Goal: Task Accomplishment & Management: Manage account settings

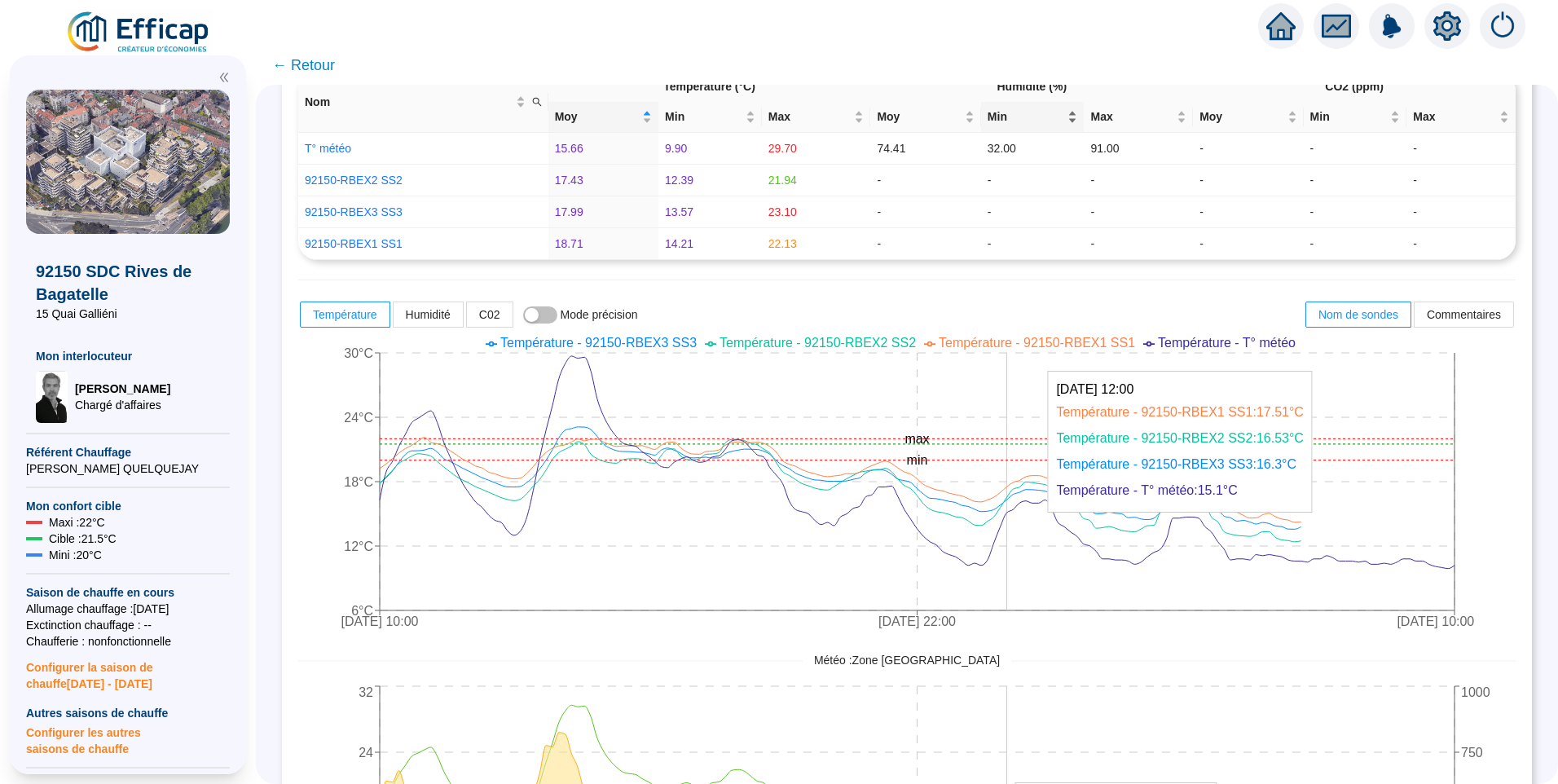
scroll to position [488, 0]
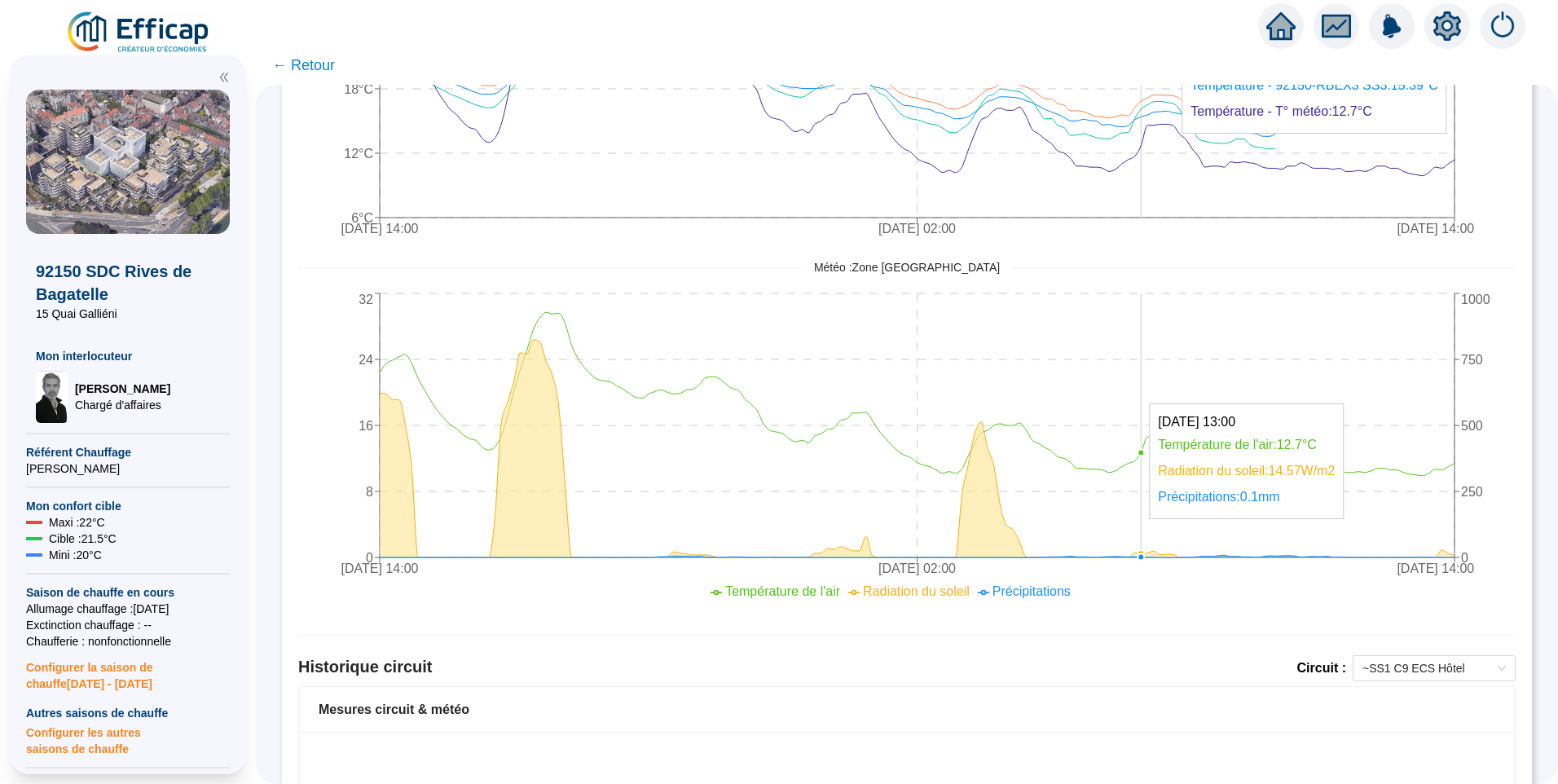
scroll to position [326, 0]
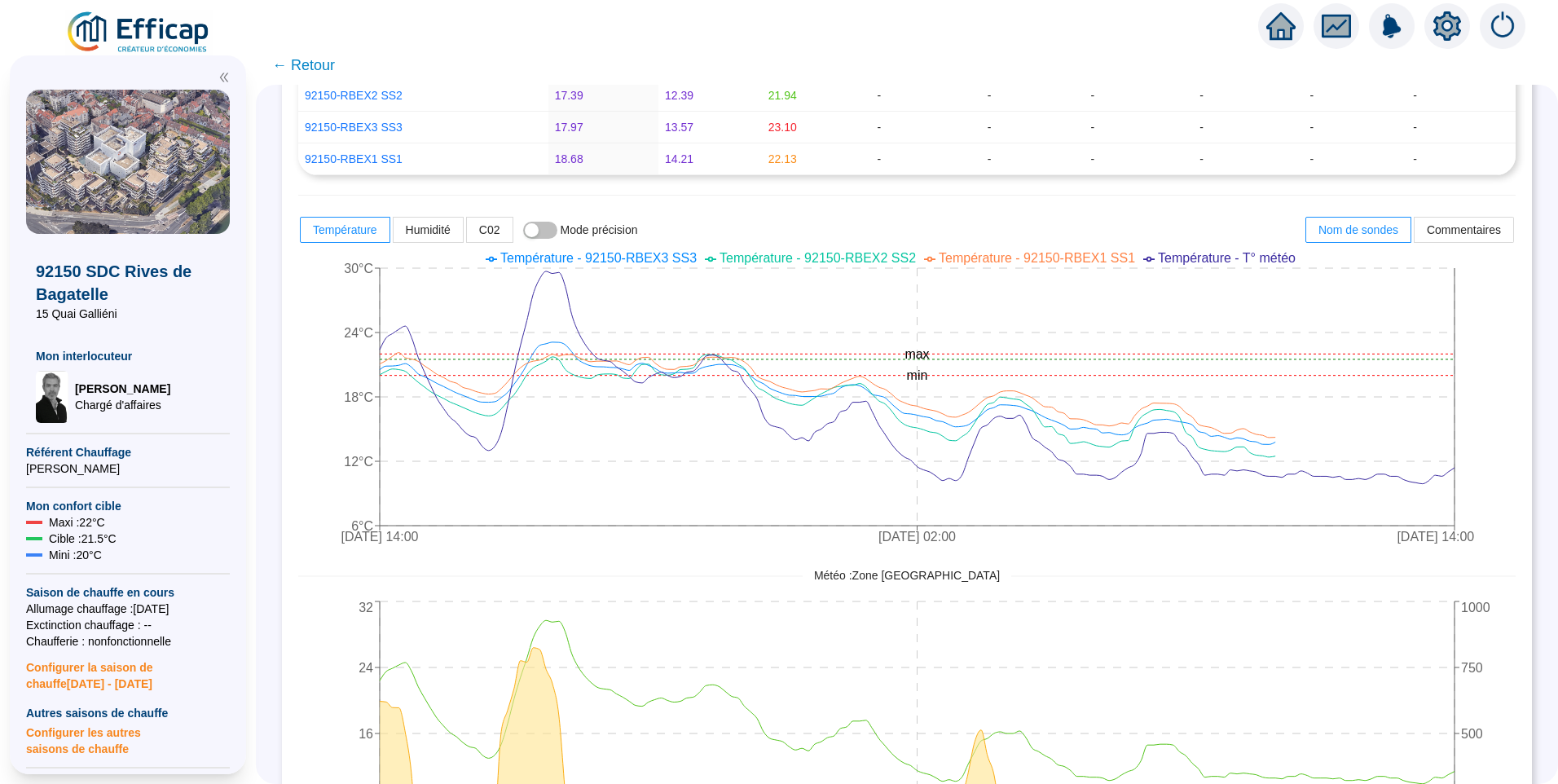
click at [1440, 30] on icon "setting" at bounding box center [1447, 25] width 28 height 26
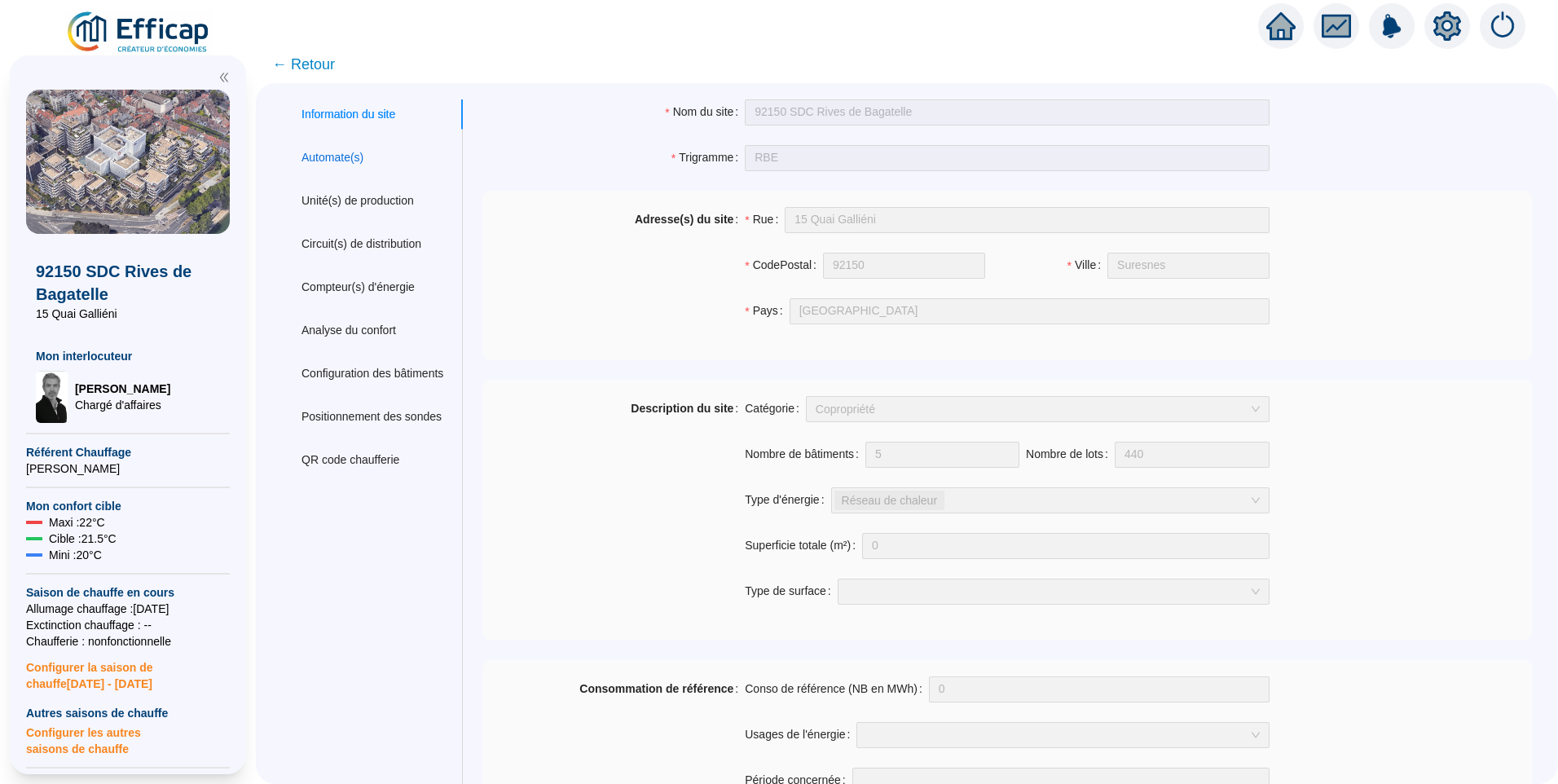
click at [354, 159] on div "Automate(s)" at bounding box center [333, 157] width 62 height 17
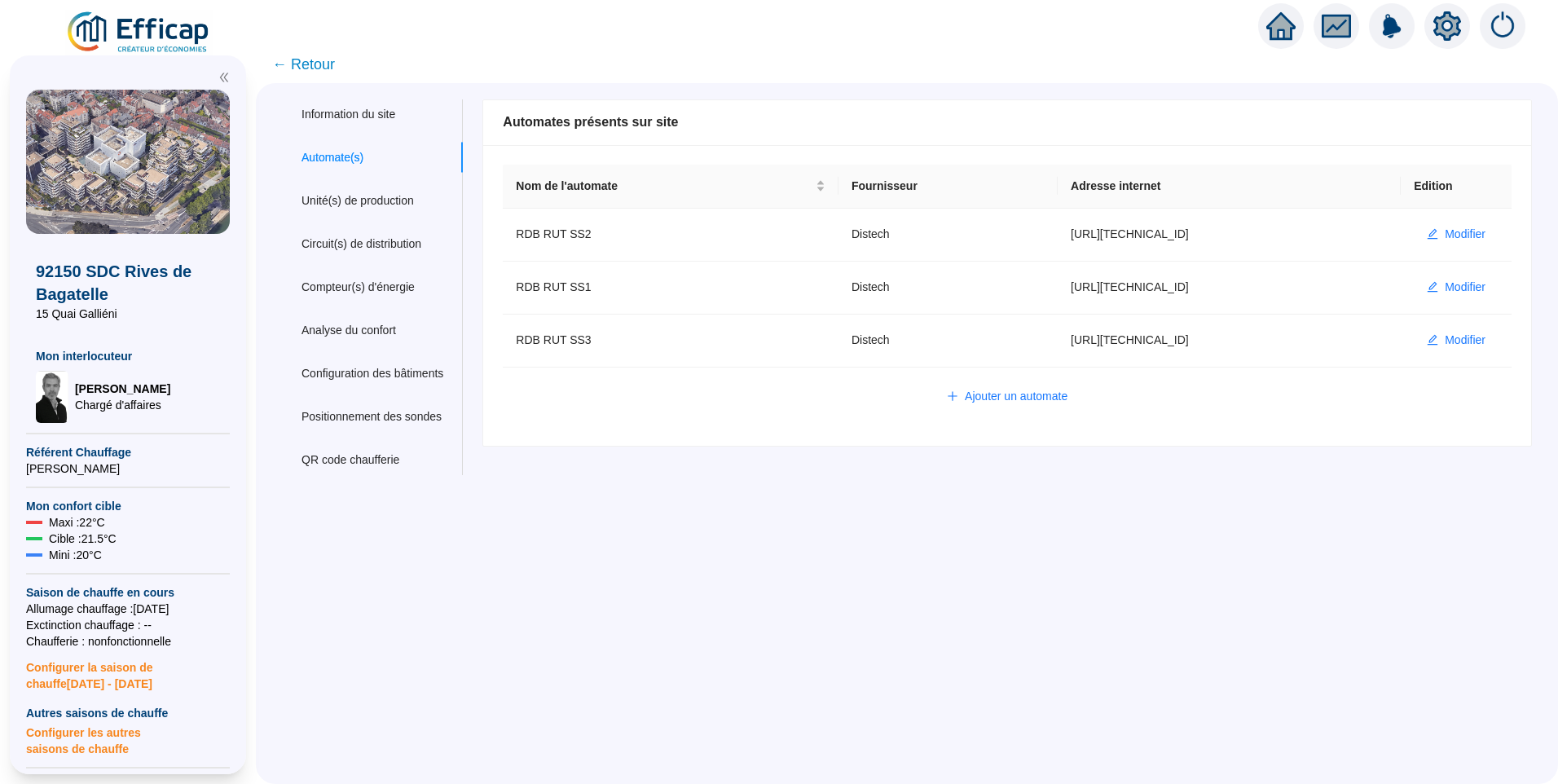
click at [325, 61] on span "← Retour" at bounding box center [303, 64] width 63 height 22
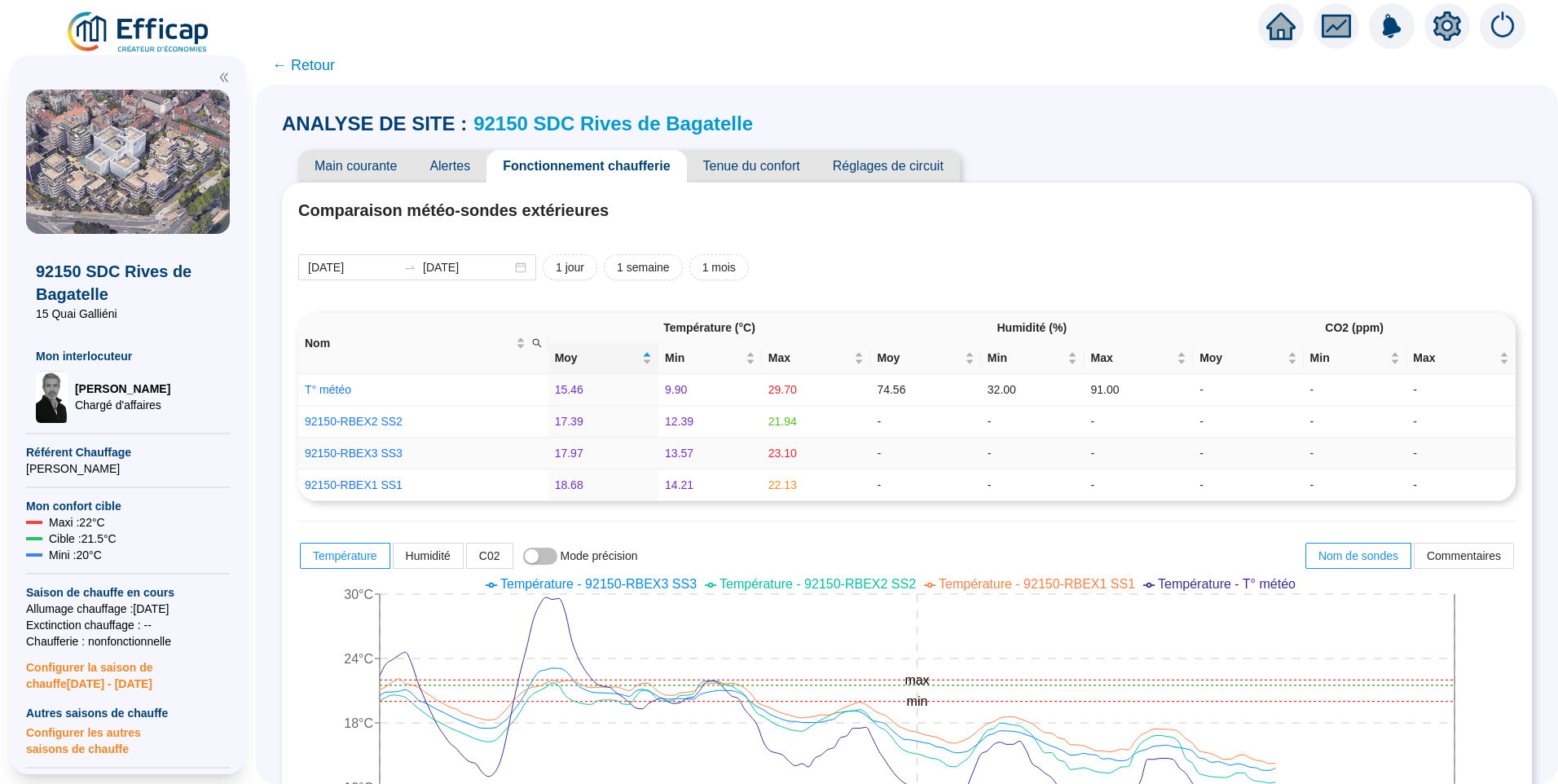
scroll to position [652, 0]
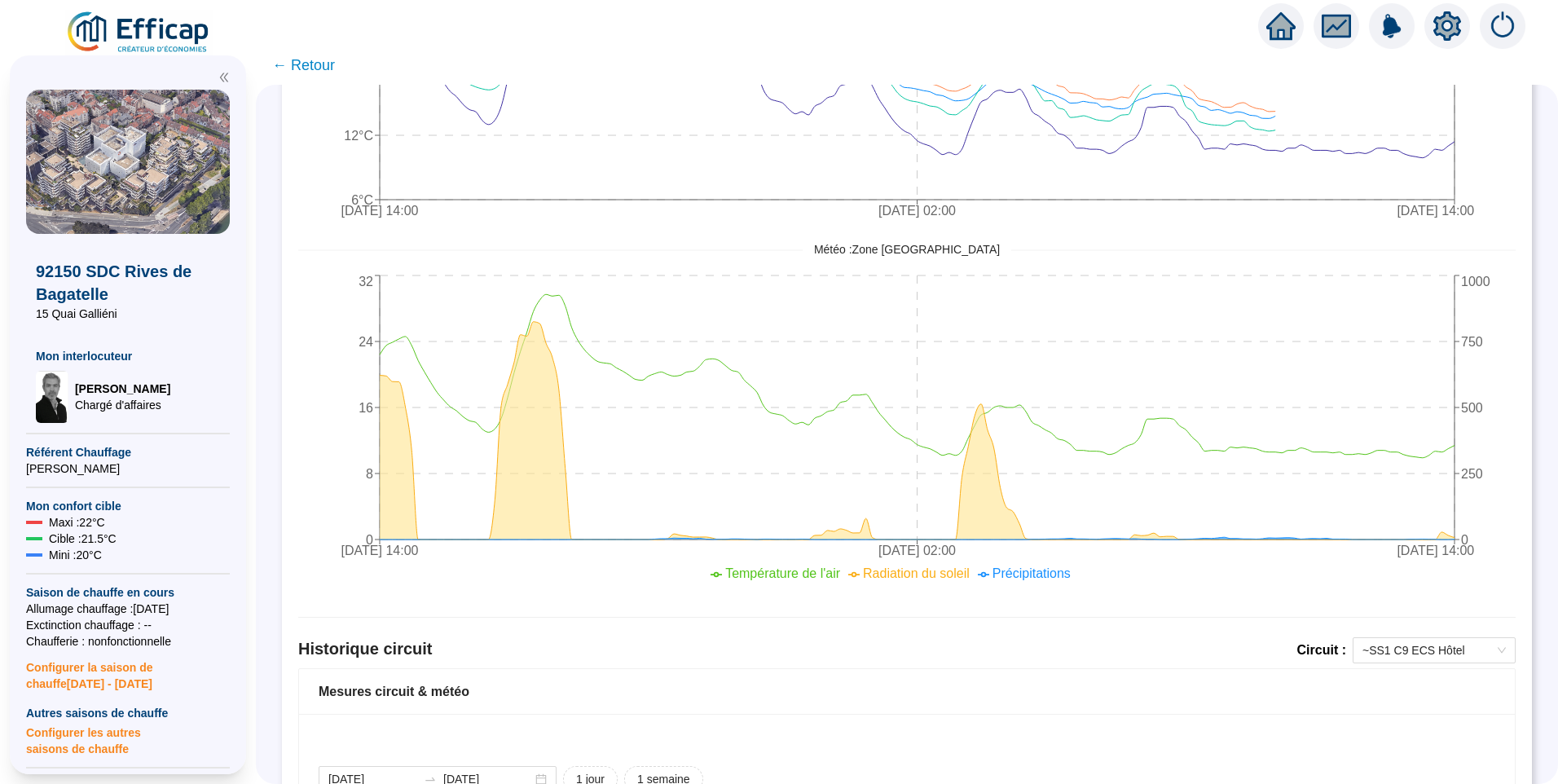
click at [159, 35] on img at bounding box center [138, 32] width 148 height 46
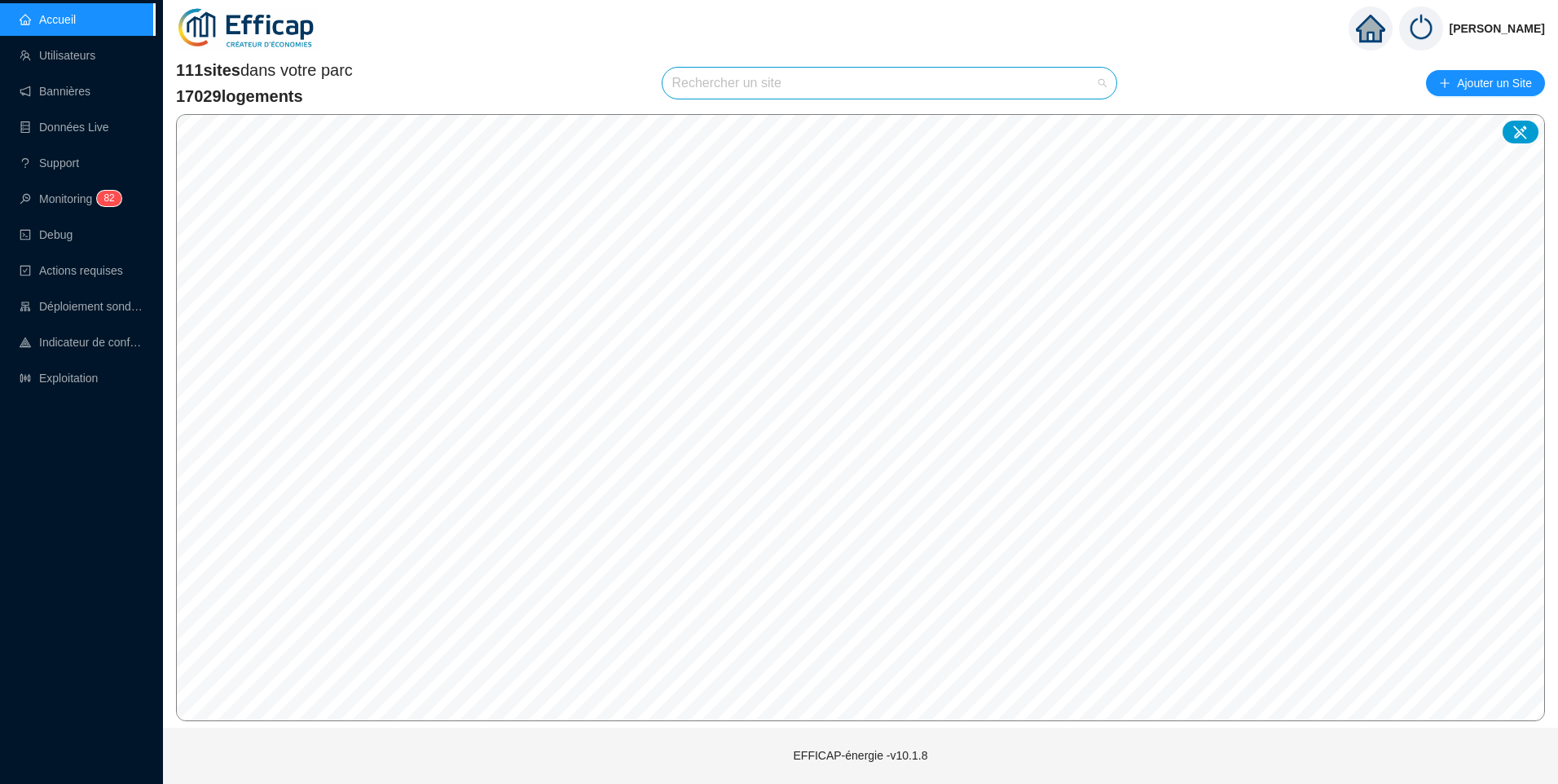
click at [767, 90] on input "search" at bounding box center [883, 83] width 420 height 31
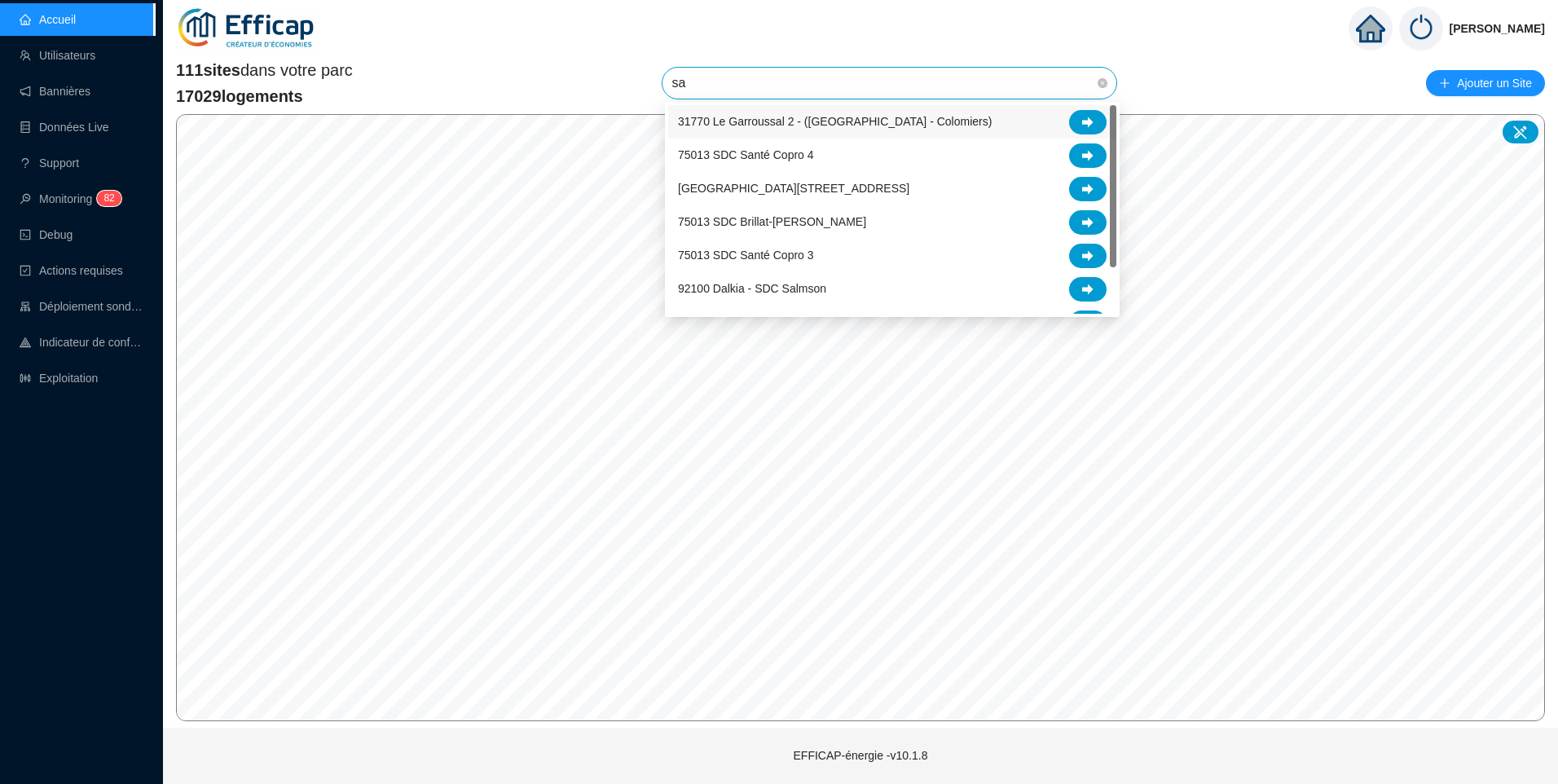
type input "sal"
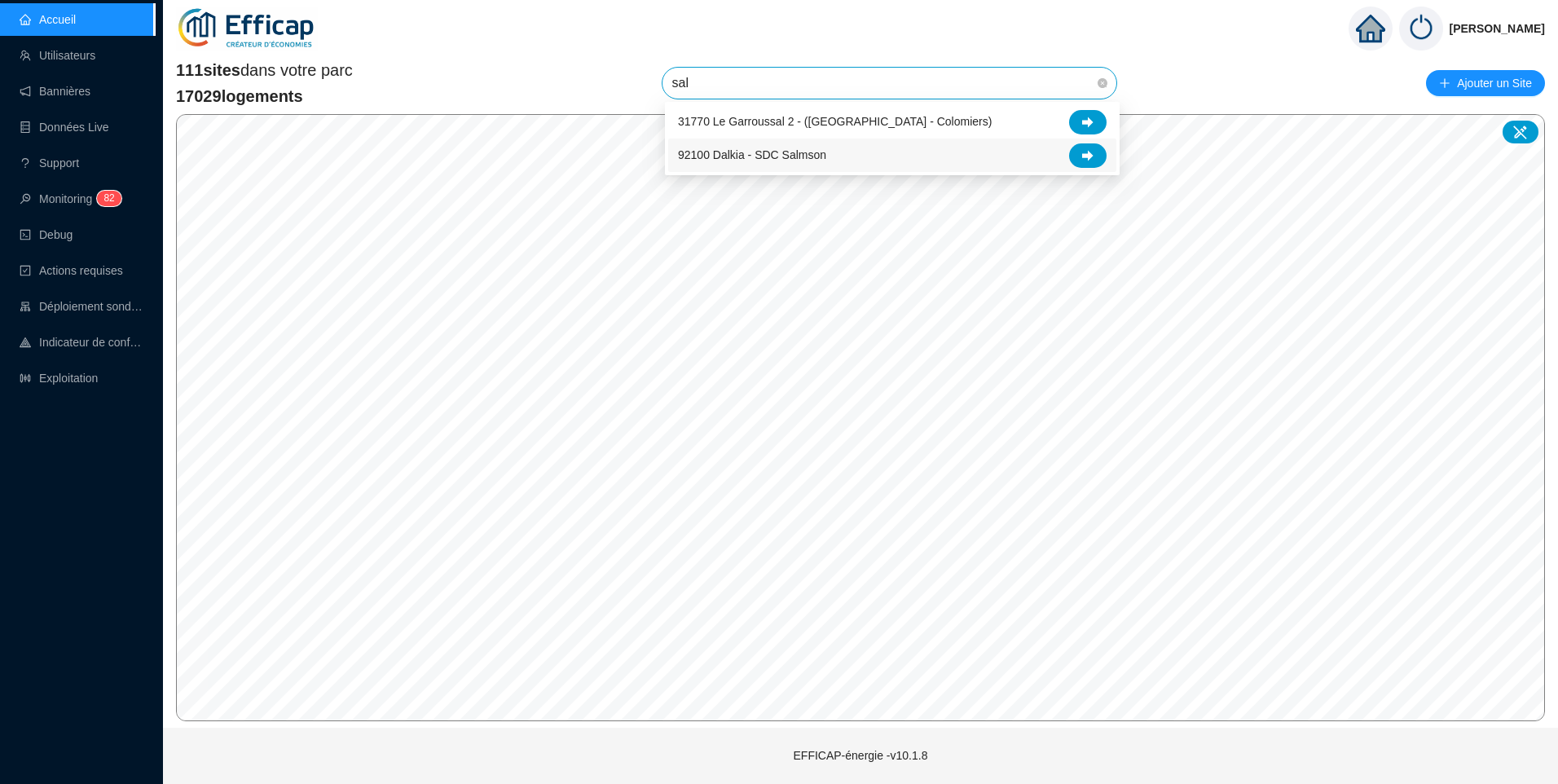
click at [773, 157] on span "92100 Dalkia - SDC Salmson" at bounding box center [752, 156] width 149 height 17
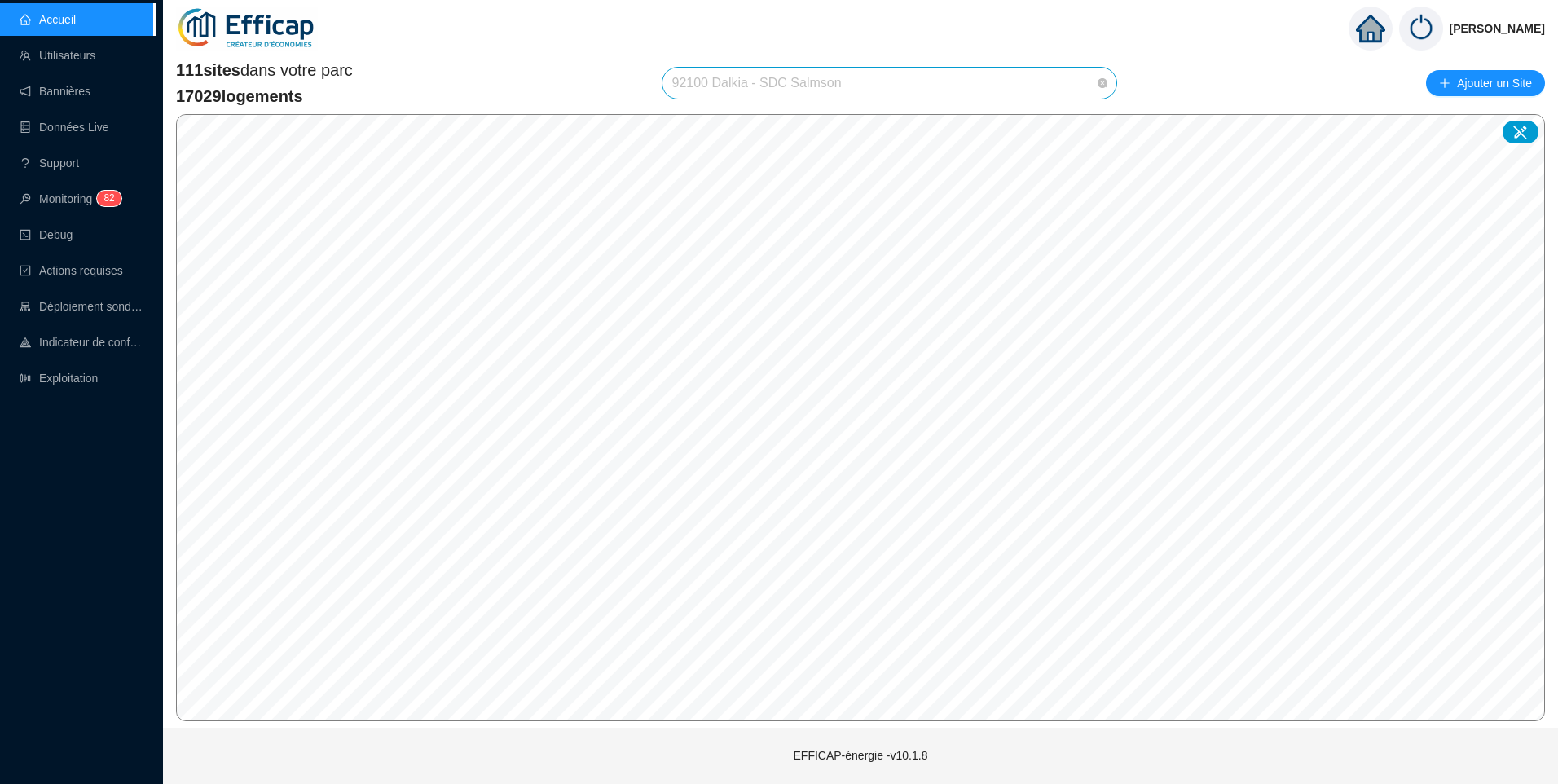
click at [878, 97] on span "92100 Dalkia - SDC Salmson" at bounding box center [890, 83] width 435 height 31
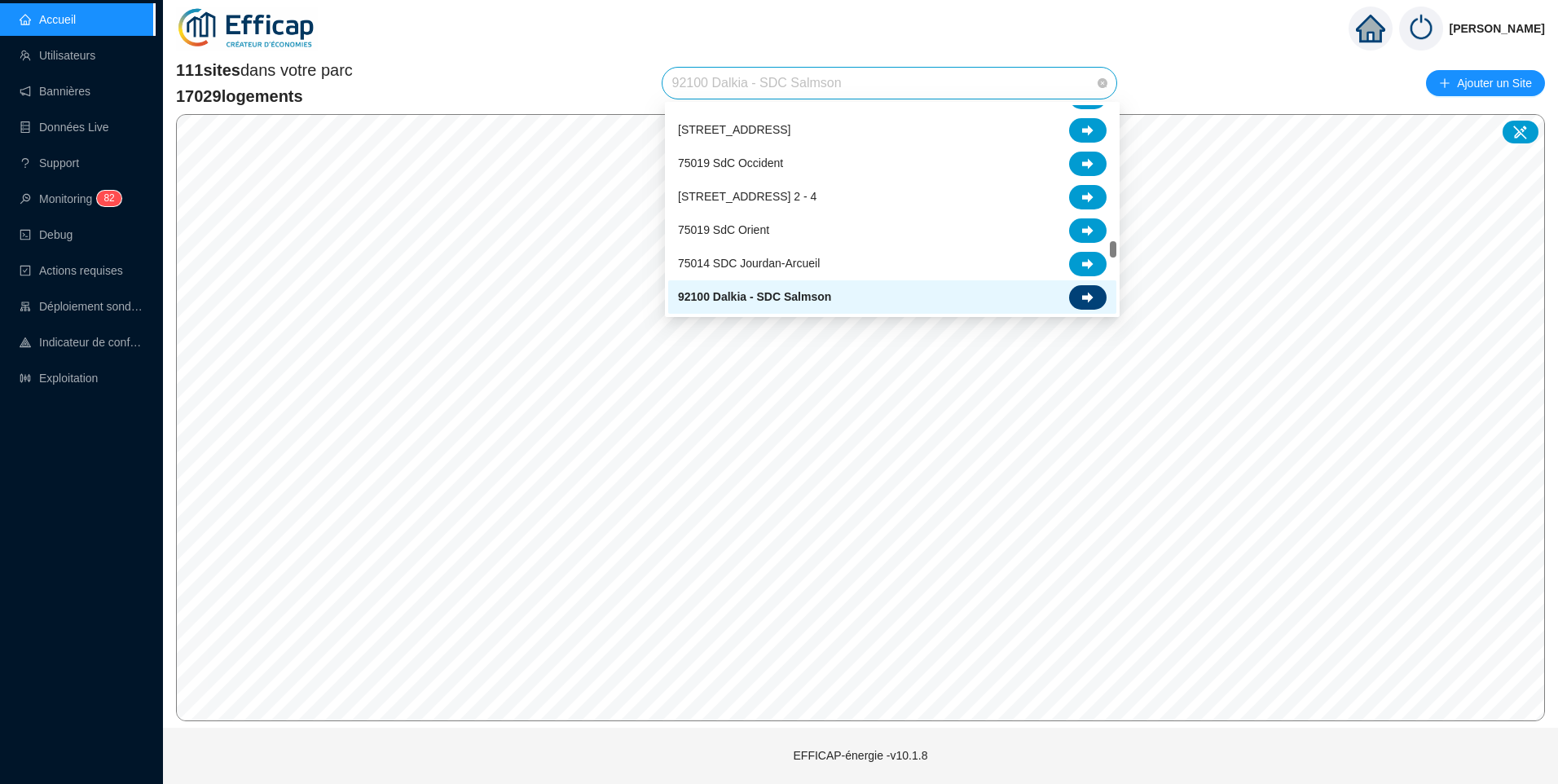
click at [1083, 297] on icon at bounding box center [1088, 296] width 11 height 10
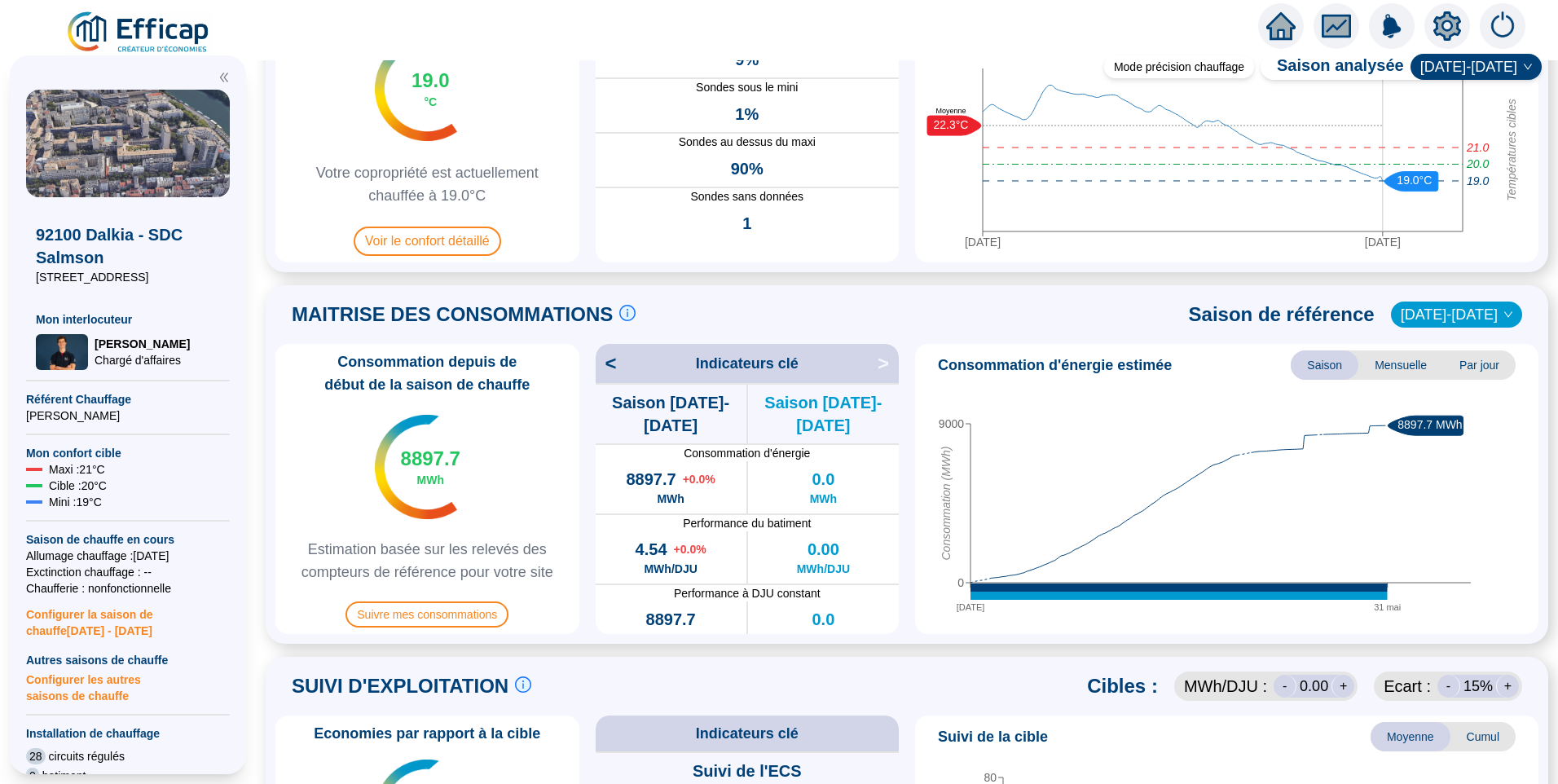
scroll to position [488, 0]
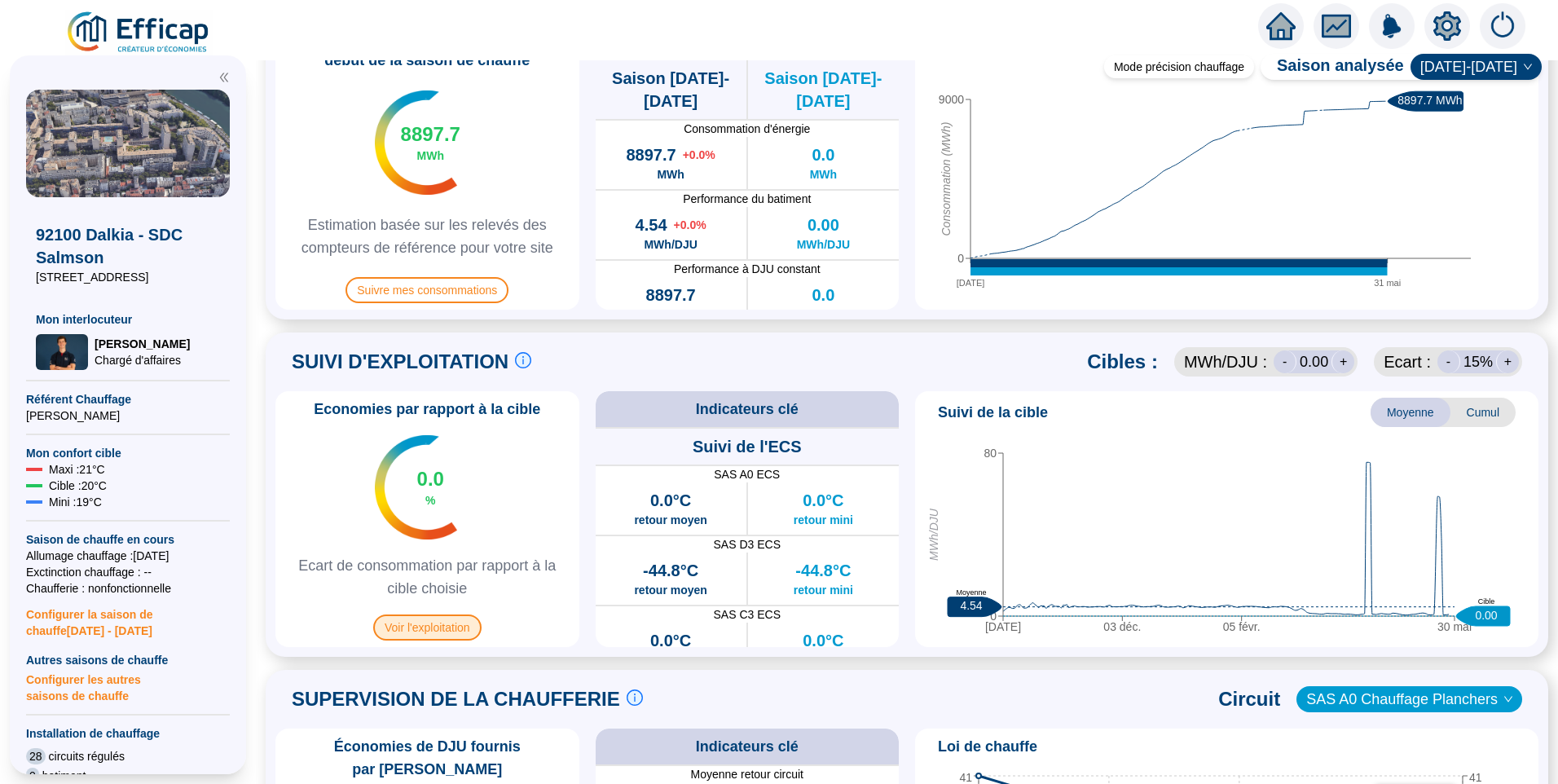
click at [451, 627] on span "Voir l'exploitation" at bounding box center [427, 628] width 108 height 26
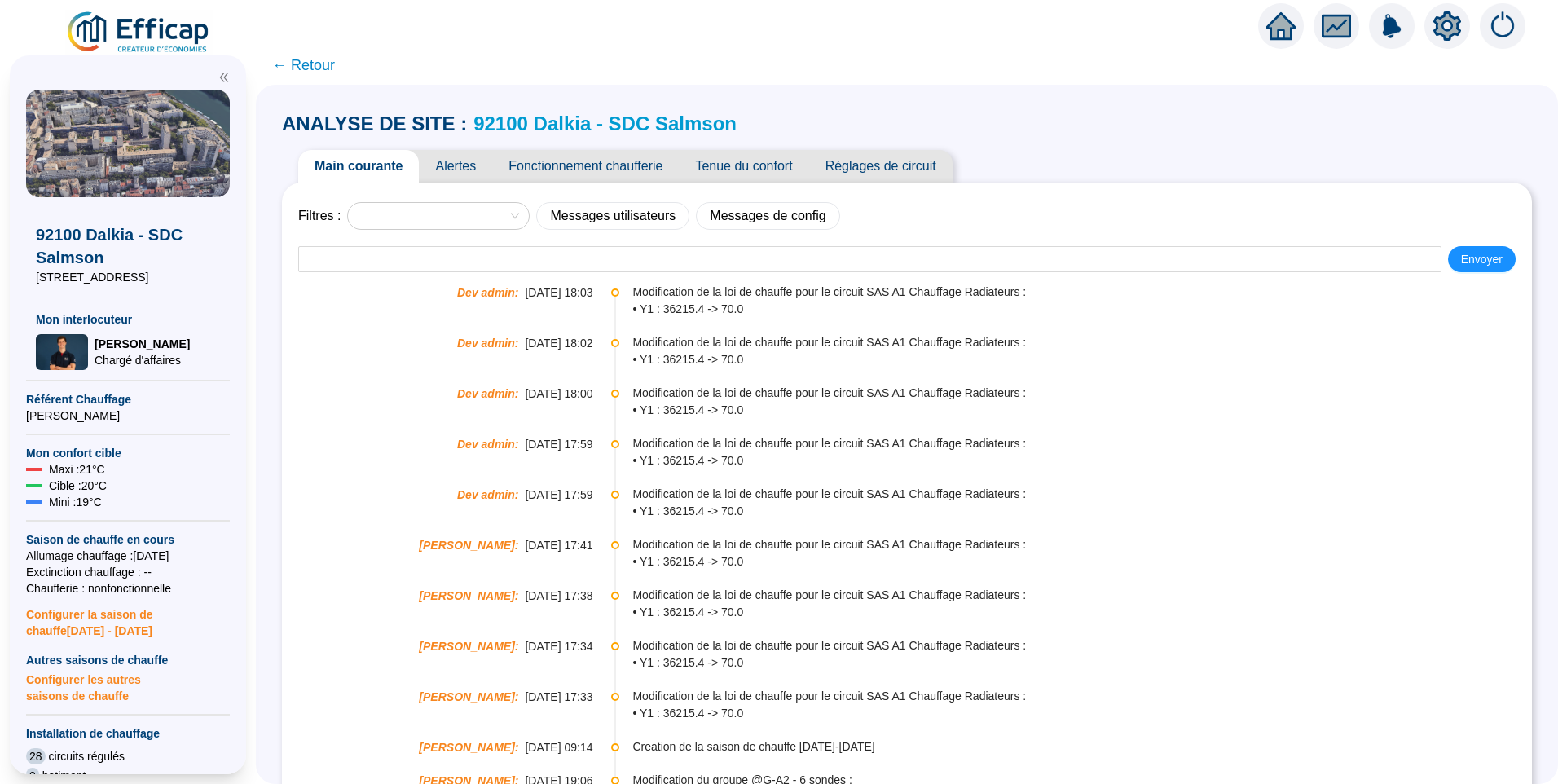
click at [913, 175] on span "Réglages de circuit" at bounding box center [881, 166] width 144 height 33
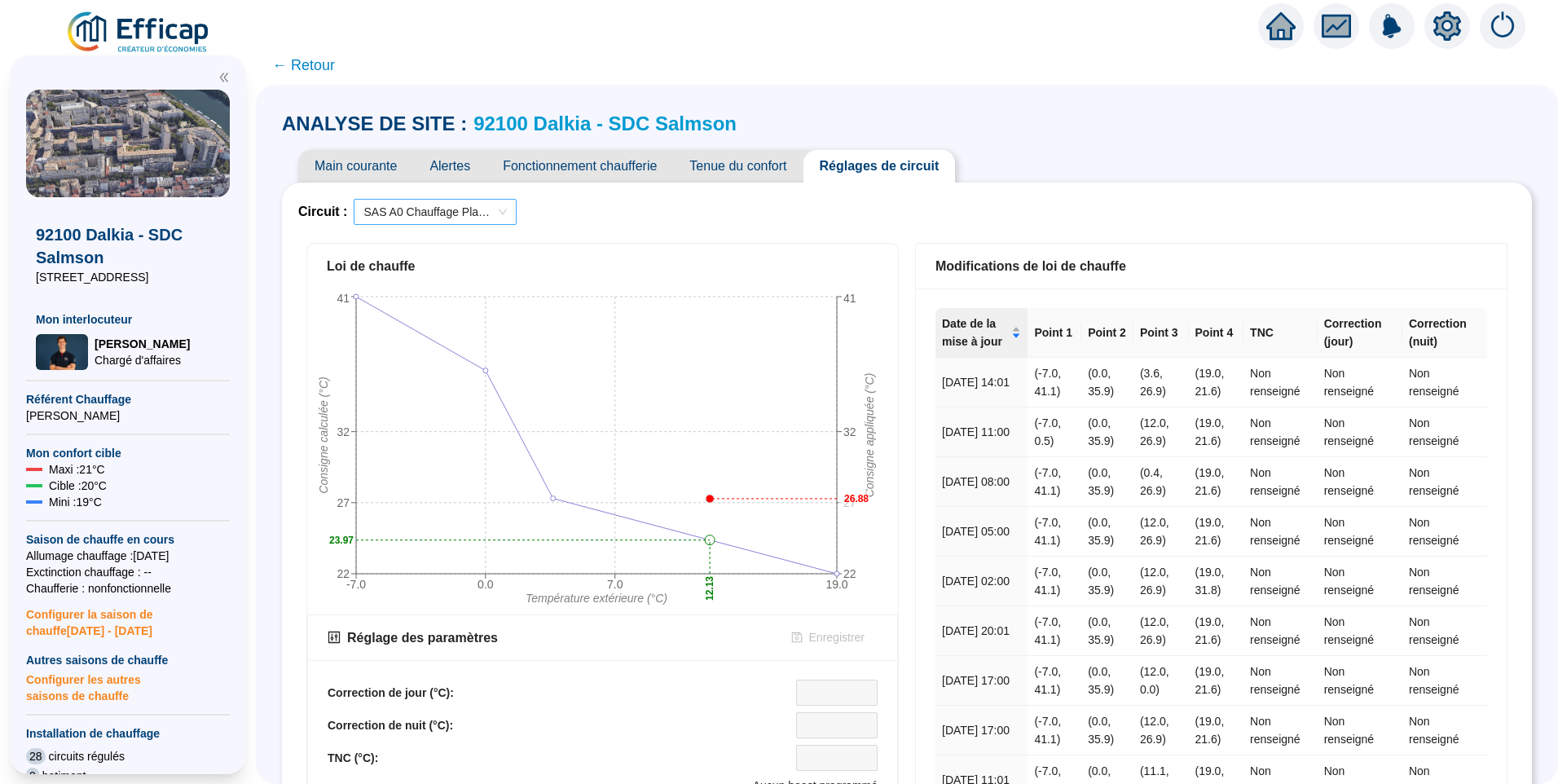
click at [453, 211] on span "SAS A0 Chauffage Planchers" at bounding box center [435, 212] width 144 height 24
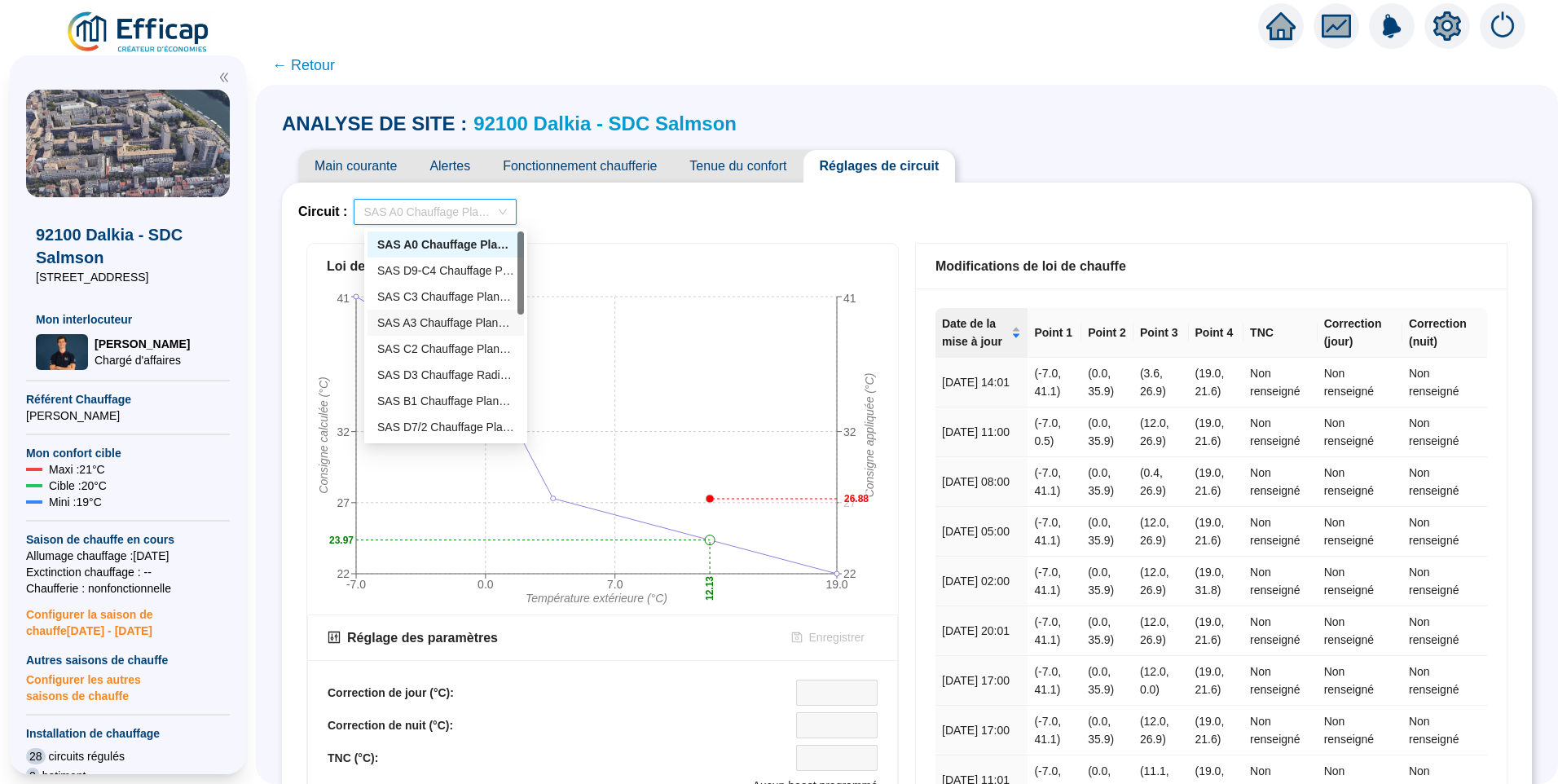
click at [439, 322] on div "SAS A3 Chauffage Planchers" at bounding box center [445, 323] width 137 height 17
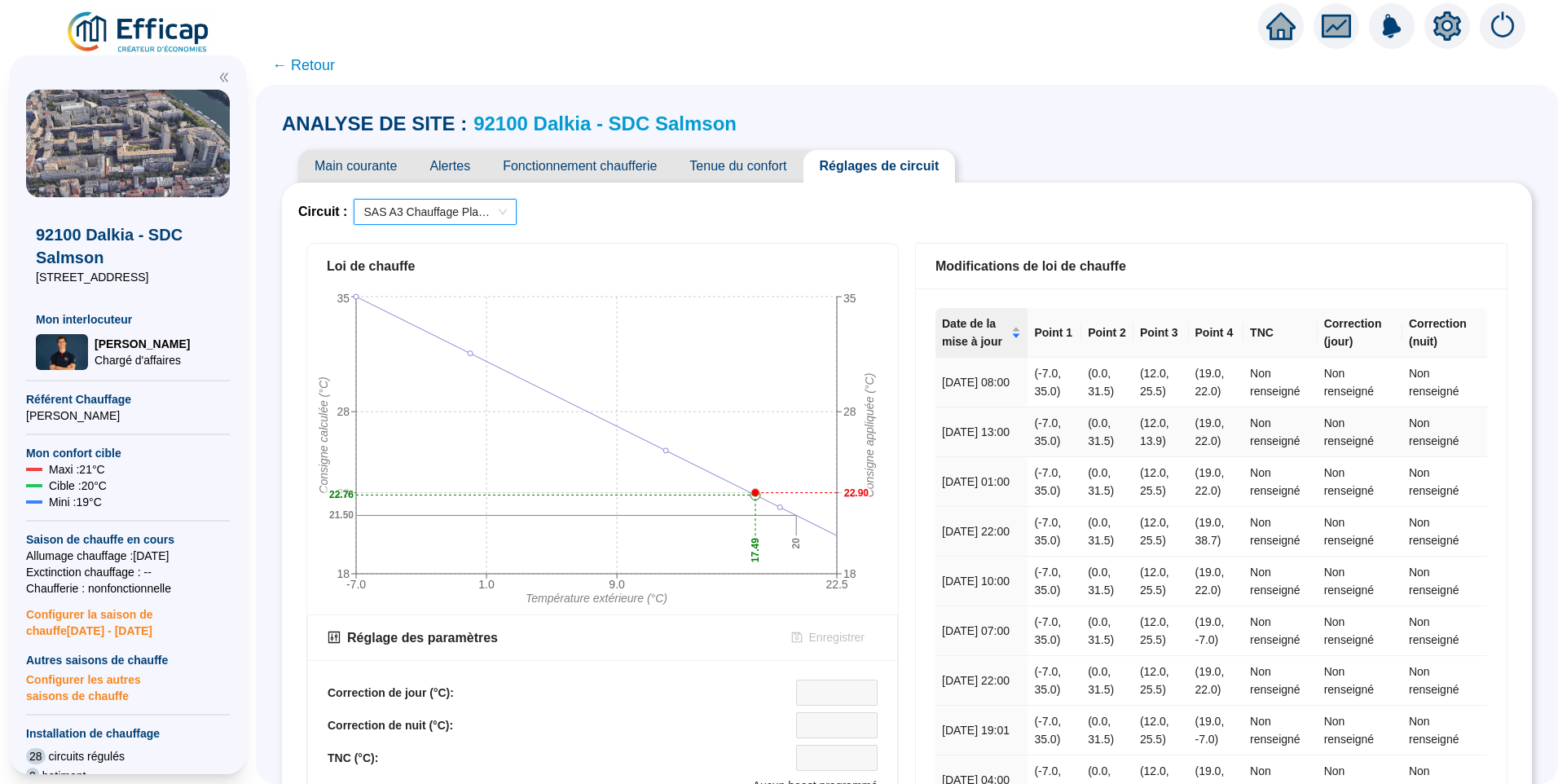
scroll to position [503, 0]
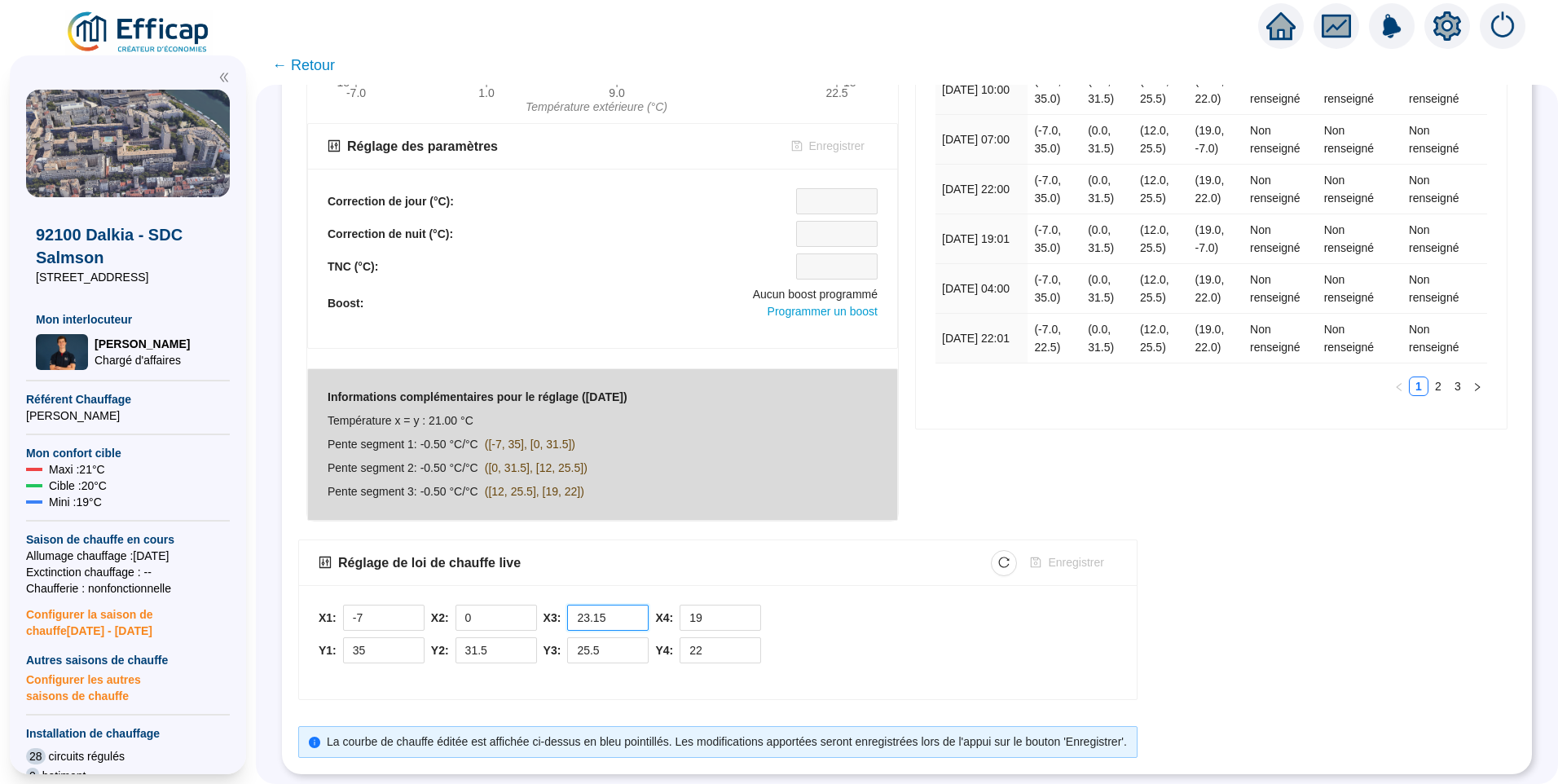
drag, startPoint x: 629, startPoint y: 602, endPoint x: 548, endPoint y: 610, distance: 81.4
click at [548, 610] on div "X1: -7 Y1: 35 X2: 0 Y2: 31.5 X3: 23.15 Y3: 25.5 X4: 19 Y4: 22" at bounding box center [718, 637] width 799 height 67
type input "12"
click at [1073, 554] on span "Enregistrer" at bounding box center [1076, 563] width 55 height 17
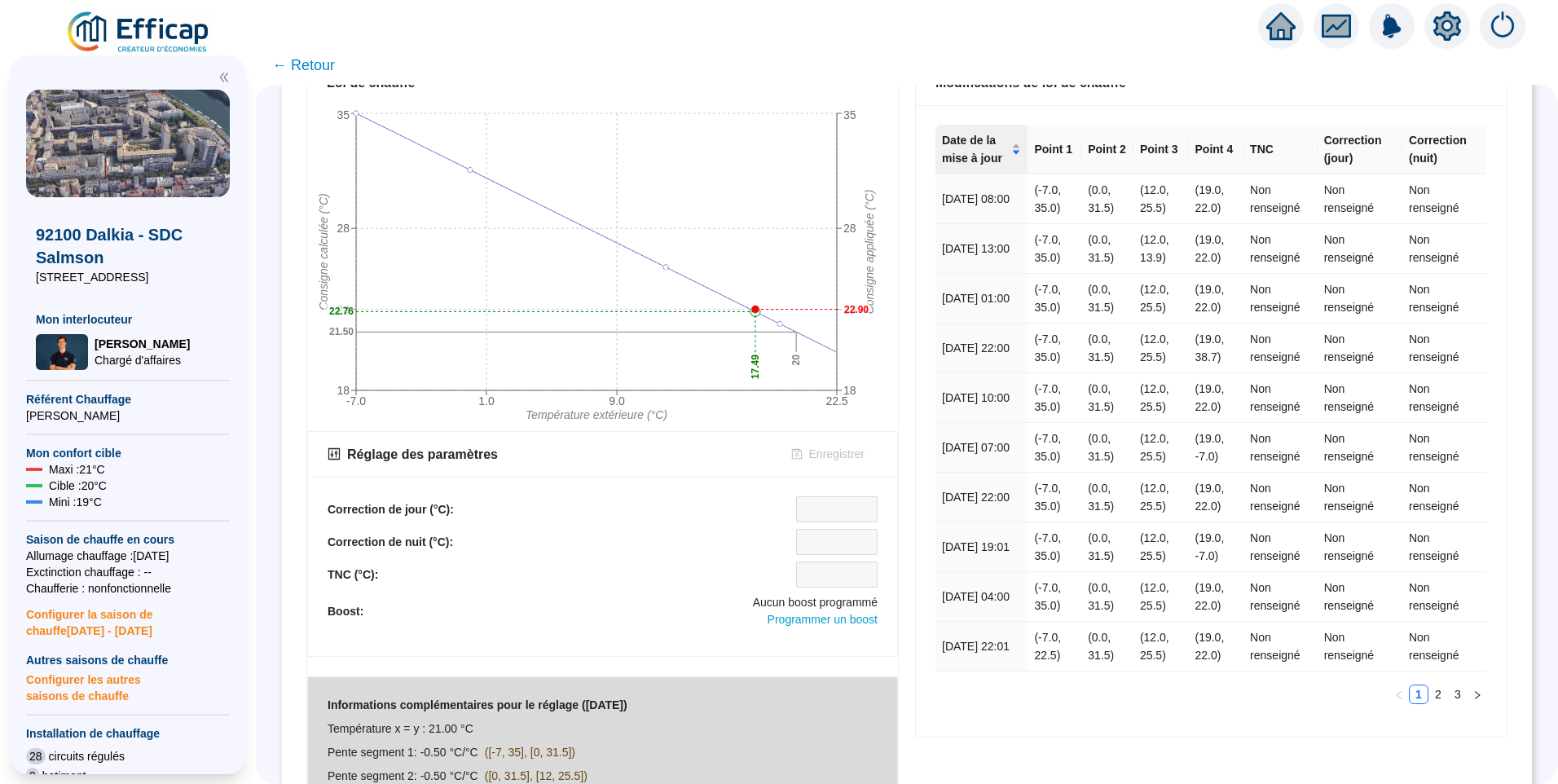
scroll to position [0, 0]
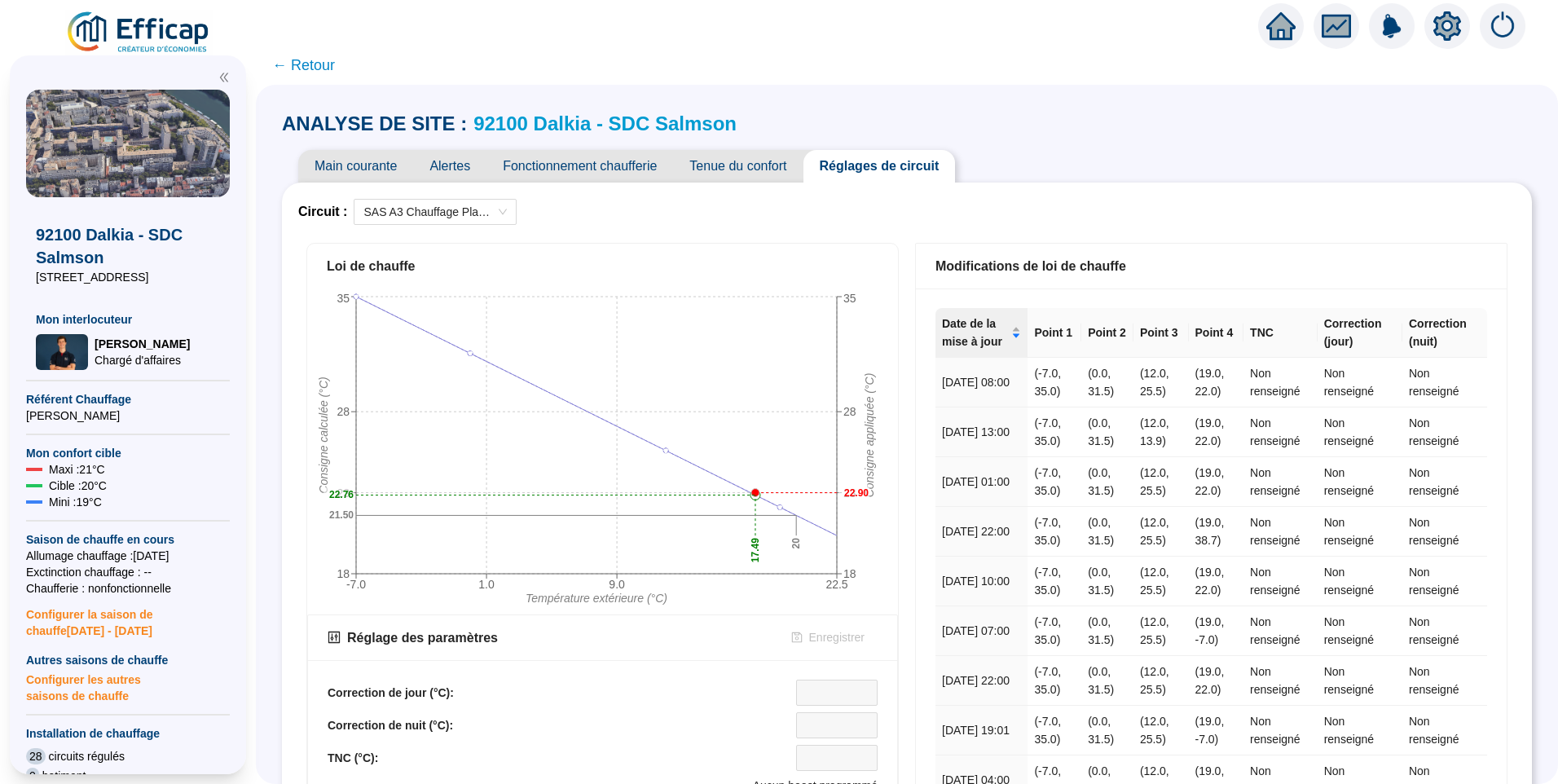
click at [386, 173] on span "Main courante" at bounding box center [355, 166] width 115 height 33
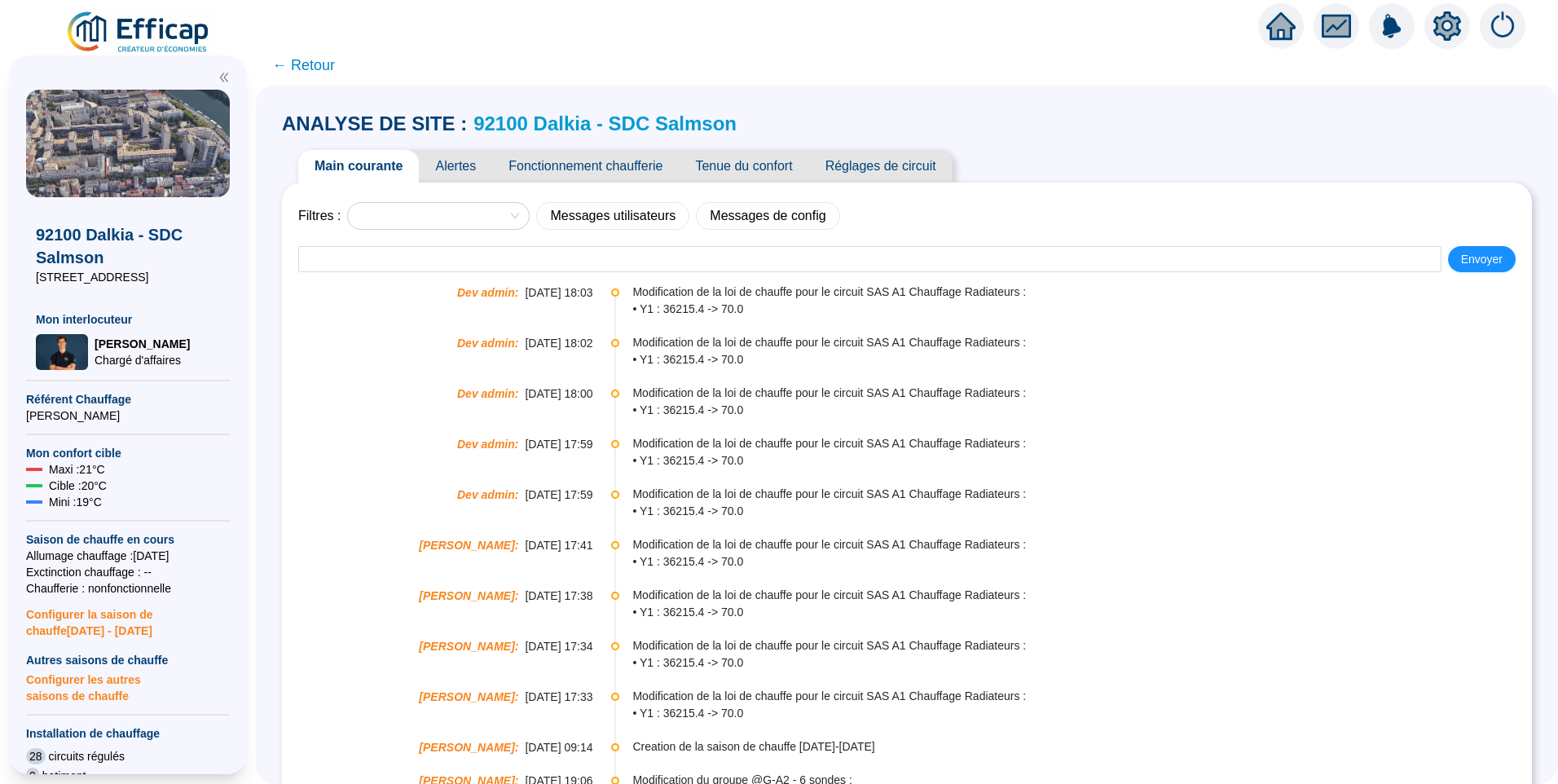
click at [871, 175] on span "Réglages de circuit" at bounding box center [881, 166] width 144 height 33
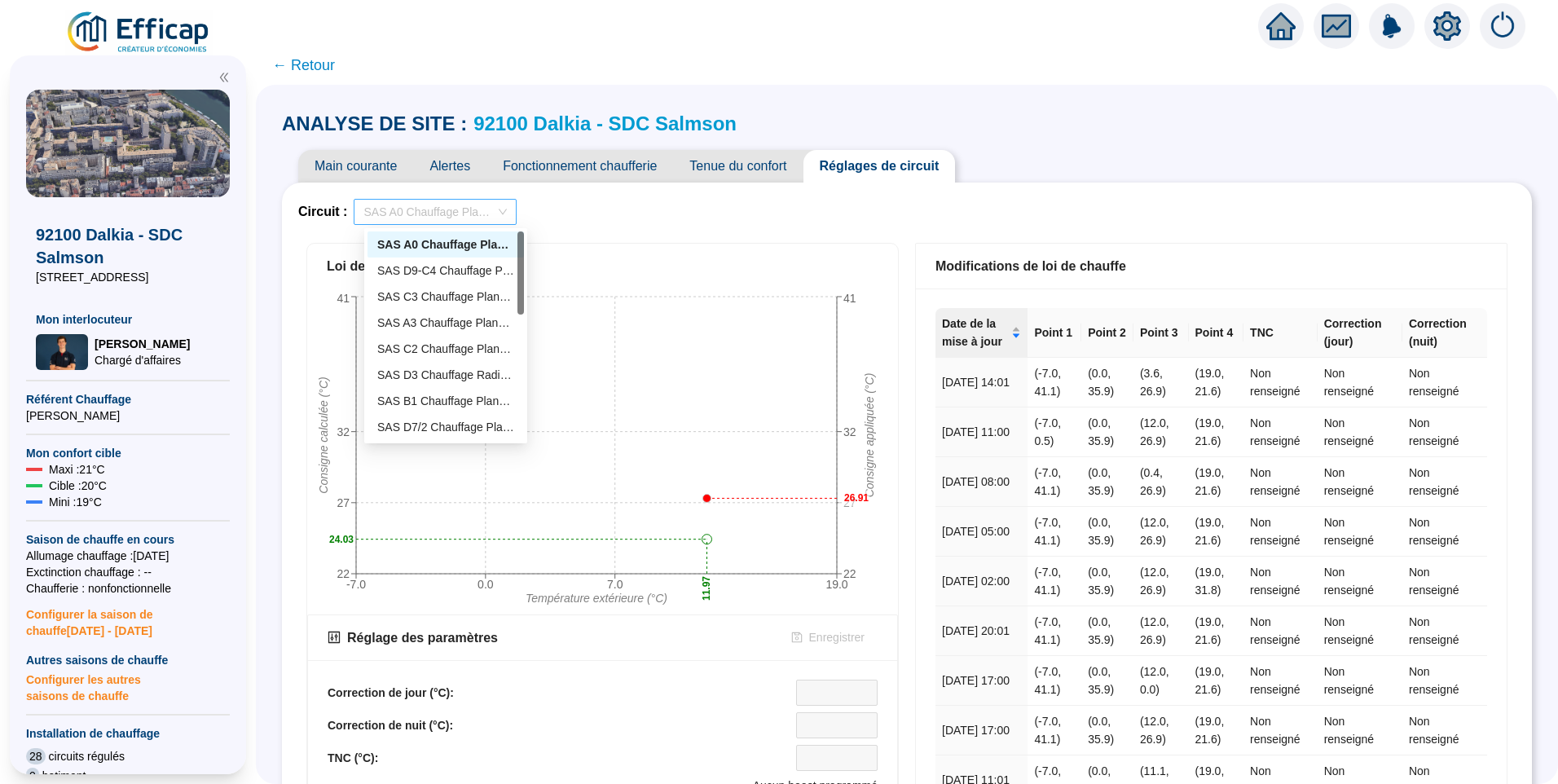
click at [443, 209] on span "SAS A0 Chauffage Planchers" at bounding box center [435, 212] width 144 height 24
click at [479, 319] on div "SAS A3 Chauffage Planchers" at bounding box center [445, 323] width 137 height 17
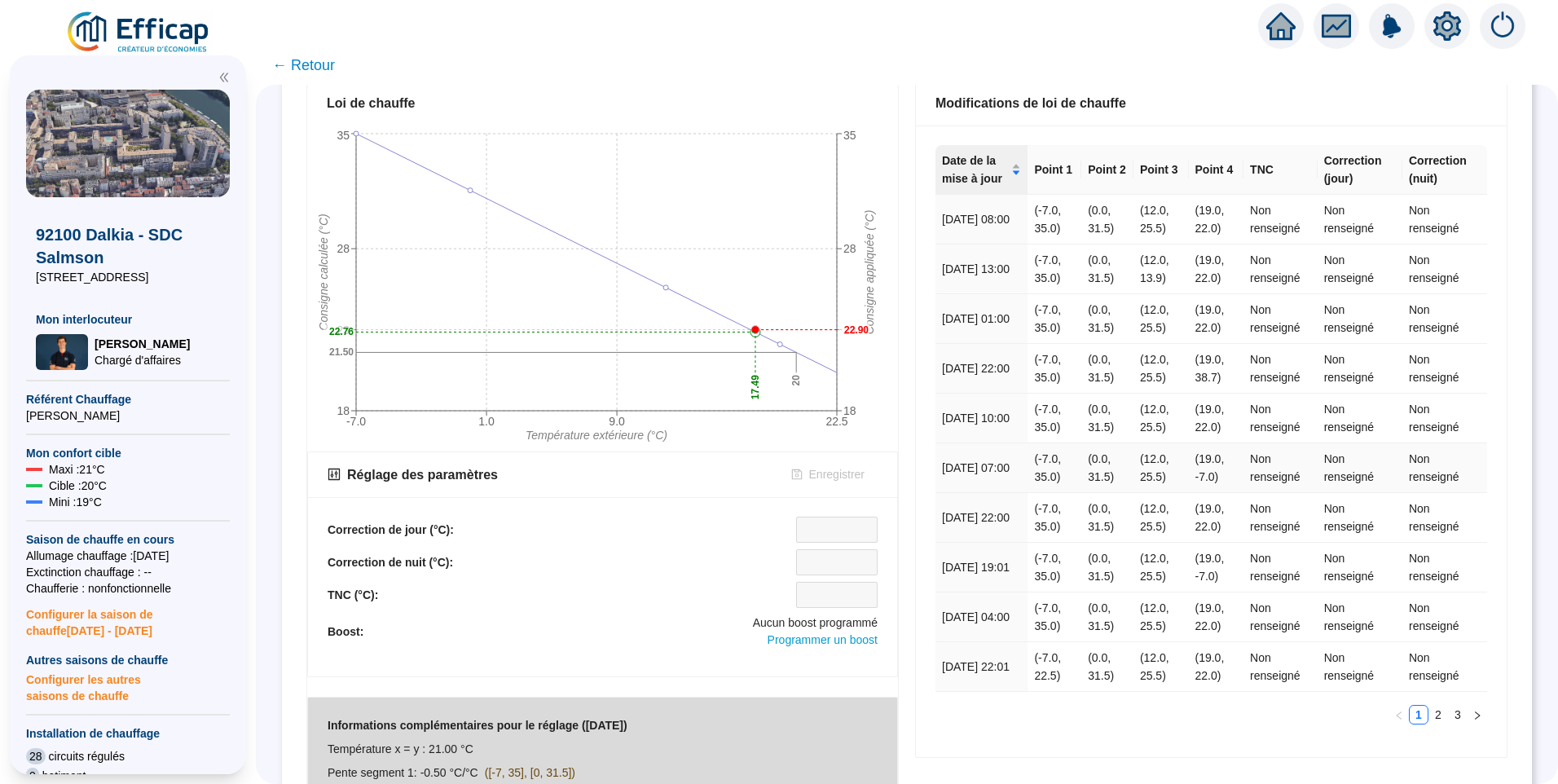
scroll to position [503, 0]
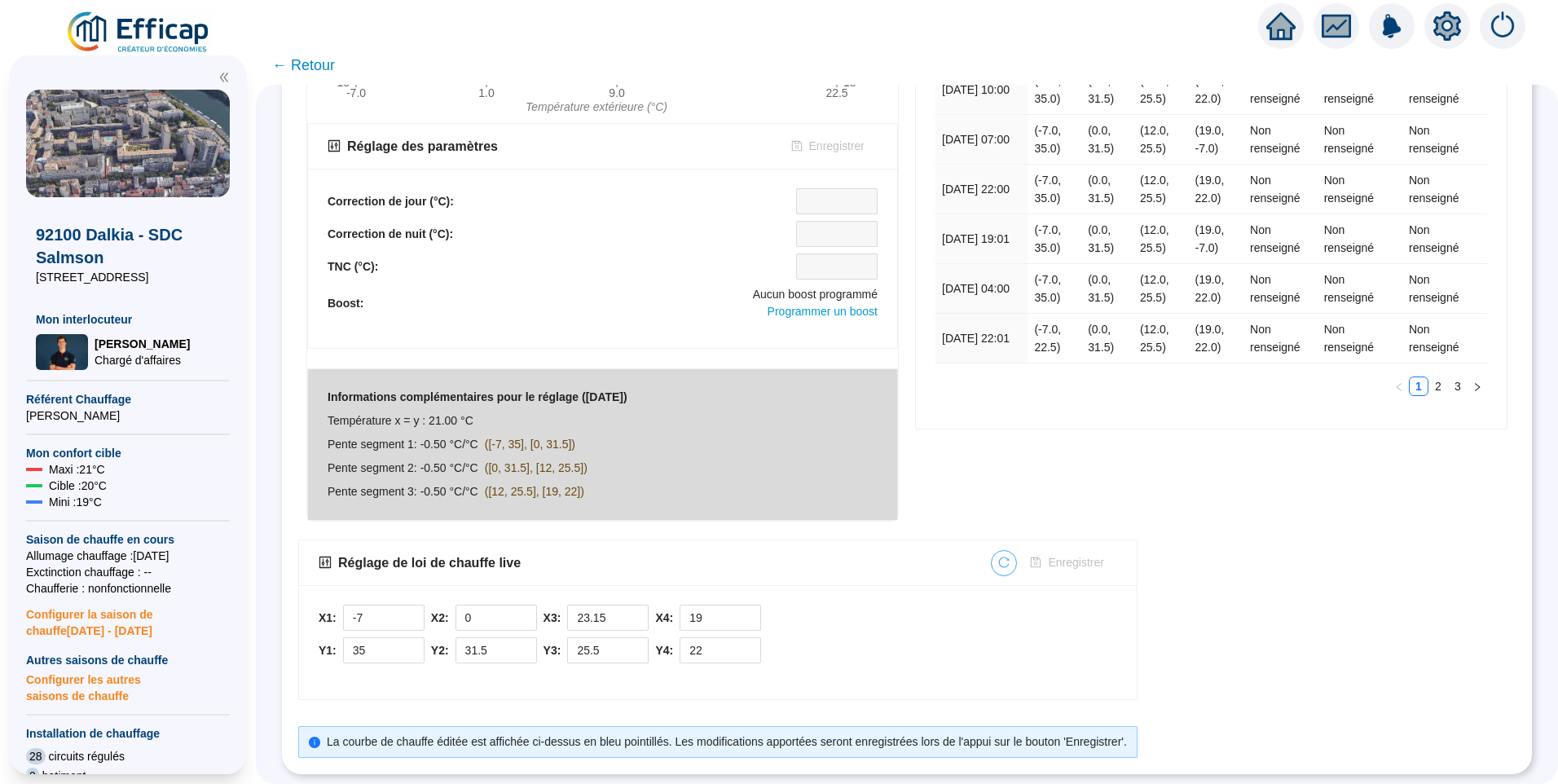
click at [1003, 555] on button "button" at bounding box center [1004, 563] width 26 height 26
click at [1439, 36] on icon "setting" at bounding box center [1447, 26] width 29 height 29
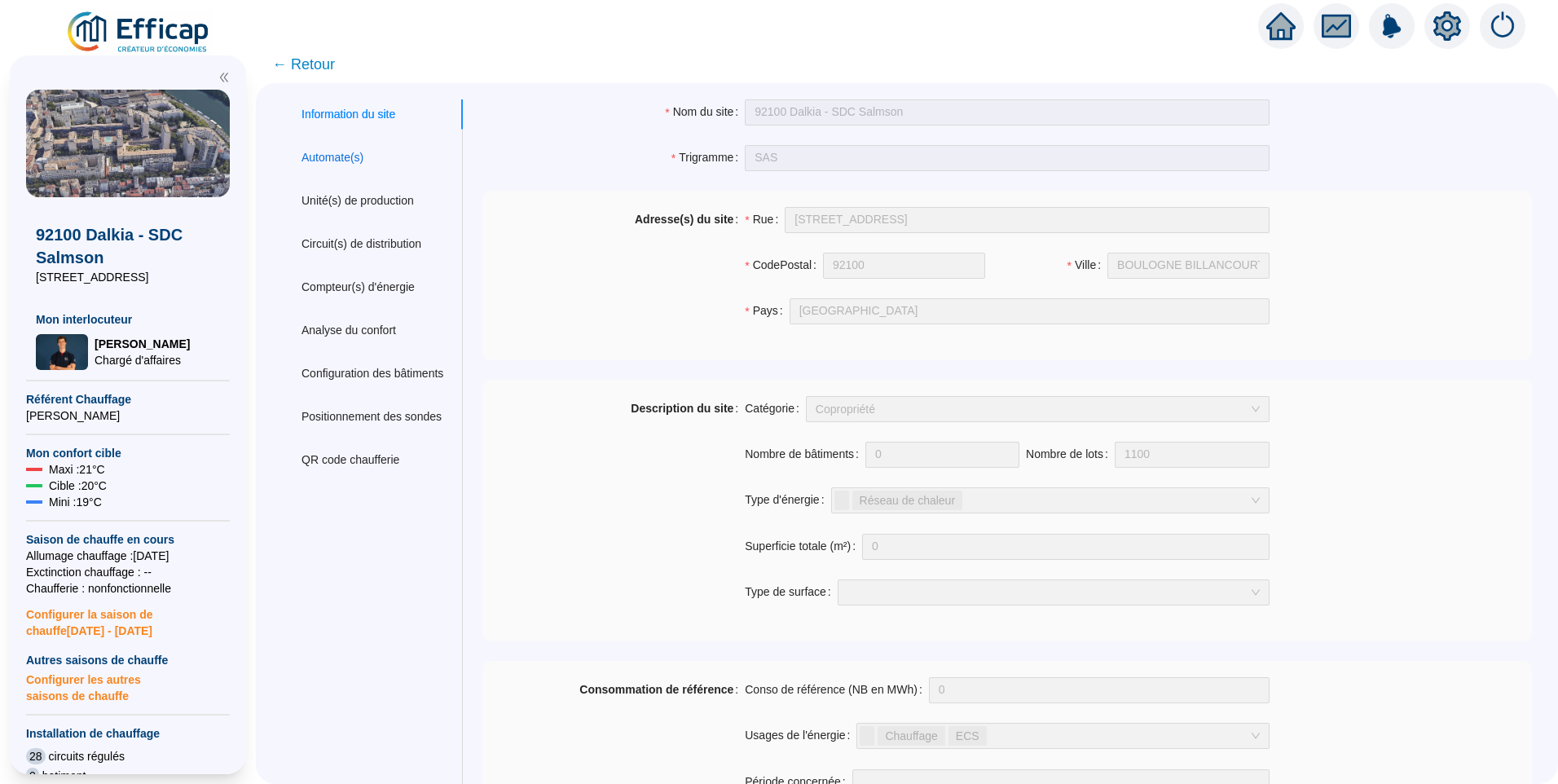
click at [344, 157] on div "Automate(s)" at bounding box center [333, 157] width 62 height 17
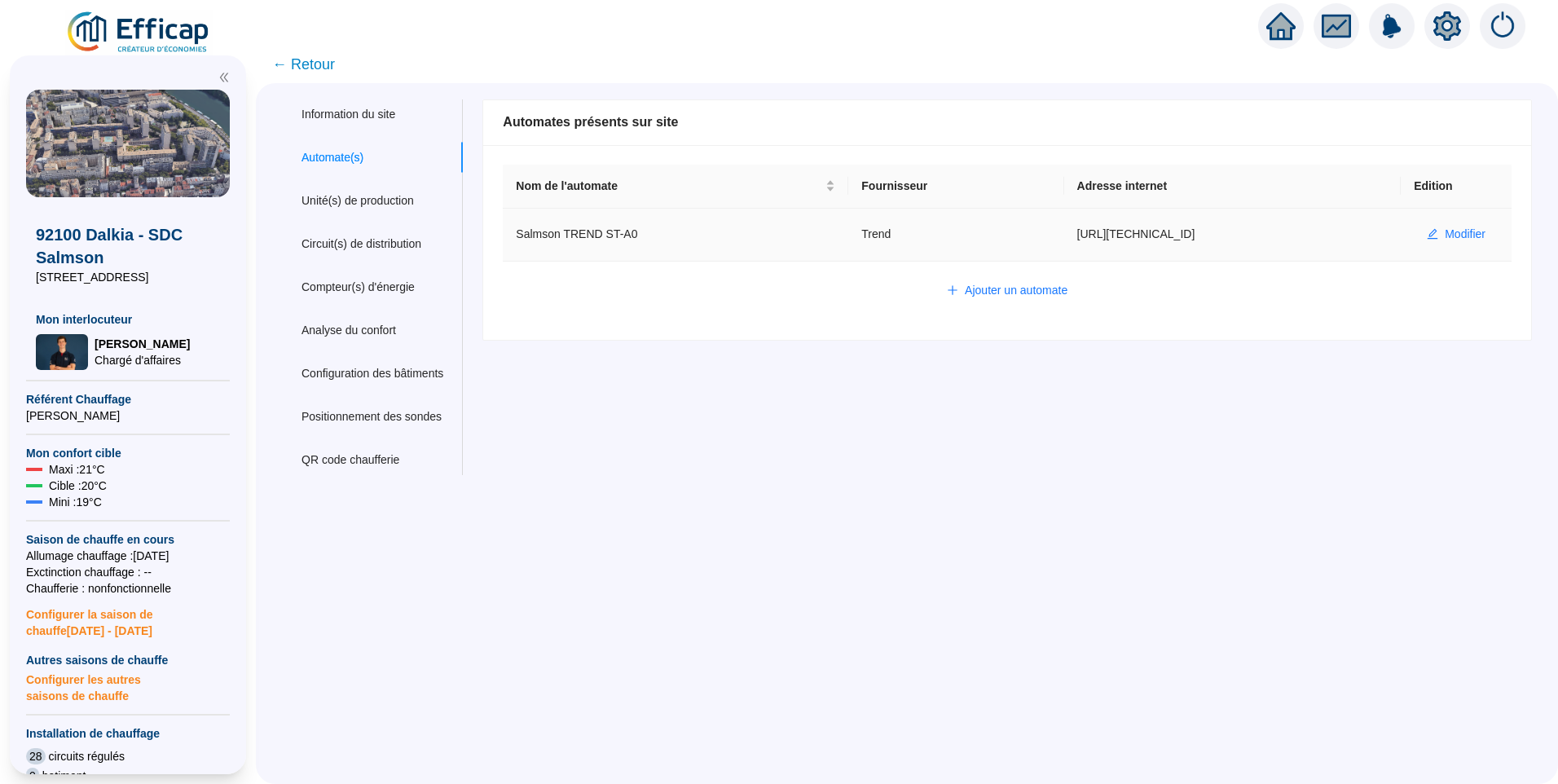
drag, startPoint x: 1234, startPoint y: 227, endPoint x: 958, endPoint y: 233, distance: 276.1
click at [958, 233] on tr "Salmson TREND ST-A0 Trend http://86.242.161.187 Modifier" at bounding box center [1006, 234] width 1009 height 53
copy tr "http://86.242.161.187"
click at [302, 56] on span "← Retour" at bounding box center [303, 64] width 63 height 22
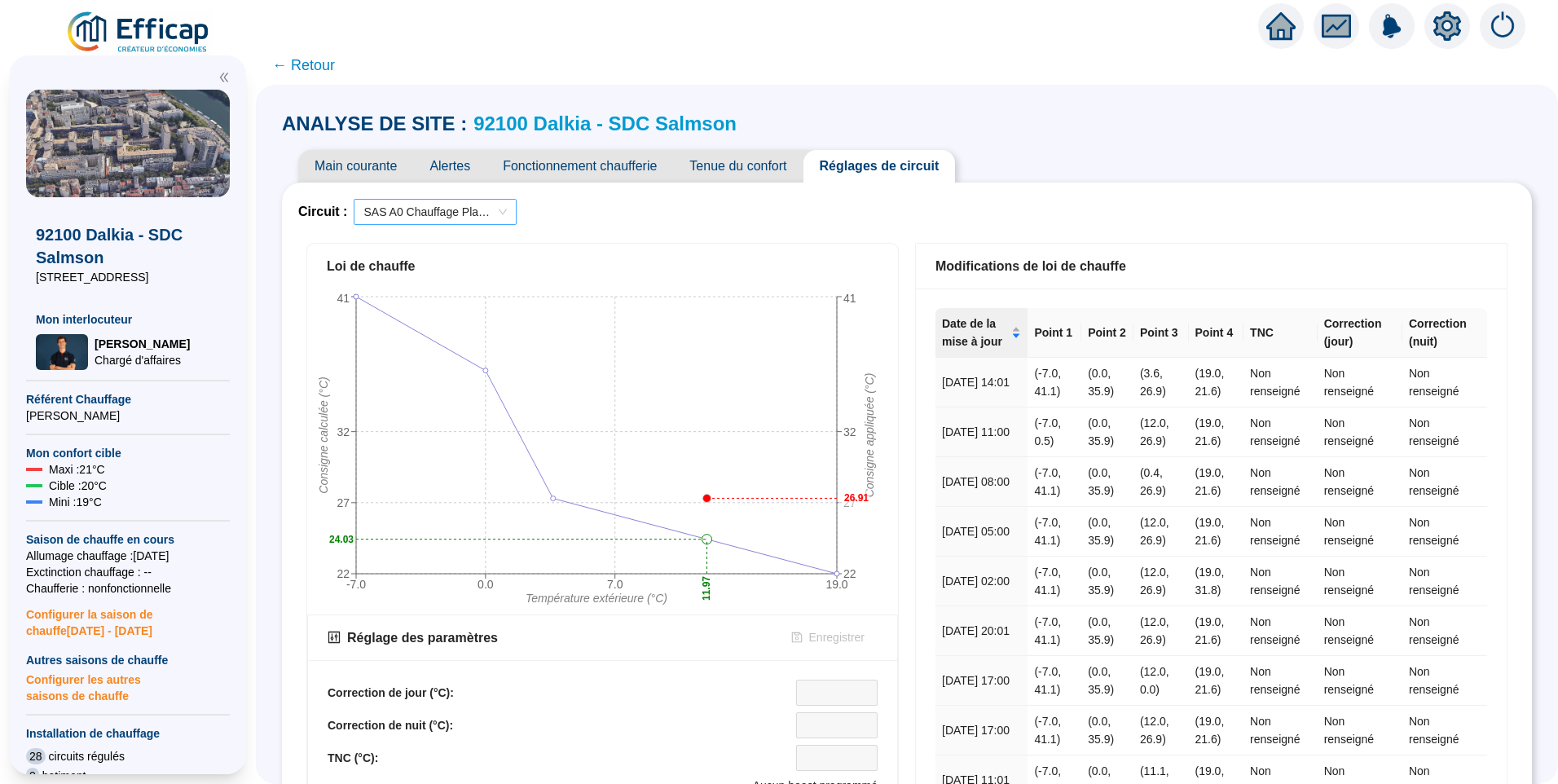
drag, startPoint x: 489, startPoint y: 190, endPoint x: 460, endPoint y: 210, distance: 35.2
click at [489, 190] on div "Circuit : SAS A0 Chauffage Planchers Loi de chauffe -7.0 0.0 7.0 19.0 Températu…" at bounding box center [907, 723] width 1250 height 1083
click at [460, 210] on span "SAS A0 Chauffage Planchers" at bounding box center [435, 212] width 144 height 24
click at [762, 212] on div "Circuit : SAS A0 Chauffage Planchers SAS A0 Chauffage Planchers" at bounding box center [907, 212] width 1217 height 26
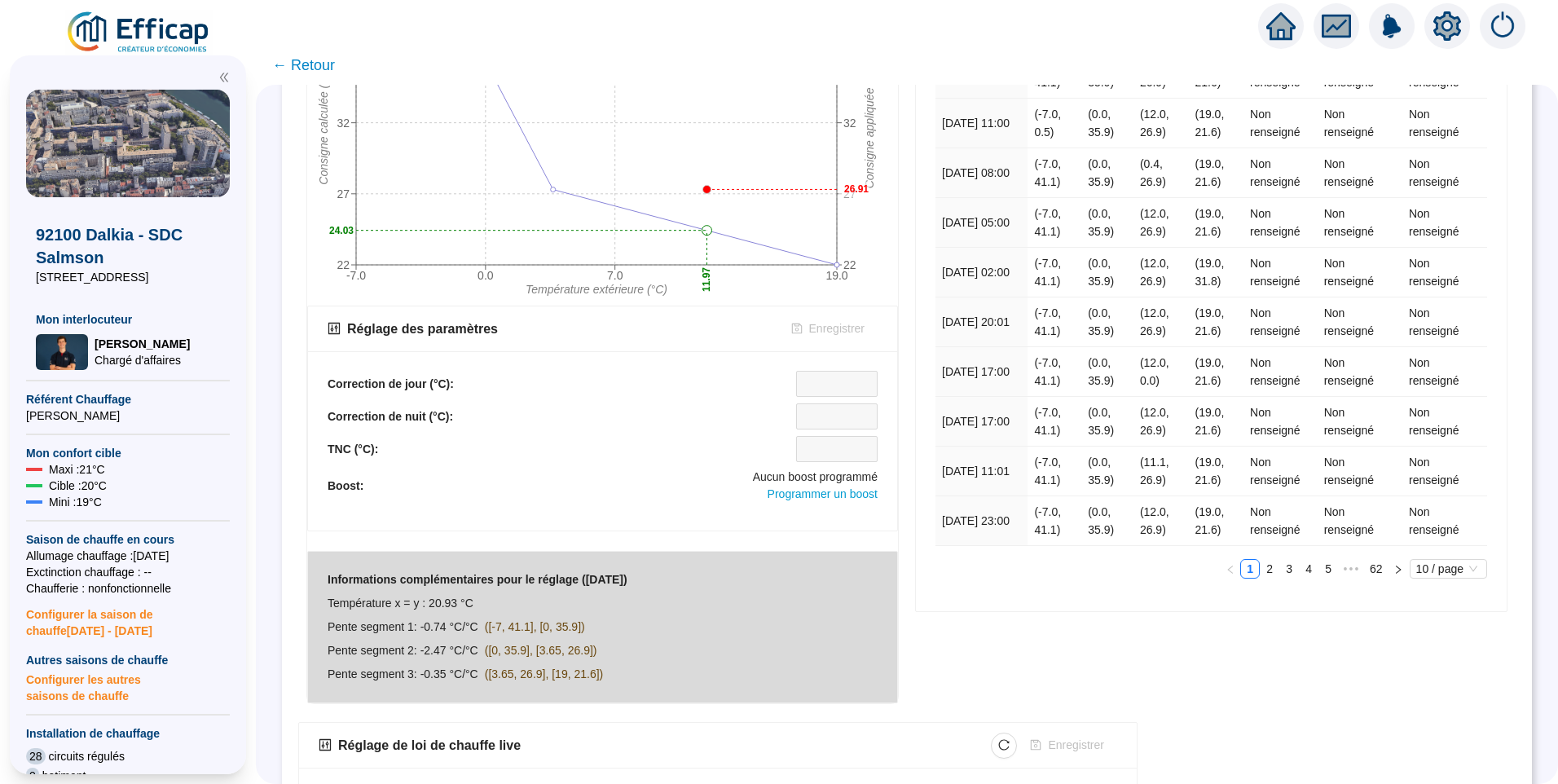
scroll to position [15, 0]
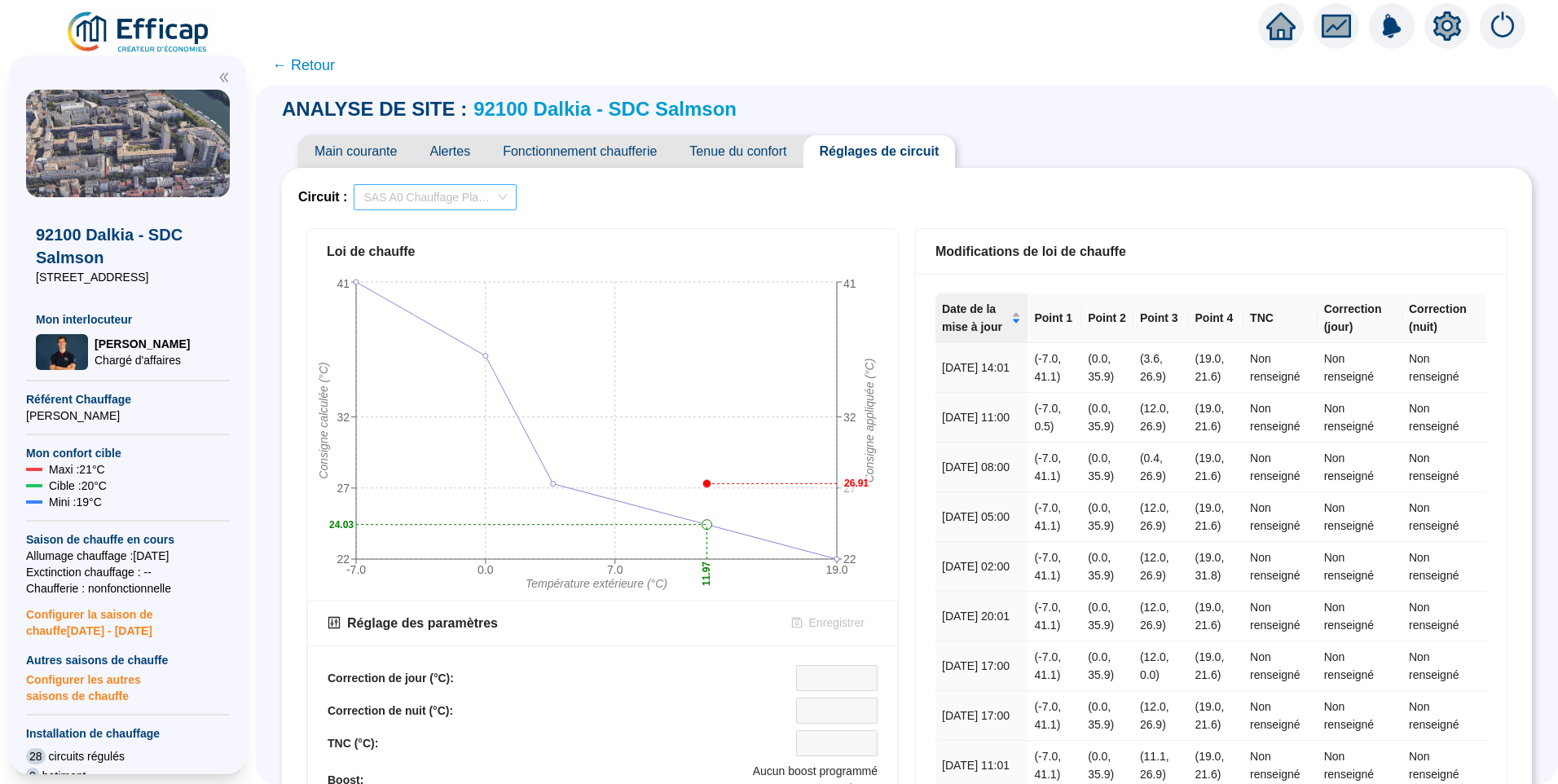
click at [477, 188] on span "SAS A0 Chauffage Planchers" at bounding box center [435, 197] width 144 height 24
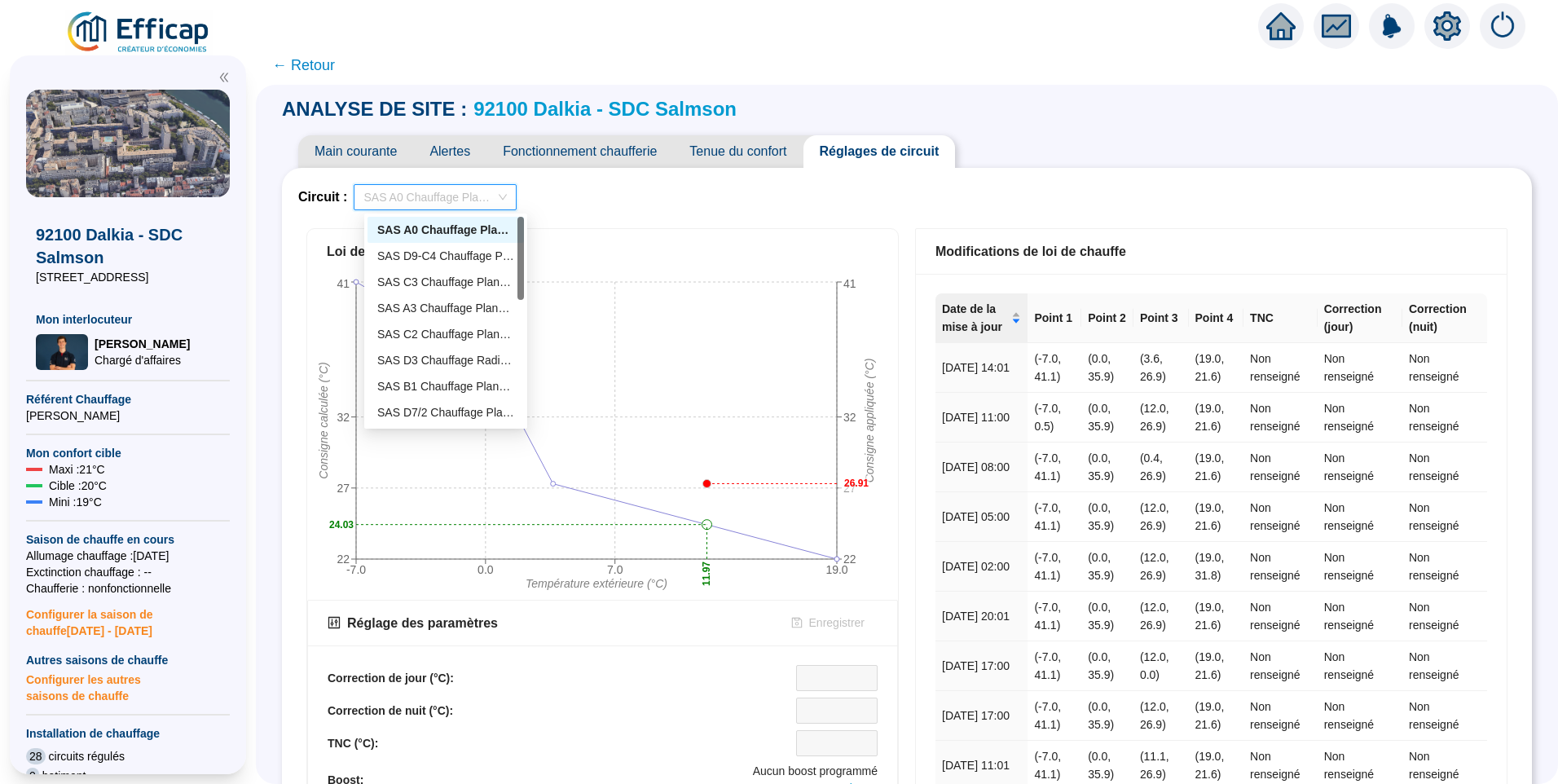
click at [600, 202] on div "Circuit : SAS A0 Chauffage Planchers" at bounding box center [907, 197] width 1217 height 26
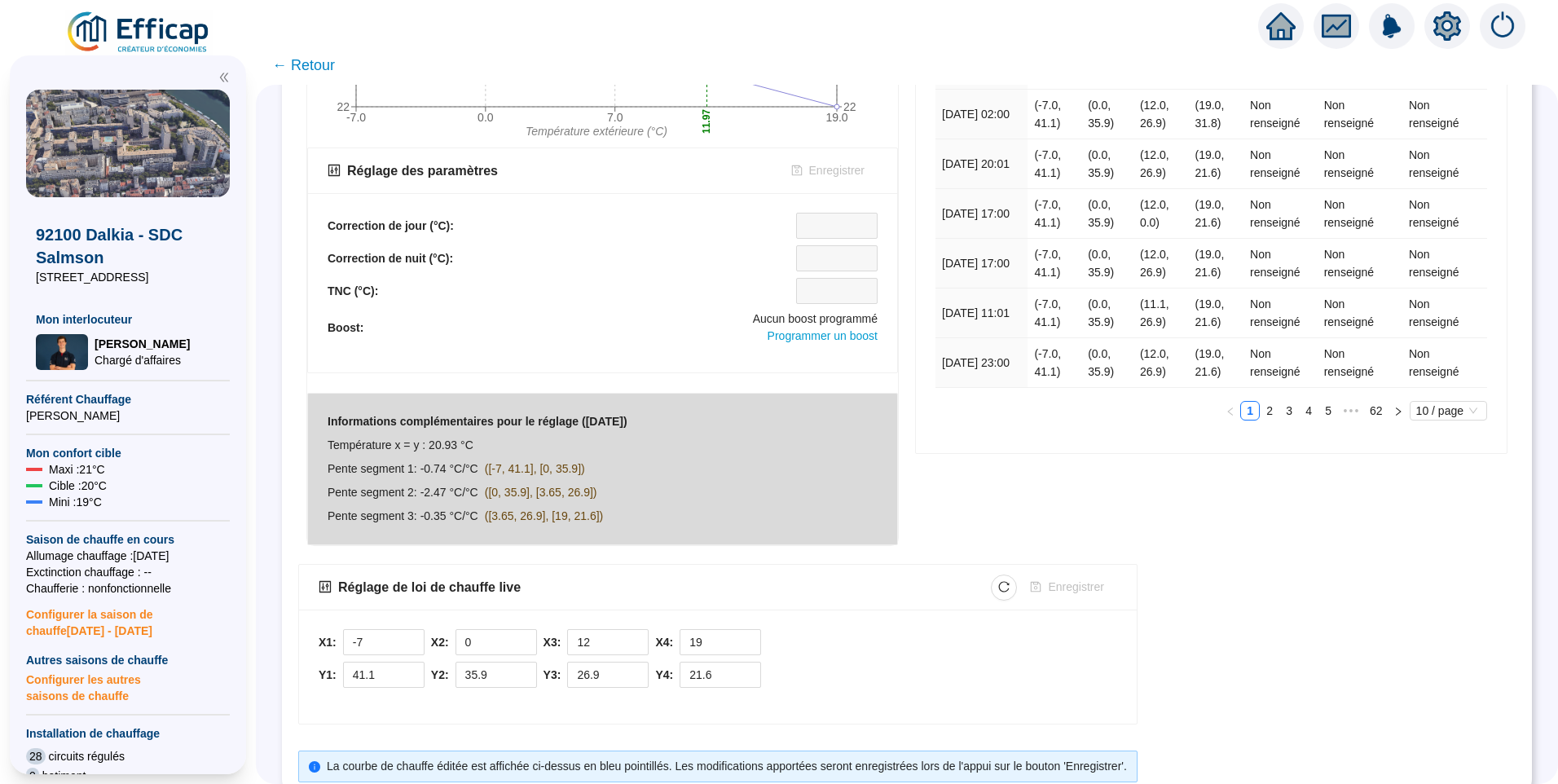
scroll to position [503, 0]
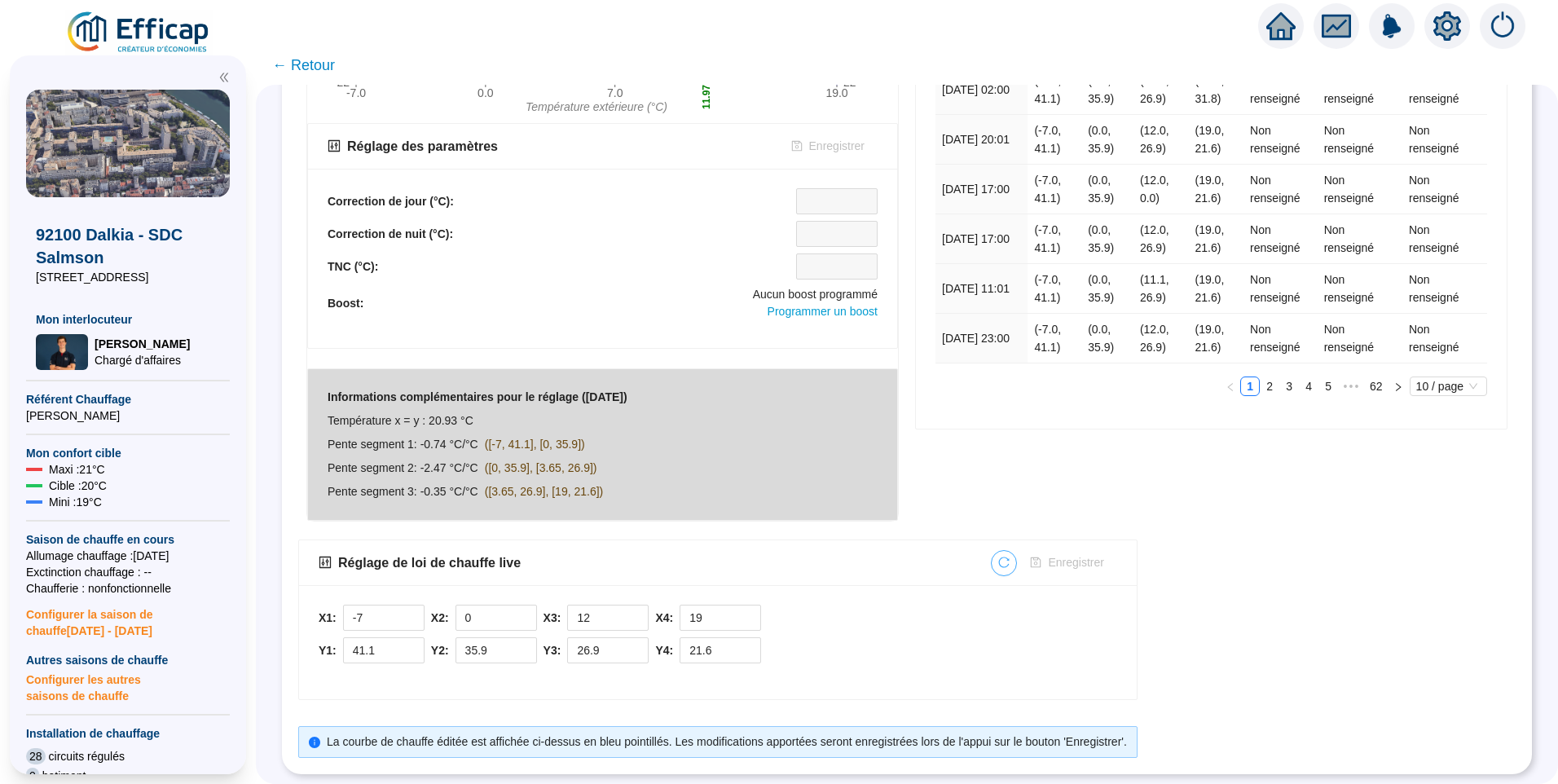
click at [1006, 557] on icon "reload" at bounding box center [1004, 562] width 11 height 11
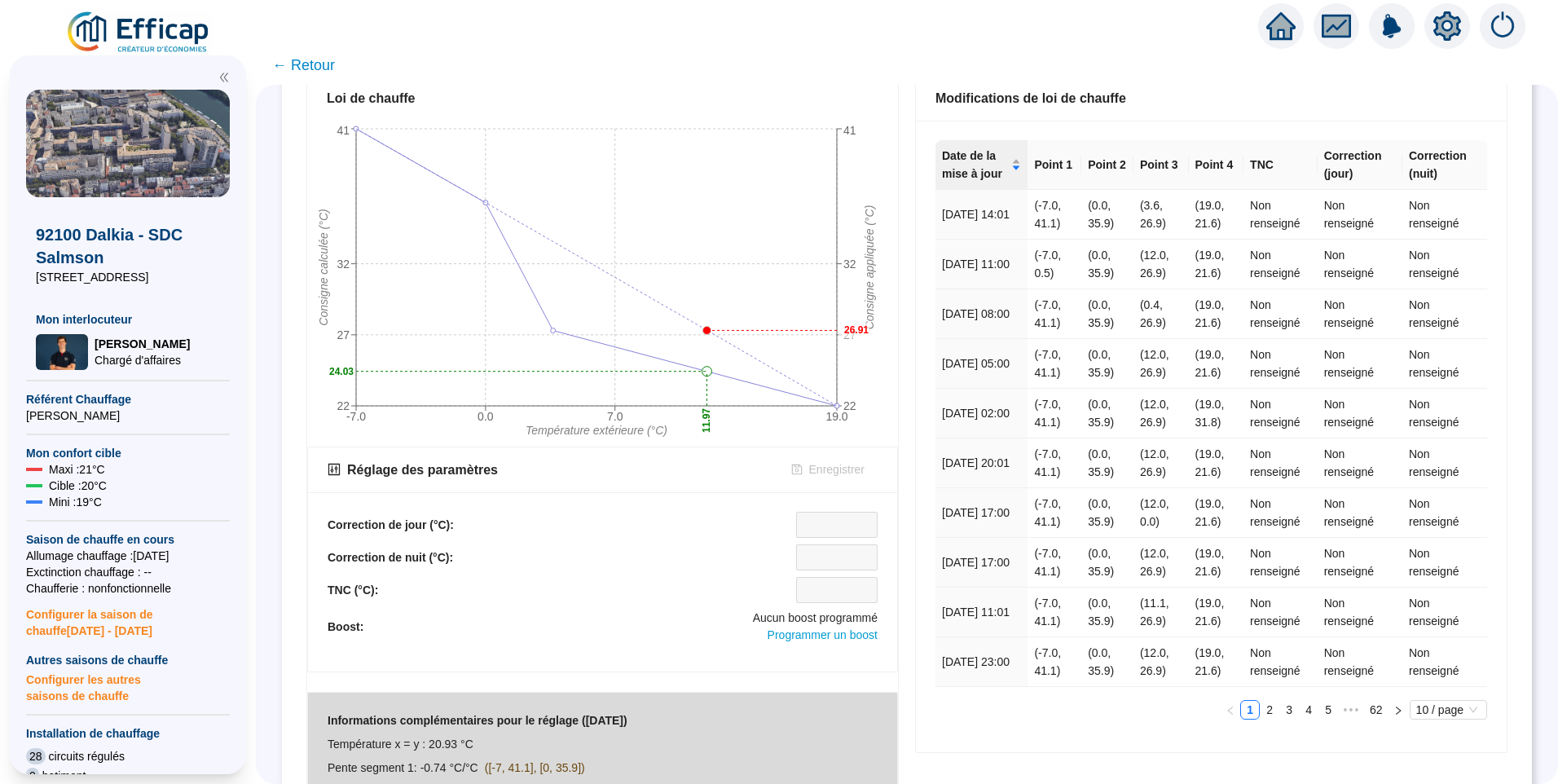
scroll to position [15, 0]
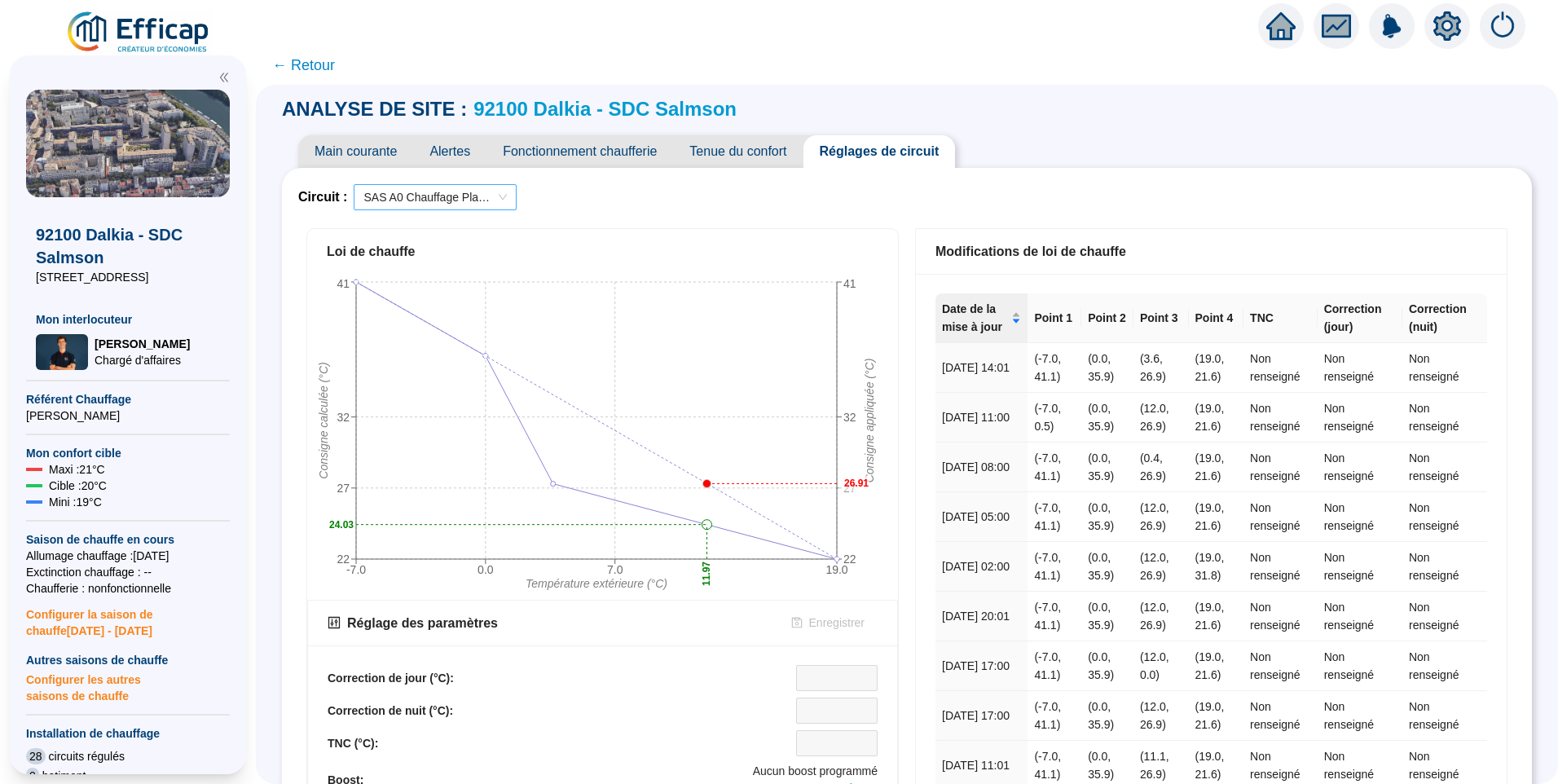
click at [417, 195] on span "SAS A0 Chauffage Planchers" at bounding box center [435, 197] width 144 height 24
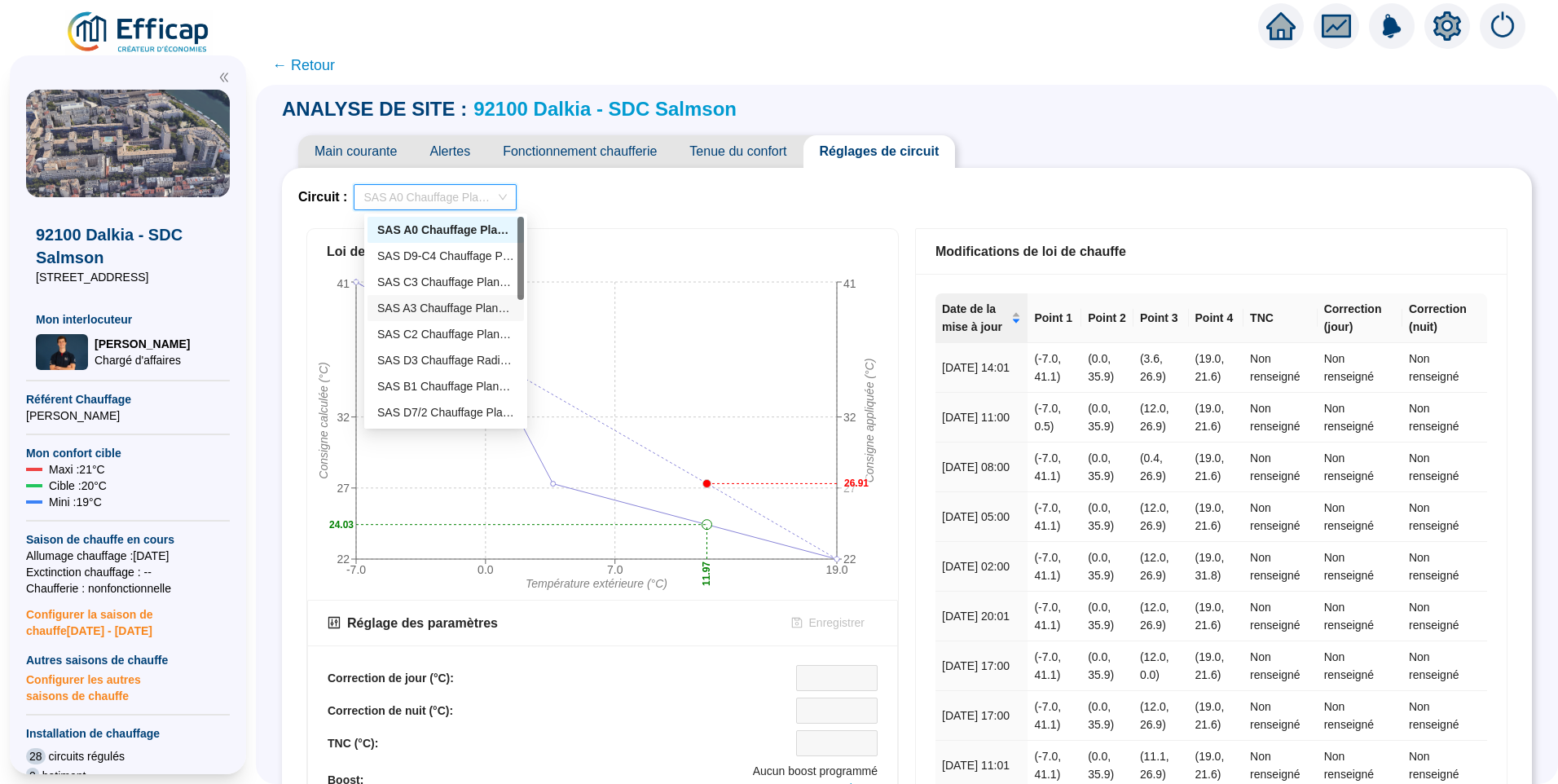
click at [432, 314] on div "SAS A3 Chauffage Planchers" at bounding box center [445, 309] width 137 height 17
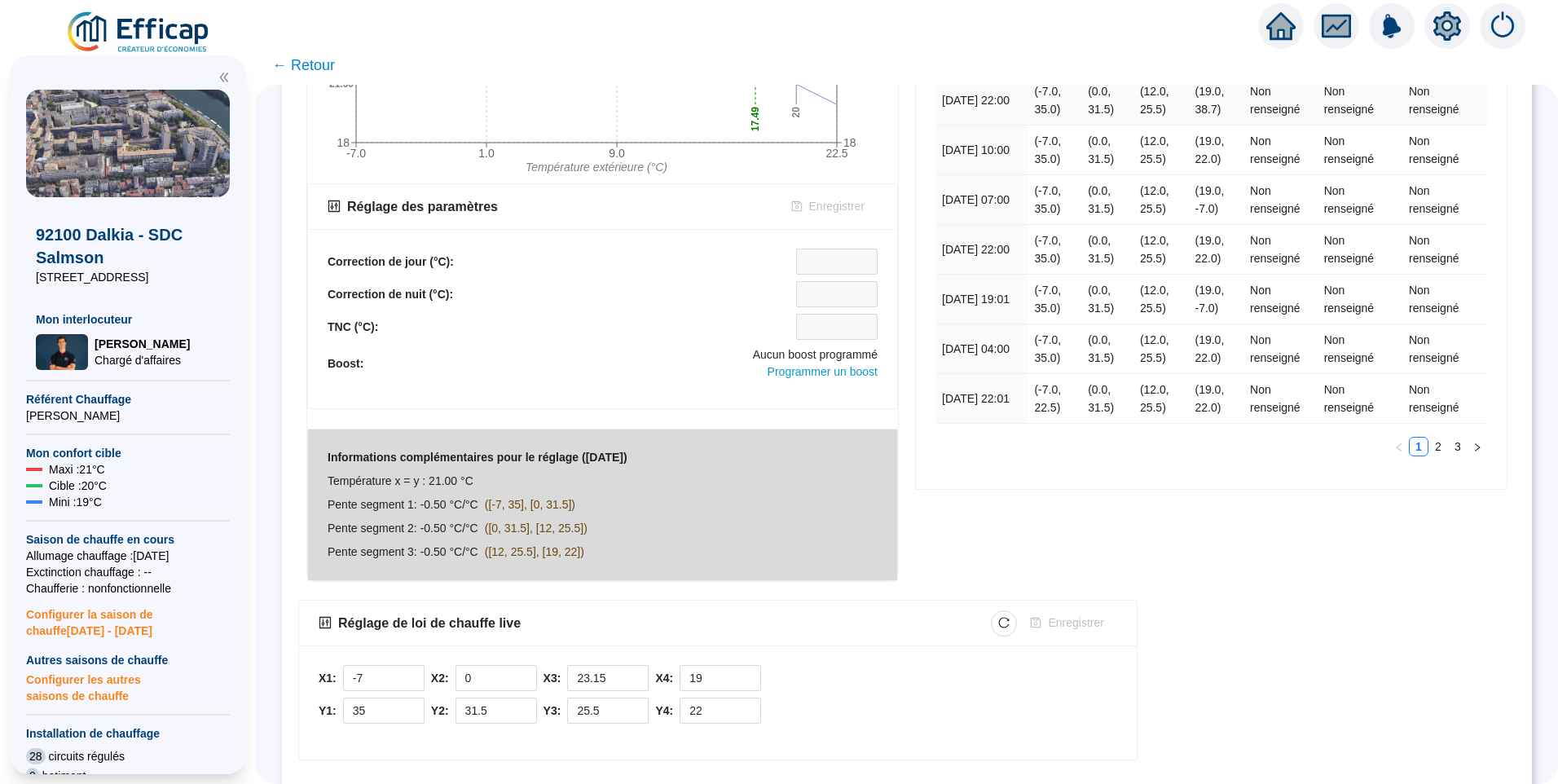
scroll to position [503, 0]
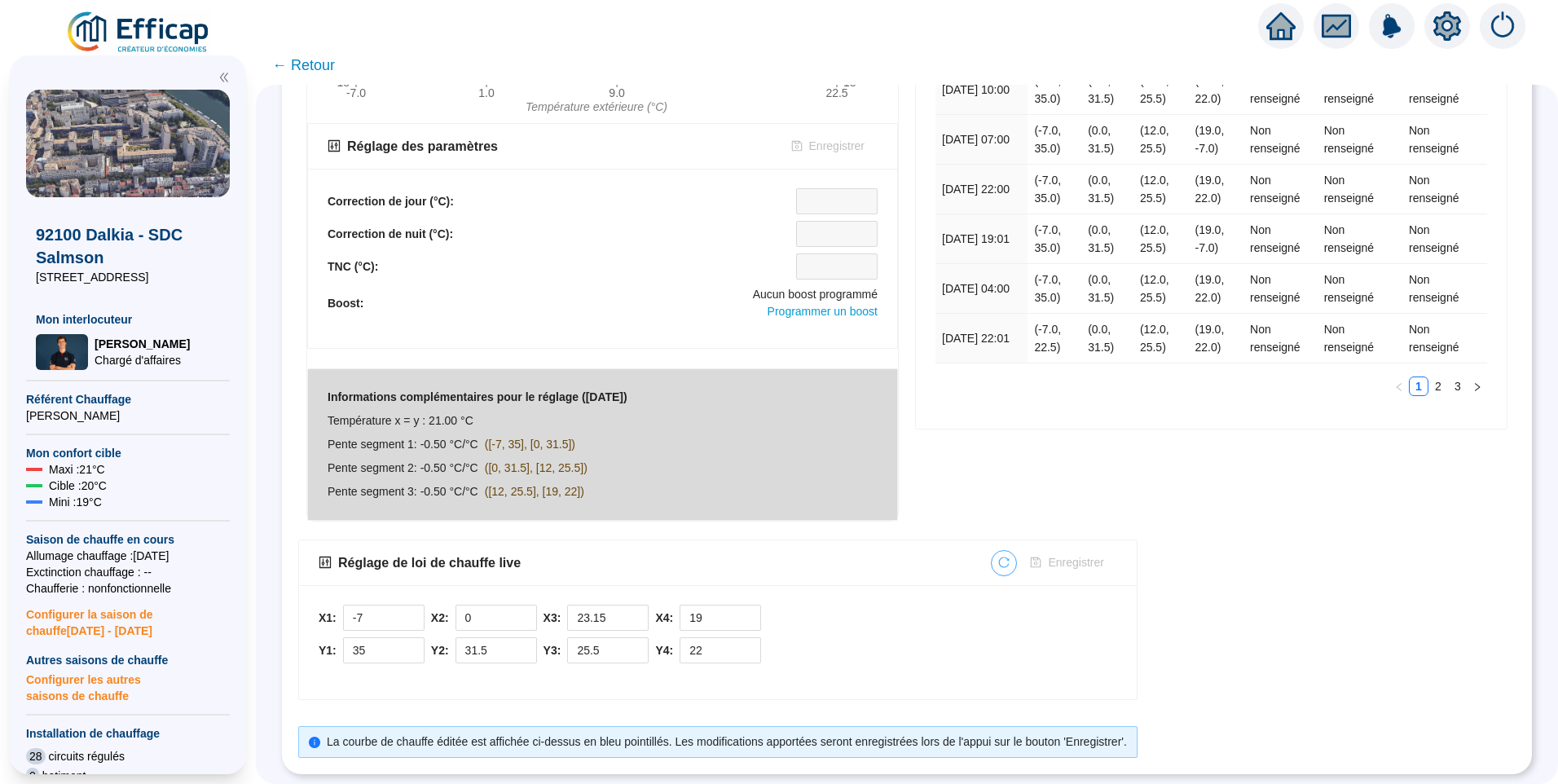
click at [1010, 557] on icon "reload" at bounding box center [1004, 562] width 11 height 11
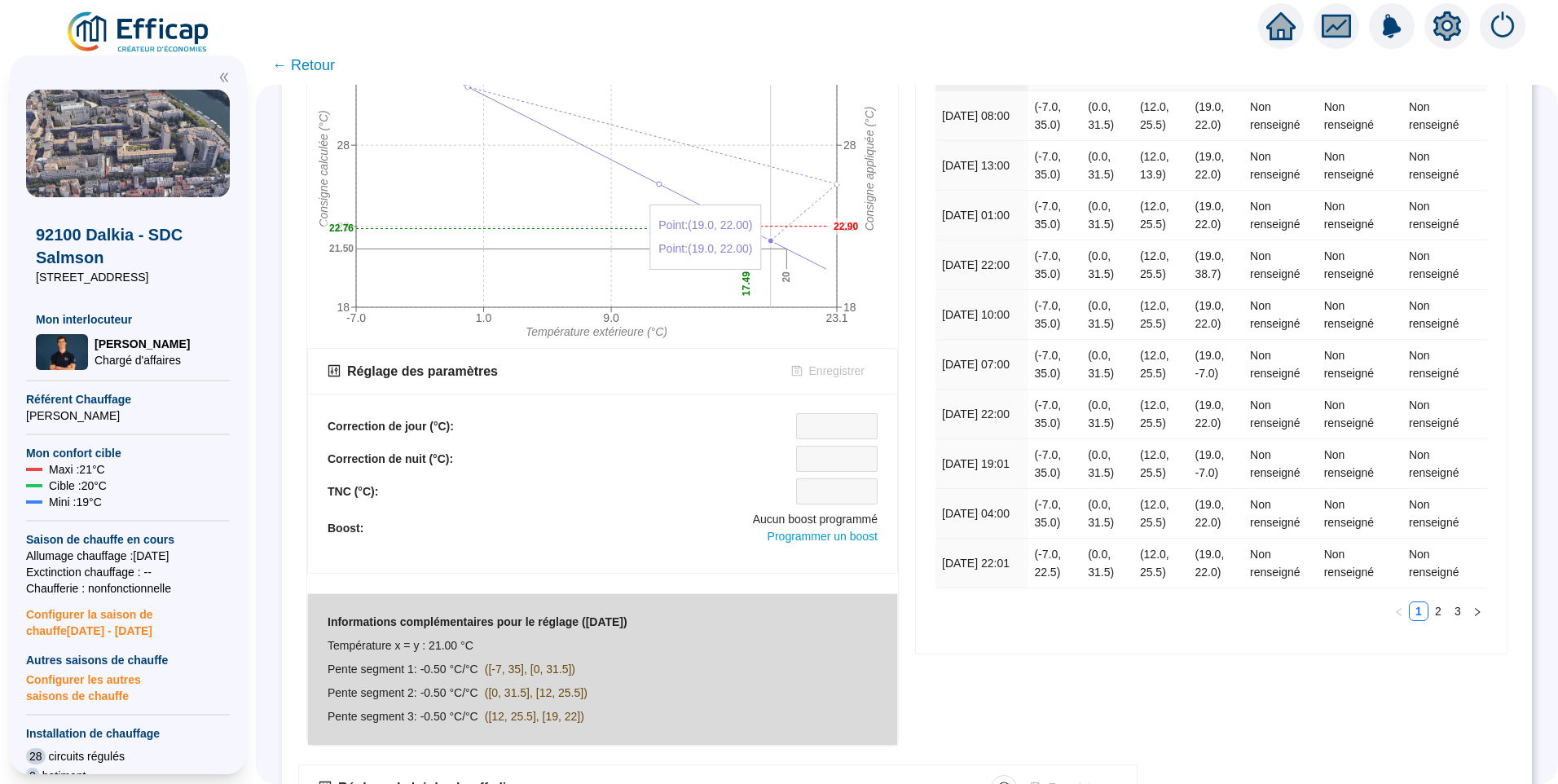
scroll to position [0, 0]
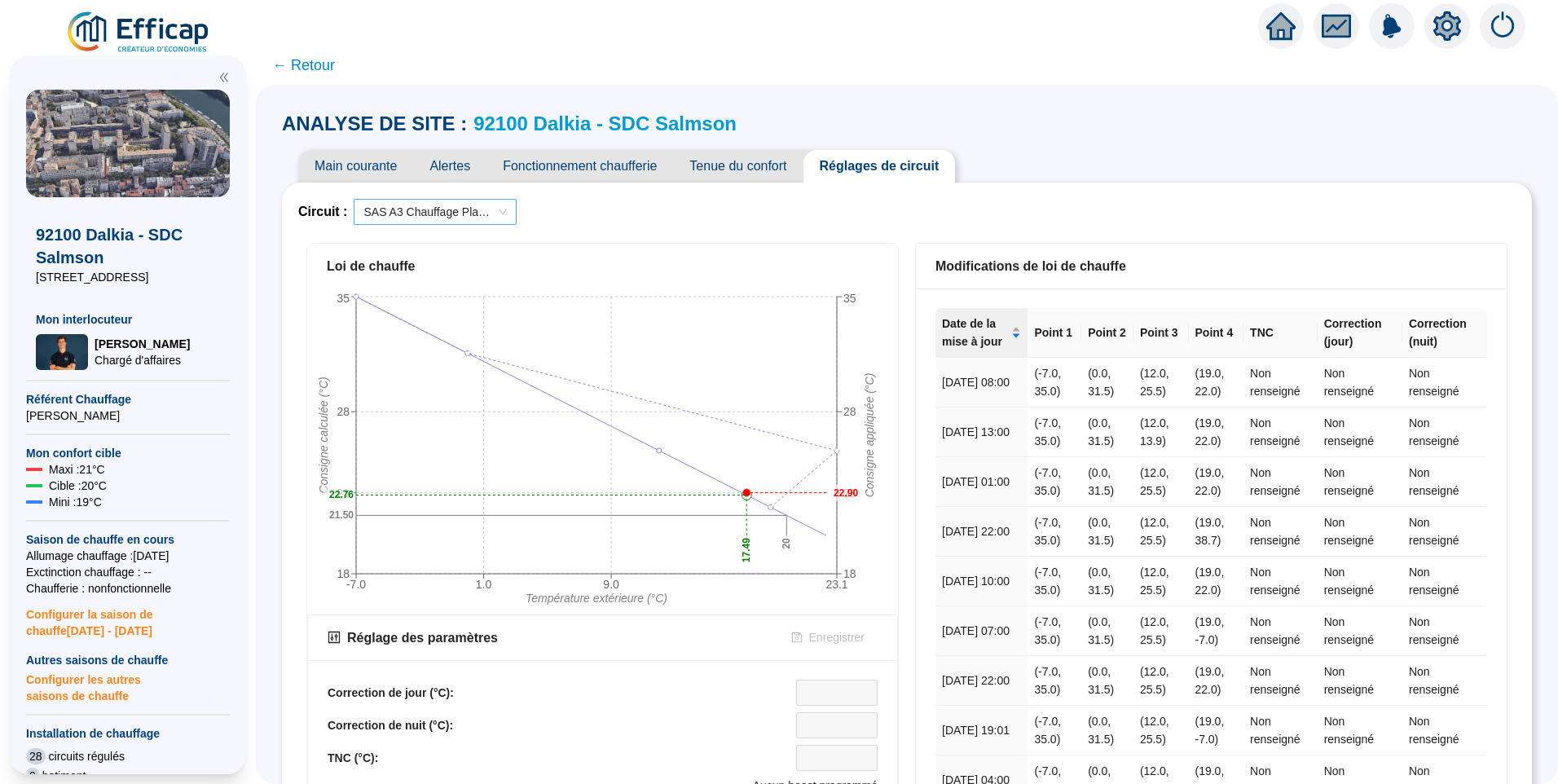
click at [443, 216] on span "SAS A3 Chauffage Planchers" at bounding box center [435, 212] width 144 height 24
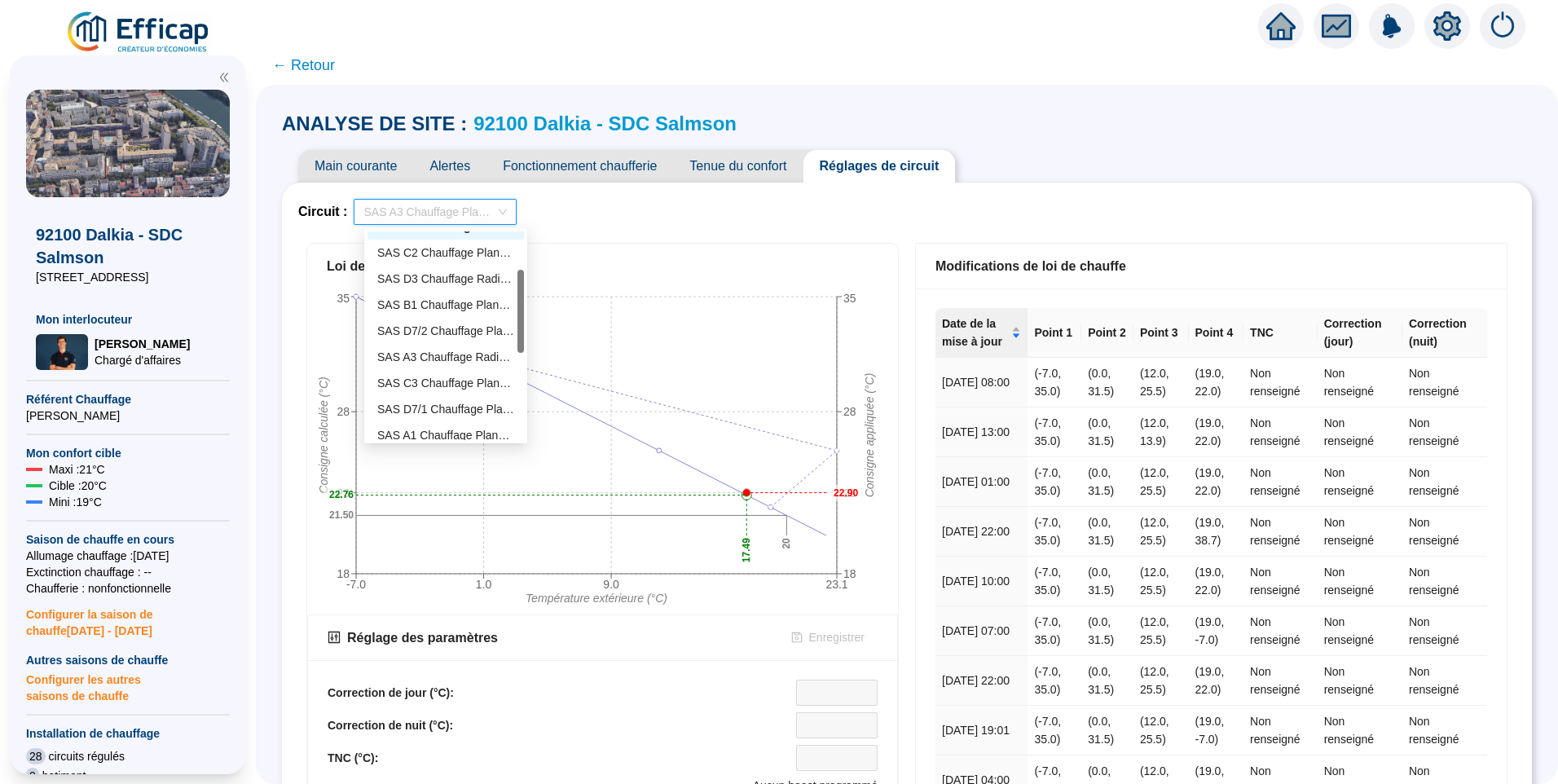
scroll to position [102, 0]
drag, startPoint x: 523, startPoint y: 294, endPoint x: 525, endPoint y: 335, distance: 41.0
click at [525, 335] on div "96 92 107 SAS A3 Chauffage Planchers SAS C2 Chauffage Planchers 1 SAS D3 Chauff…" at bounding box center [445, 335] width 163 height 215
click at [450, 347] on div "SAS A3 Chauffage Radiateurs" at bounding box center [445, 352] width 137 height 17
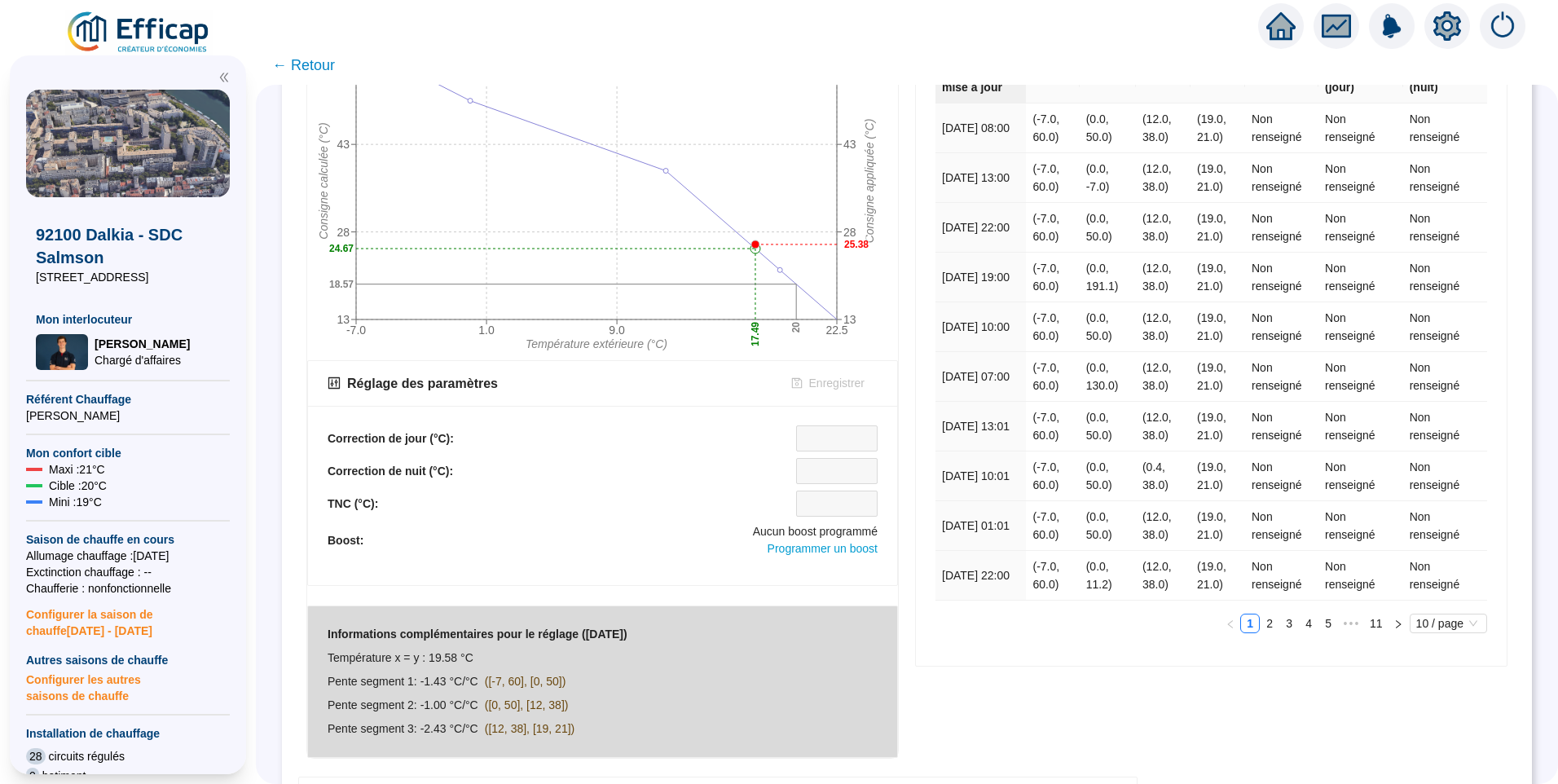
scroll to position [0, 0]
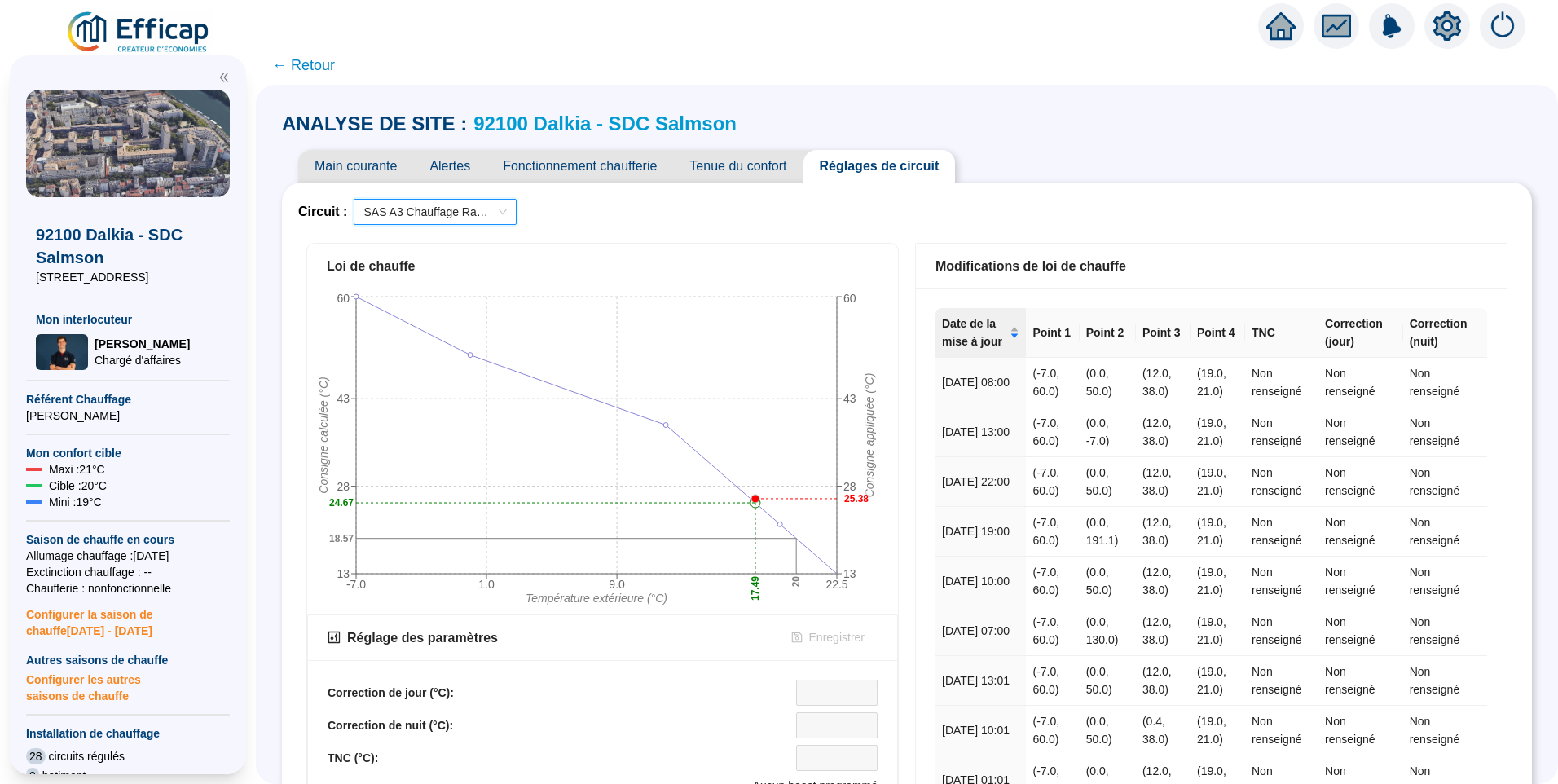
click at [462, 215] on span "SAS A3 Chauffage Radiateurs" at bounding box center [435, 212] width 144 height 24
drag, startPoint x: 518, startPoint y: 330, endPoint x: 656, endPoint y: 175, distance: 207.5
click at [571, 205] on body "X 92100 Dalkia - SDC Salmson 3 rue Neuve Saint Germain Mon interlocuteur Hugo C…" at bounding box center [779, 392] width 1558 height 784
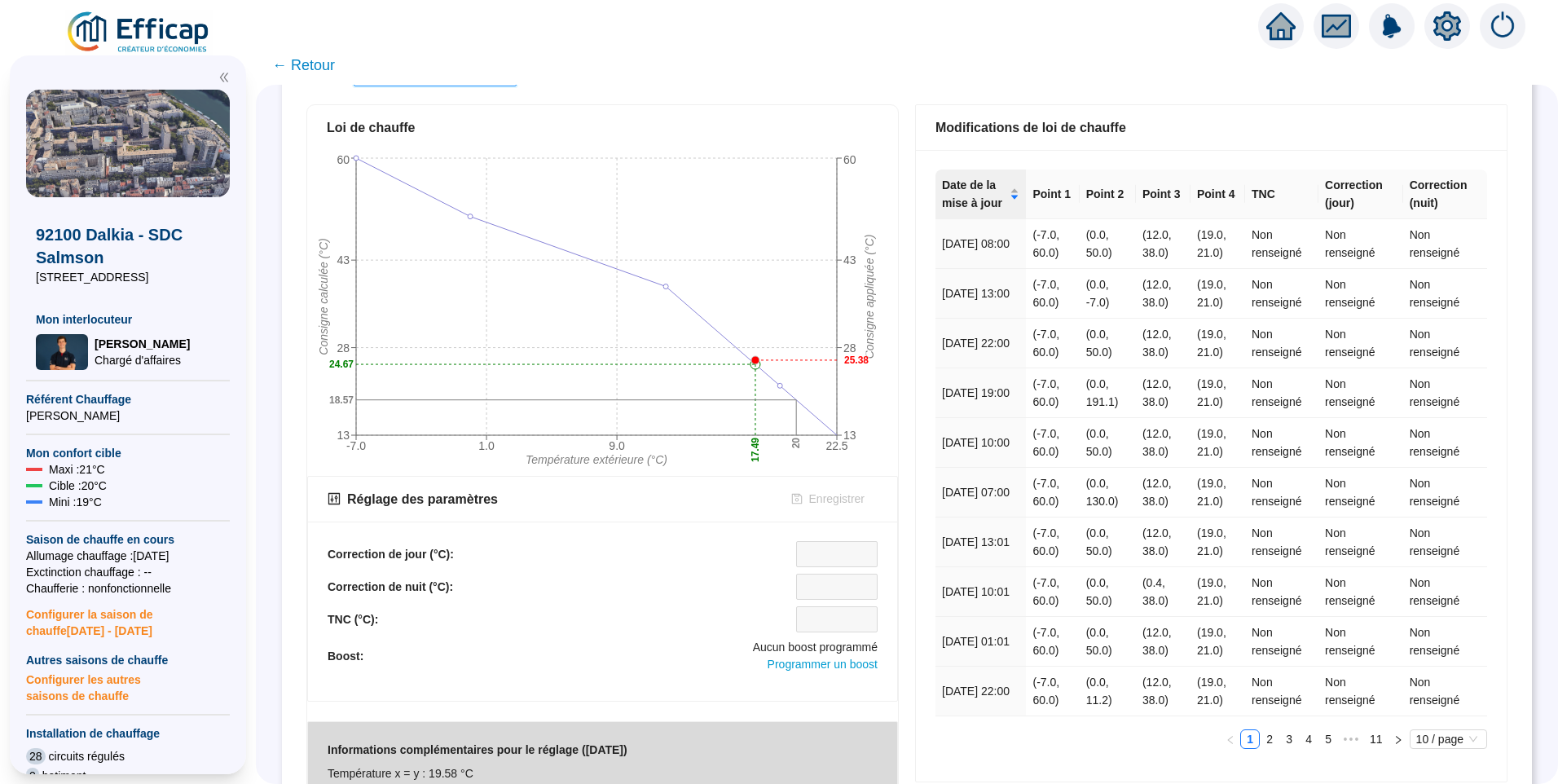
scroll to position [96, 0]
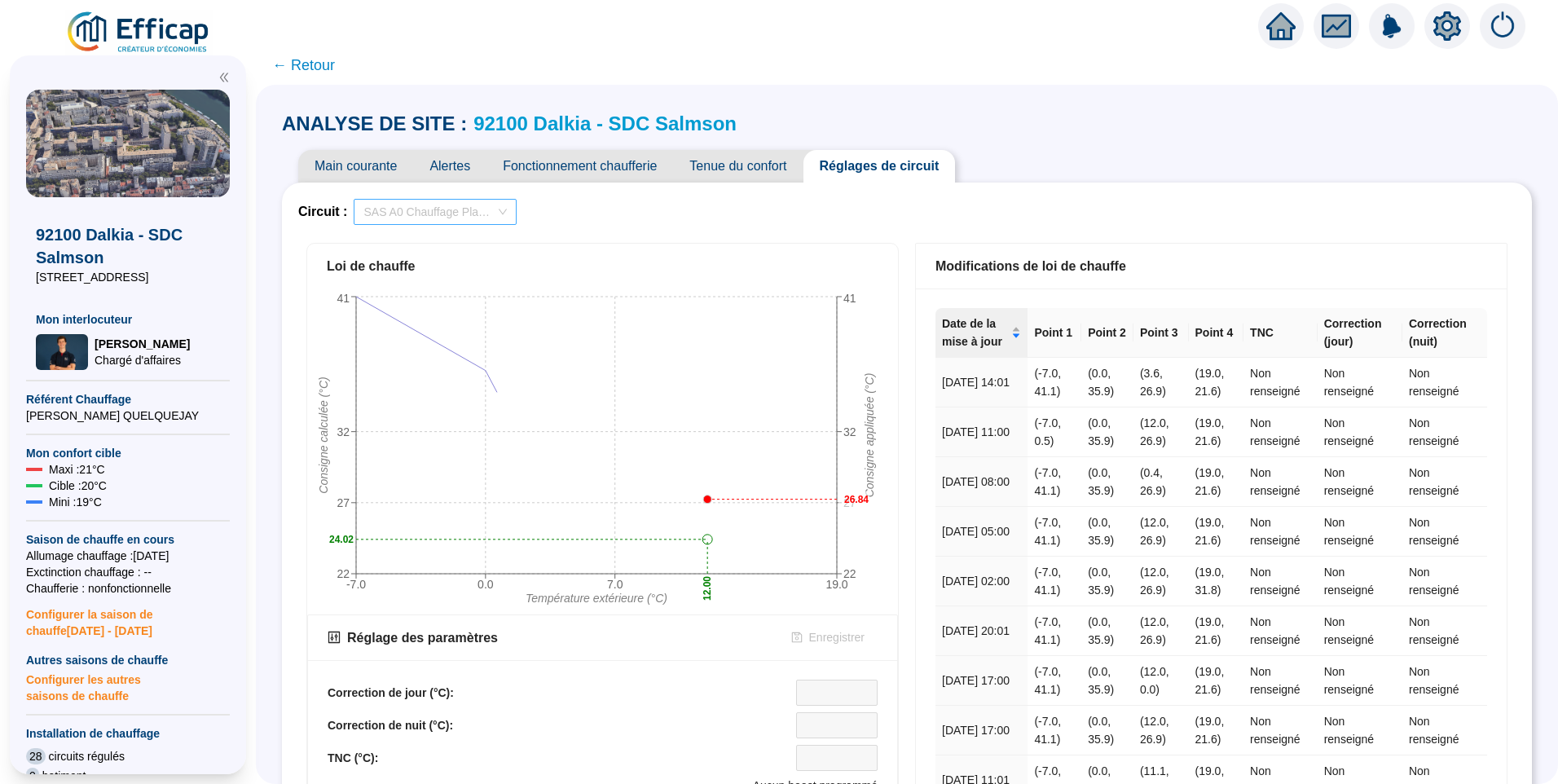
click at [451, 208] on span "SAS A0 Chauffage Planchers" at bounding box center [435, 212] width 144 height 24
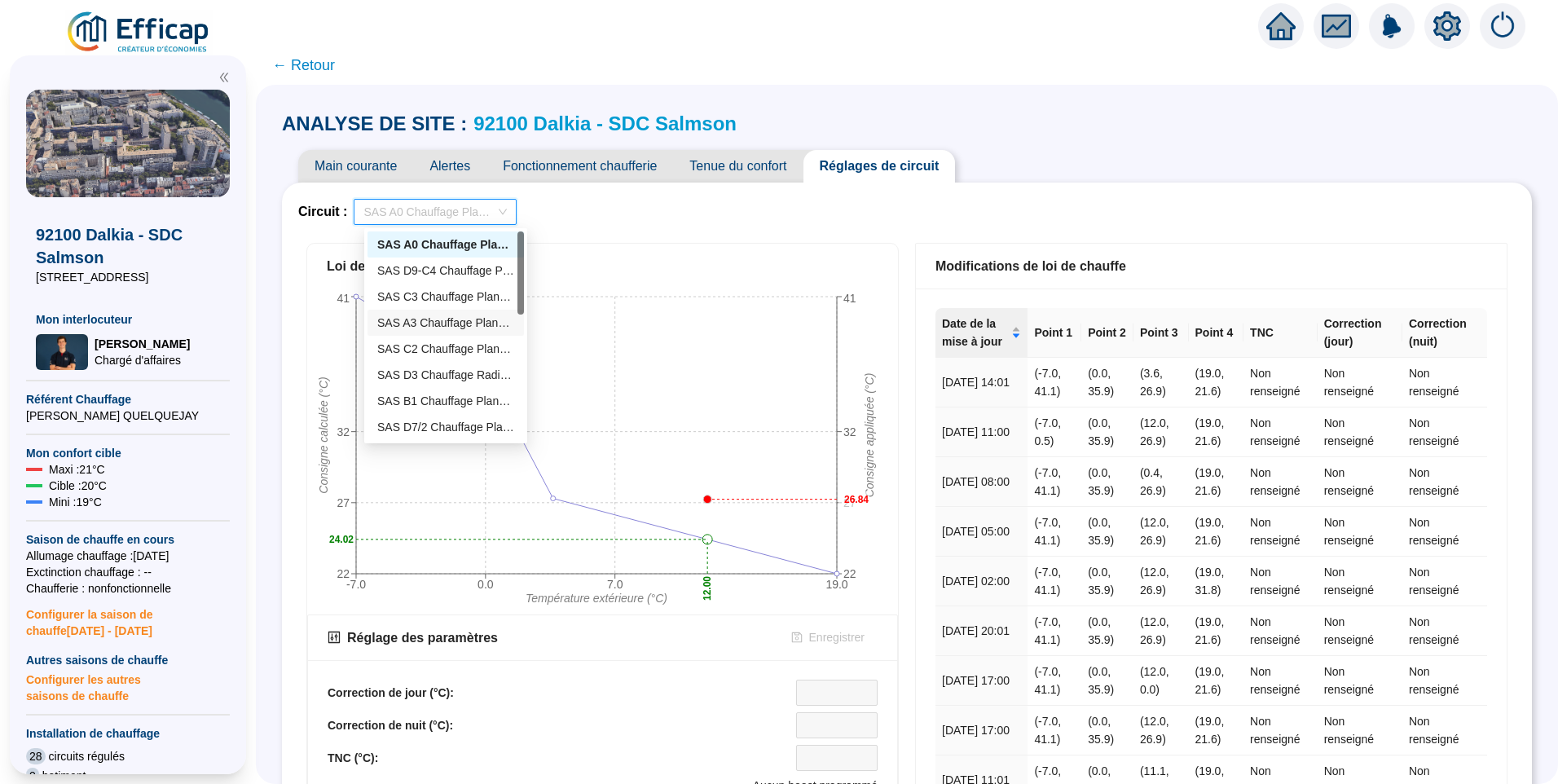
click at [461, 321] on div "SAS A3 Chauffage Planchers" at bounding box center [445, 323] width 137 height 17
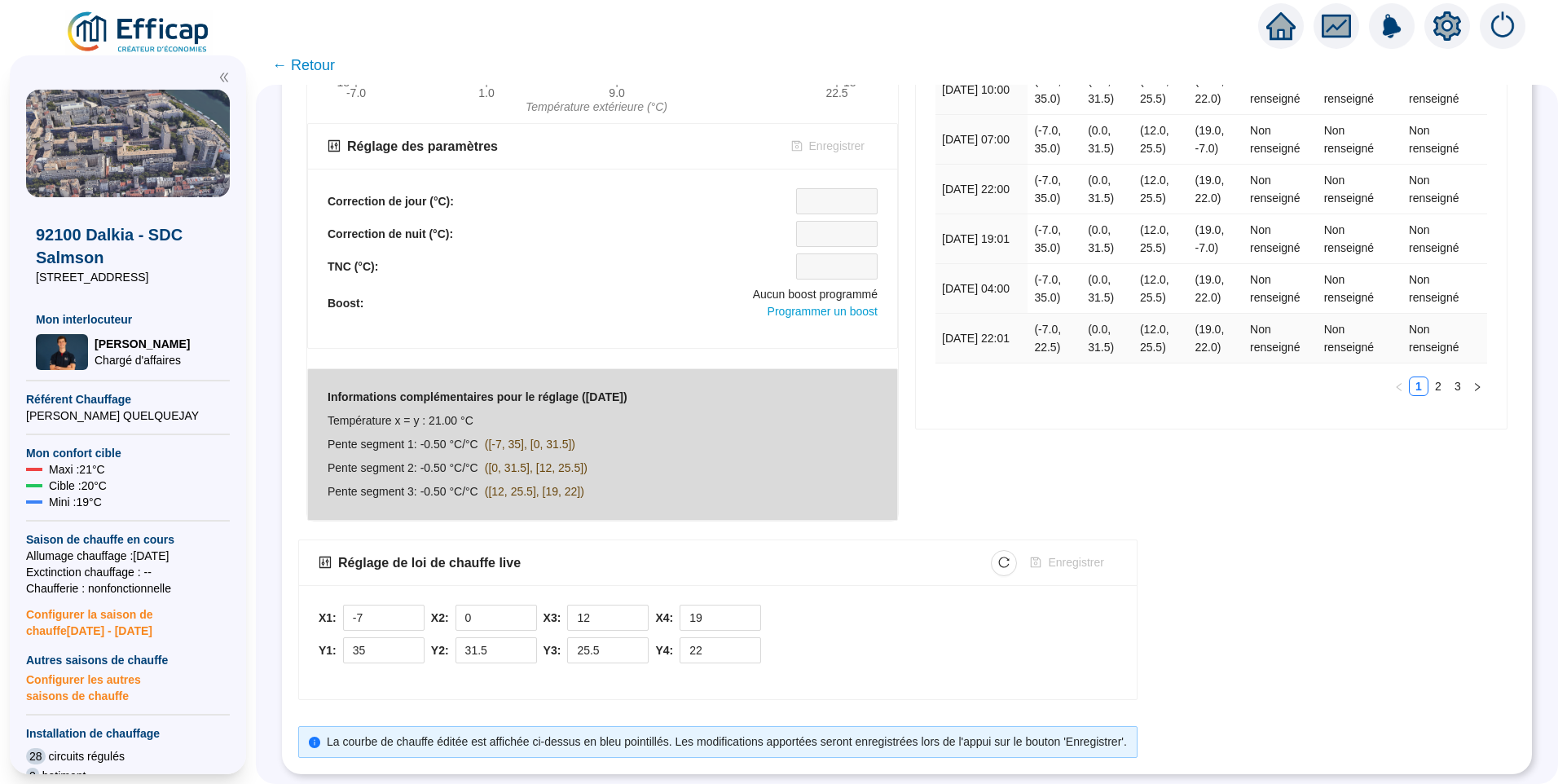
scroll to position [96, 0]
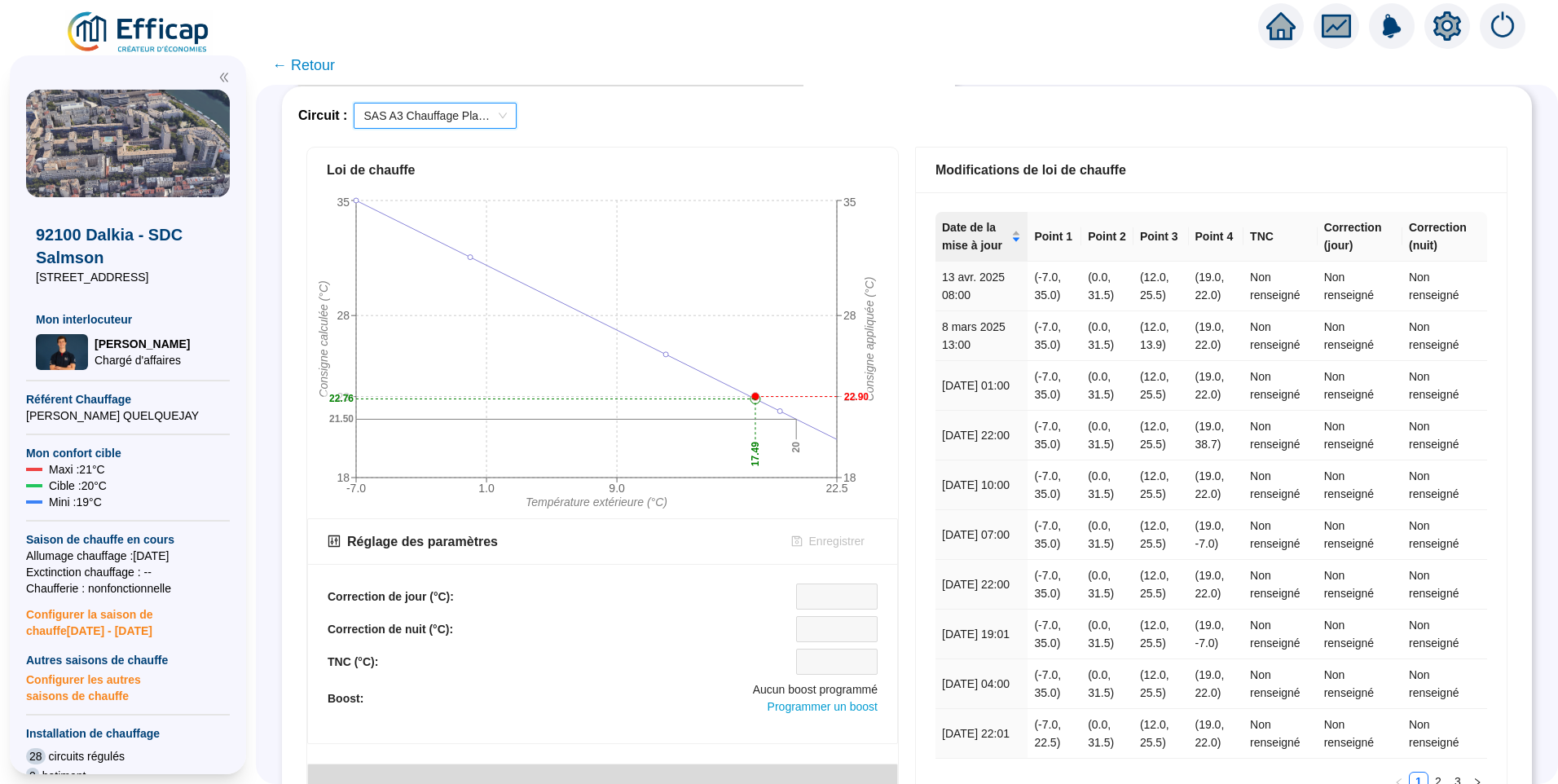
click at [190, 21] on img at bounding box center [138, 32] width 148 height 46
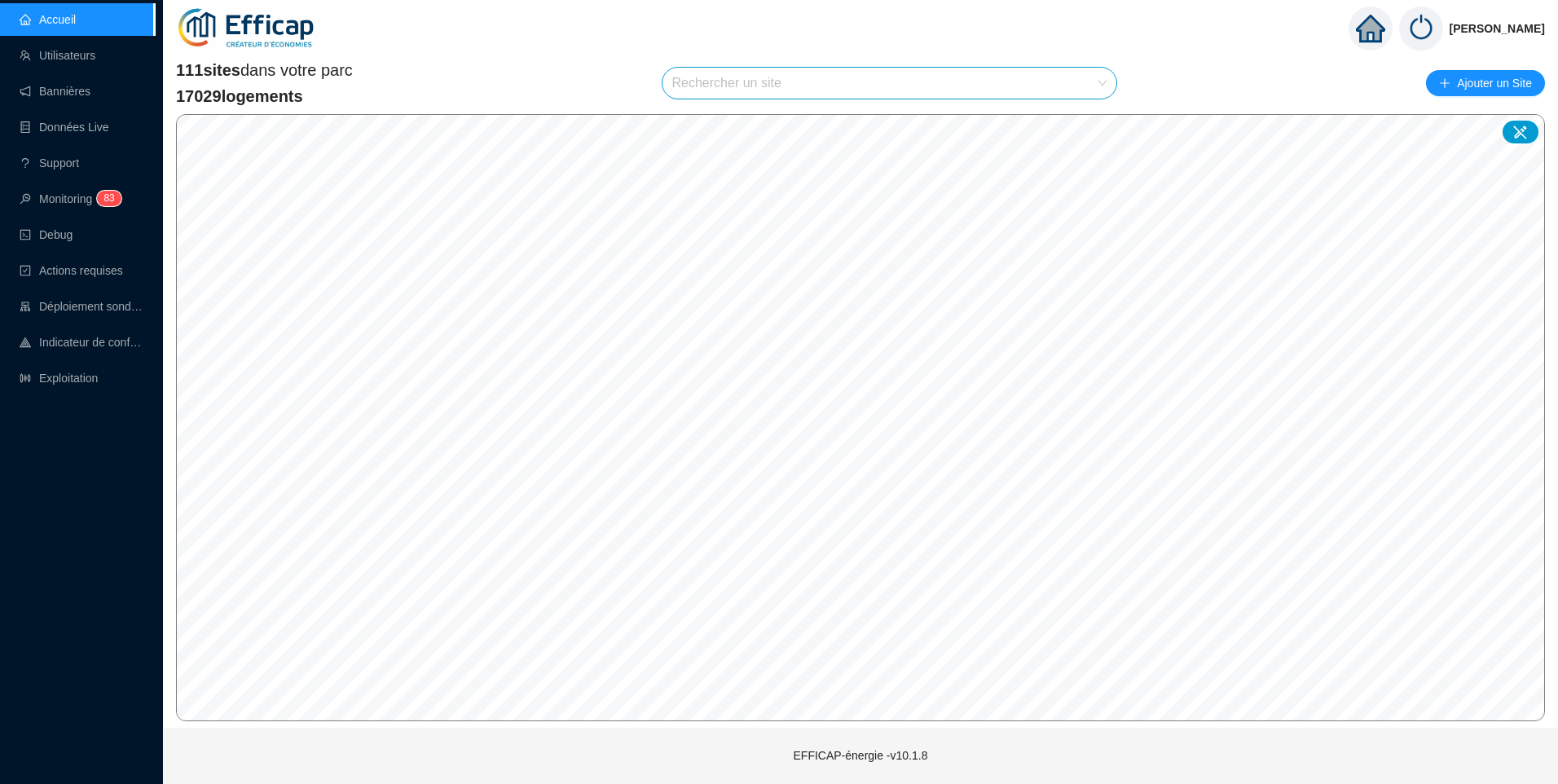
click at [810, 75] on input "search" at bounding box center [883, 83] width 420 height 31
type input "plein"
click at [1095, 127] on div at bounding box center [1088, 122] width 37 height 24
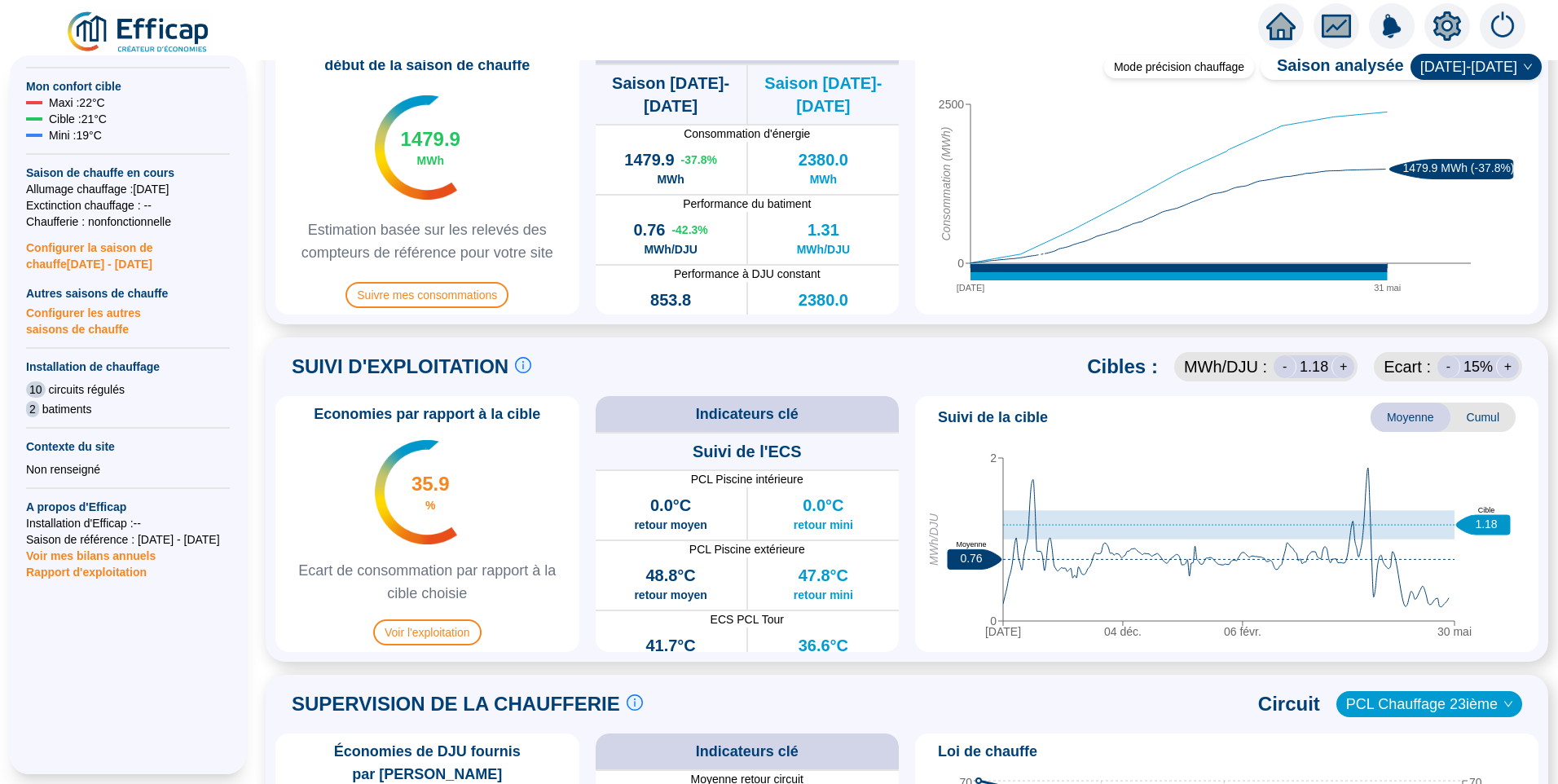
scroll to position [570, 0]
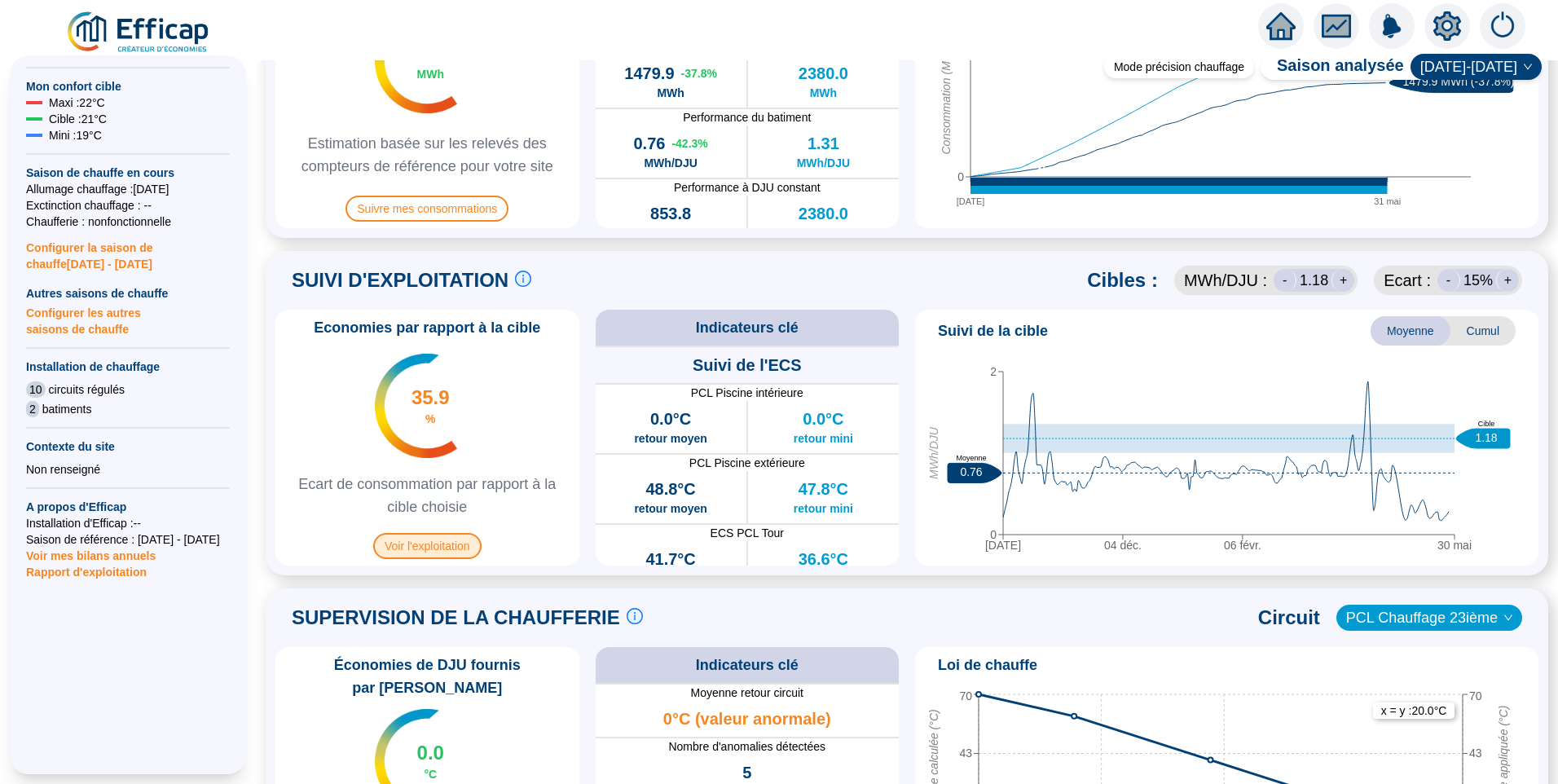
click at [455, 545] on span "Voir l'exploitation" at bounding box center [427, 545] width 108 height 26
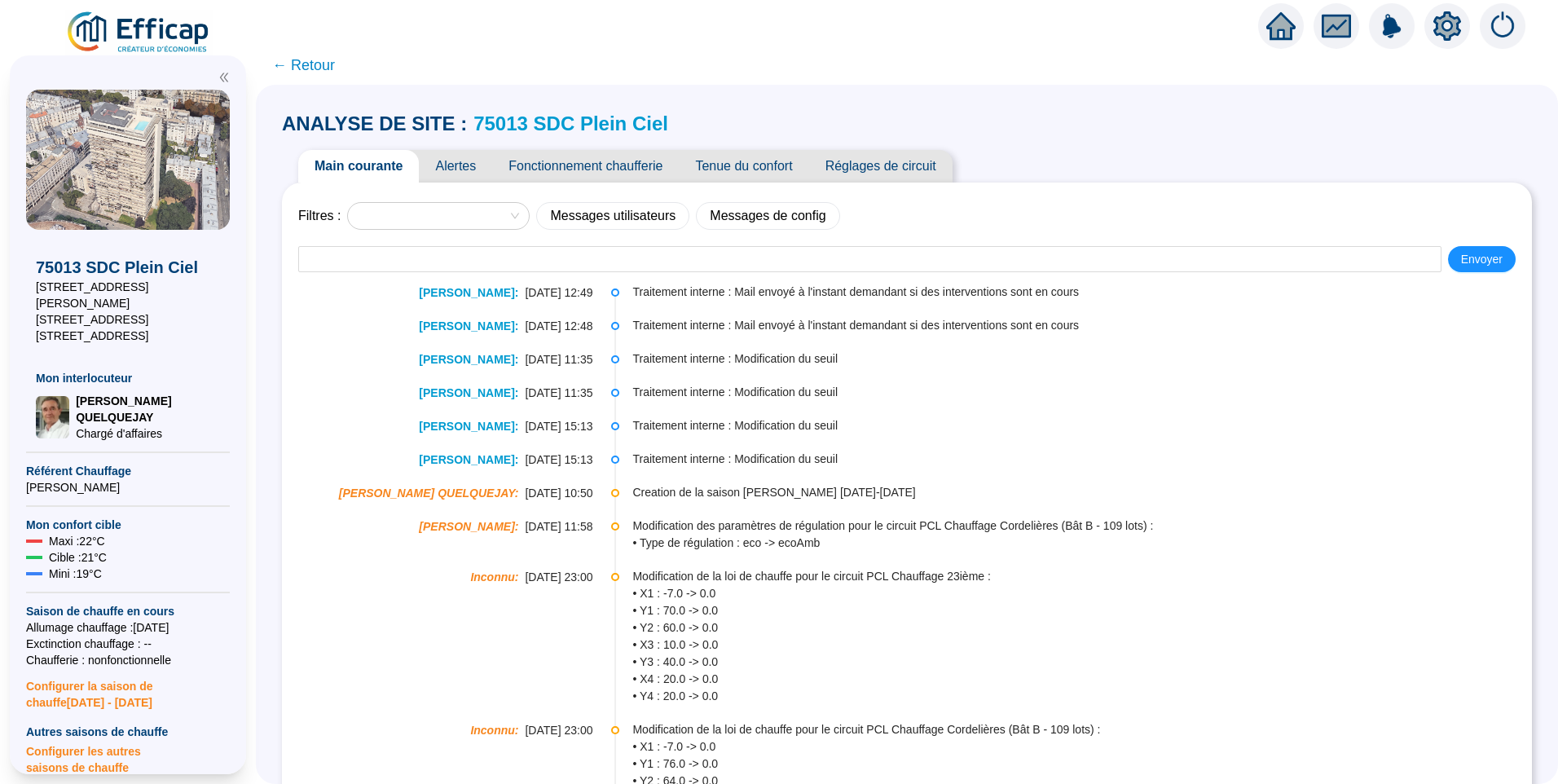
click at [588, 162] on span "Fonctionnement chaufferie" at bounding box center [585, 166] width 187 height 33
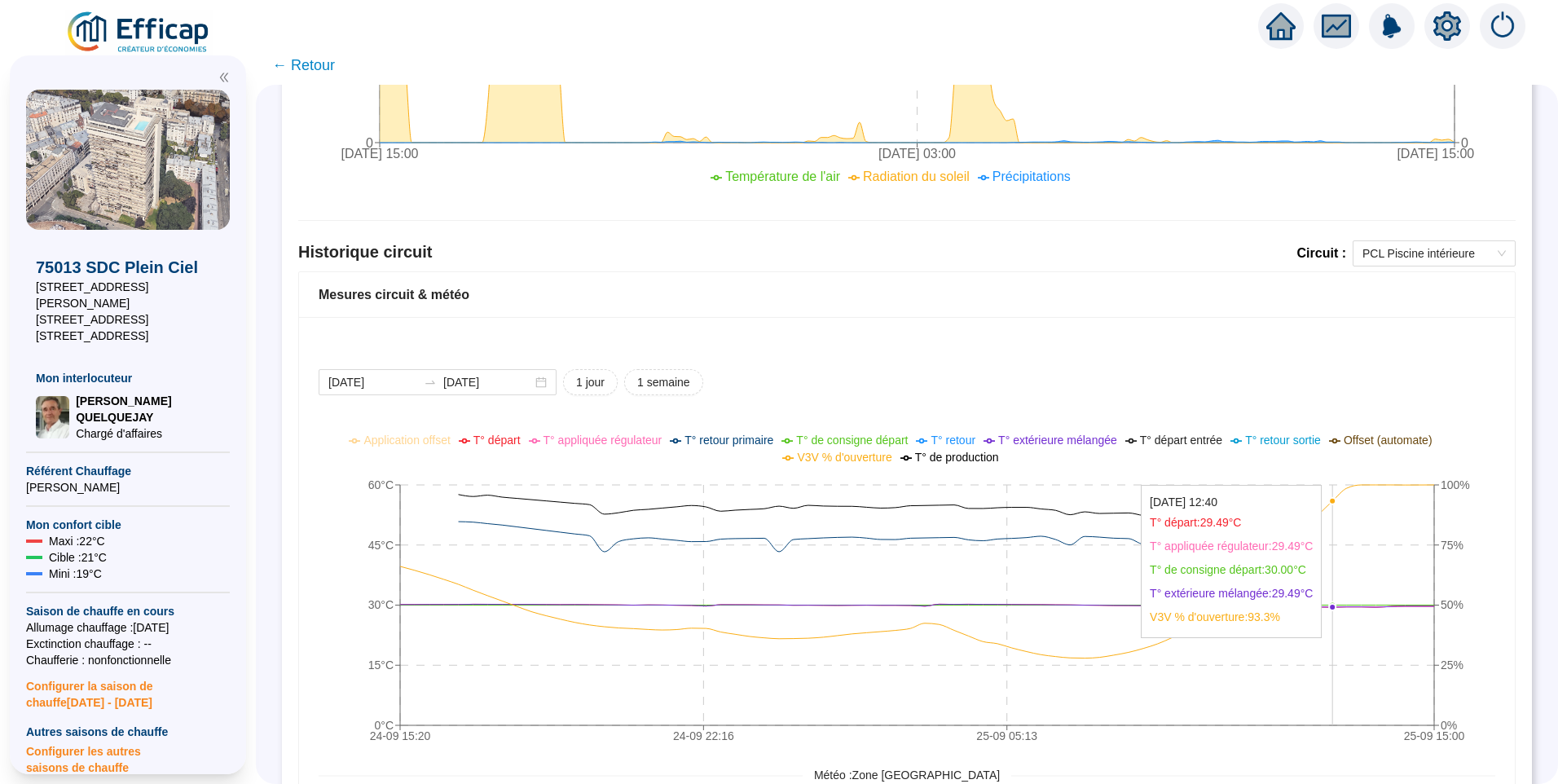
scroll to position [1140, 0]
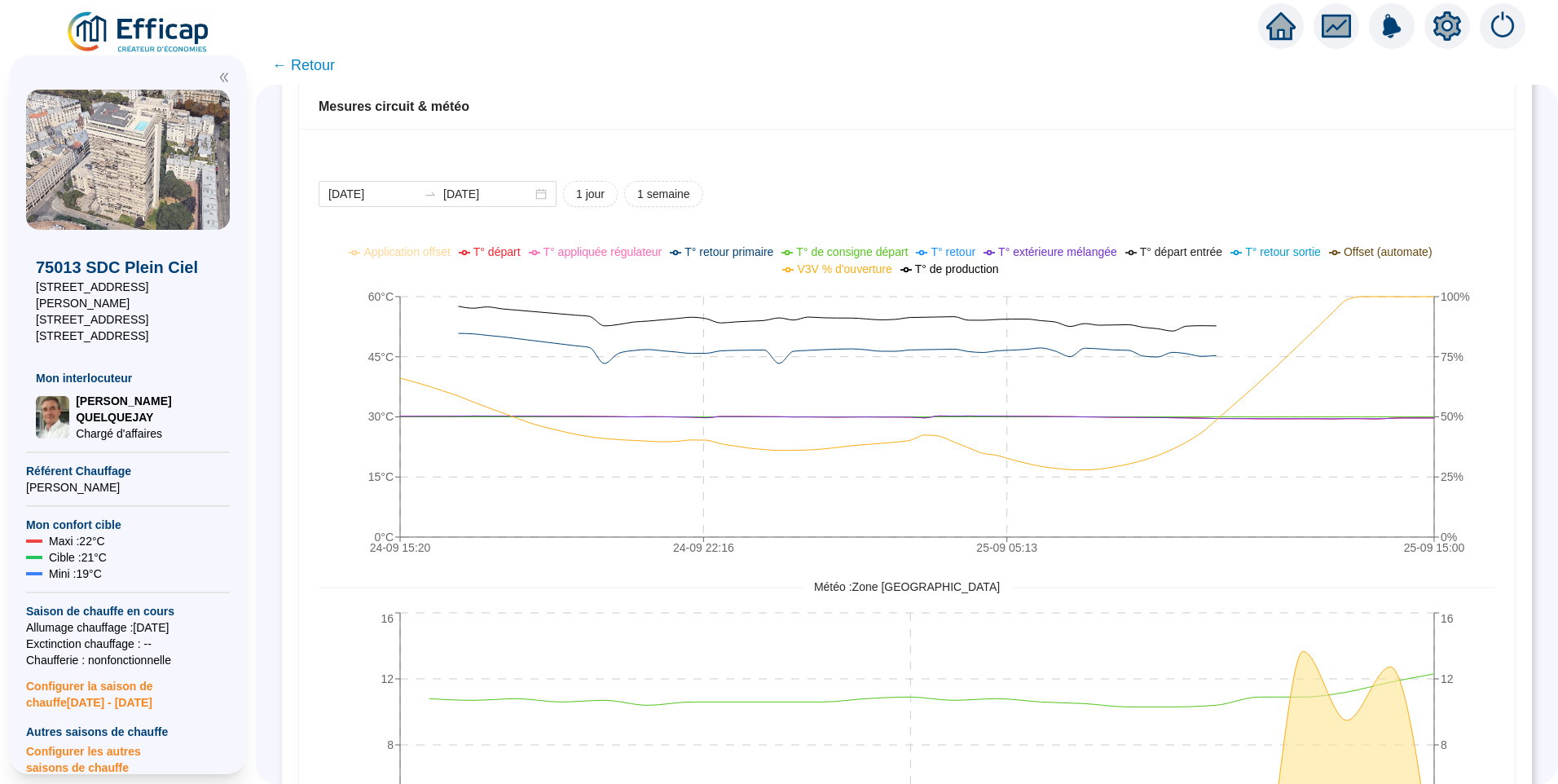
click at [141, 39] on img at bounding box center [138, 32] width 148 height 46
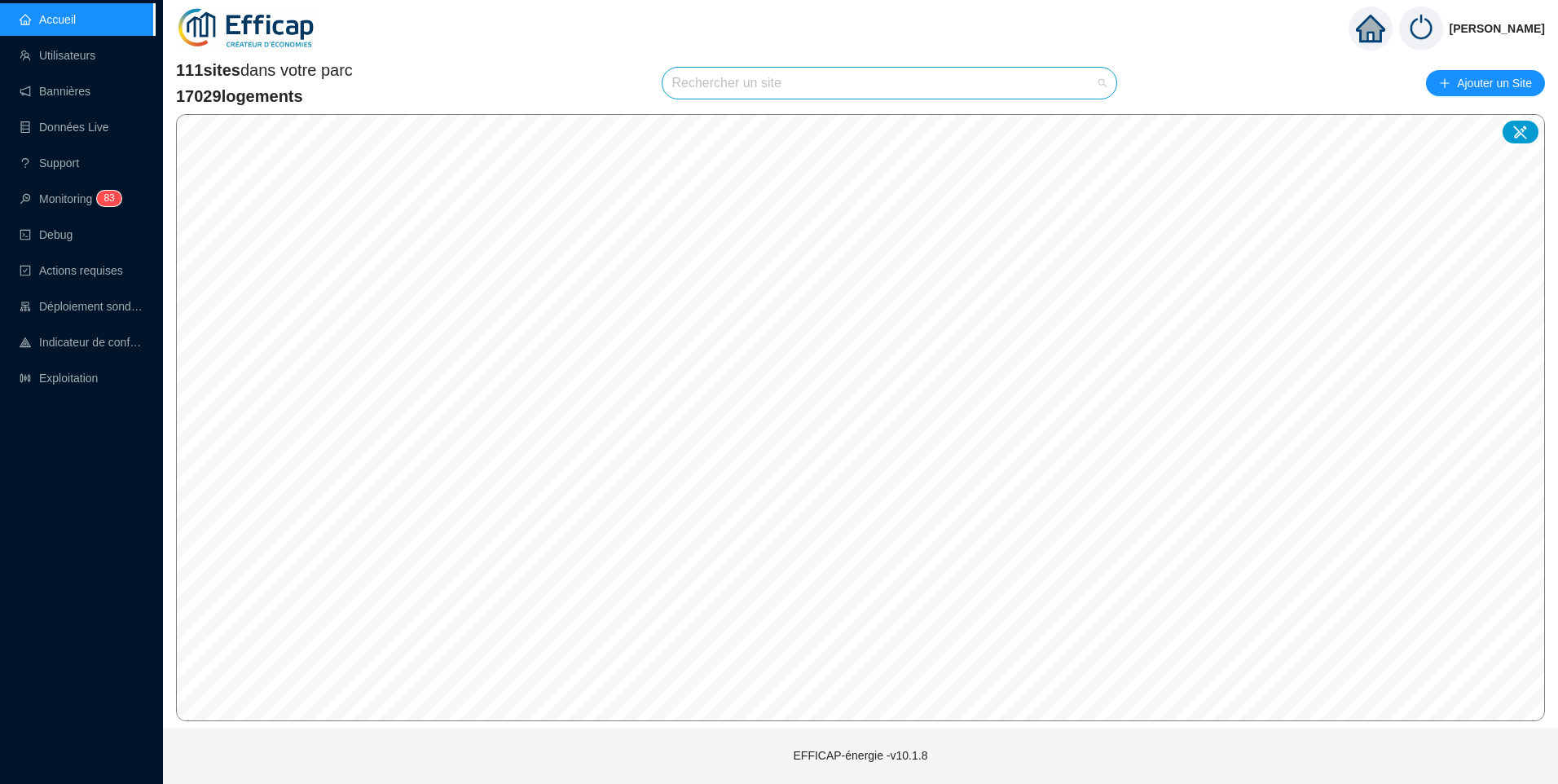
click at [706, 73] on input "search" at bounding box center [883, 83] width 420 height 31
click at [754, 83] on input "search" at bounding box center [883, 83] width 420 height 31
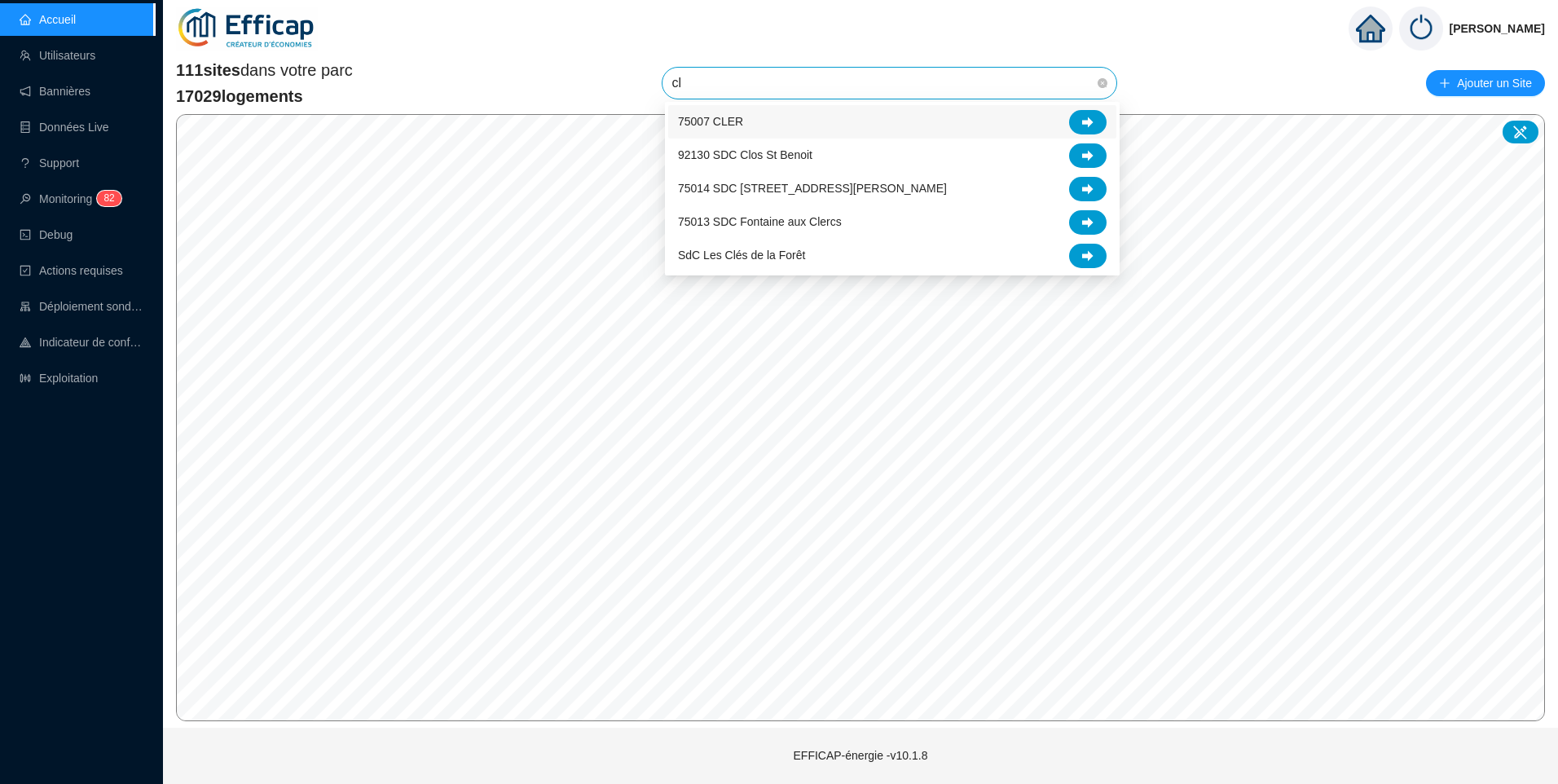
type input "clo"
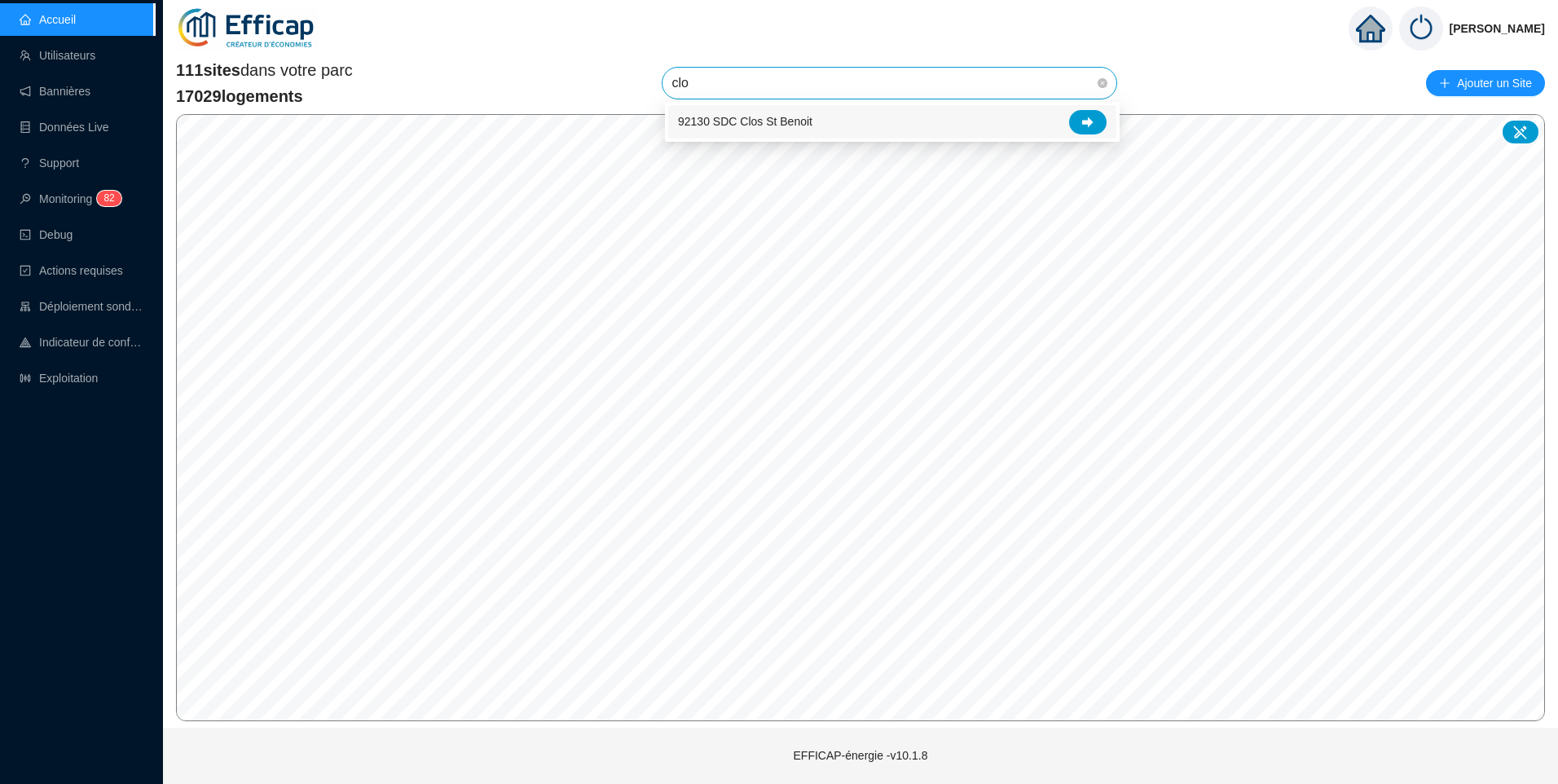
click at [795, 126] on span "92130 SDC Clos St Benoit" at bounding box center [745, 122] width 135 height 17
click at [867, 92] on span "92130 SDC Clos St Benoit" at bounding box center [890, 83] width 435 height 31
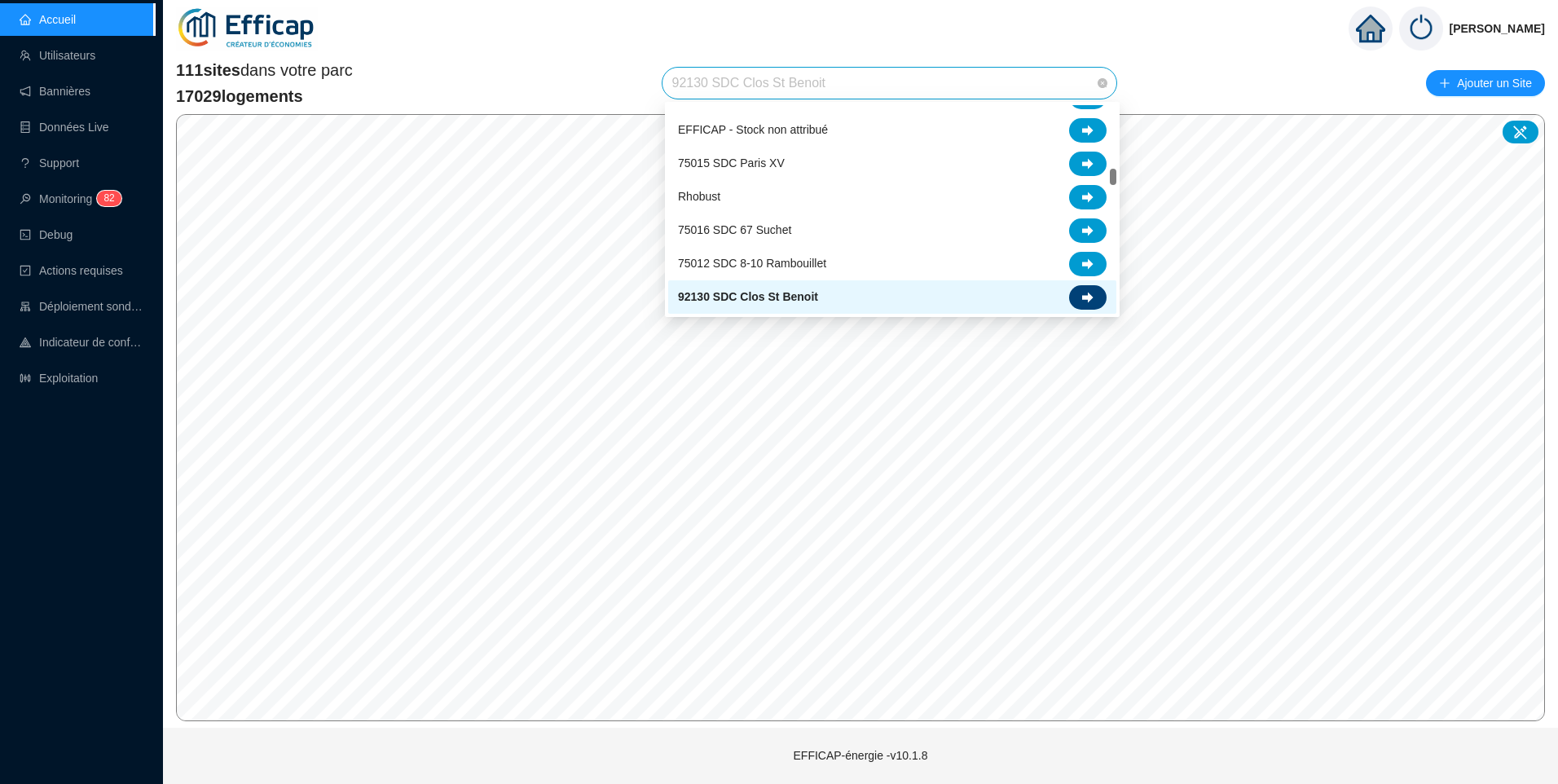
click at [1092, 297] on icon at bounding box center [1088, 296] width 11 height 10
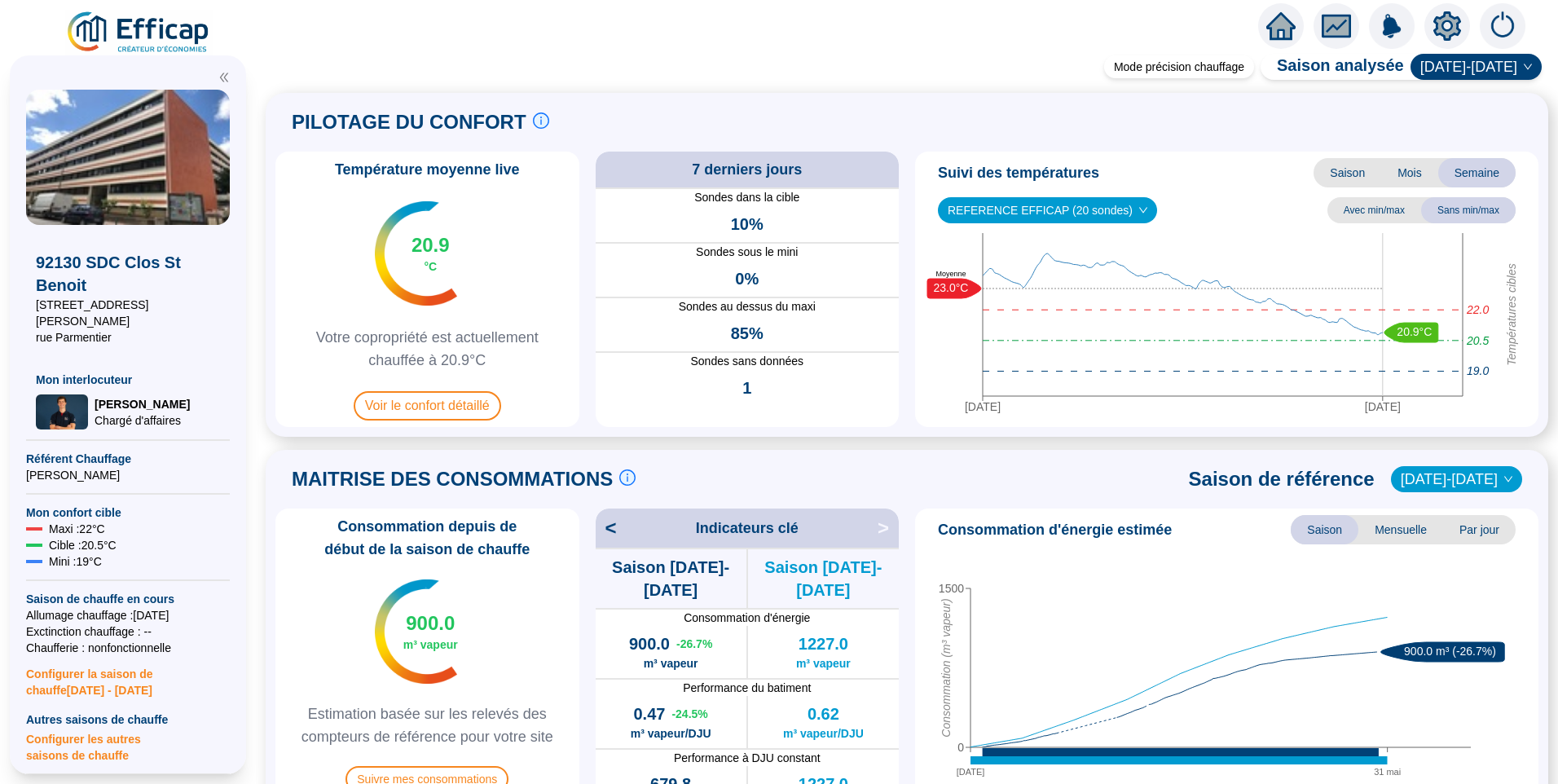
click at [1446, 38] on icon "setting" at bounding box center [1447, 25] width 28 height 26
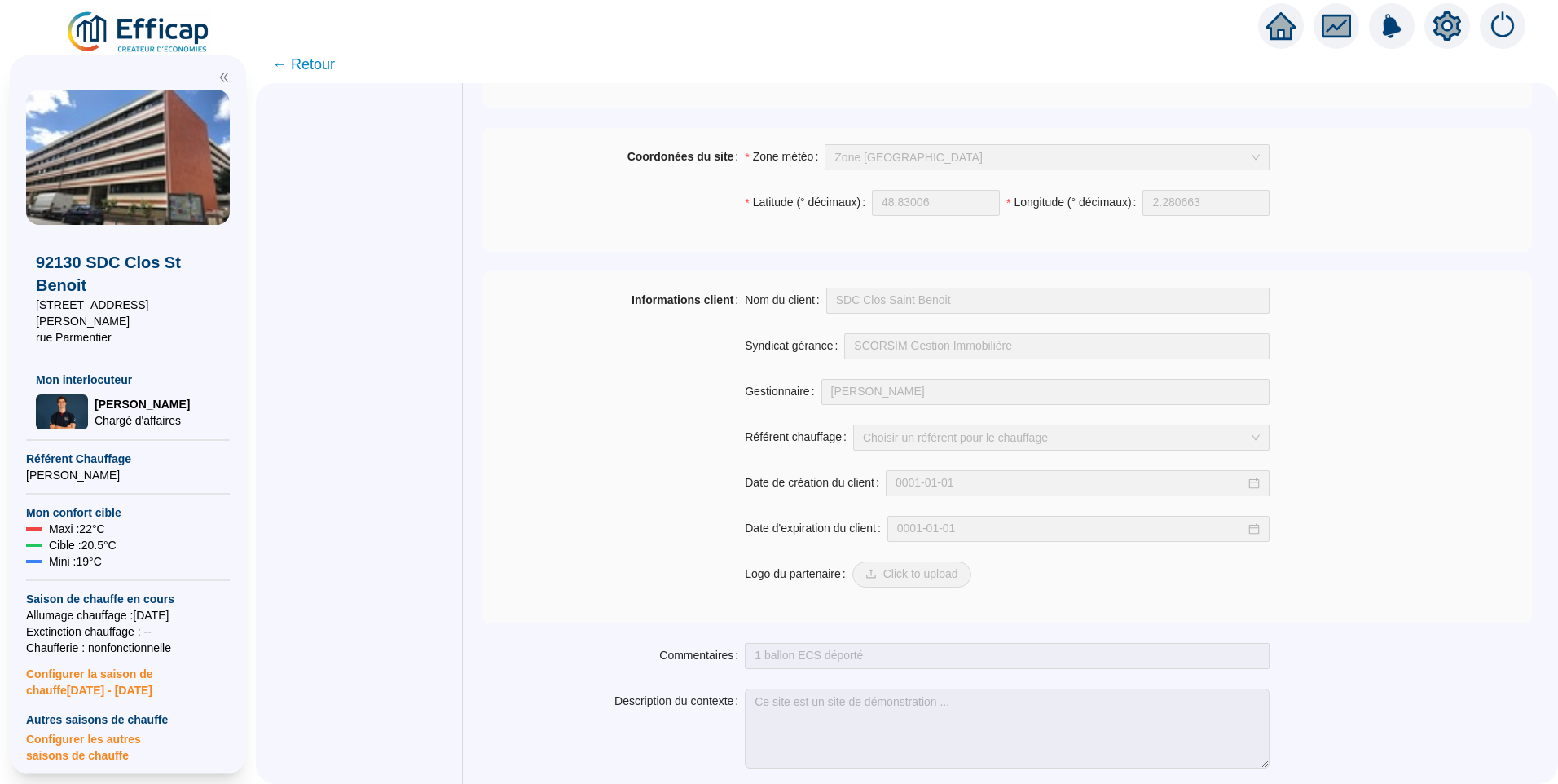
scroll to position [1142, 0]
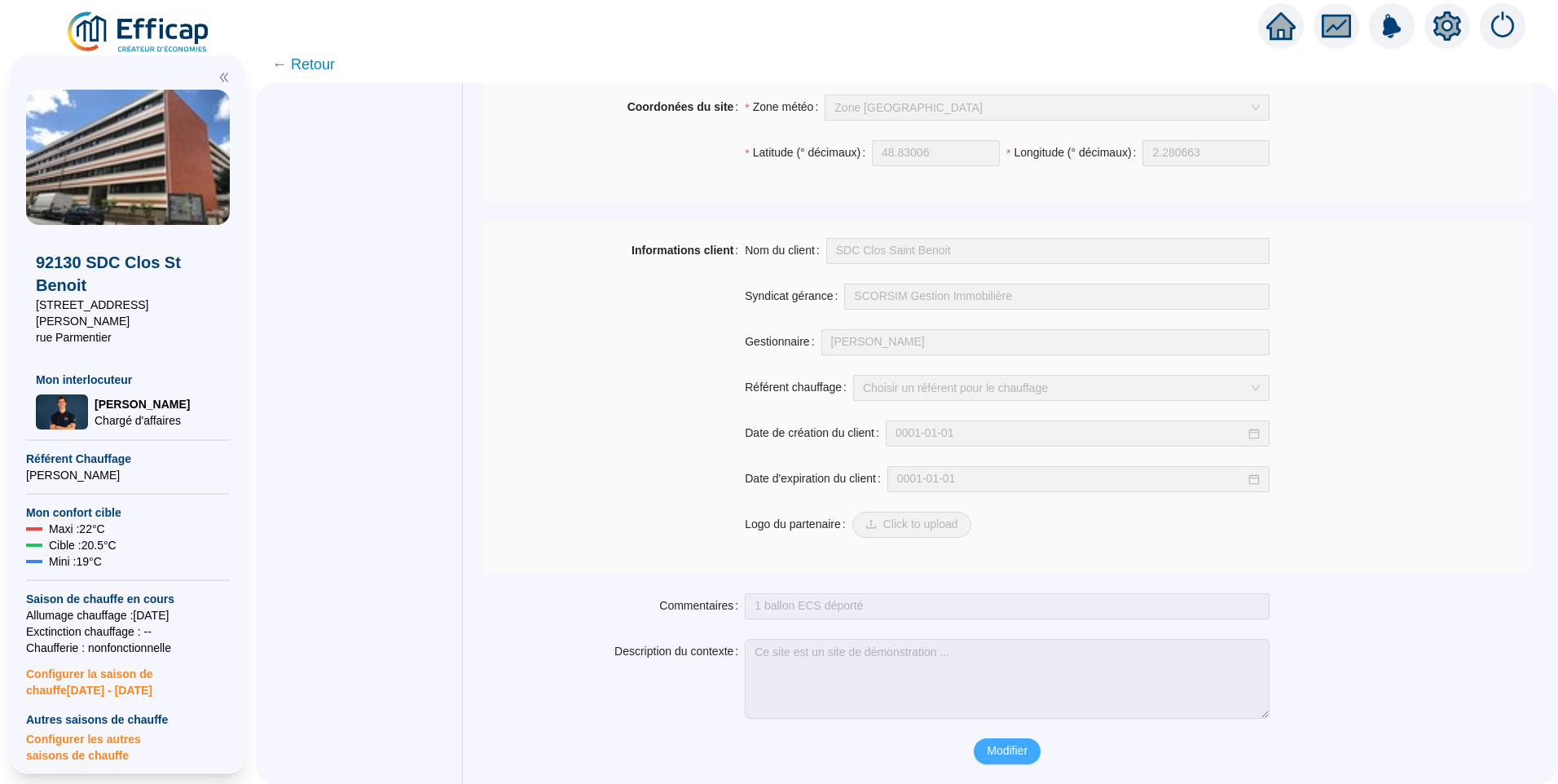
click at [999, 743] on span "Modifier" at bounding box center [1006, 751] width 41 height 17
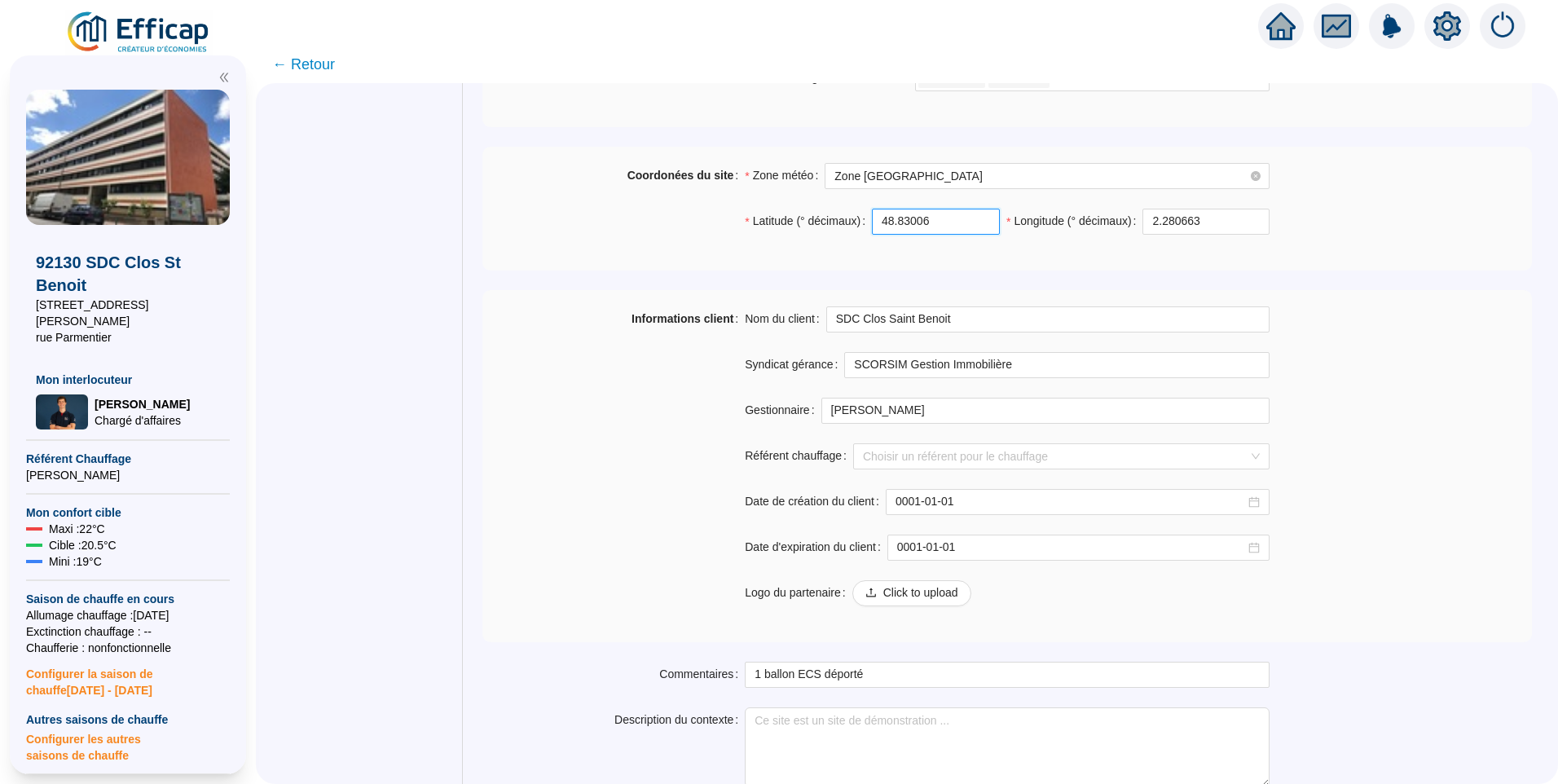
drag, startPoint x: 844, startPoint y: 221, endPoint x: 577, endPoint y: 222, distance: 267.0
click at [577, 222] on div "Coordonées du site Zone météo Zone Paris Latitude (° décimaux) 48.83006 Longitu…" at bounding box center [1007, 208] width 1050 height 92
paste input "29259494082095"
type input "48.829259494082095"
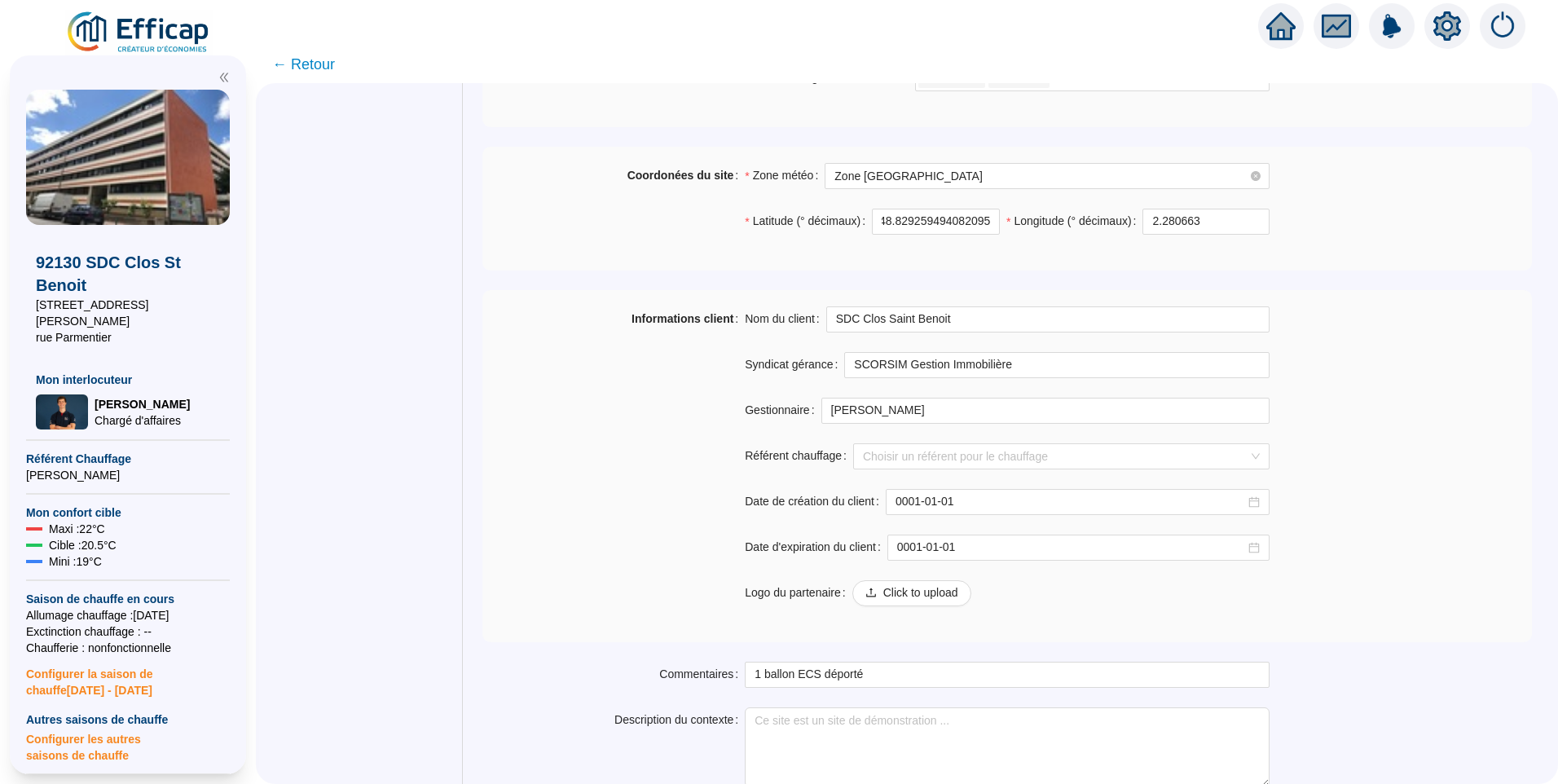
scroll to position [0, 0]
drag, startPoint x: 1200, startPoint y: 230, endPoint x: 1066, endPoint y: 217, distance: 134.6
click at [1066, 217] on div "Longitude (° décimaux) 2.280663" at bounding box center [1138, 221] width 263 height 26
paste input "1580504070934"
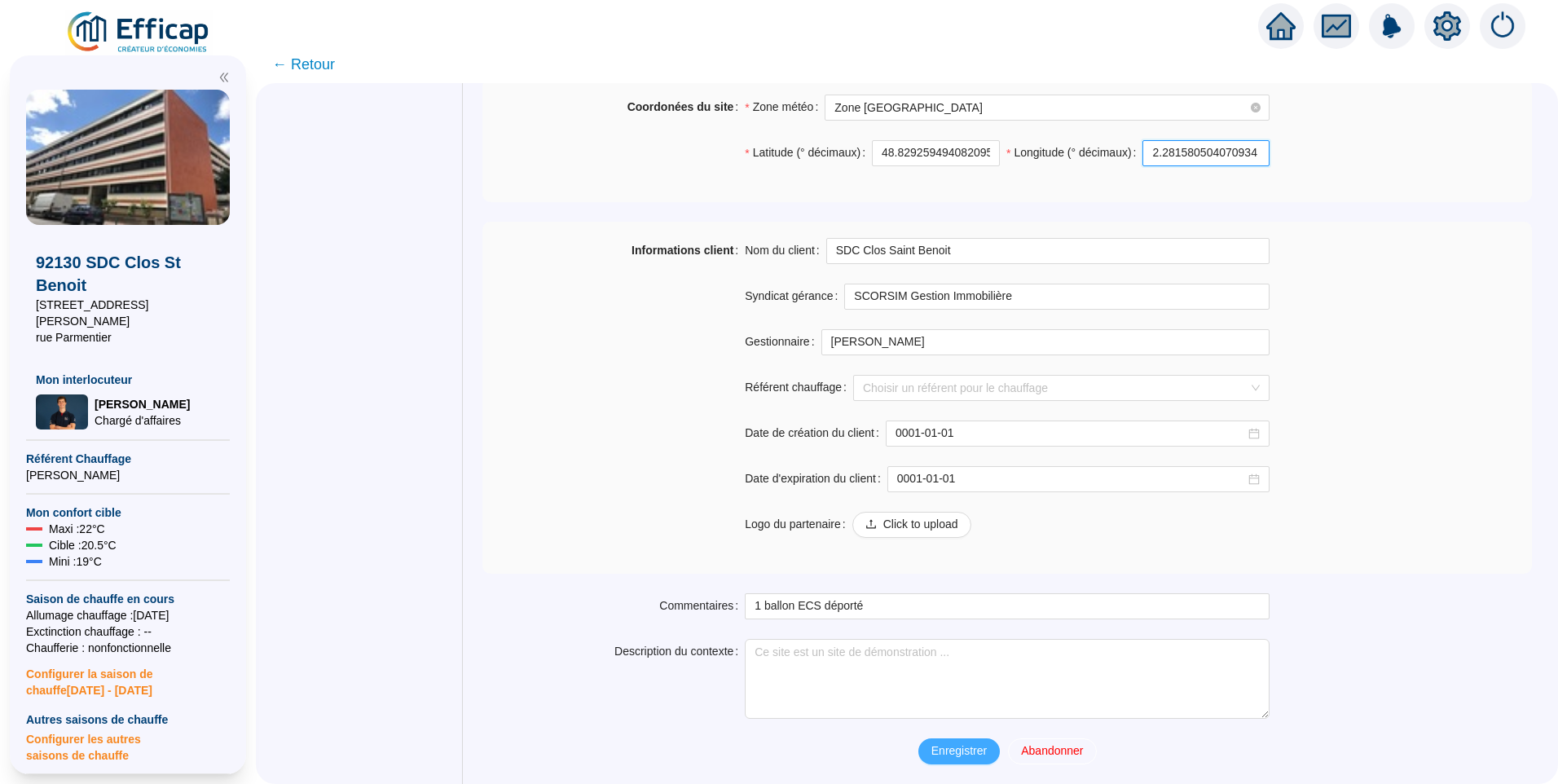
type input "2.281580504070934"
click at [965, 755] on span "Enregistrer" at bounding box center [959, 751] width 55 height 17
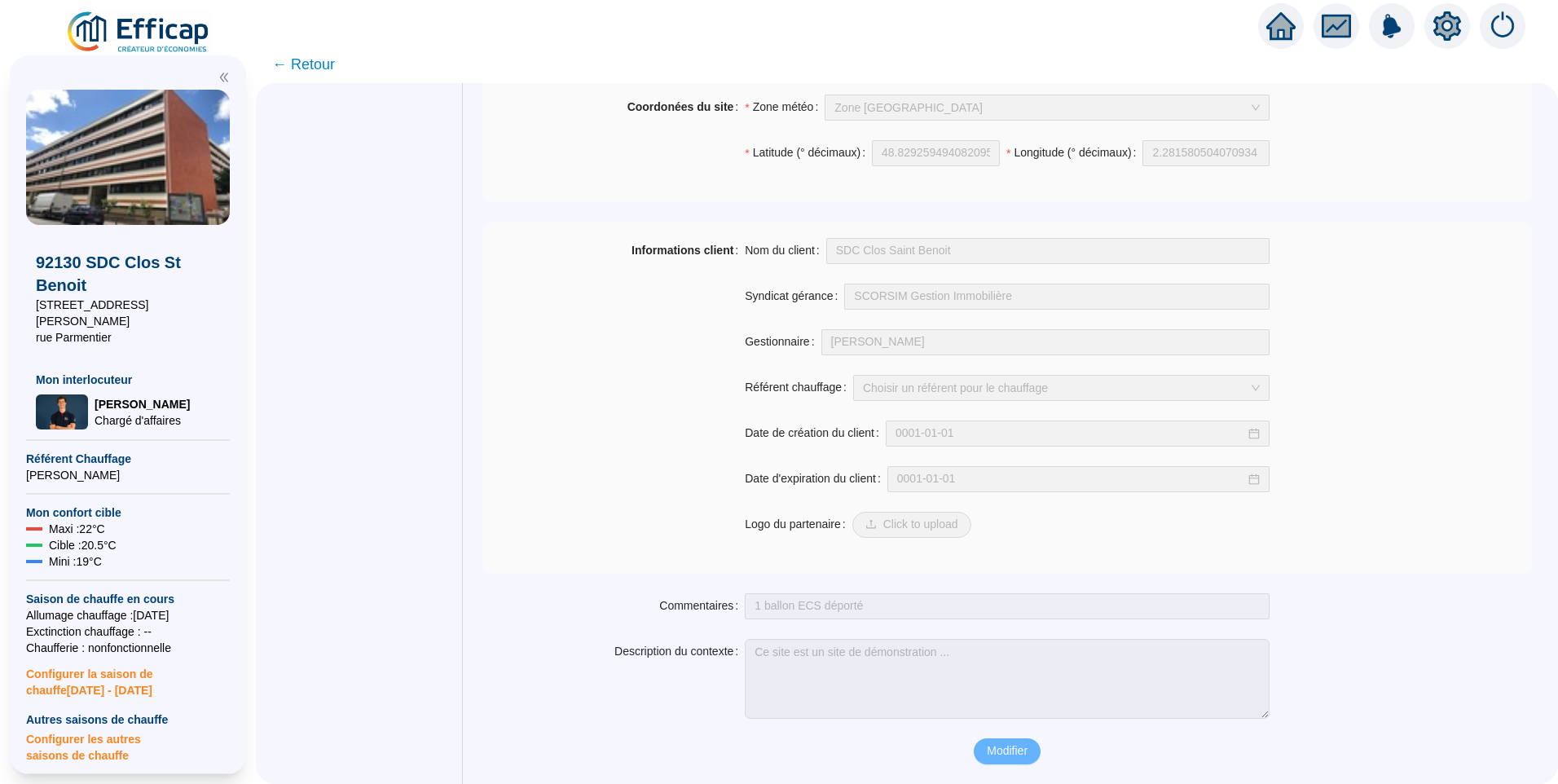
scroll to position [1142, 0]
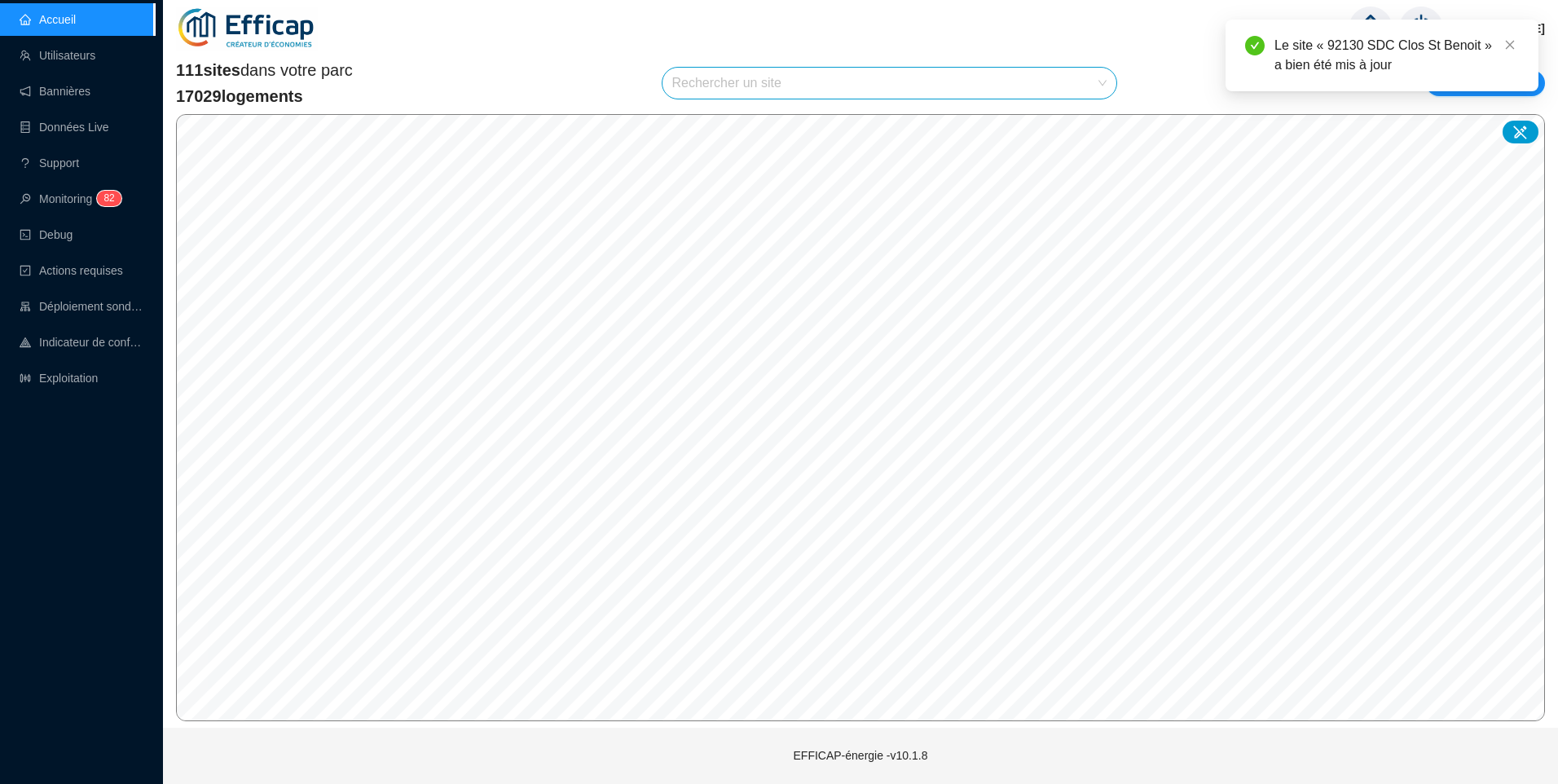
click at [775, 80] on input "search" at bounding box center [883, 83] width 420 height 31
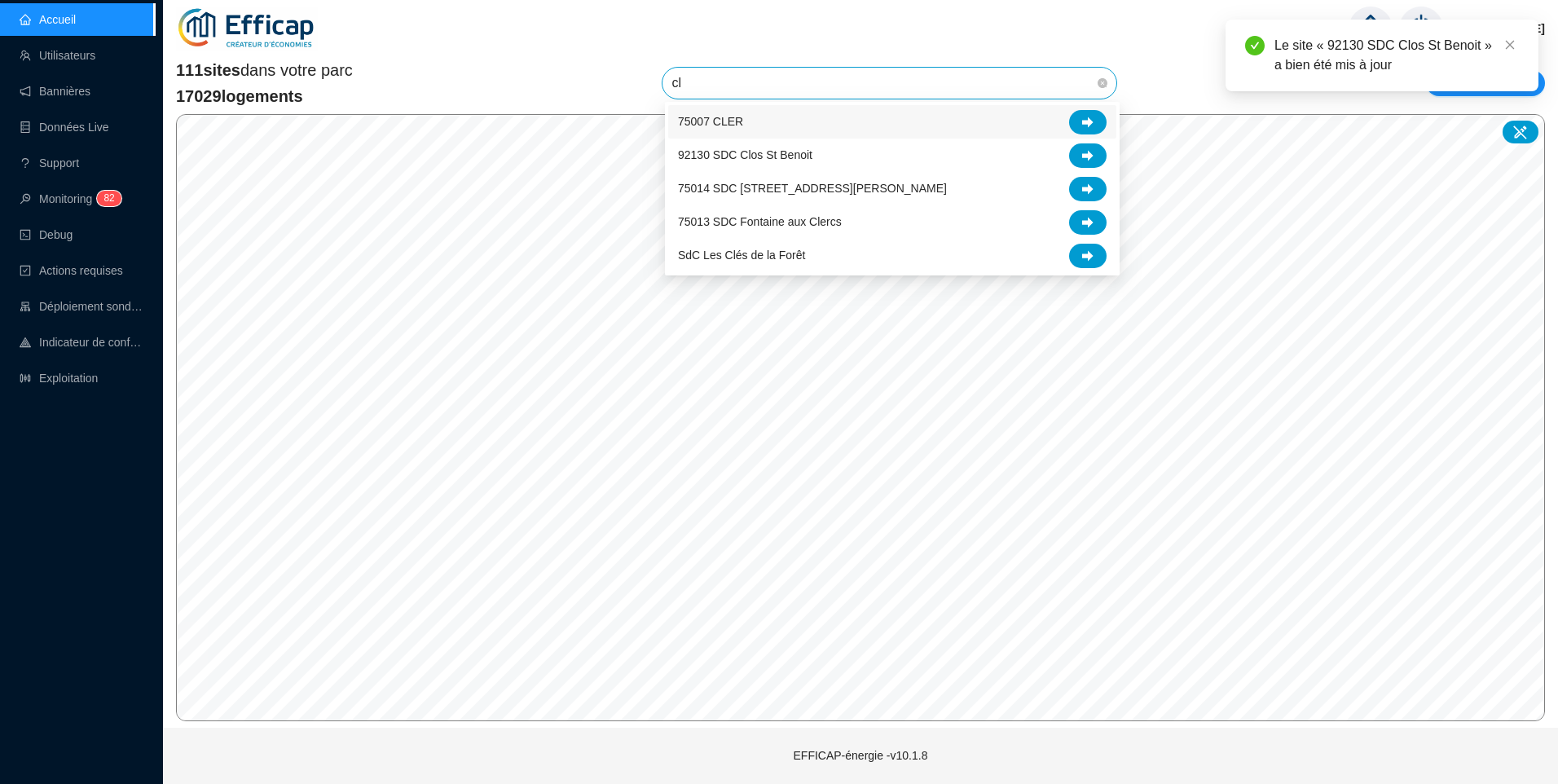
type input "clo"
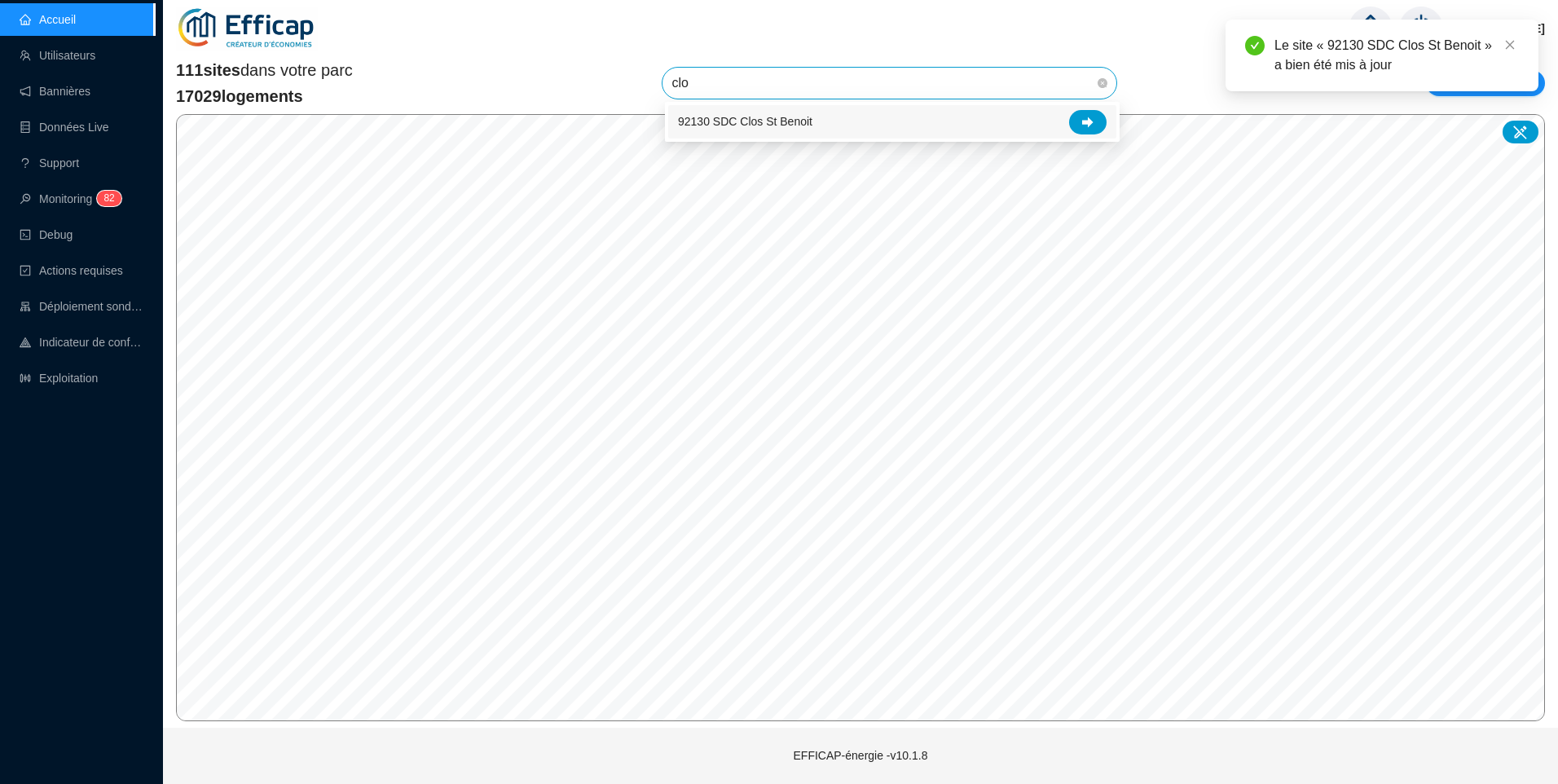
click at [910, 127] on div "92130 SDC Clos St Benoit" at bounding box center [892, 122] width 429 height 24
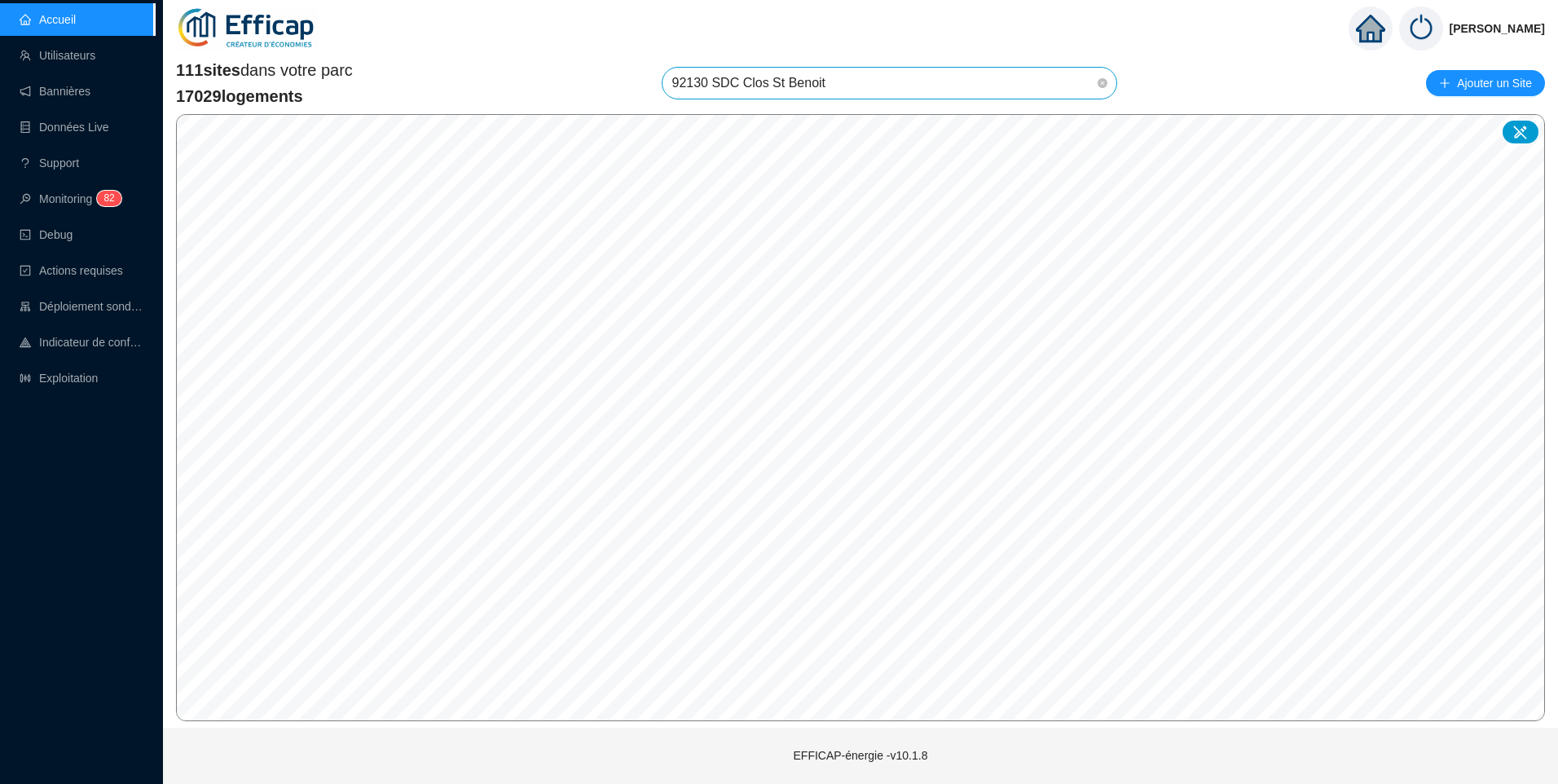
click at [857, 74] on span "92130 SDC Clos St Benoit" at bounding box center [890, 83] width 435 height 31
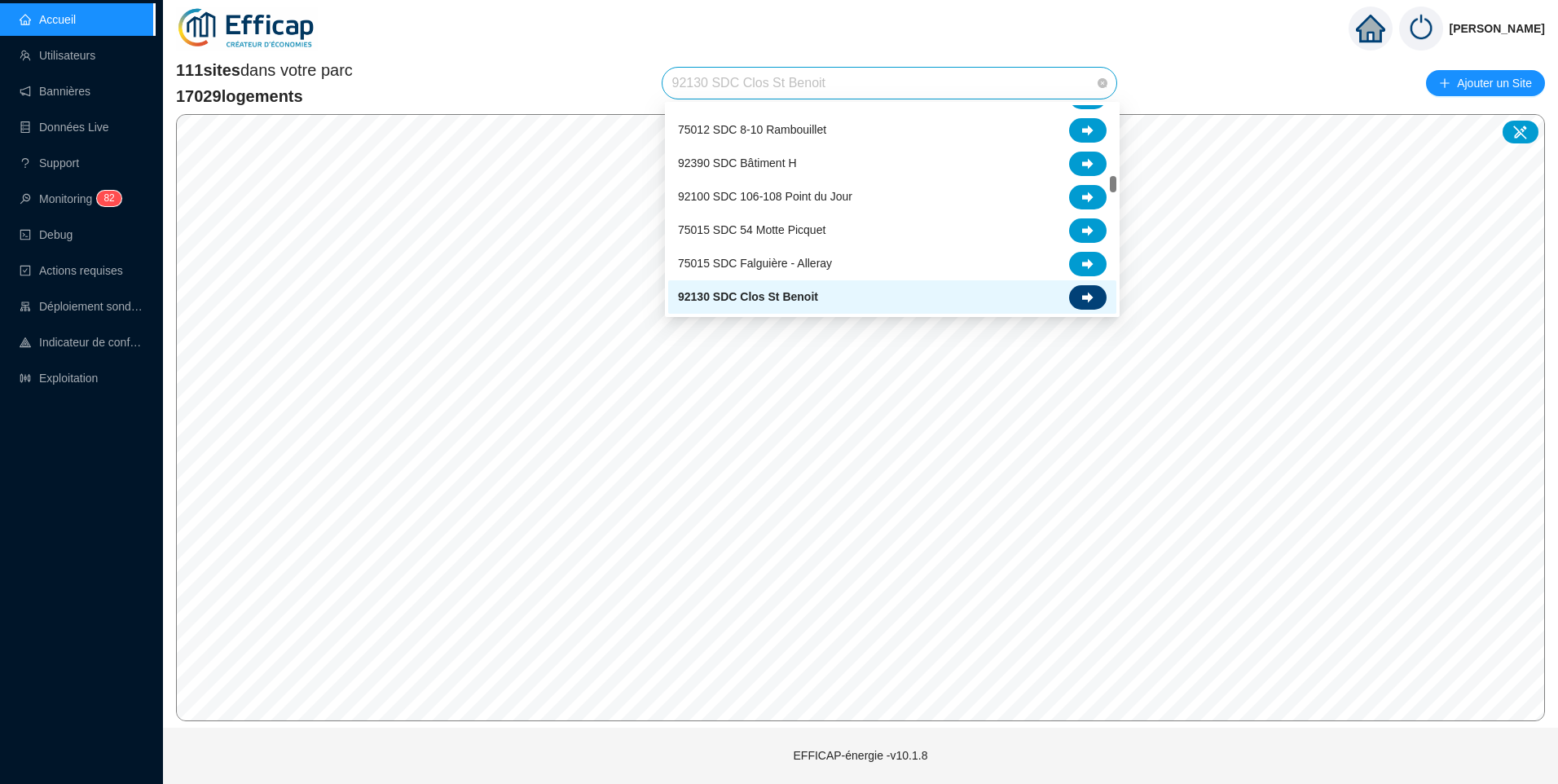
click at [1094, 290] on div at bounding box center [1088, 297] width 37 height 24
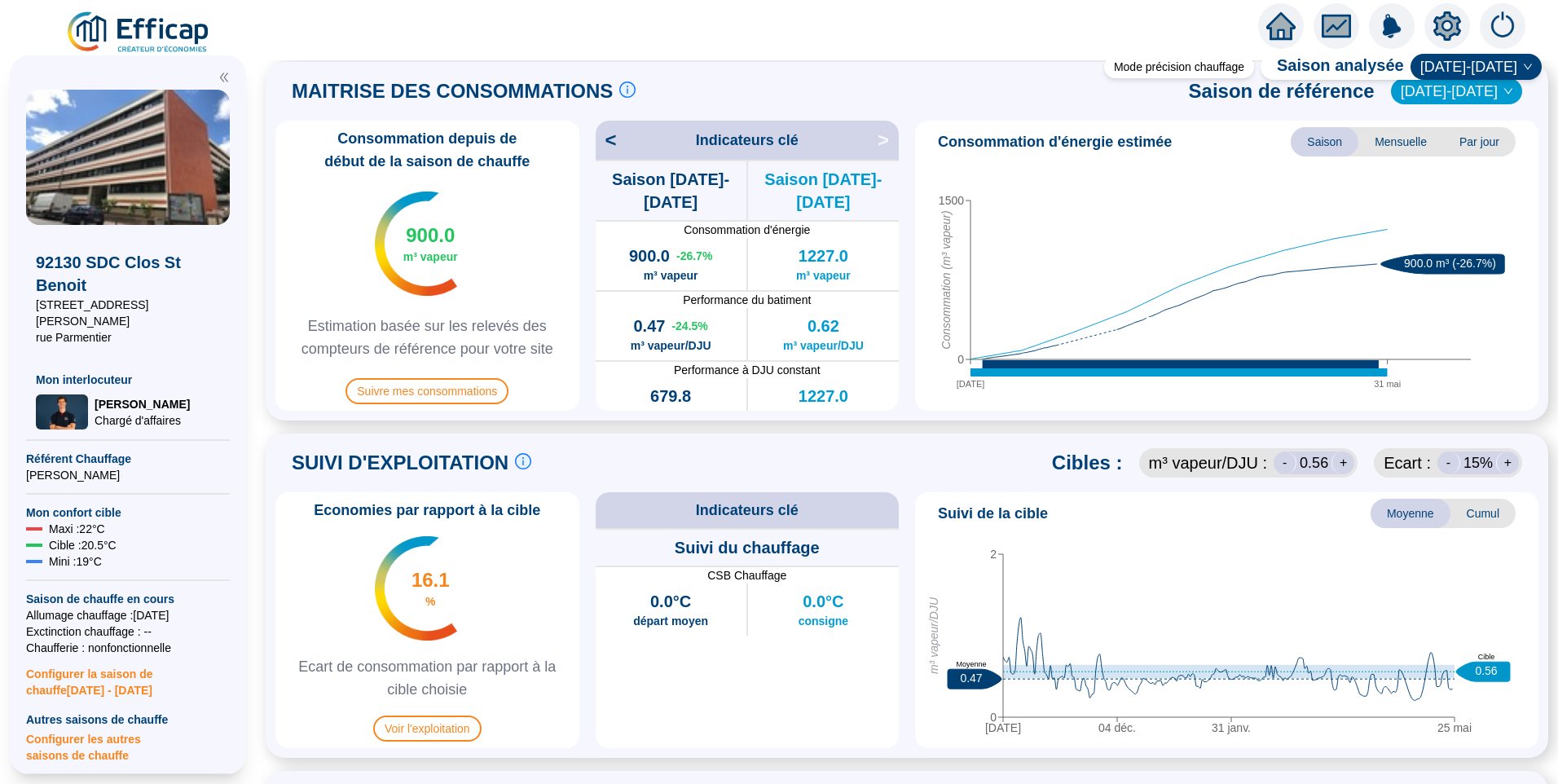
scroll to position [652, 0]
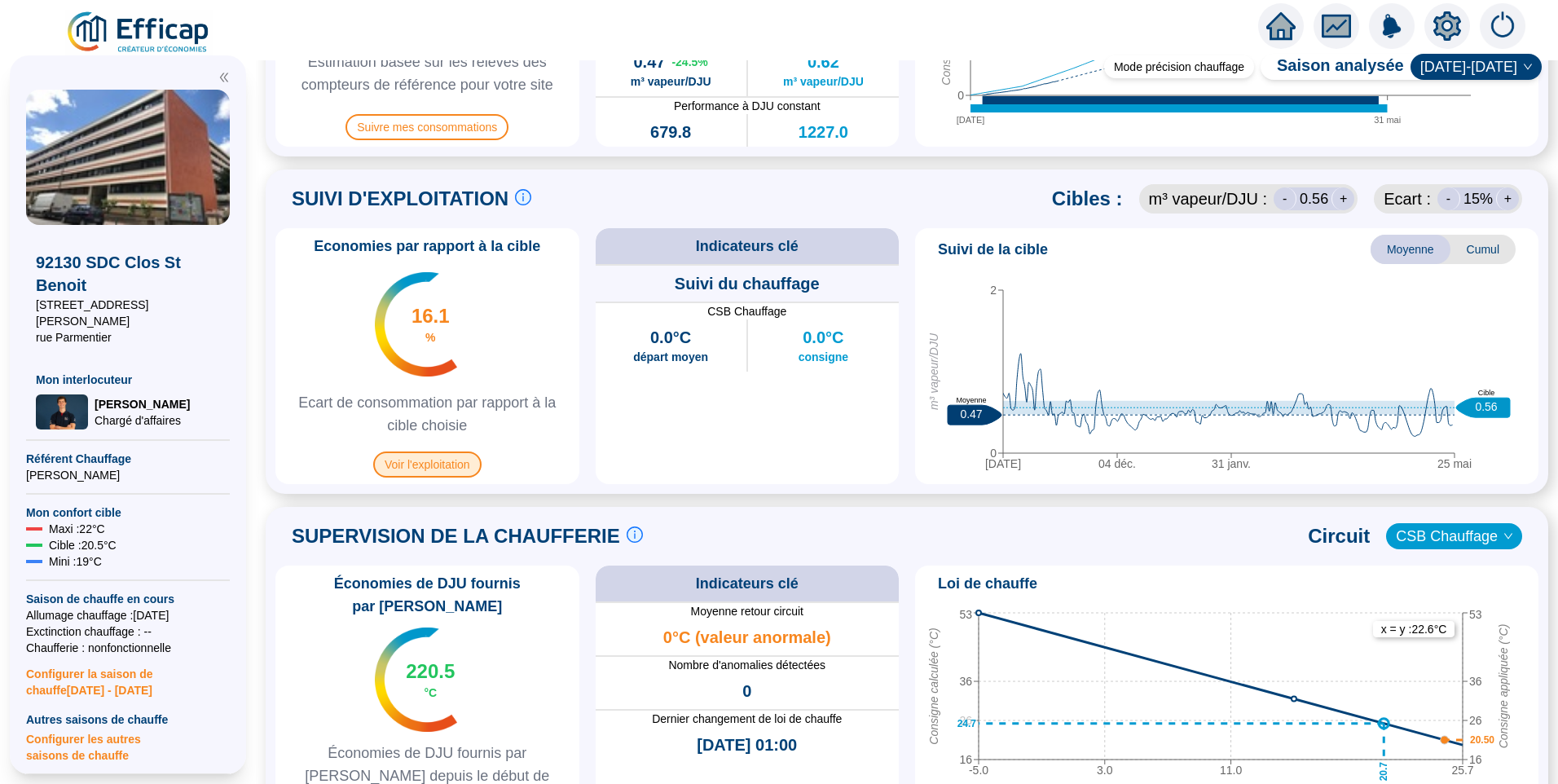
click at [452, 474] on span "Voir l'exploitation" at bounding box center [427, 464] width 108 height 26
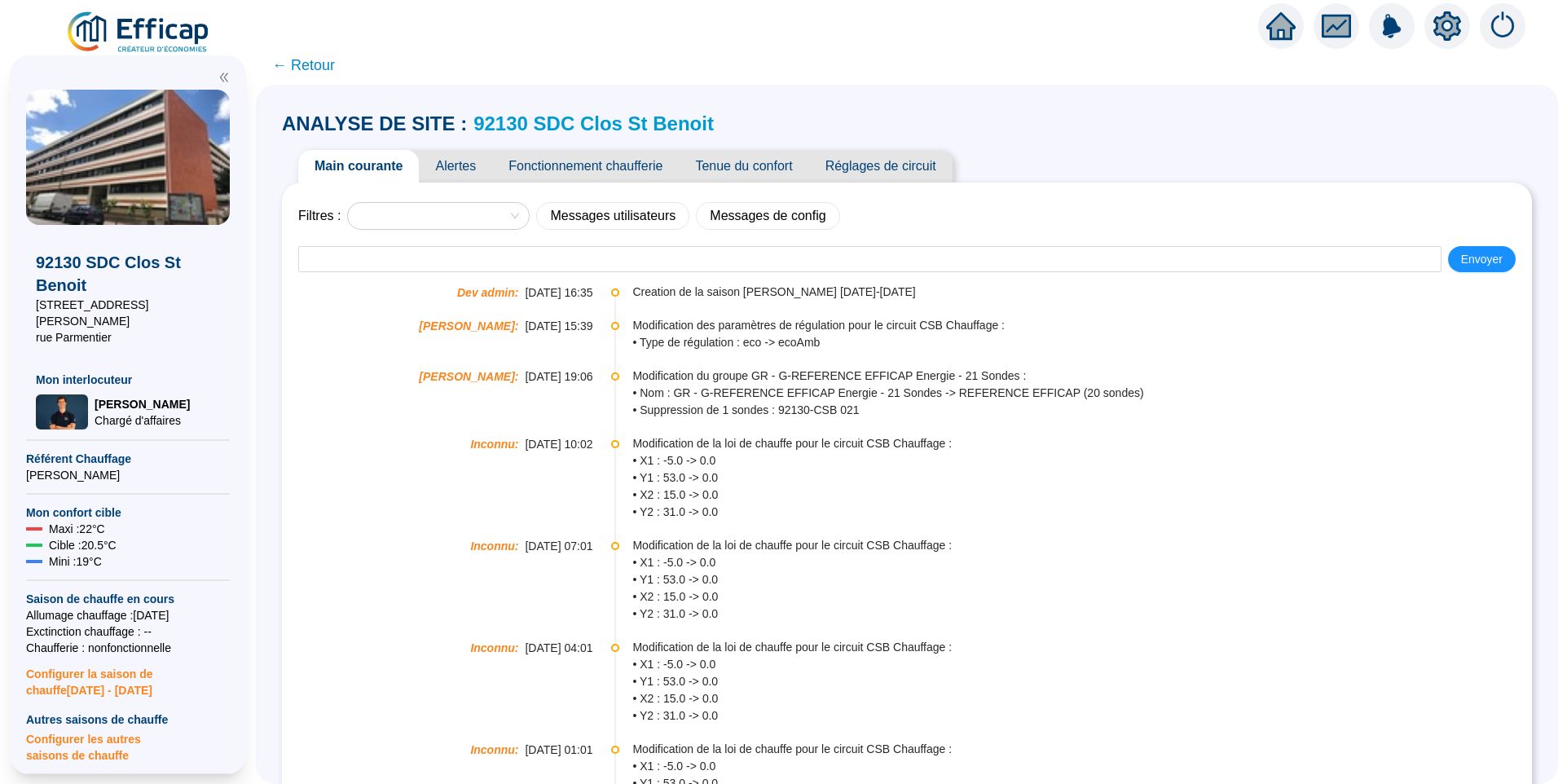
click at [589, 174] on span "Fonctionnement chaufferie" at bounding box center [585, 166] width 187 height 33
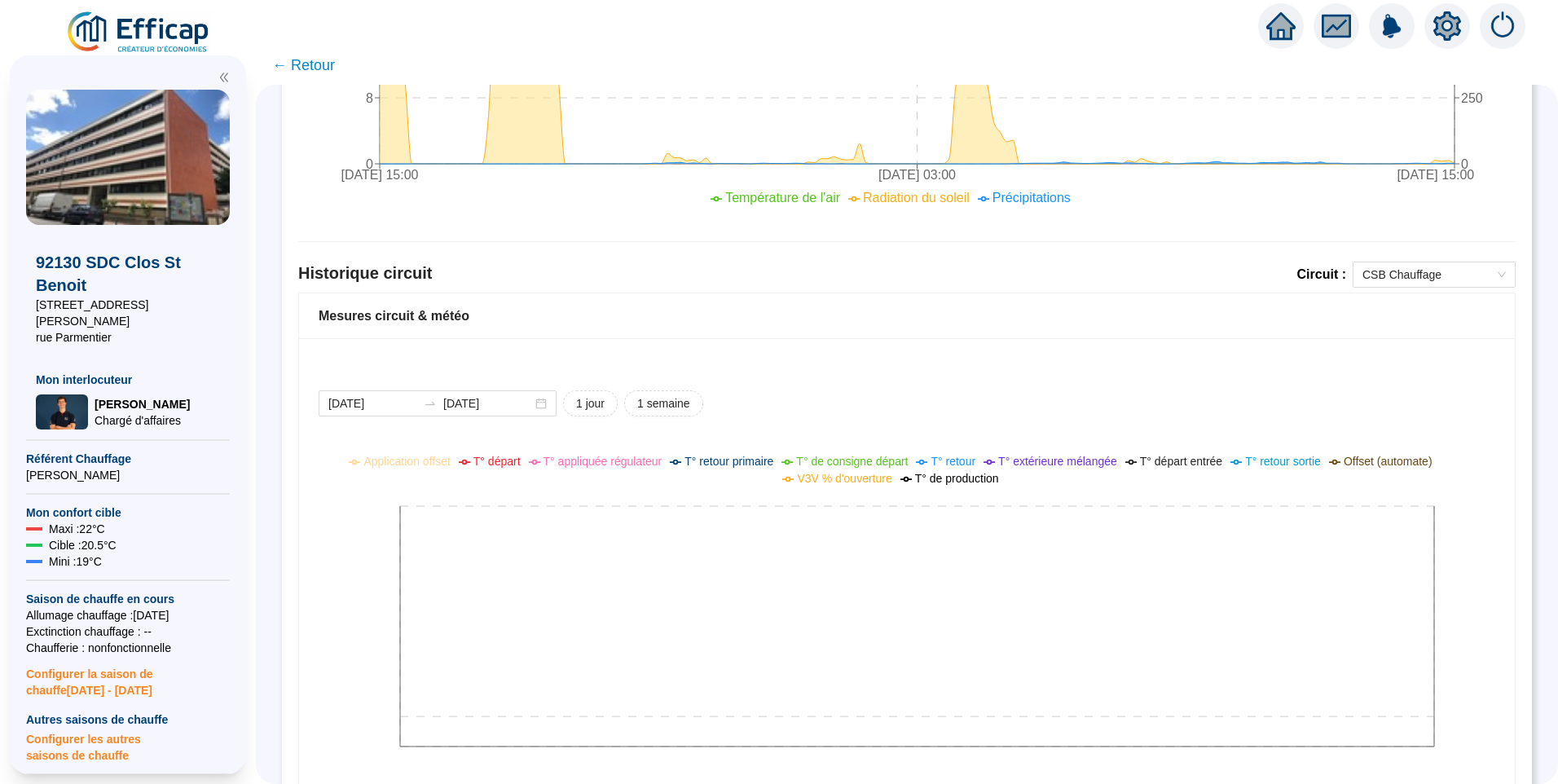
scroll to position [980, 0]
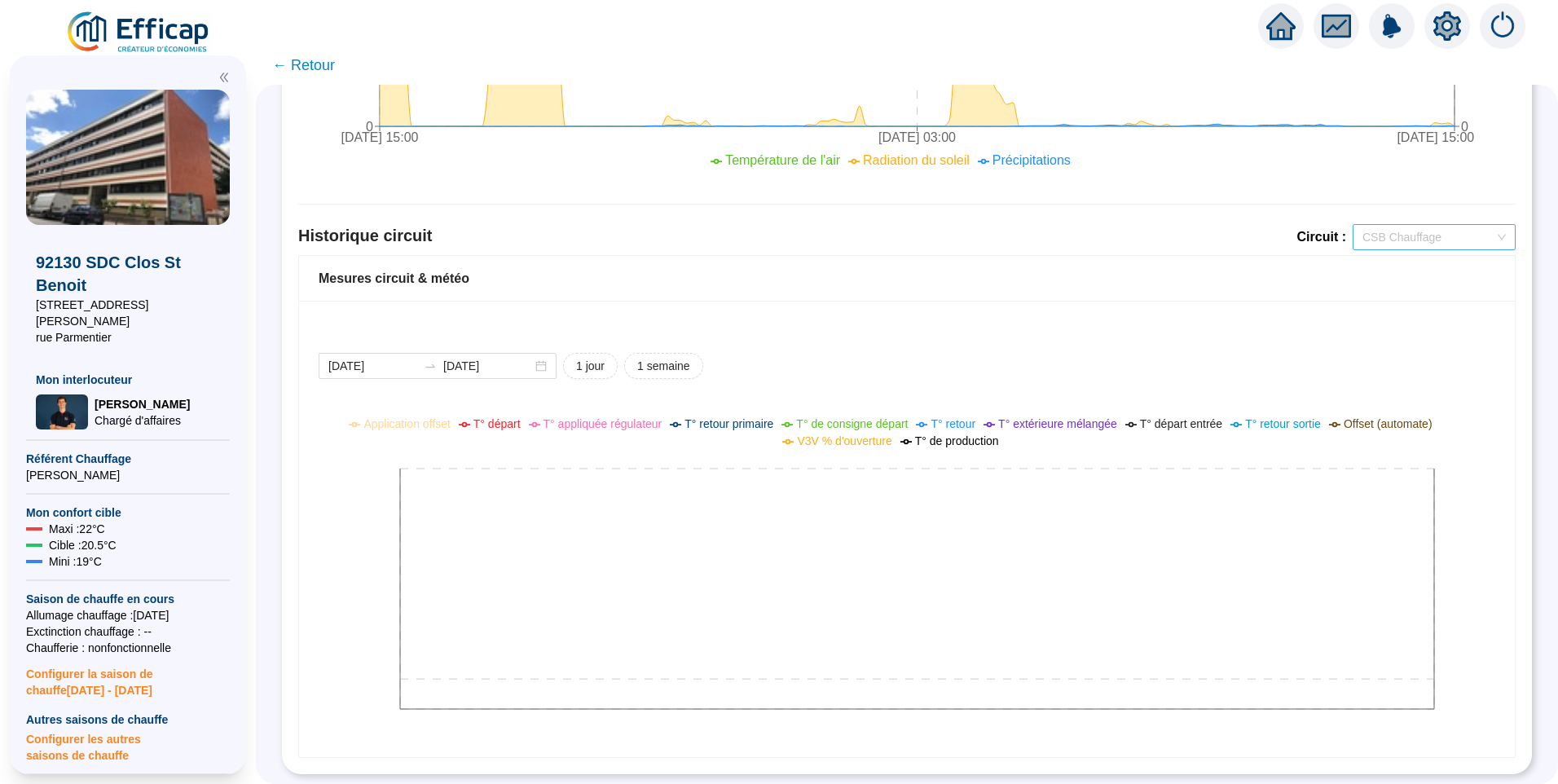
click at [1410, 225] on span "CSB Chauffage" at bounding box center [1434, 237] width 144 height 24
drag, startPoint x: 814, startPoint y: 310, endPoint x: 789, endPoint y: 322, distance: 27.7
click at [814, 313] on div "2025-09-24 2025-09-25 1 jour 1 semaine Application offset T° départ T° appliqué…" at bounding box center [907, 529] width 1216 height 456
click at [405, 361] on div "2025-09-24 2025-09-25" at bounding box center [437, 366] width 238 height 26
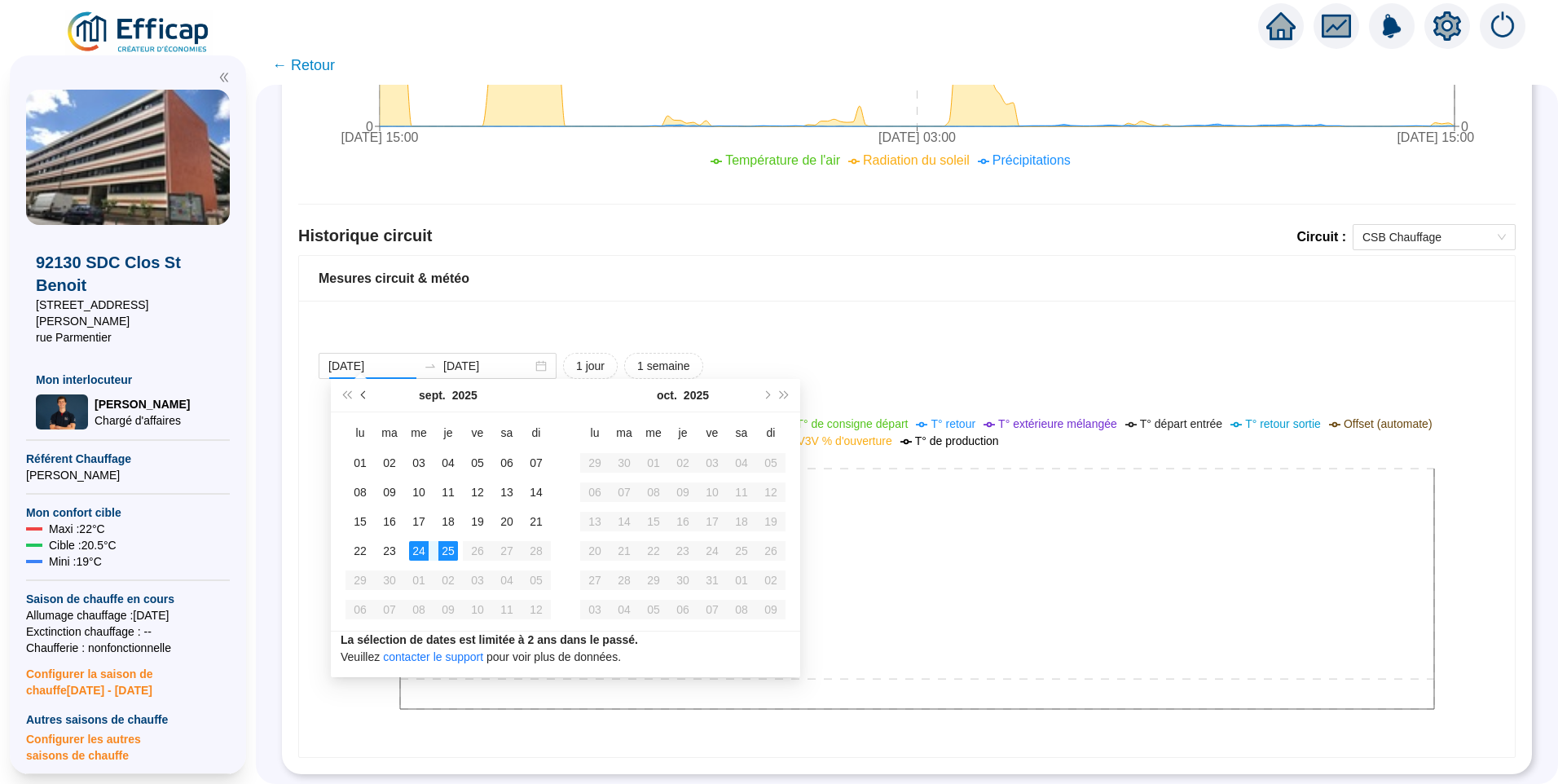
click at [361, 398] on button "Mois précédent (PageUp)" at bounding box center [364, 395] width 18 height 33
type input "[DATE]"
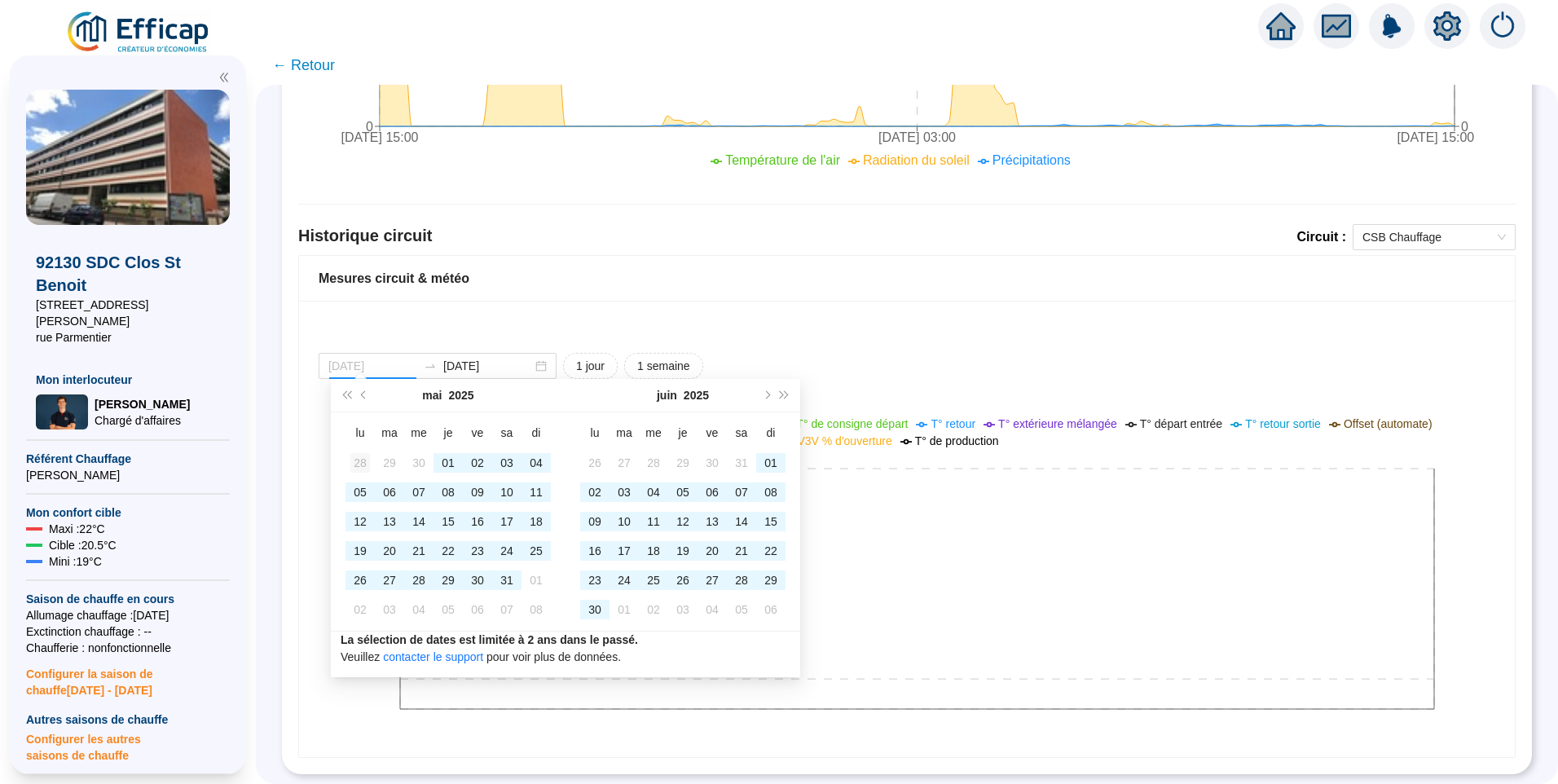
click at [354, 465] on div "28" at bounding box center [360, 462] width 20 height 20
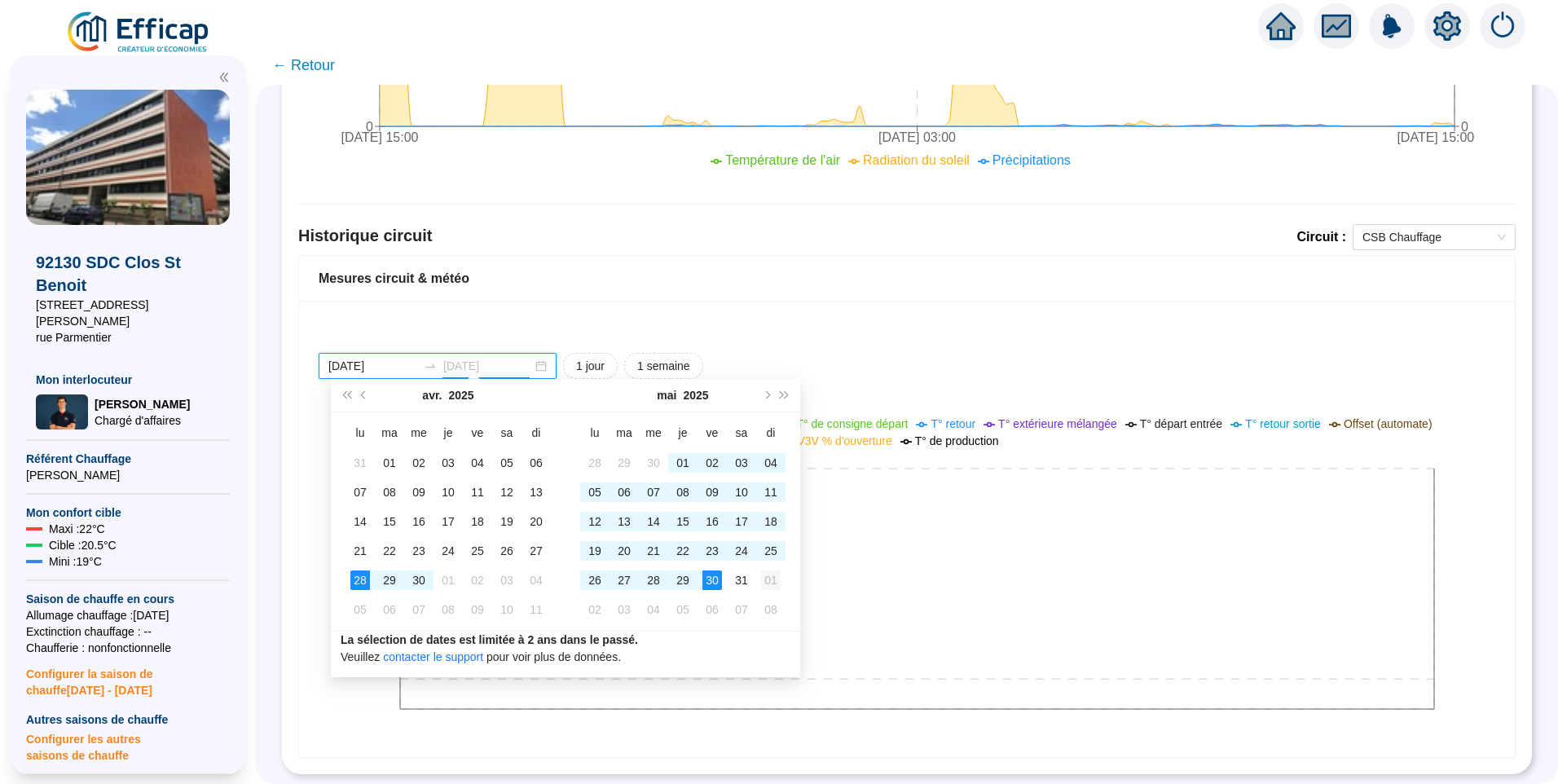
type input "[DATE]"
click at [773, 583] on div "01" at bounding box center [770, 580] width 20 height 20
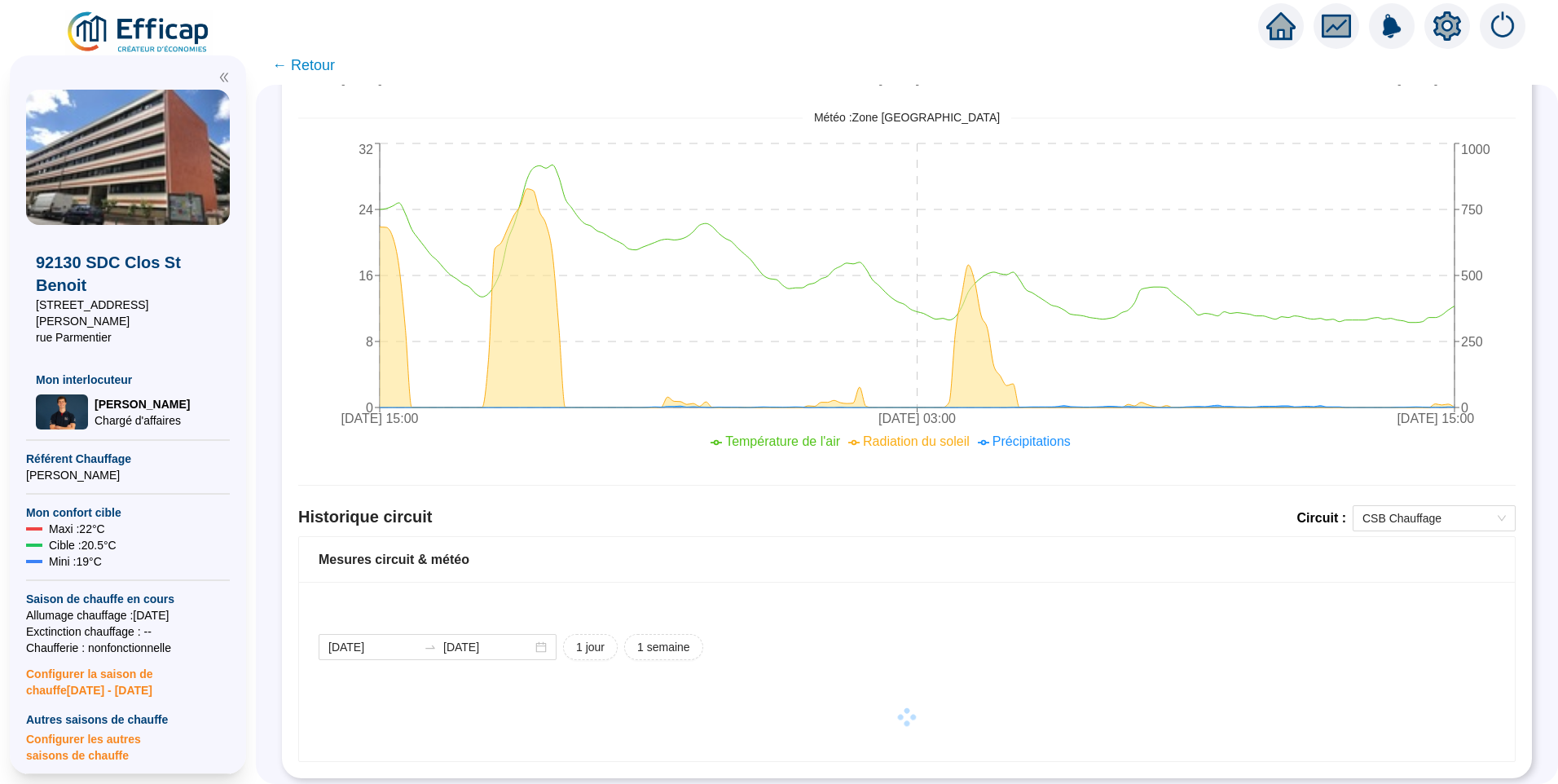
scroll to position [703, 0]
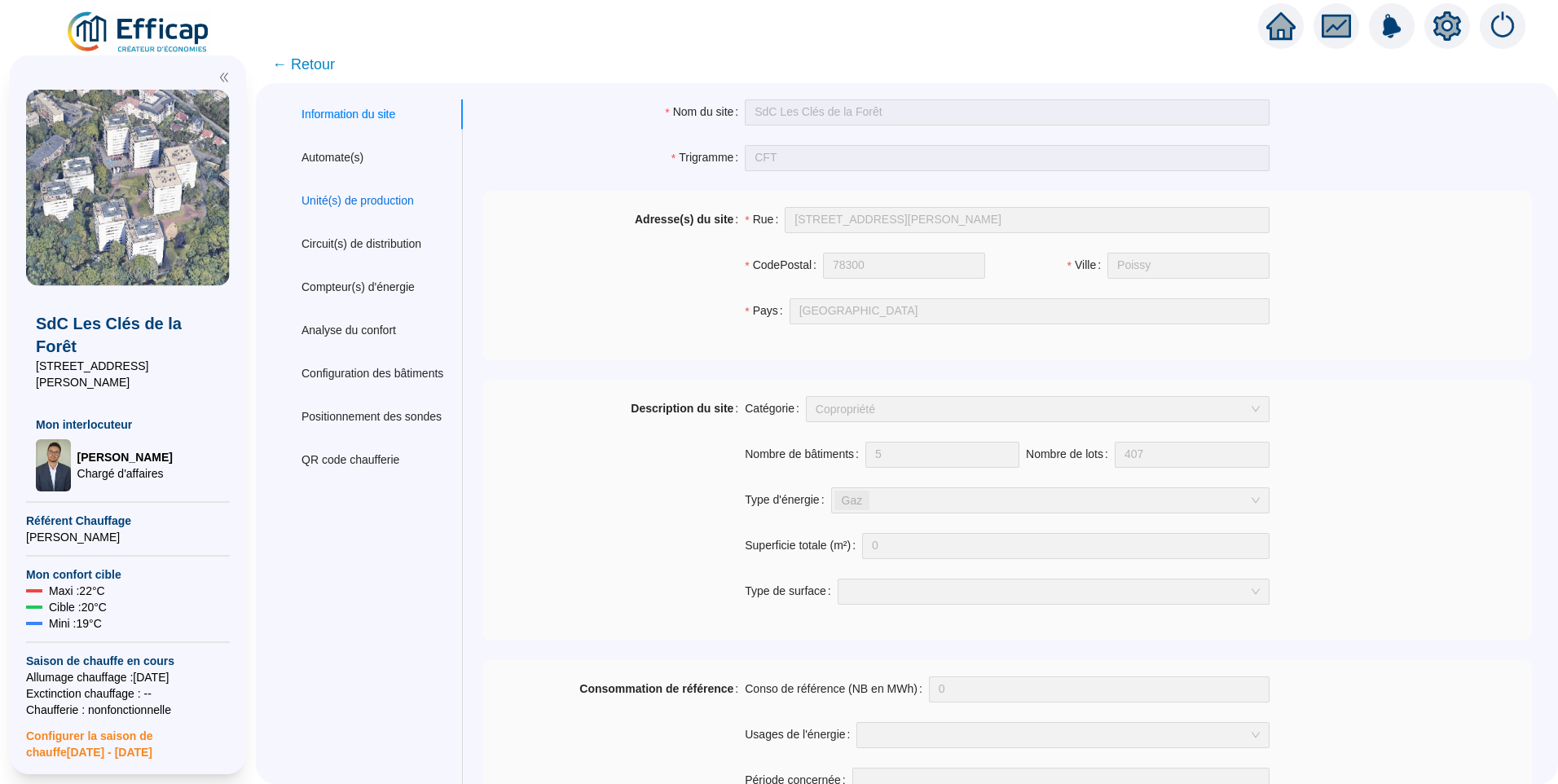
click at [376, 192] on div "Unité(s) de production" at bounding box center [358, 201] width 112 height 17
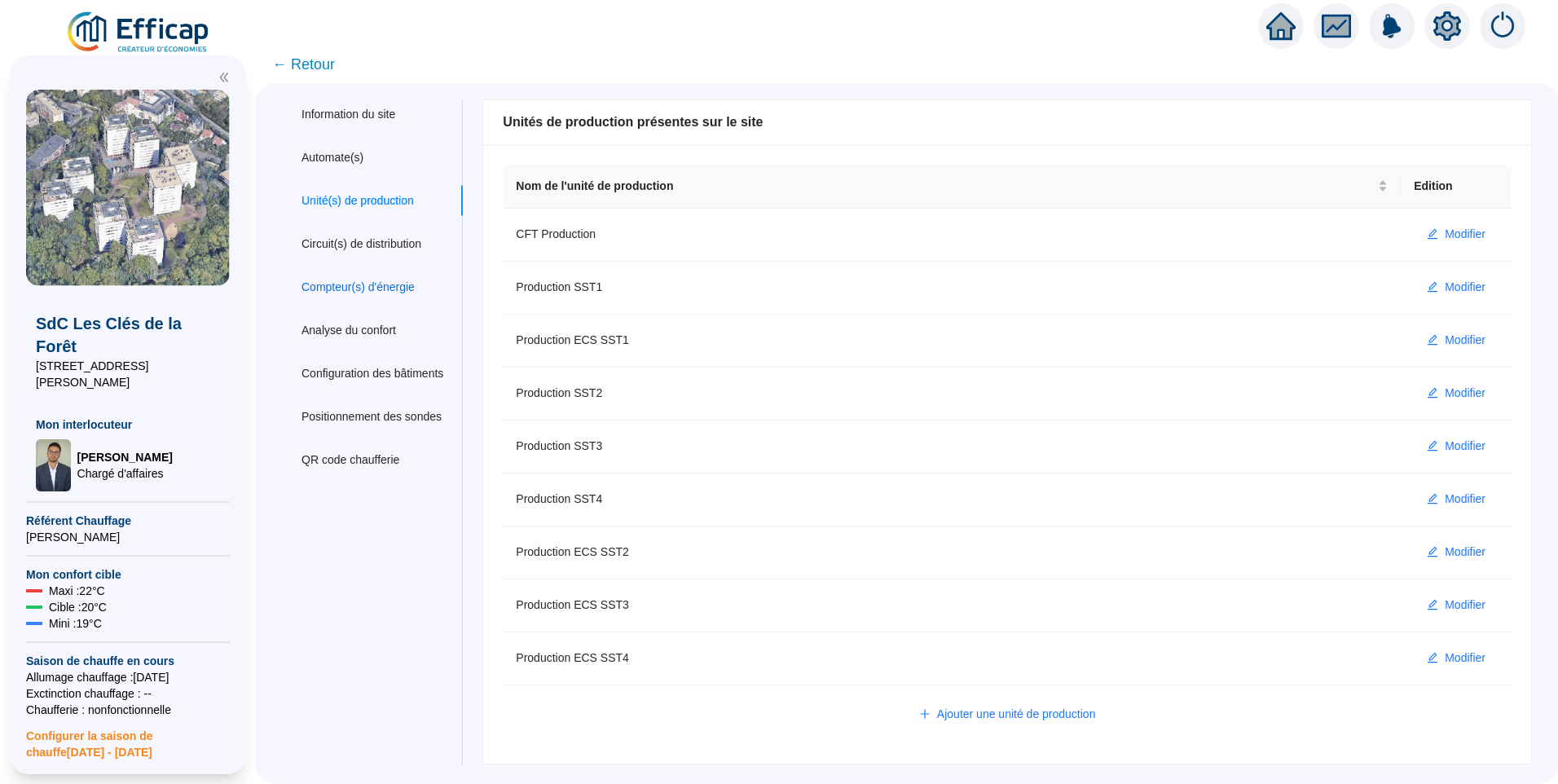
click at [375, 282] on div "Compteur(s) d'énergie" at bounding box center [358, 287] width 113 height 17
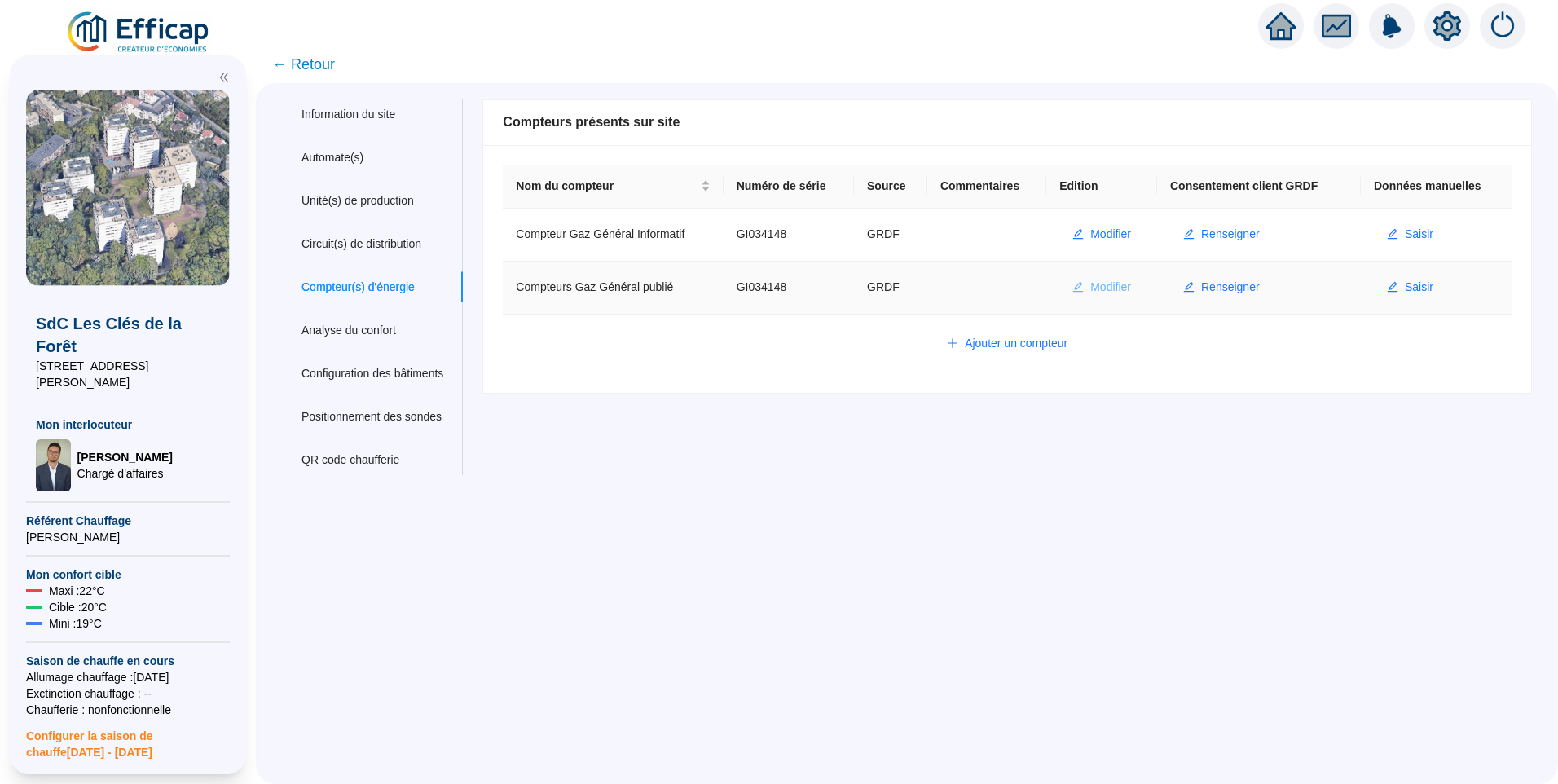
click at [1114, 289] on span "Modifier" at bounding box center [1110, 287] width 41 height 17
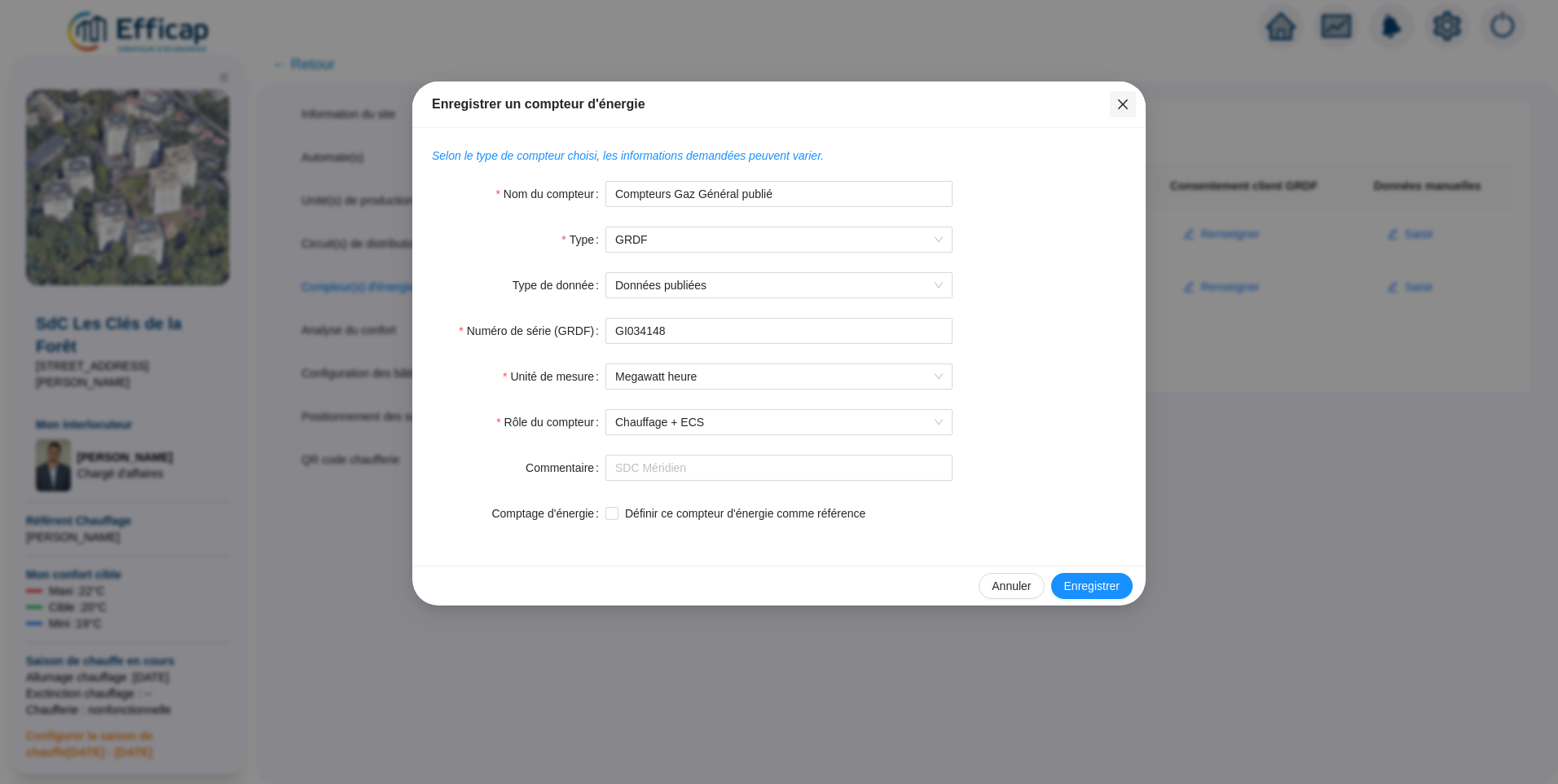
click at [1128, 111] on button "Close" at bounding box center [1123, 105] width 26 height 26
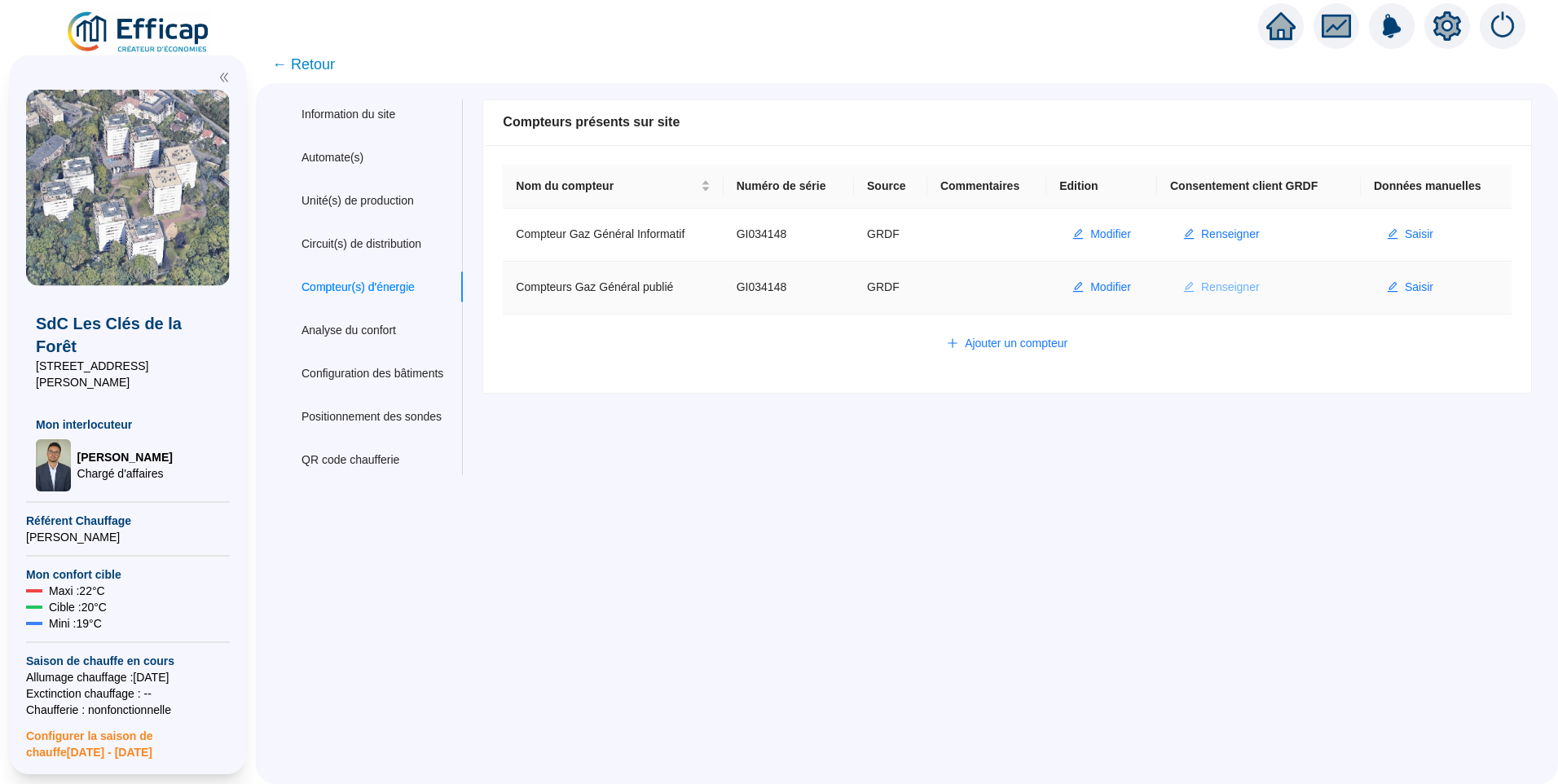
click at [1239, 277] on button "Renseigner" at bounding box center [1221, 288] width 103 height 26
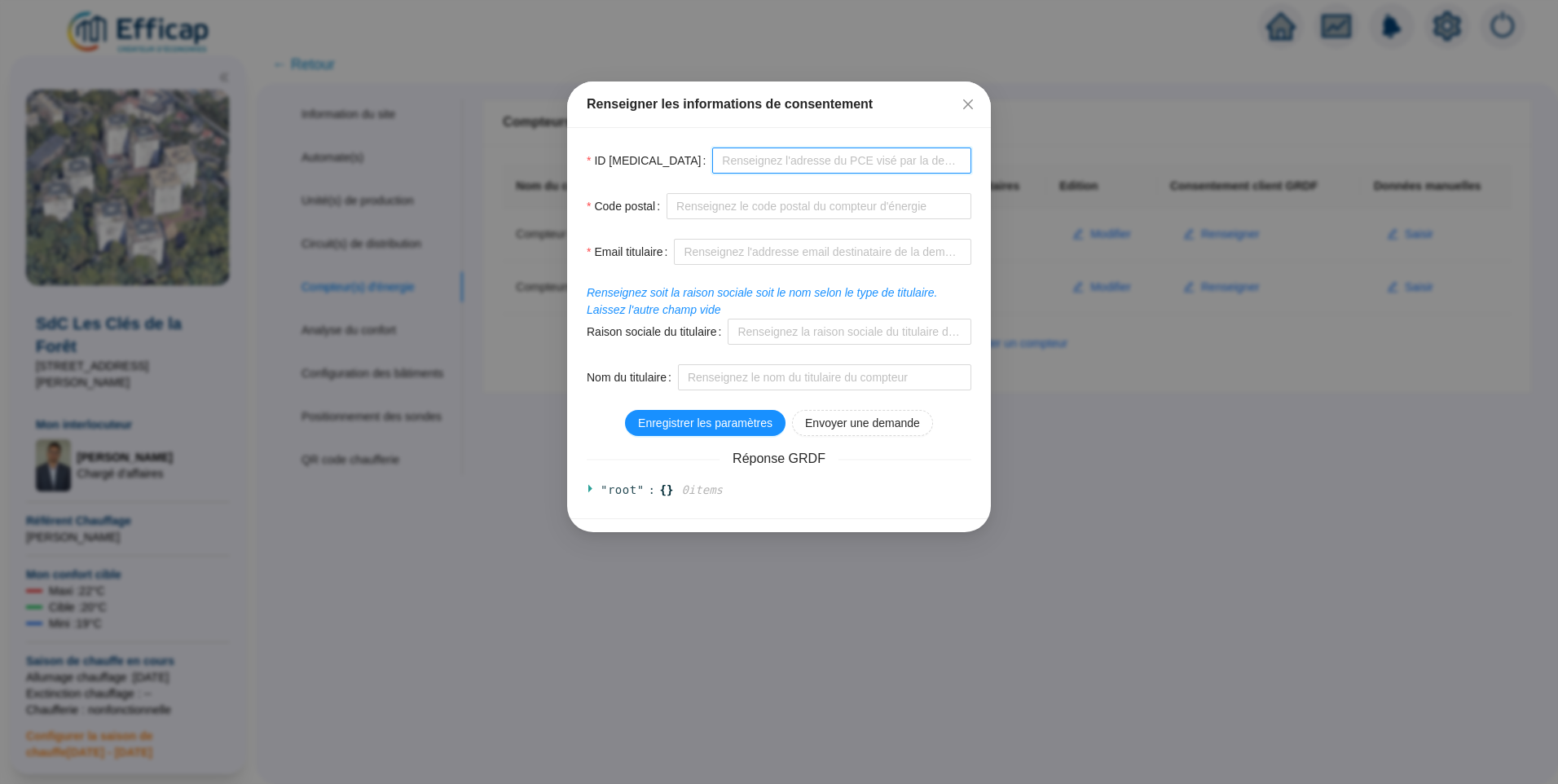
click at [716, 165] on input "ID PCE" at bounding box center [842, 161] width 259 height 26
click at [716, 154] on input "ID PCE" at bounding box center [842, 161] width 259 height 26
type input "GI034148"
type input "78300"
type input "david.joyeux@l-d.fr"
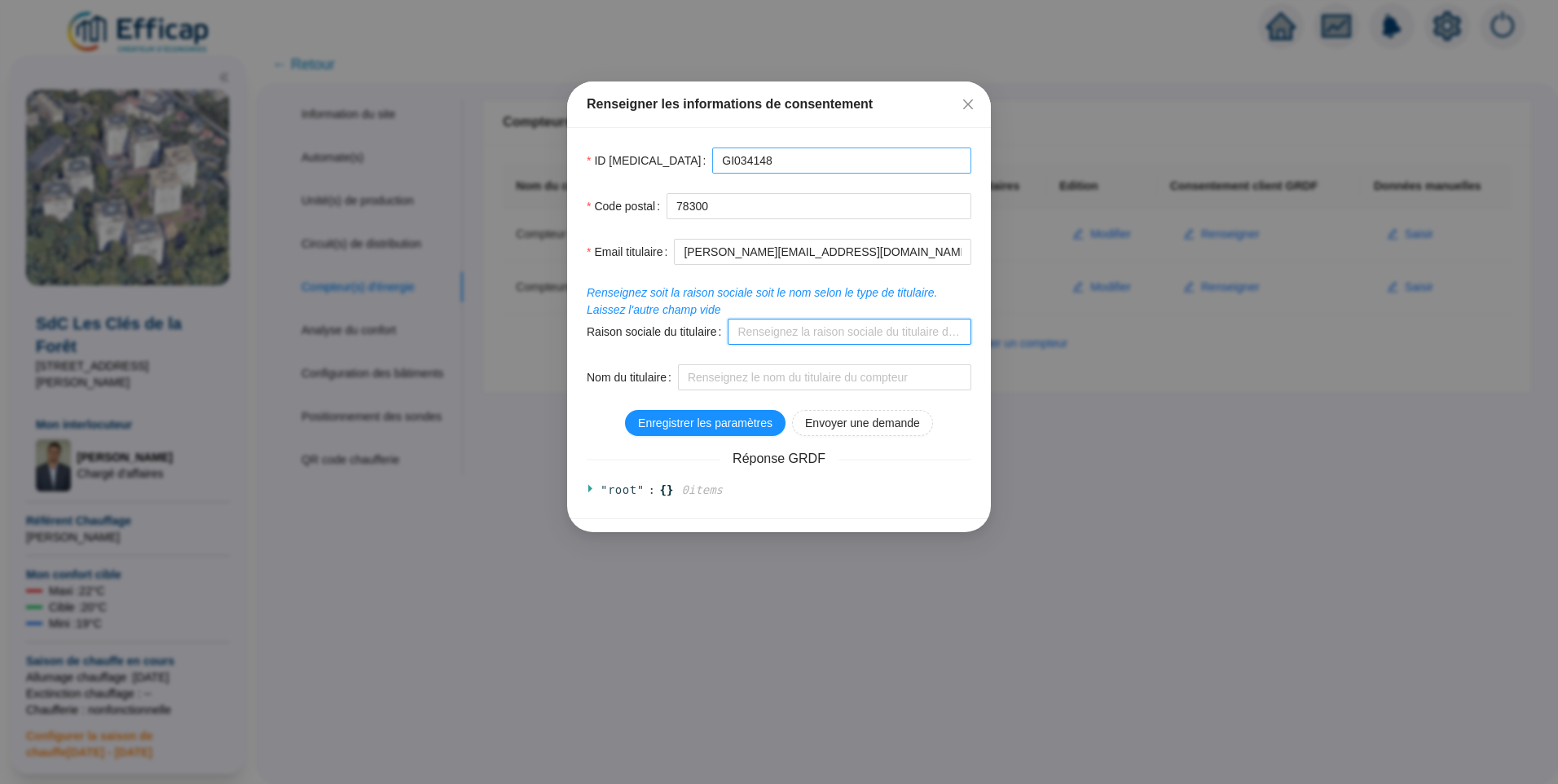
type input "Syndicat des copropriétaires les cles de la foret"
click at [689, 418] on span "Enregistrer les paramètres" at bounding box center [706, 424] width 135 height 17
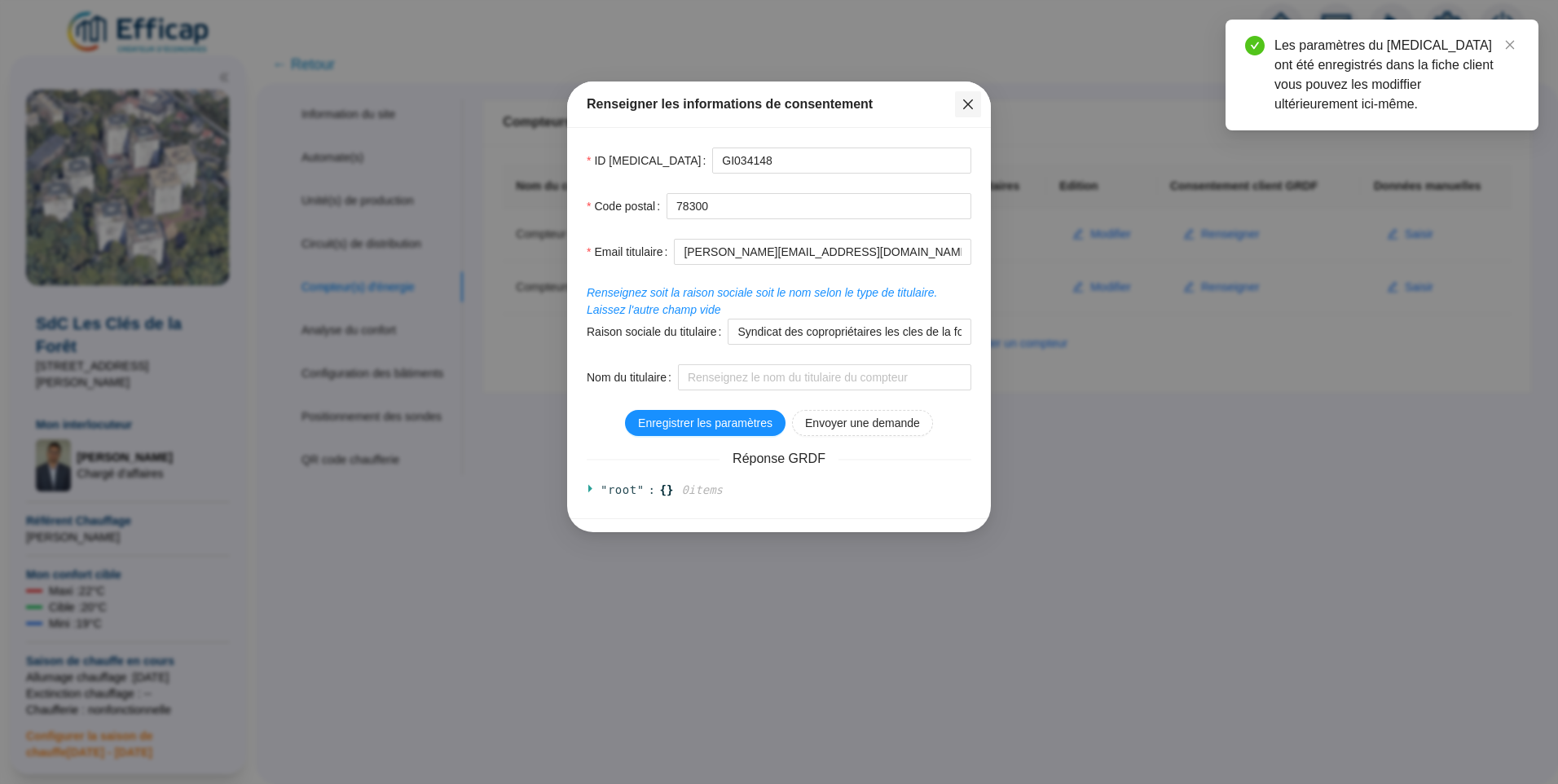
click at [966, 106] on icon "close" at bounding box center [967, 104] width 10 height 10
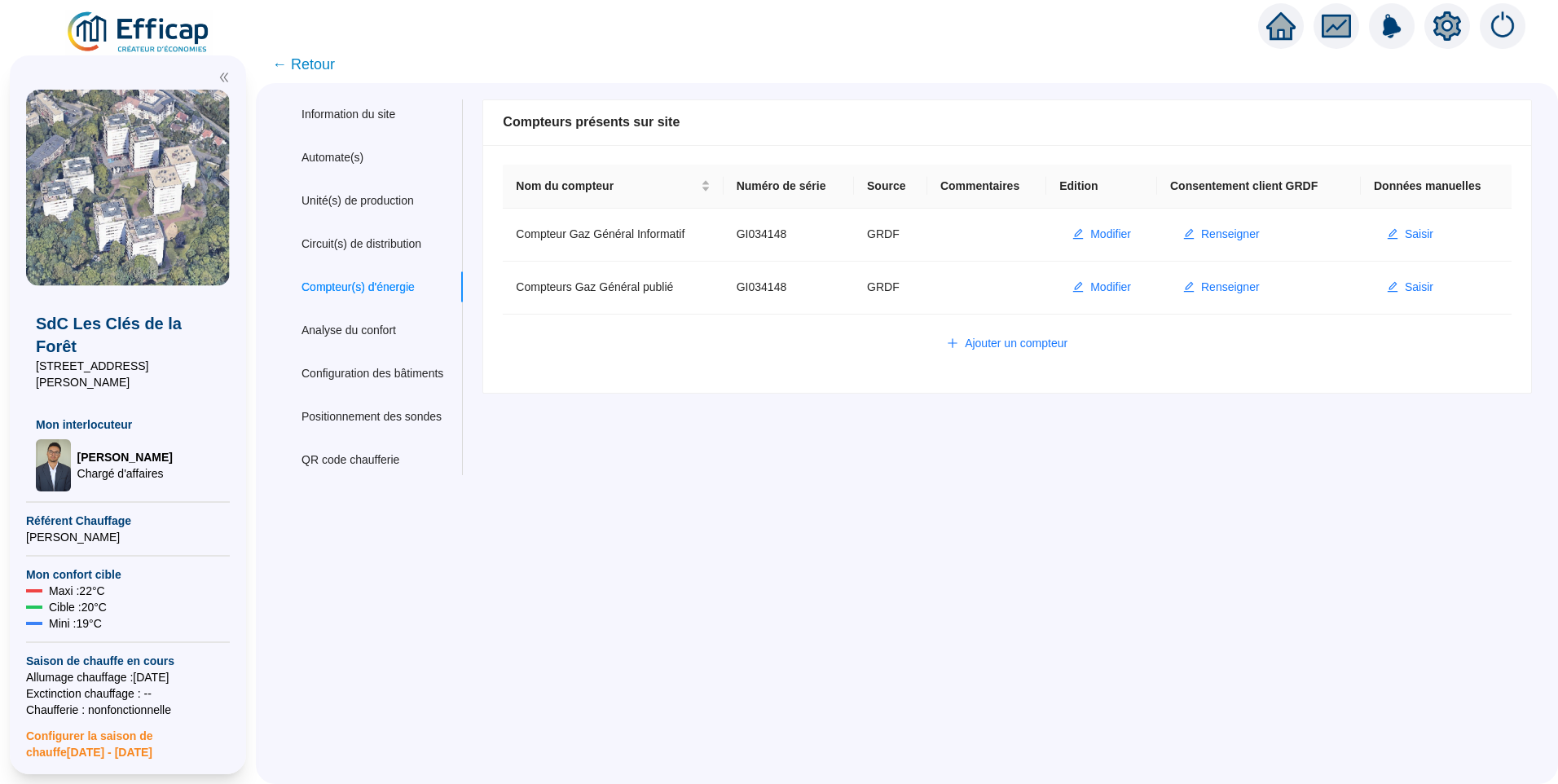
click at [185, 36] on img at bounding box center [138, 32] width 148 height 46
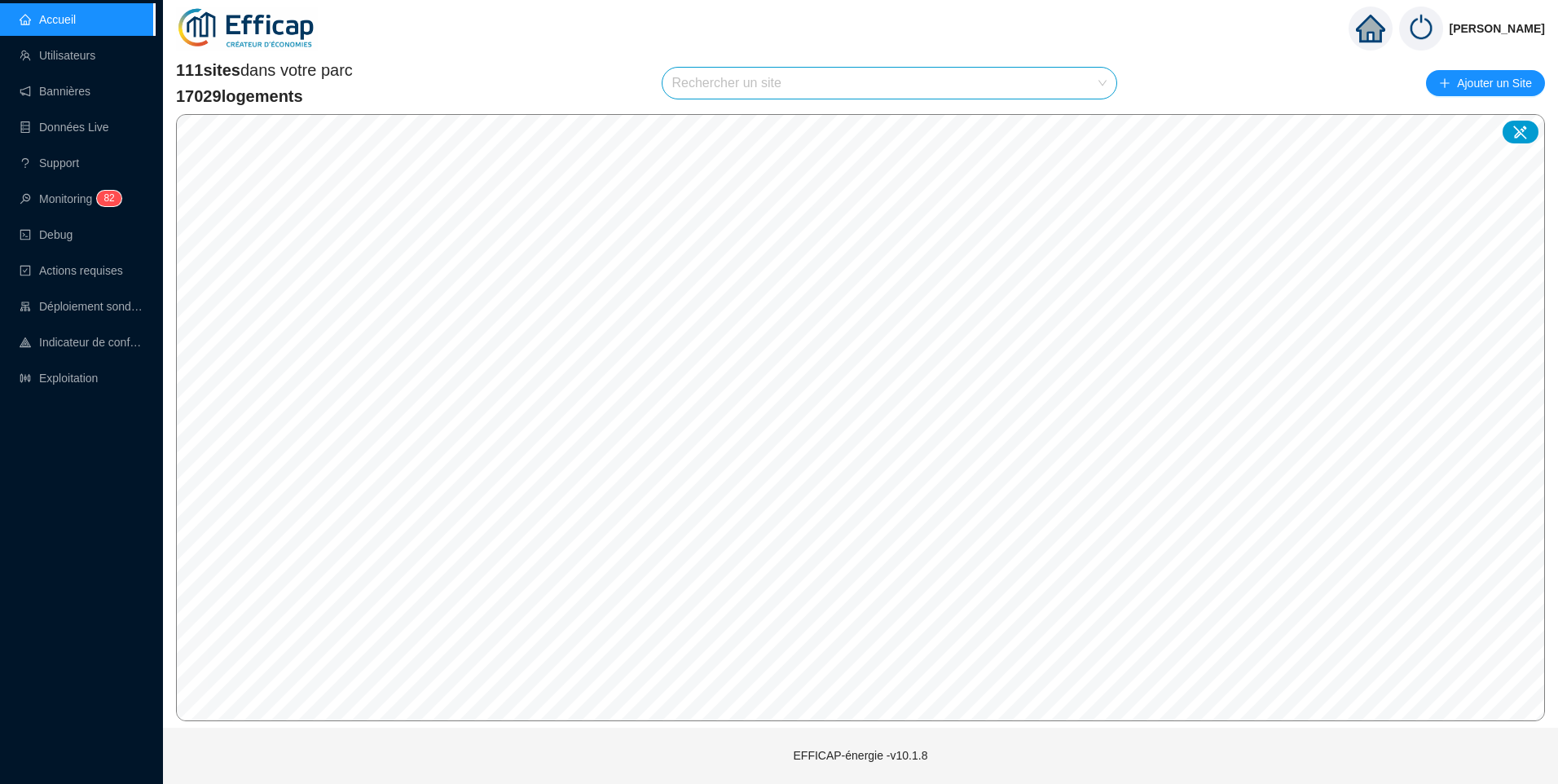
click at [758, 80] on input "search" at bounding box center [883, 83] width 420 height 31
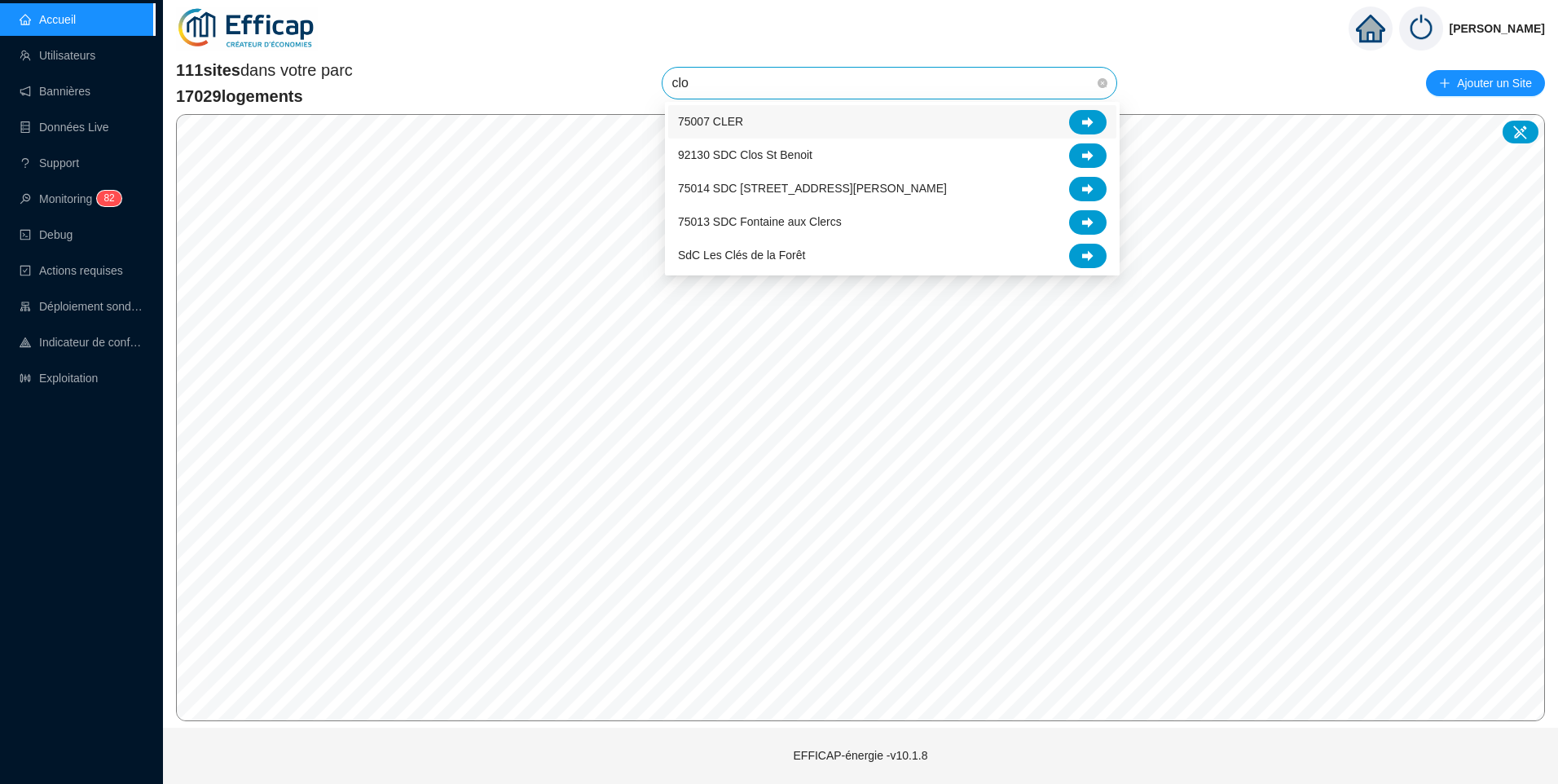
type input "clos"
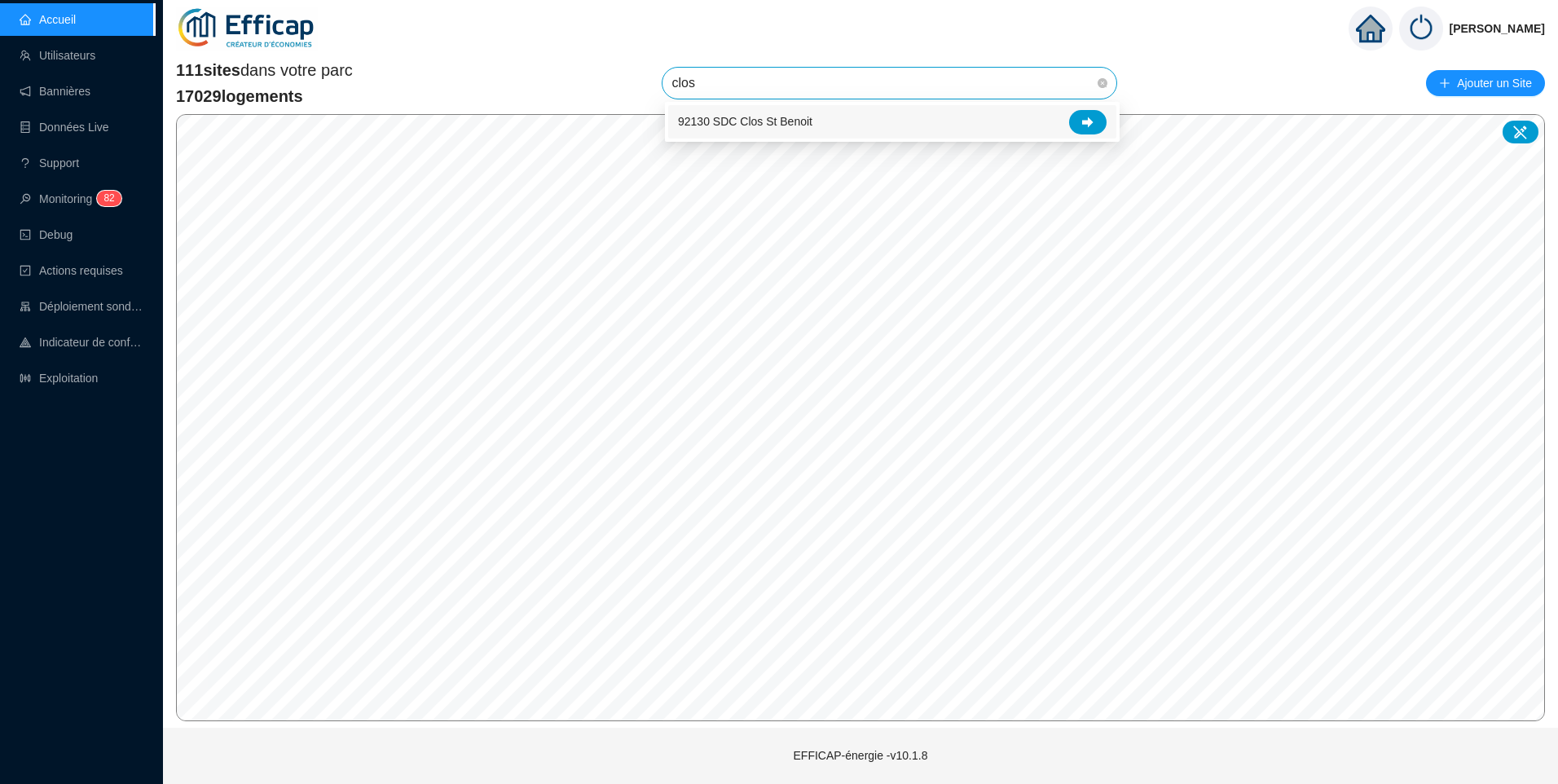
click at [875, 118] on div "92130 SDC Clos St Benoit" at bounding box center [892, 122] width 429 height 24
click at [913, 90] on span "92130 SDC Clos St Benoit" at bounding box center [890, 83] width 435 height 31
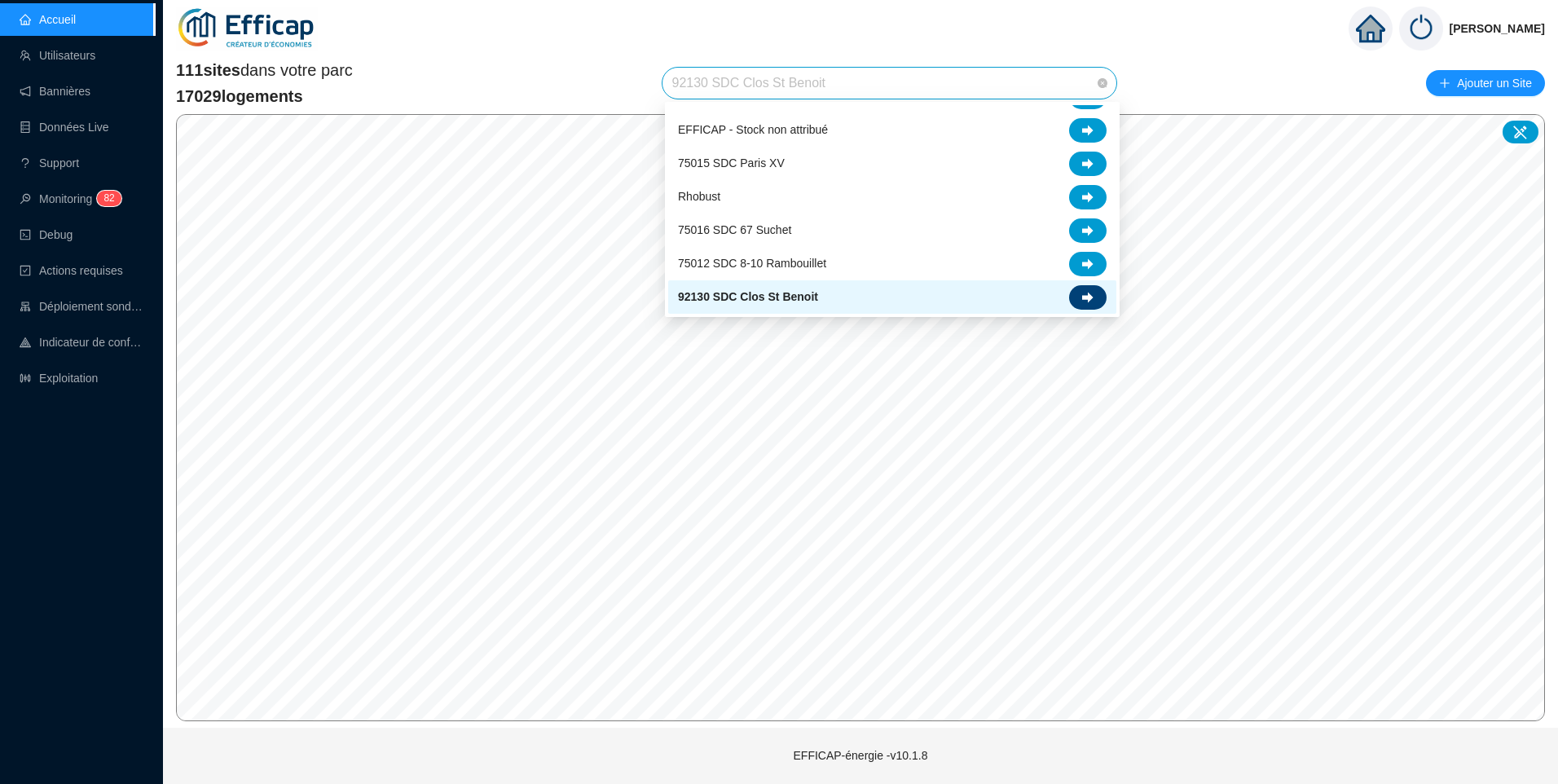
click at [1083, 299] on icon at bounding box center [1088, 296] width 11 height 10
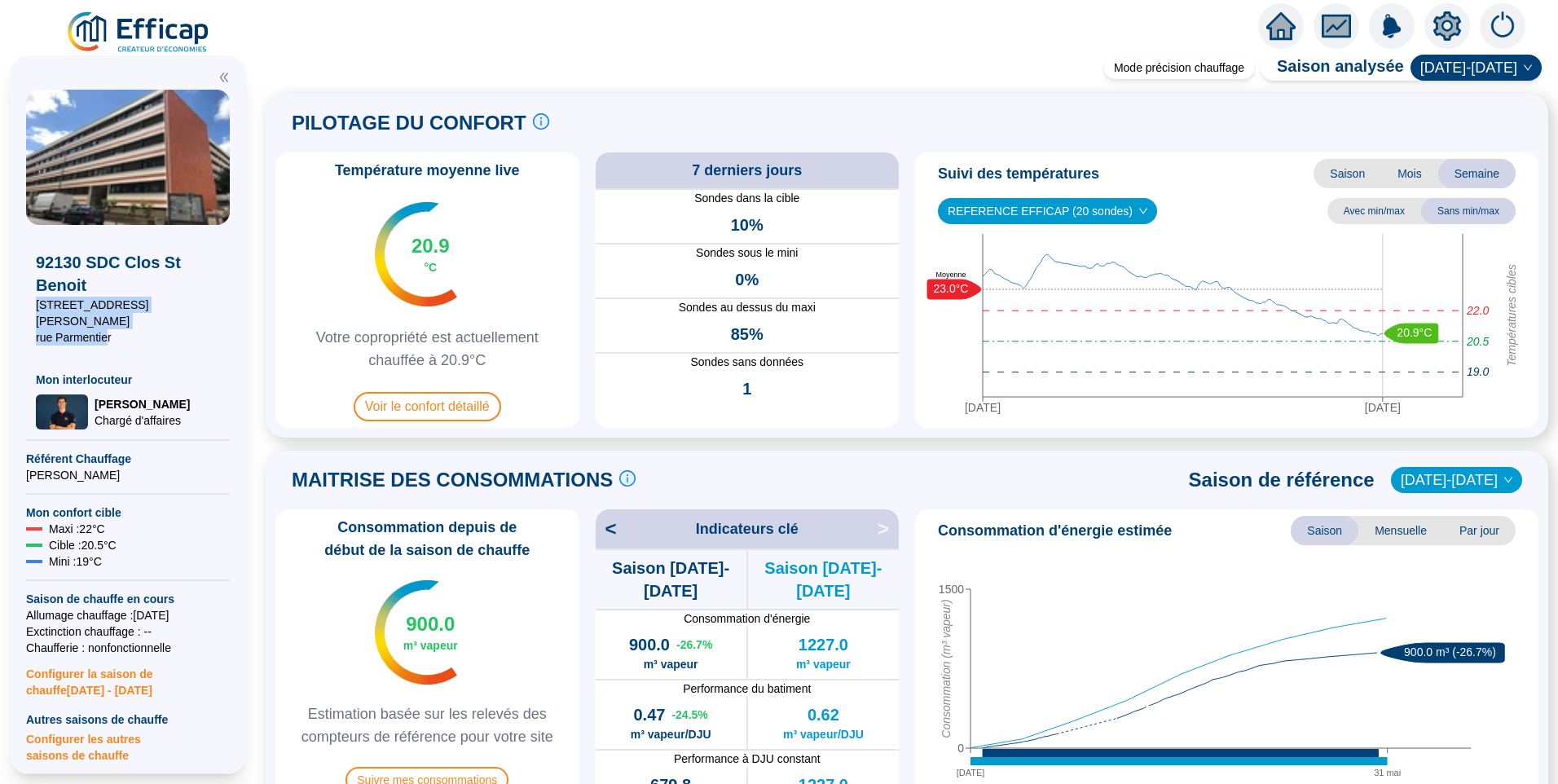
drag, startPoint x: 105, startPoint y: 321, endPoint x: 22, endPoint y: 304, distance: 84.7
click at [22, 304] on div "92130 SDC Clos St Benoit 40 rue Foucher Lepelletier rue Parmentier Mon interloc…" at bounding box center [127, 414] width 236 height 718
drag, startPoint x: 127, startPoint y: 325, endPoint x: 0, endPoint y: 304, distance: 128.7
click at [0, 304] on div "92130 SDC Clos St Benoit 40 rue Foucher Lepelletier rue Parmentier Mon interloc…" at bounding box center [128, 415] width 256 height 738
copy span "40 rue Foucher Lepelletier rue Parmentier"
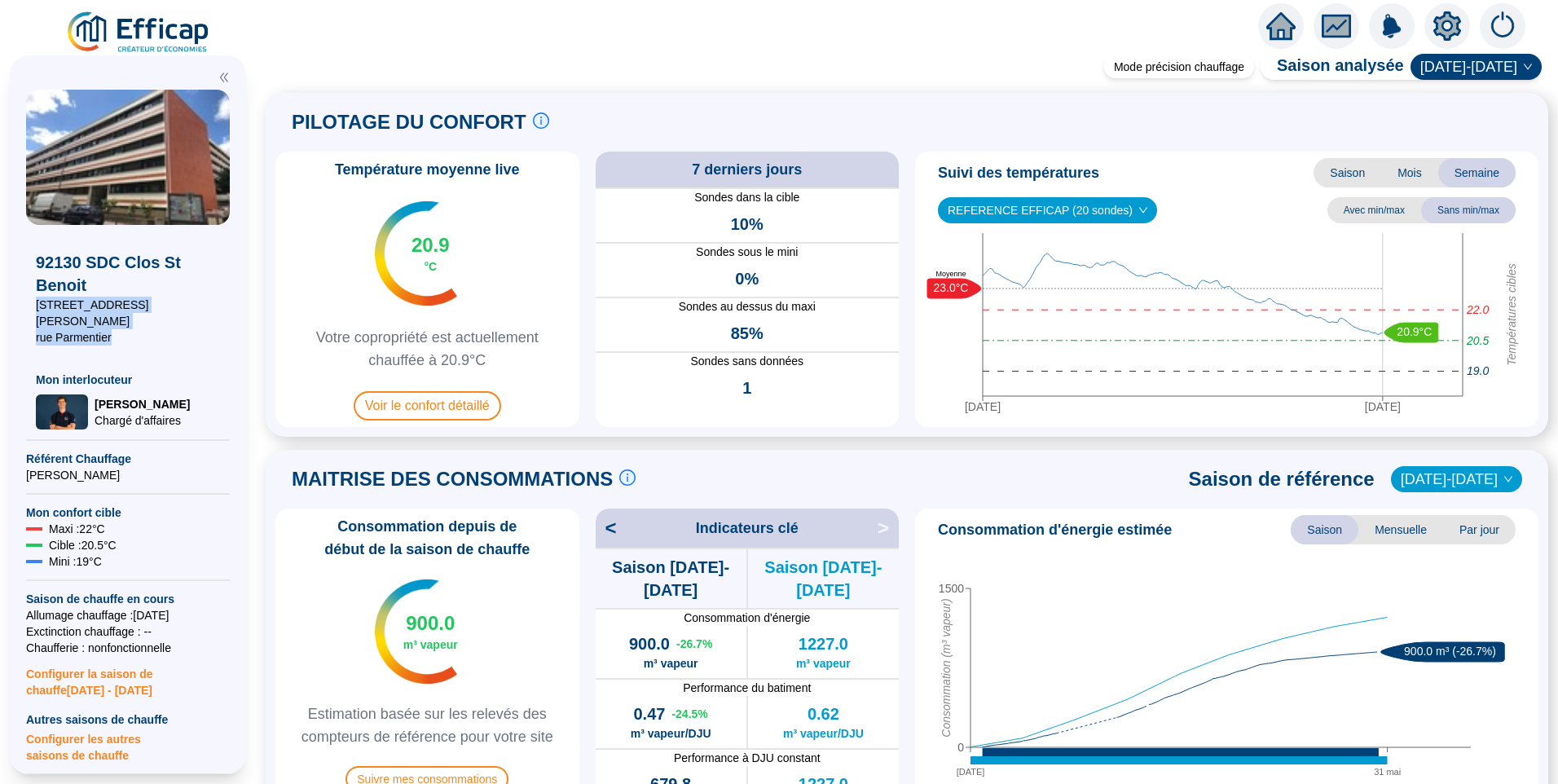
click at [990, 73] on div "Mode précision chauffage Saison analysée 2024-2025 PILOTAGE DU CONFORT Le pilot…" at bounding box center [907, 422] width 1302 height 723
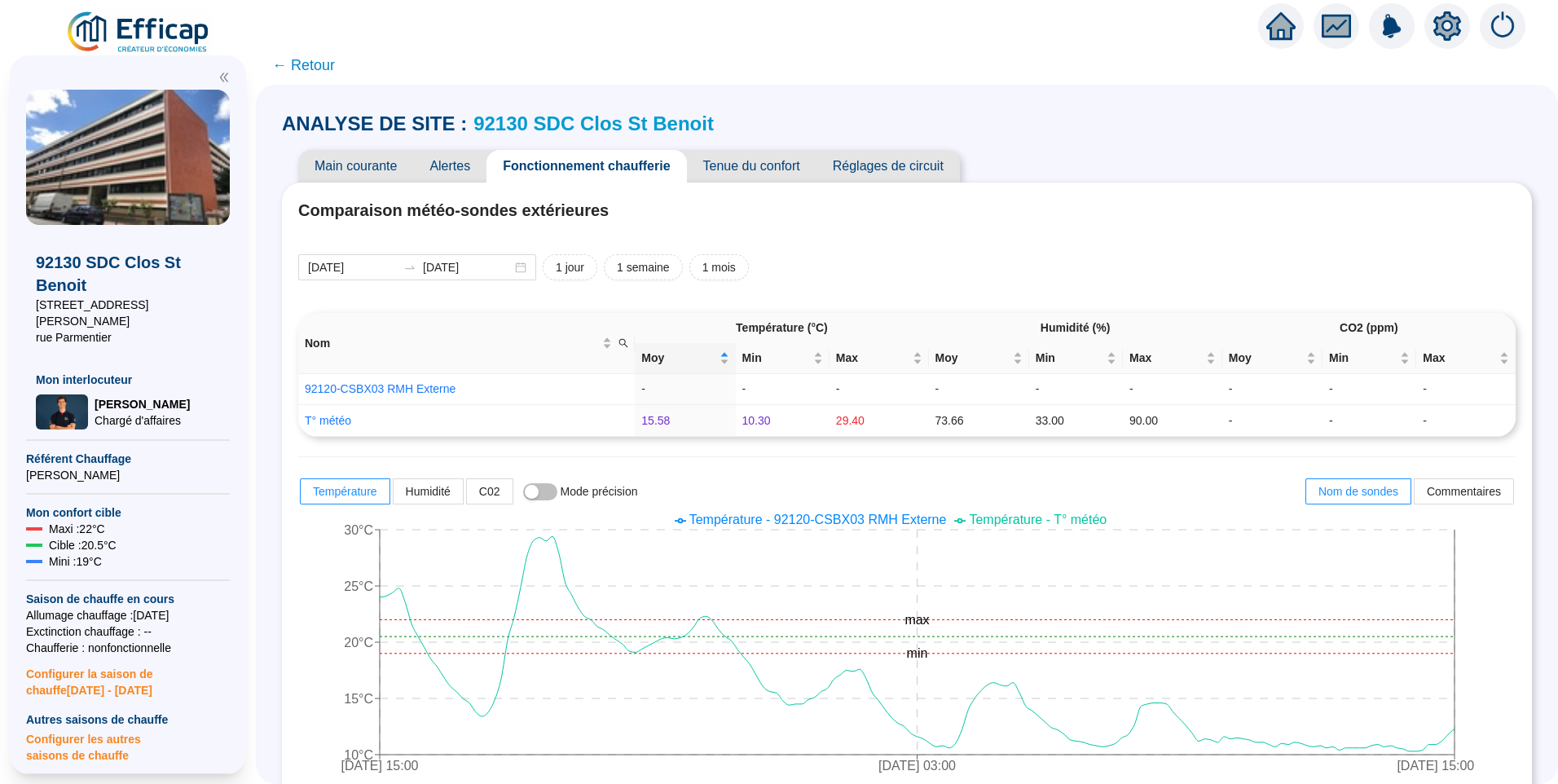
scroll to position [980, 0]
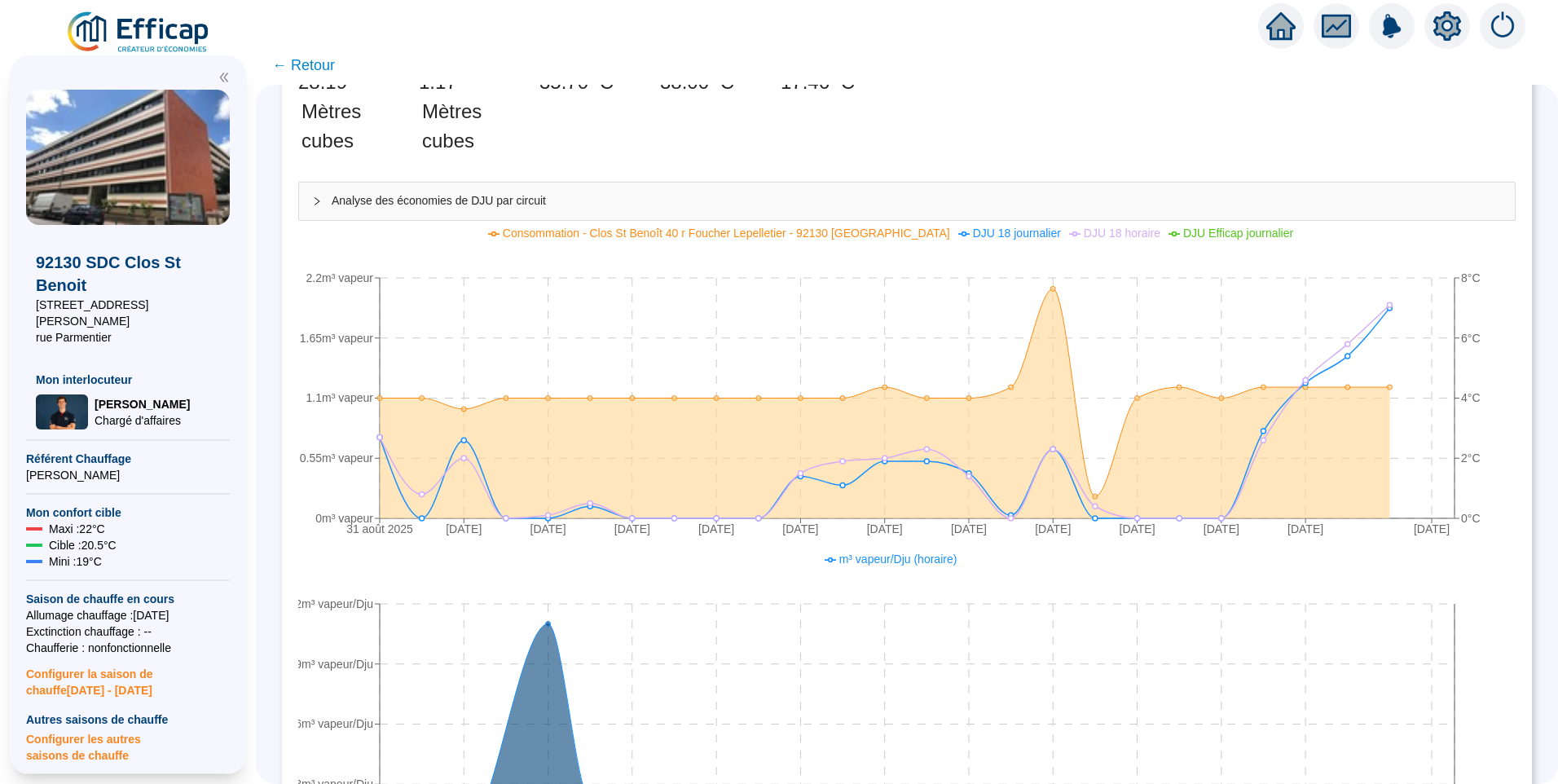
scroll to position [163, 0]
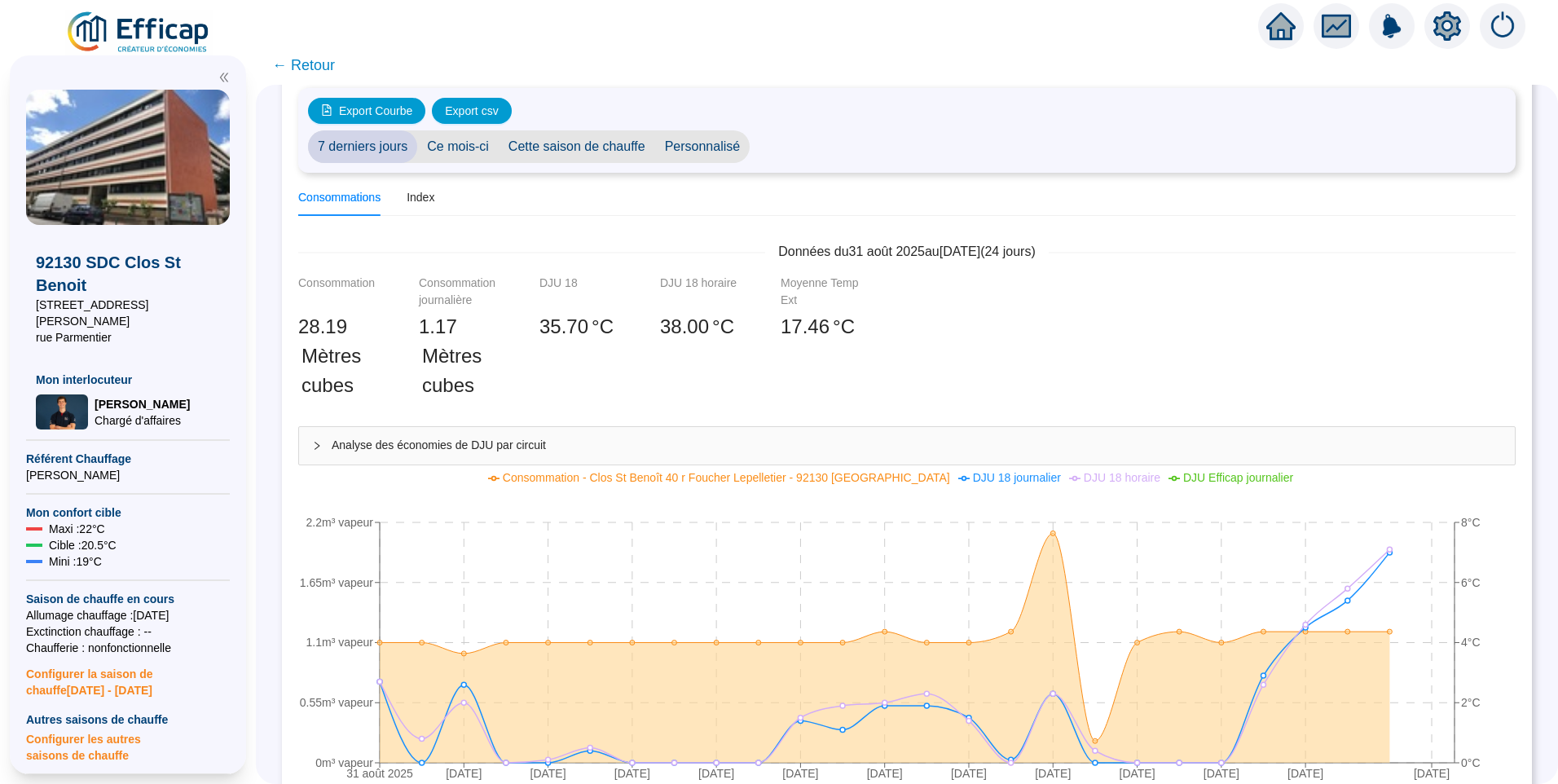
click at [686, 152] on span "Personnalisé" at bounding box center [703, 147] width 95 height 33
click at [822, 146] on input "2025-09-01" at bounding box center [803, 147] width 89 height 17
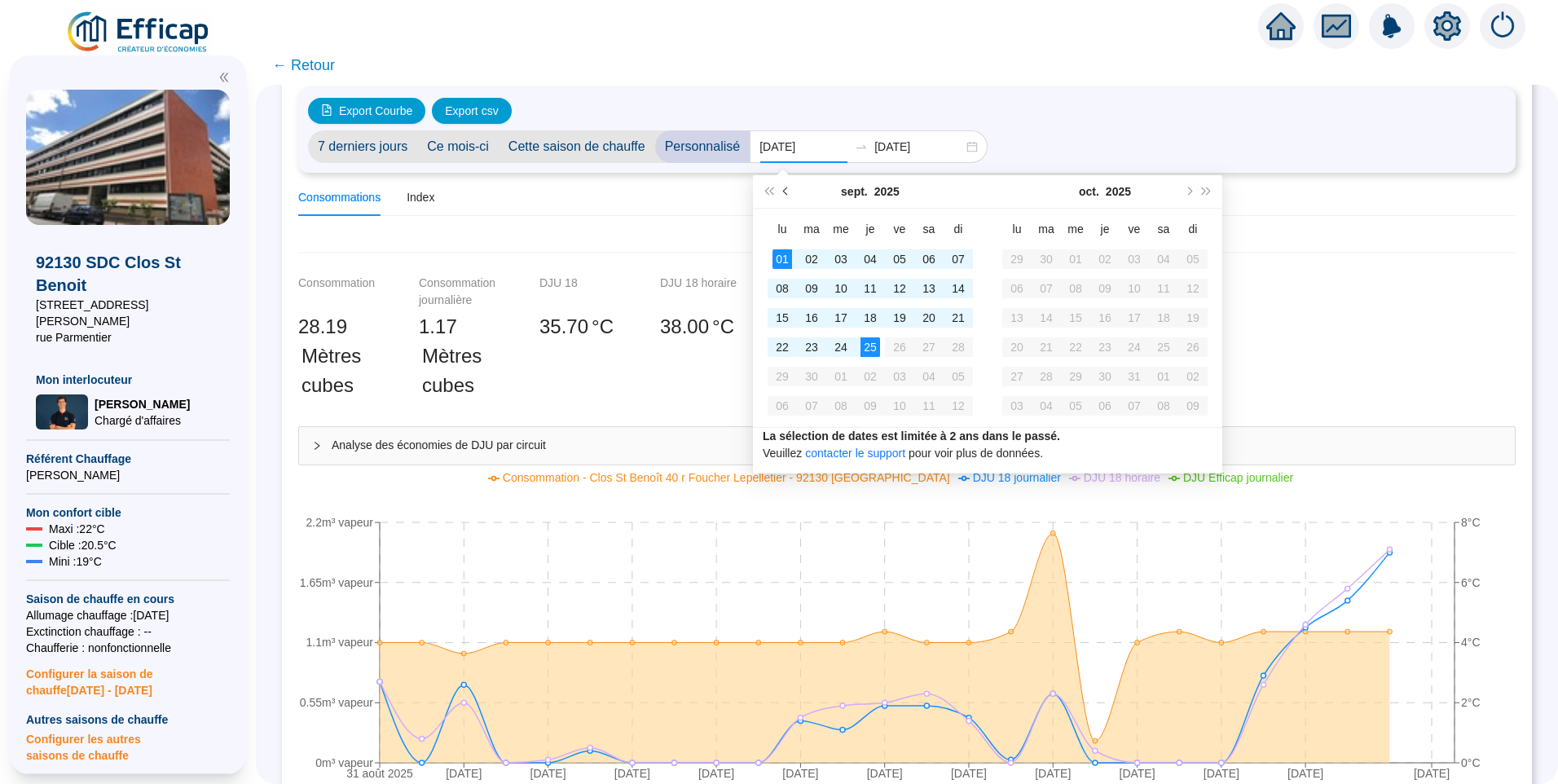
click at [782, 190] on button "Mois précédent (PageUp)" at bounding box center [786, 192] width 18 height 33
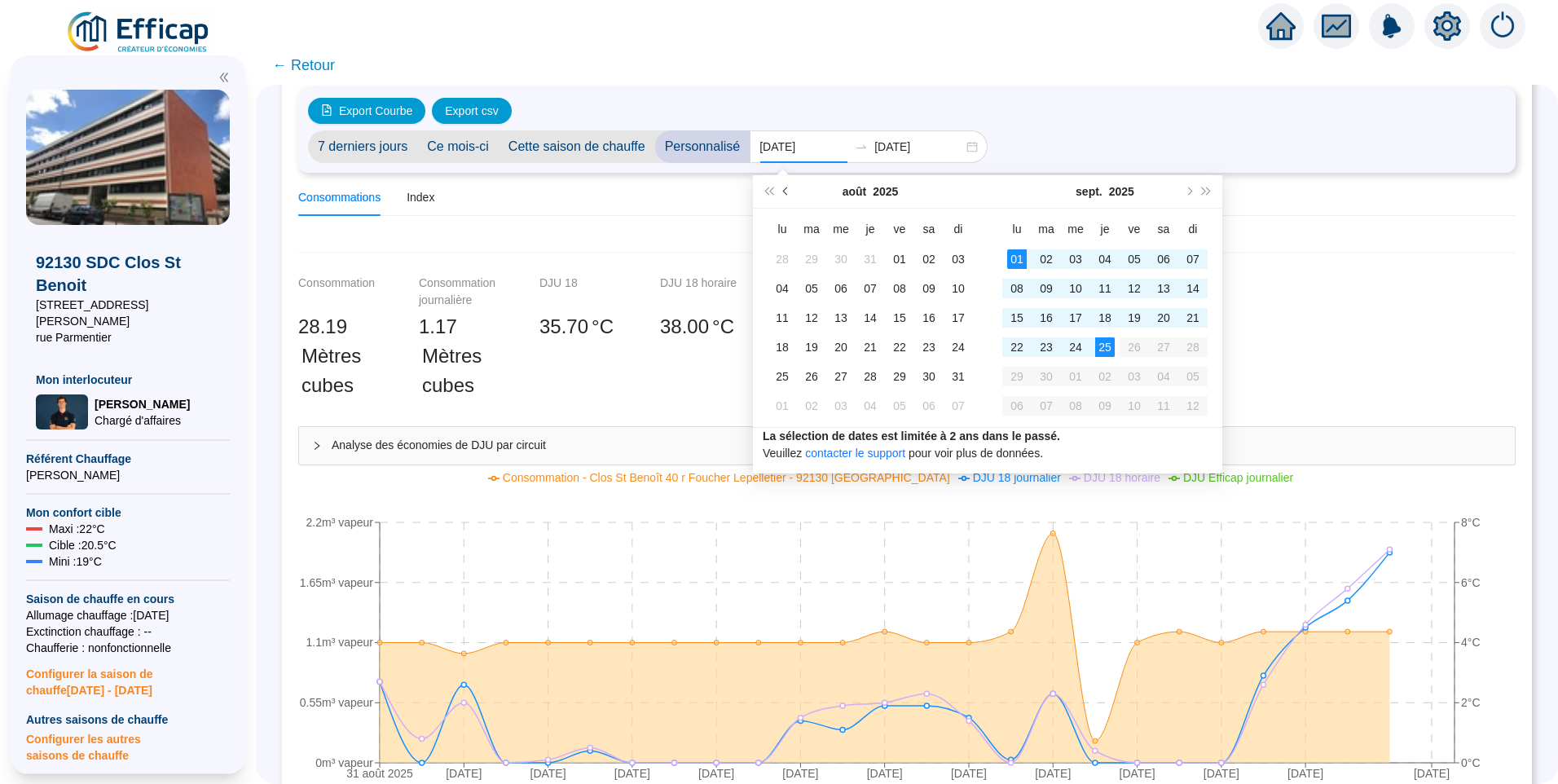
click at [782, 190] on button "Mois précédent (PageUp)" at bounding box center [786, 192] width 18 height 33
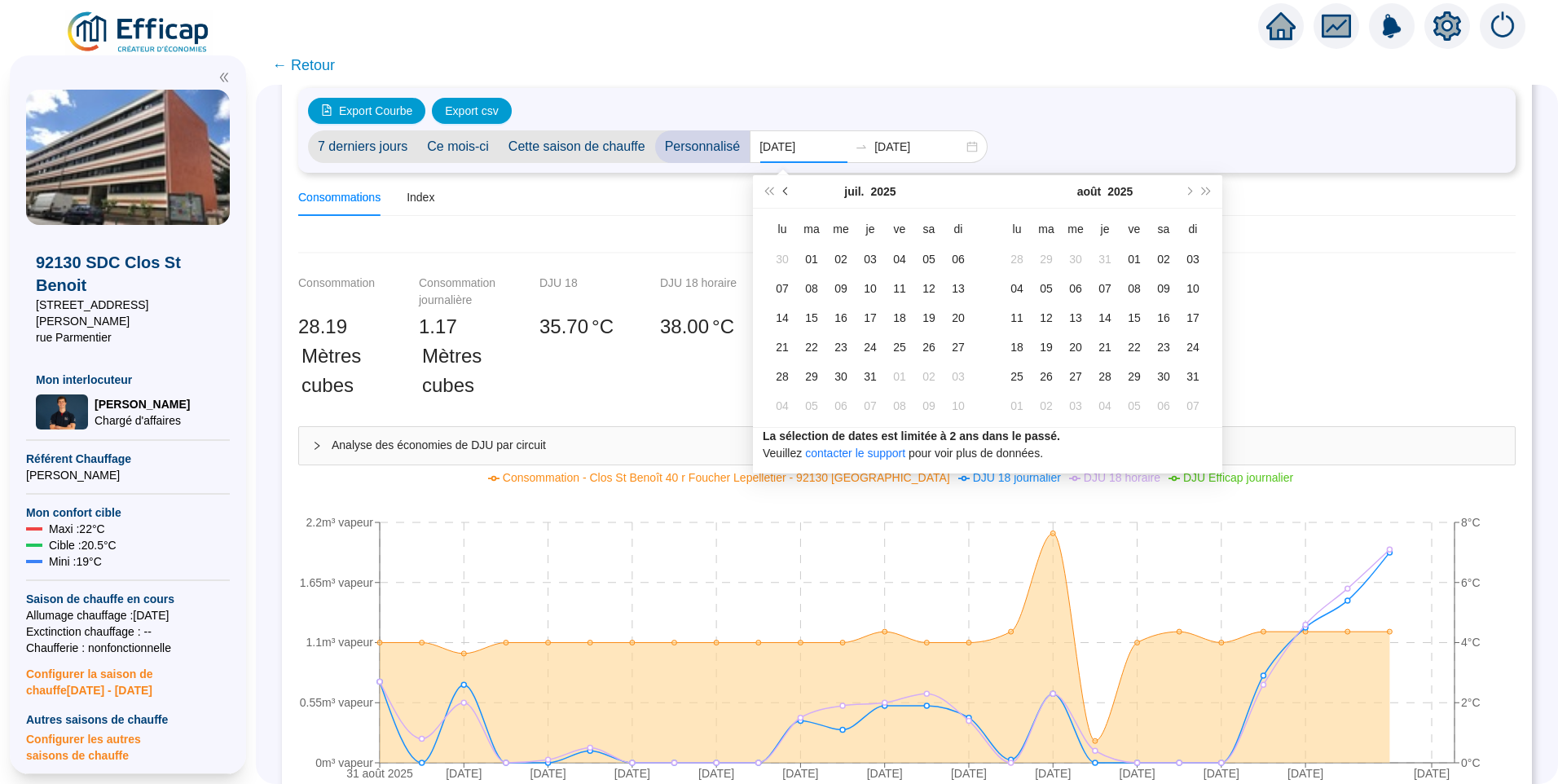
click at [782, 190] on button "Mois précédent (PageUp)" at bounding box center [786, 192] width 18 height 33
type input "2025-04-28"
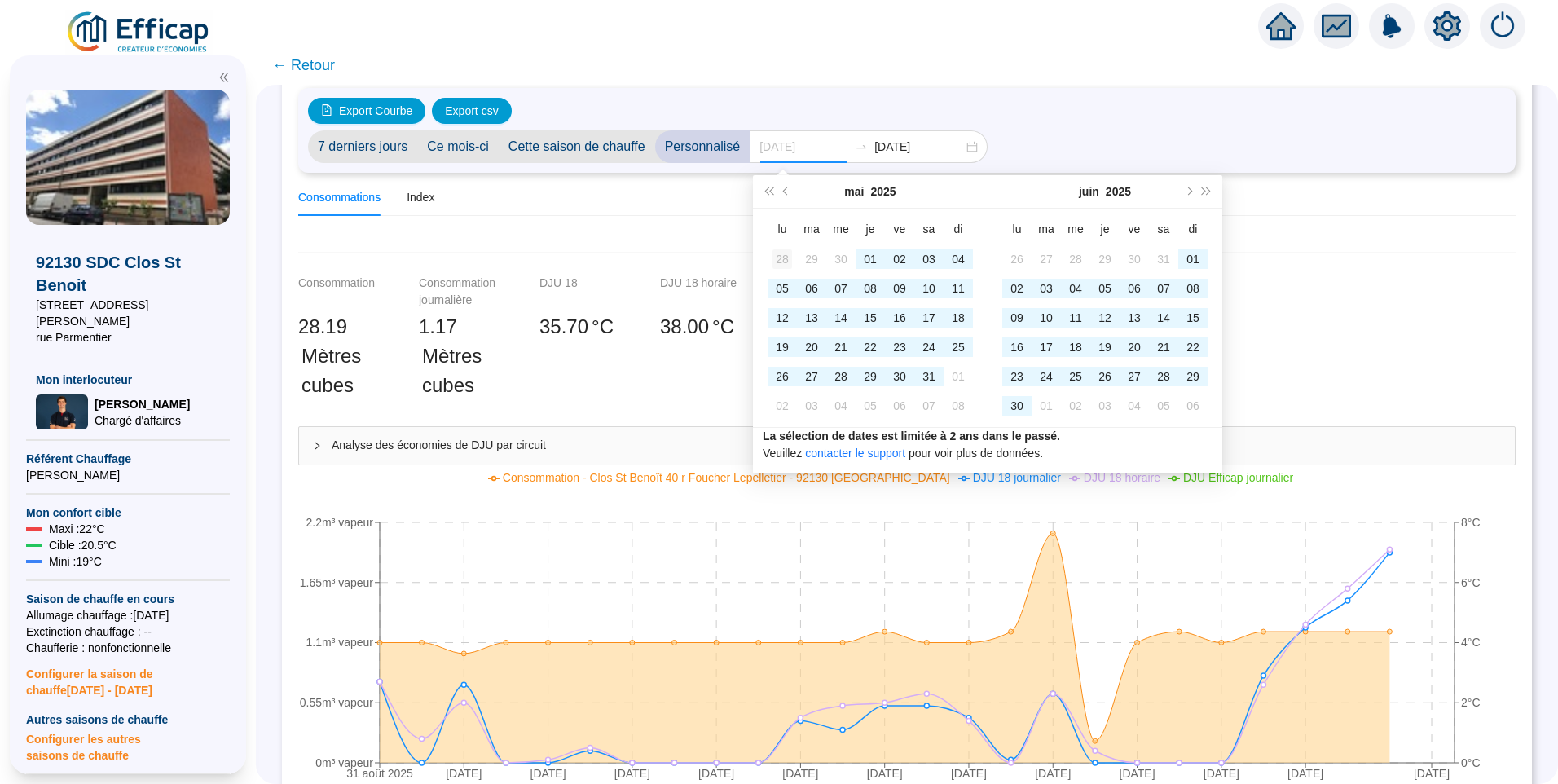
click at [782, 261] on div "28" at bounding box center [782, 258] width 20 height 20
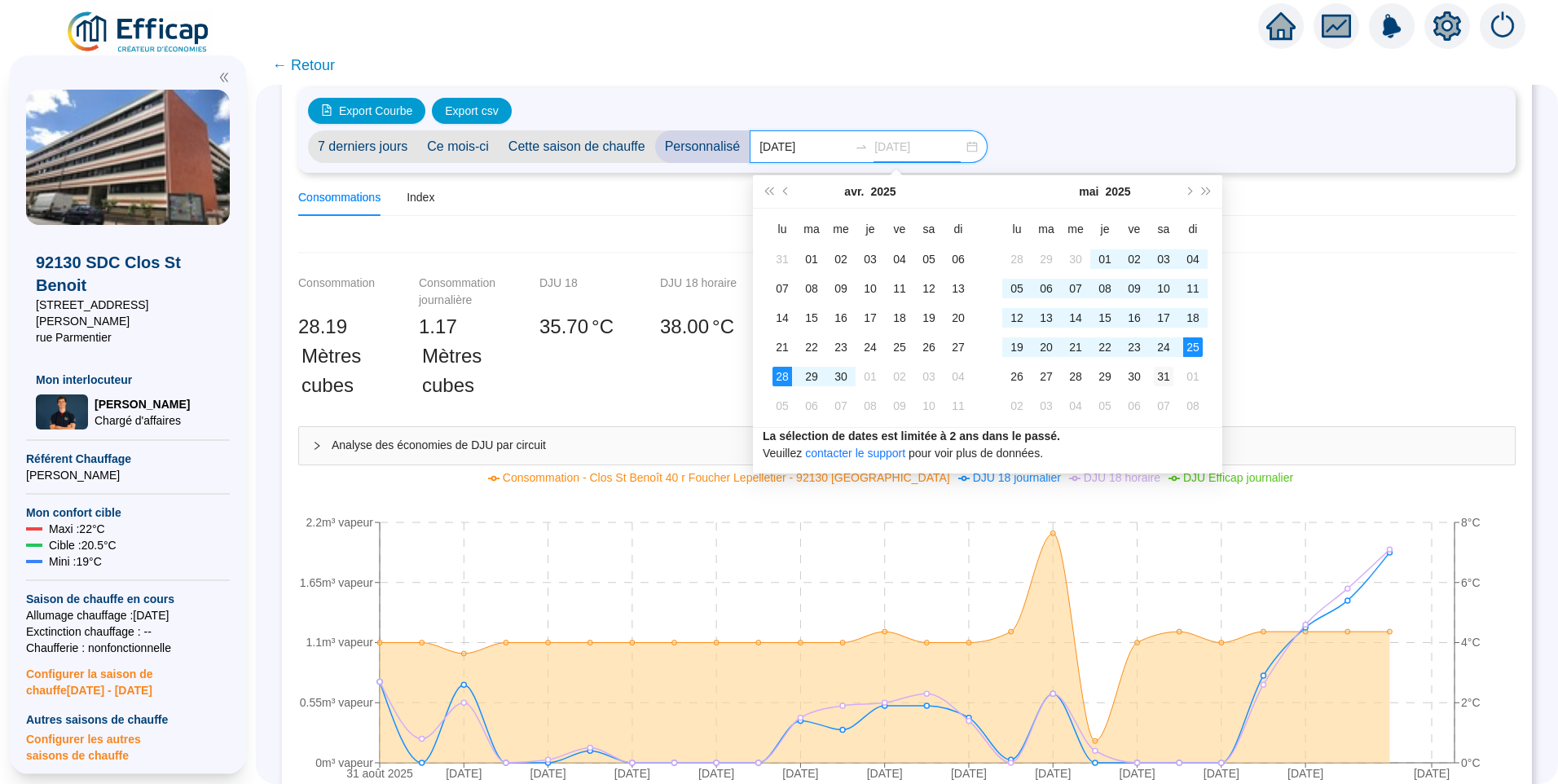
type input "2025-05-31"
click at [1171, 373] on div "31" at bounding box center [1164, 376] width 20 height 20
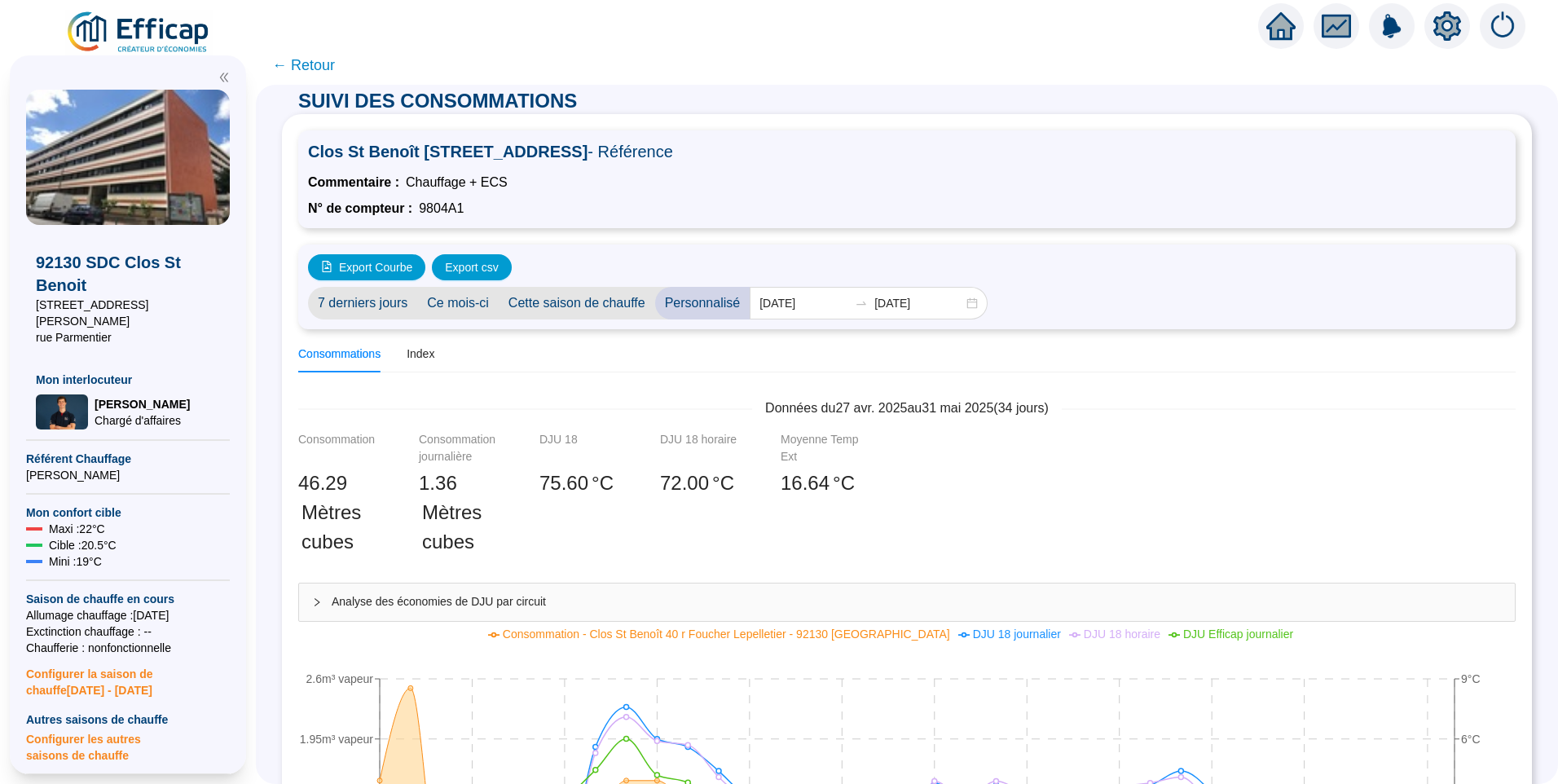
scroll to position [0, 0]
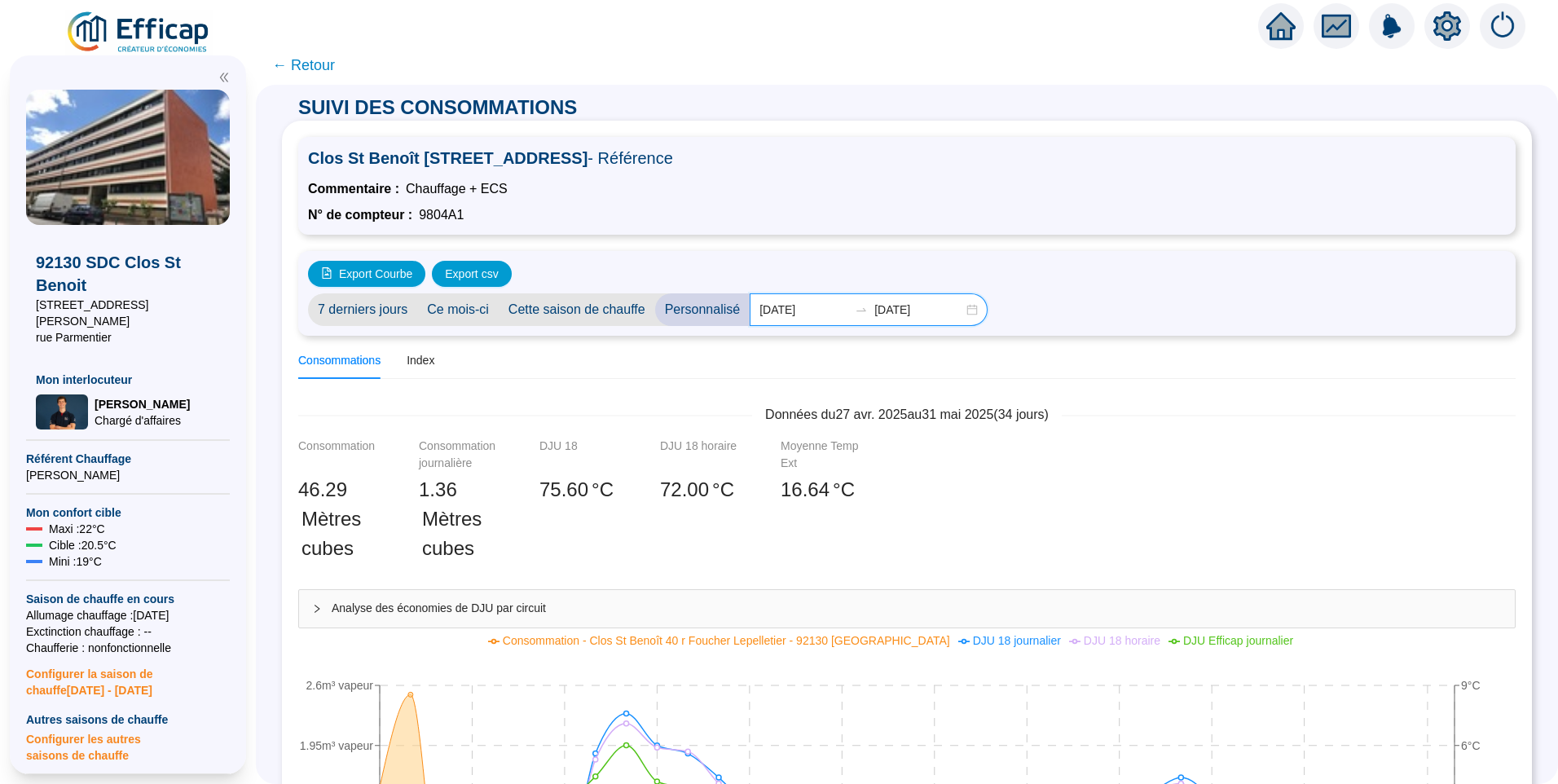
click at [822, 316] on input "2025-04-28" at bounding box center [803, 310] width 89 height 17
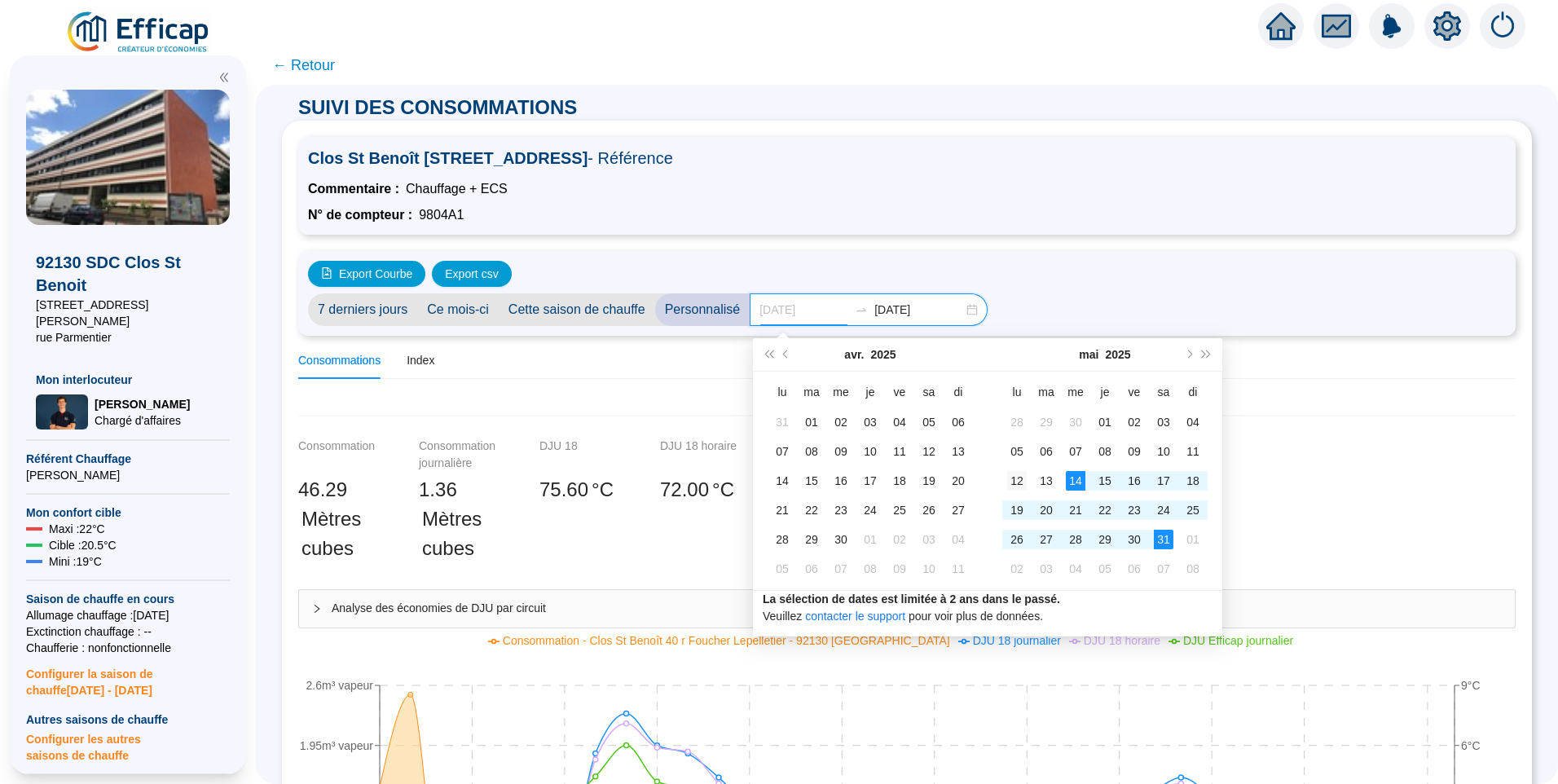
type input "2025-05-12"
click at [1018, 475] on div "12" at bounding box center [1017, 481] width 20 height 20
type input "2025-06-08"
click at [1193, 561] on div "08" at bounding box center [1192, 569] width 20 height 20
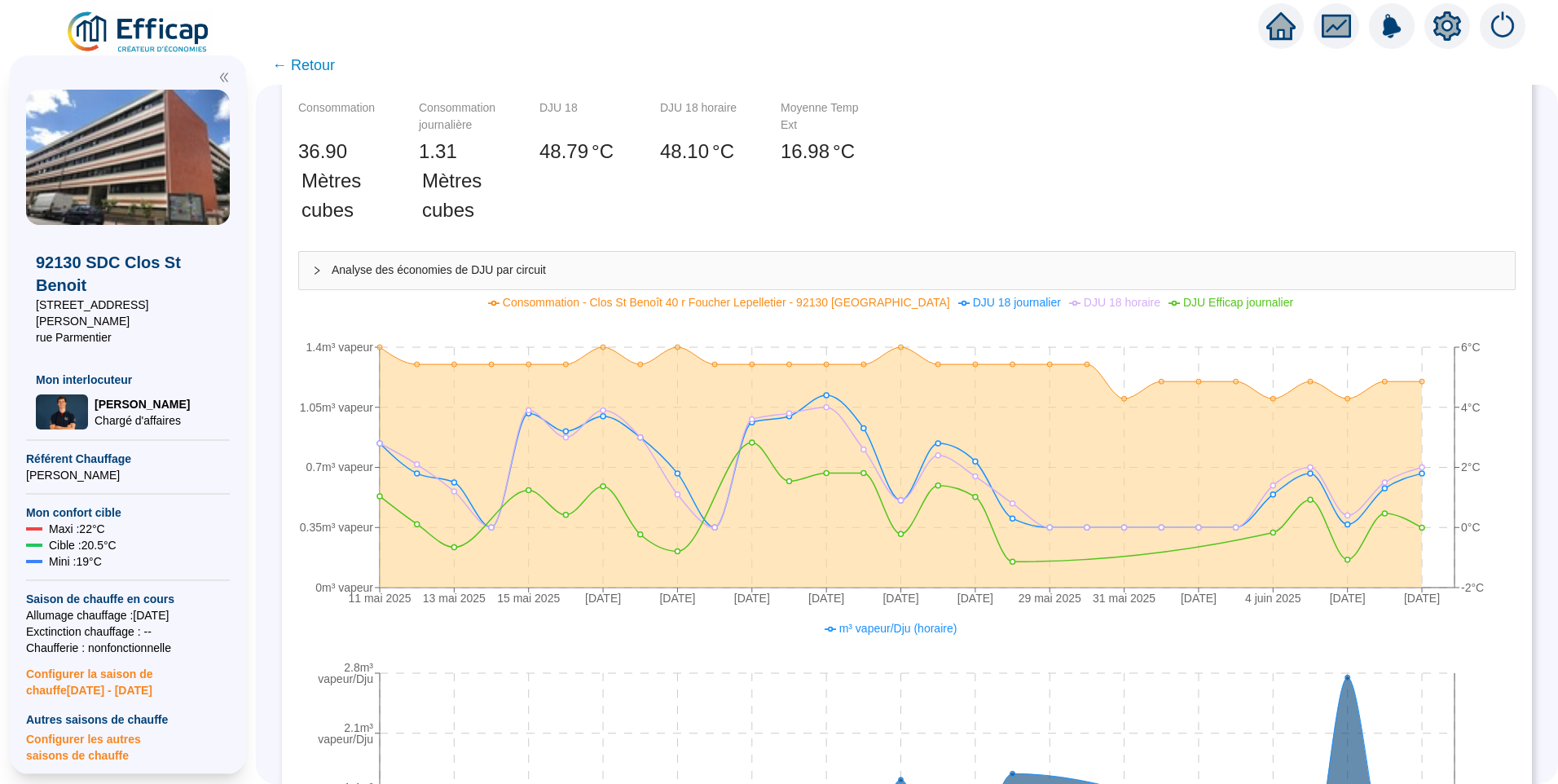
scroll to position [245, 0]
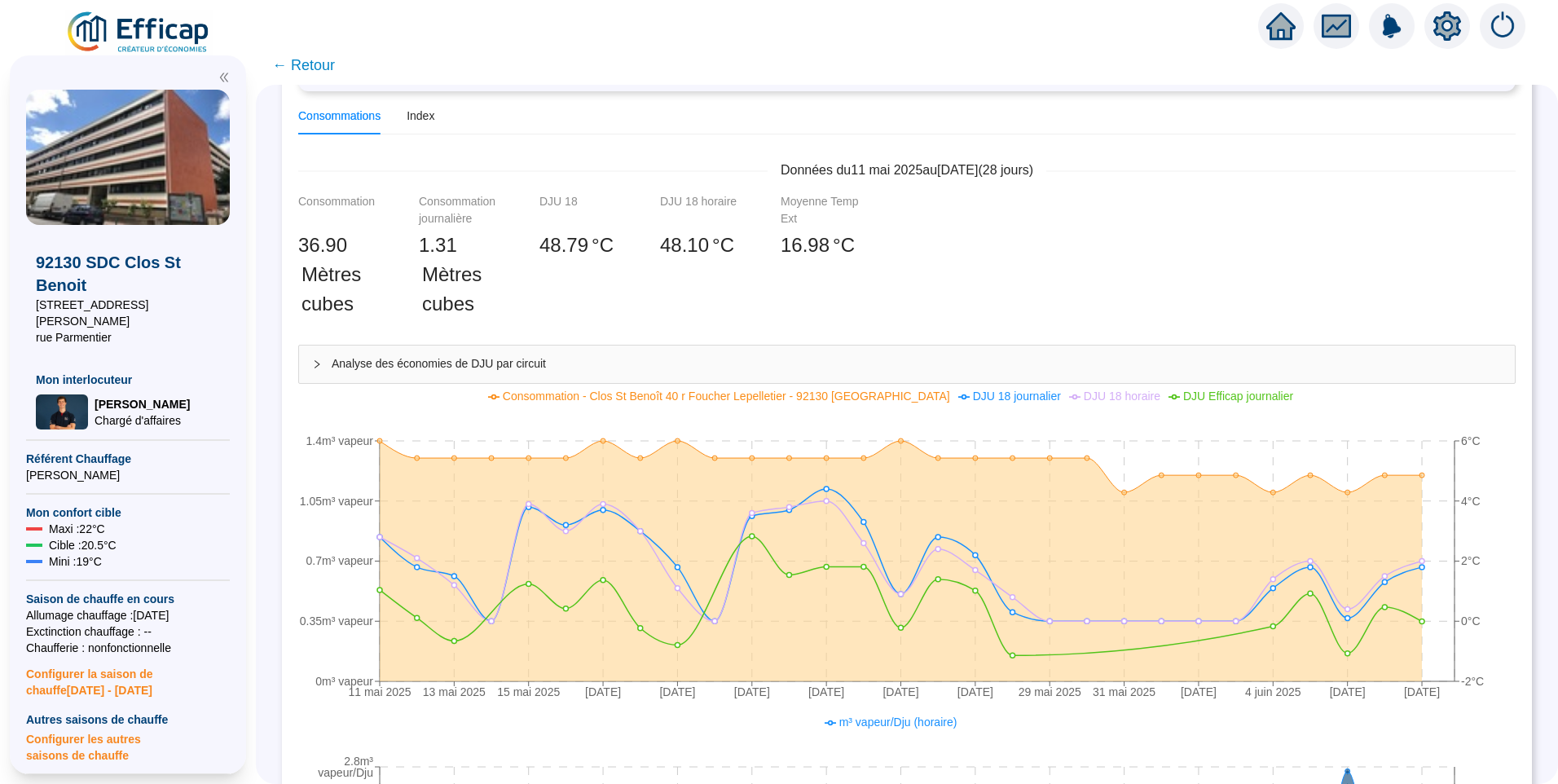
click at [335, 64] on span "← Retour" at bounding box center [303, 65] width 63 height 22
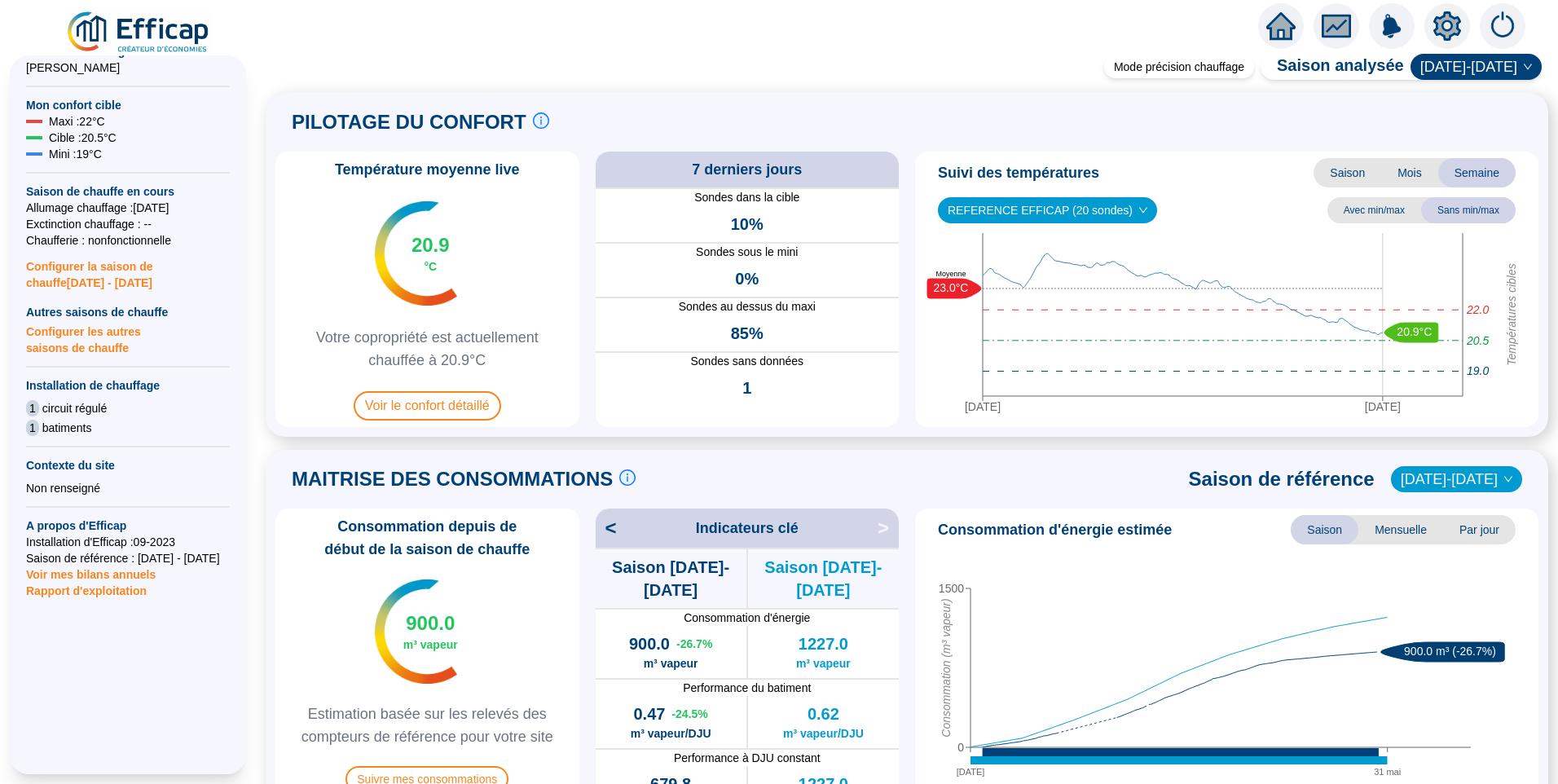
scroll to position [81, 0]
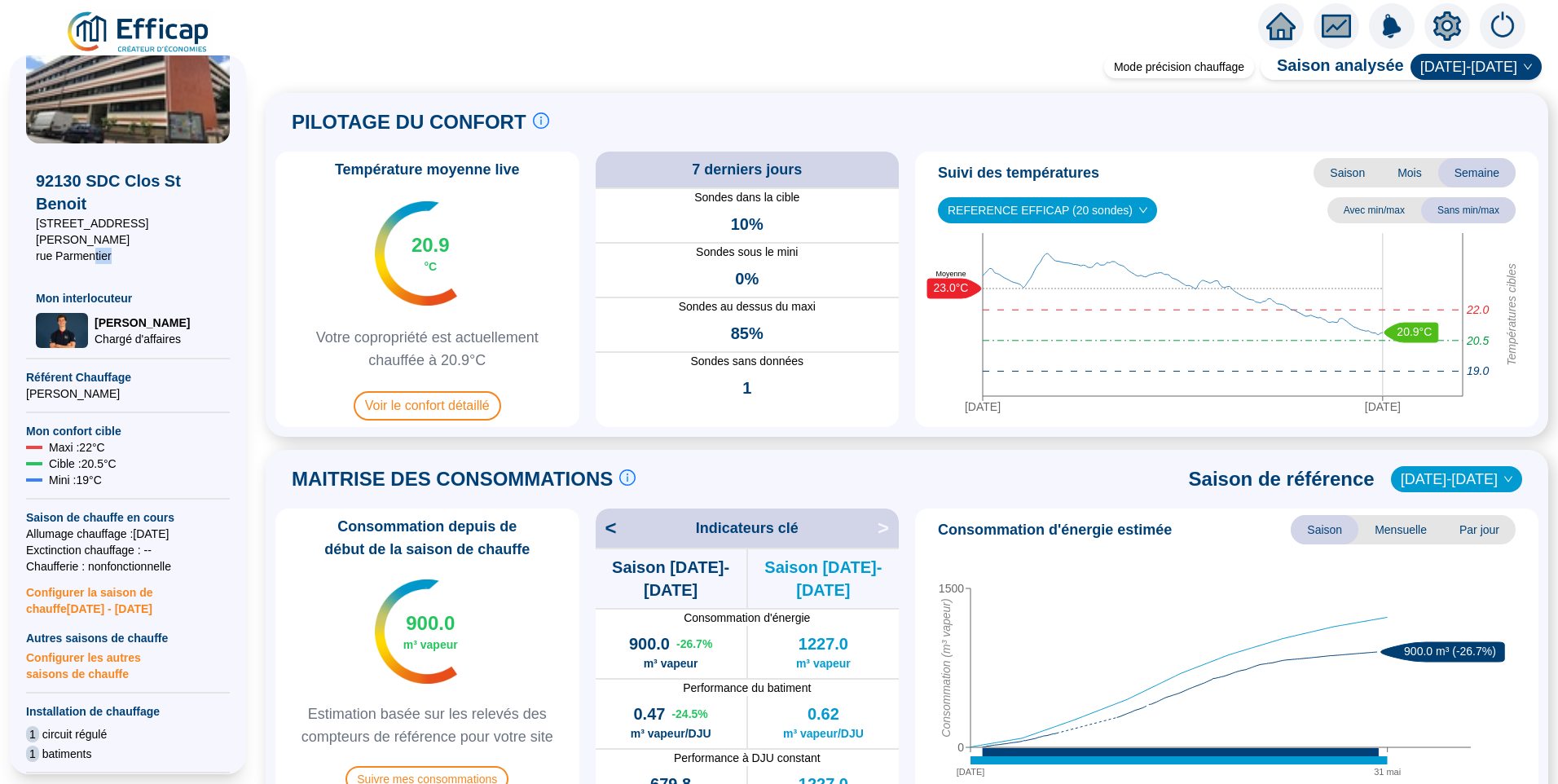
drag, startPoint x: 94, startPoint y: 235, endPoint x: 131, endPoint y: 235, distance: 37.0
click at [131, 248] on span "rue Parmentier" at bounding box center [127, 256] width 184 height 16
click at [30, 237] on div "92130 SDC Clos St Benoit 40 rue Foucher Lepelletier rue Parmentier Mon interloc…" at bounding box center [128, 245] width 204 height 205
click at [51, 248] on span "rue Parmentier" at bounding box center [127, 256] width 184 height 16
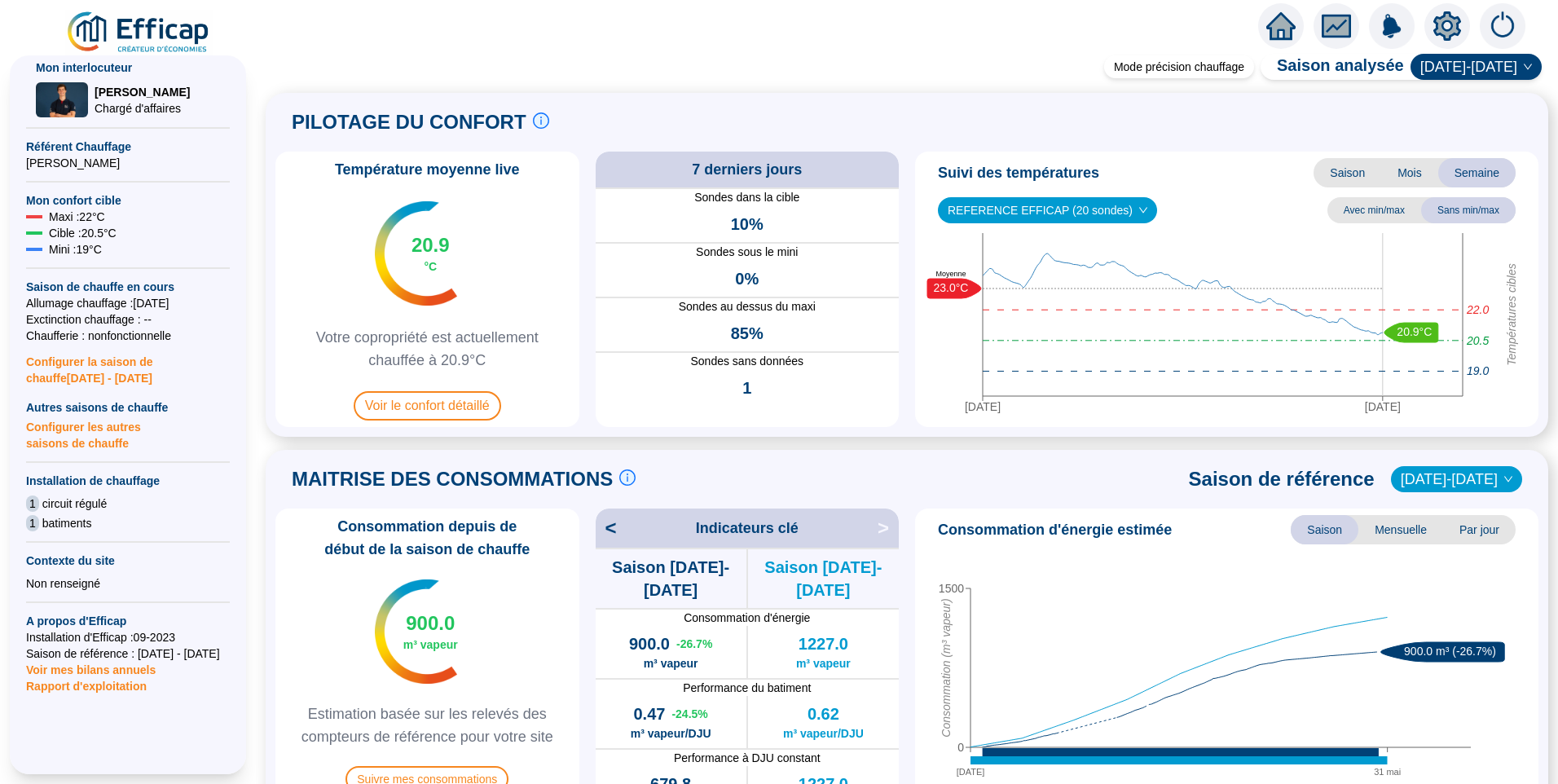
scroll to position [424, 0]
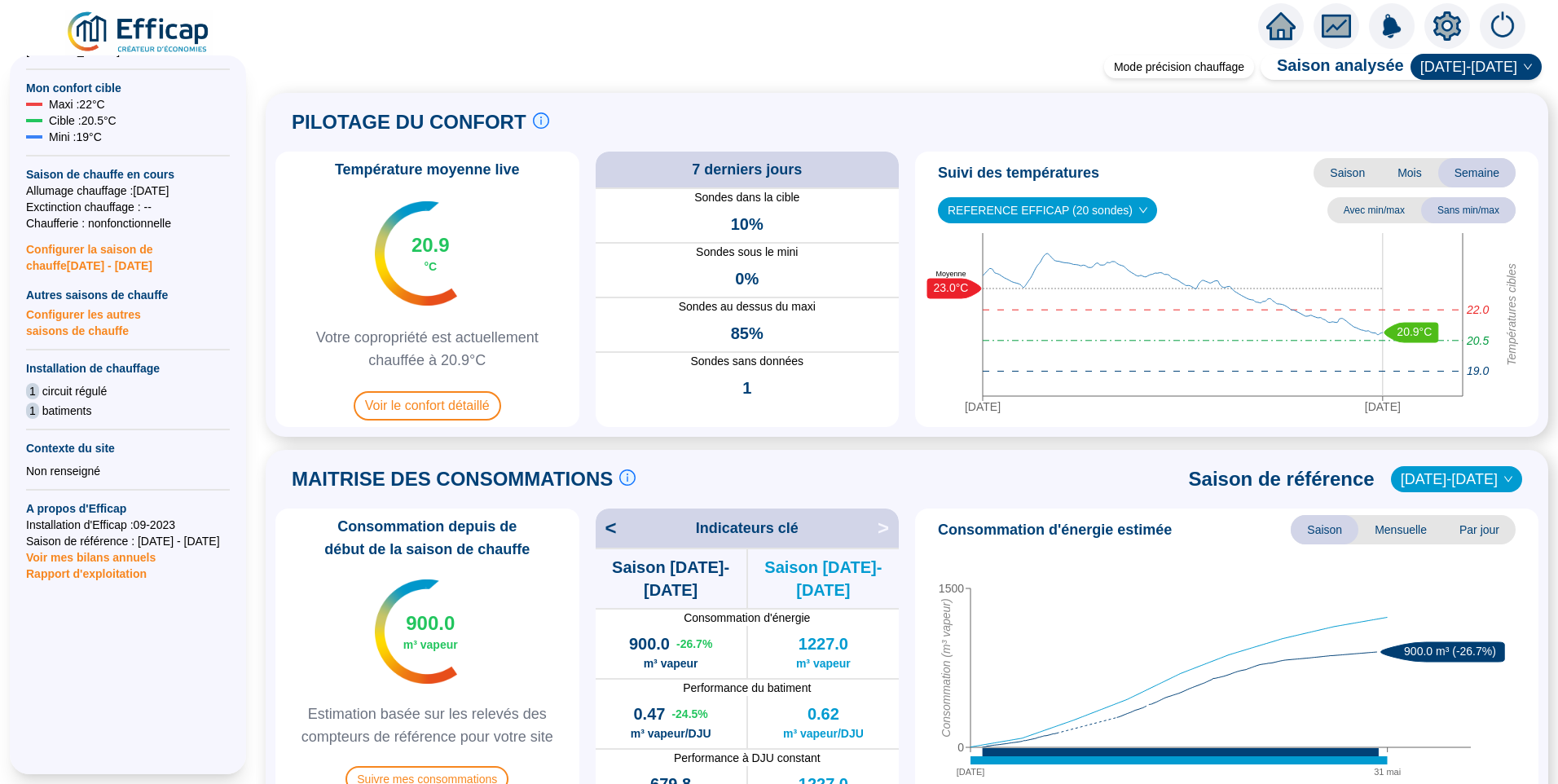
click at [76, 565] on span "Rapport d'exploitation" at bounding box center [128, 573] width 204 height 16
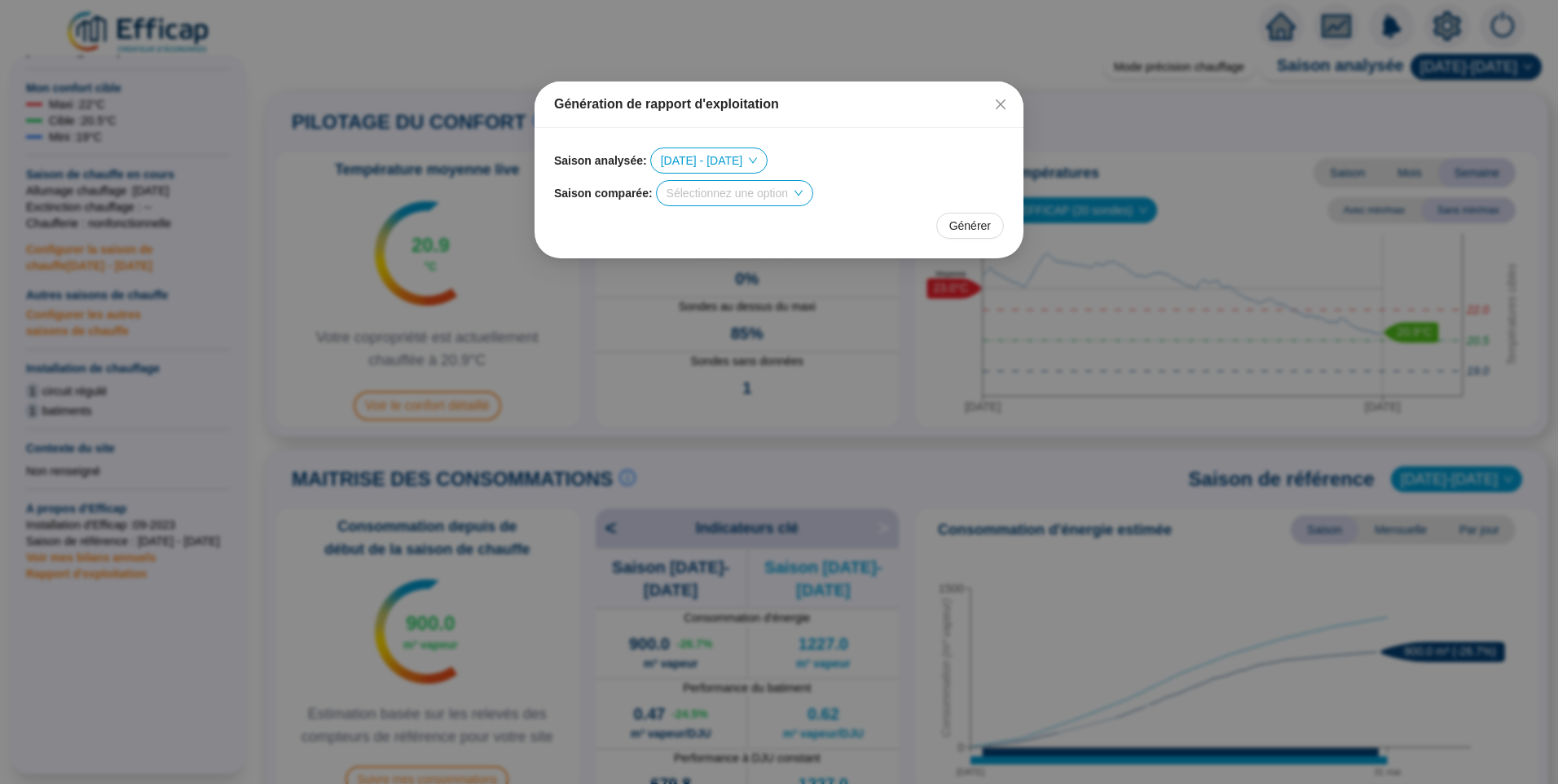
click at [760, 193] on input "search" at bounding box center [727, 193] width 121 height 24
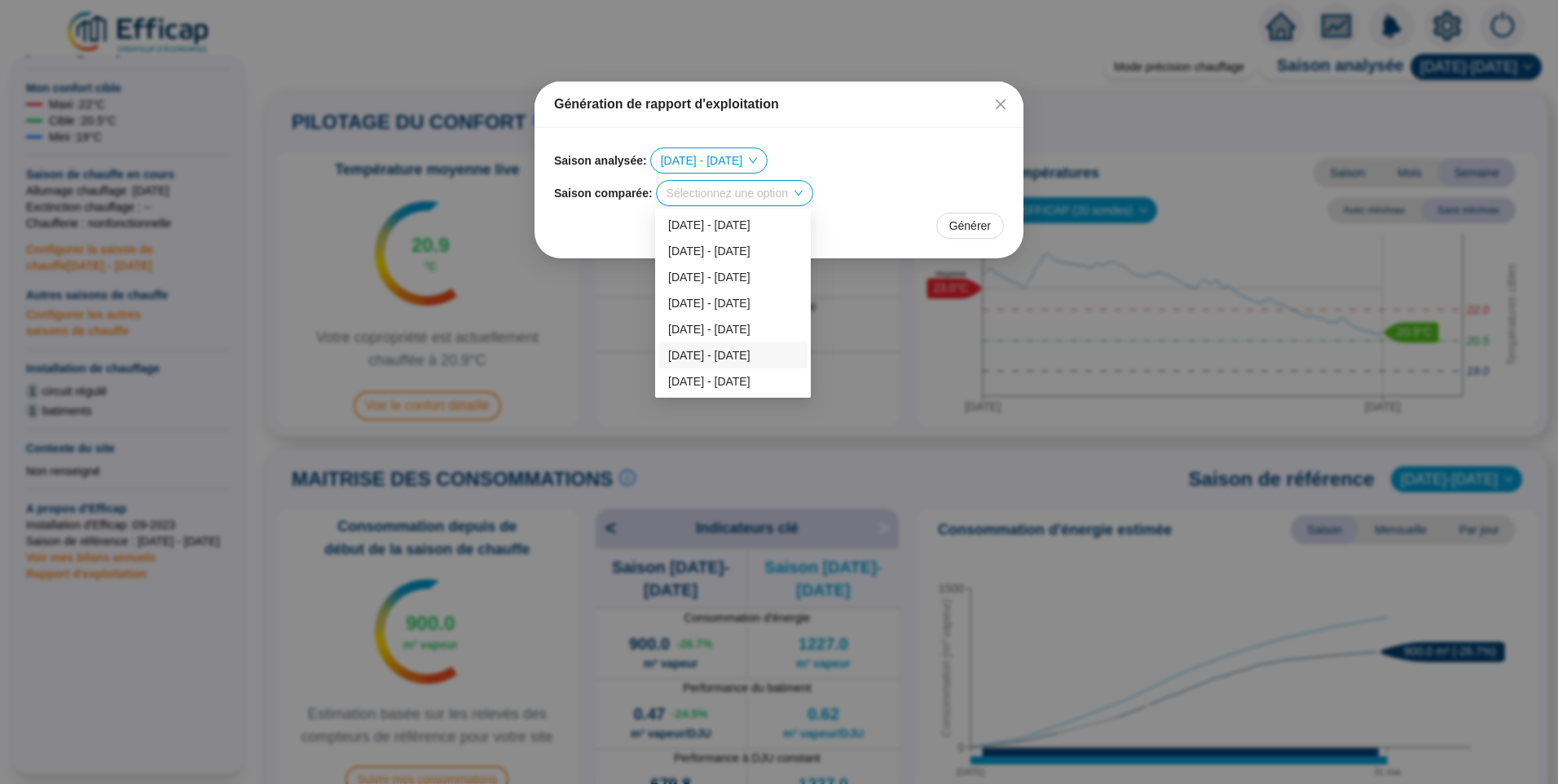
drag, startPoint x: 718, startPoint y: 361, endPoint x: 754, endPoint y: 345, distance: 39.4
click at [718, 361] on div "[DATE] - [DATE]" at bounding box center [733, 355] width 130 height 17
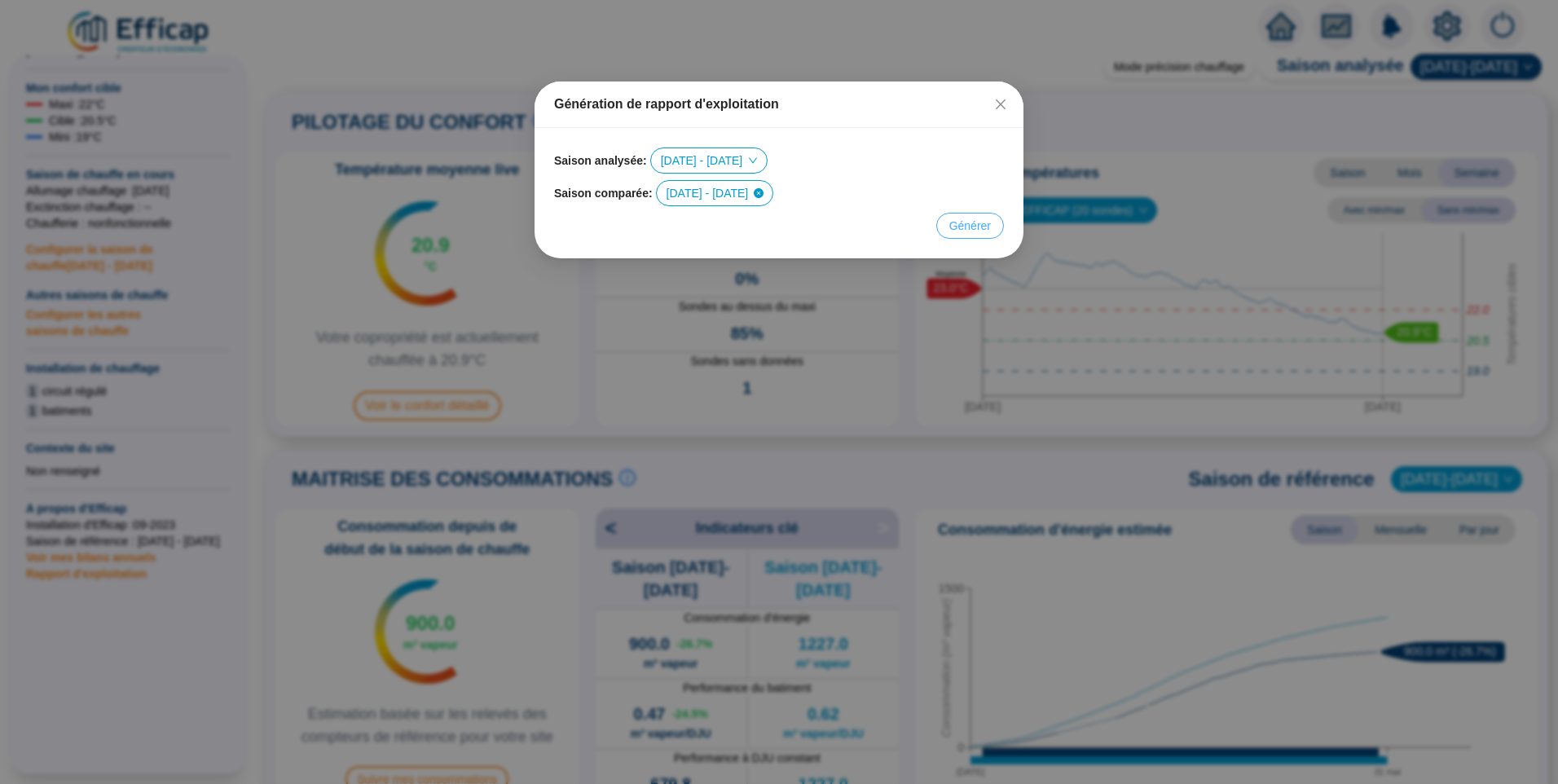
click at [980, 235] on button "Générer" at bounding box center [970, 226] width 67 height 26
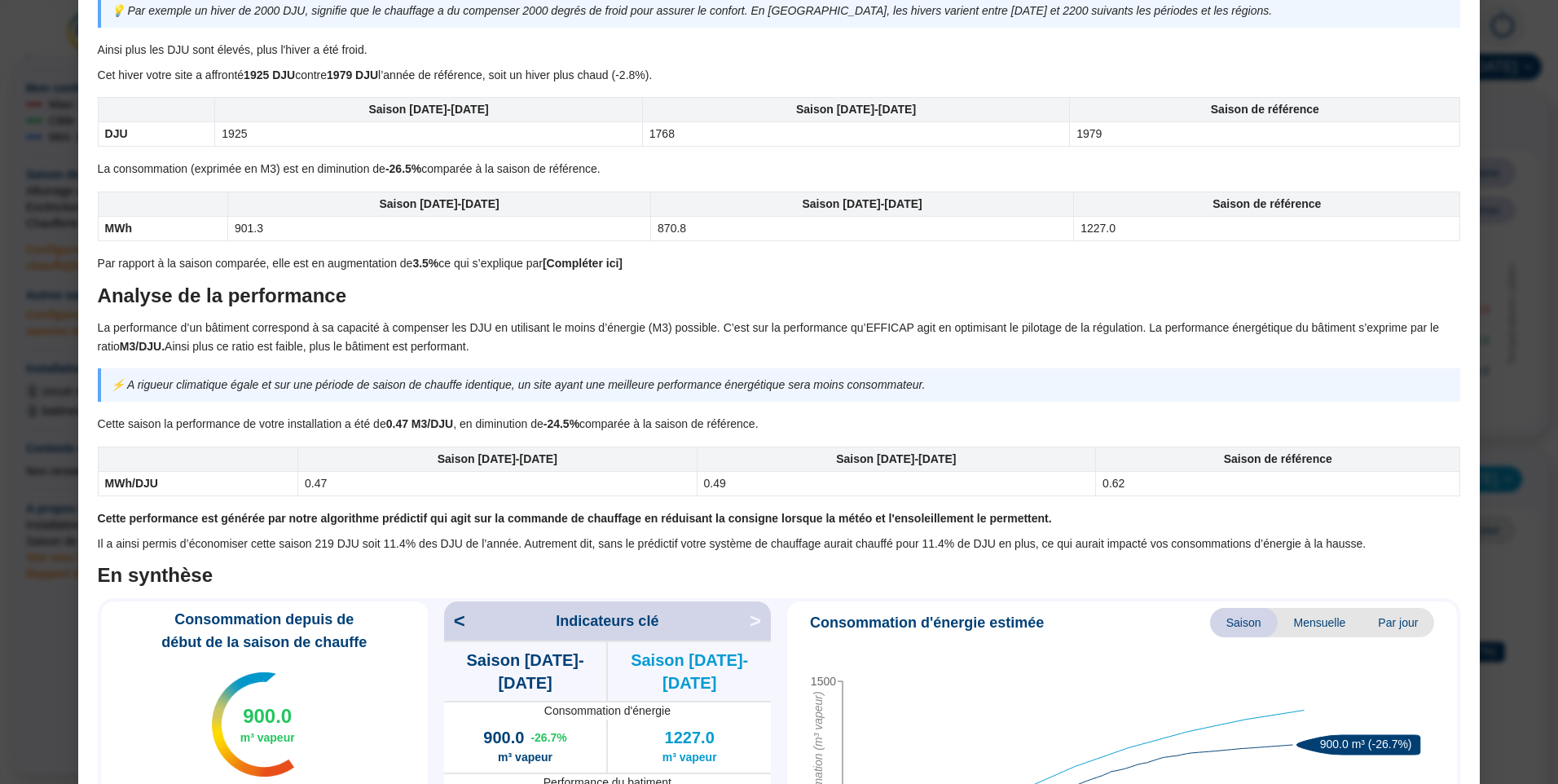
scroll to position [1068, 0]
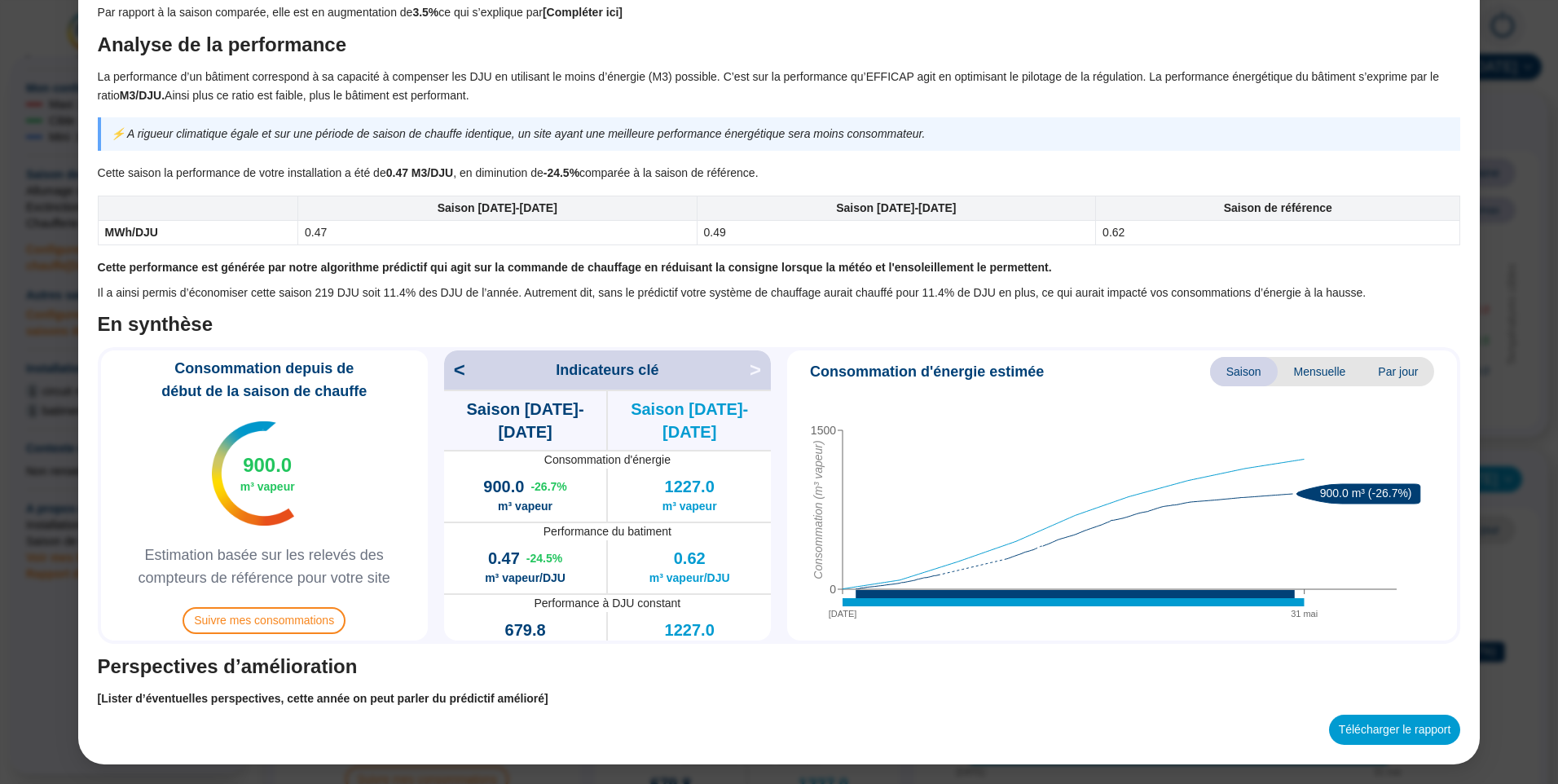
drag, startPoint x: 1370, startPoint y: 724, endPoint x: 1003, endPoint y: 369, distance: 510.6
click at [1370, 724] on button "Télécharger le rapport" at bounding box center [1395, 730] width 132 height 30
drag, startPoint x: 953, startPoint y: 74, endPoint x: 989, endPoint y: 85, distance: 37.6
click at [953, 74] on p "La performance d’un bâtiment correspond à sa capacité à compenser les DJU en ut…" at bounding box center [779, 86] width 1363 height 37
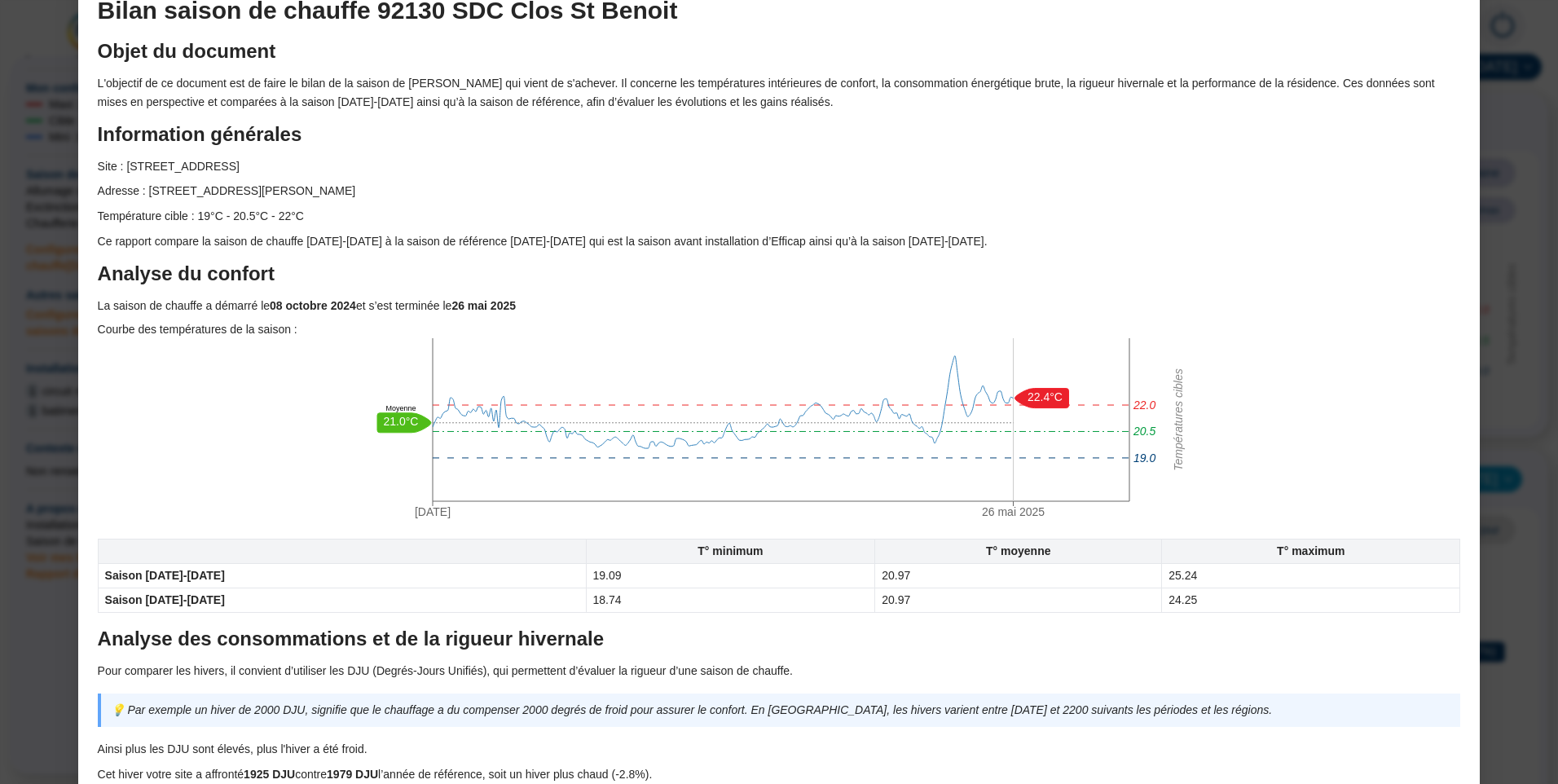
scroll to position [0, 0]
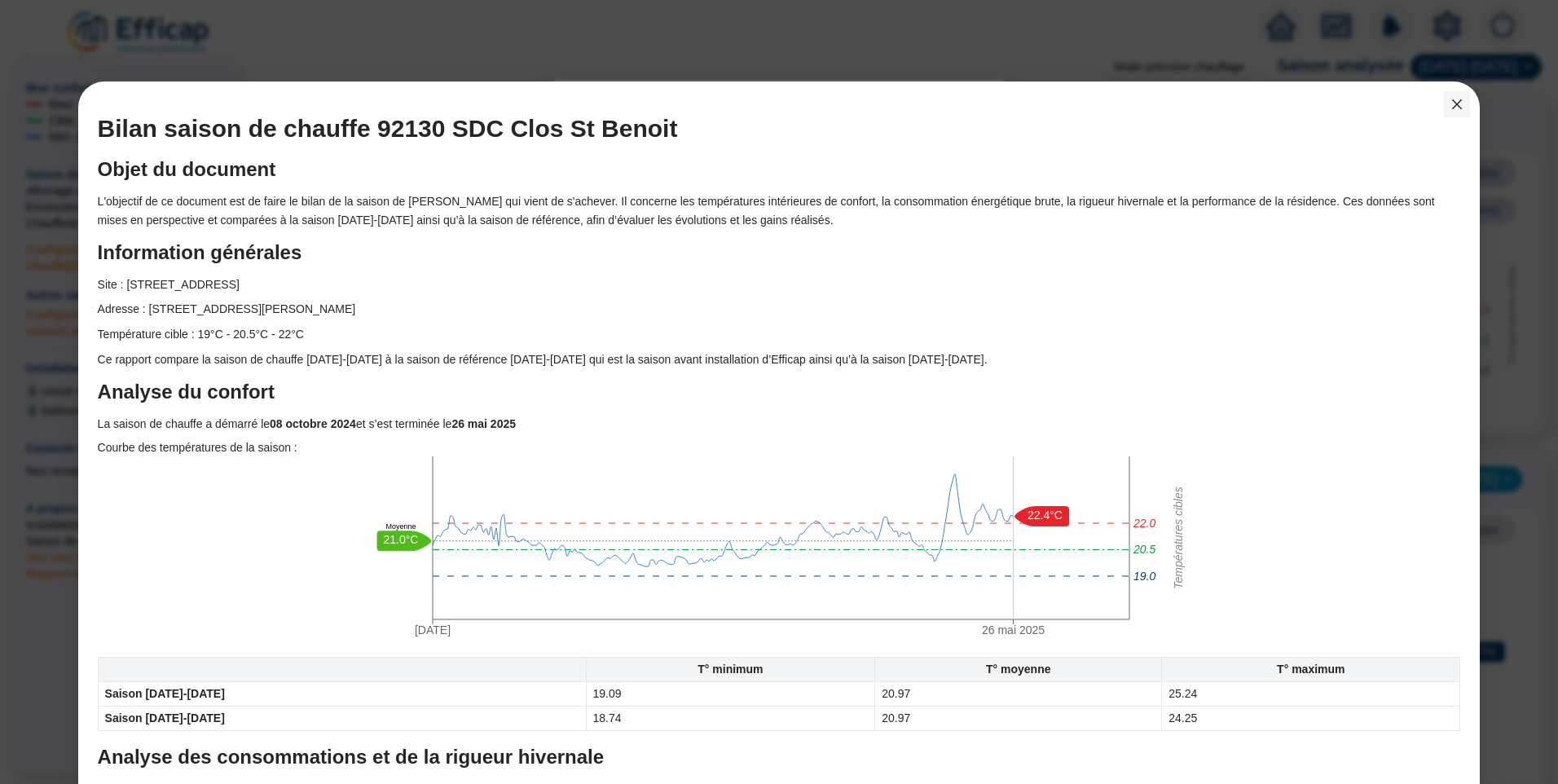
drag, startPoint x: 1443, startPoint y: 105, endPoint x: 1242, endPoint y: 169, distance: 210.9
click at [1451, 105] on icon "close" at bounding box center [1457, 104] width 13 height 13
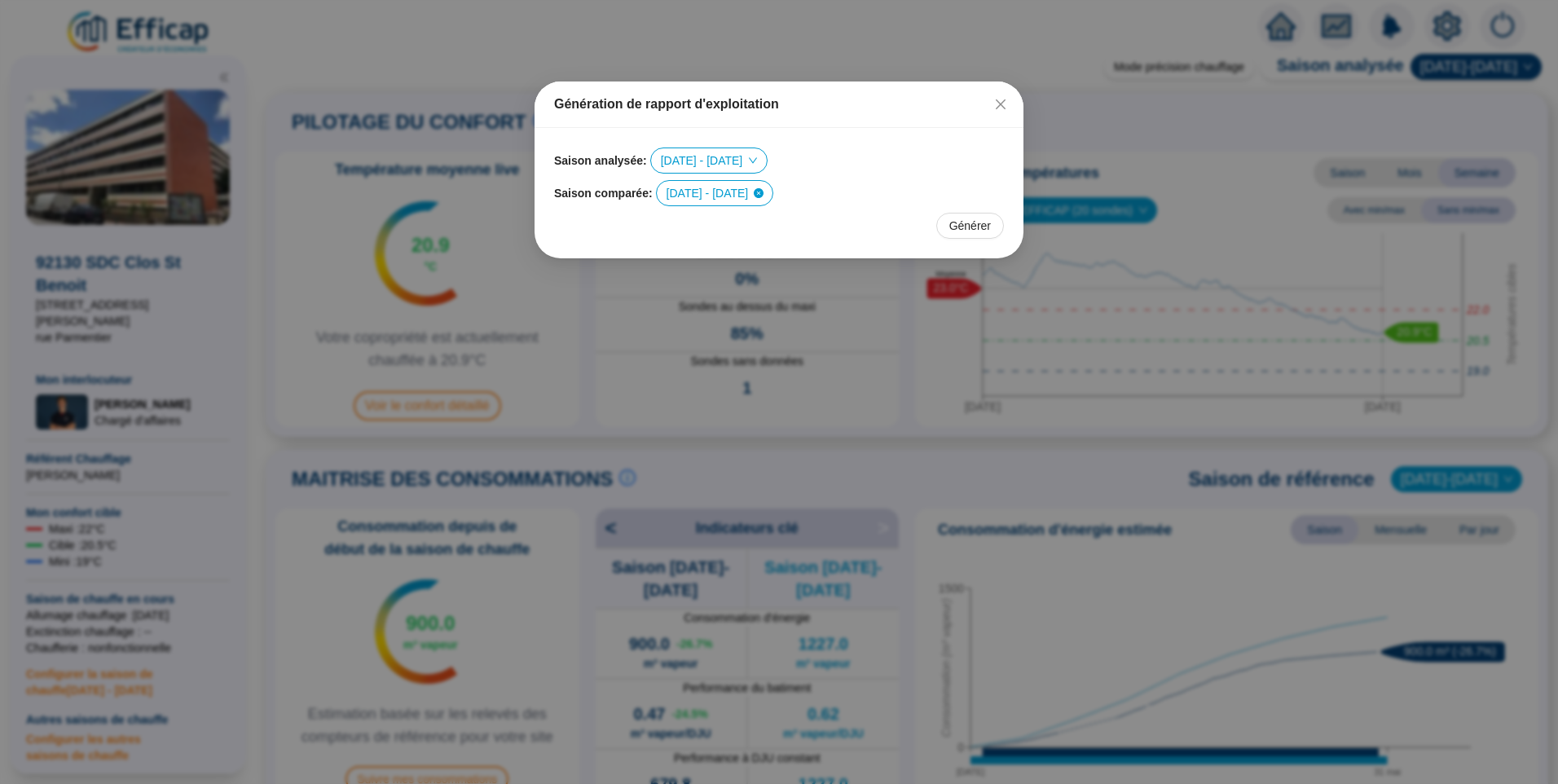
scroll to position [424, 0]
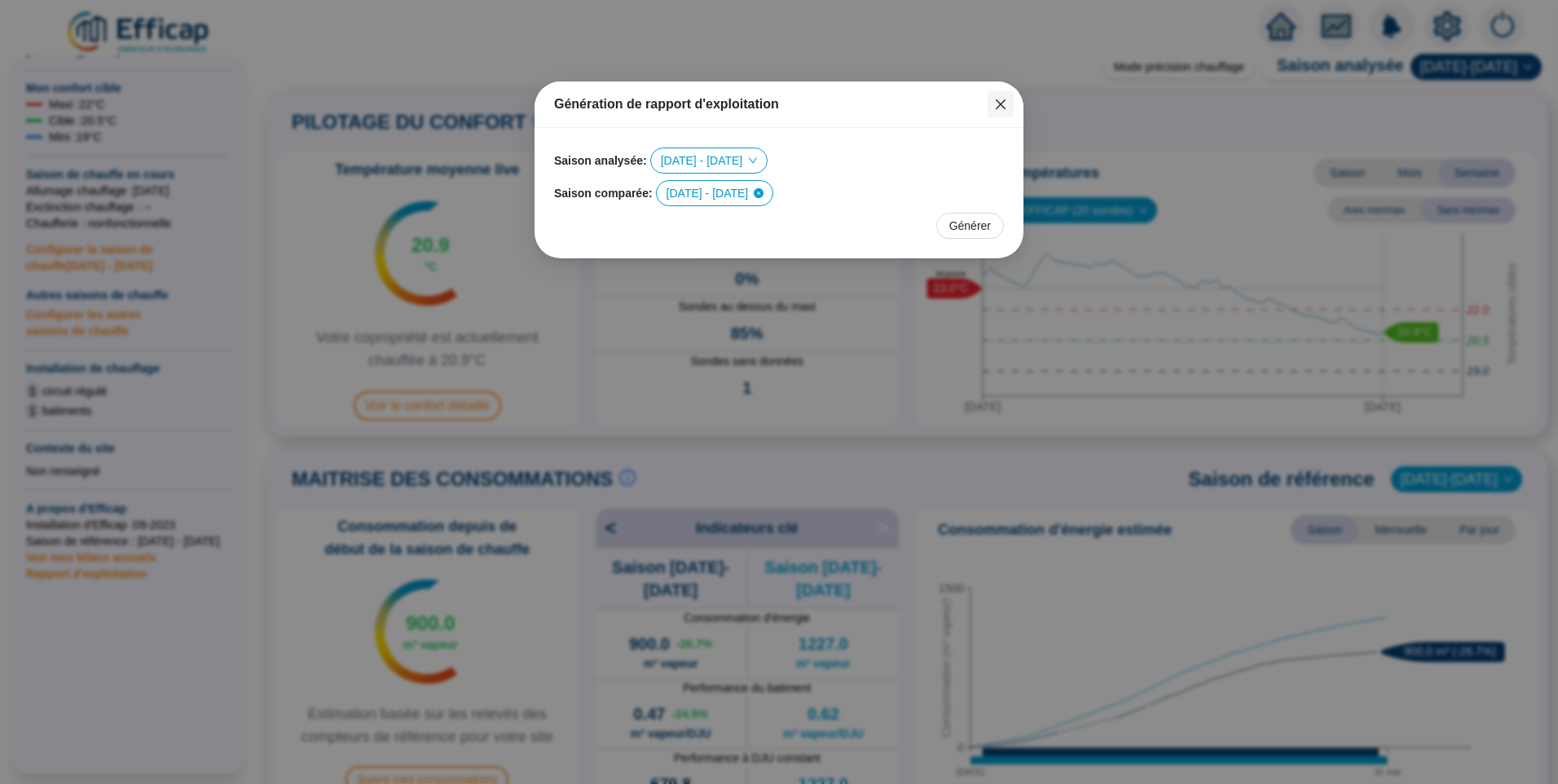
click at [995, 106] on icon "close" at bounding box center [1000, 104] width 13 height 13
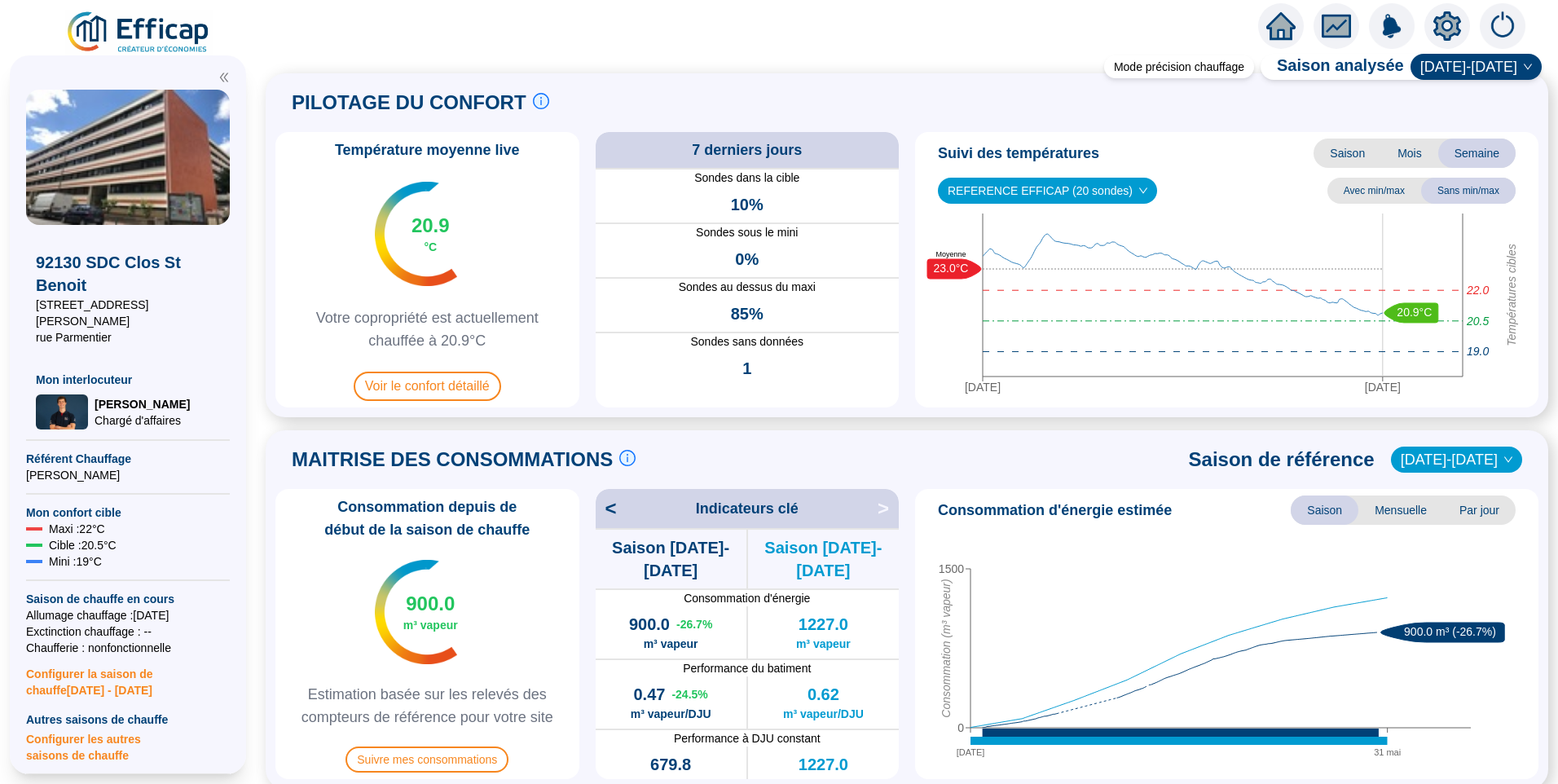
scroll to position [0, 0]
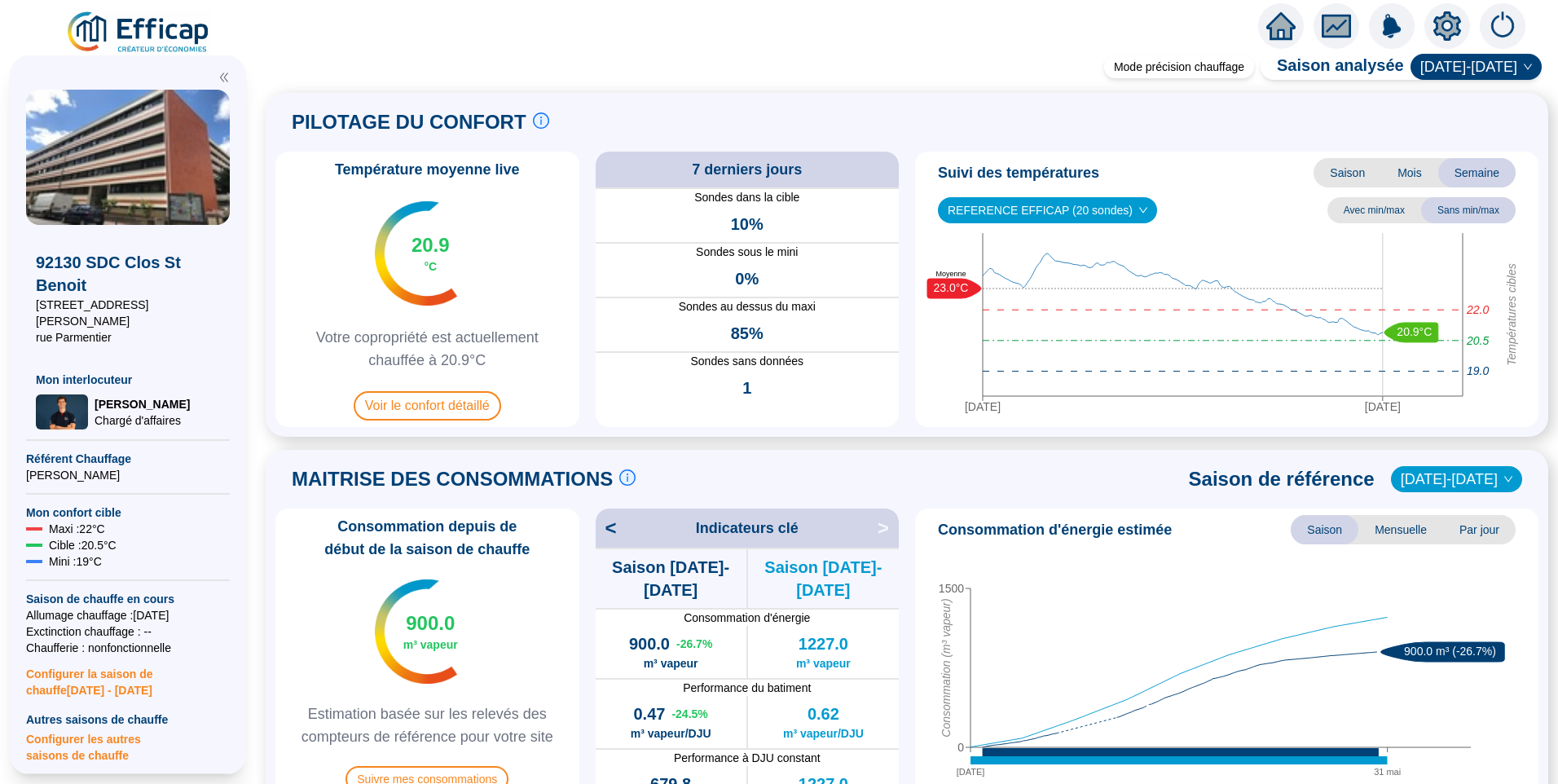
click at [1329, 179] on span "Saison" at bounding box center [1347, 173] width 67 height 29
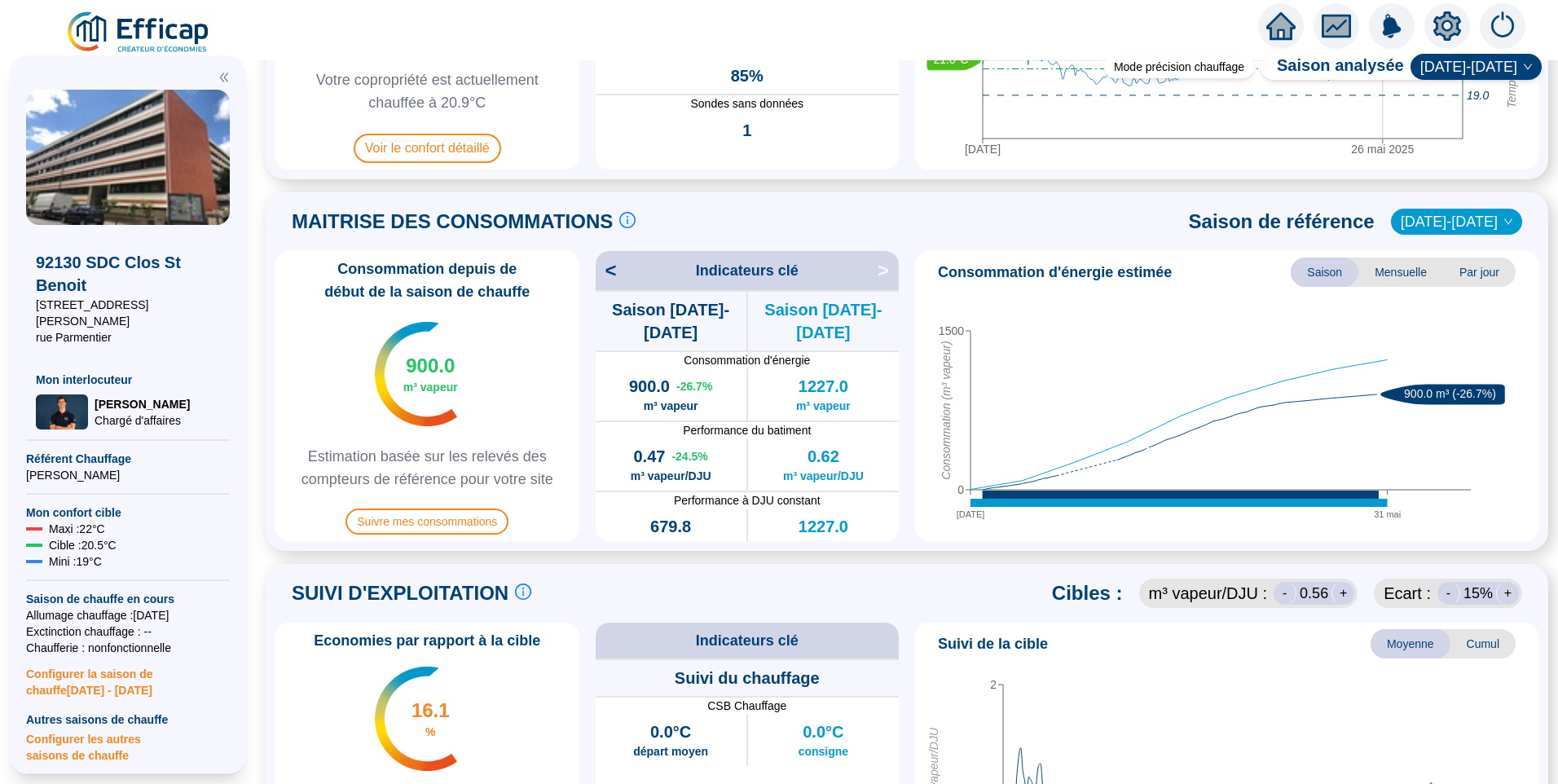
scroll to position [407, 0]
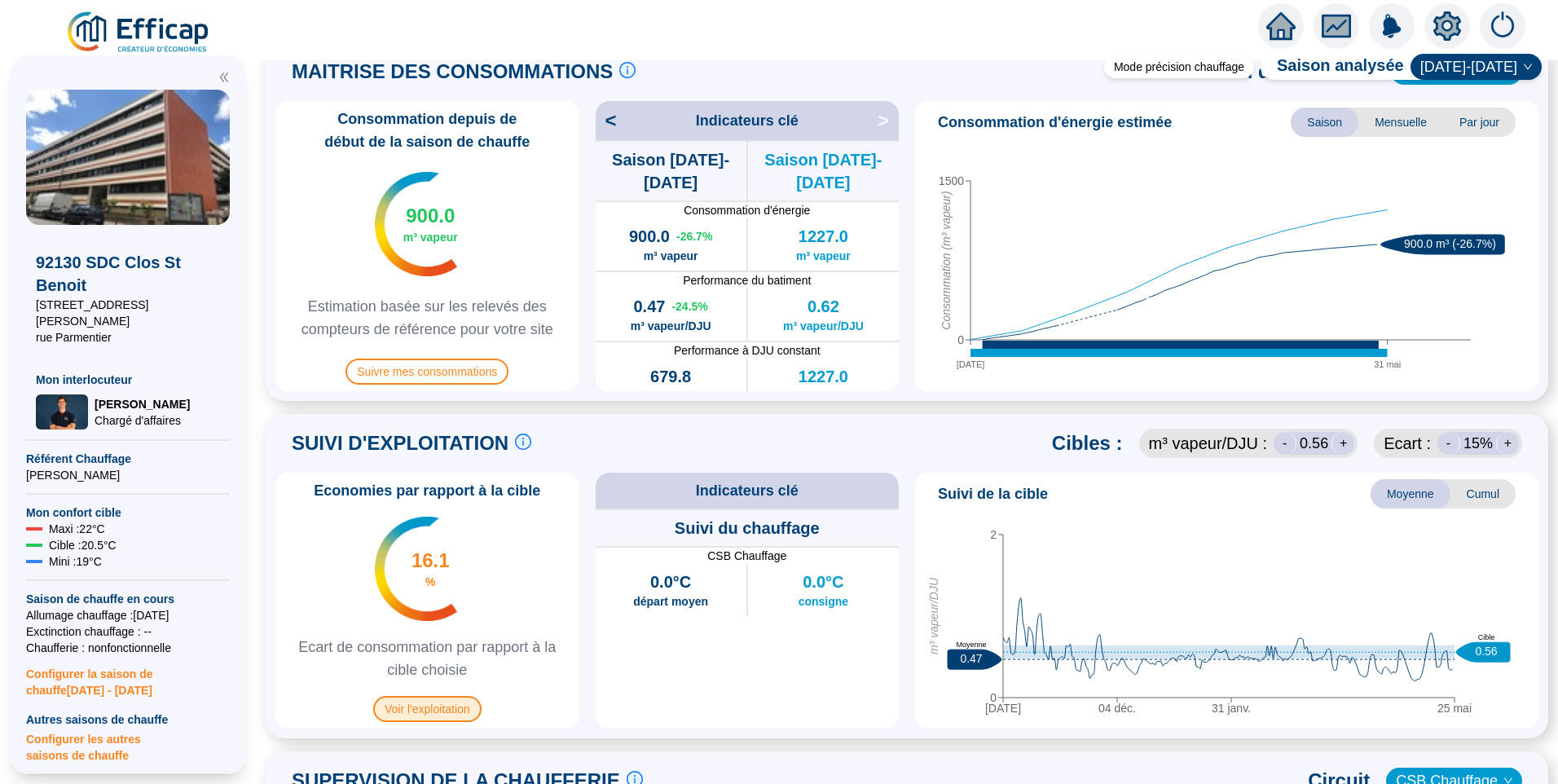
click at [434, 708] on span "Voir l'exploitation" at bounding box center [427, 709] width 108 height 26
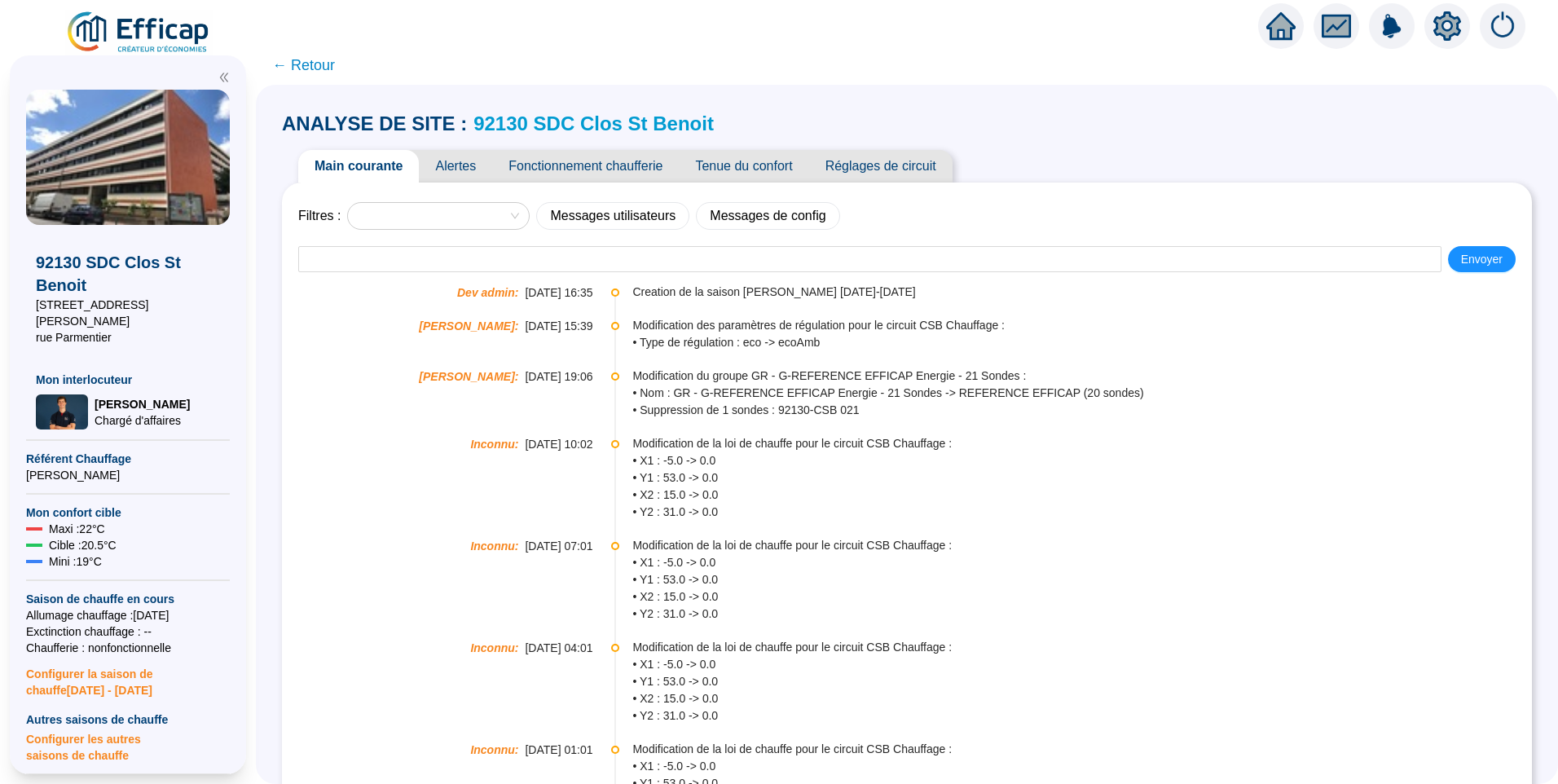
click at [849, 173] on span "Réglages de circuit" at bounding box center [881, 166] width 144 height 33
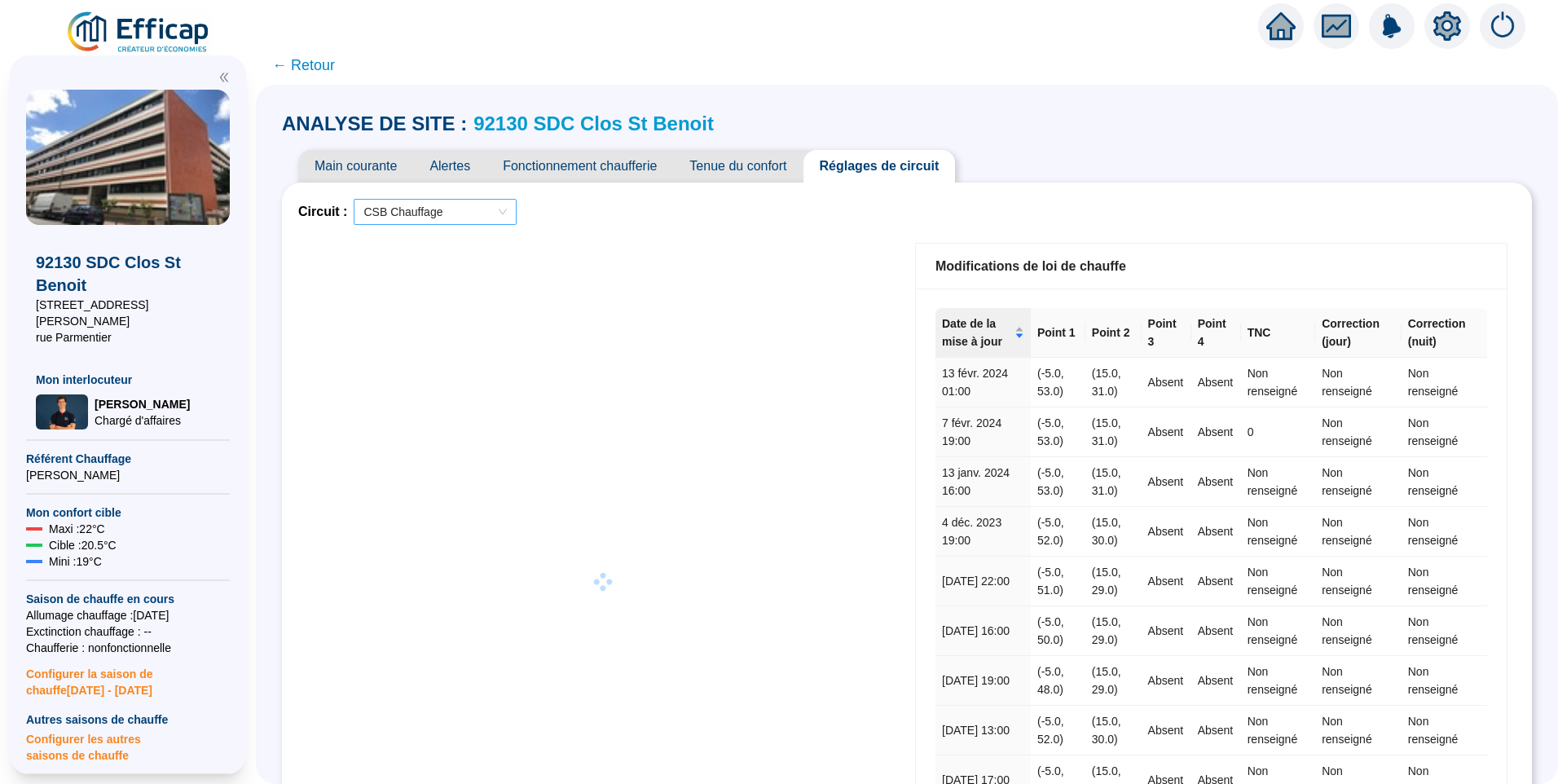
click at [444, 204] on span "CSB Chauffage" at bounding box center [435, 212] width 144 height 24
click at [706, 207] on div "Circuit : CSB Chauffage CSB Chauffage" at bounding box center [907, 212] width 1217 height 26
click at [661, 318] on icon "Aucune donnée" at bounding box center [603, 284] width 150 height 81
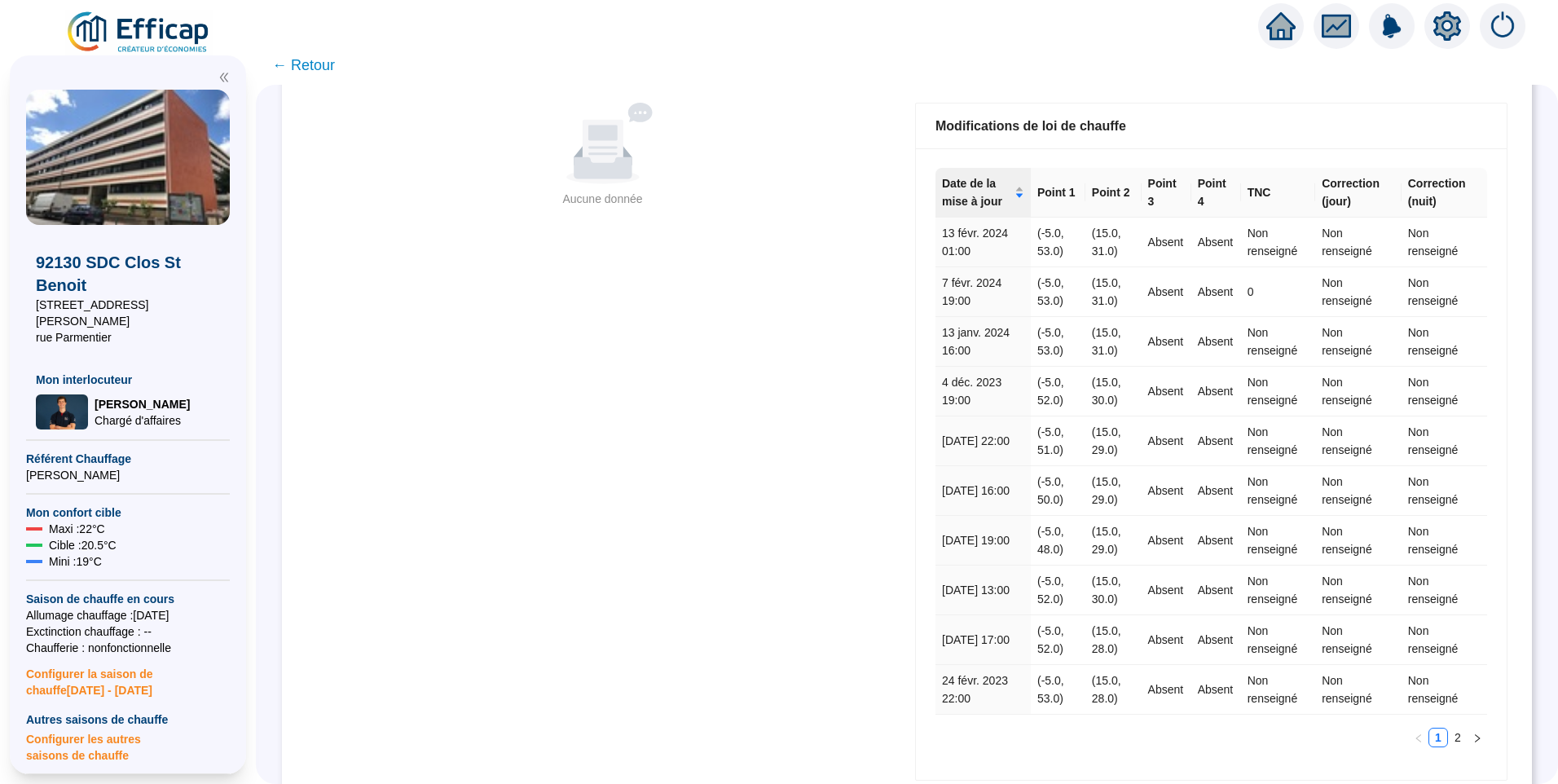
scroll to position [142, 0]
drag, startPoint x: 1043, startPoint y: 691, endPoint x: 1094, endPoint y: 698, distance: 51.5
click at [1094, 698] on tr "24 févr. 2023 22:00 (-5.0, 53.0) (15.0, 28.0) Absent Absent Non renseigné Non r…" at bounding box center [1211, 687] width 552 height 49
click at [1050, 702] on td "(-5.0, 53.0)" at bounding box center [1057, 687] width 54 height 49
drag, startPoint x: 1047, startPoint y: 643, endPoint x: 1062, endPoint y: 644, distance: 15.0
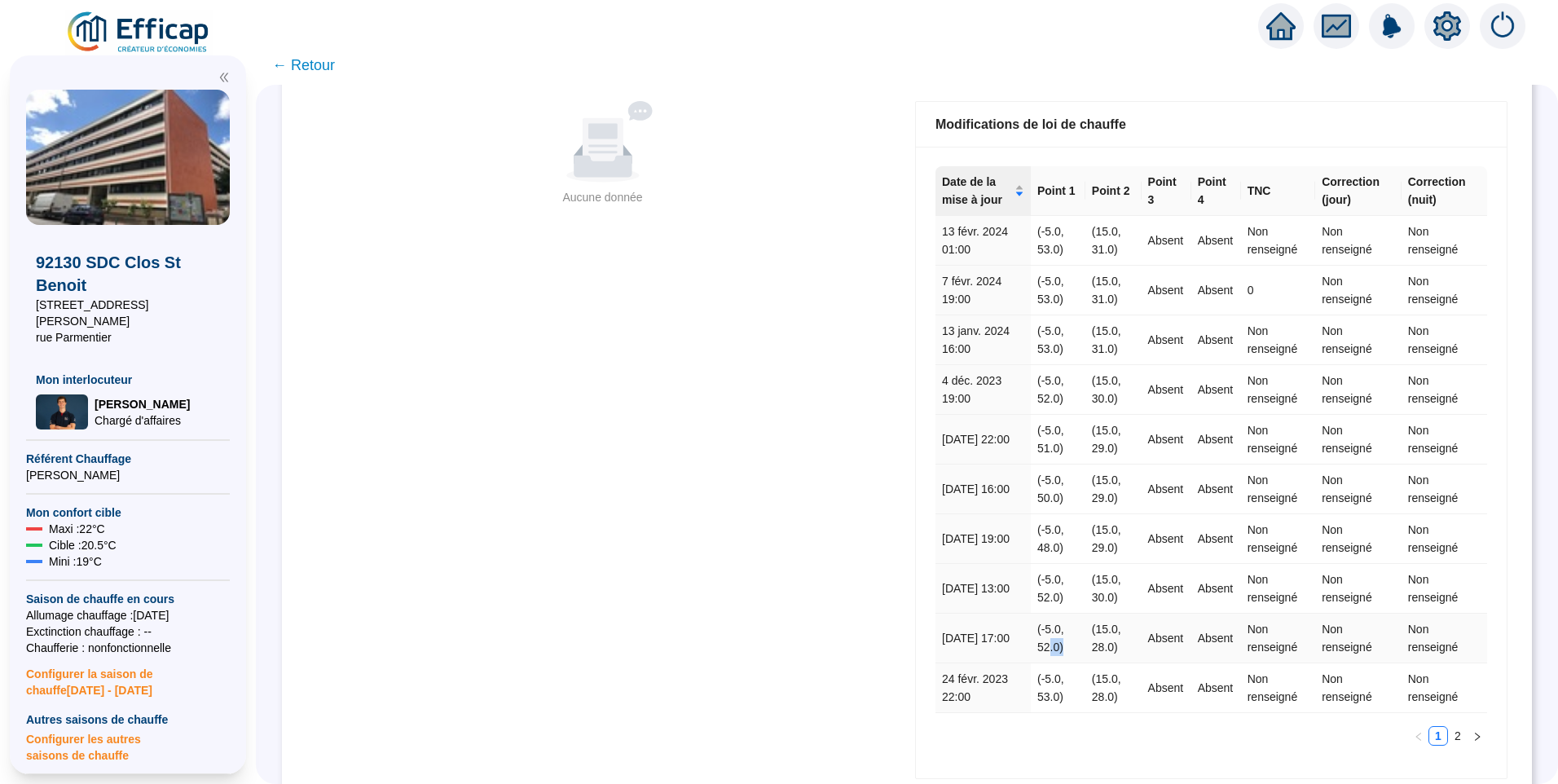
click at [1062, 644] on td "(-5.0, 52.0)" at bounding box center [1057, 638] width 54 height 49
click at [1110, 646] on td "(15.0, 28.0)" at bounding box center [1113, 638] width 56 height 49
drag, startPoint x: 1045, startPoint y: 592, endPoint x: 1127, endPoint y: 601, distance: 82.5
click at [1127, 601] on tr "[DATE] 13:00 (-5.0, 52.0) (15.0, 30.0) Absent Absent Non renseigné Non renseign…" at bounding box center [1211, 588] width 552 height 49
click at [1074, 554] on td "(-5.0, 48.0)" at bounding box center [1057, 539] width 54 height 49
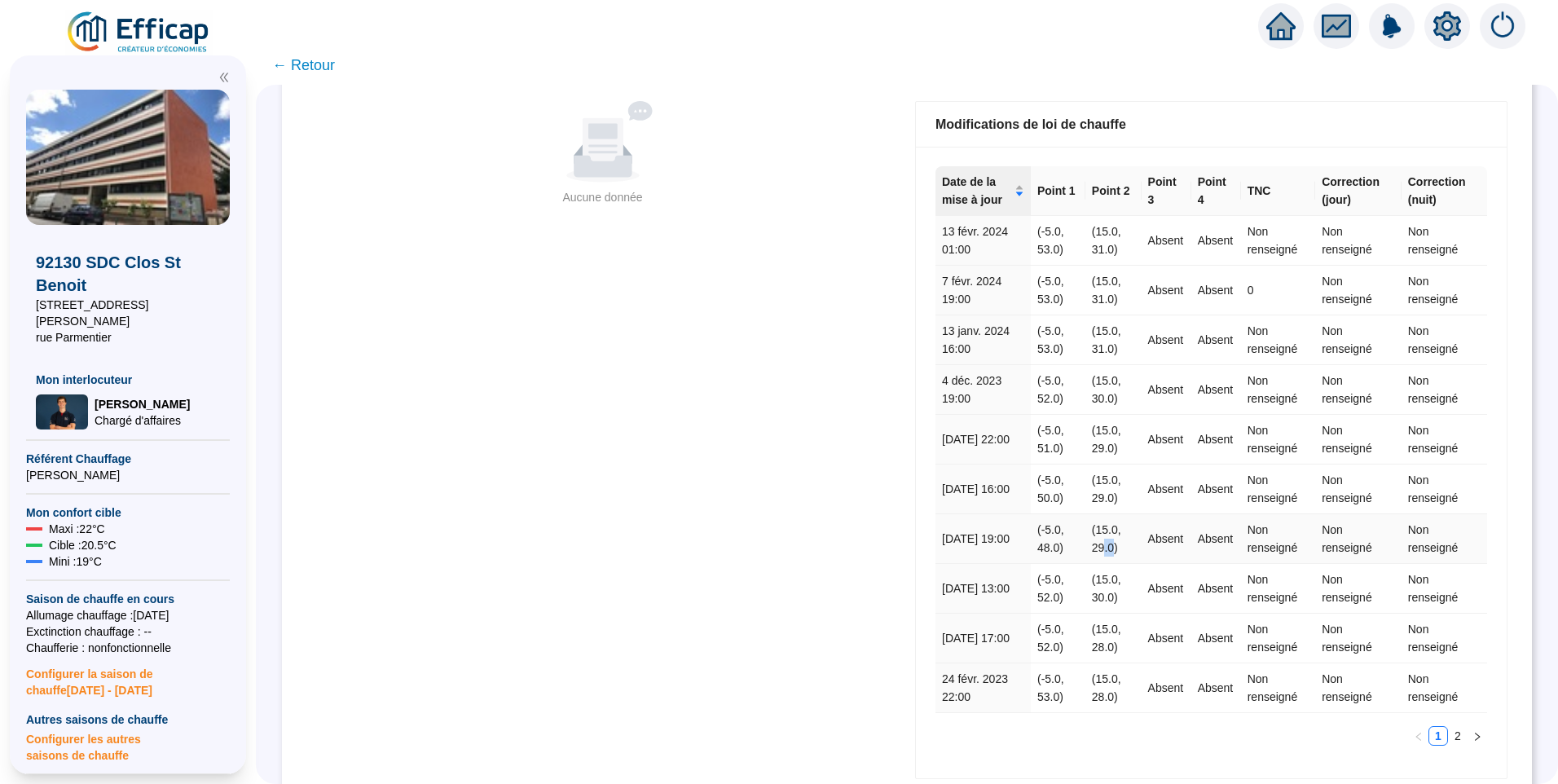
click at [1109, 547] on td "(15.0, 29.0)" at bounding box center [1113, 539] width 56 height 49
click at [1072, 544] on td "(-5.0, 48.0)" at bounding box center [1057, 539] width 54 height 49
click at [1051, 596] on td "(-5.0, 52.0)" at bounding box center [1057, 588] width 54 height 49
click at [1041, 605] on td "(-5.0, 52.0)" at bounding box center [1057, 588] width 54 height 49
click at [1064, 545] on td "(-5.0, 48.0)" at bounding box center [1057, 539] width 54 height 49
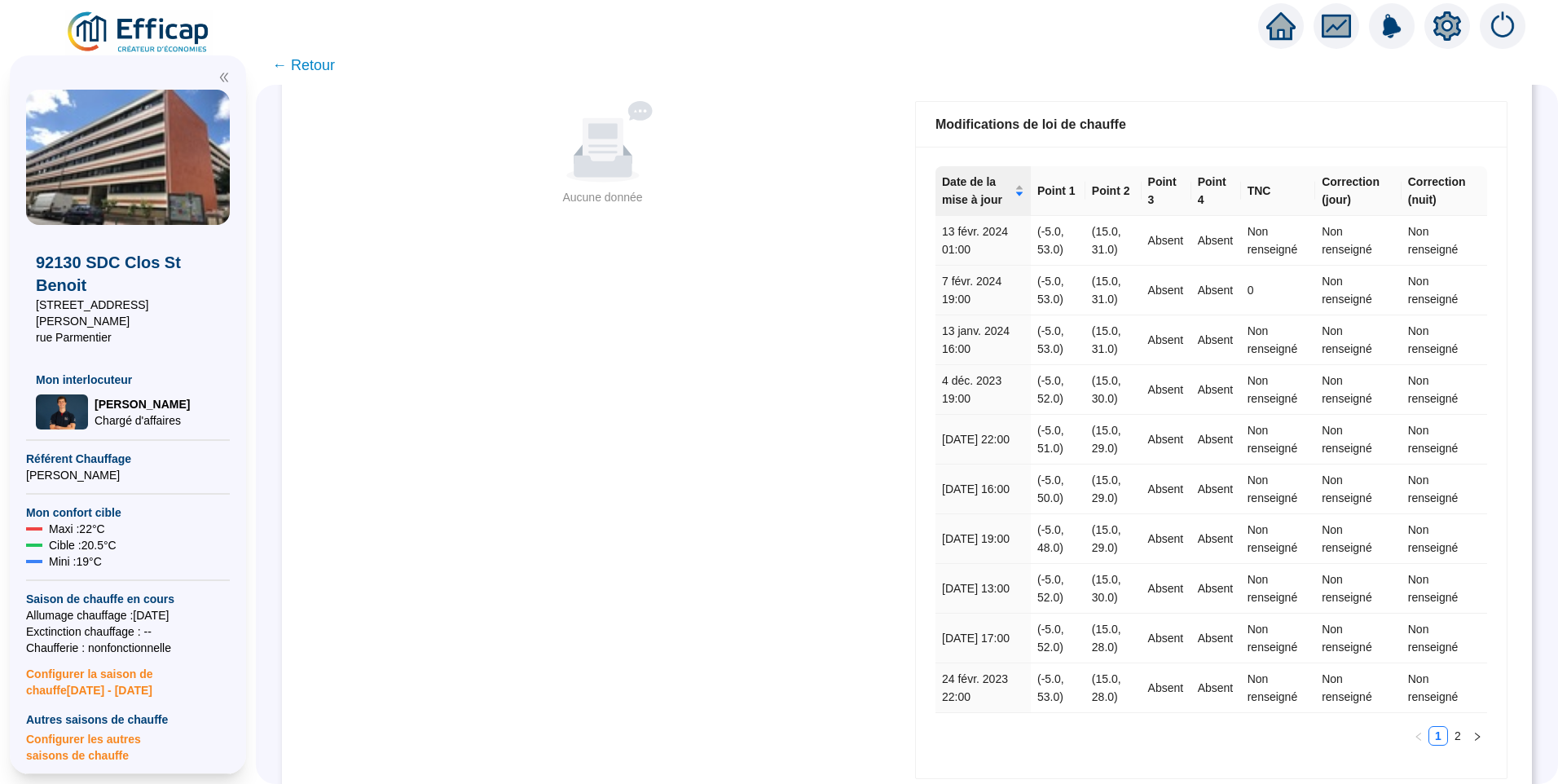
click at [323, 66] on span "← Retour" at bounding box center [303, 65] width 63 height 22
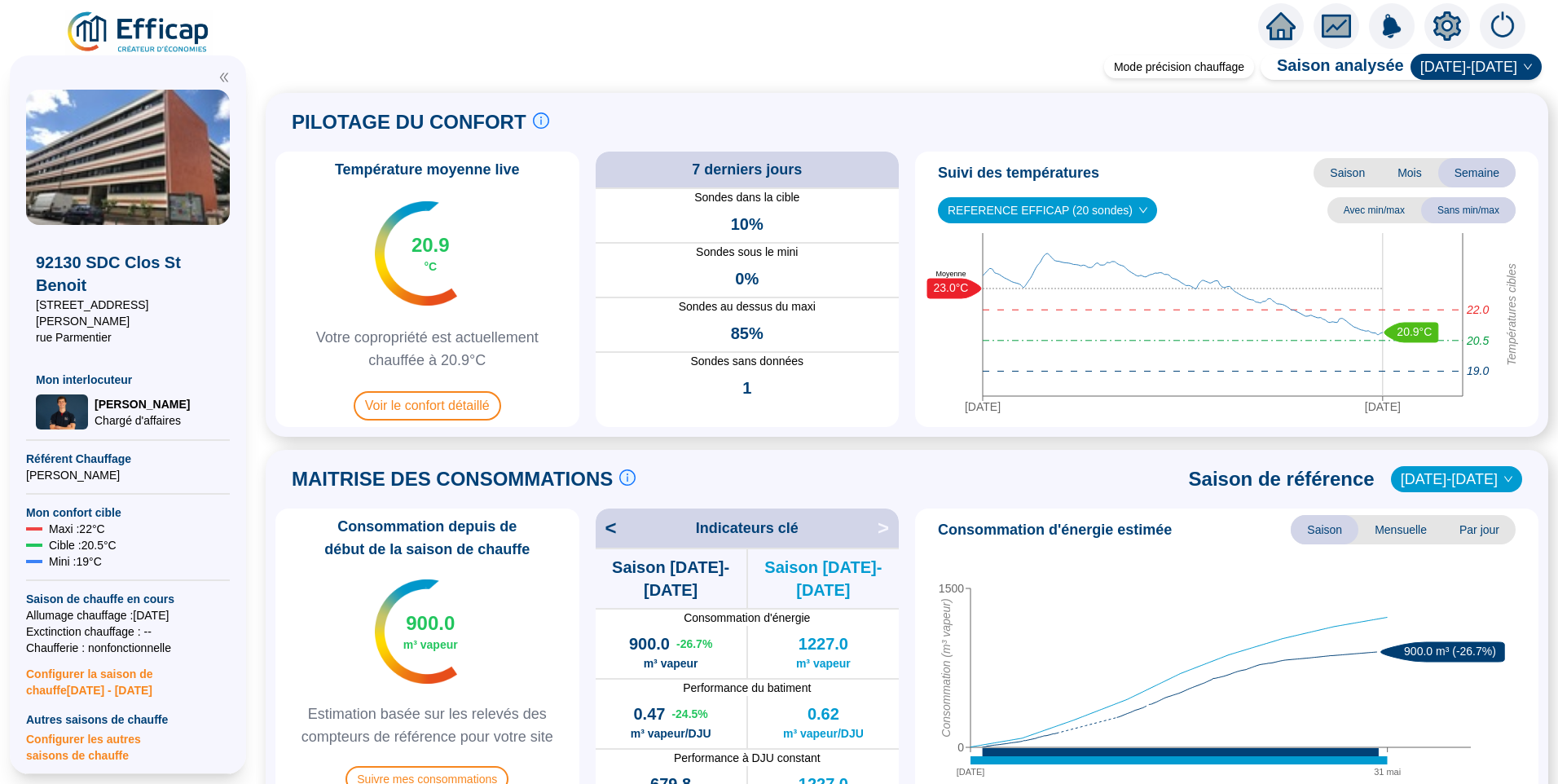
click at [1330, 170] on span "Saison" at bounding box center [1347, 173] width 67 height 29
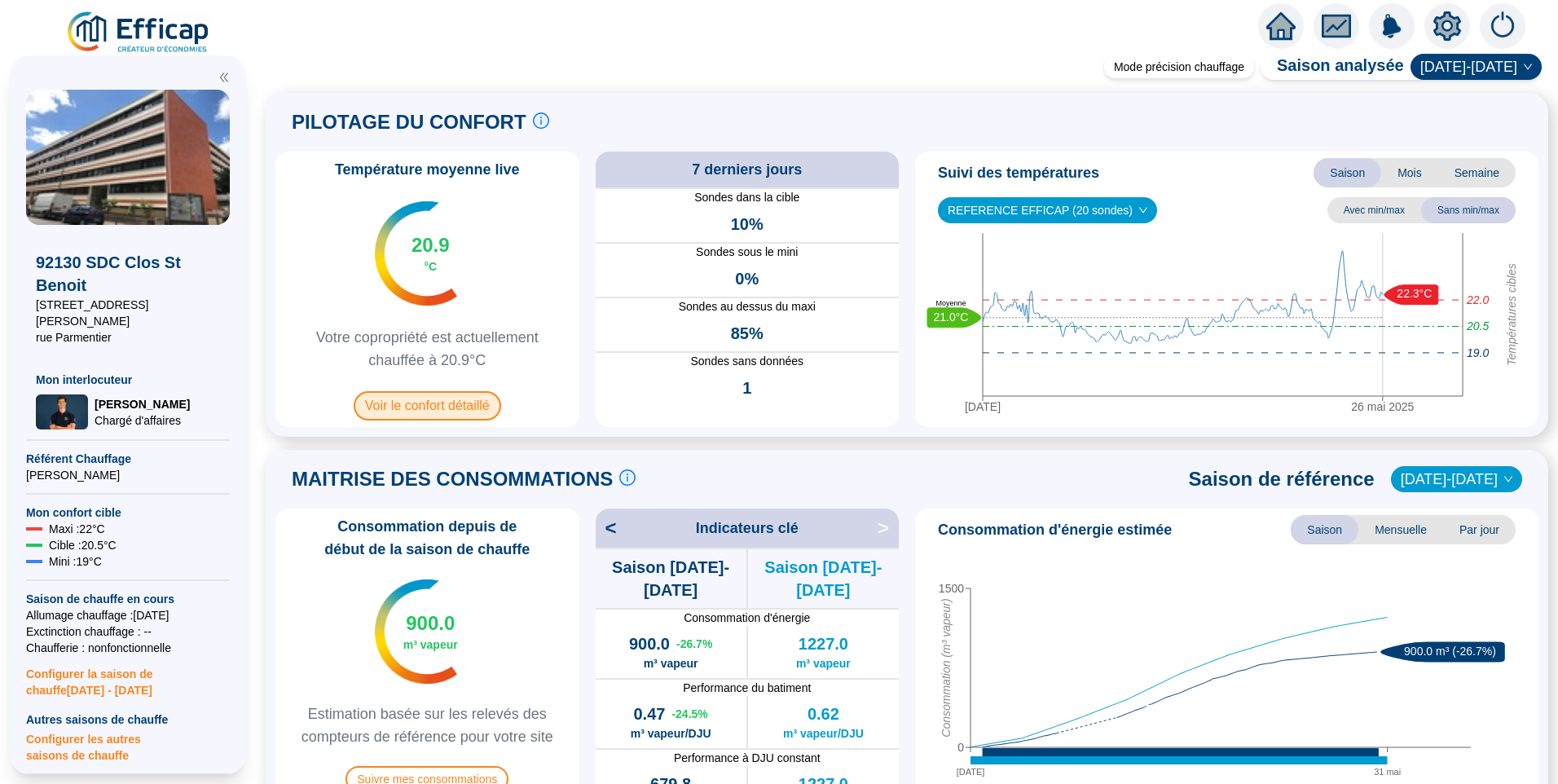
click at [446, 409] on span "Voir le confort détaillé" at bounding box center [427, 405] width 148 height 29
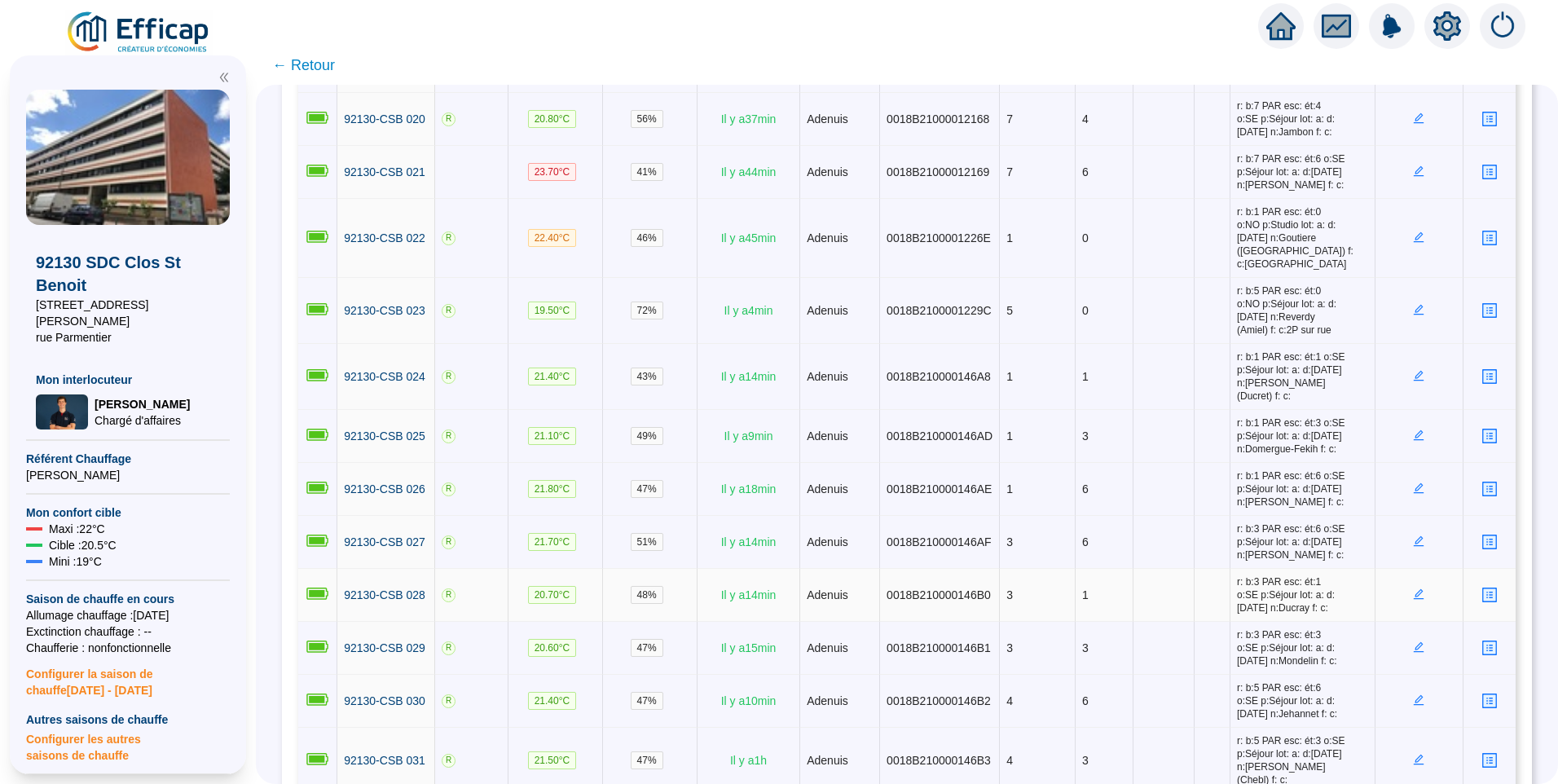
scroll to position [24, 0]
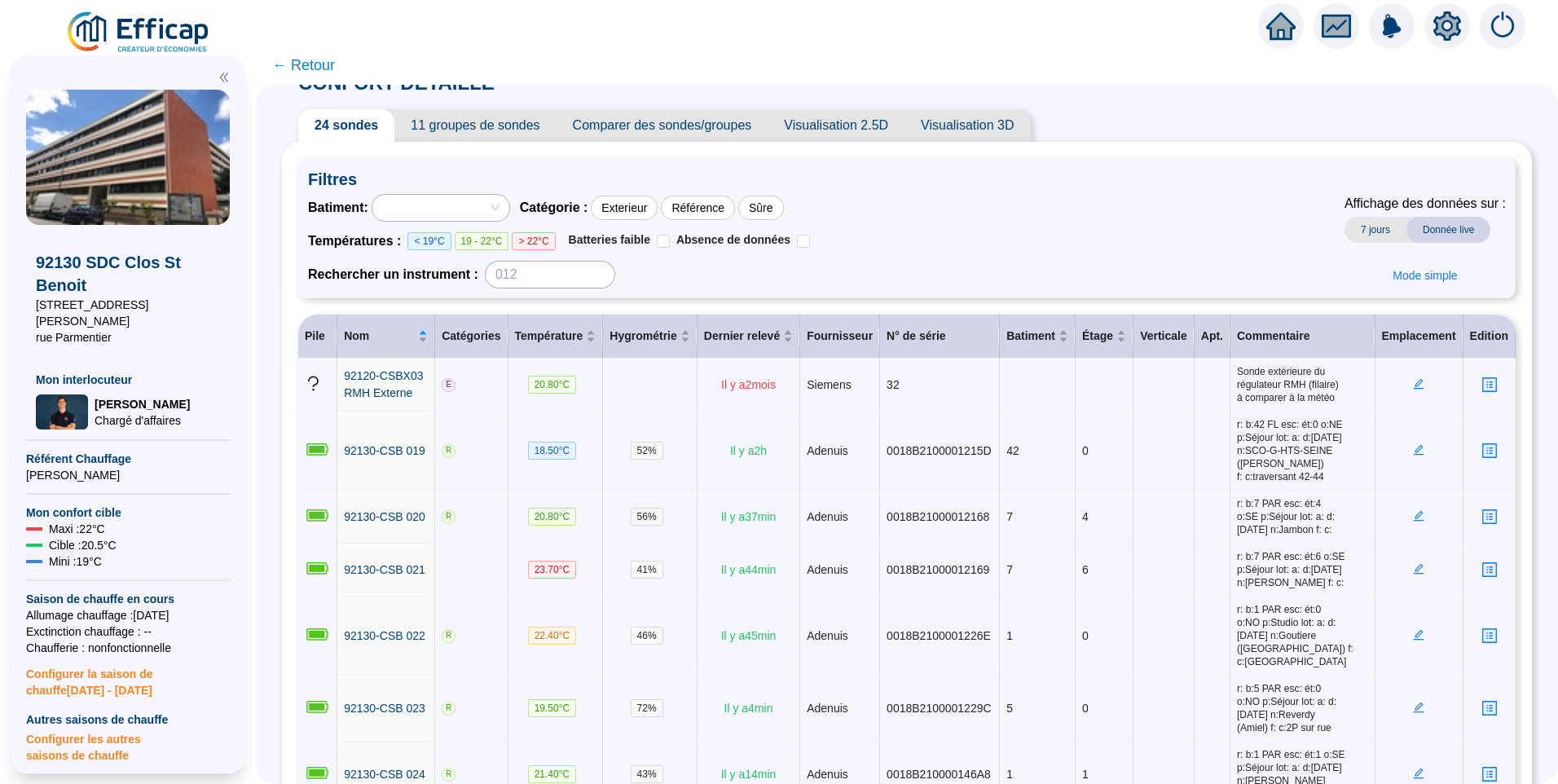
click at [475, 120] on span "11 groupes de sondes" at bounding box center [475, 125] width 162 height 33
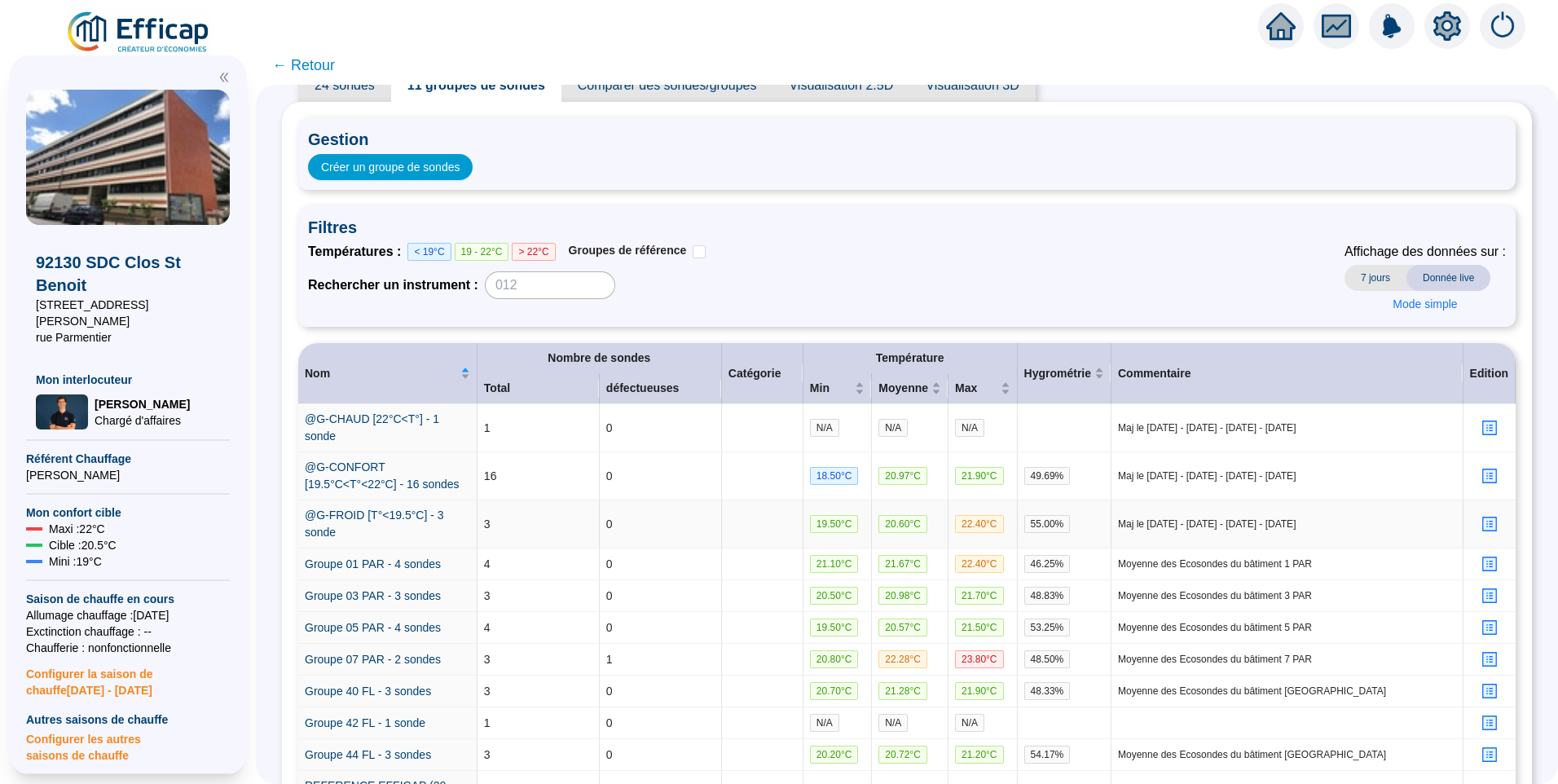
scroll to position [202, 0]
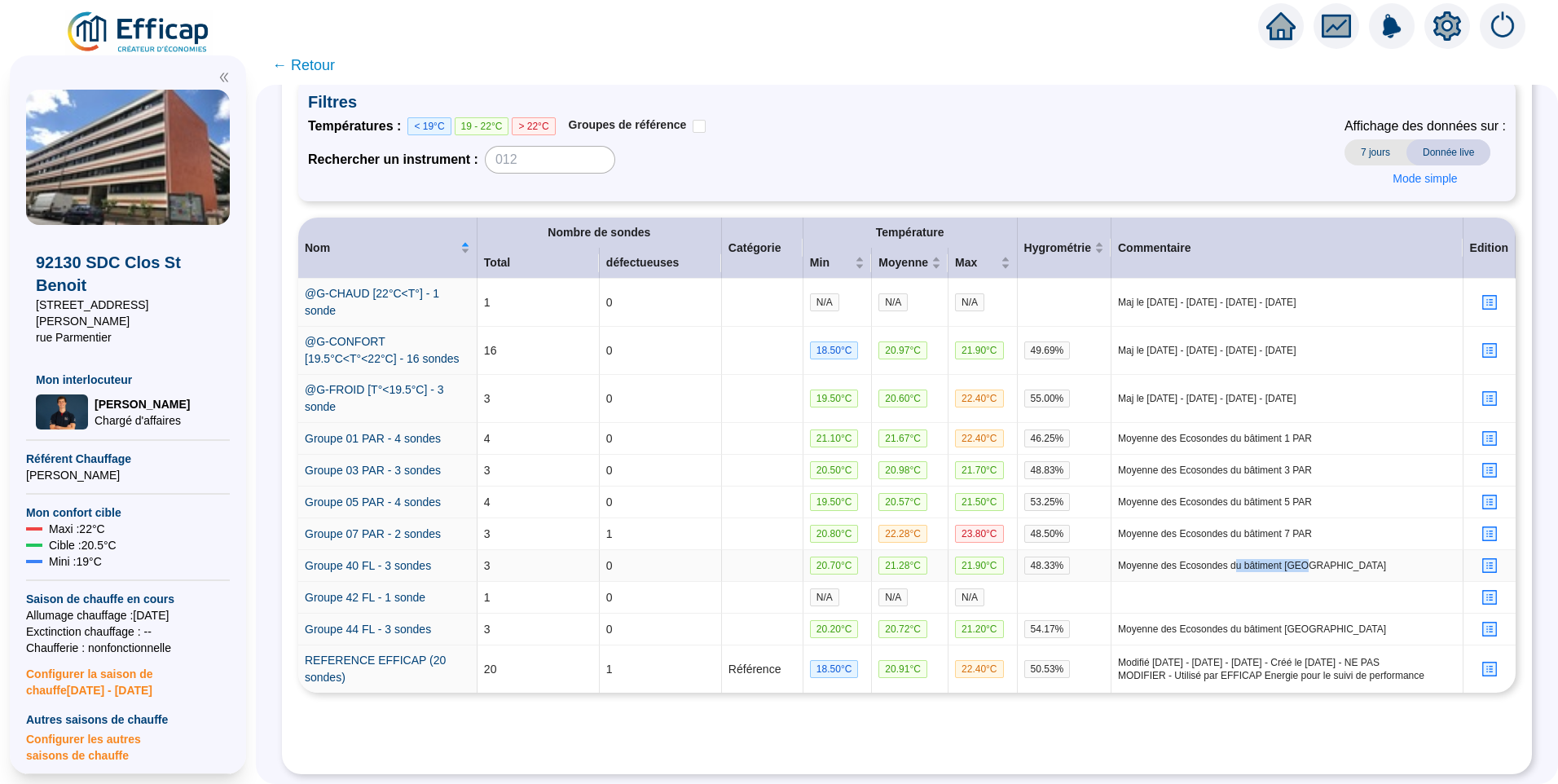
drag, startPoint x: 1255, startPoint y: 558, endPoint x: 1296, endPoint y: 558, distance: 41.0
click at [1296, 559] on span "Moyenne des Ecosondes du bâtiment 40 FL" at bounding box center [1287, 565] width 338 height 13
click at [339, 653] on link "REFERENCE EFFICAP (20 sondes)" at bounding box center [374, 668] width 141 height 30
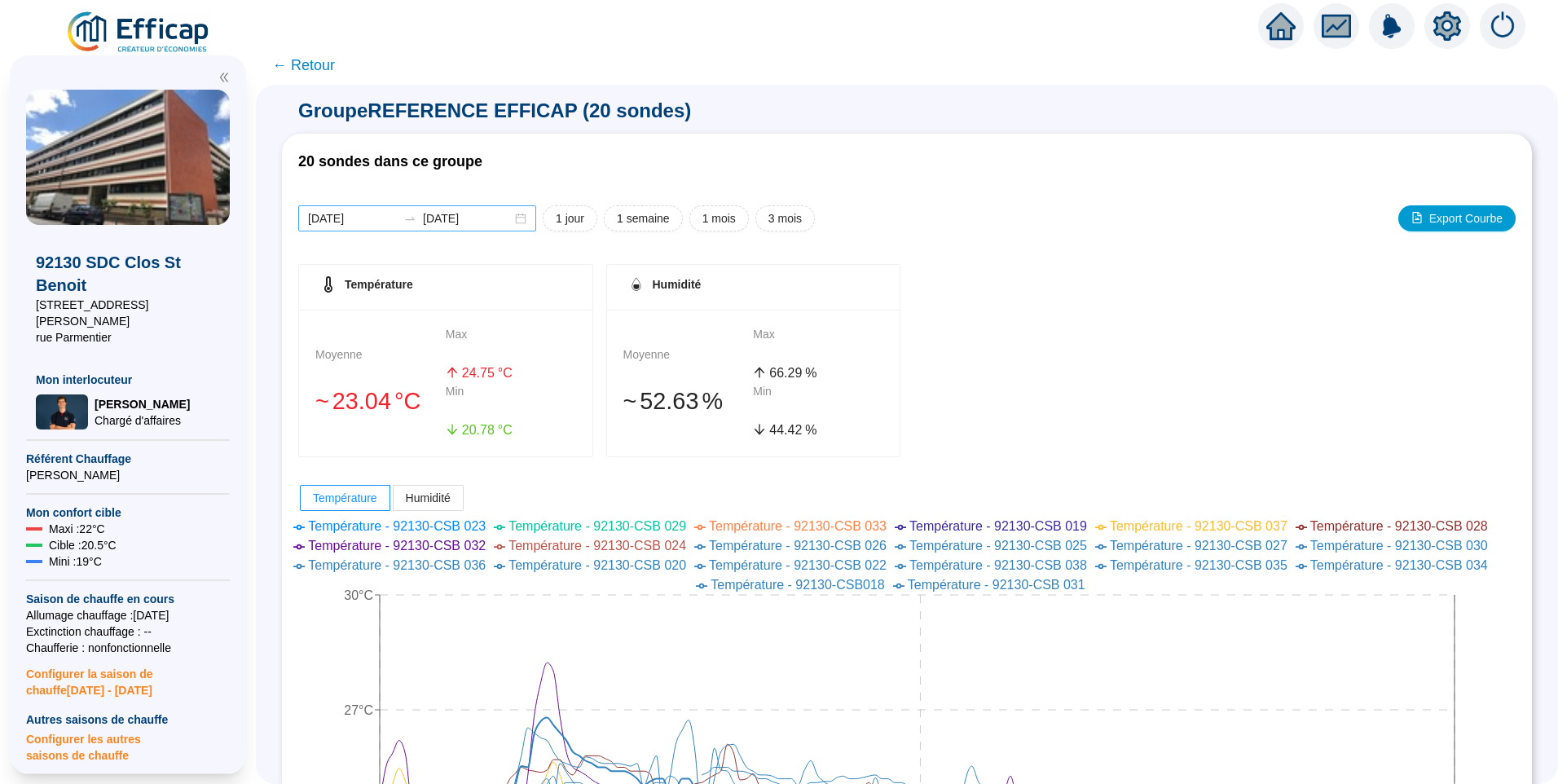
click at [390, 207] on div "2025-09-18 2025-09-25" at bounding box center [417, 218] width 238 height 26
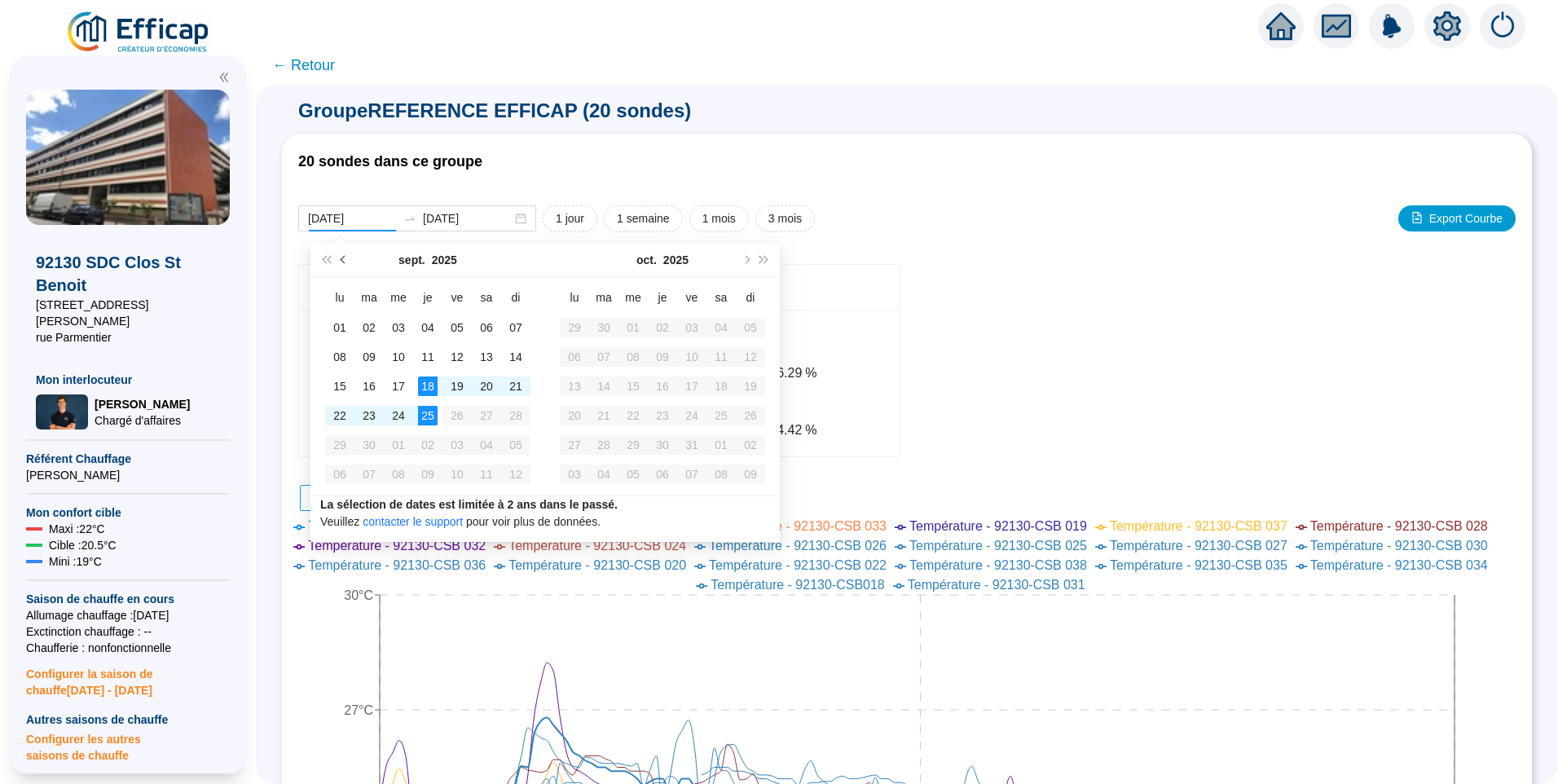
click at [342, 263] on button "Mois précédent (PageUp)" at bounding box center [343, 260] width 18 height 33
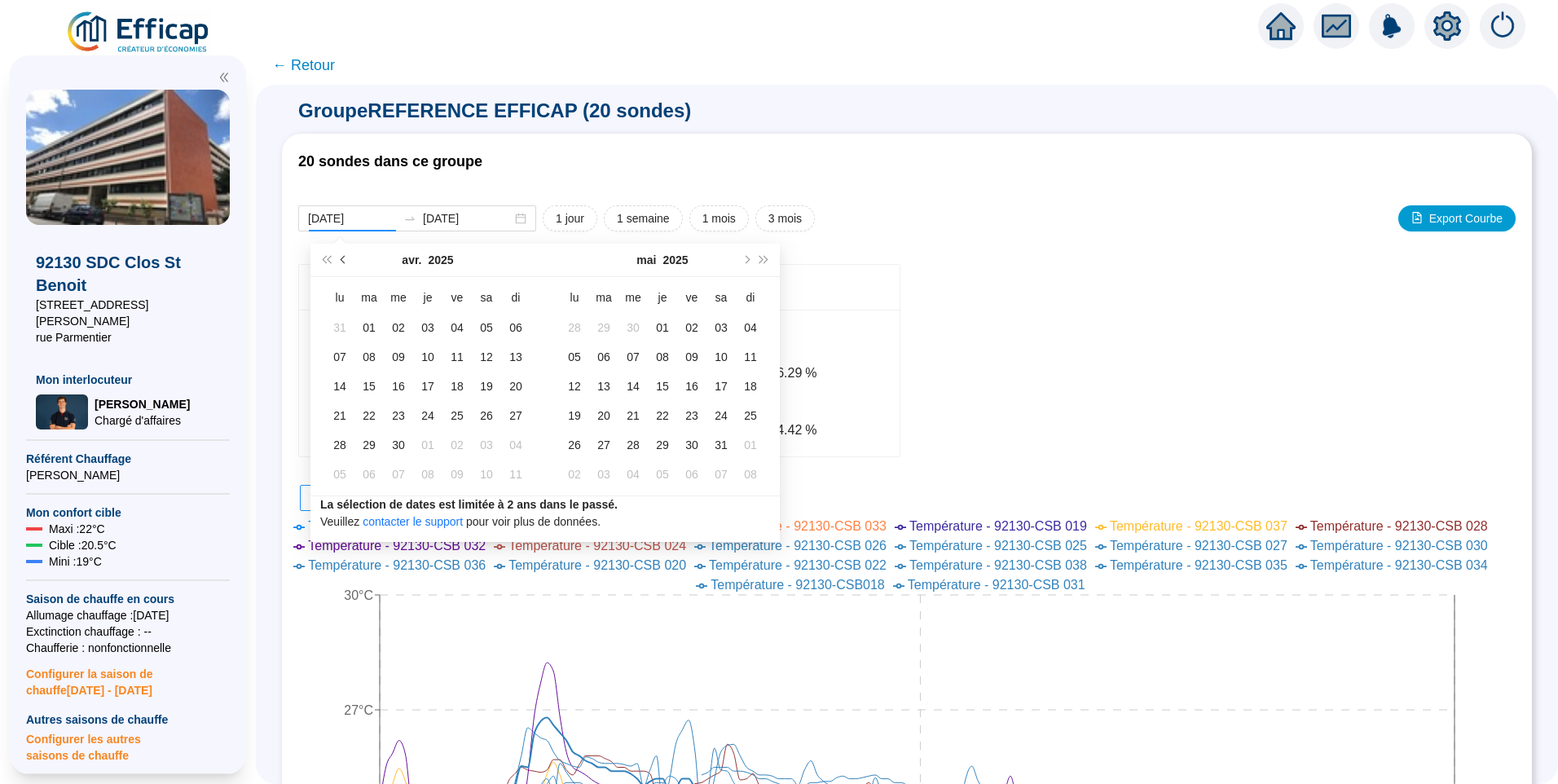
click at [342, 263] on button "Mois précédent (PageUp)" at bounding box center [343, 260] width 18 height 33
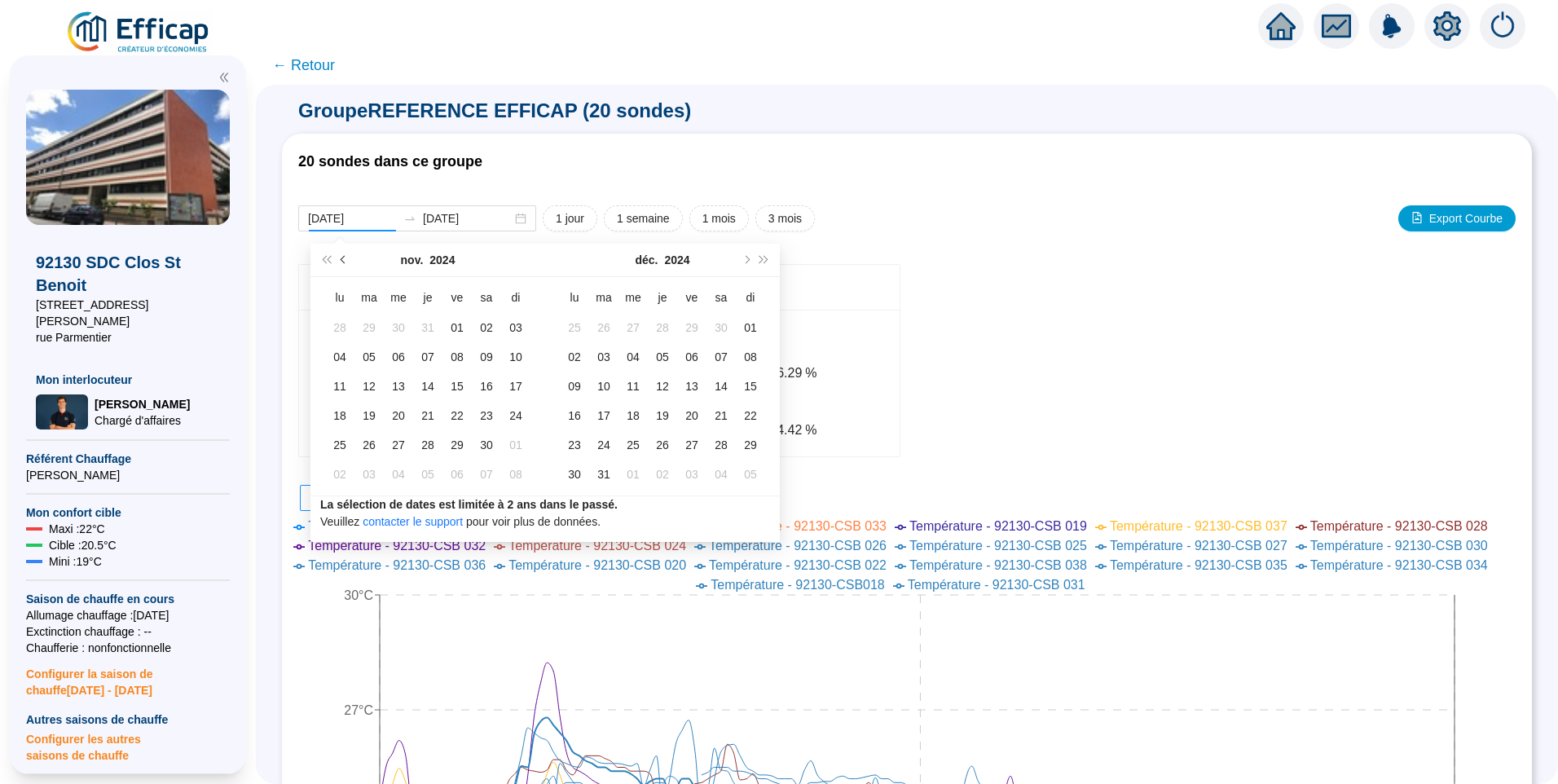
click at [342, 263] on button "Mois précédent (PageUp)" at bounding box center [343, 260] width 18 height 33
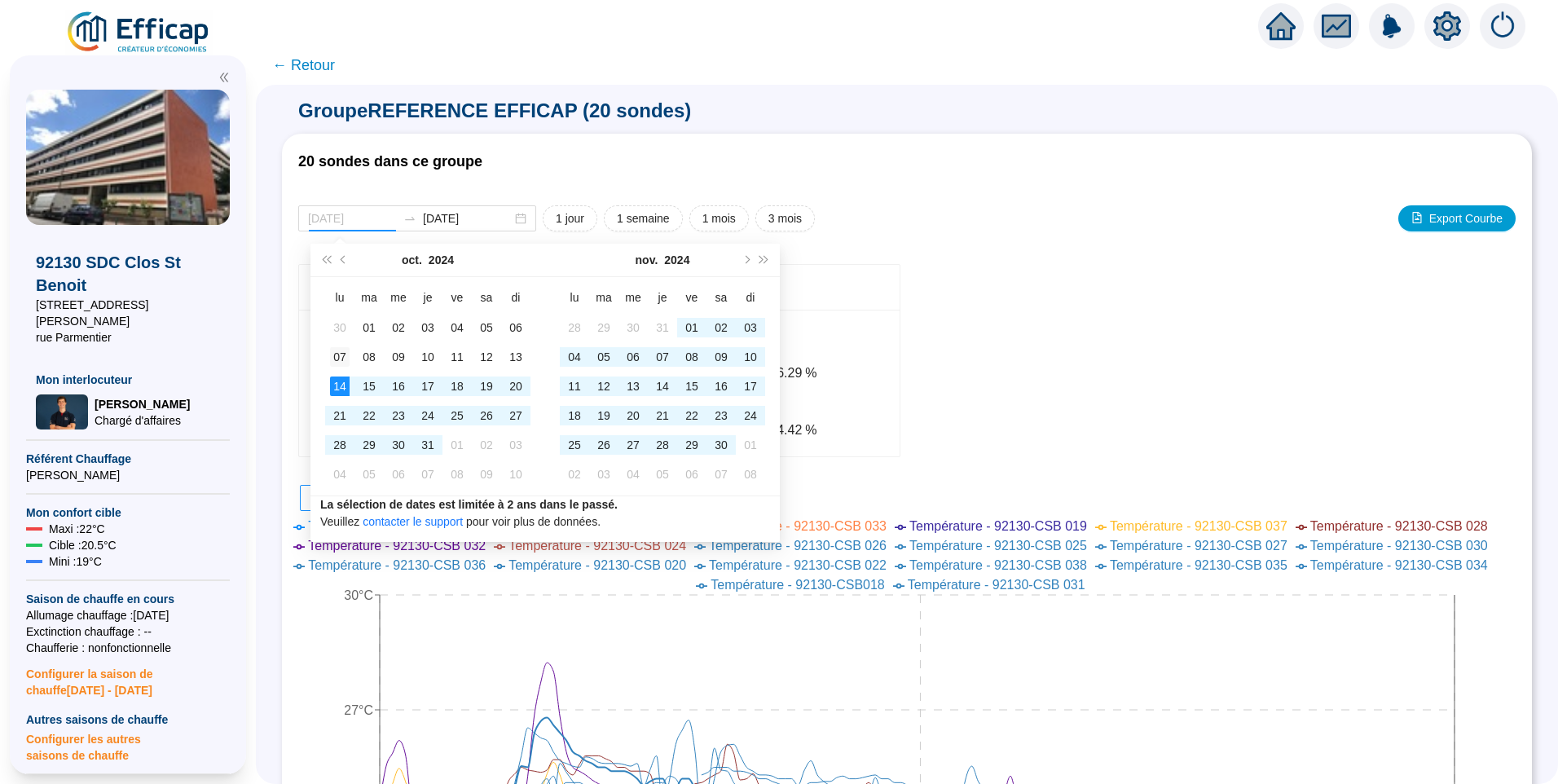
type input "2024-10-07"
click at [331, 360] on div "07" at bounding box center [340, 356] width 20 height 20
type input "2024-12-08"
click at [755, 477] on div "08" at bounding box center [750, 474] width 20 height 20
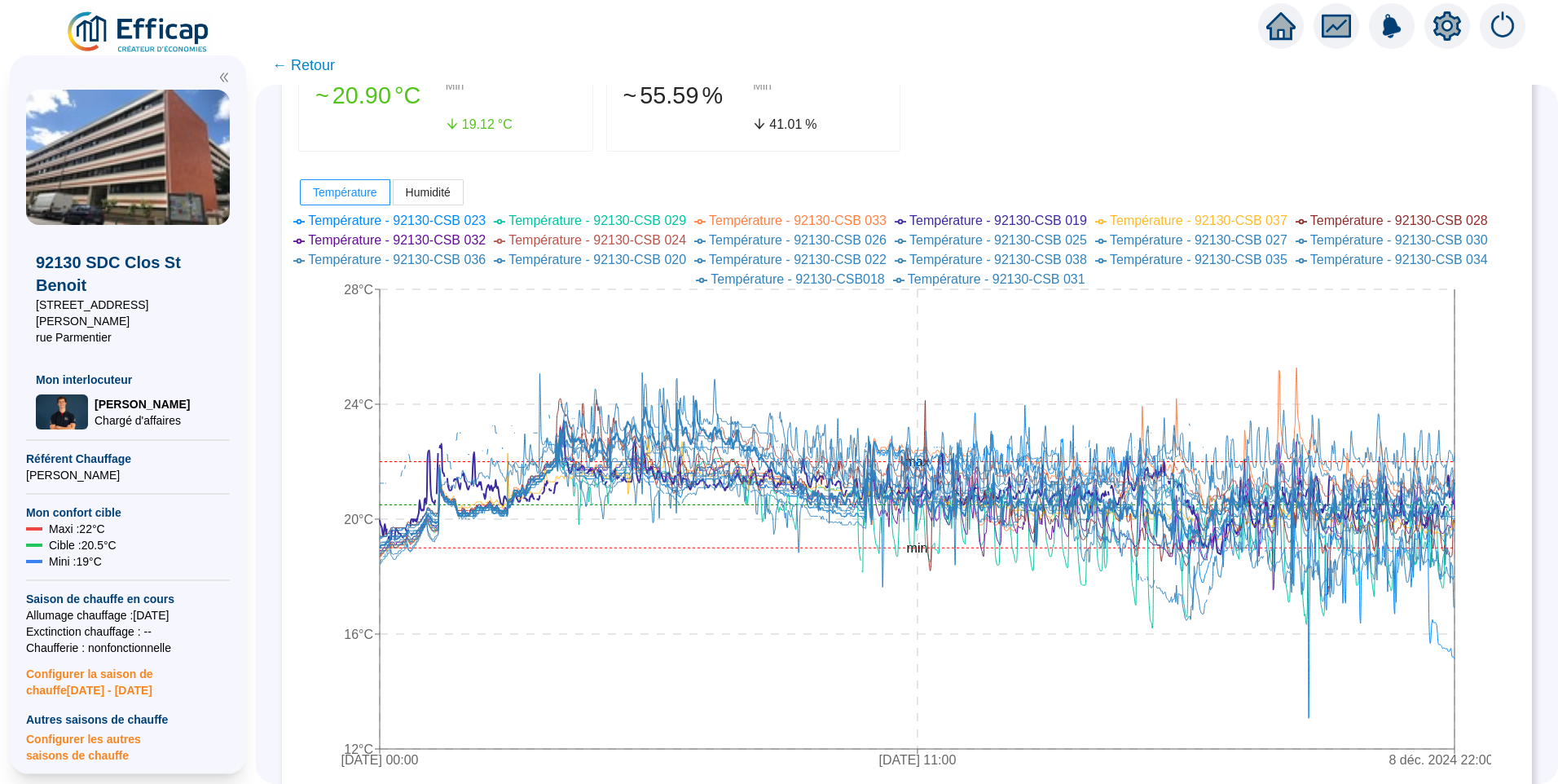
scroll to position [407, 0]
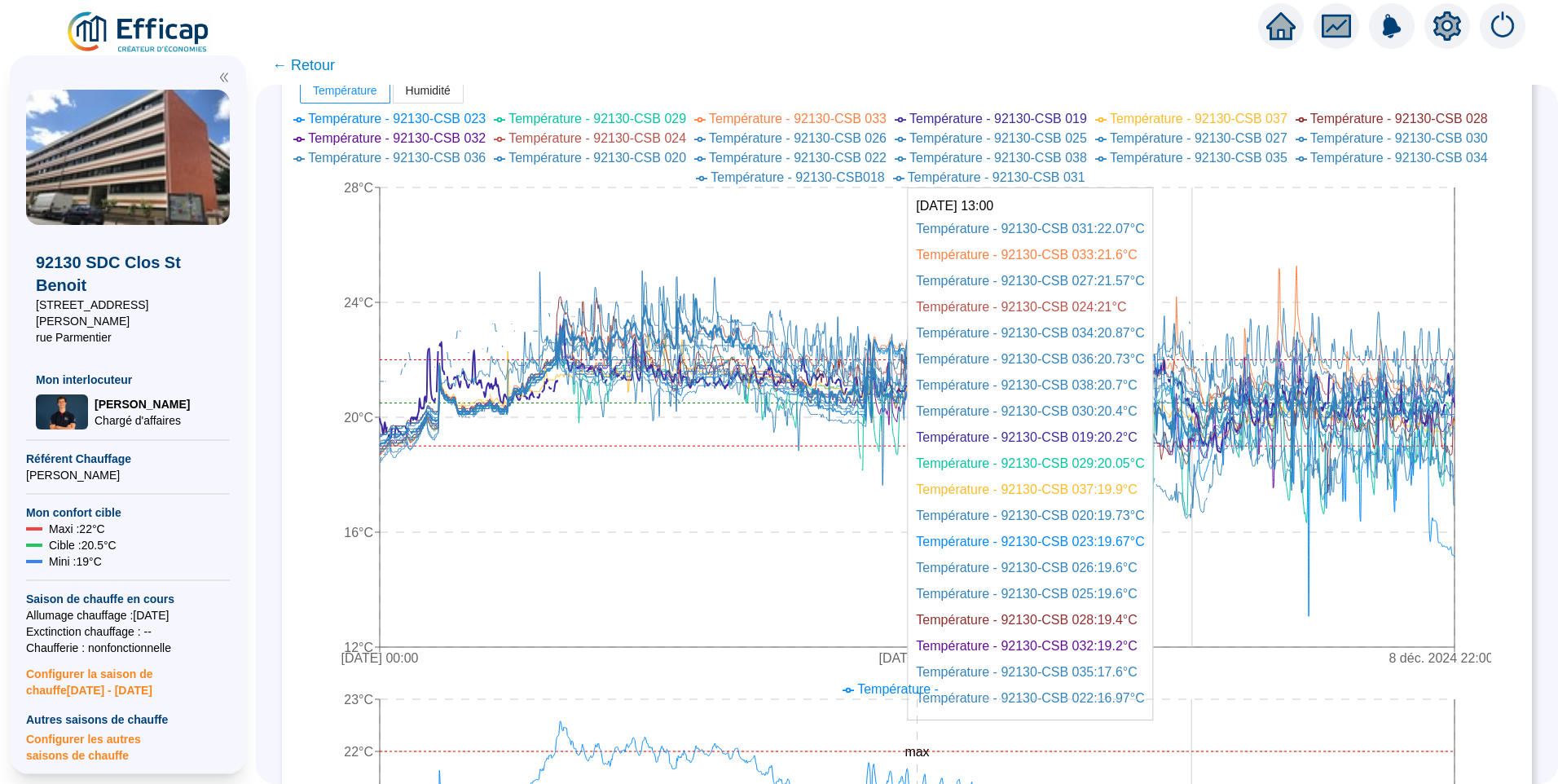
click at [1204, 322] on icon "7 oct. 2024 00:00 7 nov. 2024 11:00 8 déc. 2024 22:00 12°C 16°C 20°C 24°C 28°C …" at bounding box center [895, 391] width 1193 height 570
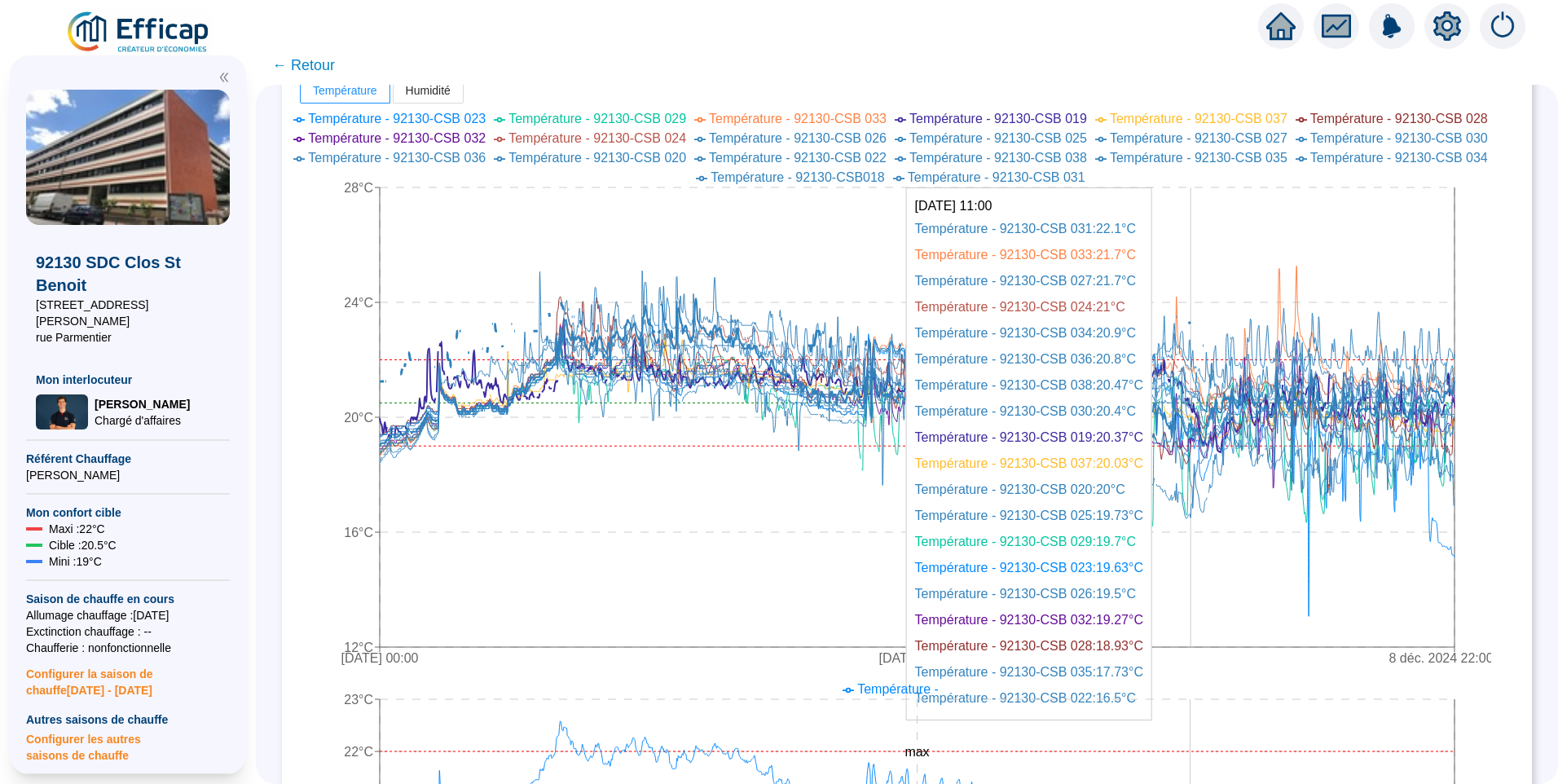
click at [1203, 322] on icon at bounding box center [805, 341] width 852 height 79
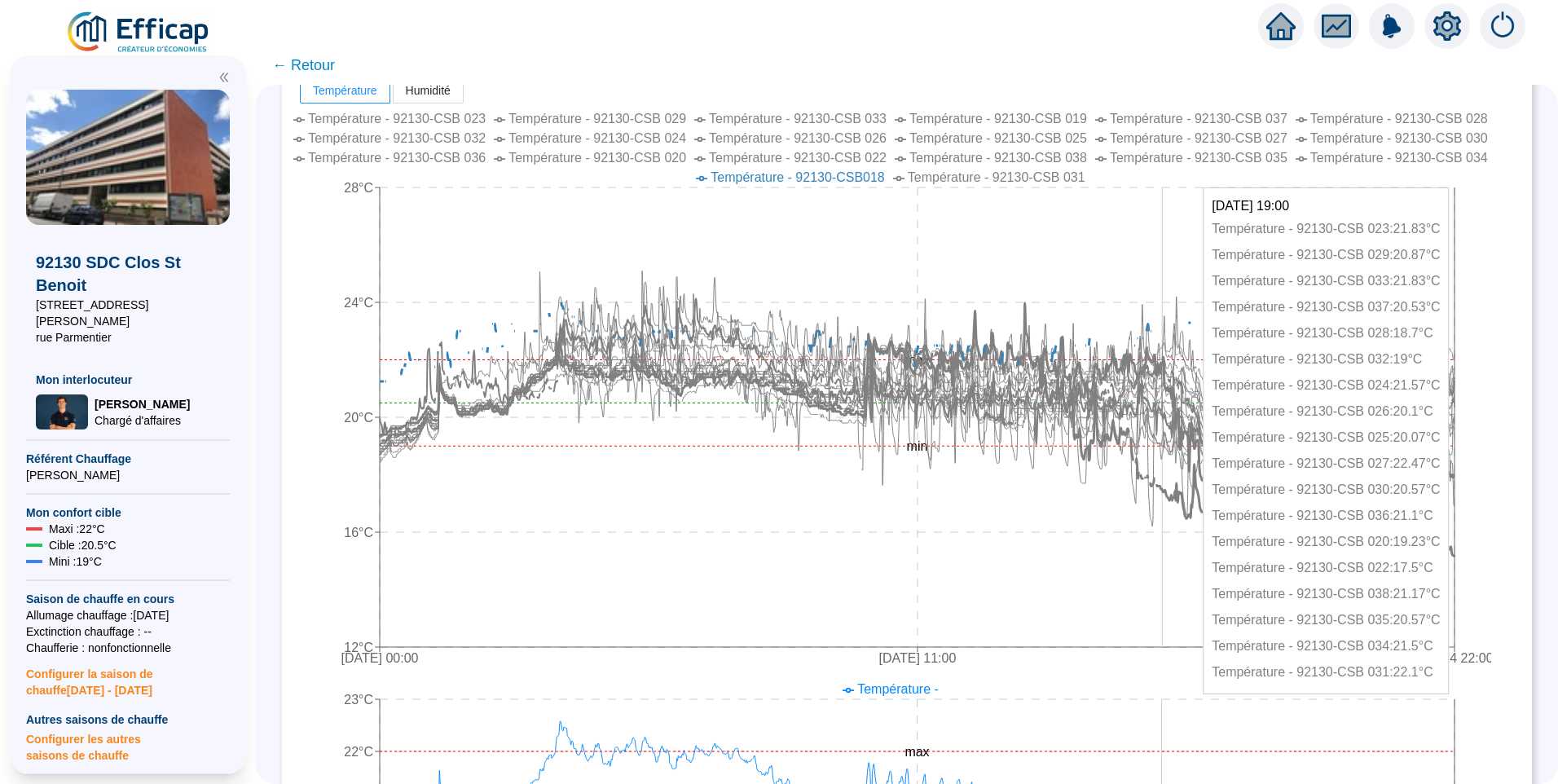
click at [1174, 489] on icon at bounding box center [917, 429] width 1074 height 179
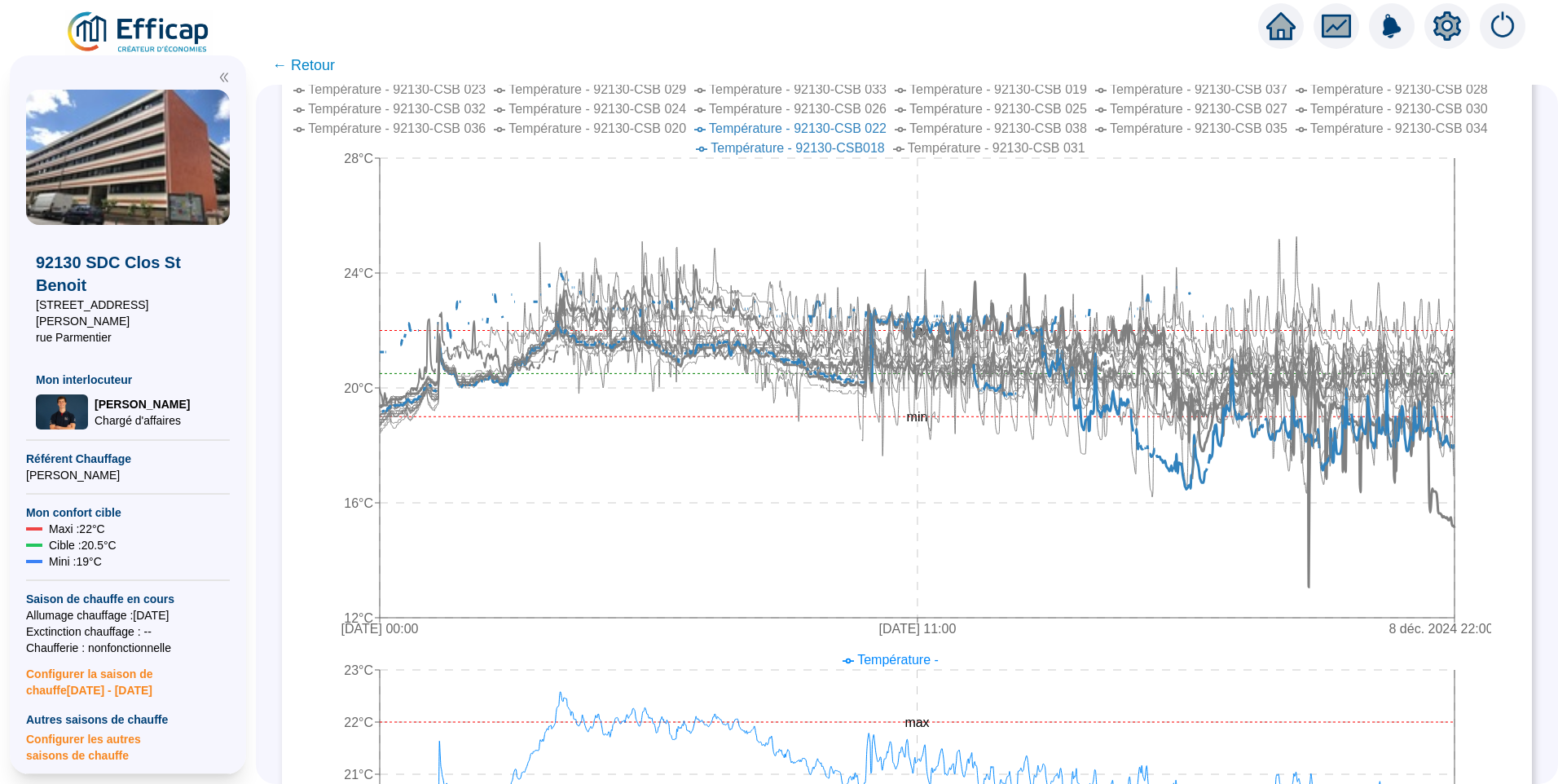
scroll to position [440, 0]
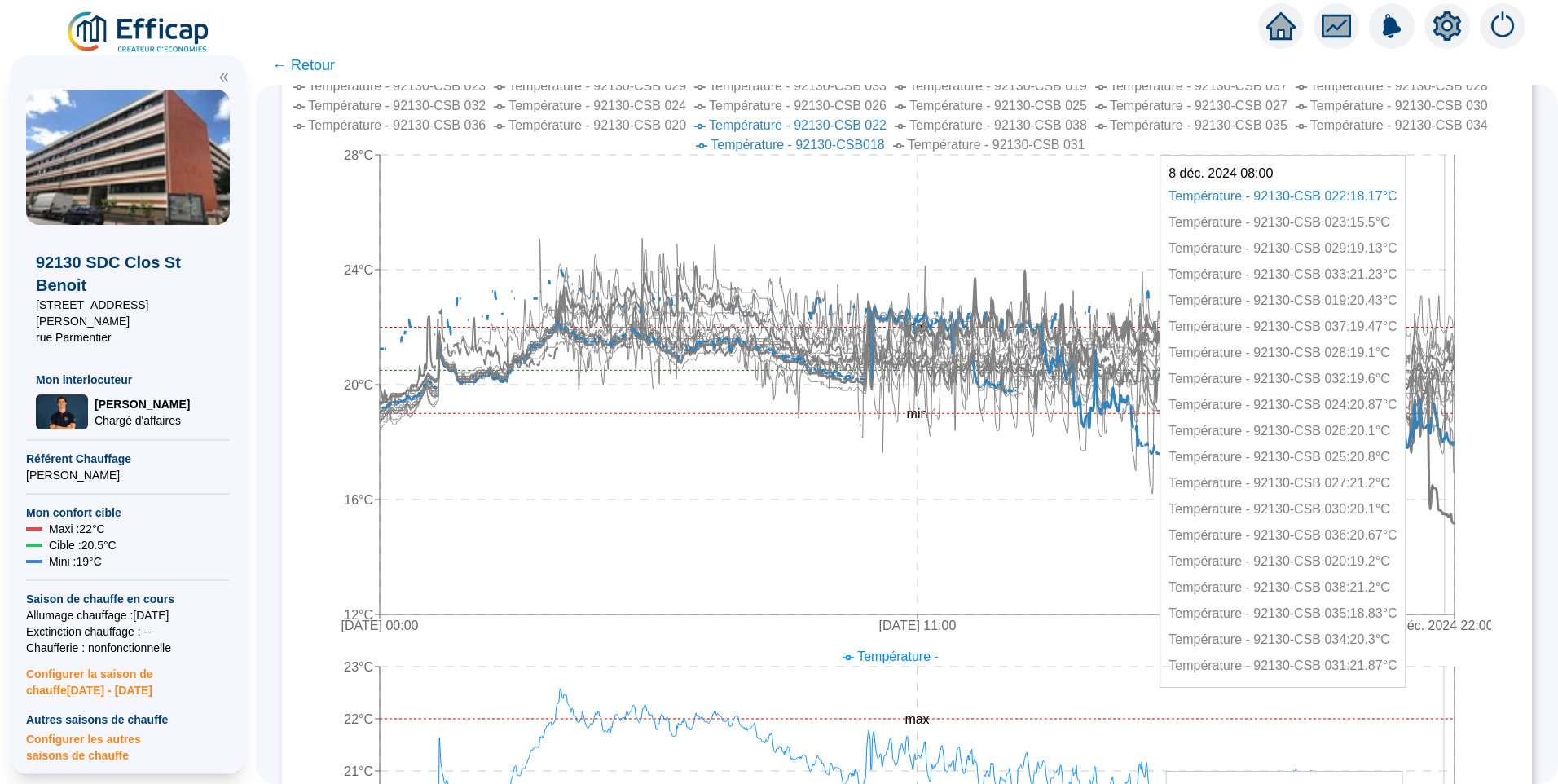
click at [1454, 513] on icon at bounding box center [916, 427] width 1075 height 313
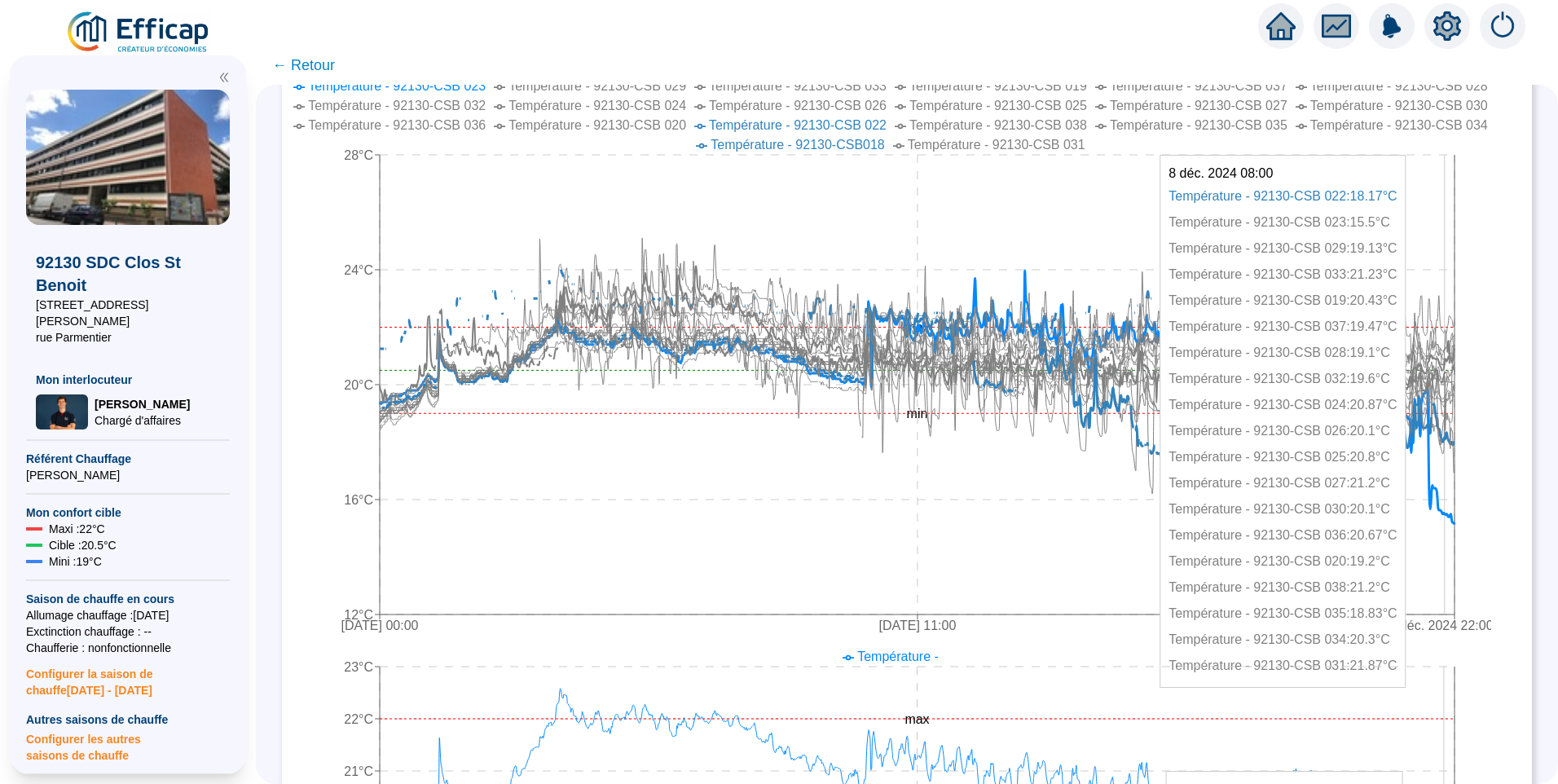
click at [1454, 513] on icon at bounding box center [916, 427] width 1075 height 313
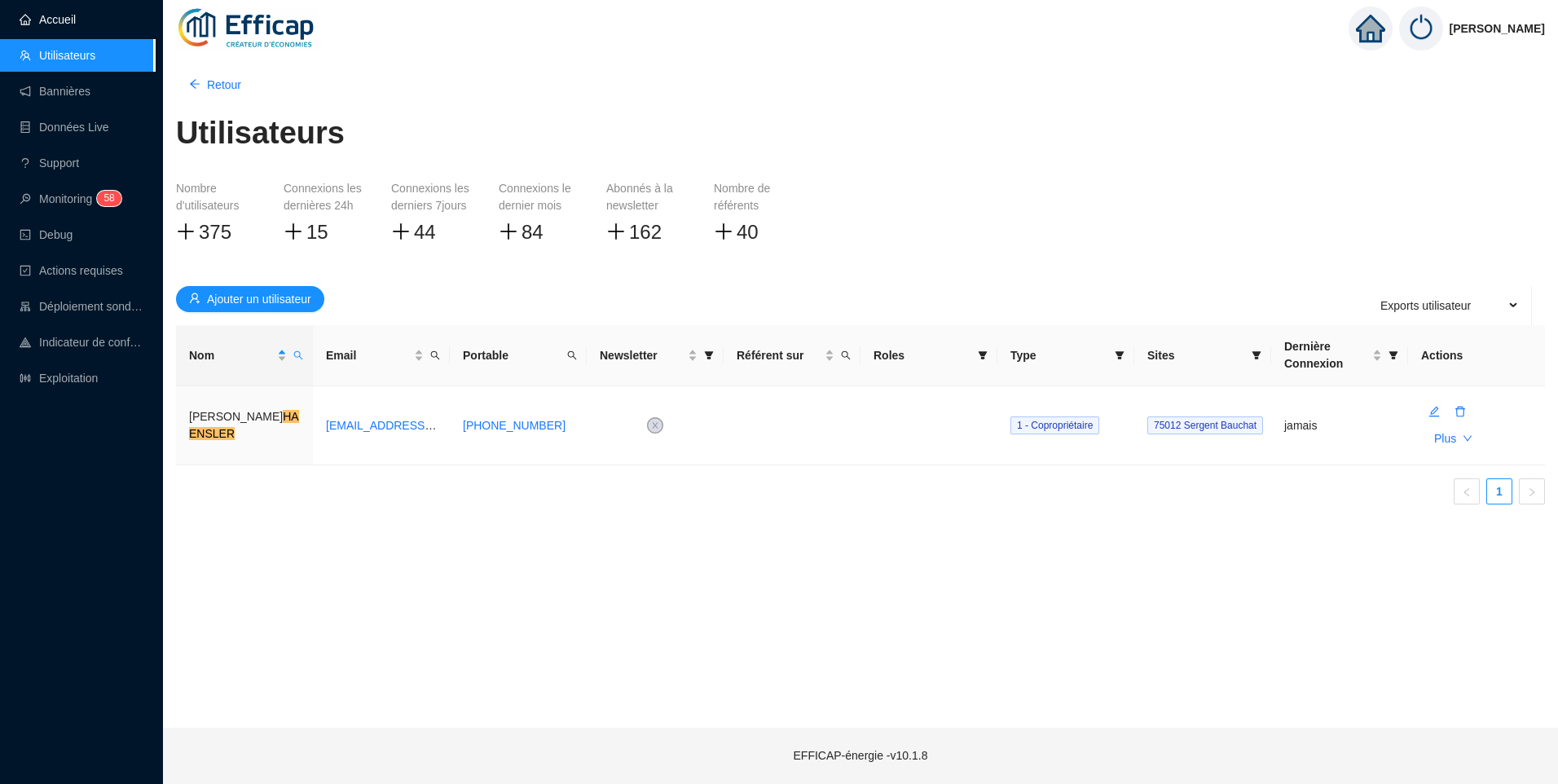
click at [48, 25] on link "Accueil" at bounding box center [48, 19] width 56 height 13
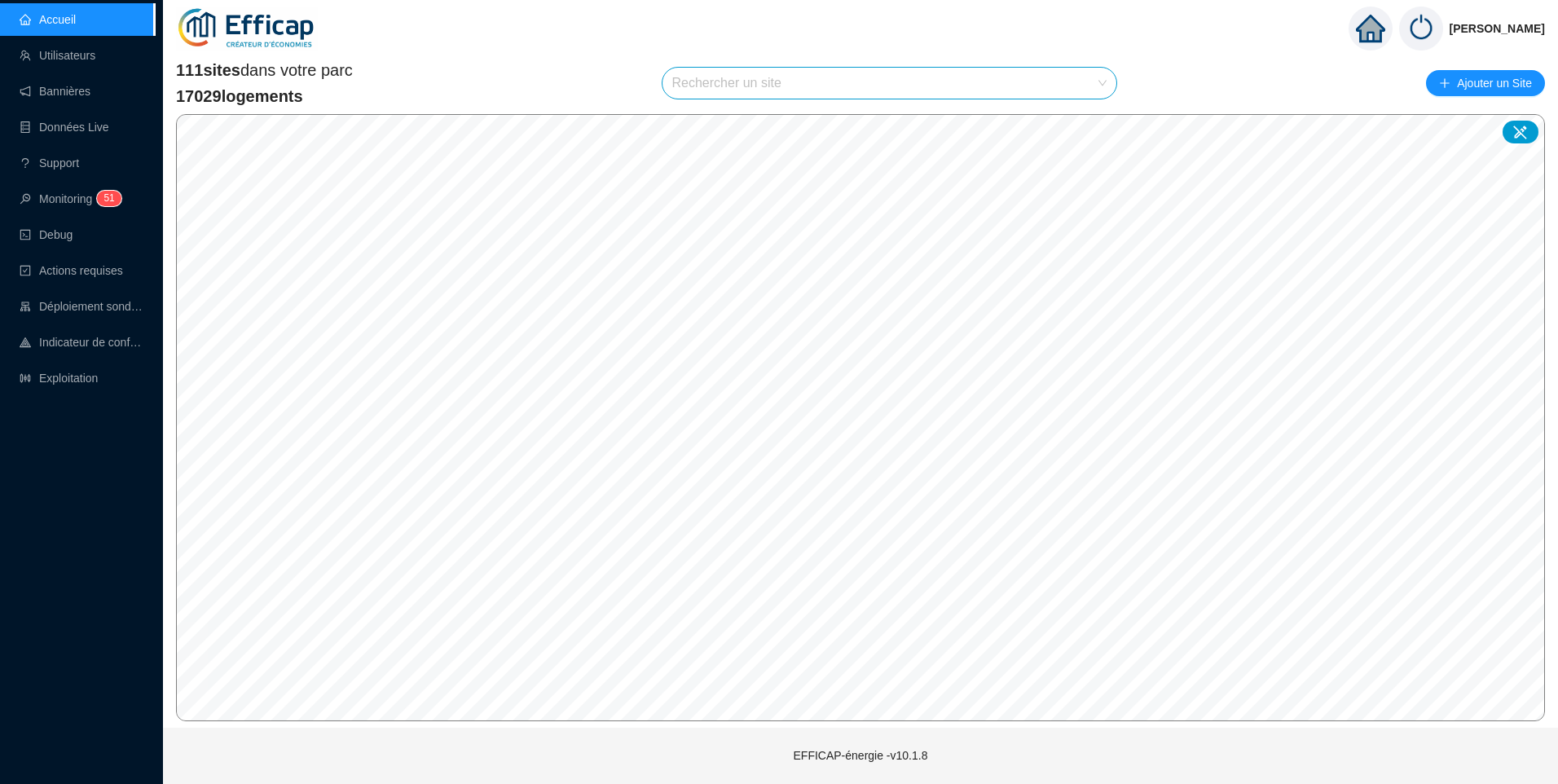
click at [694, 92] on input "search" at bounding box center [883, 83] width 420 height 31
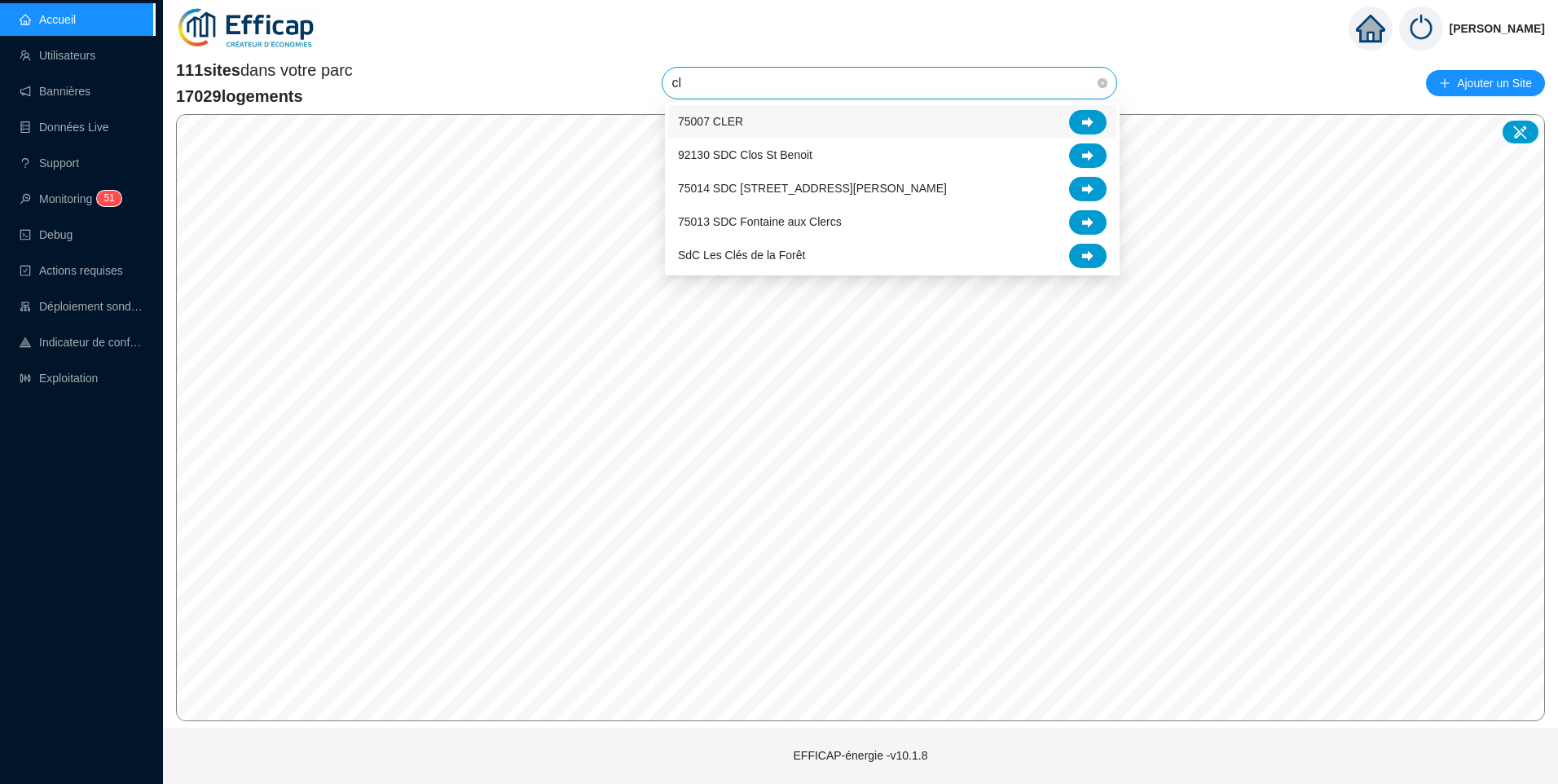
type input "clo"
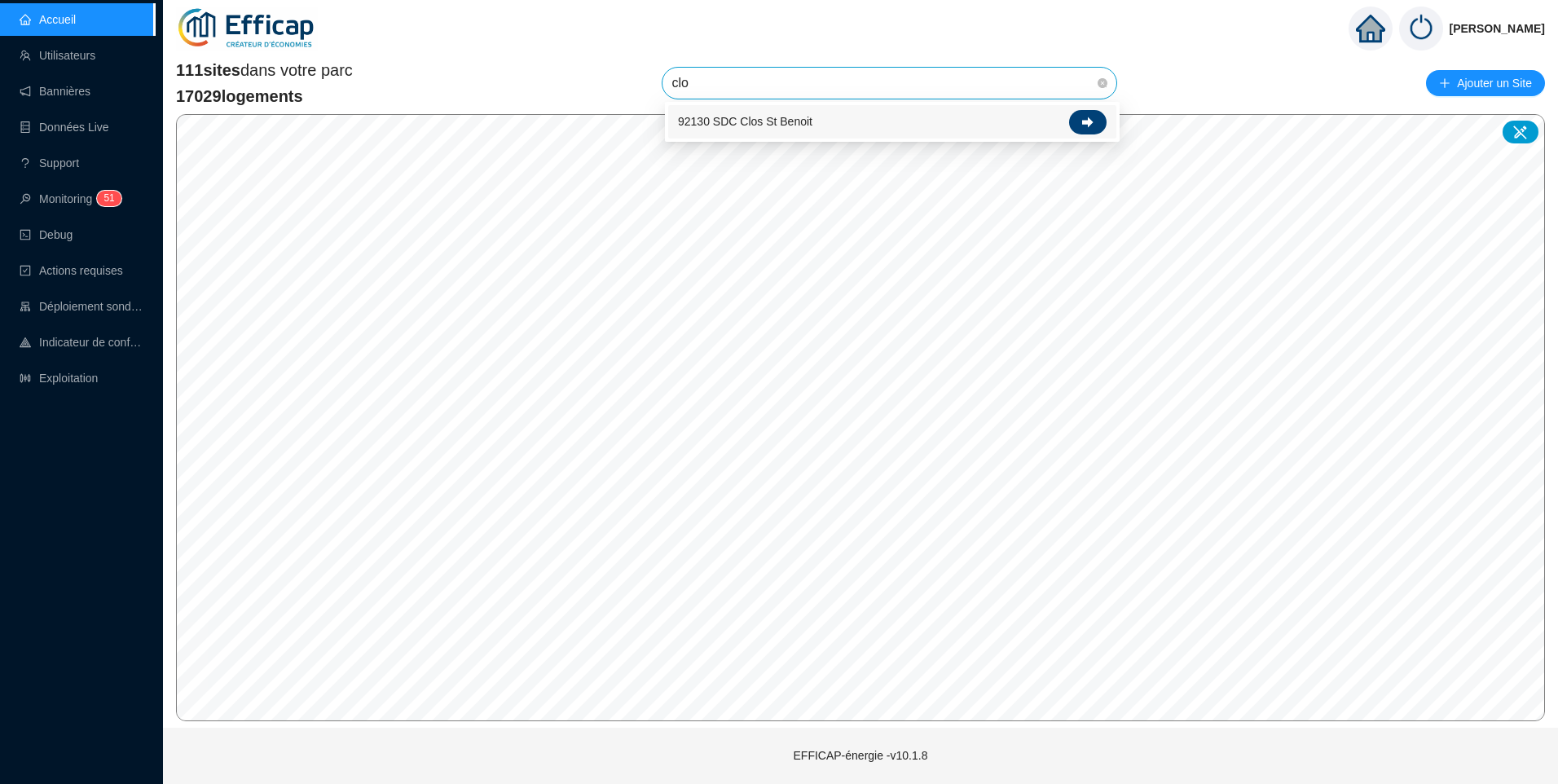
click at [1083, 117] on icon at bounding box center [1088, 122] width 11 height 11
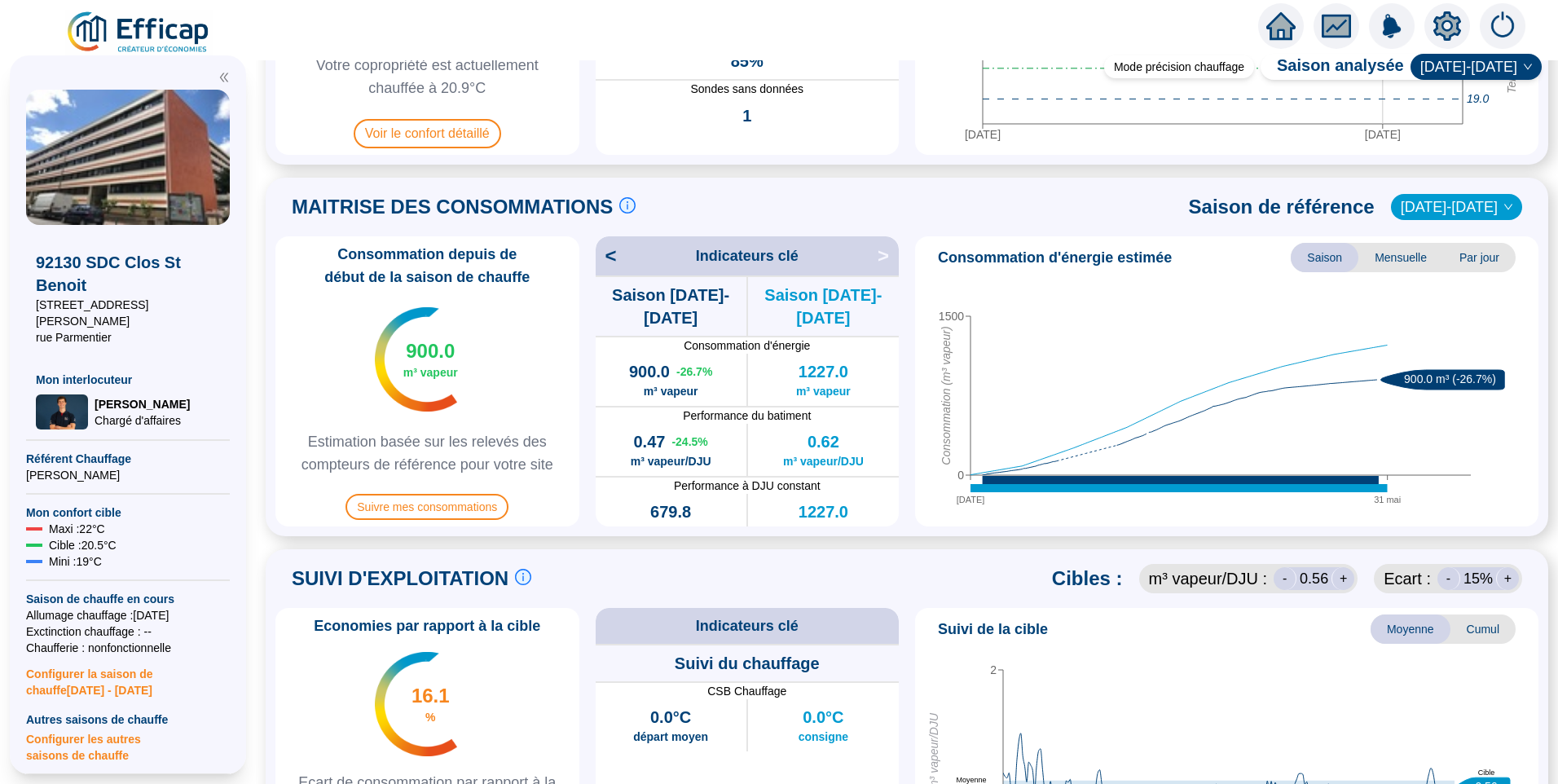
scroll to position [235, 0]
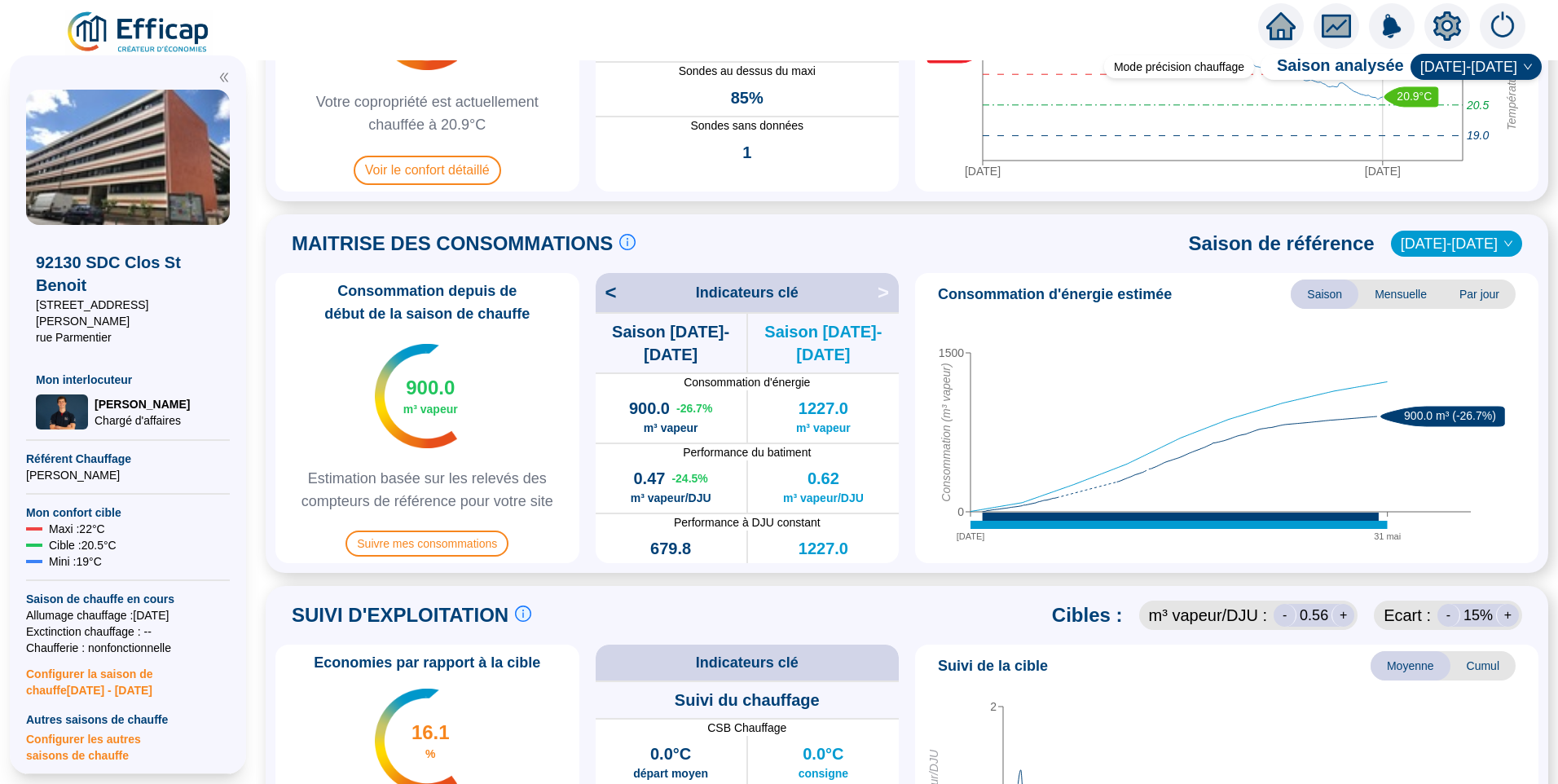
click at [1463, 252] on span "[DATE]-[DATE]" at bounding box center [1456, 244] width 112 height 24
click at [1459, 273] on div "[DATE]-[DATE]" at bounding box center [1459, 277] width 78 height 17
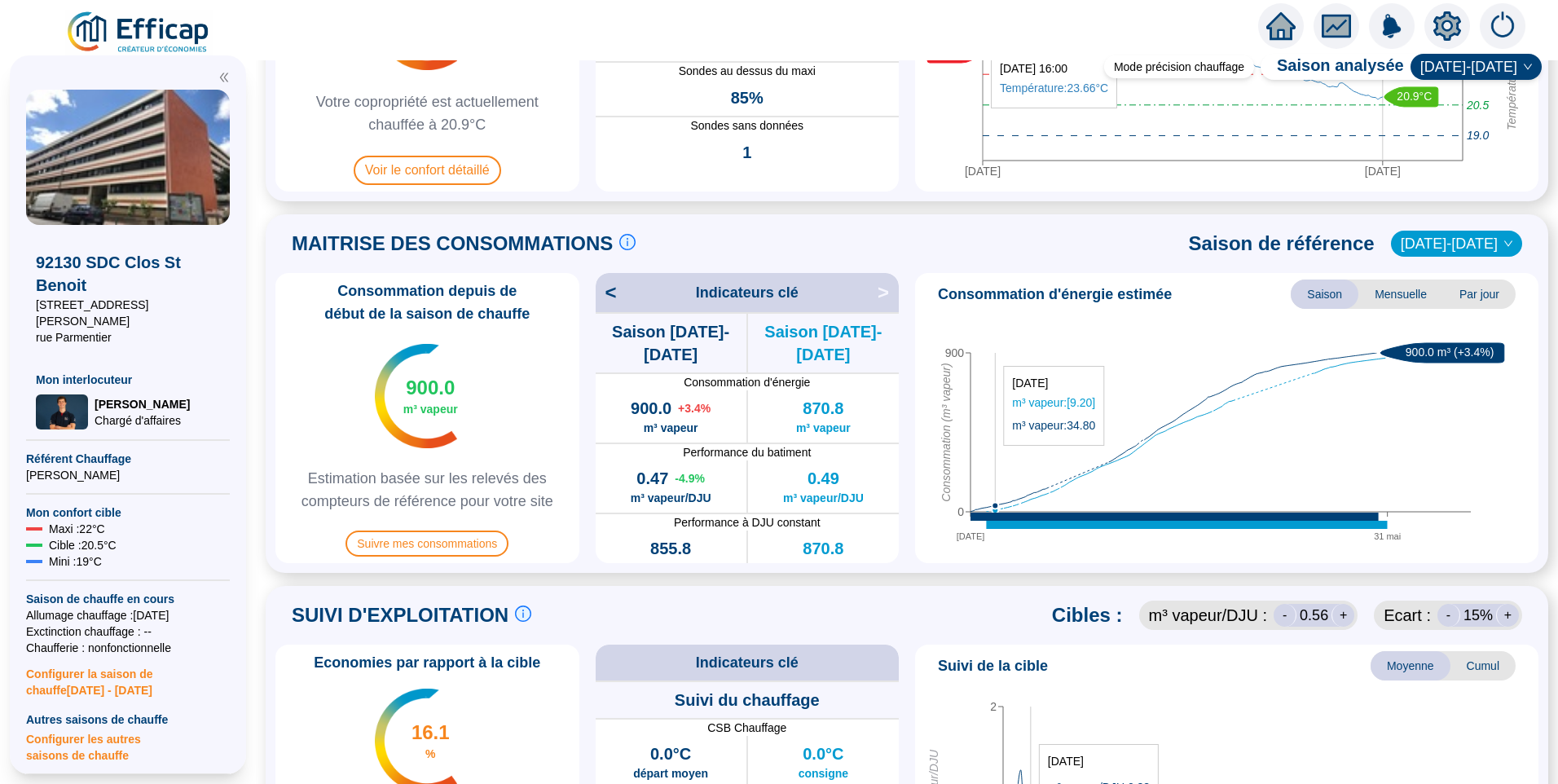
scroll to position [154, 0]
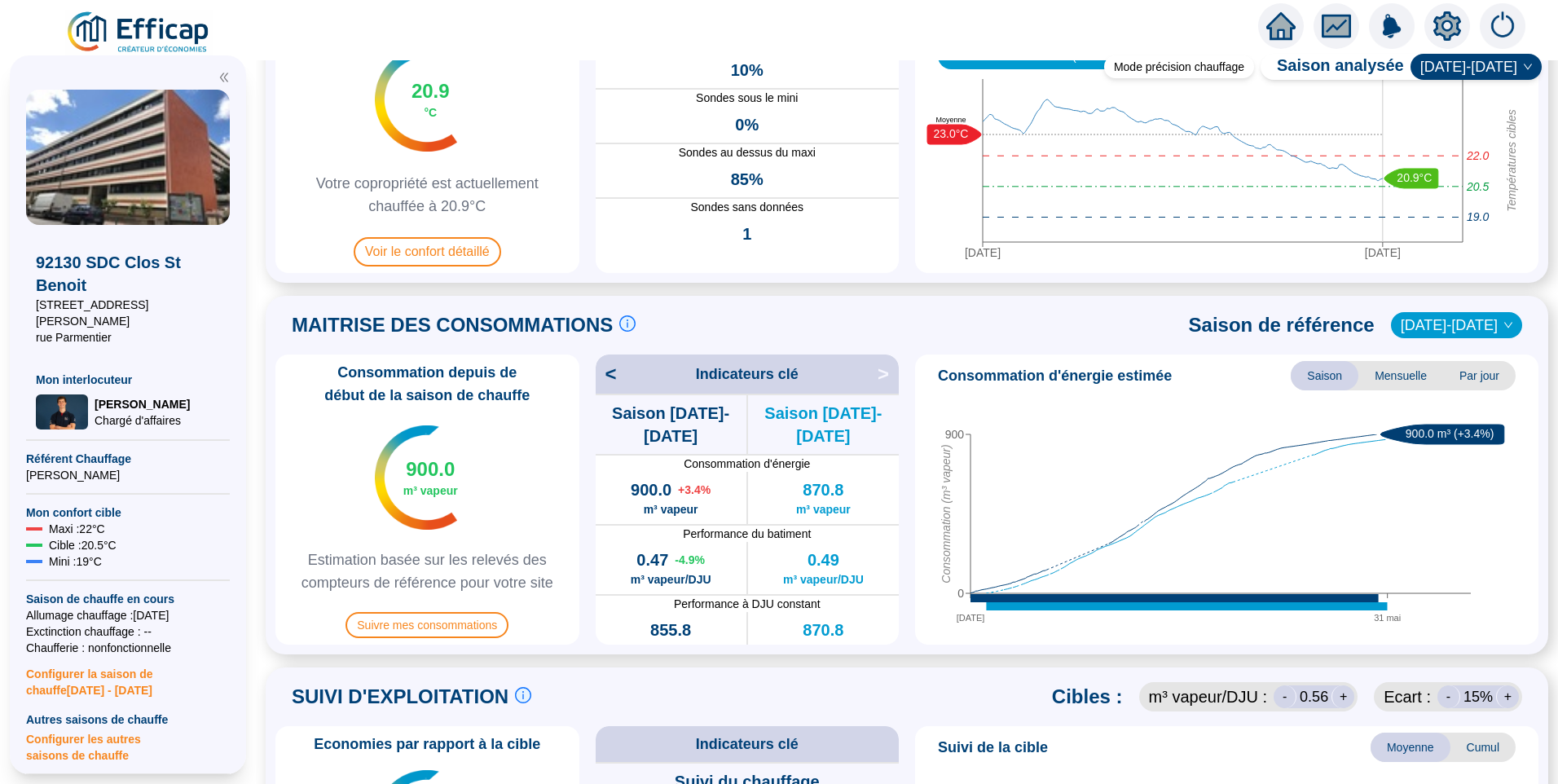
click at [1435, 319] on span "[DATE]-[DATE]" at bounding box center [1456, 325] width 112 height 24
drag, startPoint x: 1230, startPoint y: 322, endPoint x: 1267, endPoint y: 322, distance: 37.0
click at [1267, 322] on span "Saison de référence" at bounding box center [1281, 325] width 186 height 26
click at [1210, 322] on span "Saison de référence" at bounding box center [1281, 325] width 186 height 26
click at [1437, 315] on span "[DATE]-[DATE]" at bounding box center [1456, 325] width 112 height 24
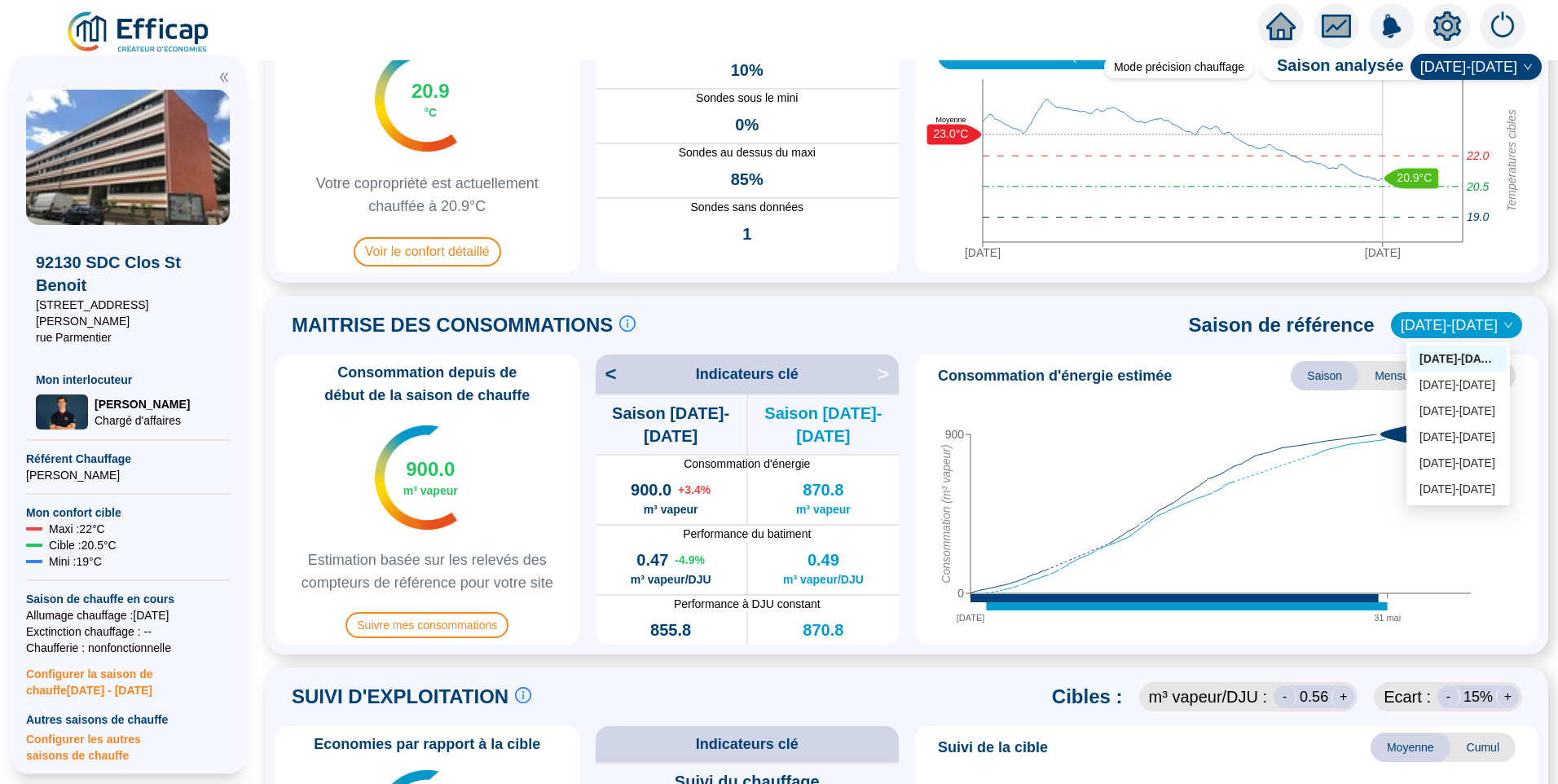
click at [1188, 333] on div "MAITRISE DES CONSOMMATIONS Les consommations d'énergie proviennent des fourniss…" at bounding box center [907, 324] width 1263 height 39
click at [1427, 329] on span "[DATE]-[DATE]" at bounding box center [1456, 325] width 112 height 24
click at [1443, 389] on div "[DATE]-[DATE]" at bounding box center [1459, 385] width 78 height 17
click at [1458, 328] on span "[DATE]-[DATE]" at bounding box center [1456, 325] width 112 height 24
click at [1450, 488] on div "[DATE]-[DATE]" at bounding box center [1459, 489] width 78 height 17
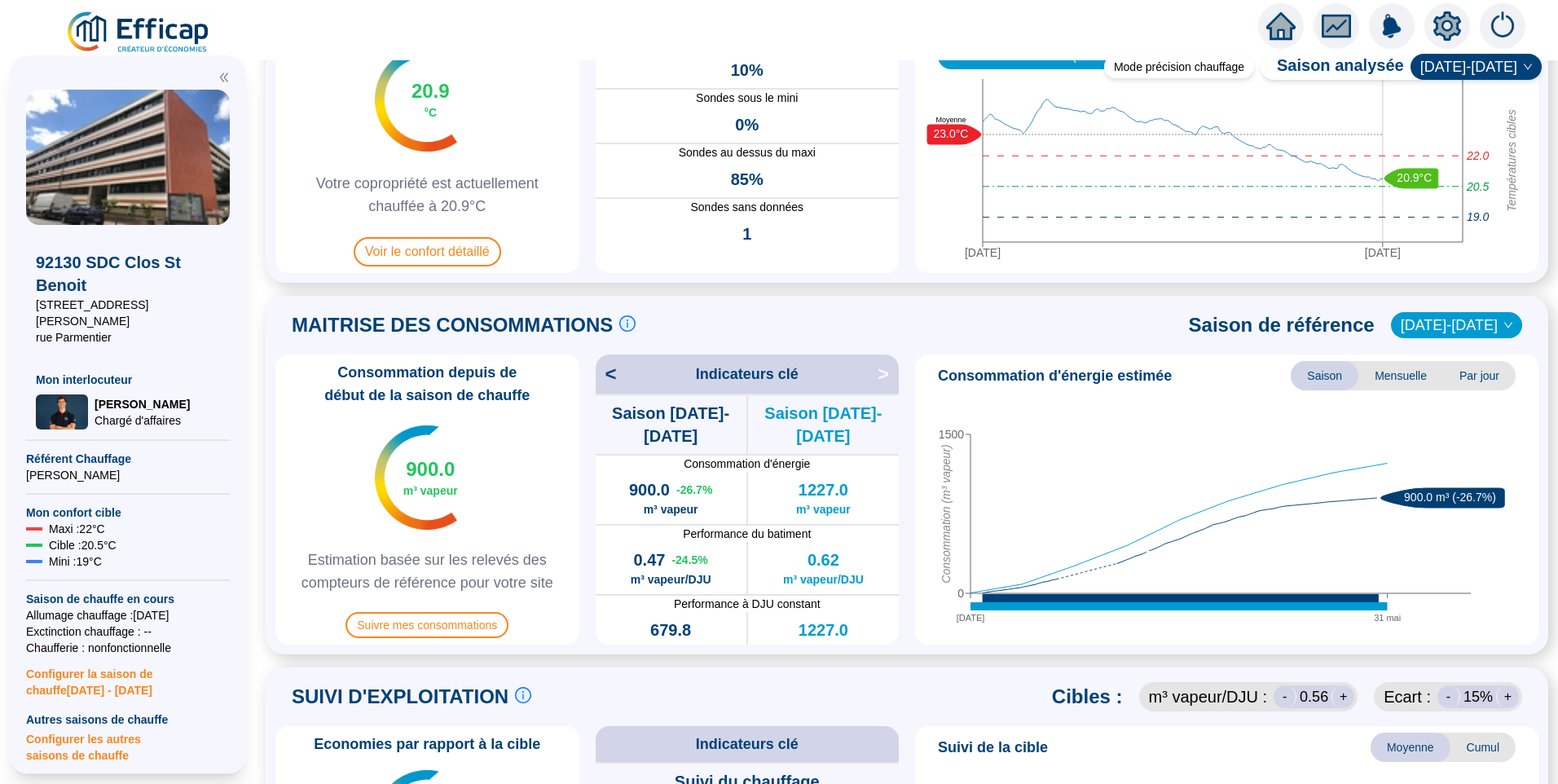
scroll to position [0, 0]
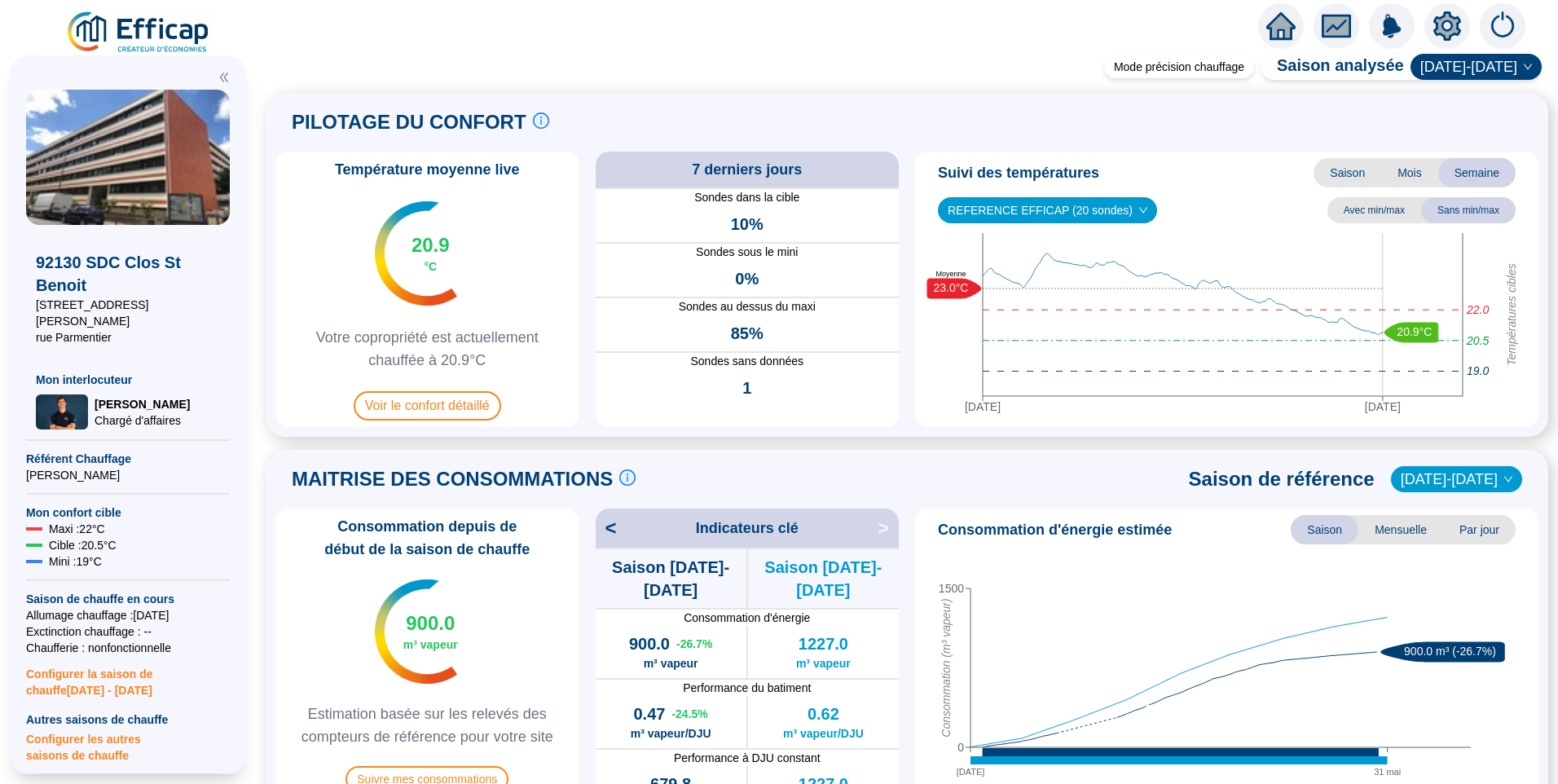
click at [1072, 475] on div "MAITRISE DES CONSOMMATIONS Les consommations d'énergie proviennent des fourniss…" at bounding box center [907, 479] width 1263 height 39
click at [1026, 100] on div "PILOTAGE DU CONFORT Le pilotage du confort est fondamental pour le confort de t…" at bounding box center [906, 265] width 1282 height 344
click at [1044, 138] on div "PILOTAGE DU CONFORT Le pilotage du confort est fondamental pour le confort de t…" at bounding box center [907, 122] width 1263 height 39
click at [1064, 86] on div "Mode précision chauffage Saison analysée [DATE]-[DATE] PILOTAGE DU CONFORT Le p…" at bounding box center [907, 422] width 1302 height 723
click at [1092, 138] on div "PILOTAGE DU CONFORT Le pilotage du confort est fondamental pour le confort de t…" at bounding box center [907, 122] width 1263 height 39
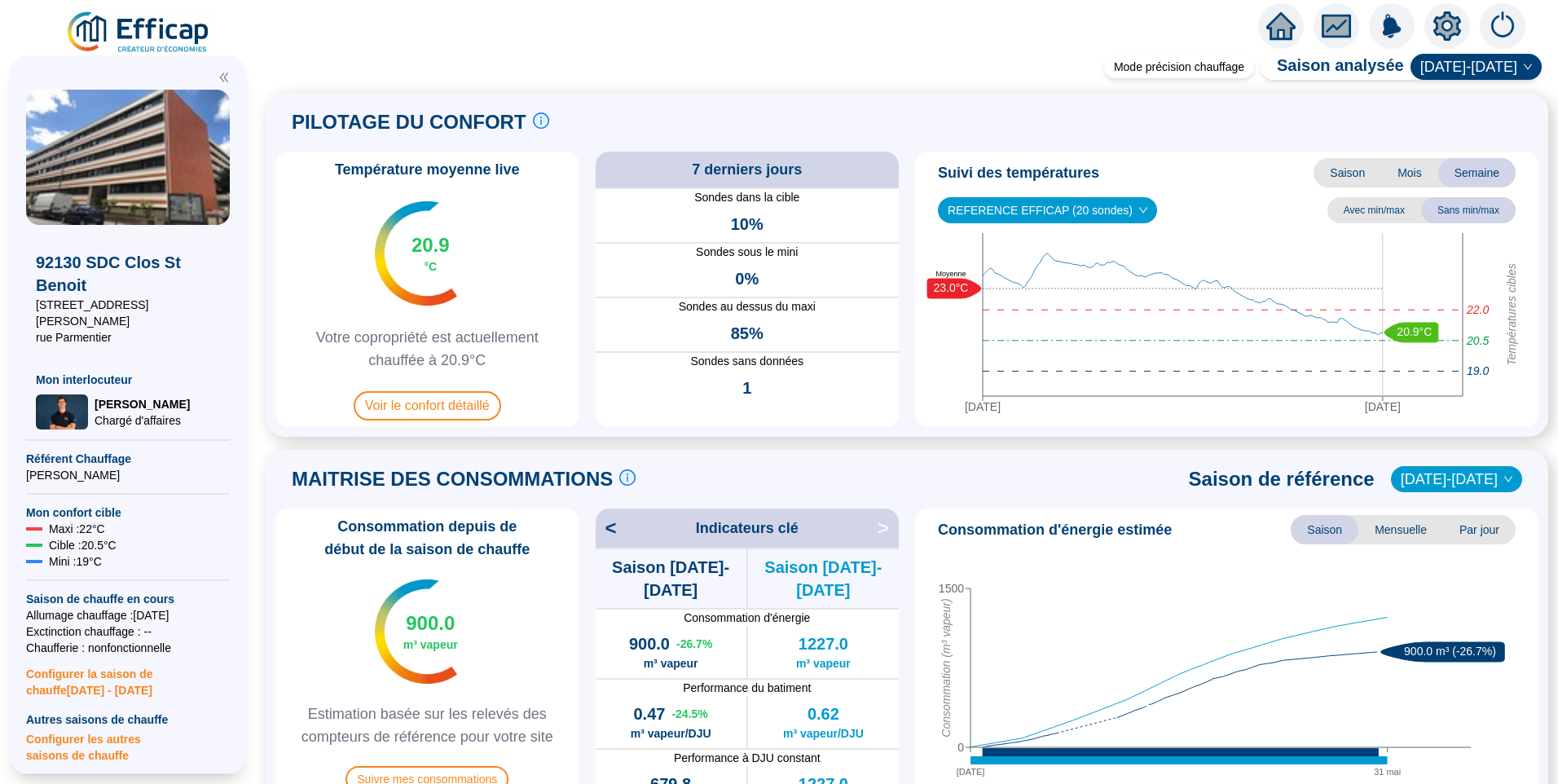
click at [986, 115] on div "PILOTAGE DU CONFORT Le pilotage du confort est fondamental pour le confort de t…" at bounding box center [907, 122] width 1263 height 39
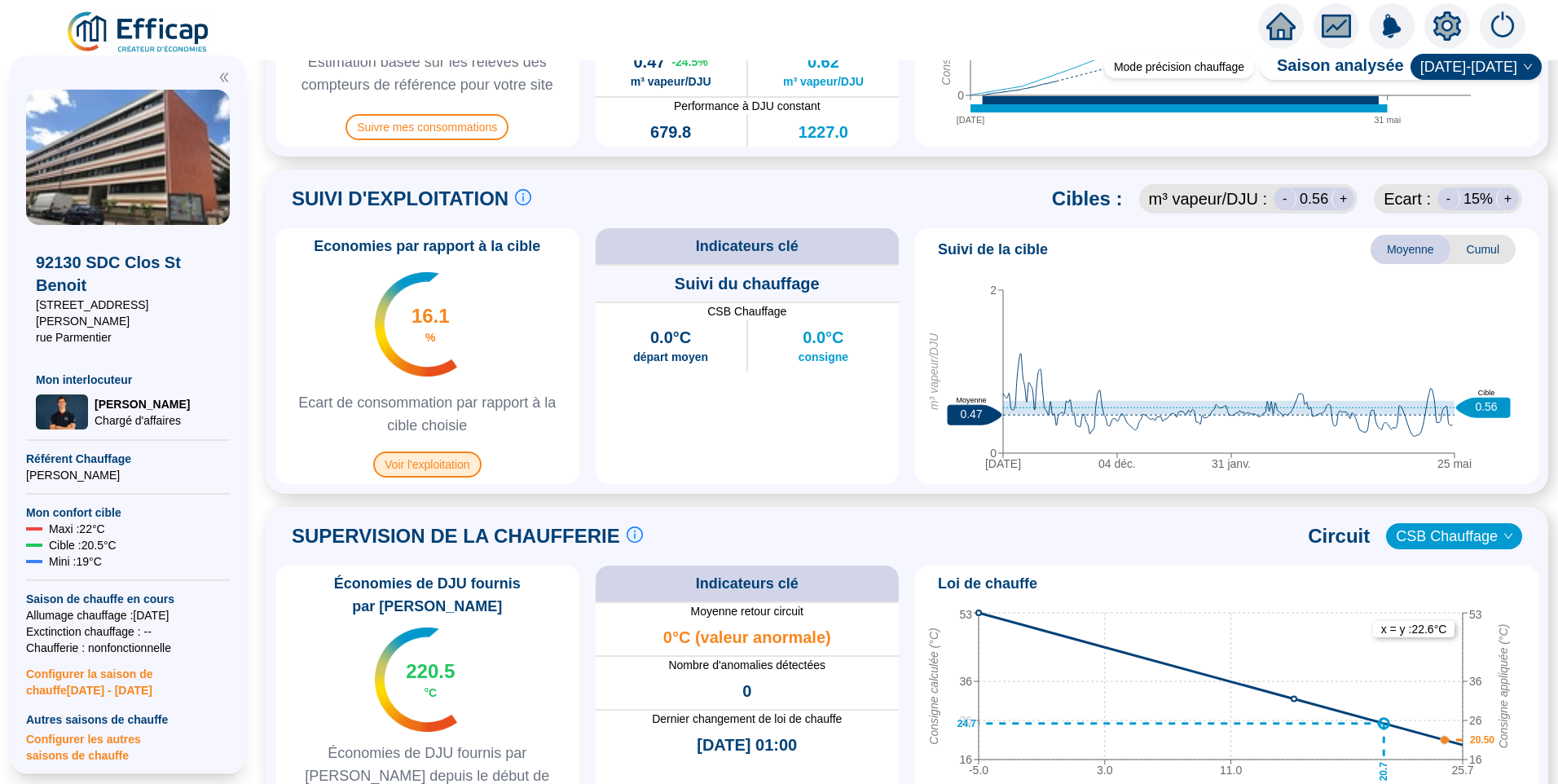
click at [440, 468] on span "Voir l'exploitation" at bounding box center [427, 464] width 108 height 26
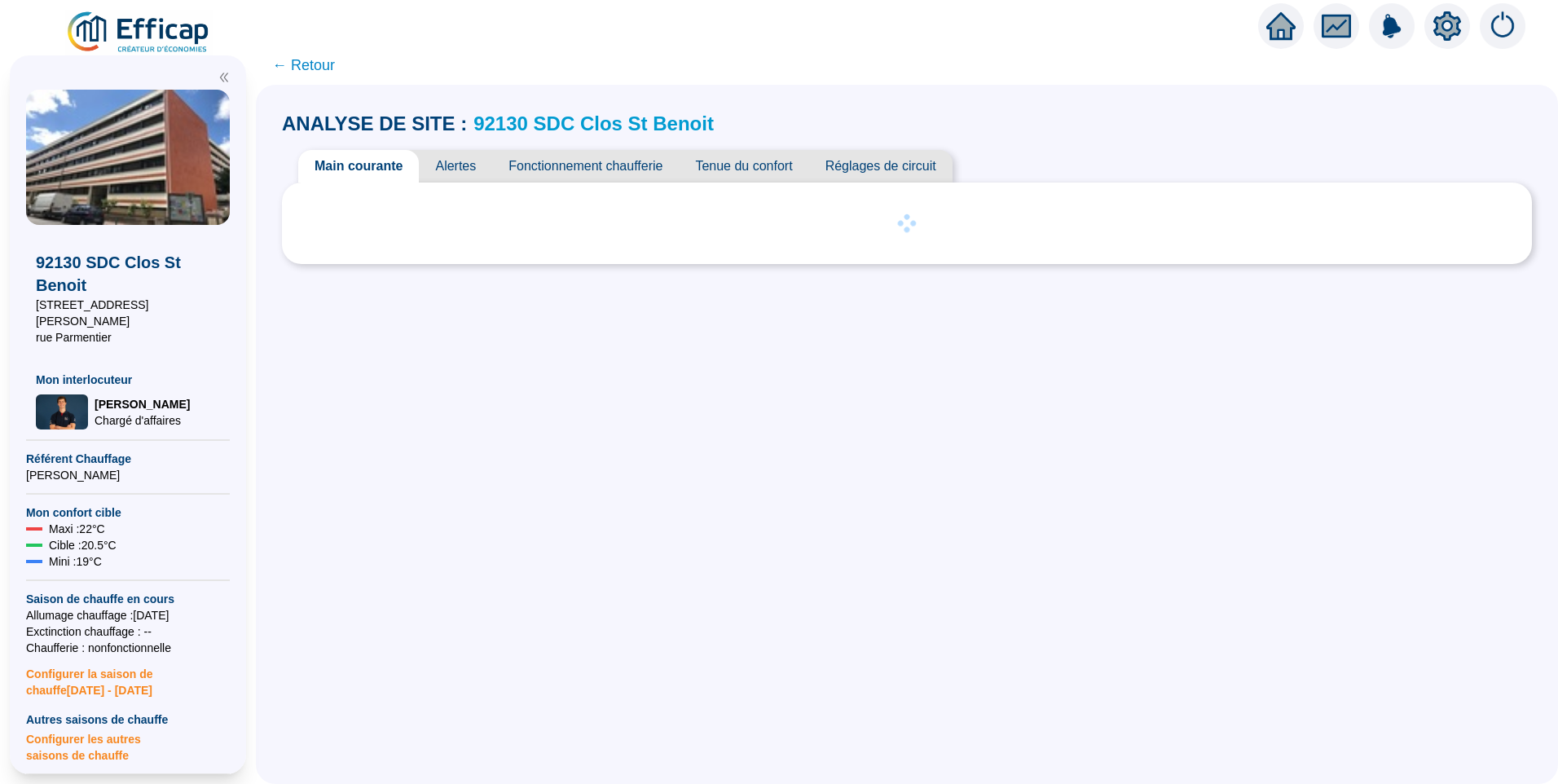
click at [875, 162] on span "Réglages de circuit" at bounding box center [881, 166] width 144 height 33
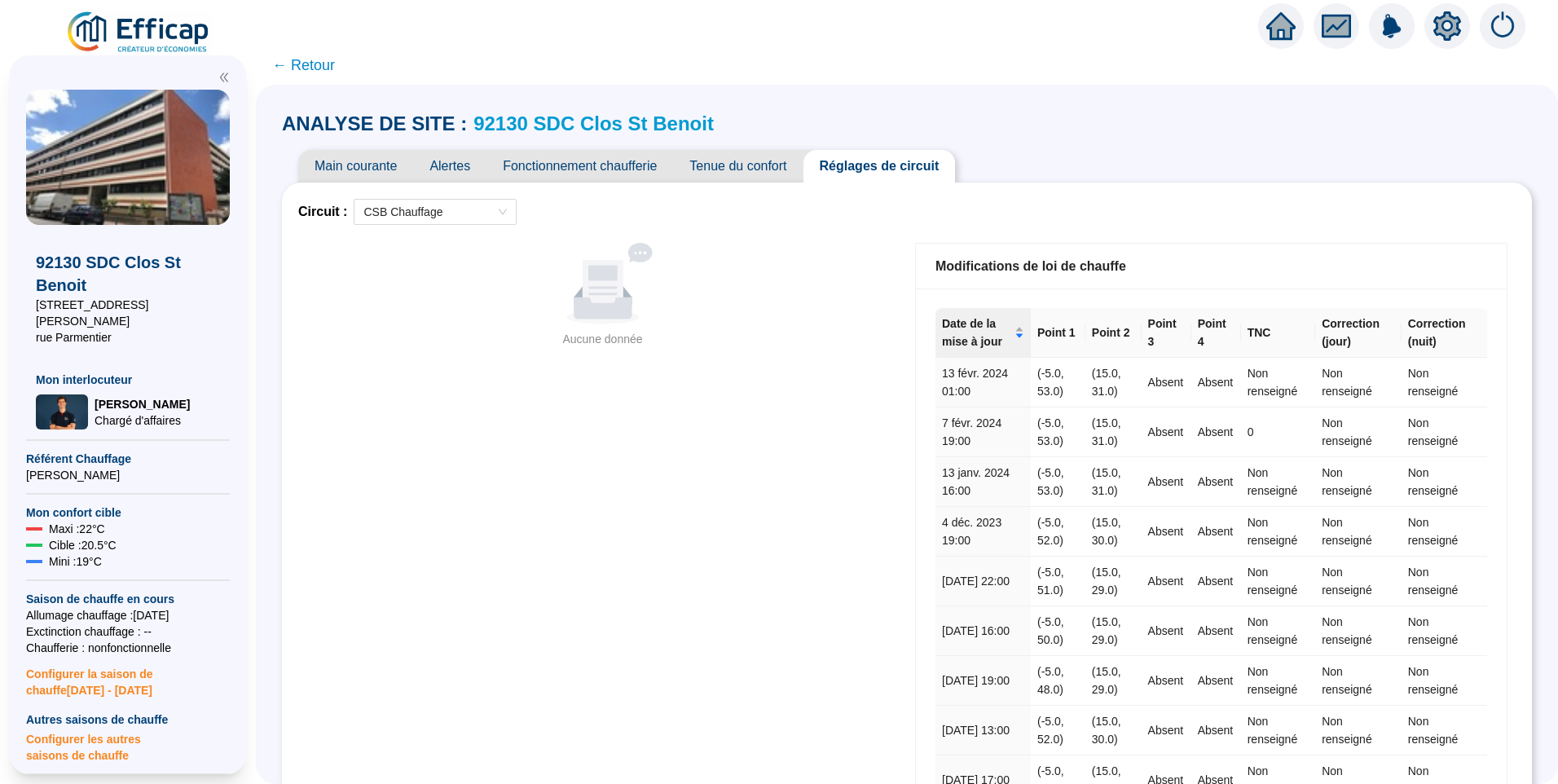
click at [325, 71] on span "← Retour" at bounding box center [303, 65] width 63 height 22
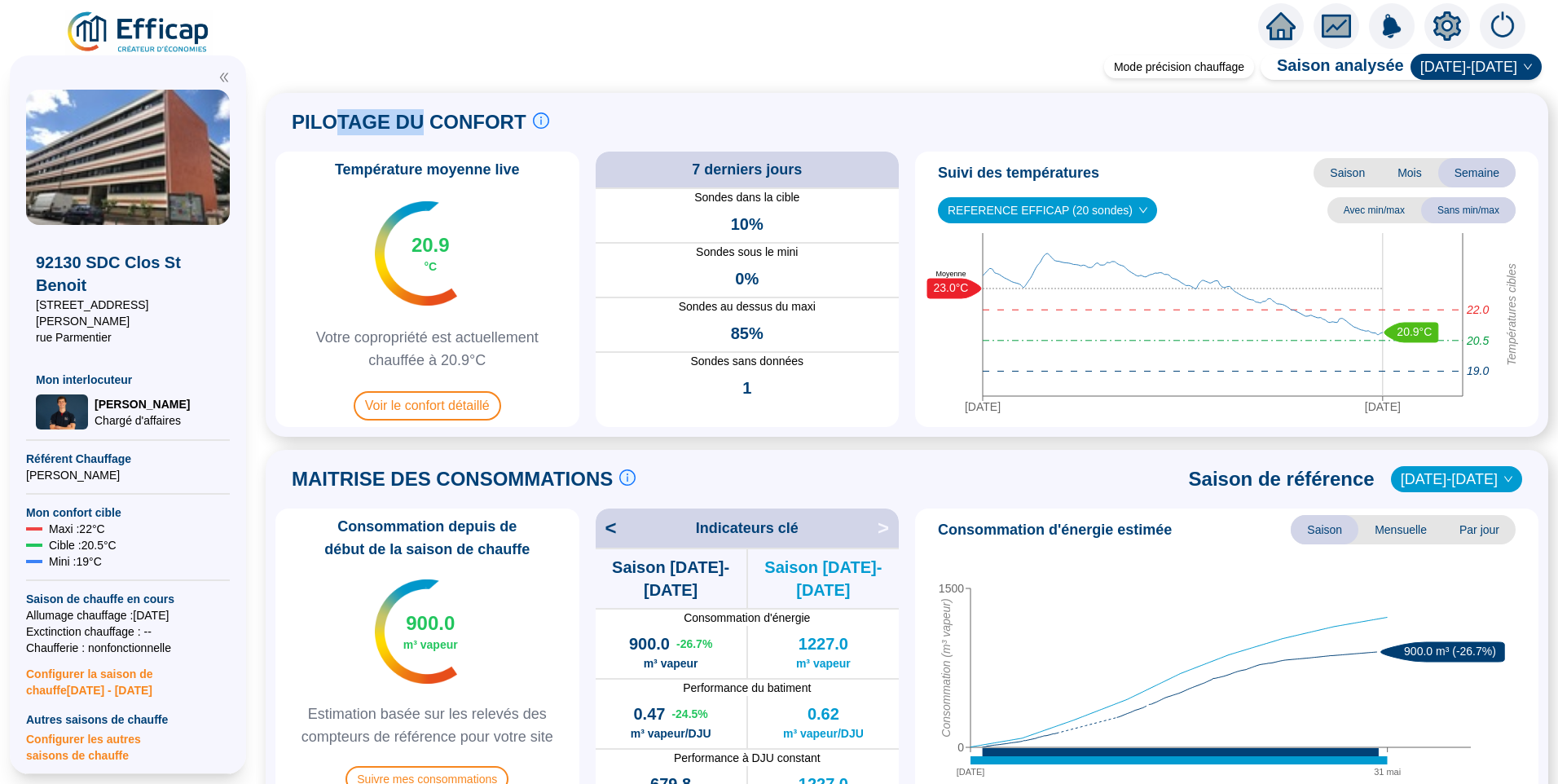
drag, startPoint x: 342, startPoint y: 131, endPoint x: 424, endPoint y: 131, distance: 82.0
click at [424, 131] on span "PILOTAGE DU CONFORT" at bounding box center [408, 122] width 234 height 26
click at [323, 131] on span "PILOTAGE DU CONFORT" at bounding box center [408, 122] width 234 height 26
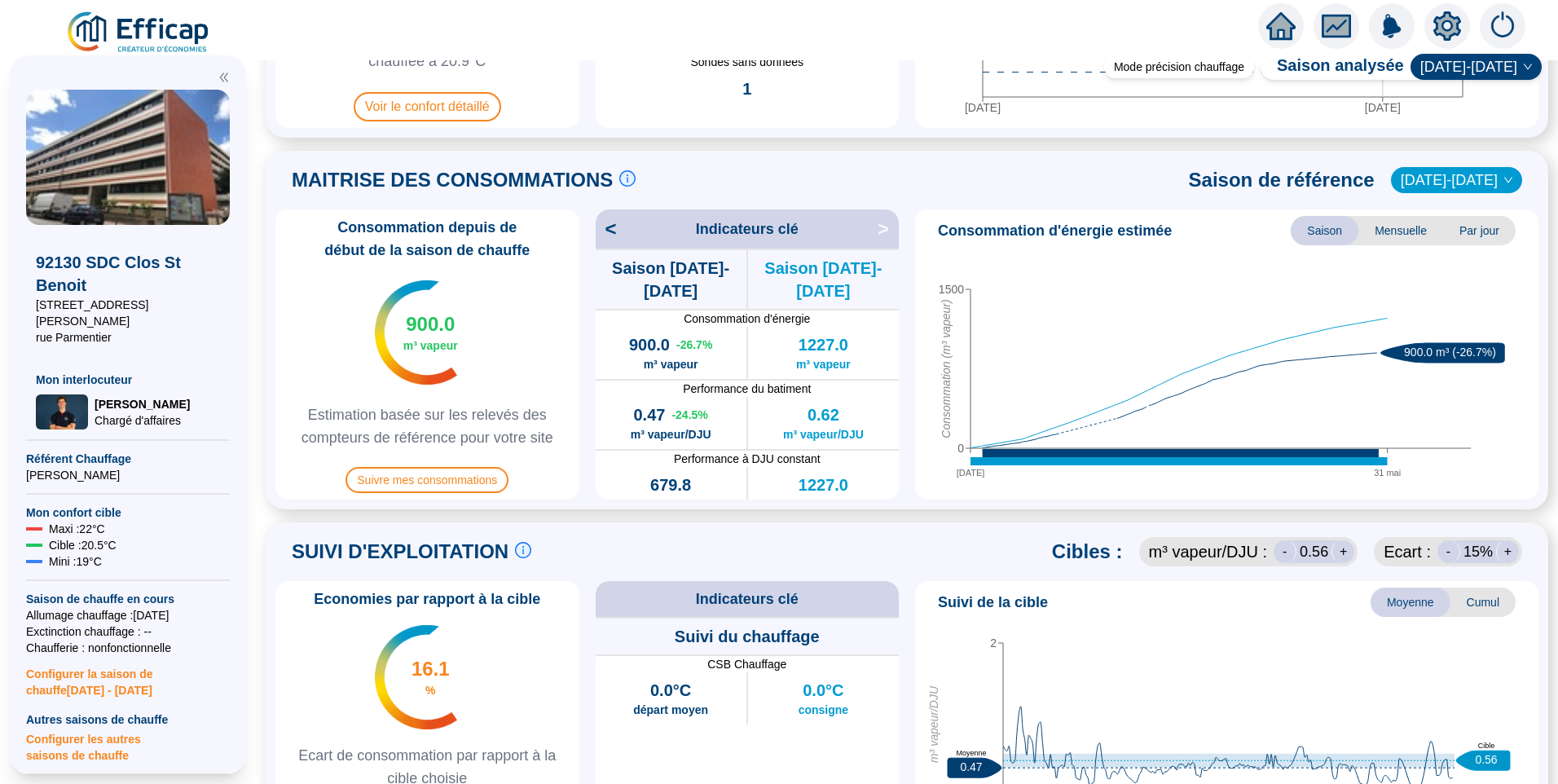
scroll to position [570, 0]
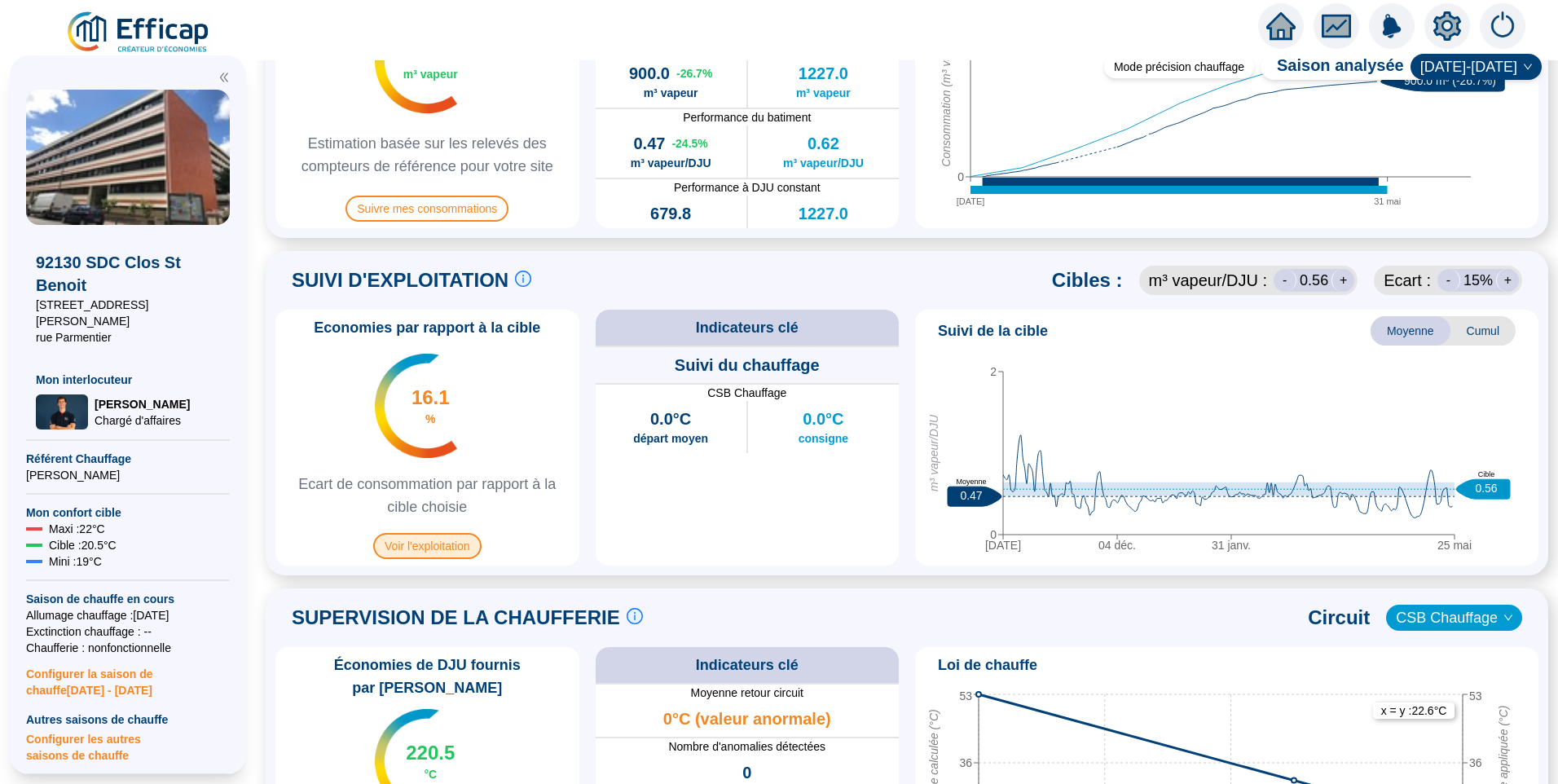
click at [460, 546] on span "Voir l'exploitation" at bounding box center [427, 545] width 108 height 26
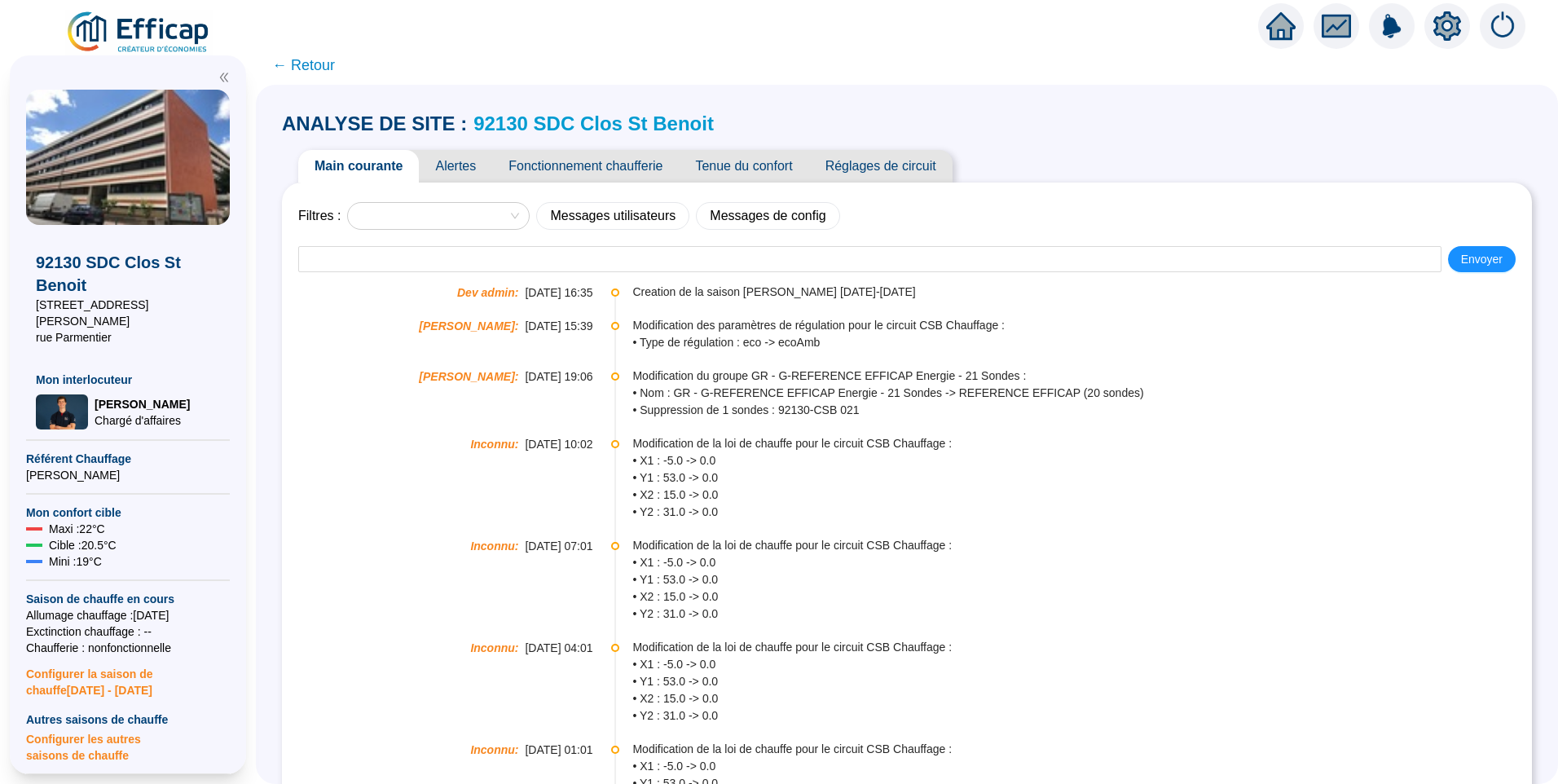
click at [597, 177] on span "Fonctionnement chaufferie" at bounding box center [585, 166] width 187 height 33
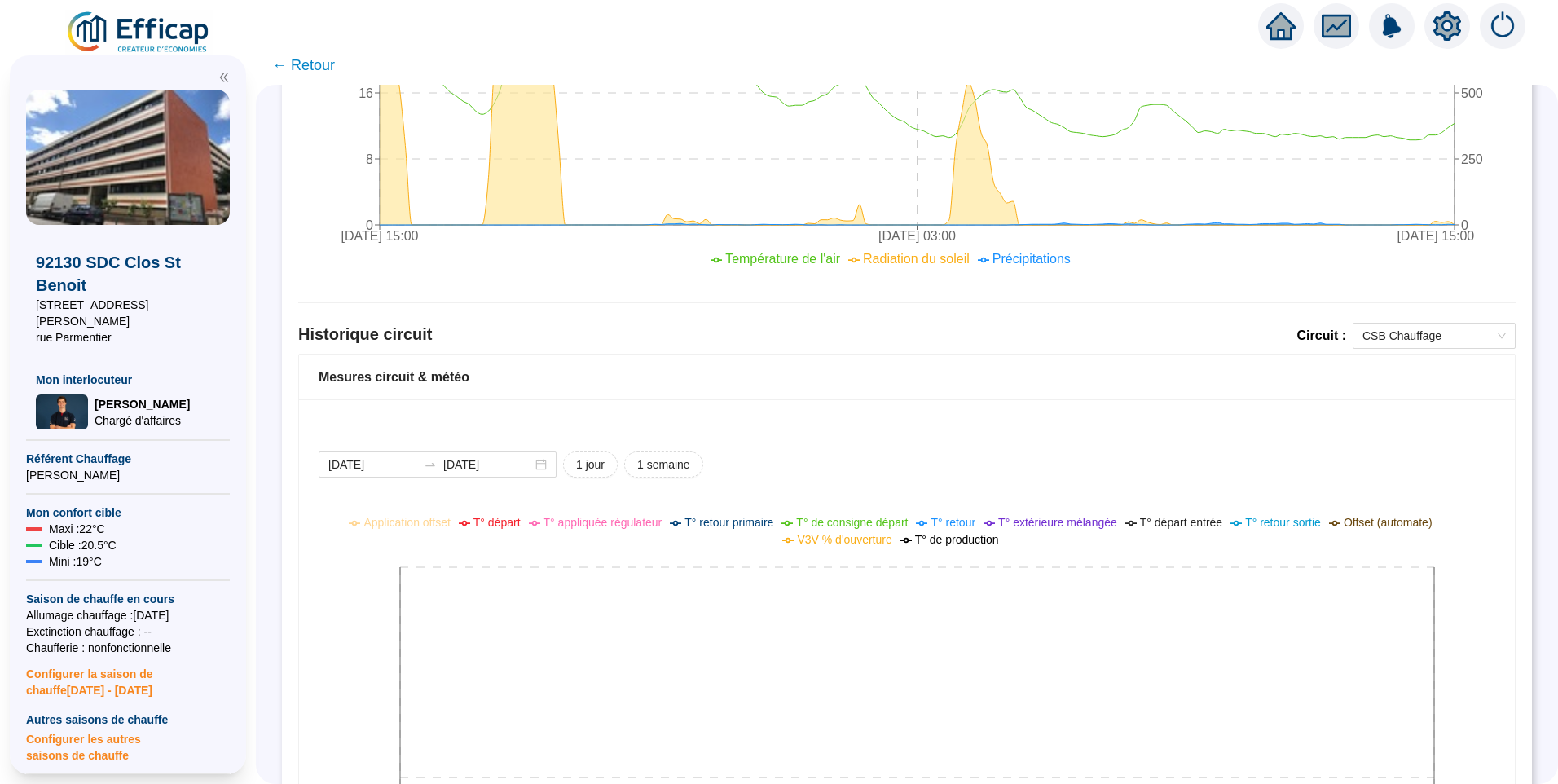
scroll to position [980, 0]
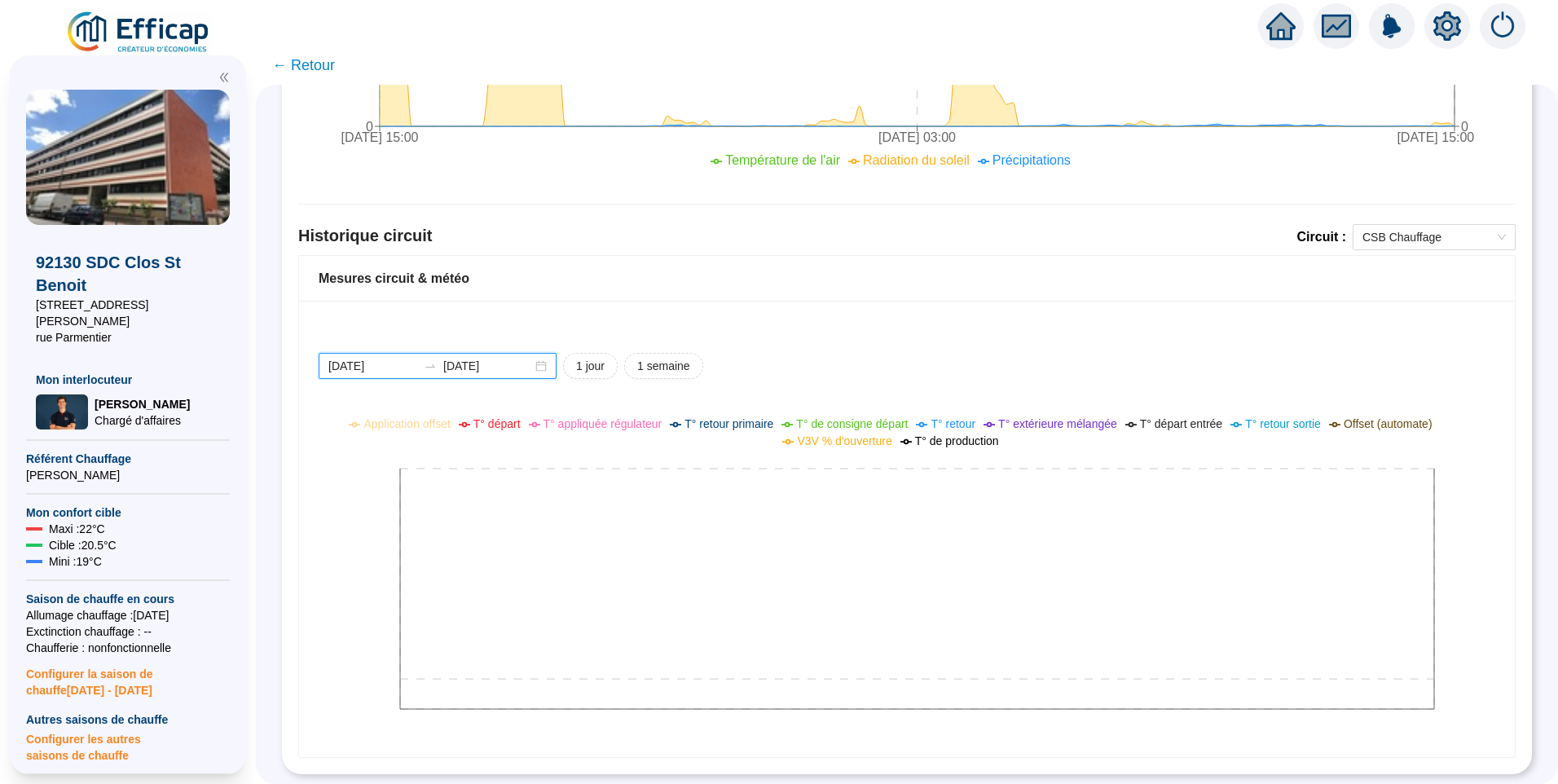
click at [405, 358] on input "[DATE]" at bounding box center [373, 367] width 89 height 17
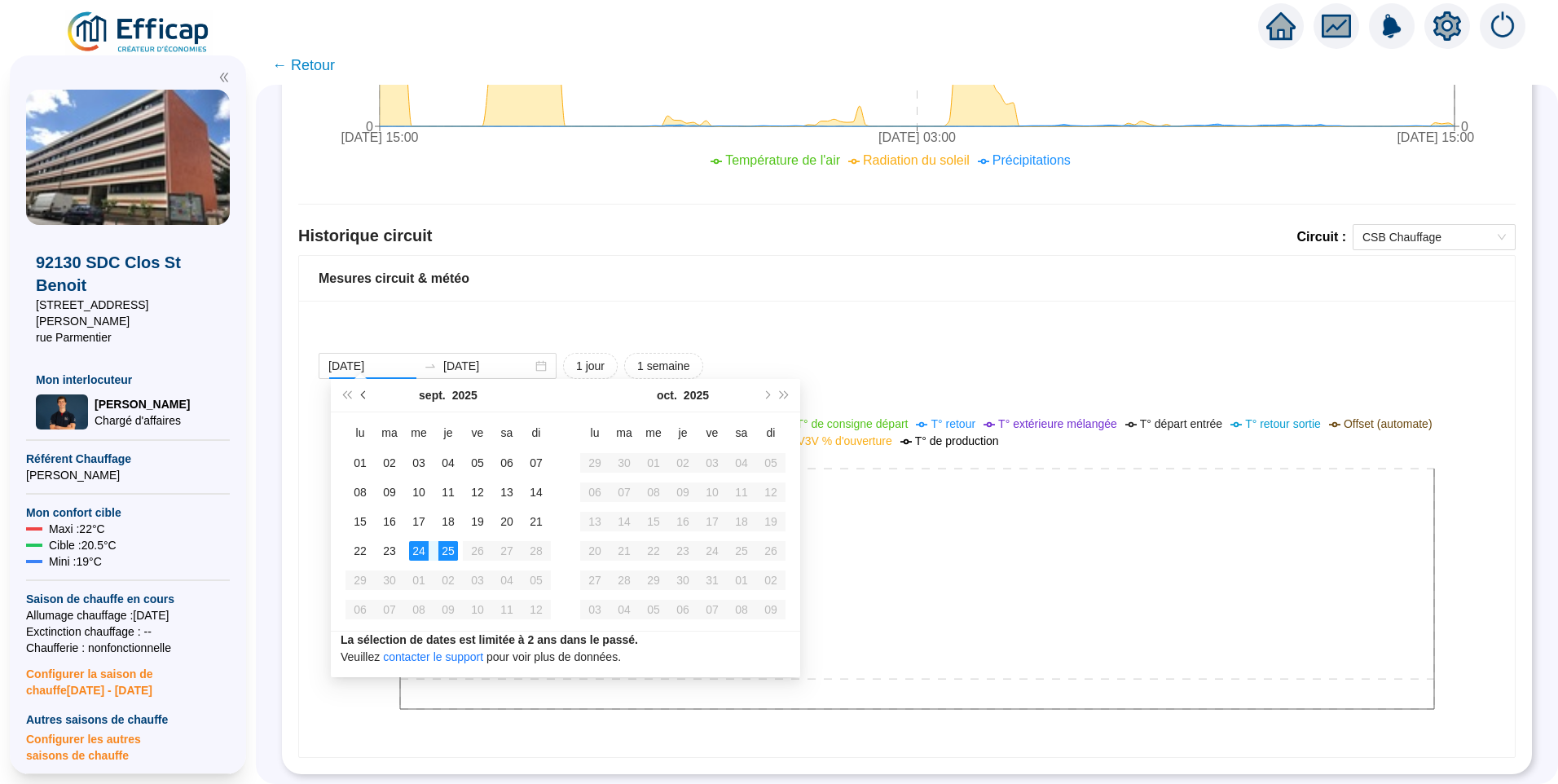
click at [362, 391] on button "Mois précédent (PageUp)" at bounding box center [364, 395] width 18 height 33
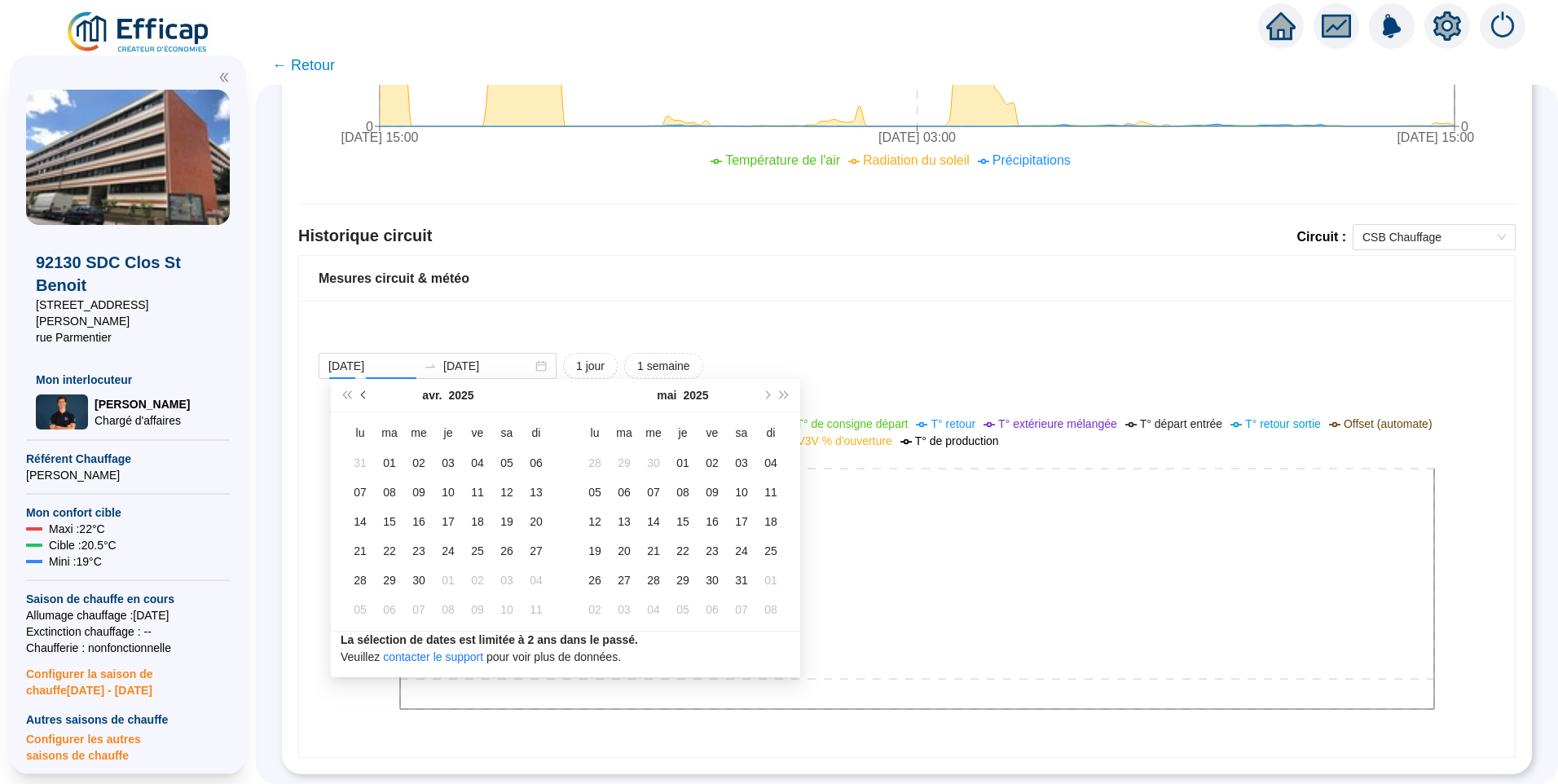
click at [362, 391] on button "Mois précédent (PageUp)" at bounding box center [364, 395] width 18 height 33
type input "[DATE]"
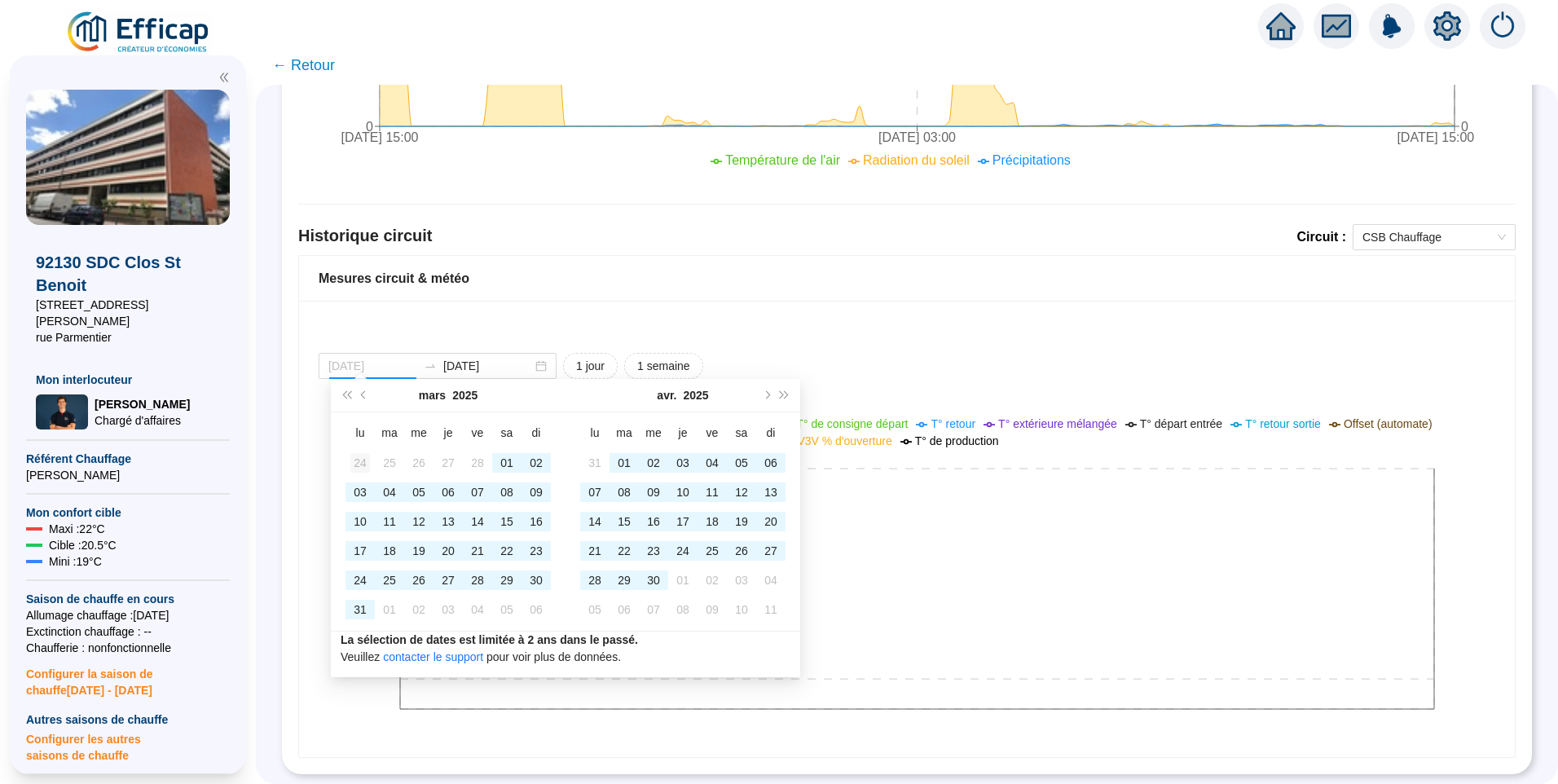
click at [354, 465] on div "24" at bounding box center [360, 462] width 20 height 20
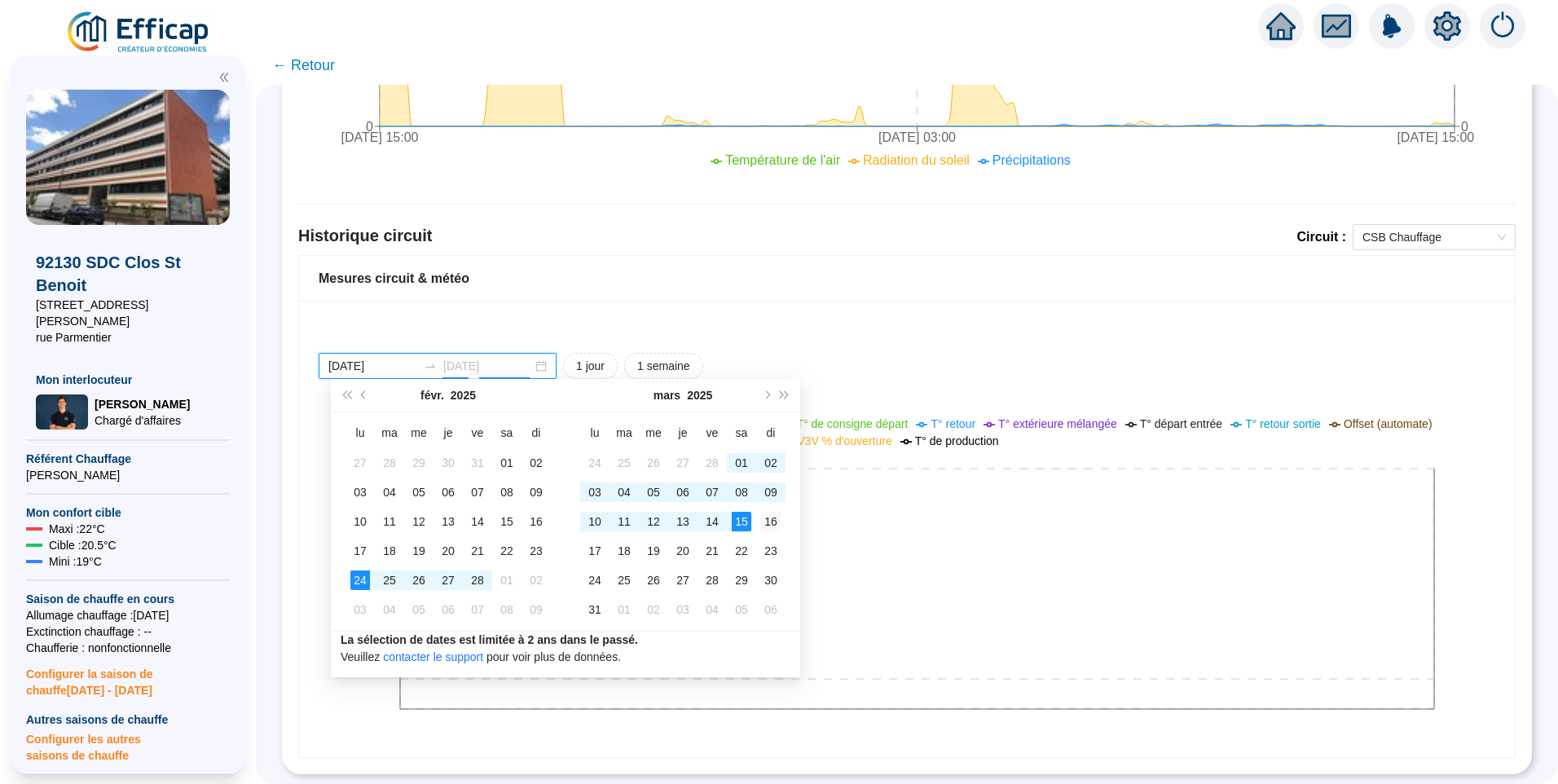
type input "[DATE]"
click at [763, 528] on div "16" at bounding box center [770, 521] width 20 height 20
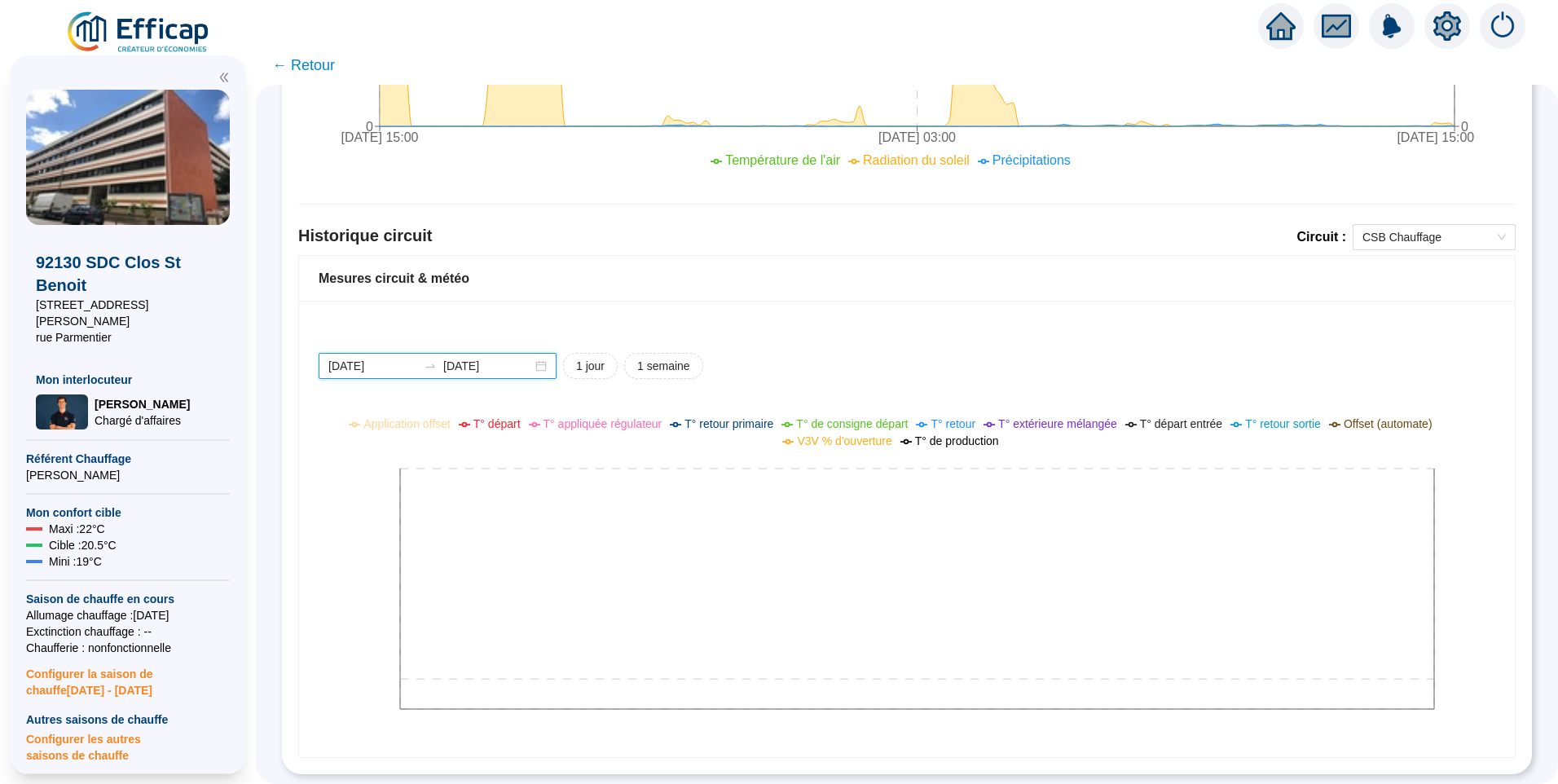
click at [405, 358] on input "[DATE]" at bounding box center [373, 367] width 89 height 17
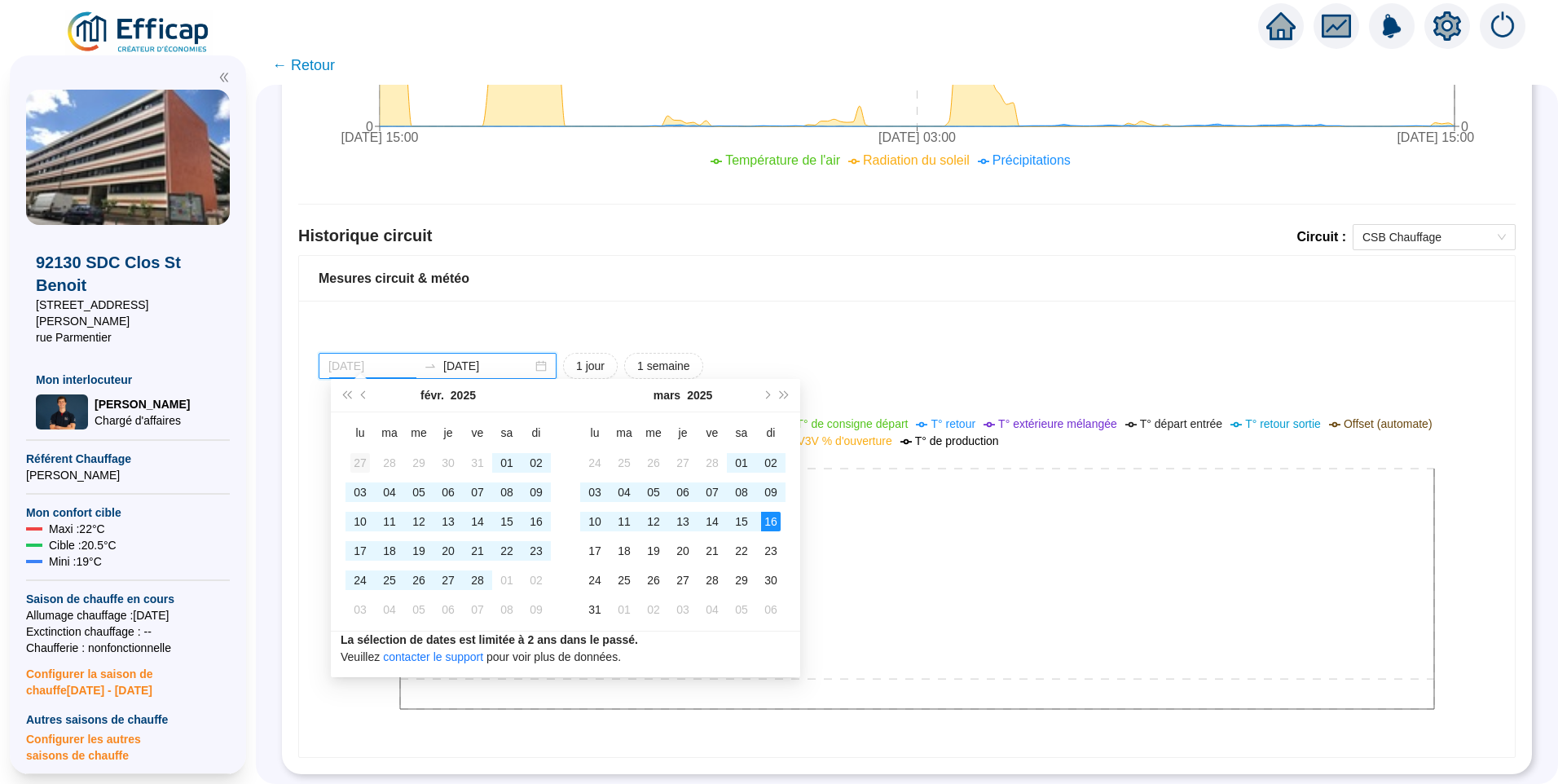
type input "[DATE]"
click at [363, 460] on div "27" at bounding box center [360, 462] width 20 height 20
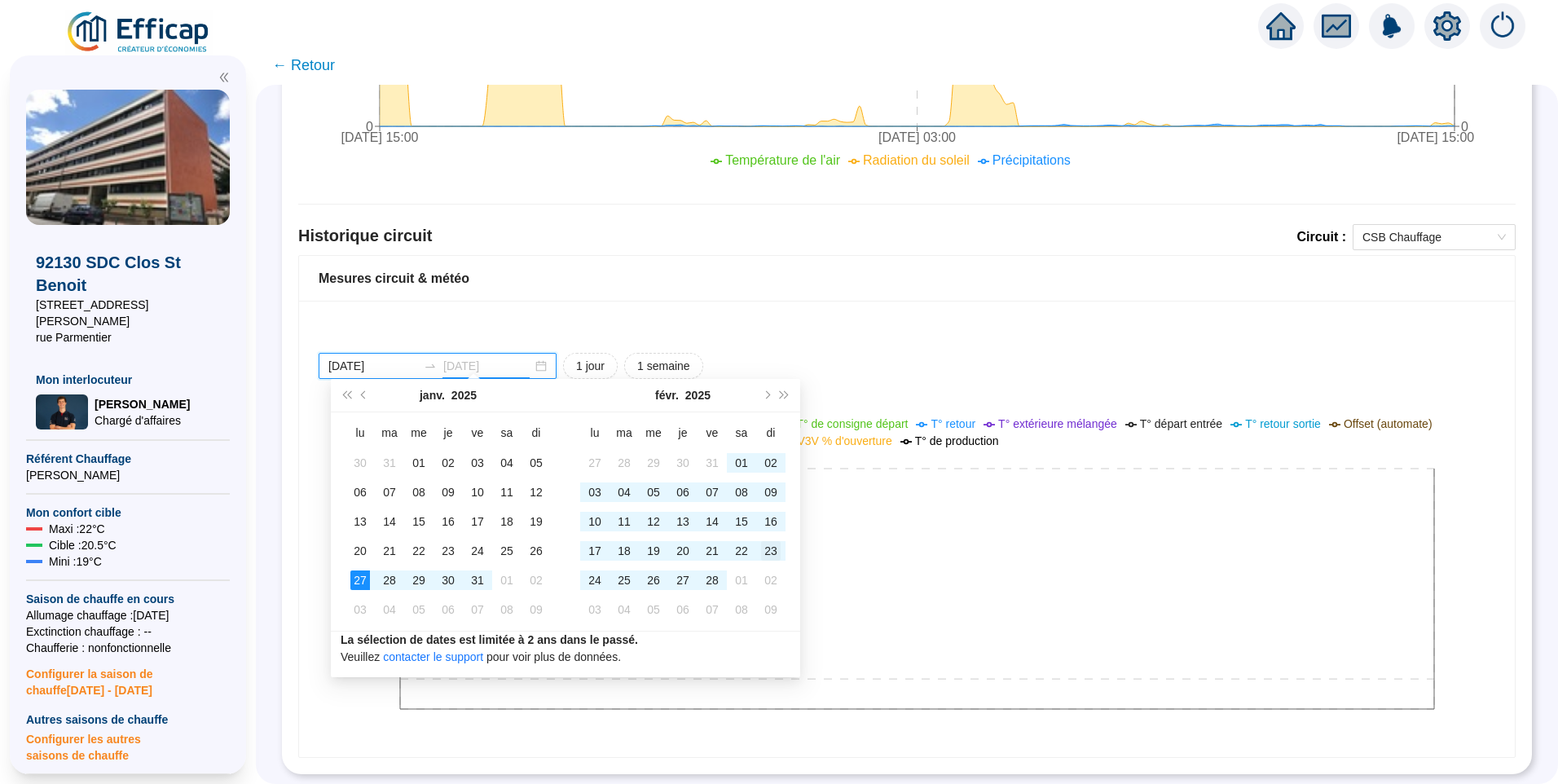
type input "[DATE]"
click at [776, 545] on div "23" at bounding box center [770, 551] width 20 height 20
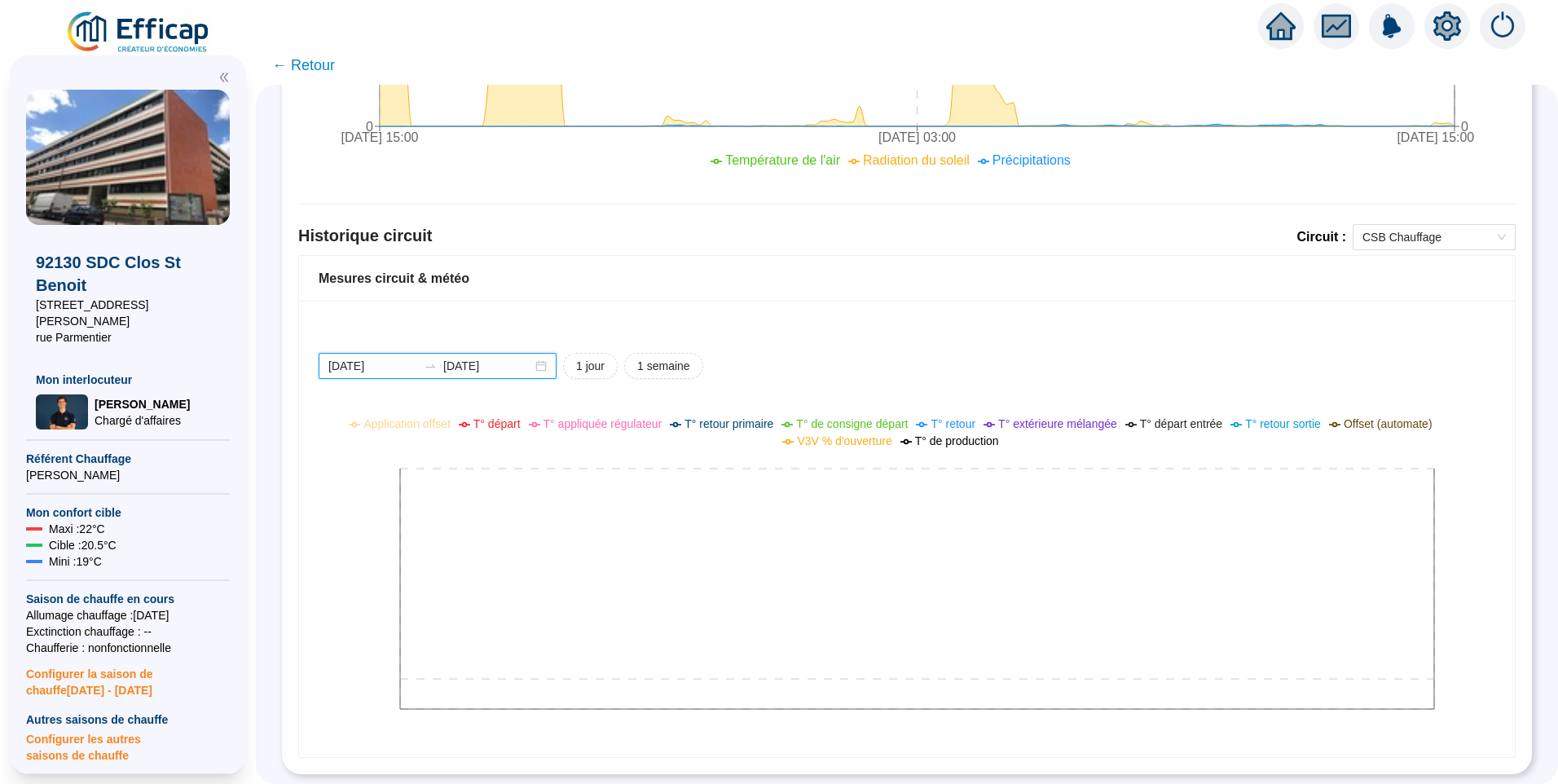
click at [404, 358] on input "[DATE]" at bounding box center [373, 367] width 89 height 17
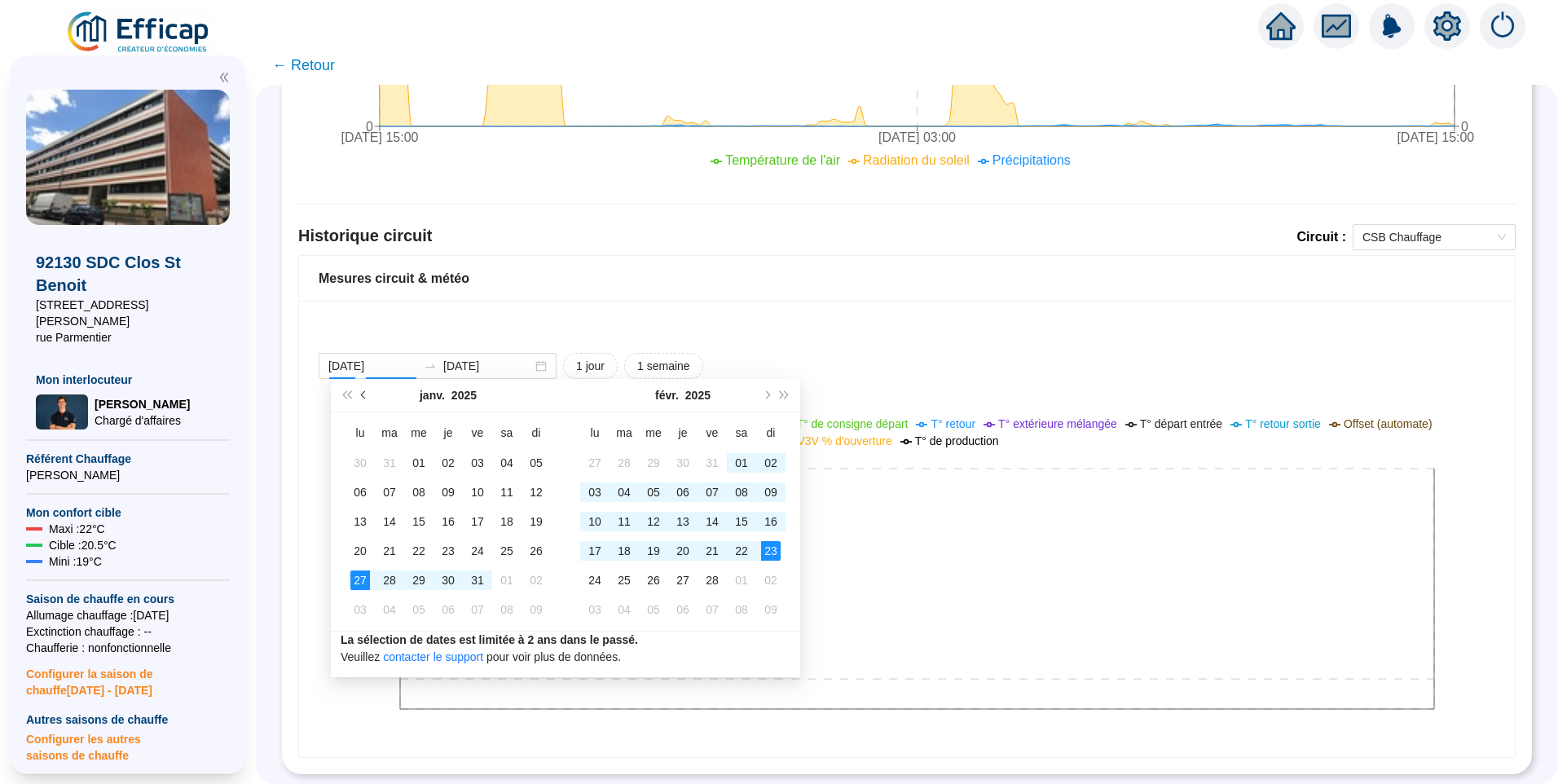
click at [365, 398] on button "Mois précédent (PageUp)" at bounding box center [364, 395] width 18 height 33
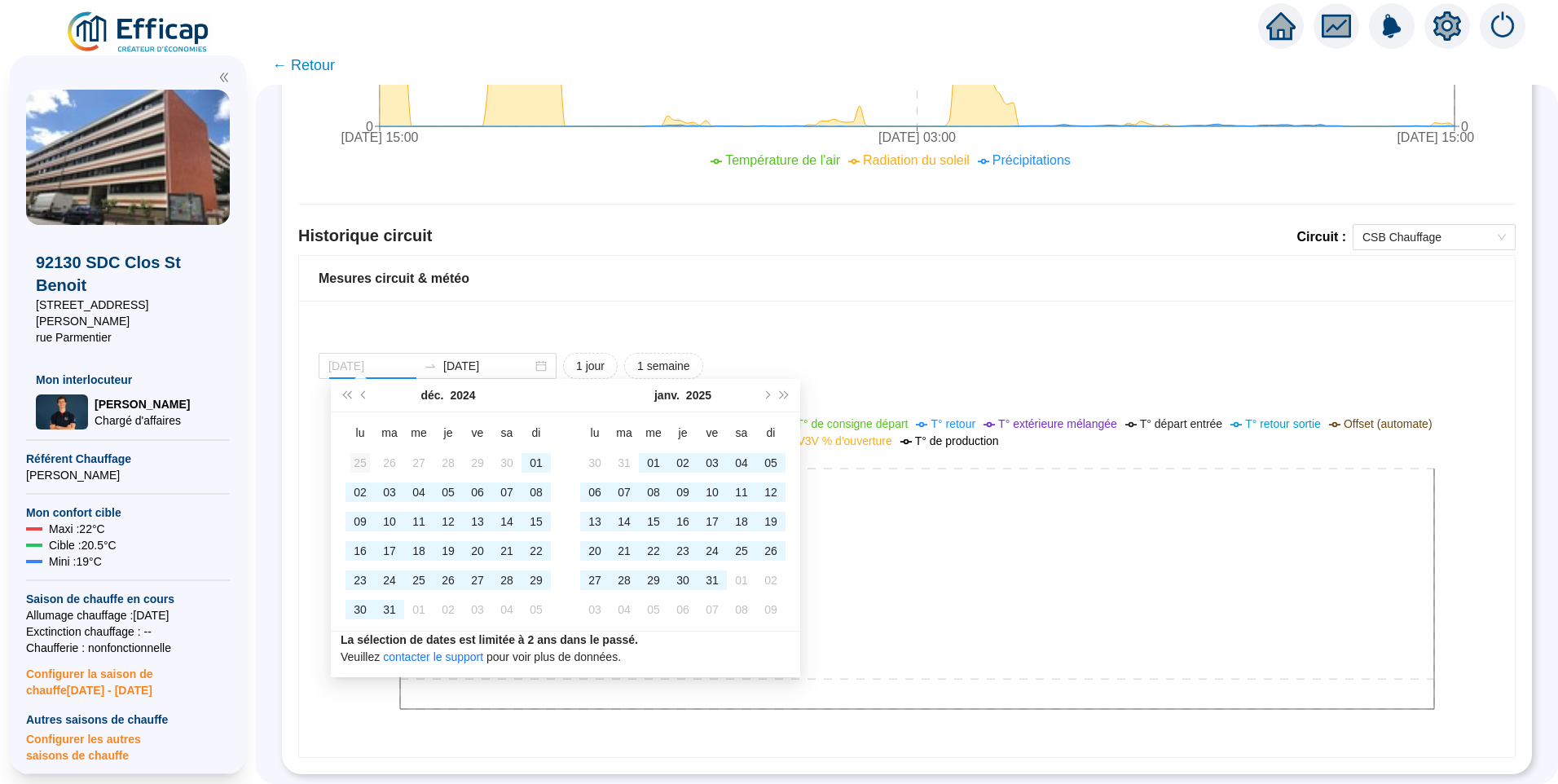
type input "[DATE]"
click at [359, 459] on div "25" at bounding box center [360, 462] width 20 height 20
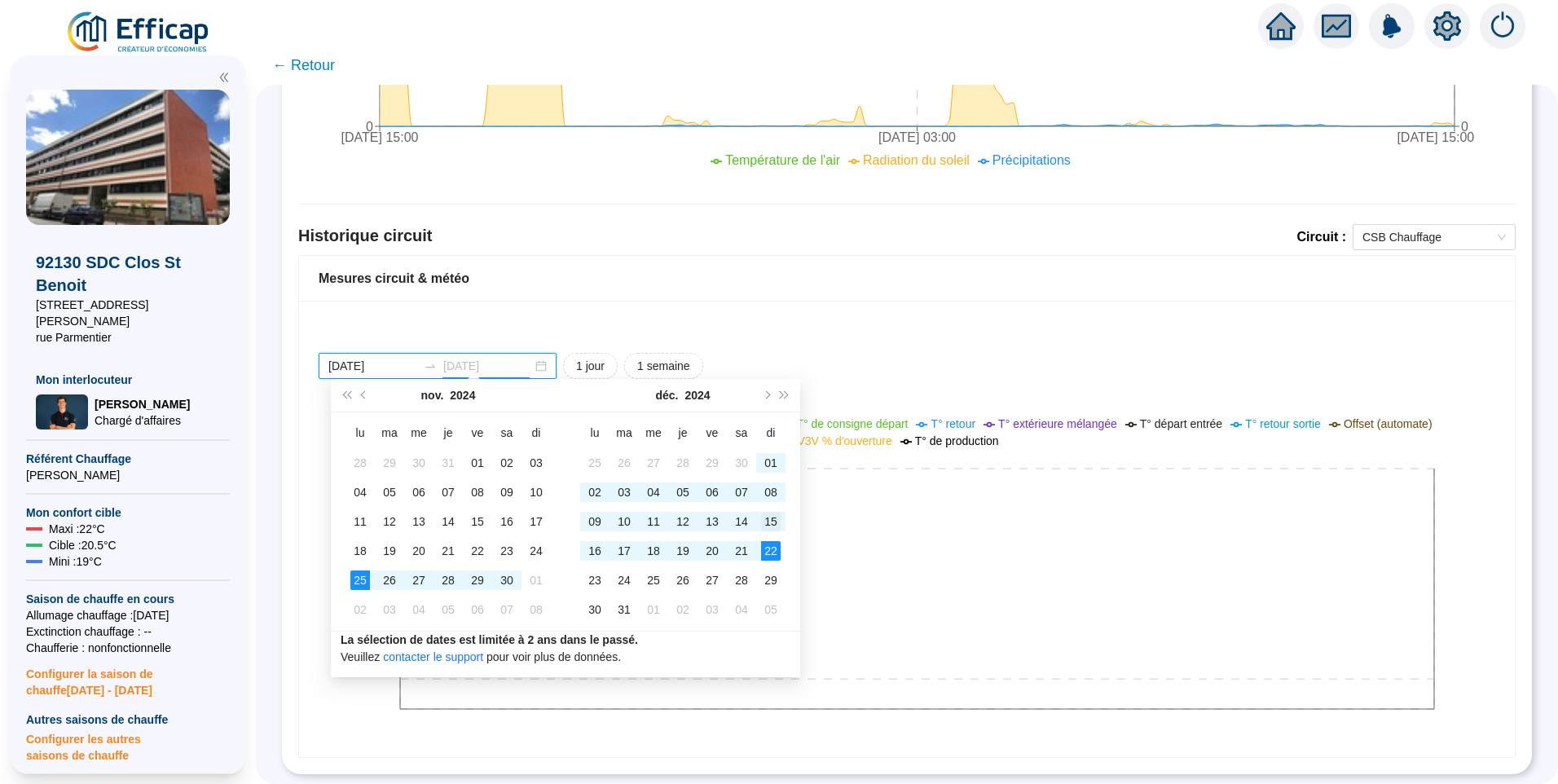
type input "[DATE]"
click at [774, 524] on div "15" at bounding box center [770, 521] width 20 height 20
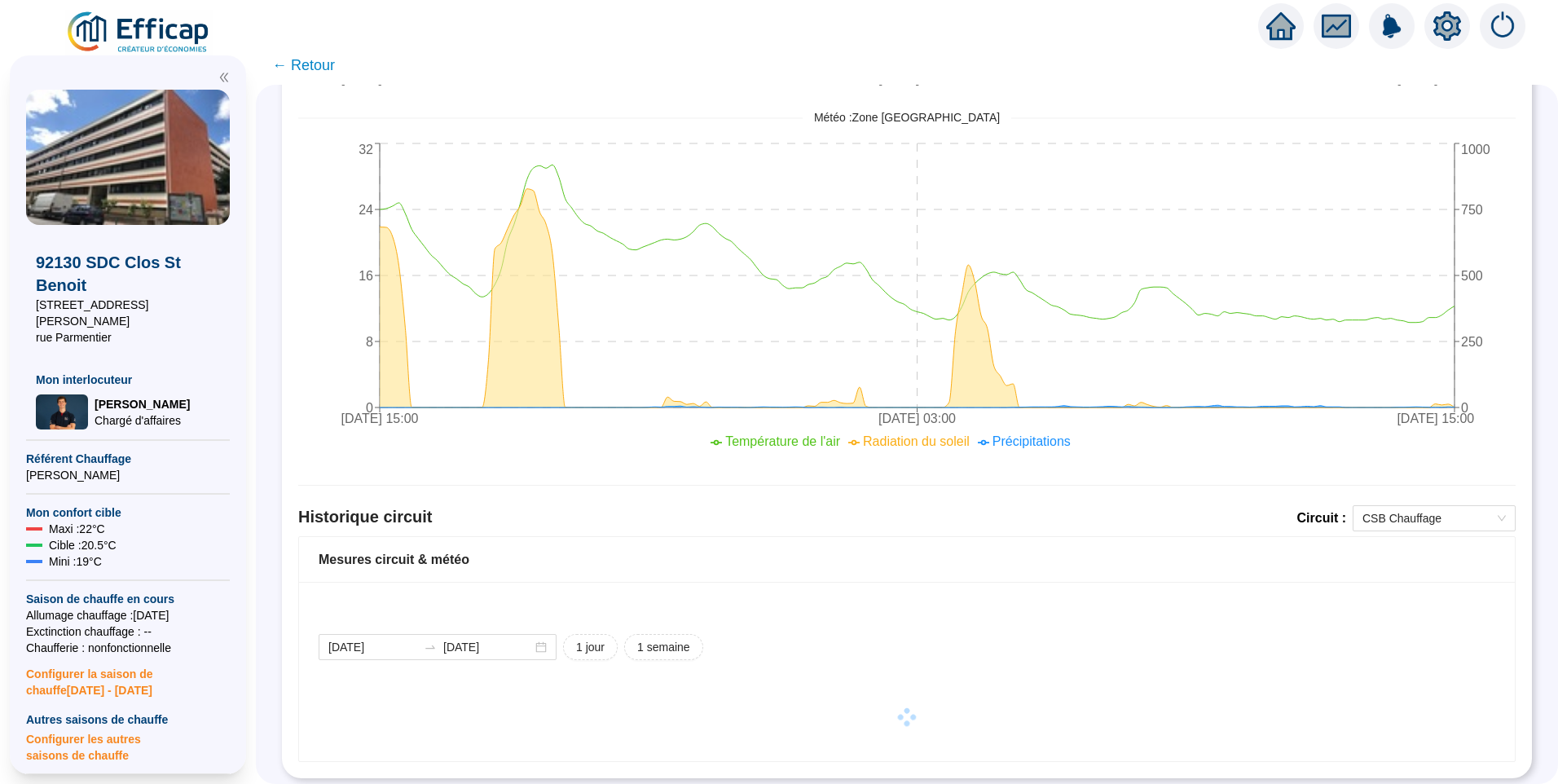
scroll to position [703, 0]
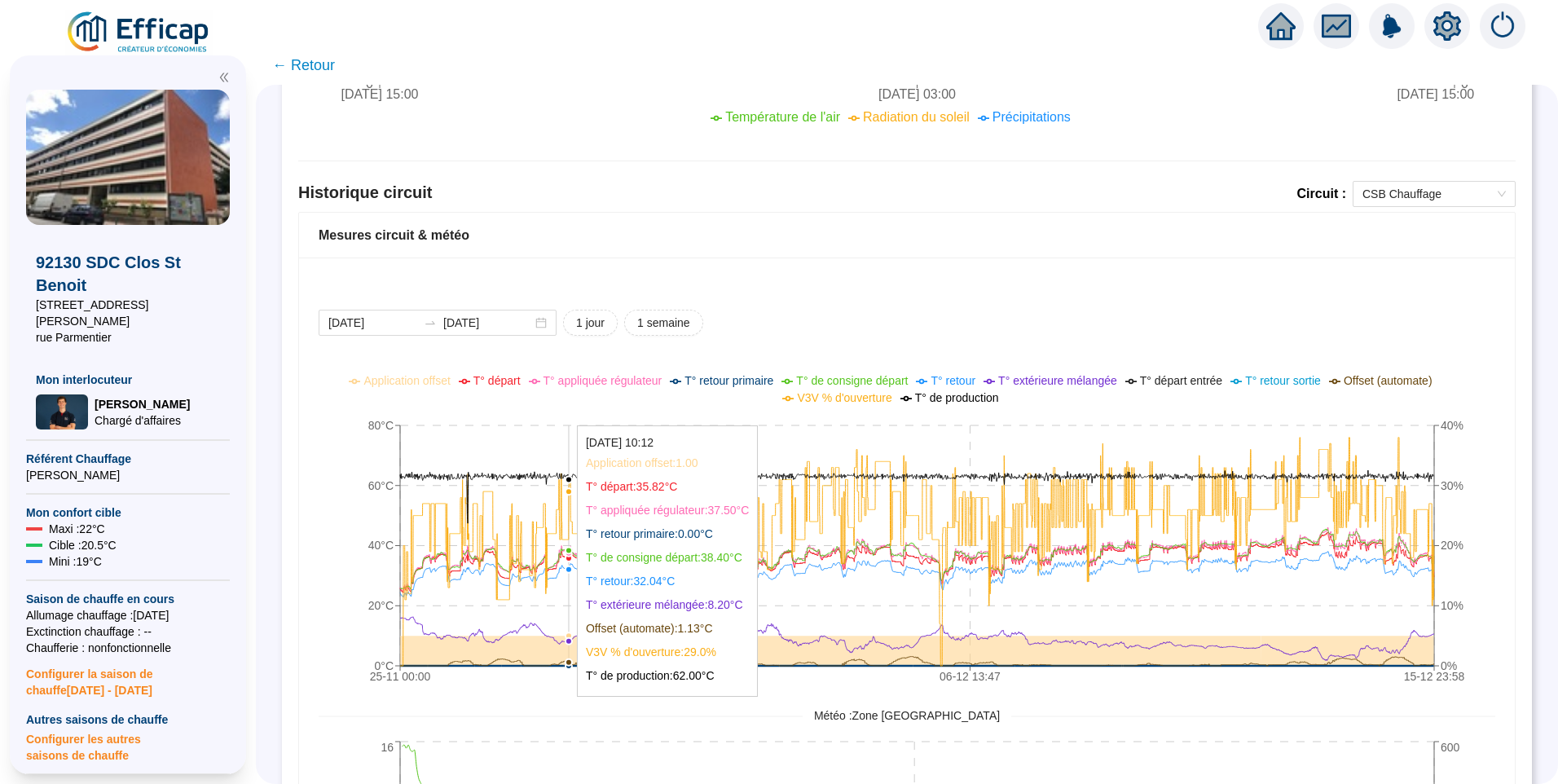
scroll to position [1140, 0]
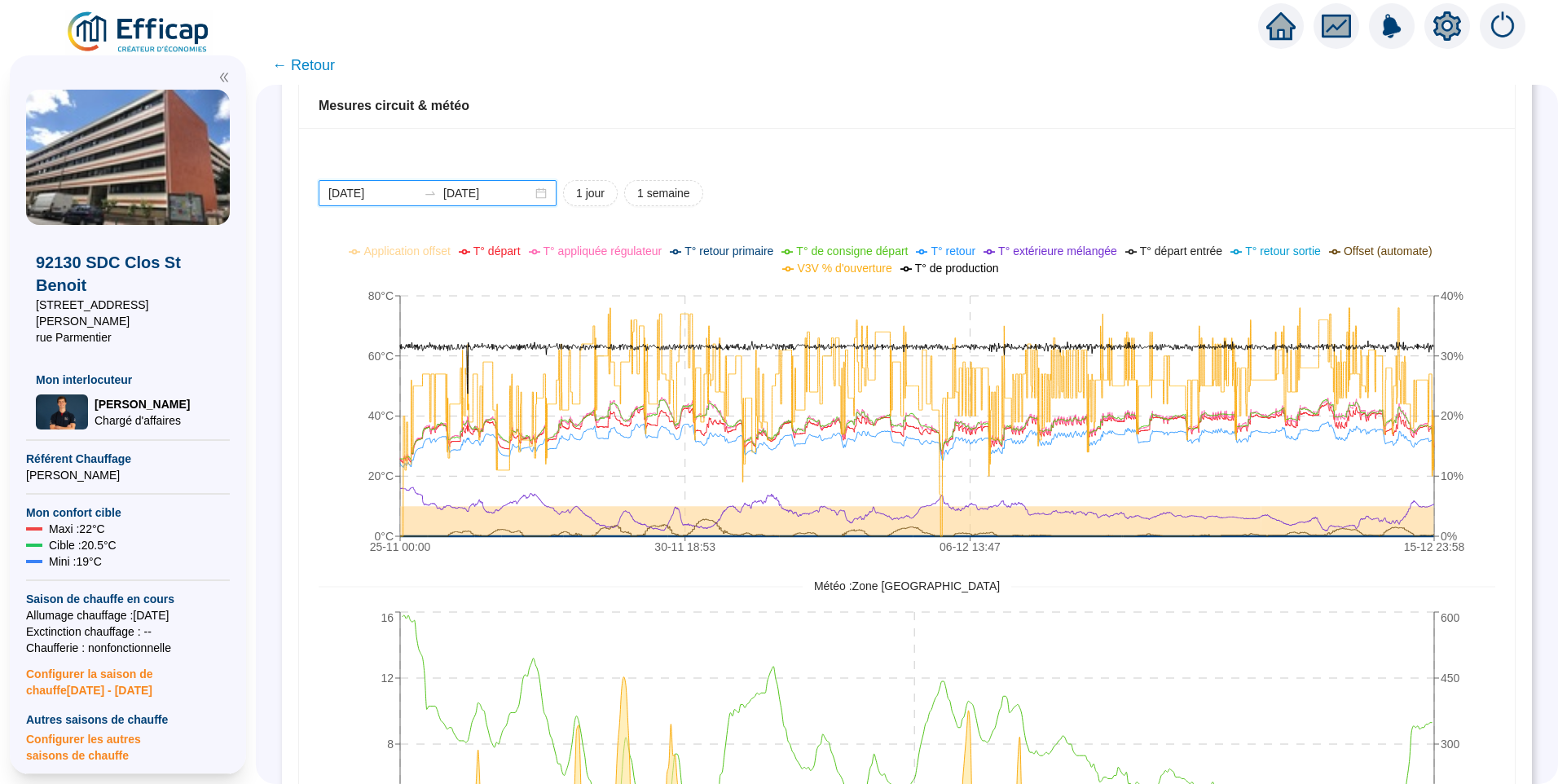
click at [412, 201] on input "[DATE]" at bounding box center [373, 194] width 89 height 17
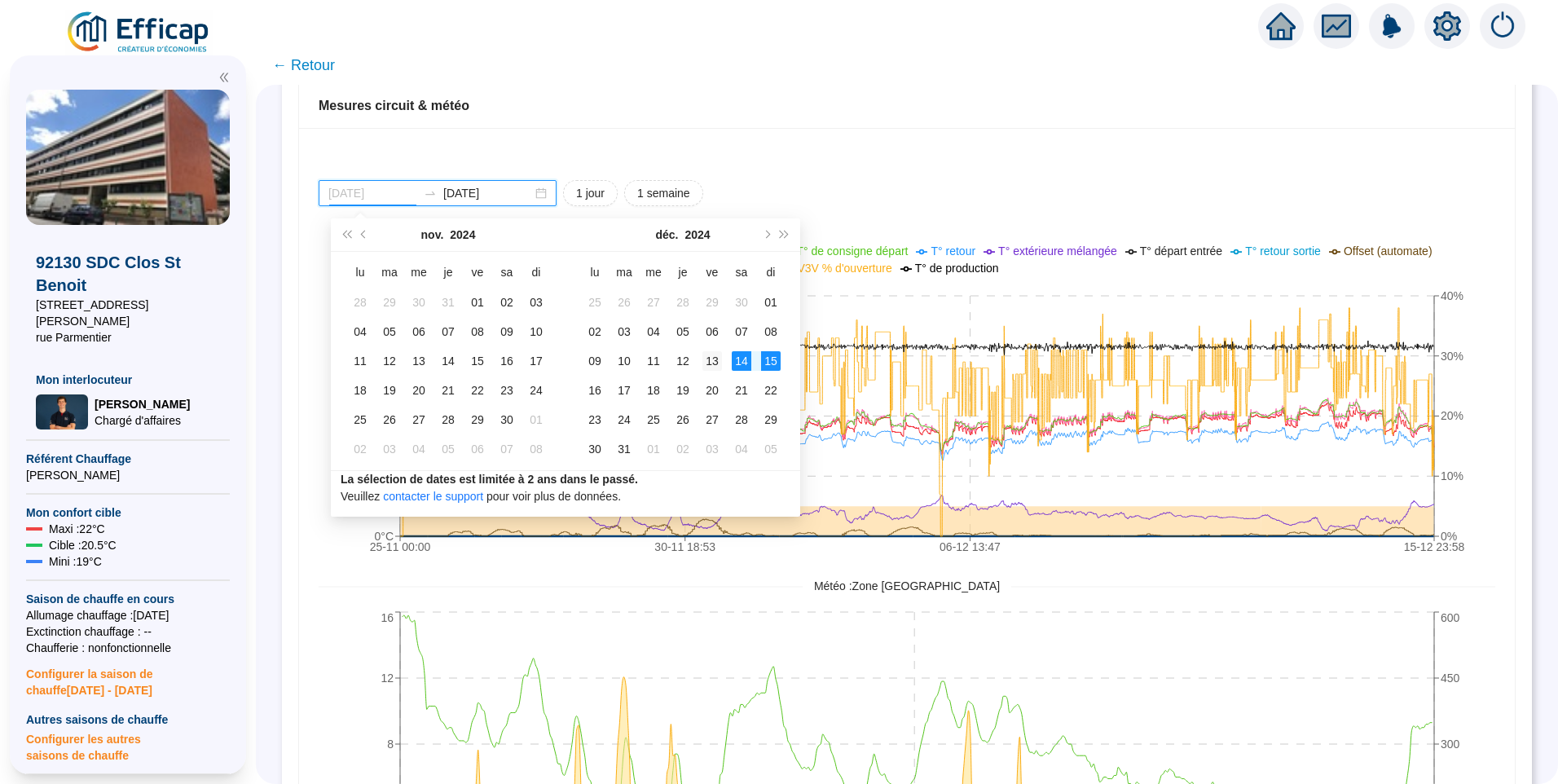
type input "[DATE]"
click at [706, 352] on div "13" at bounding box center [712, 360] width 20 height 20
type input "[DATE]"
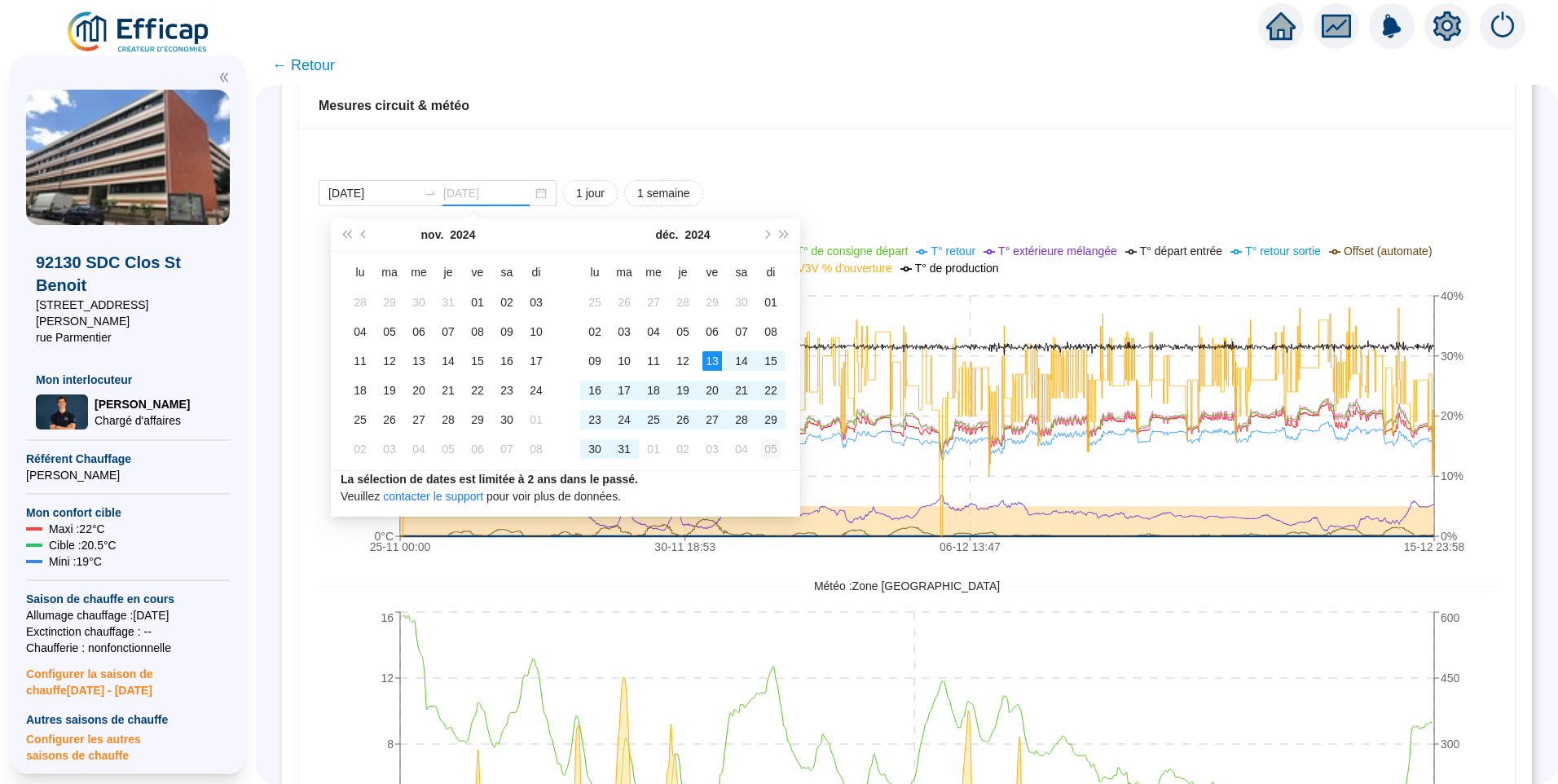
click at [767, 444] on div "05" at bounding box center [770, 449] width 20 height 20
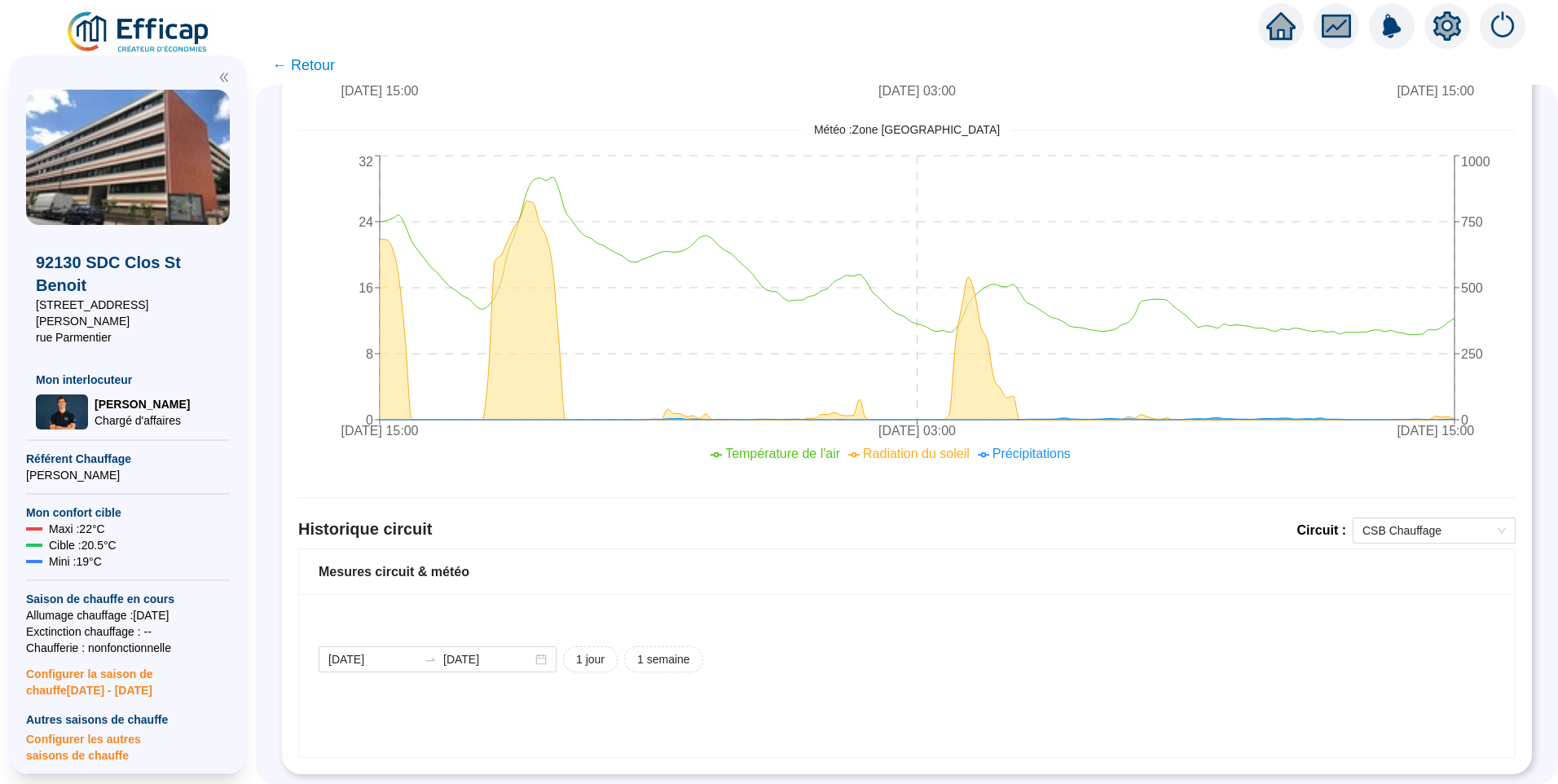
scroll to position [703, 0]
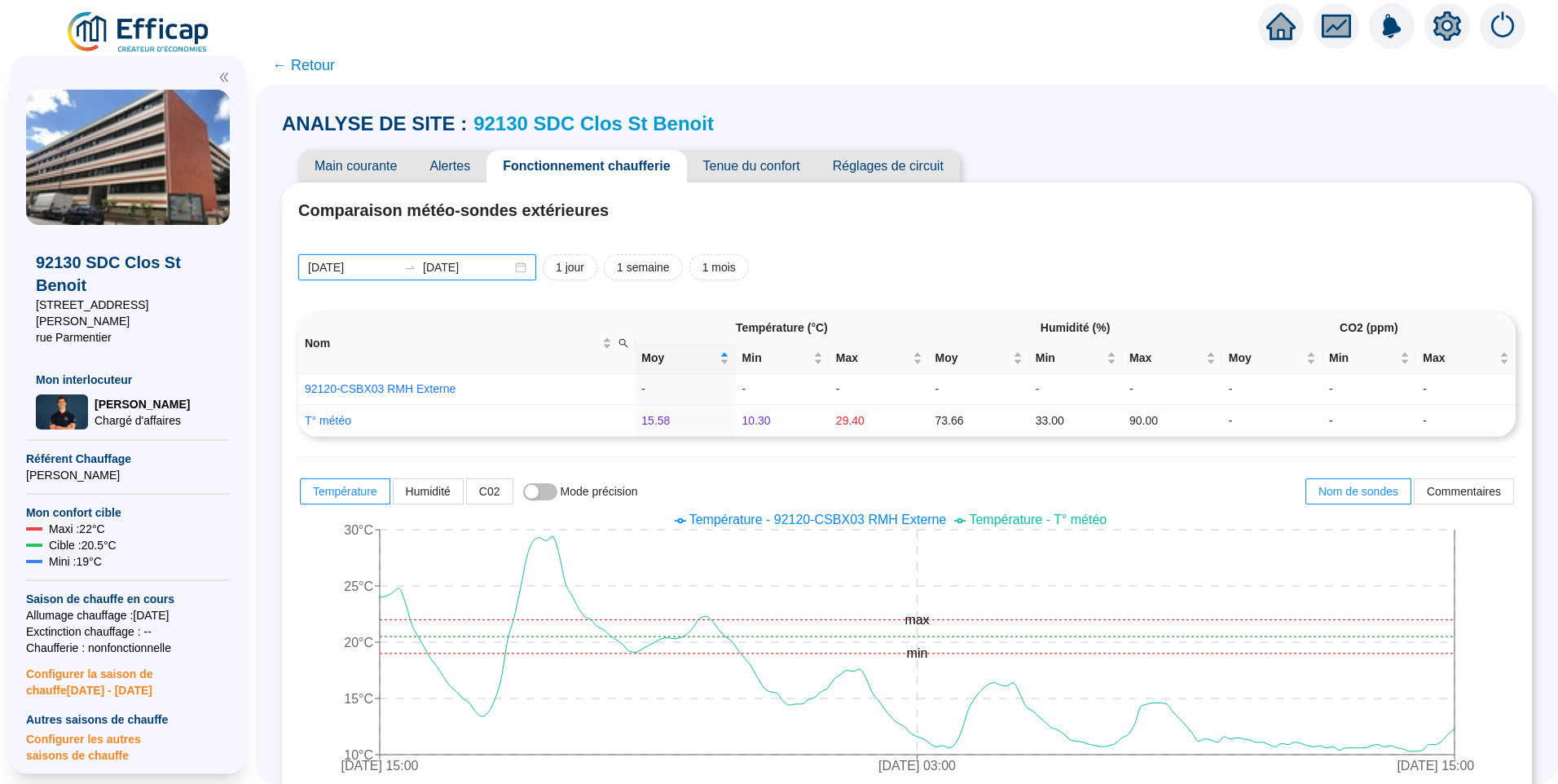
click at [389, 263] on input "[DATE]" at bounding box center [352, 268] width 89 height 17
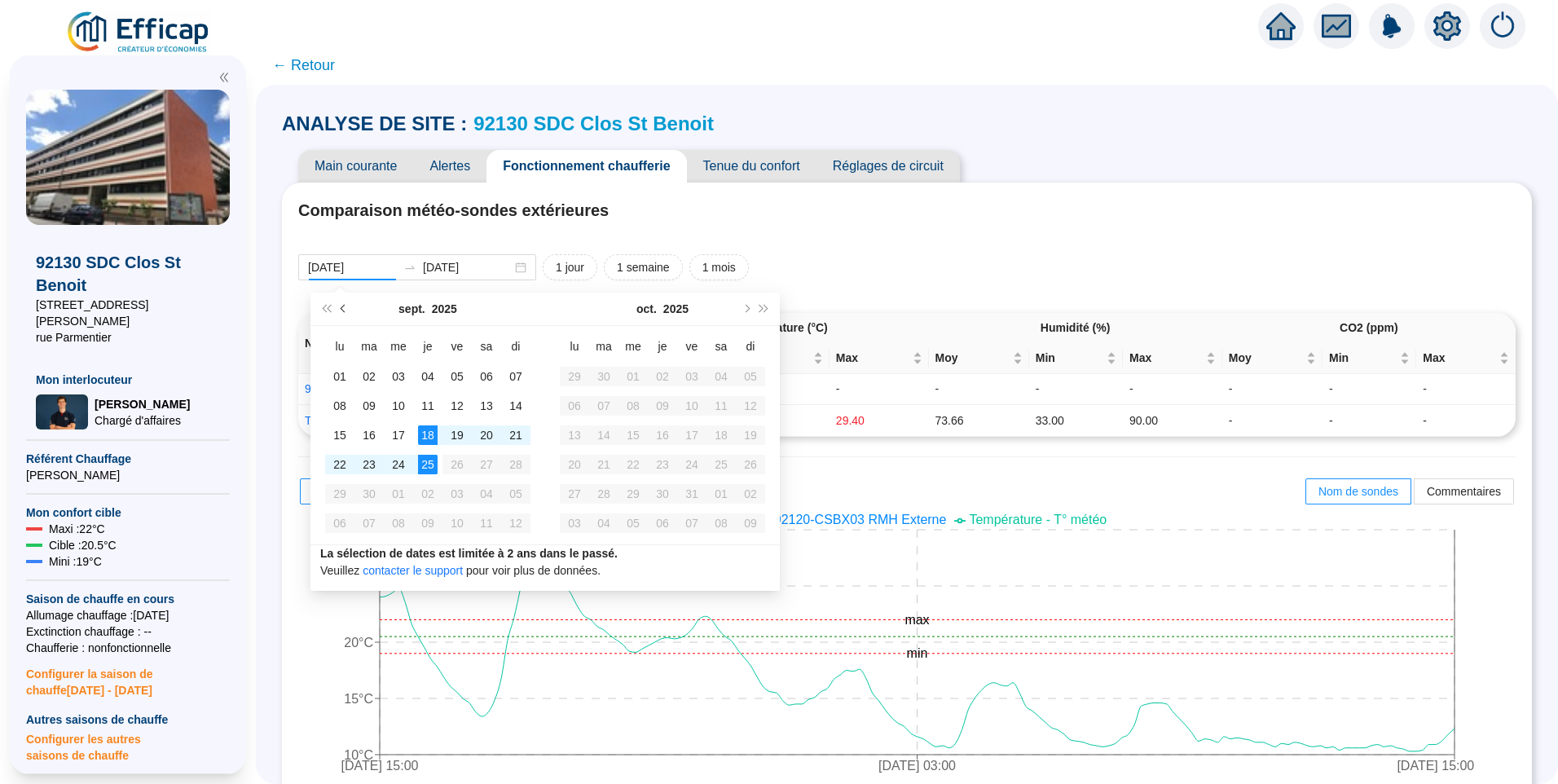
click at [342, 307] on span "Mois précédent (PageUp)" at bounding box center [344, 308] width 8 height 8
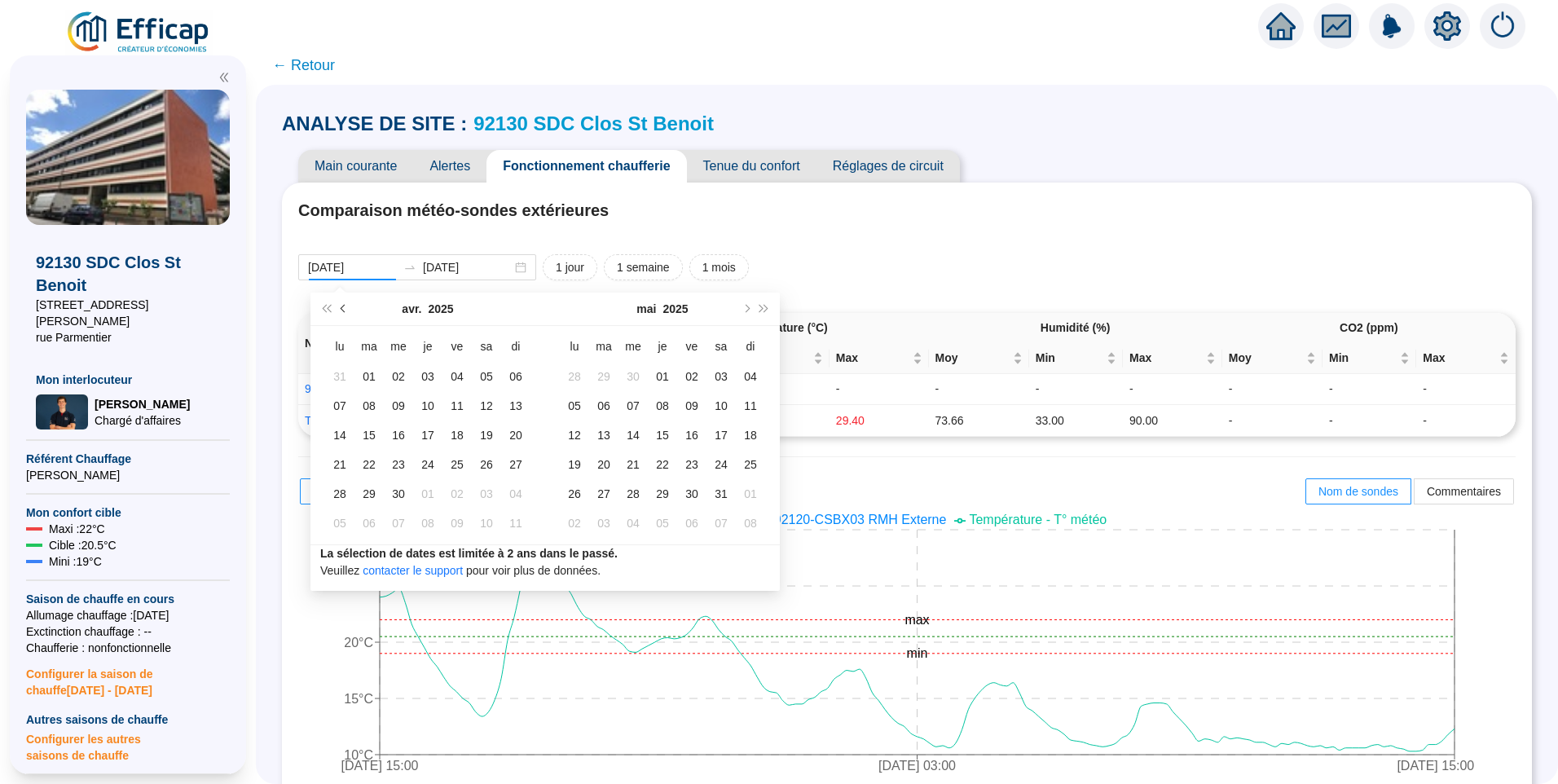
click at [342, 307] on span "Mois précédent (PageUp)" at bounding box center [344, 308] width 8 height 8
type input "2025-01-01"
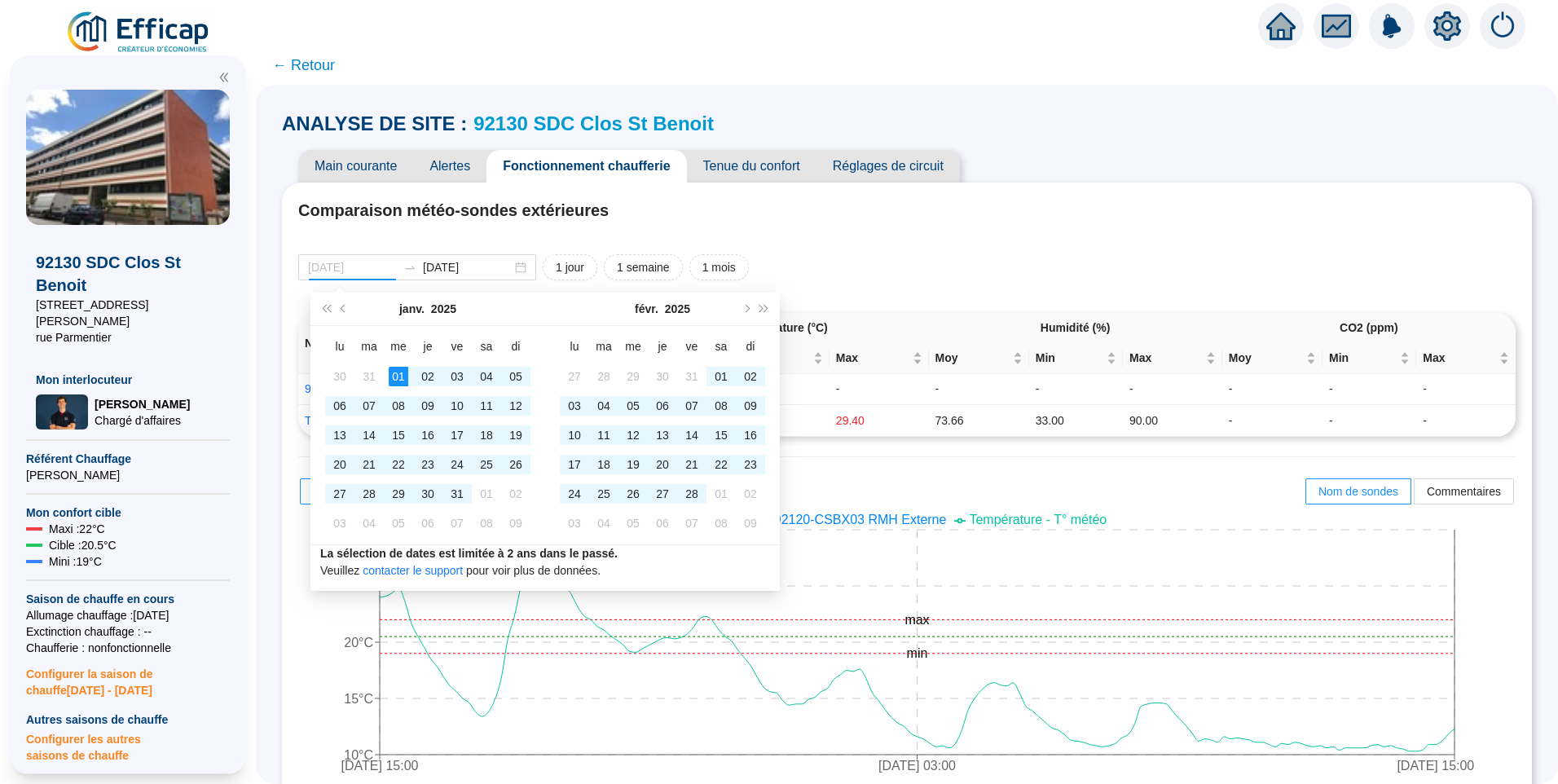
click at [397, 380] on div "01" at bounding box center [399, 376] width 20 height 20
type input "2025-02-28"
click at [694, 494] on div "28" at bounding box center [692, 494] width 20 height 20
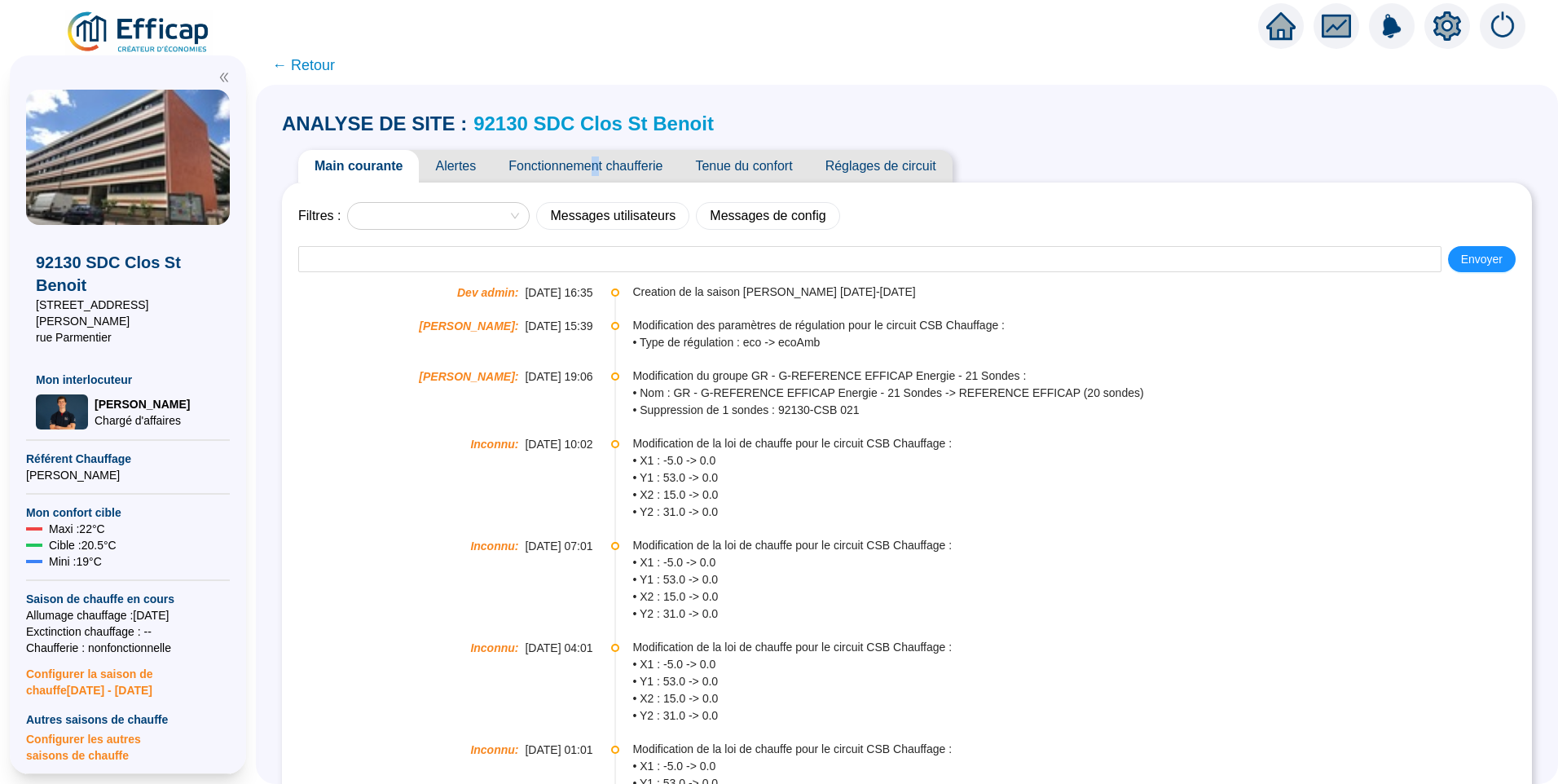
click at [604, 170] on span "Fonctionnement chaufferie" at bounding box center [585, 166] width 187 height 33
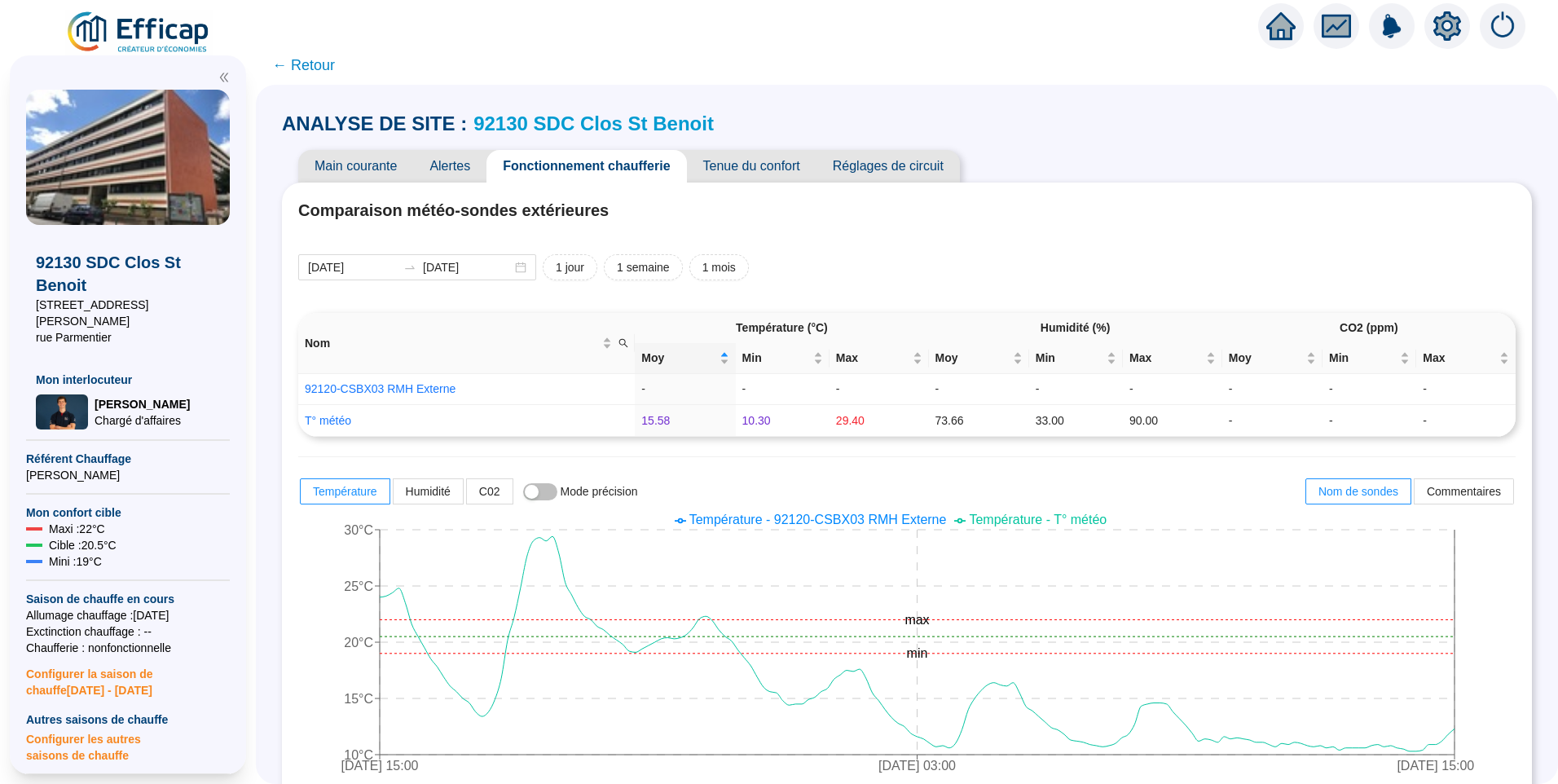
click at [333, 68] on span "← Retour" at bounding box center [303, 65] width 63 height 22
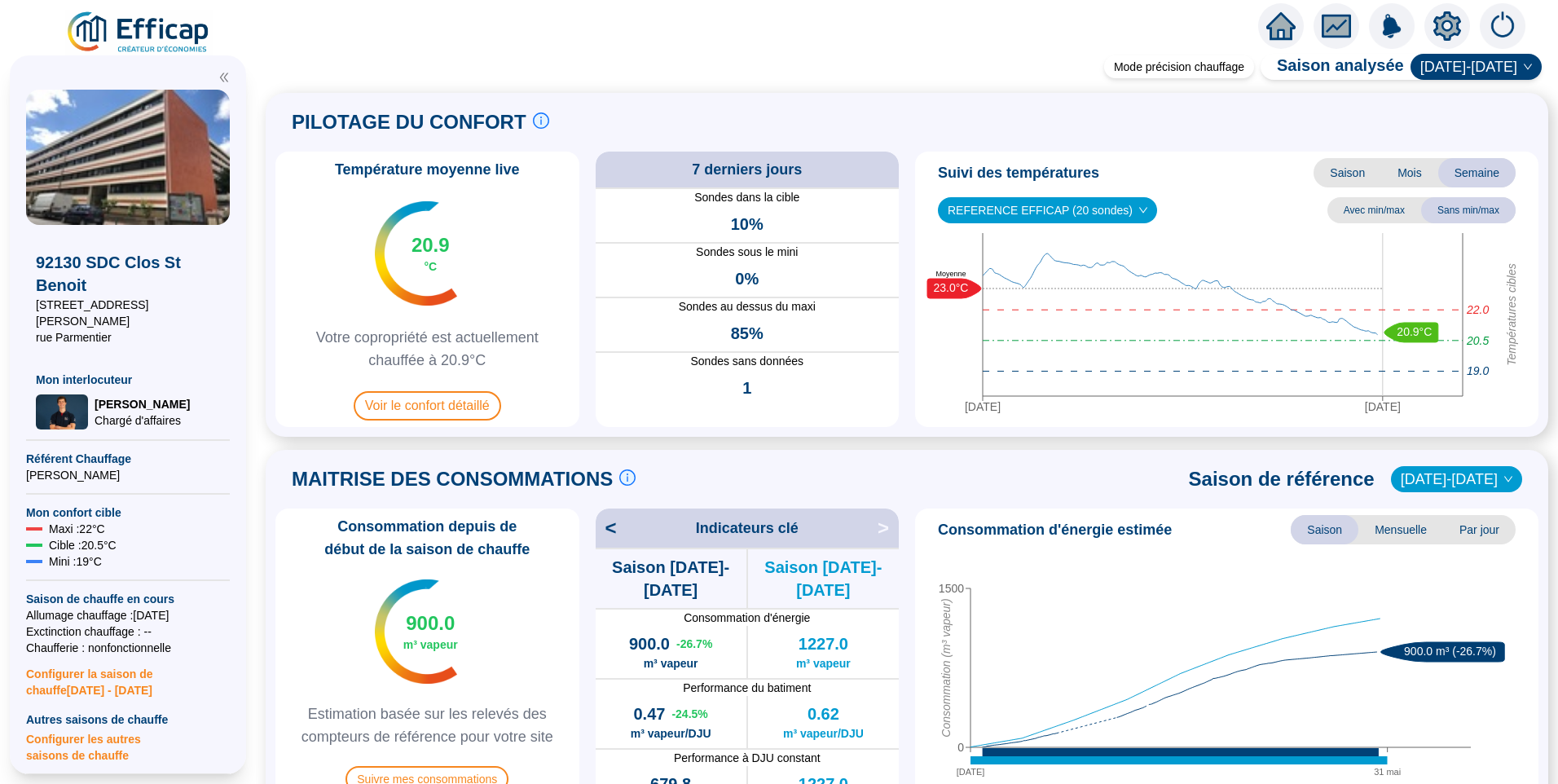
click at [1451, 22] on icon "setting" at bounding box center [1446, 26] width 11 height 11
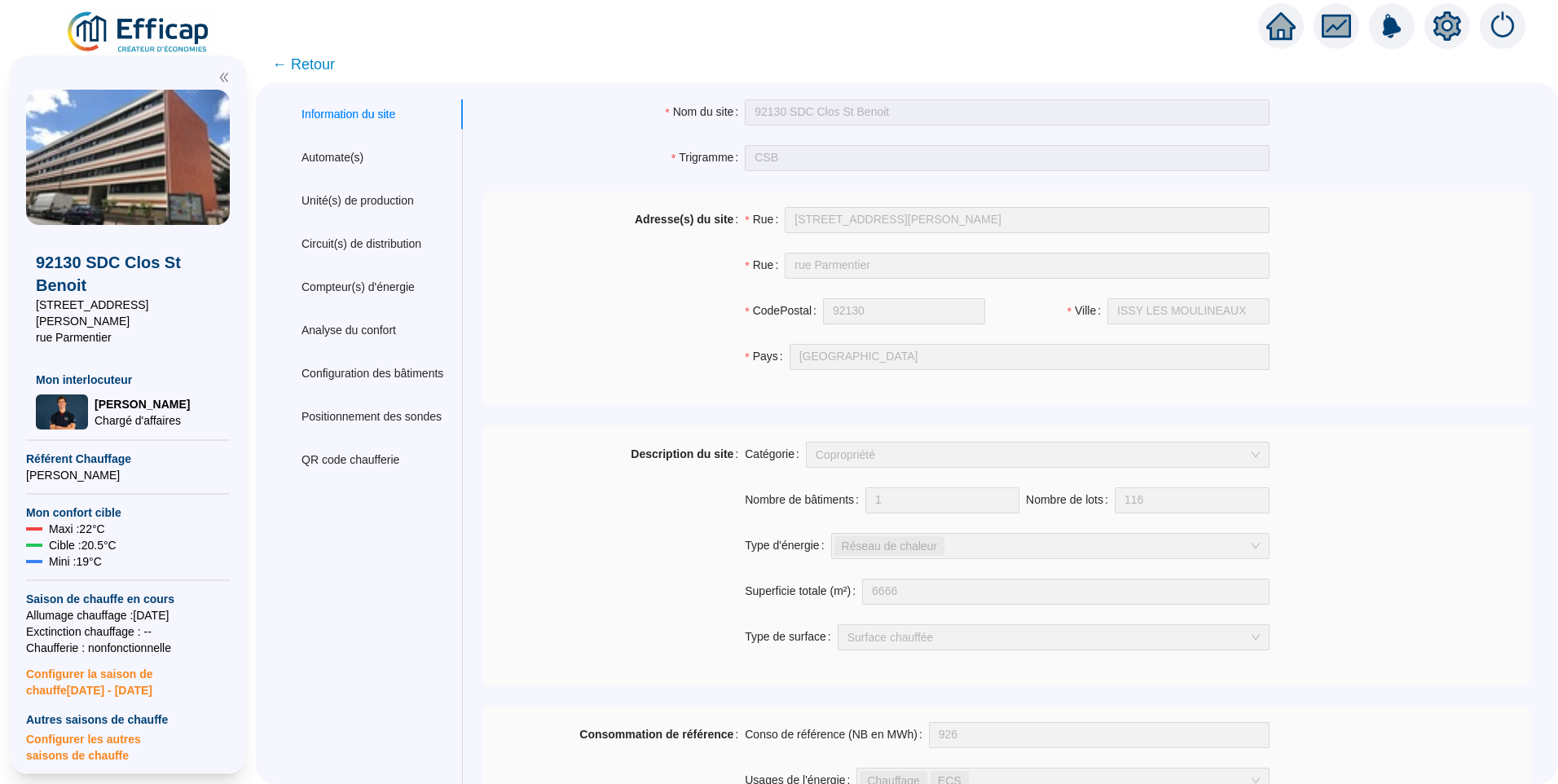
click at [1437, 27] on icon "setting" at bounding box center [1447, 26] width 28 height 29
click at [375, 165] on div "Automate(s)" at bounding box center [372, 157] width 181 height 30
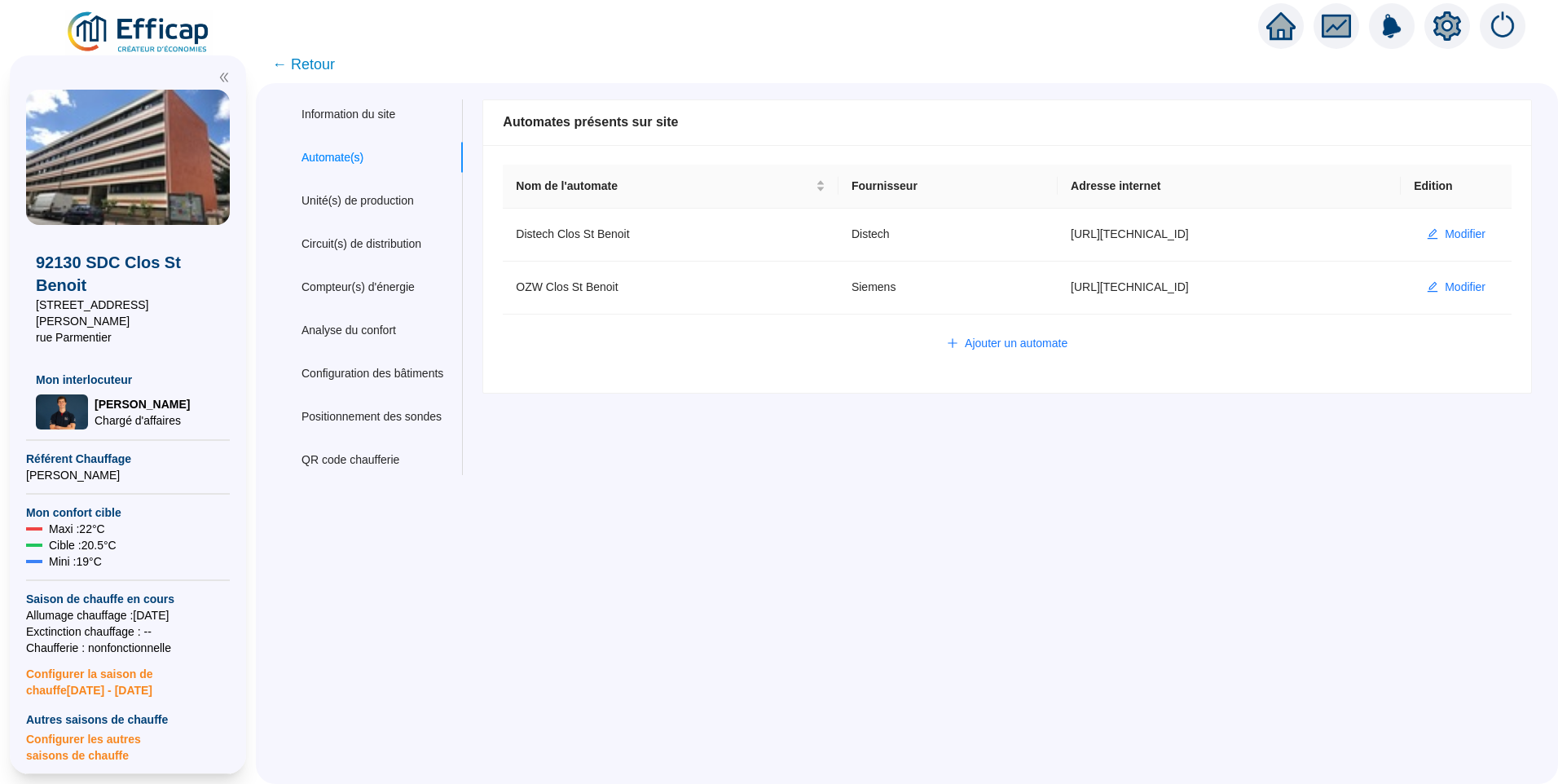
click at [333, 62] on span "← Retour" at bounding box center [303, 64] width 63 height 22
click at [329, 67] on span "← Retour" at bounding box center [303, 64] width 63 height 22
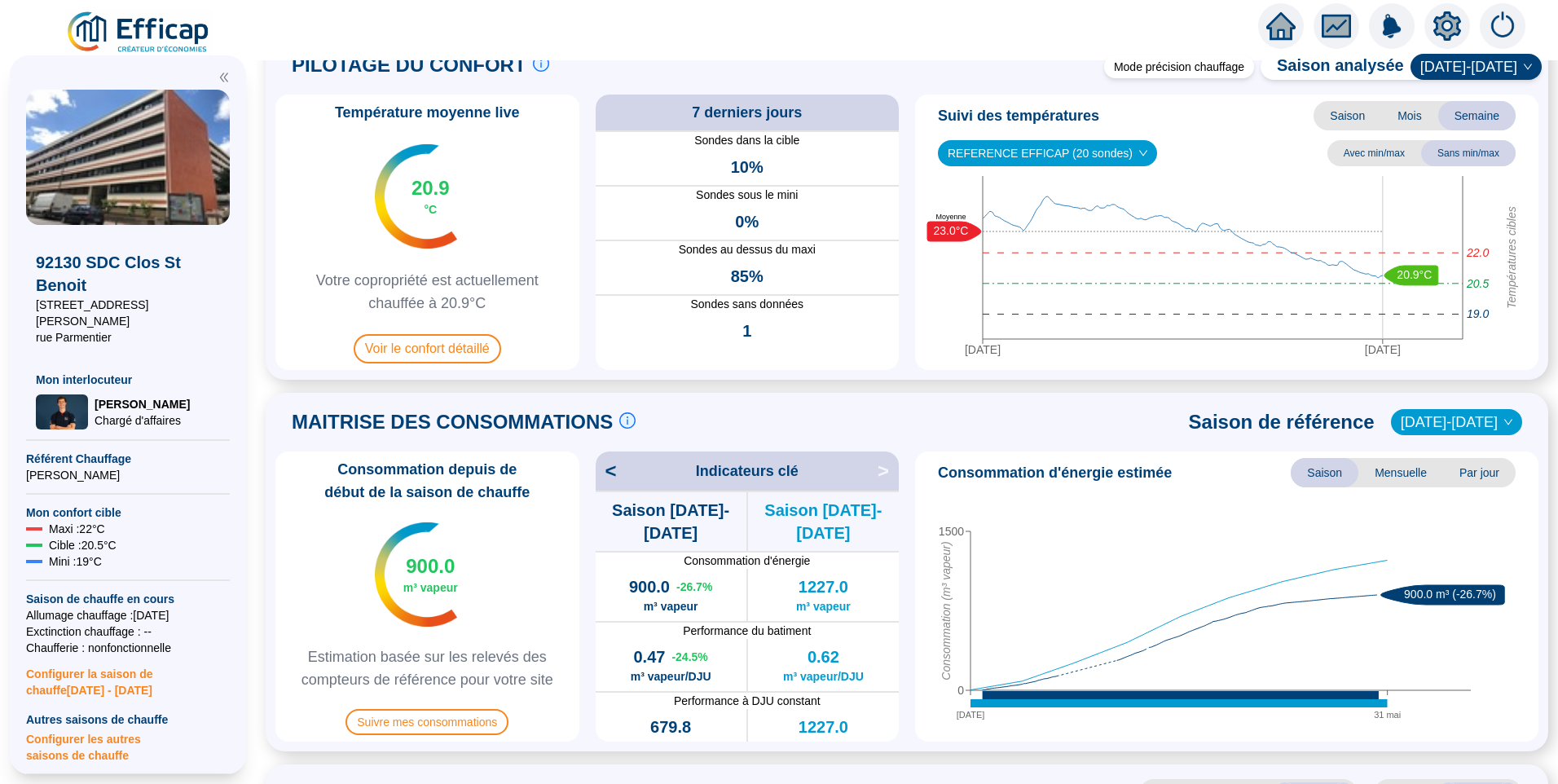
scroll to position [81, 0]
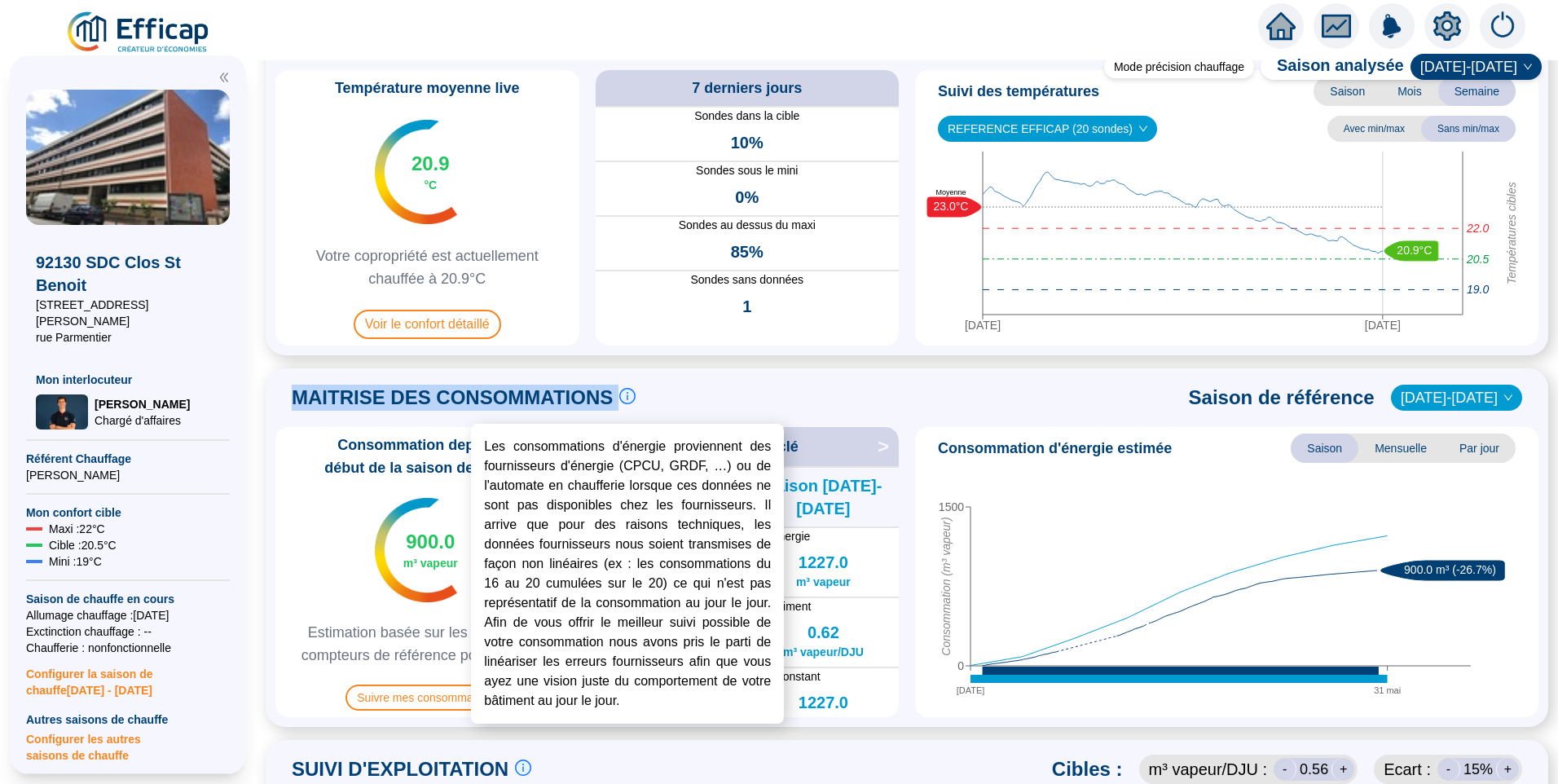
drag, startPoint x: 306, startPoint y: 400, endPoint x: 639, endPoint y: 403, distance: 333.0
click at [635, 403] on div "MAITRISE DES CONSOMMATIONS Les consommations d'énergie proviennent des fourniss…" at bounding box center [463, 397] width 344 height 39
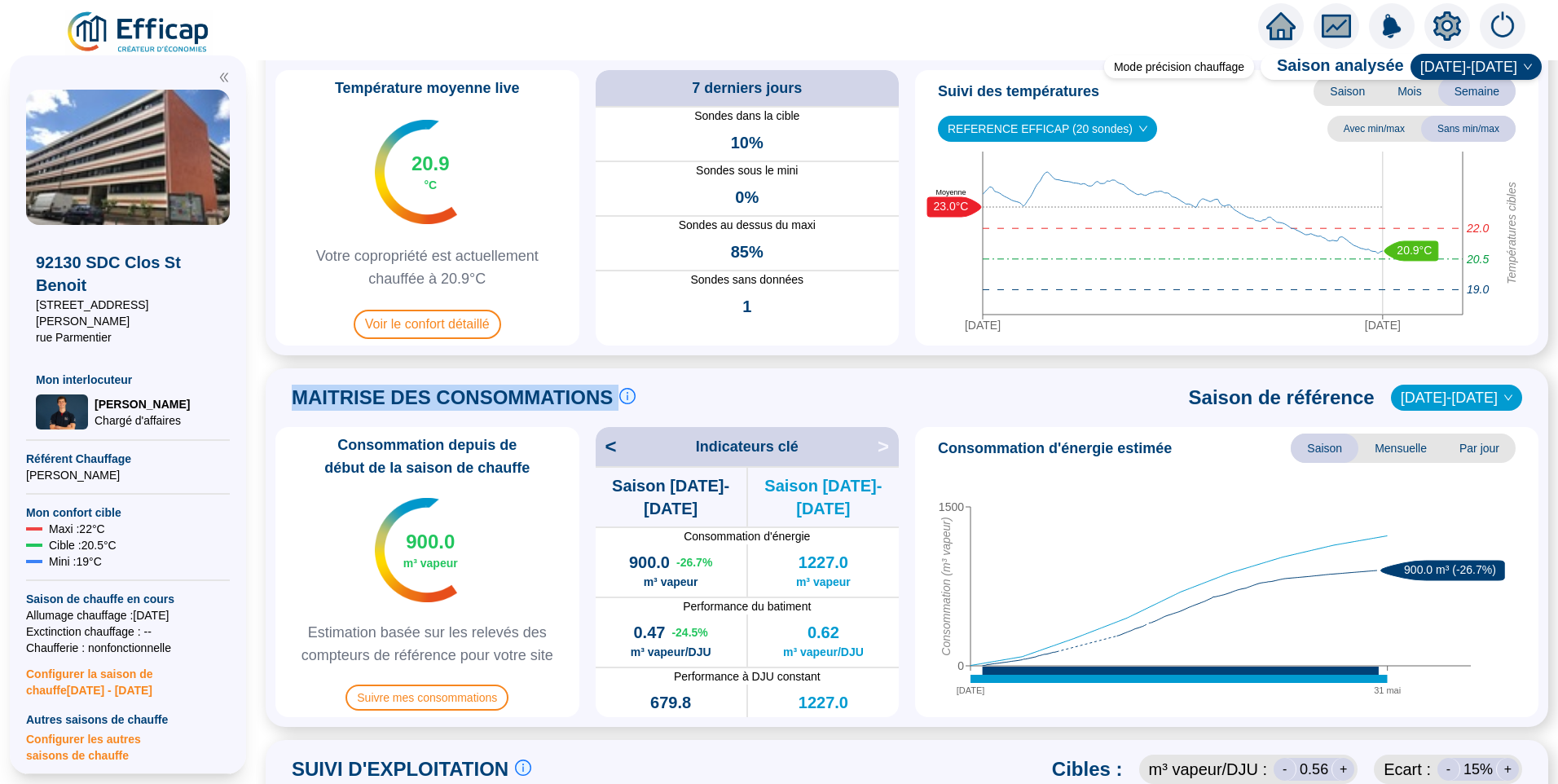
click at [795, 385] on div "MAITRISE DES CONSOMMATIONS Les consommations d'énergie proviennent des fourniss…" at bounding box center [907, 397] width 1263 height 39
drag, startPoint x: 308, startPoint y: 397, endPoint x: 578, endPoint y: 387, distance: 270.2
click at [578, 387] on span "MAITRISE DES CONSOMMATIONS" at bounding box center [451, 398] width 321 height 26
click at [408, 391] on span "MAITRISE DES CONSOMMATIONS" at bounding box center [451, 398] width 321 height 26
click at [648, 363] on div "Mode précision chauffage Saison analysée [DATE]-[DATE] PILOTAGE DU CONFORT Le p…" at bounding box center [907, 422] width 1302 height 723
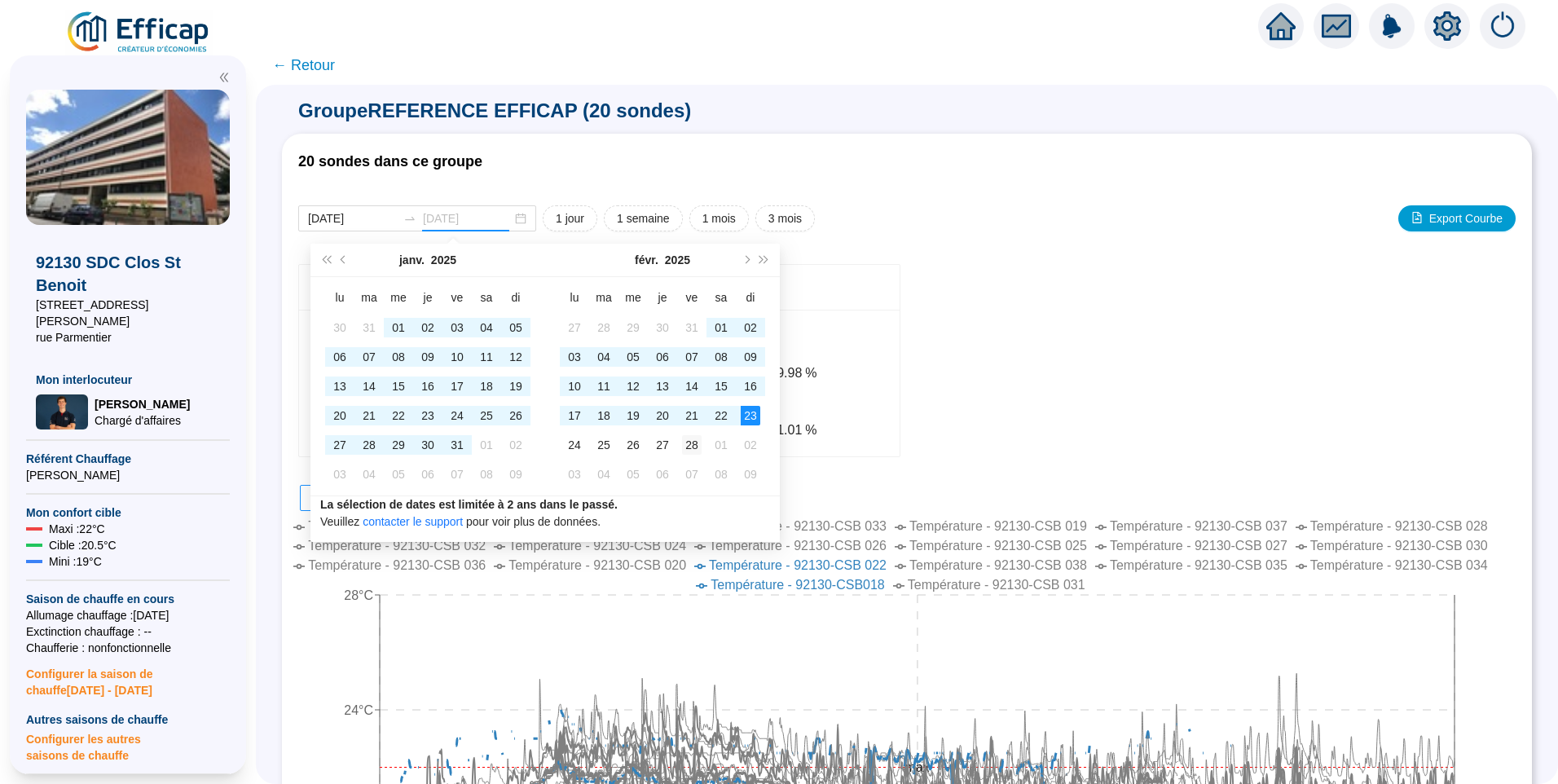
type input "[DATE]"
click at [686, 444] on div "28" at bounding box center [692, 444] width 20 height 20
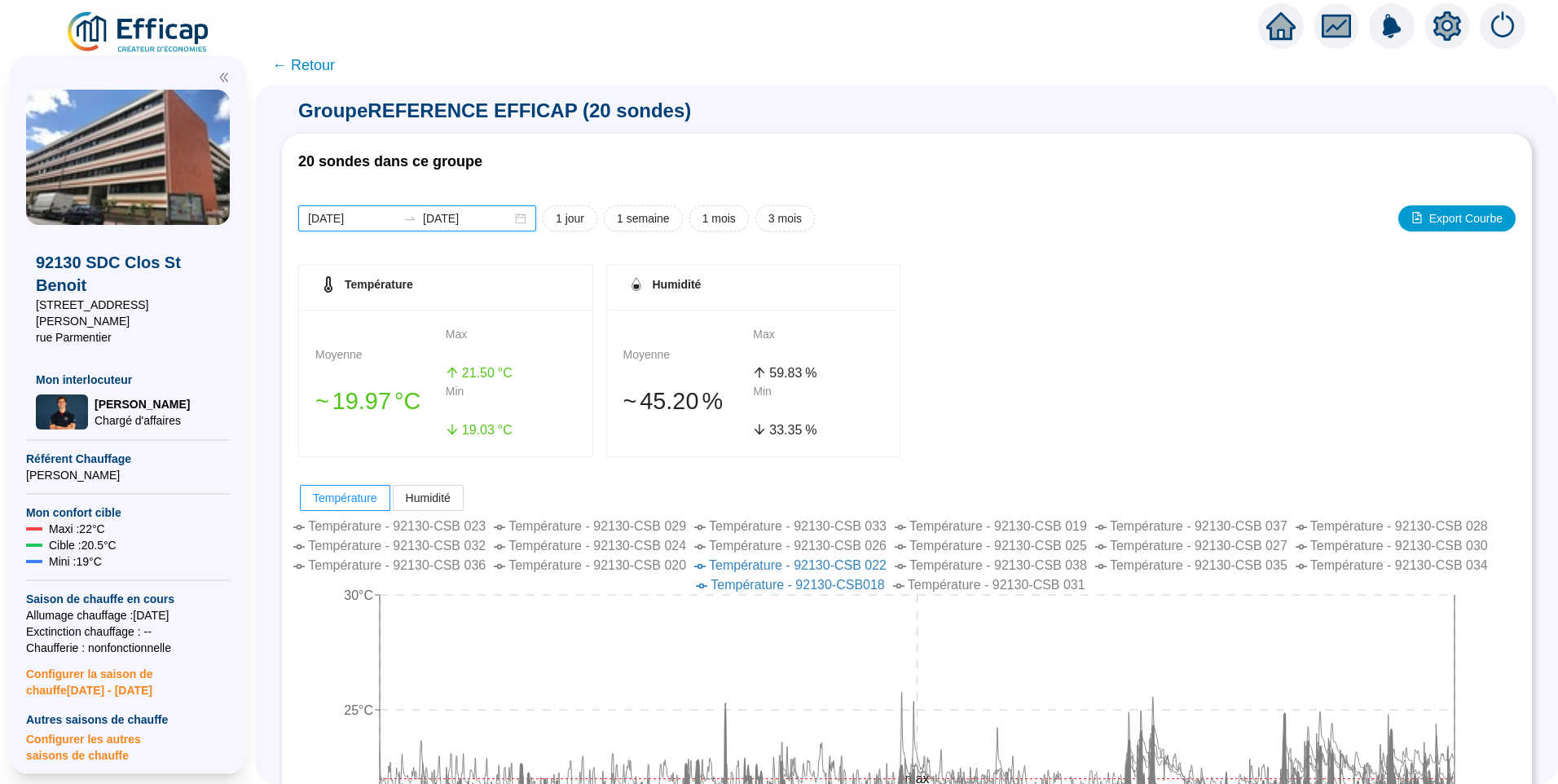
click at [379, 221] on input "2024-12-01" at bounding box center [352, 219] width 89 height 17
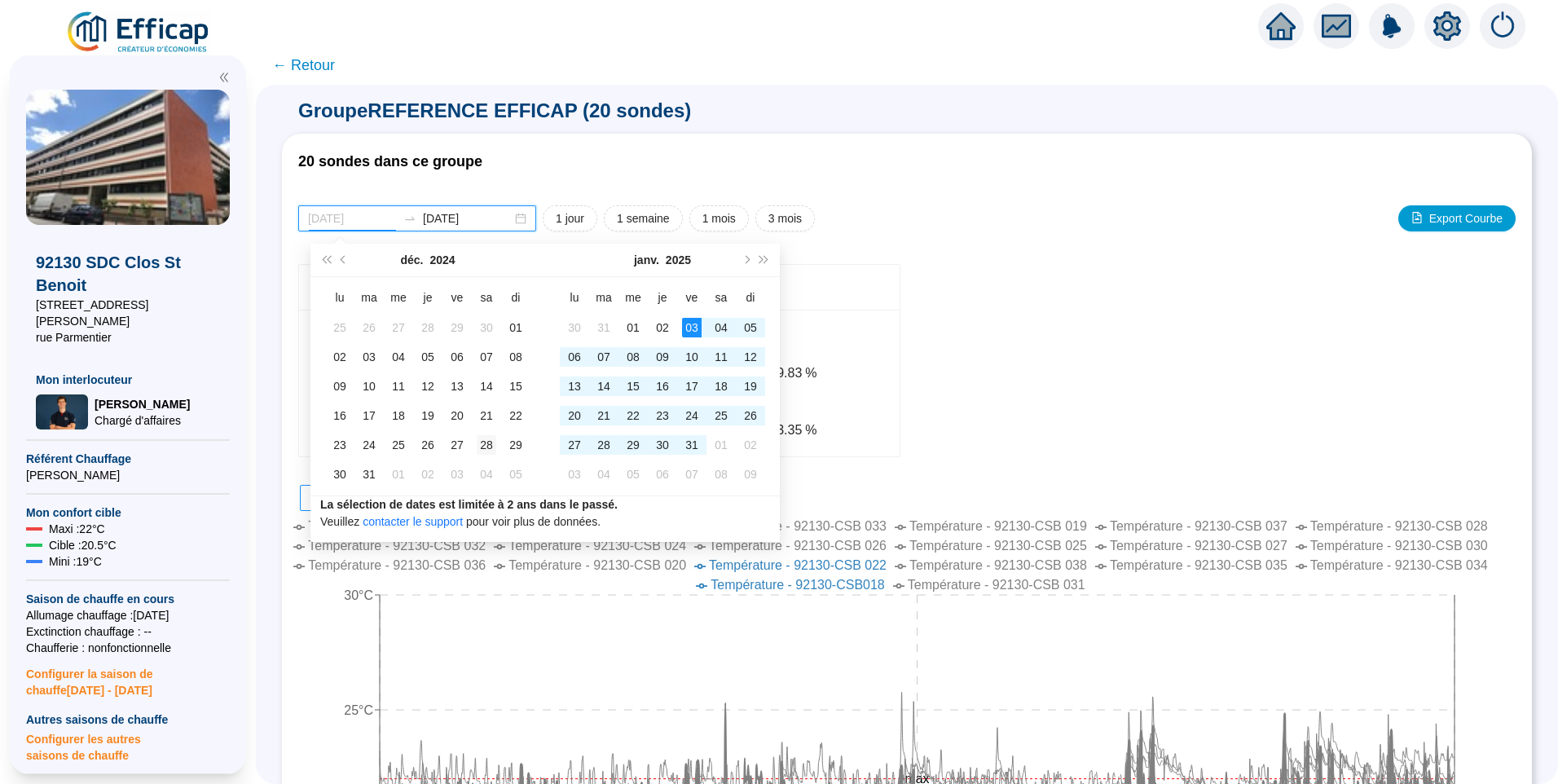
type input "[DATE]"
click at [480, 448] on div "28" at bounding box center [486, 444] width 20 height 20
type input "[DATE]"
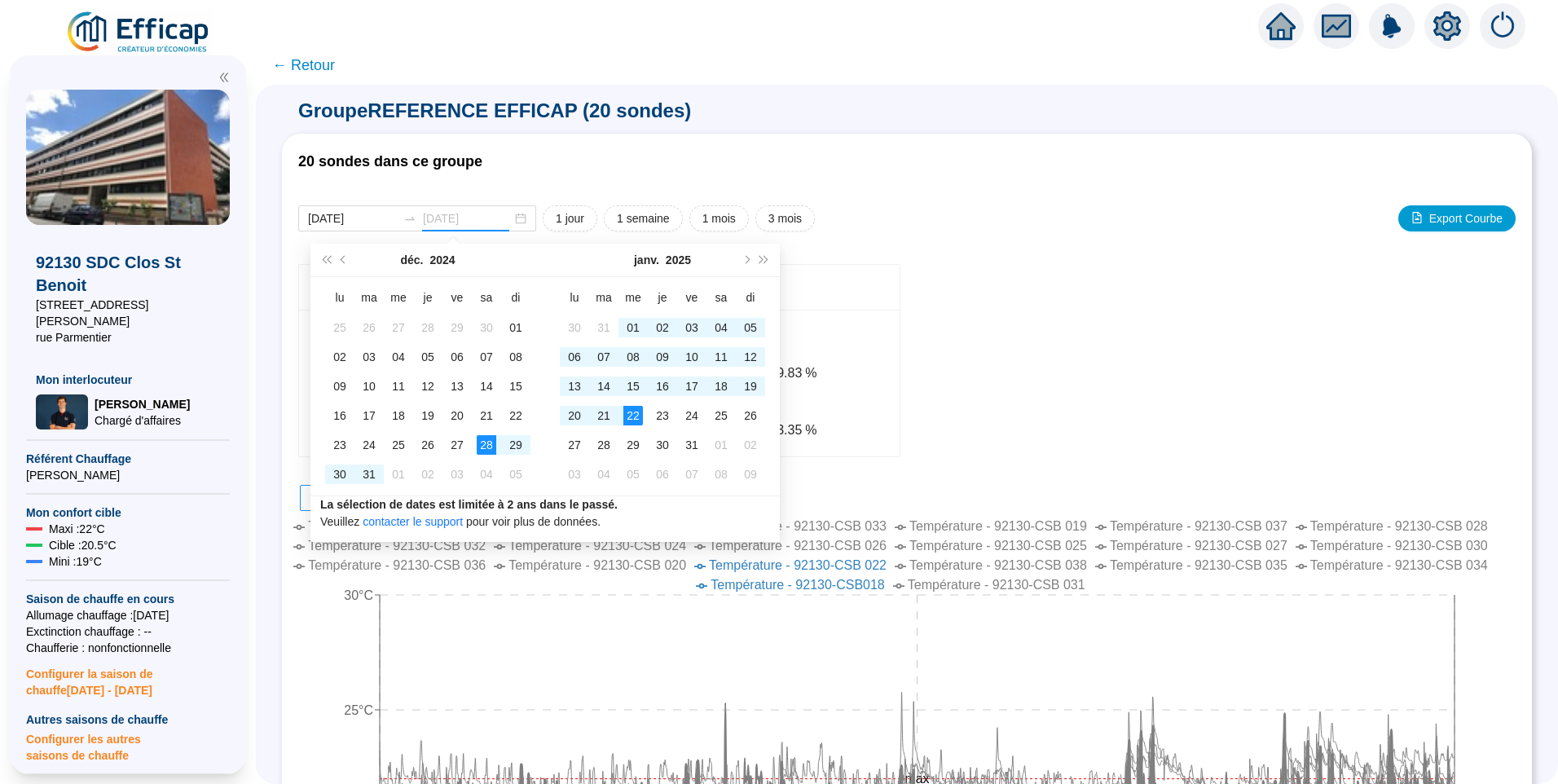
click at [623, 417] on td "22" at bounding box center [633, 416] width 29 height 29
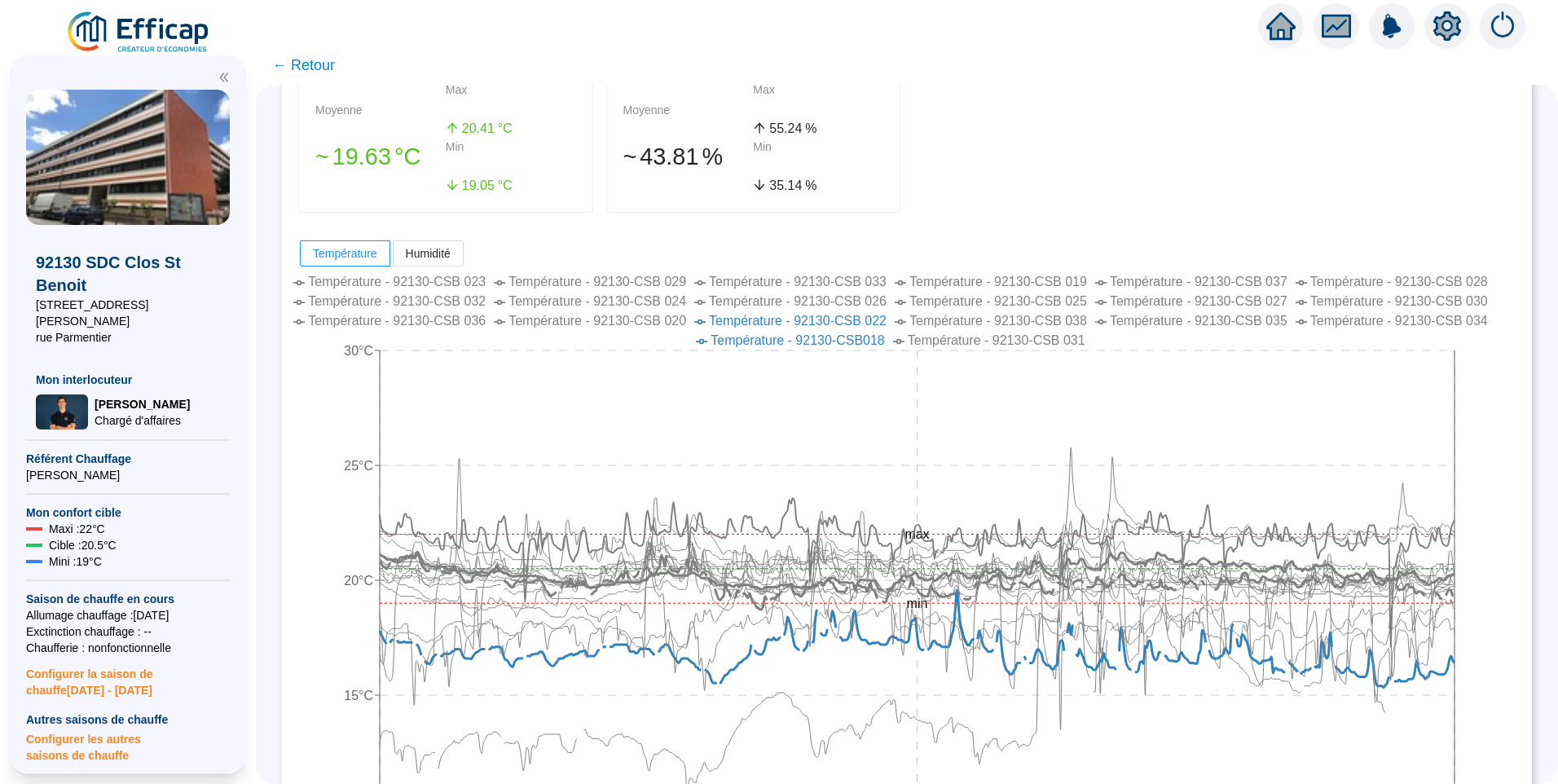
scroll to position [163, 0]
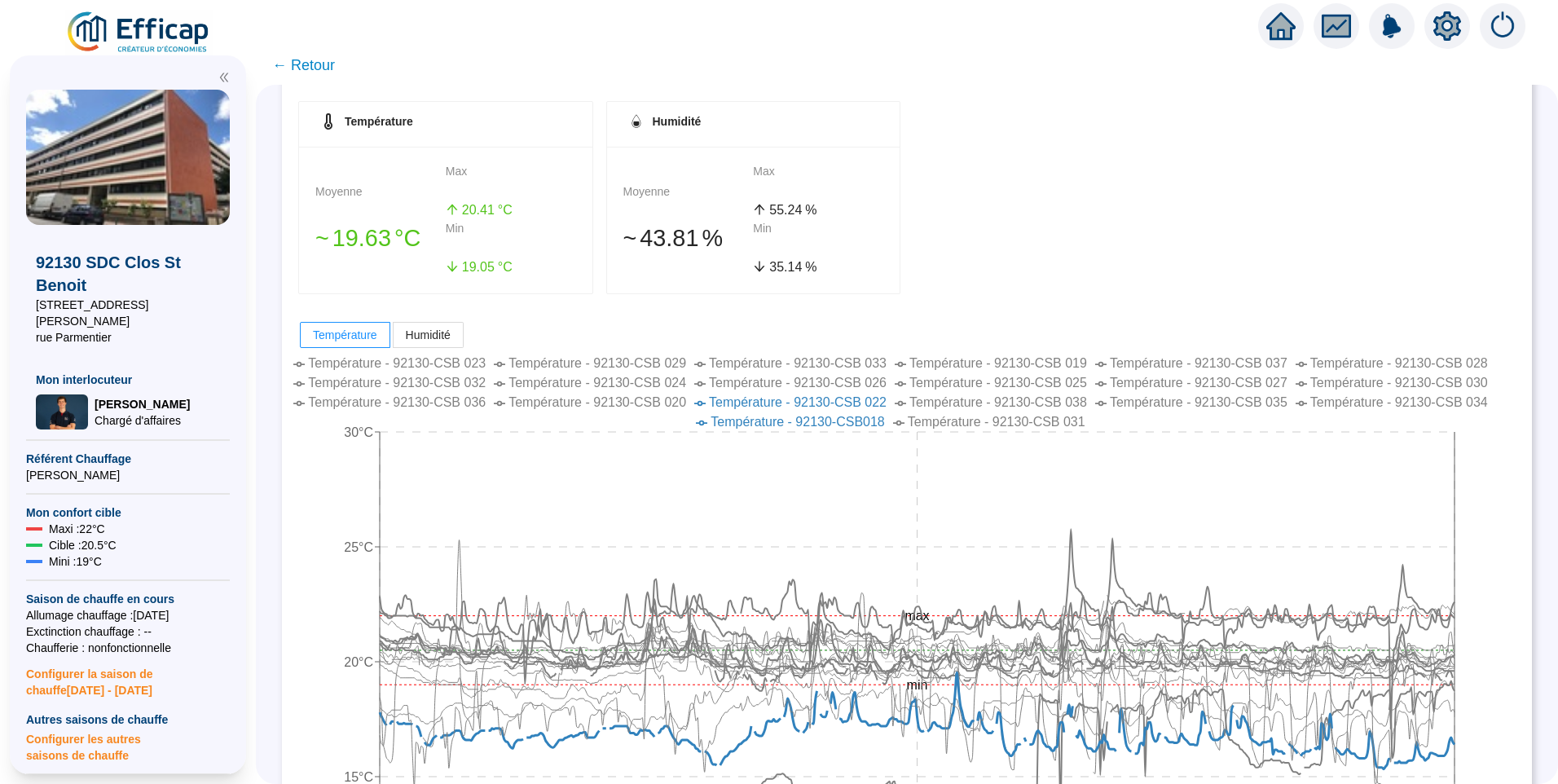
click at [476, 365] on span "Température - 92130-CSB 023" at bounding box center [396, 363] width 177 height 14
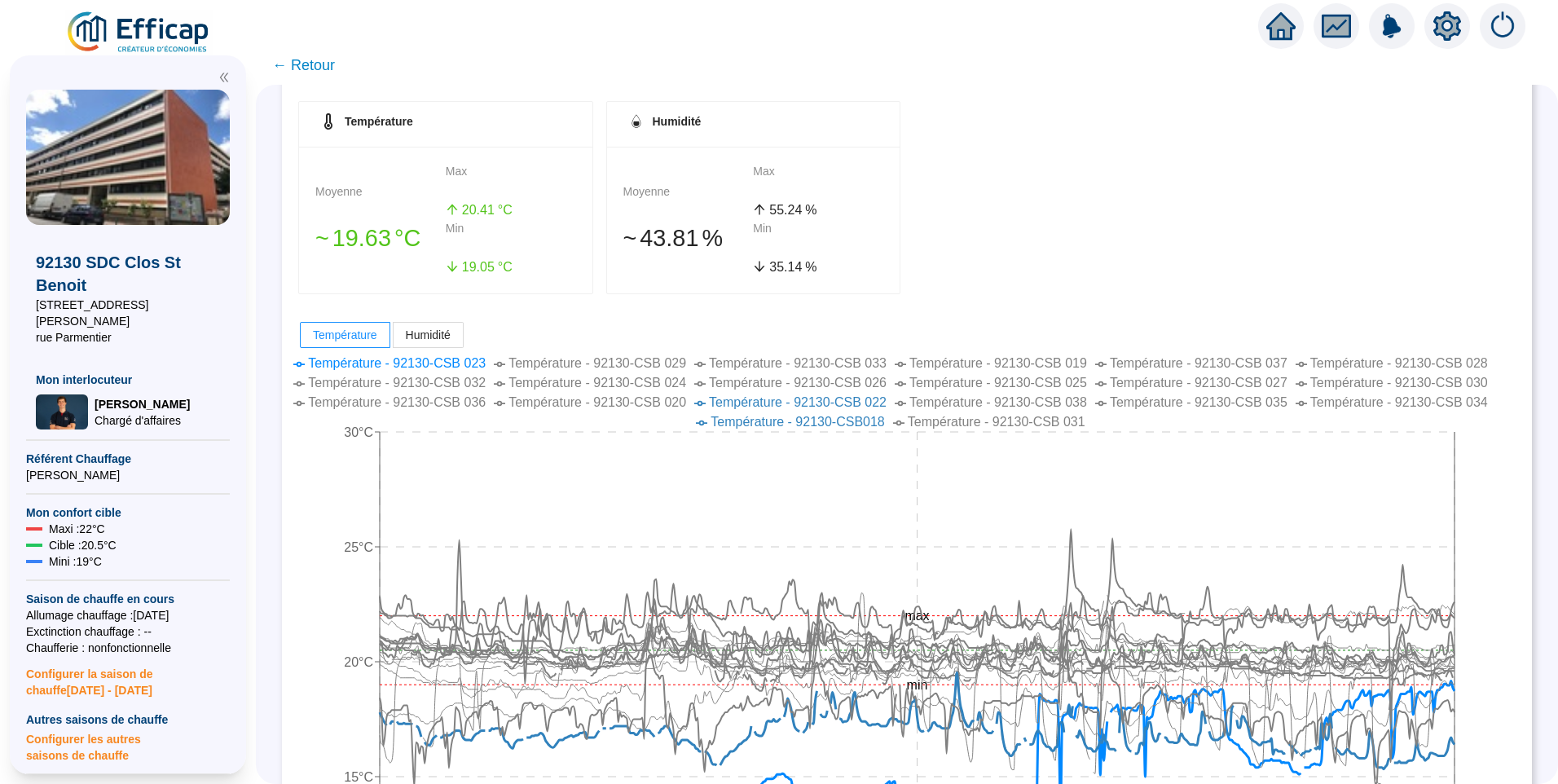
click at [1236, 404] on span "Température - 92130-CSB 035" at bounding box center [1198, 402] width 177 height 14
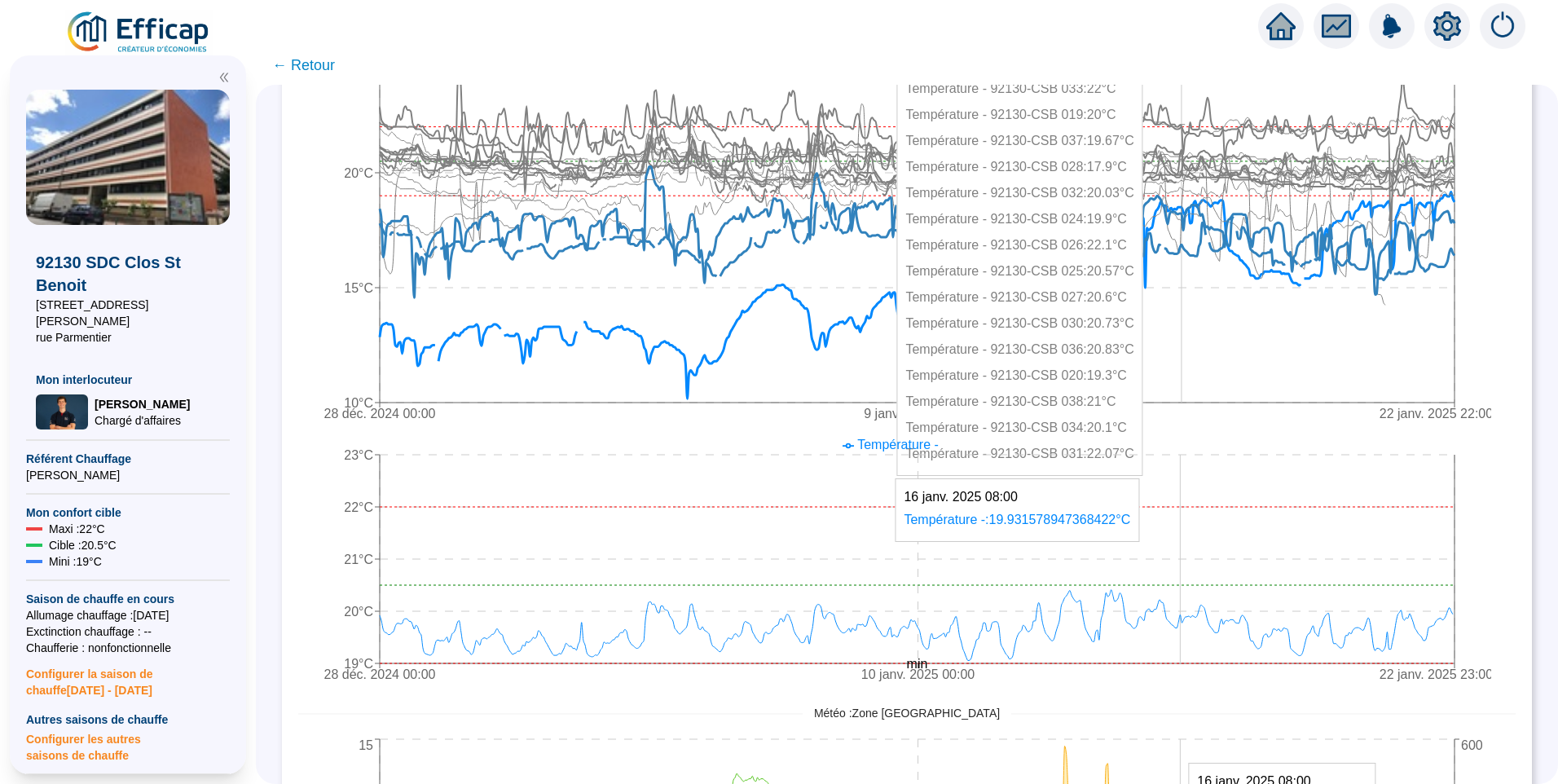
scroll to position [245, 0]
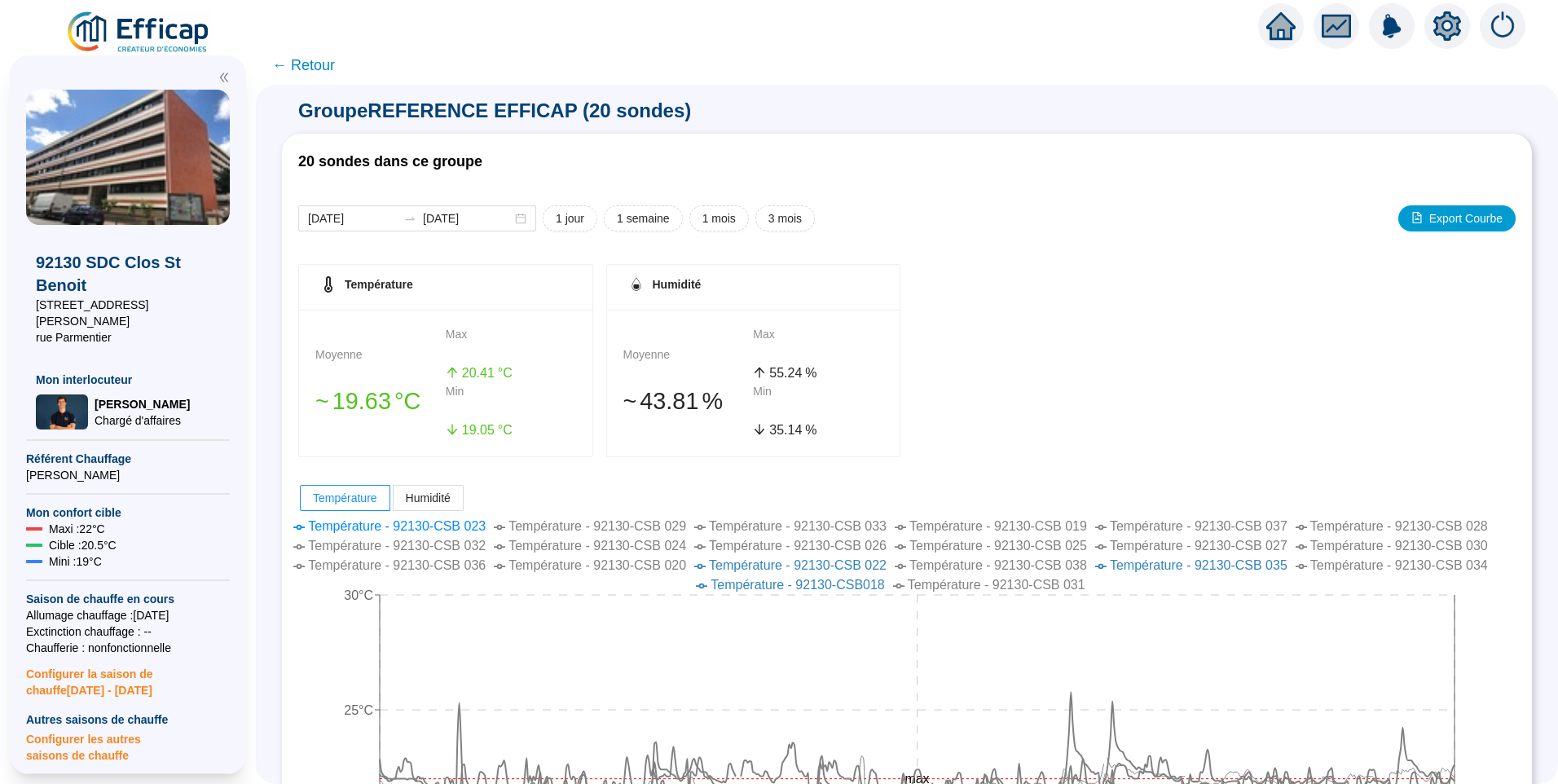
click at [1427, 525] on span "Température - 92130-CSB 028" at bounding box center [1398, 526] width 177 height 14
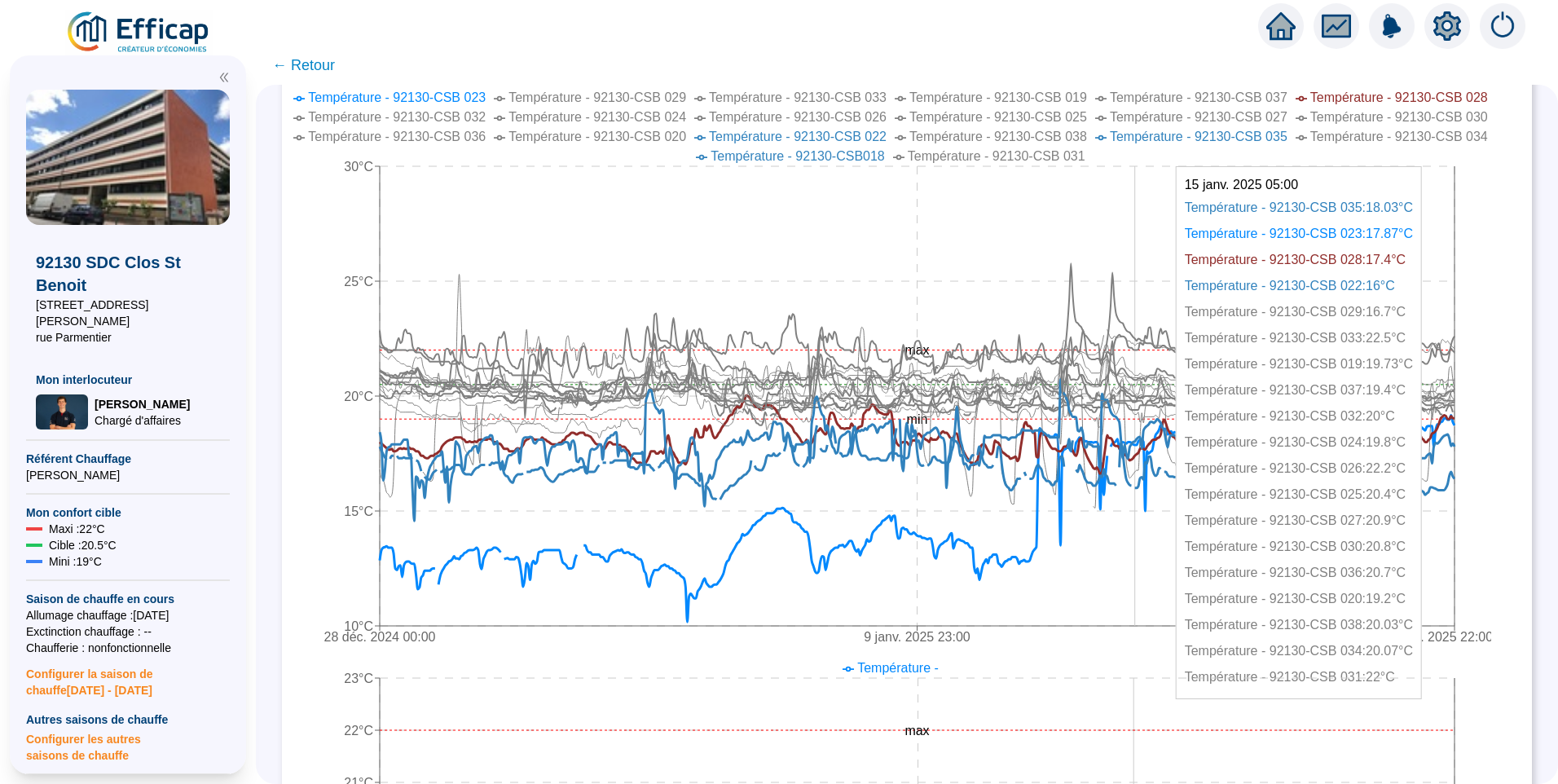
scroll to position [407, 0]
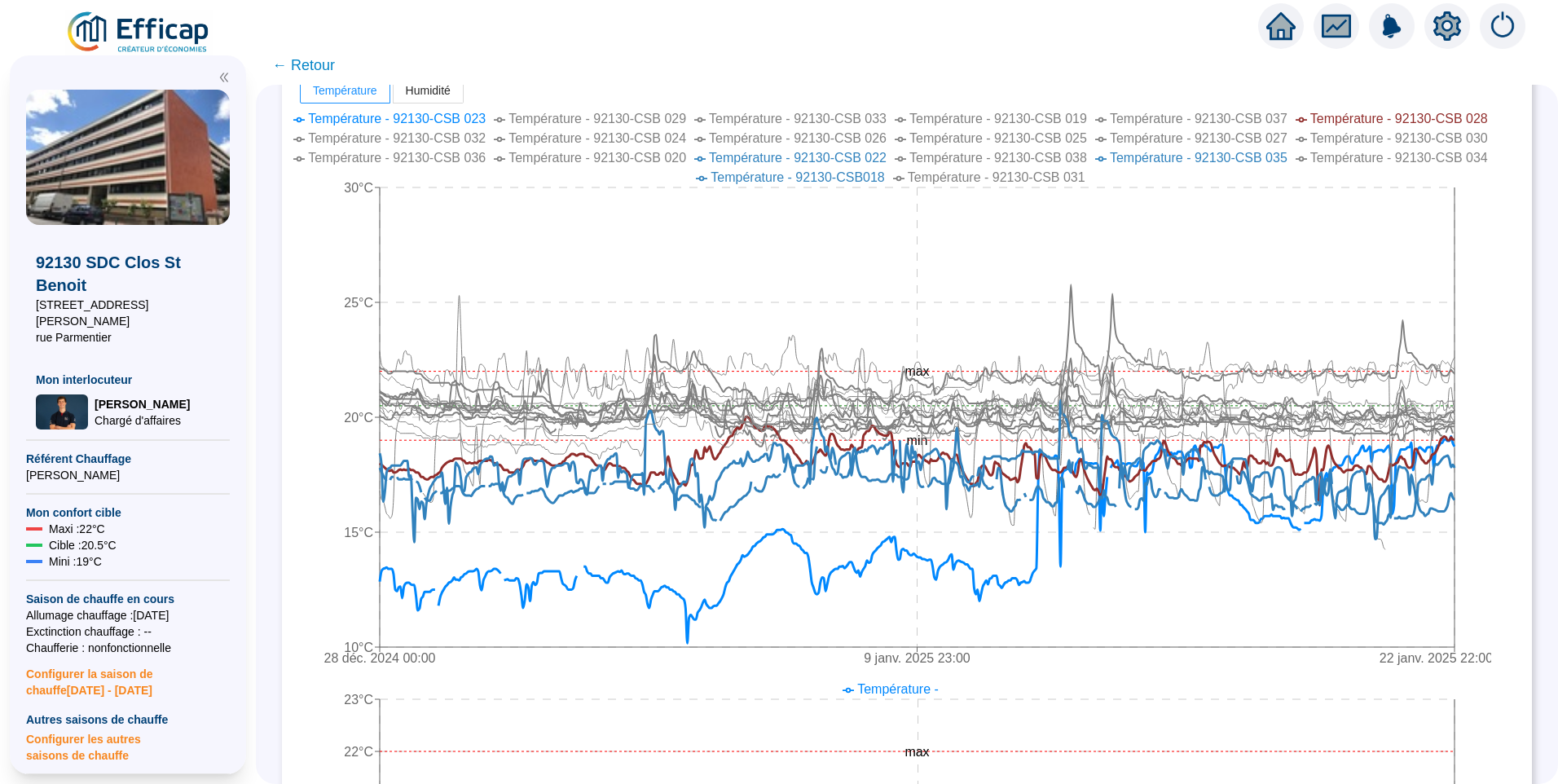
click at [869, 175] on span "Température - 92130-CSB018" at bounding box center [797, 177] width 174 height 14
click at [871, 175] on span "Température - 92130-CSB018" at bounding box center [797, 177] width 174 height 14
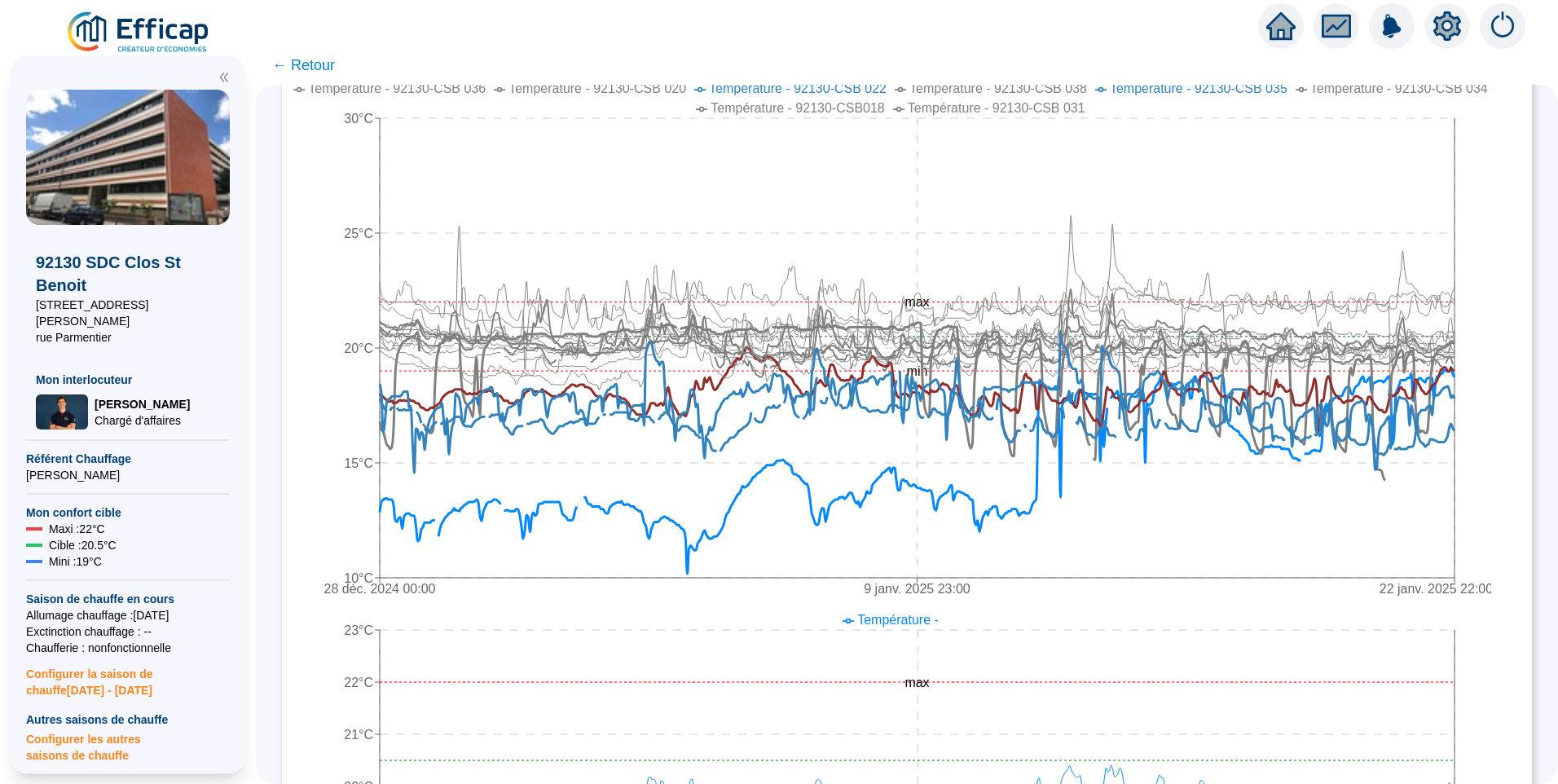
scroll to position [395, 0]
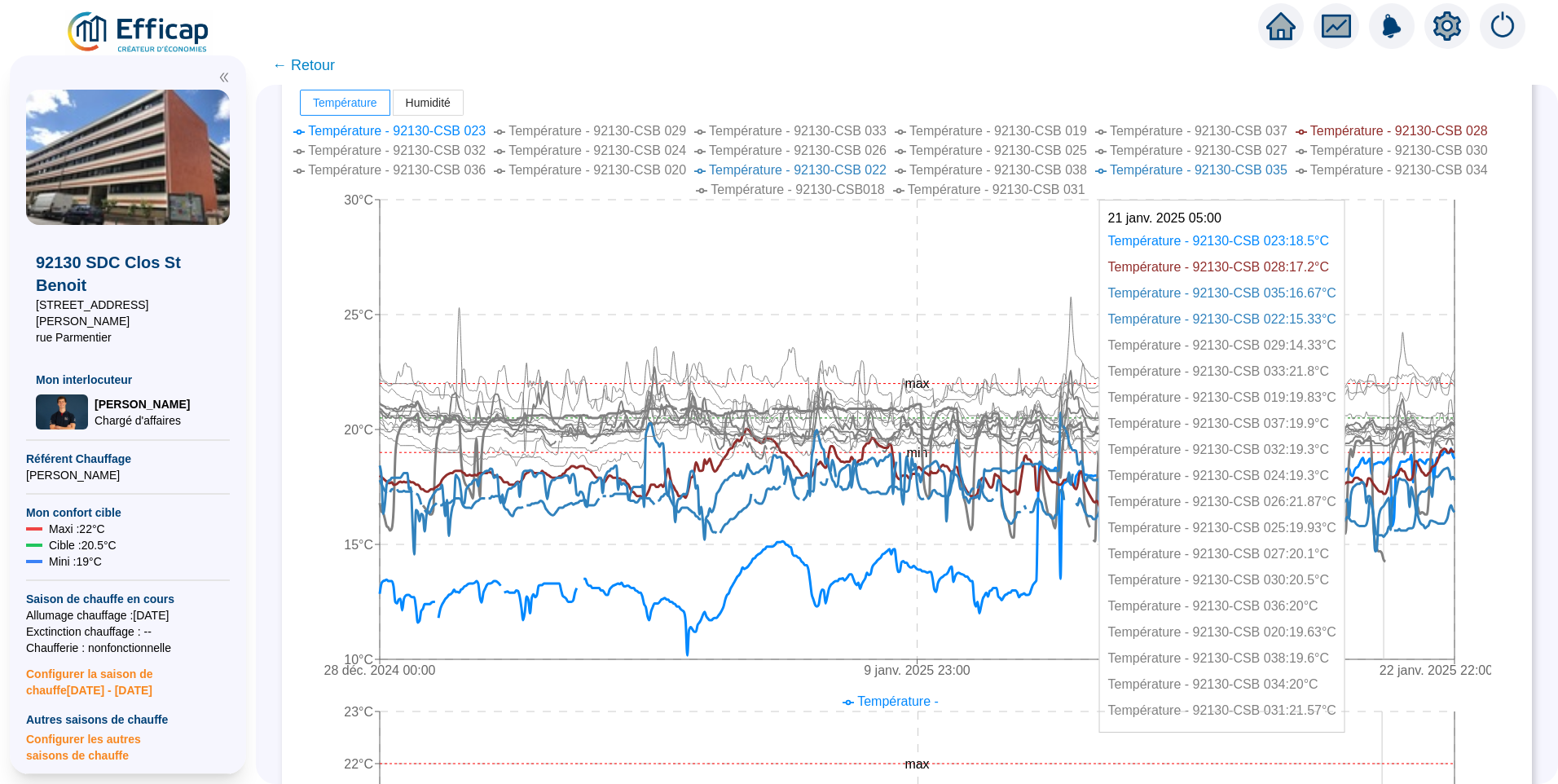
click at [1395, 558] on icon at bounding box center [916, 482] width 1075 height 157
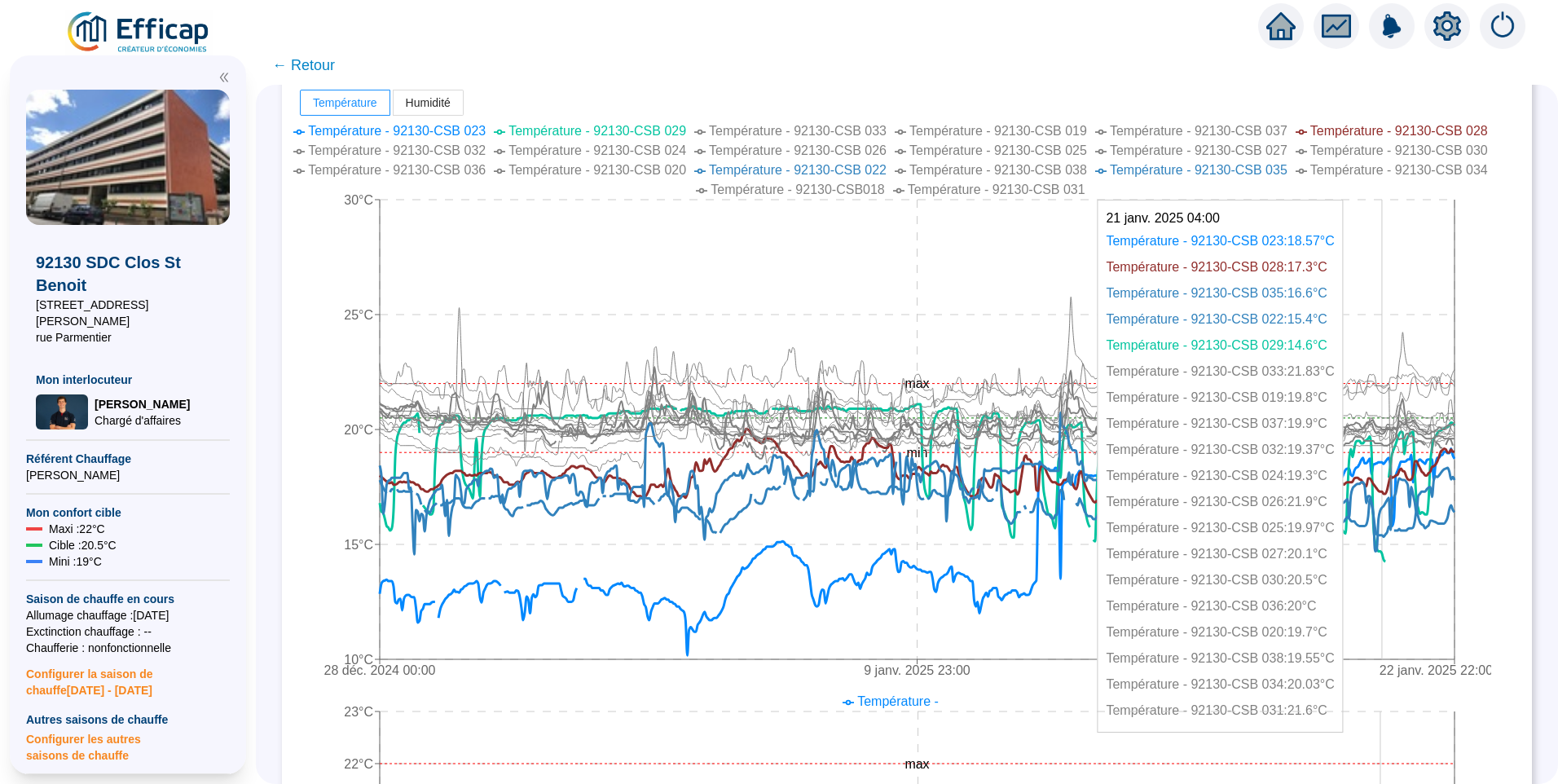
click at [1395, 558] on icon at bounding box center [916, 482] width 1075 height 157
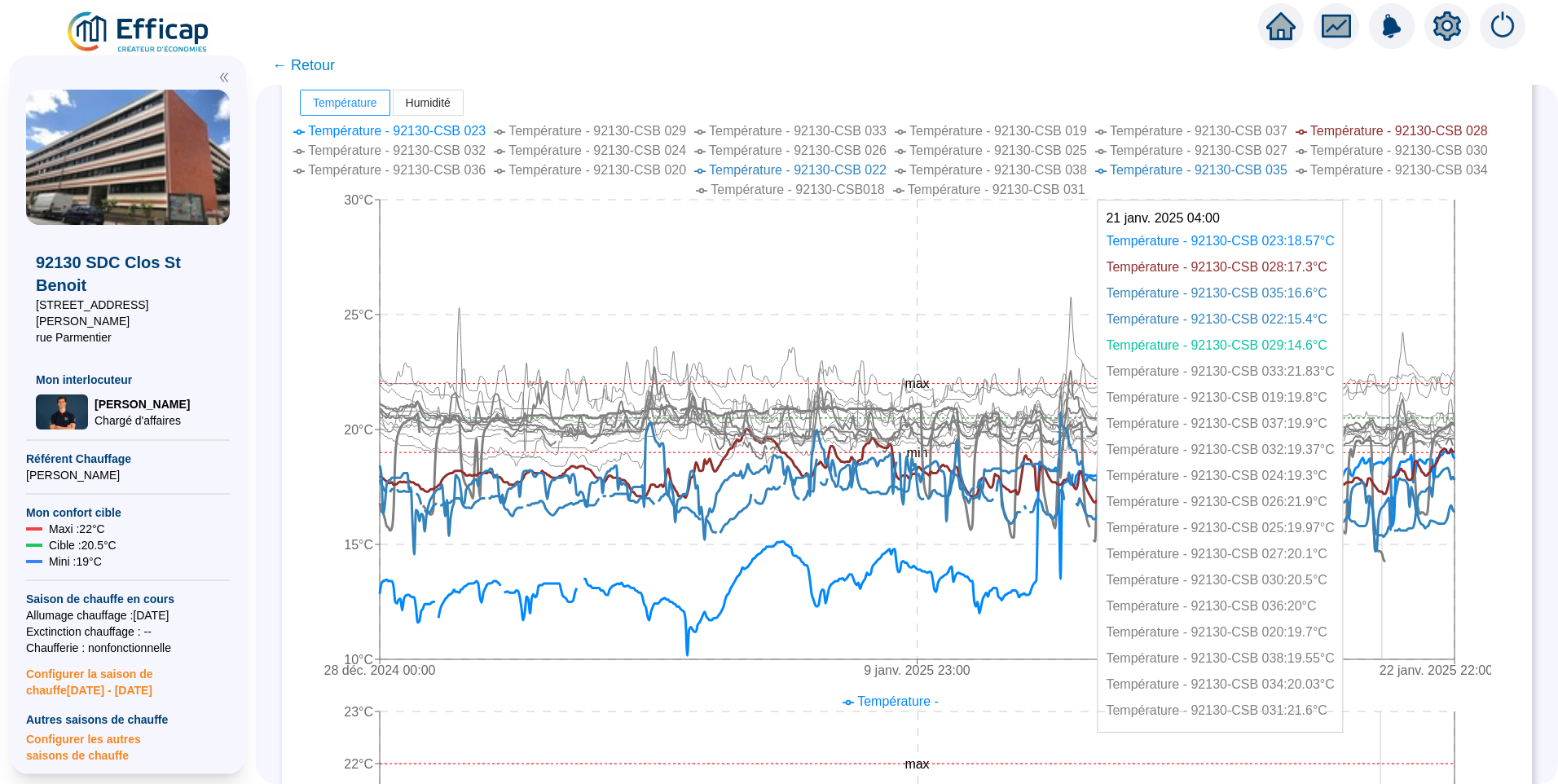
click at [1395, 558] on icon at bounding box center [916, 482] width 1075 height 157
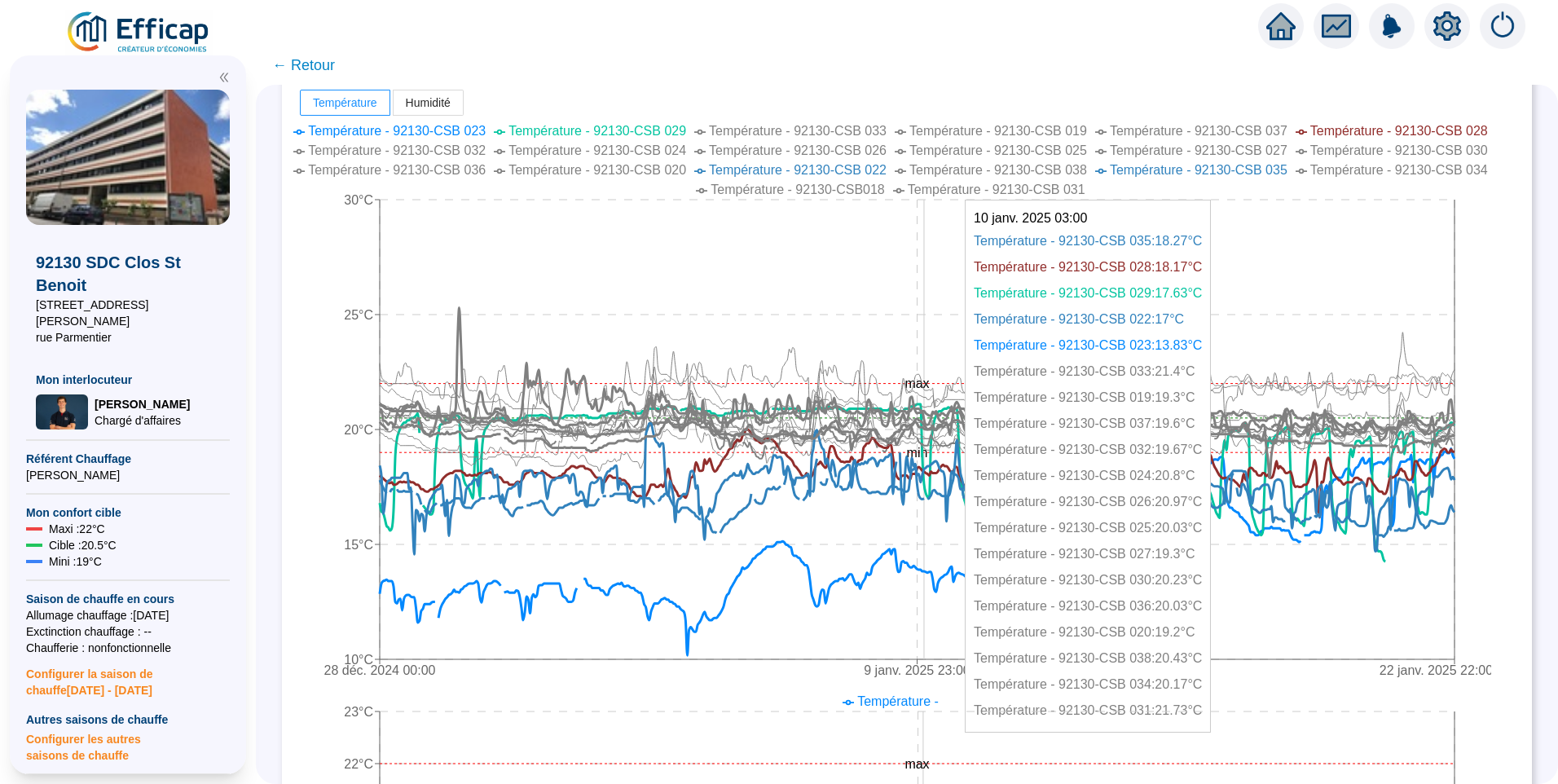
click at [935, 433] on icon "28 déc. 2024 00:00 9 janv. 2025 23:00 22 janv. 2025 22:00 10°C 15°C 20°C 25°C 3…" at bounding box center [895, 403] width 1193 height 570
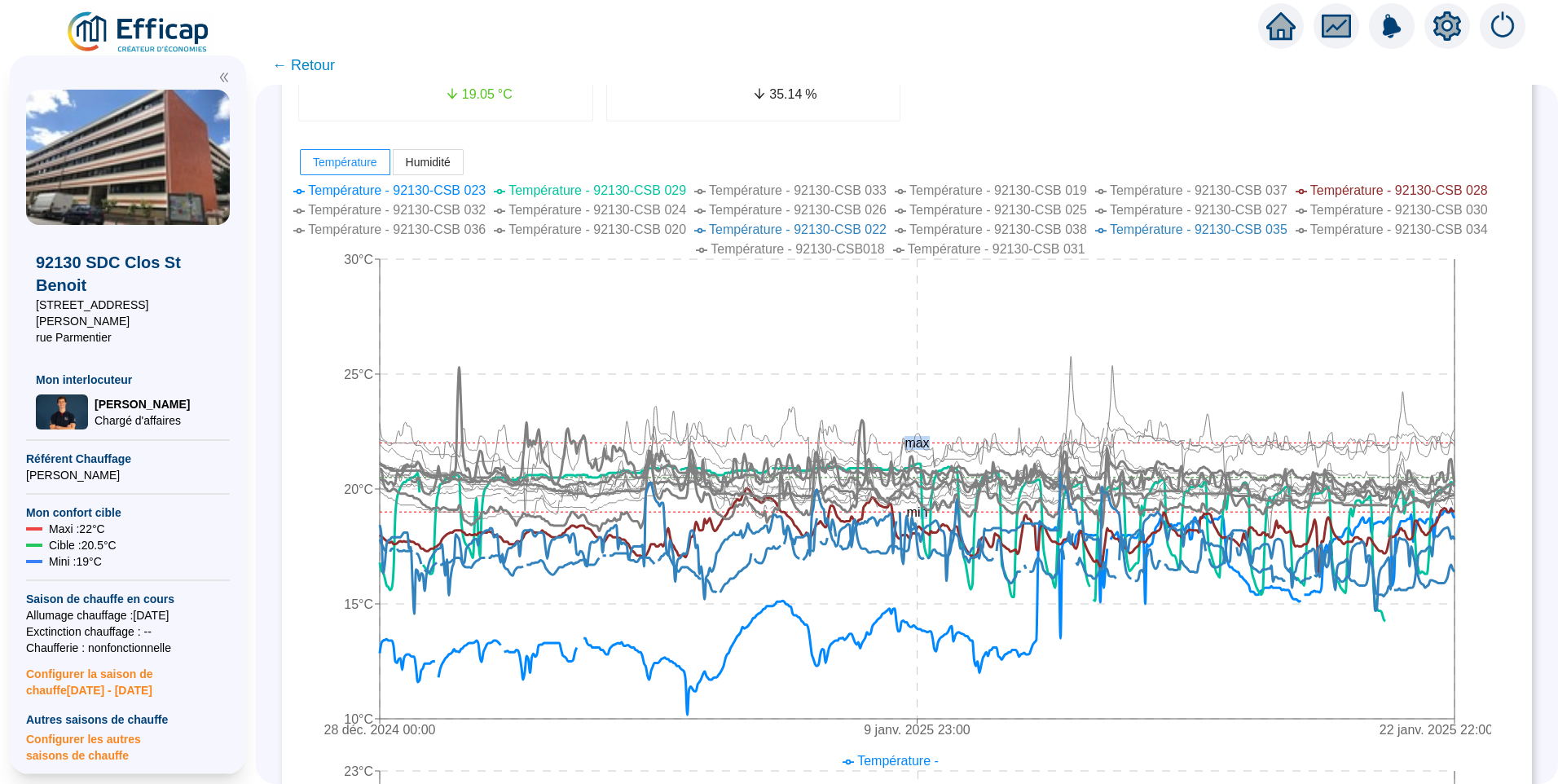
scroll to position [233, 0]
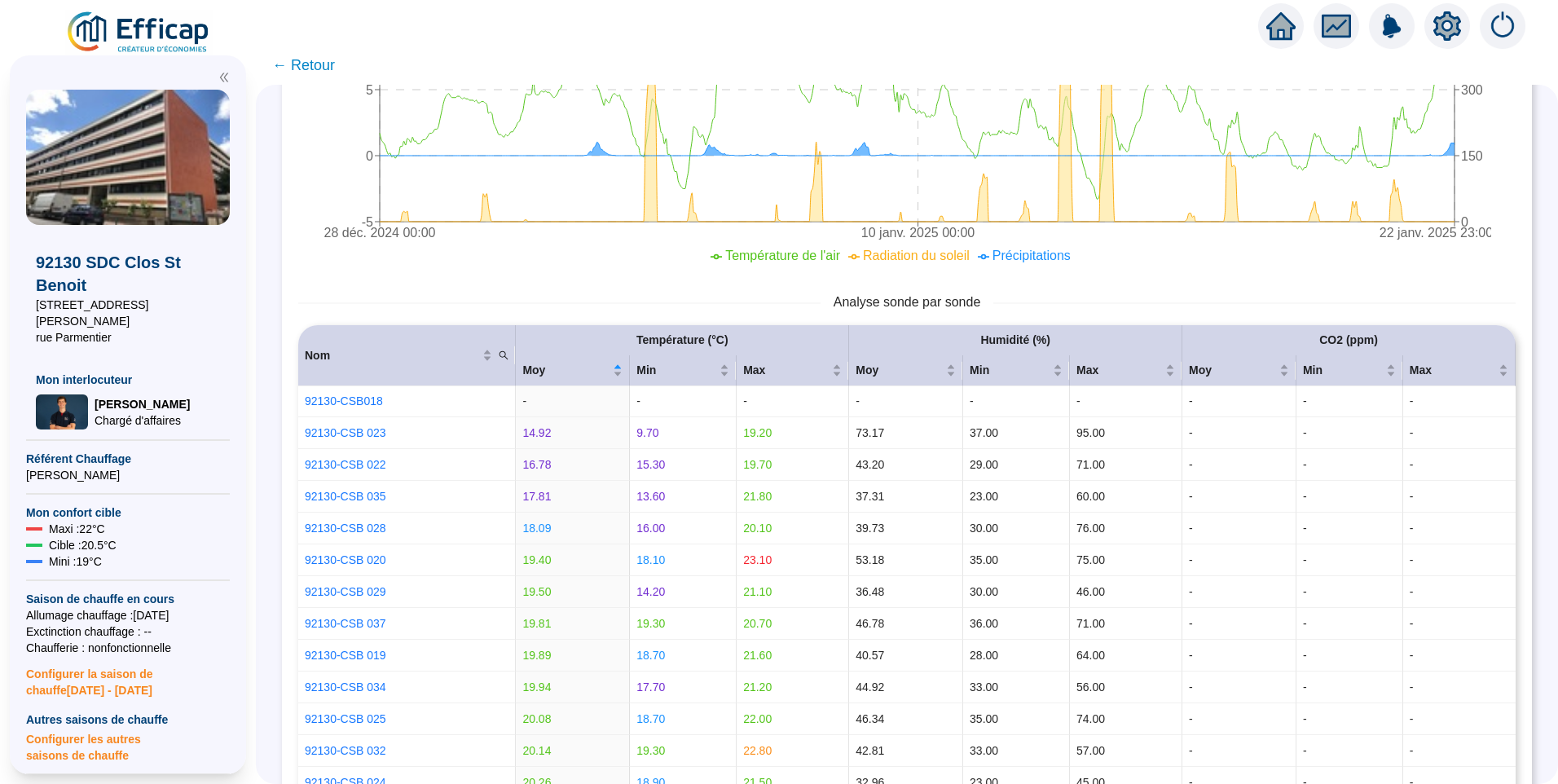
scroll to position [1605, 0]
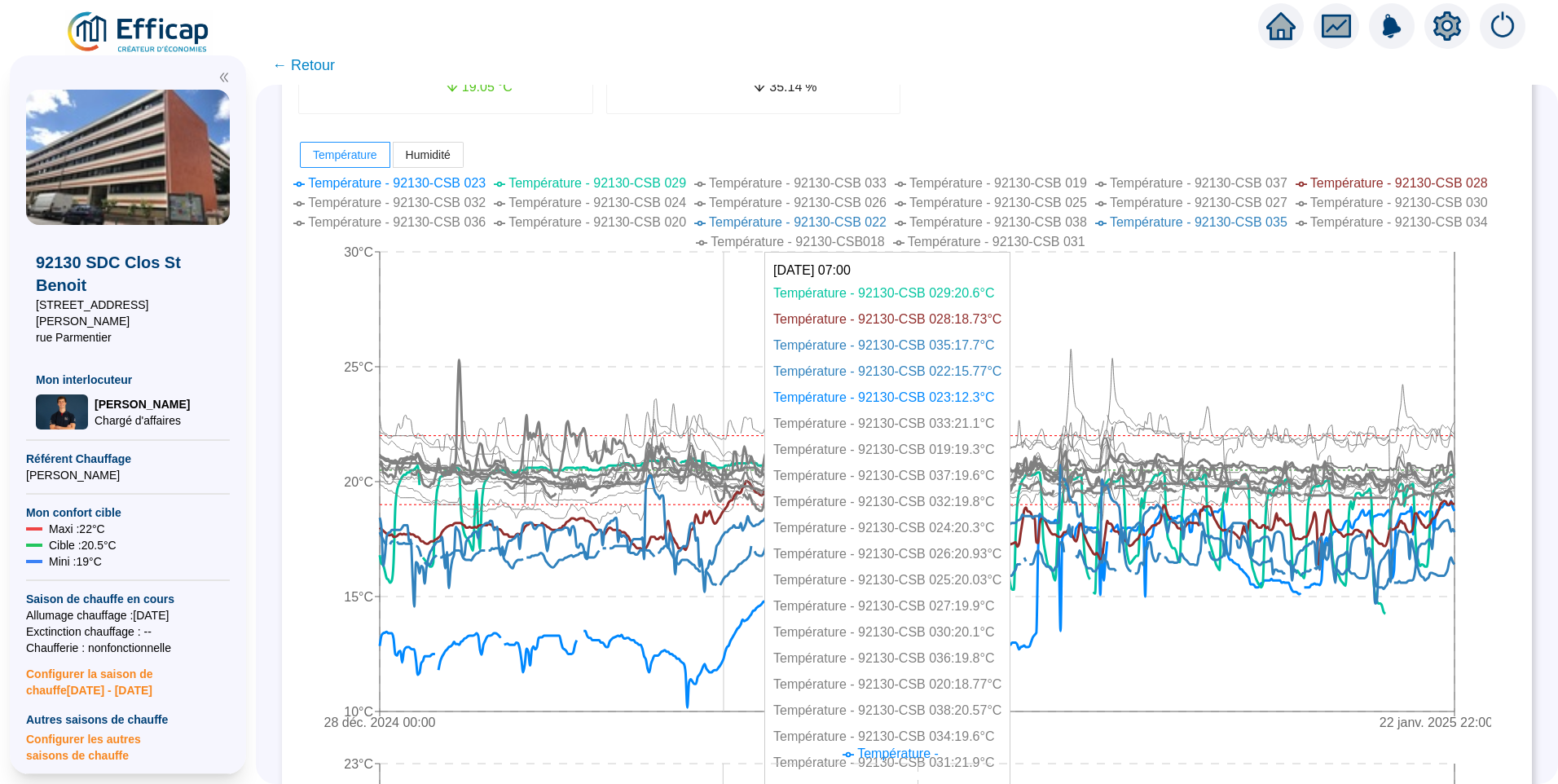
scroll to position [314, 0]
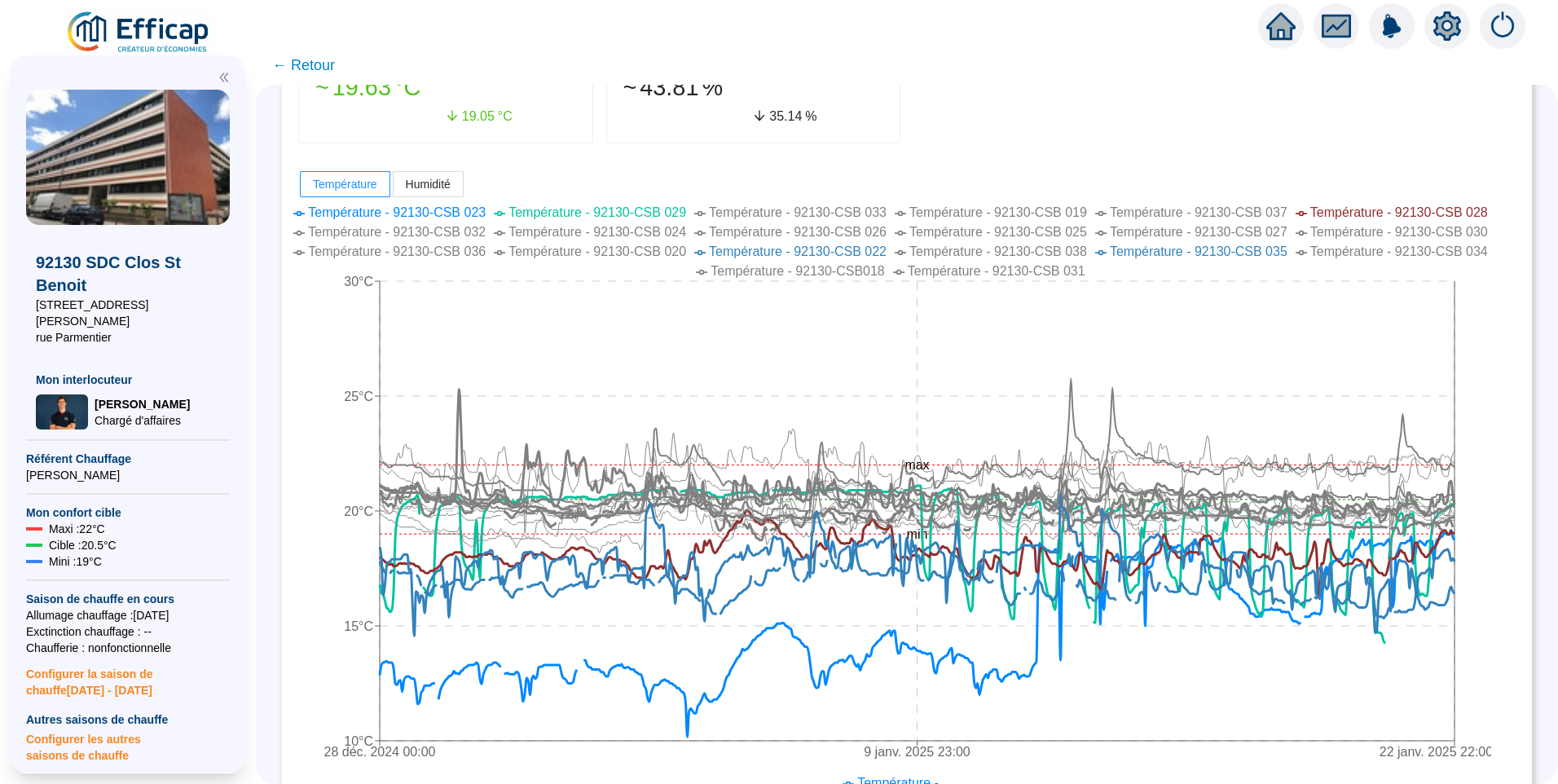
click at [662, 213] on span "Température - 92130-CSB 029" at bounding box center [597, 212] width 177 height 14
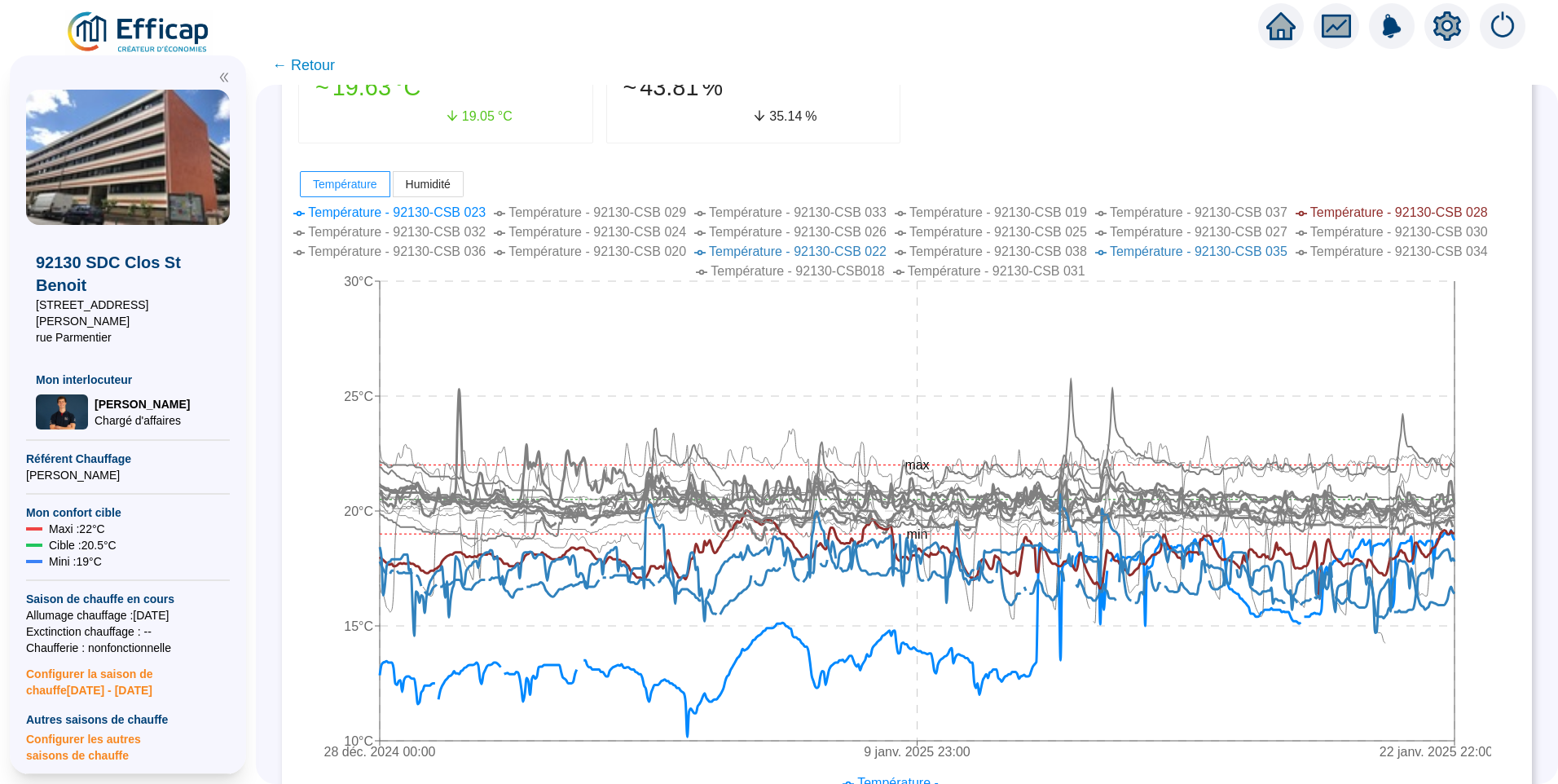
click at [1426, 213] on span "Température - 92130-CSB 028" at bounding box center [1398, 212] width 177 height 14
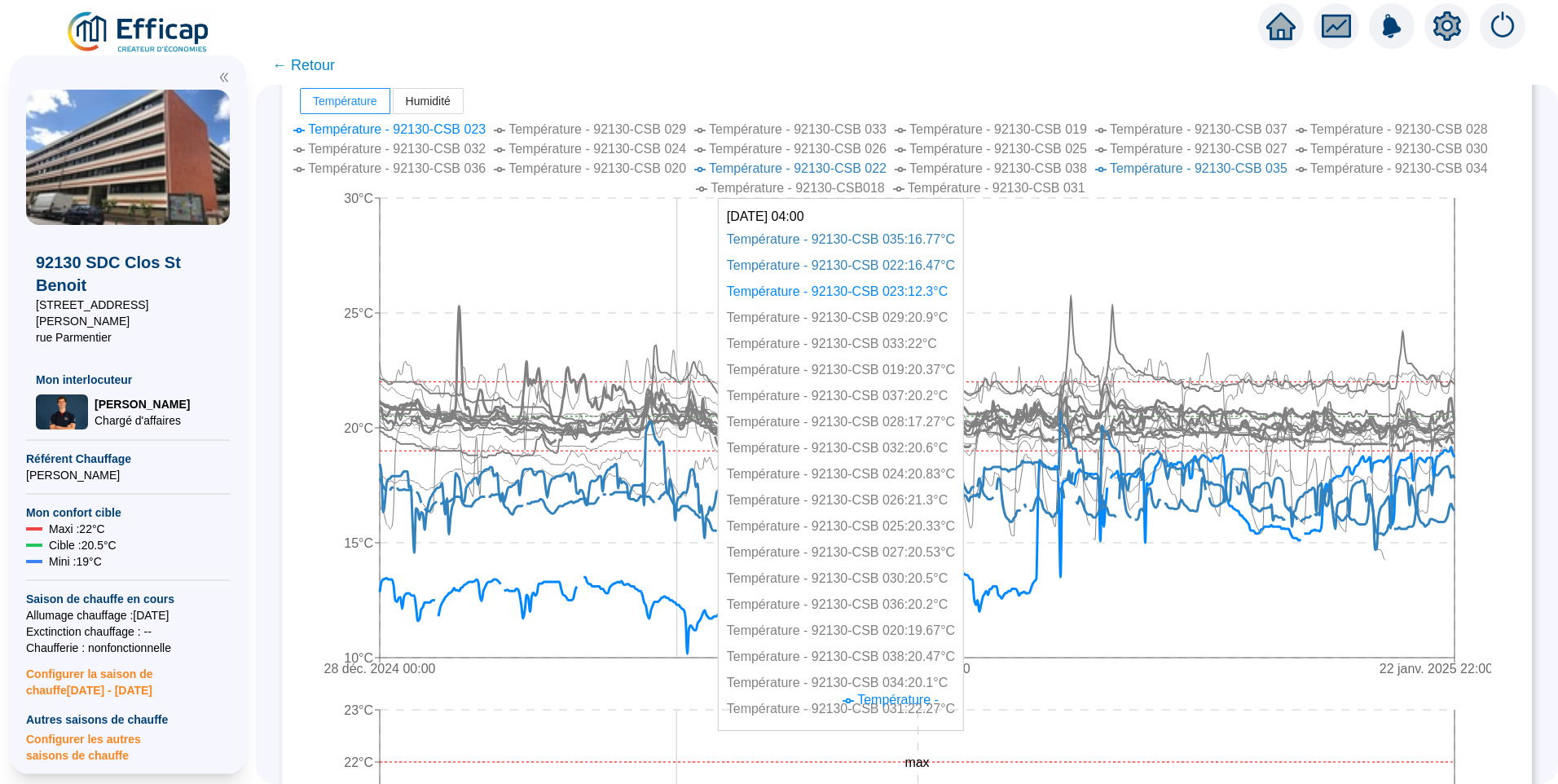
scroll to position [0, 0]
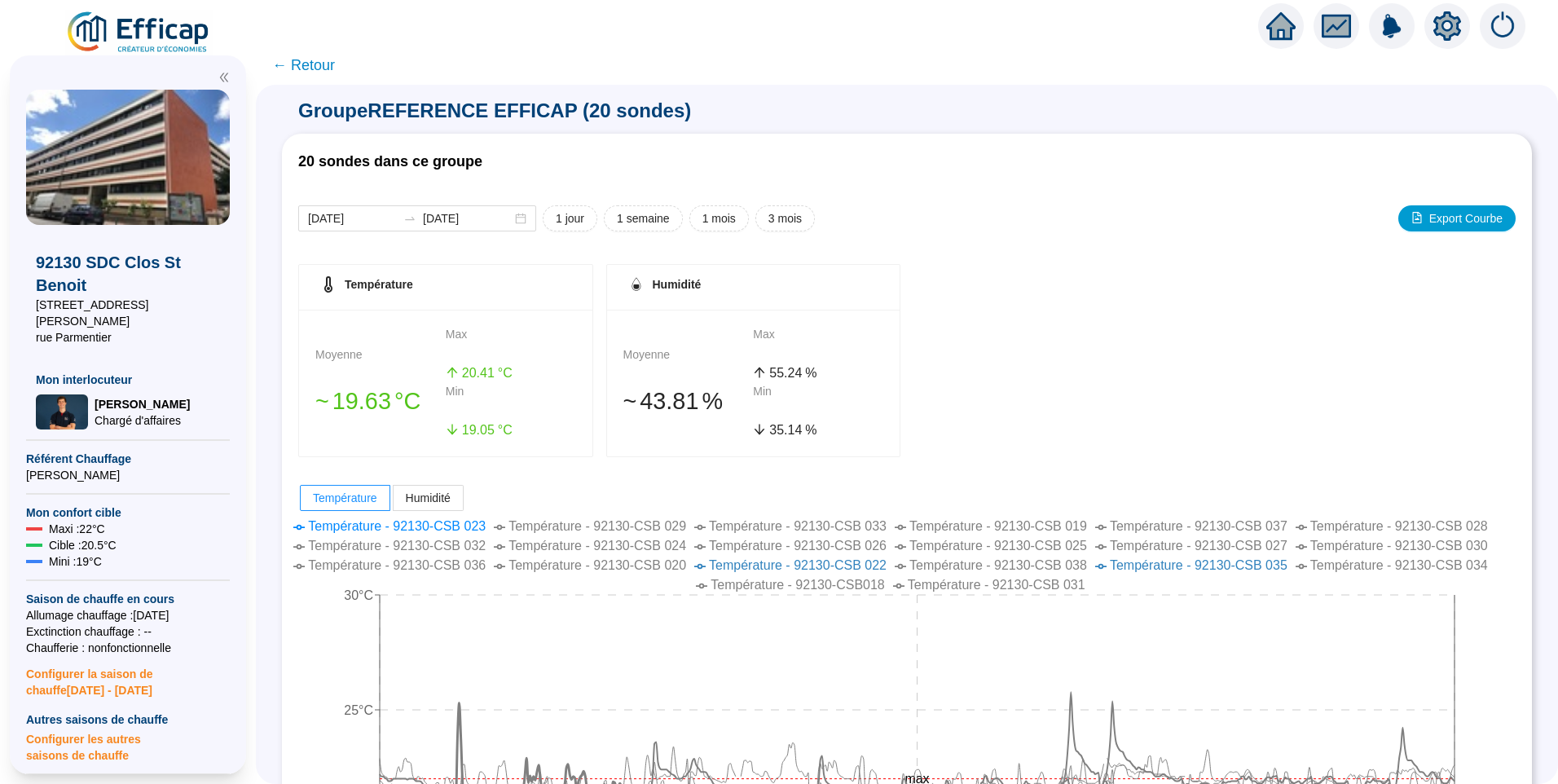
click at [324, 75] on span "← Retour" at bounding box center [303, 65] width 63 height 22
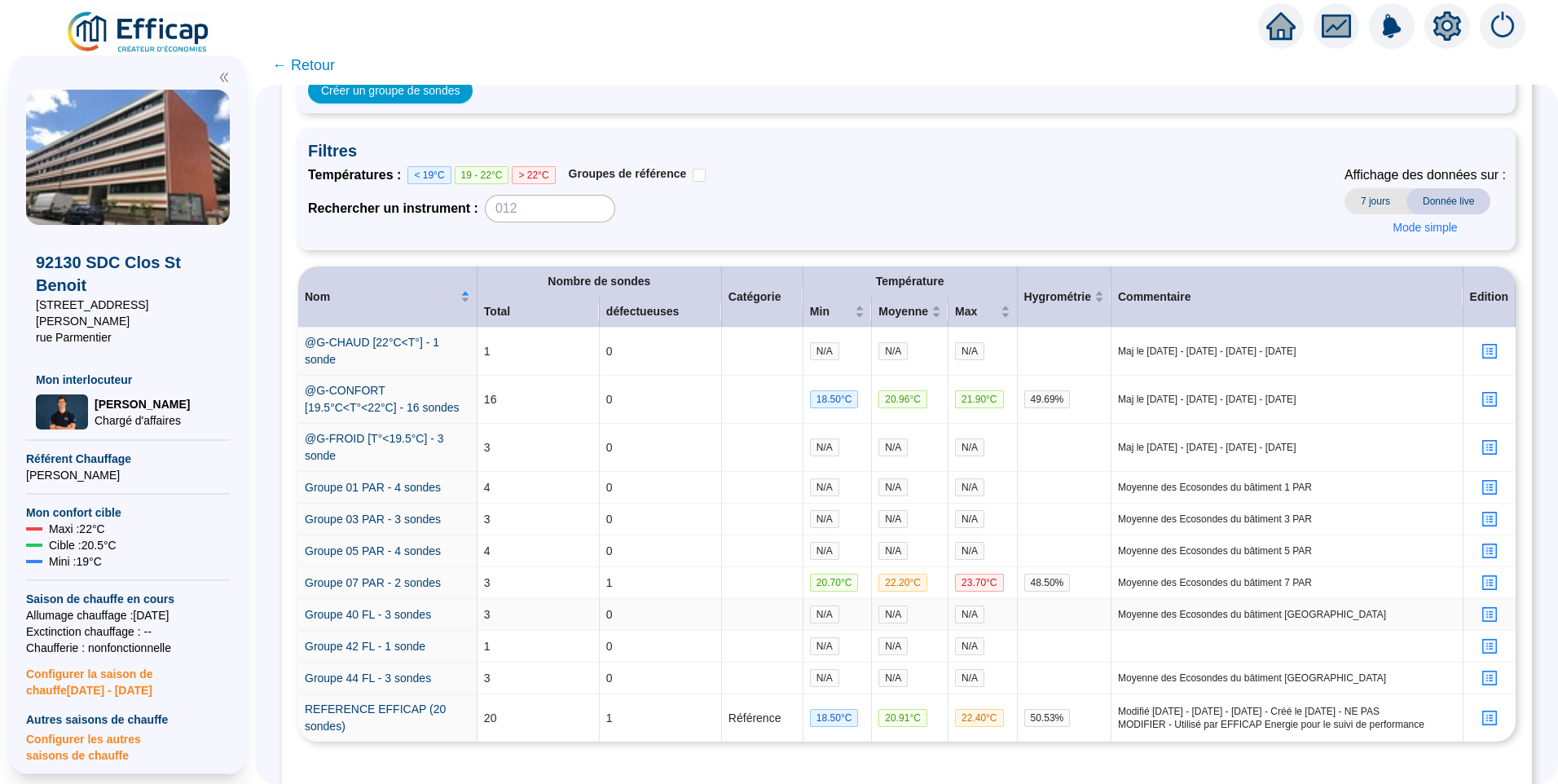
scroll to position [202, 0]
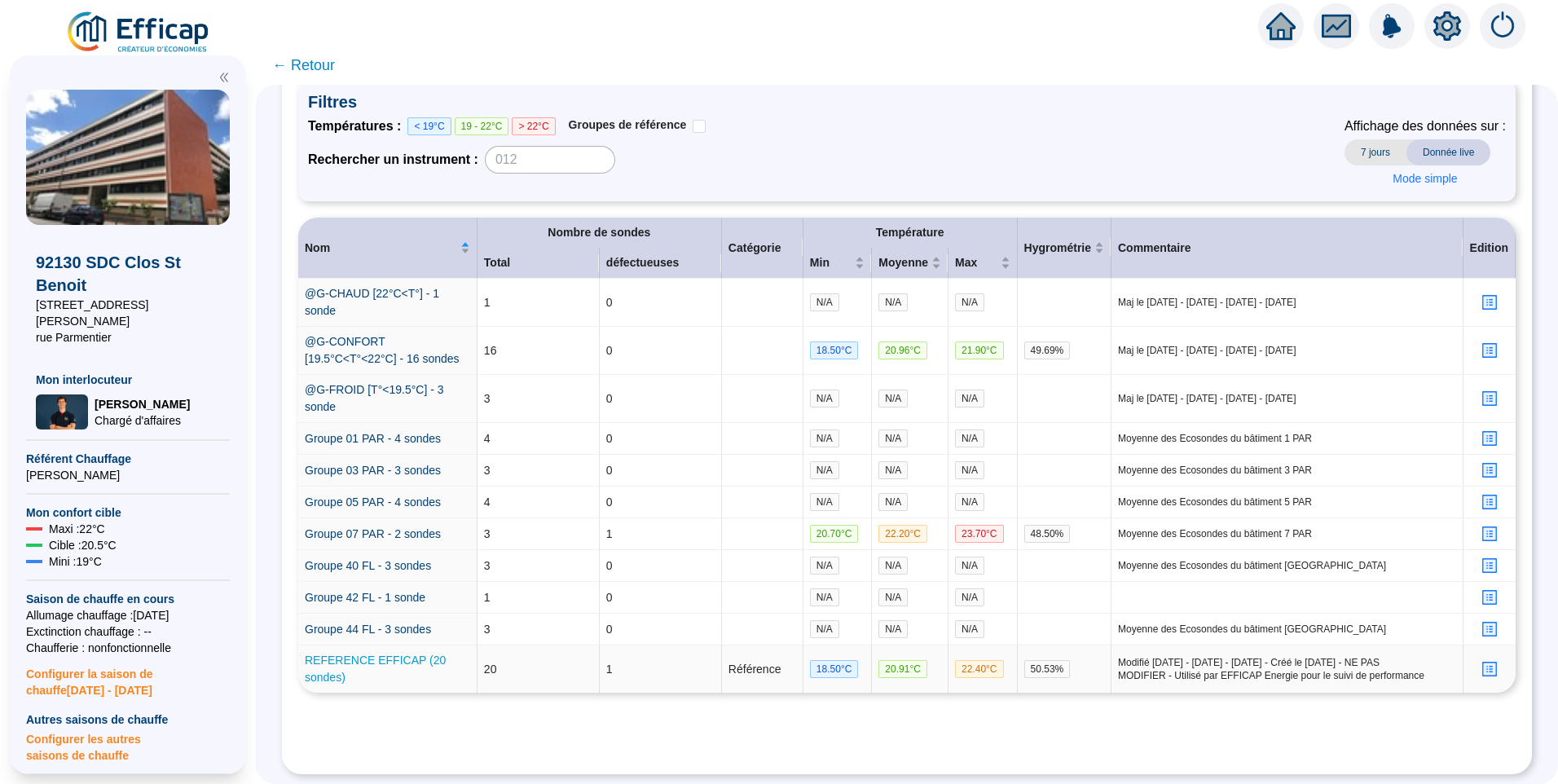
click at [361, 653] on link "REFERENCE EFFICAP (20 sondes)" at bounding box center [374, 668] width 141 height 30
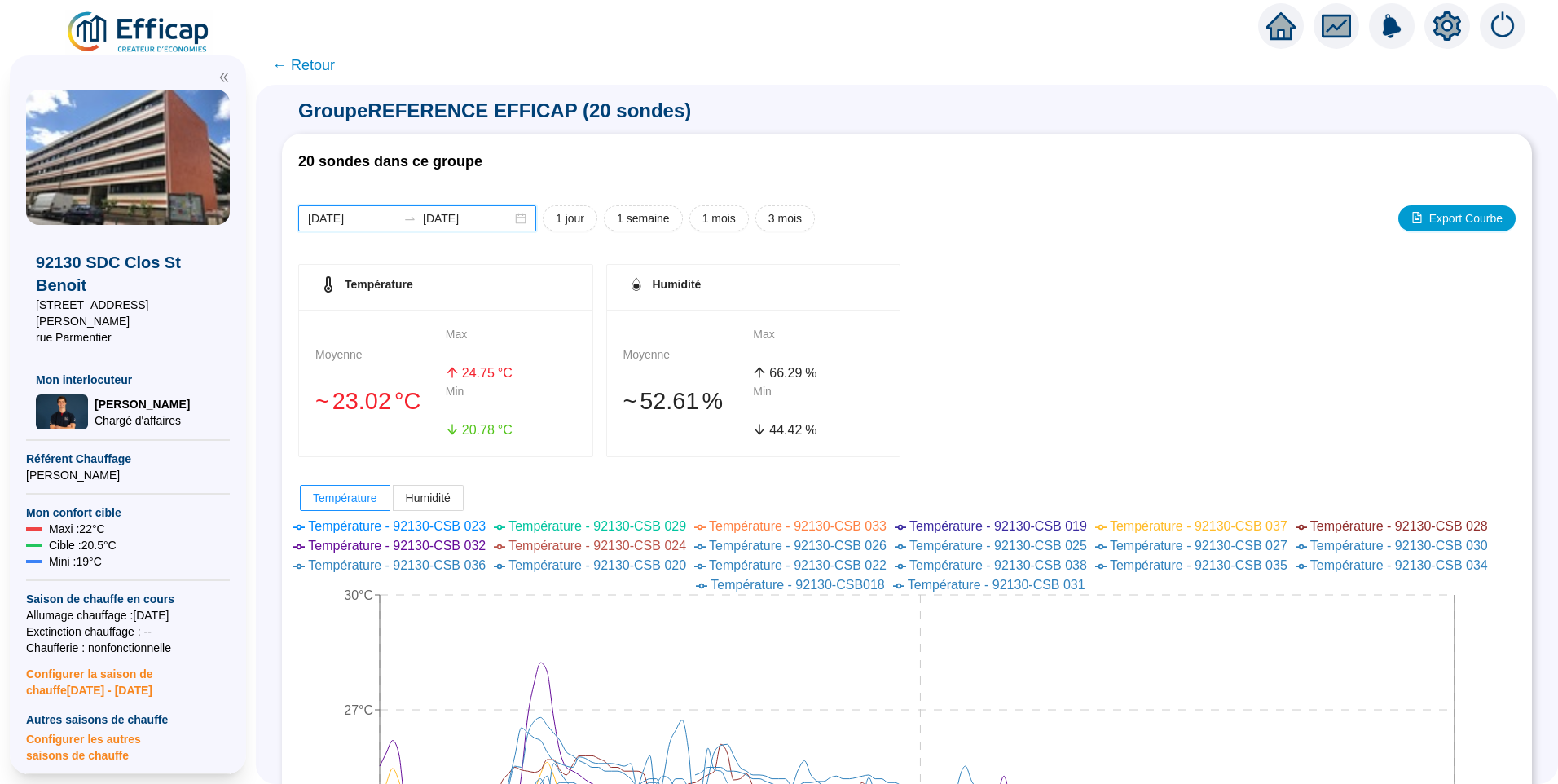
click at [389, 221] on input "[DATE]" at bounding box center [352, 219] width 89 height 17
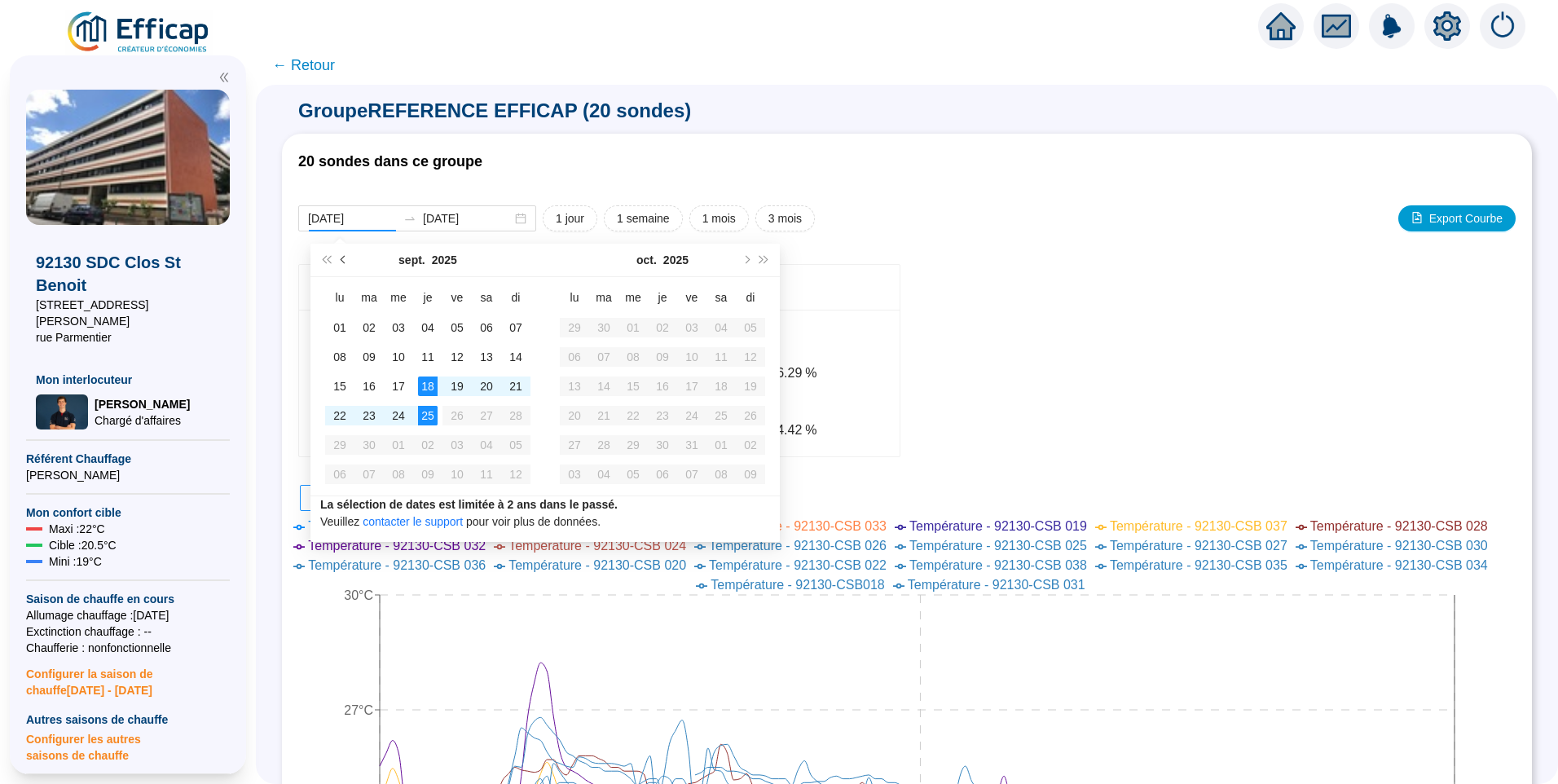
click at [339, 262] on button "Mois précédent (PageUp)" at bounding box center [343, 260] width 18 height 33
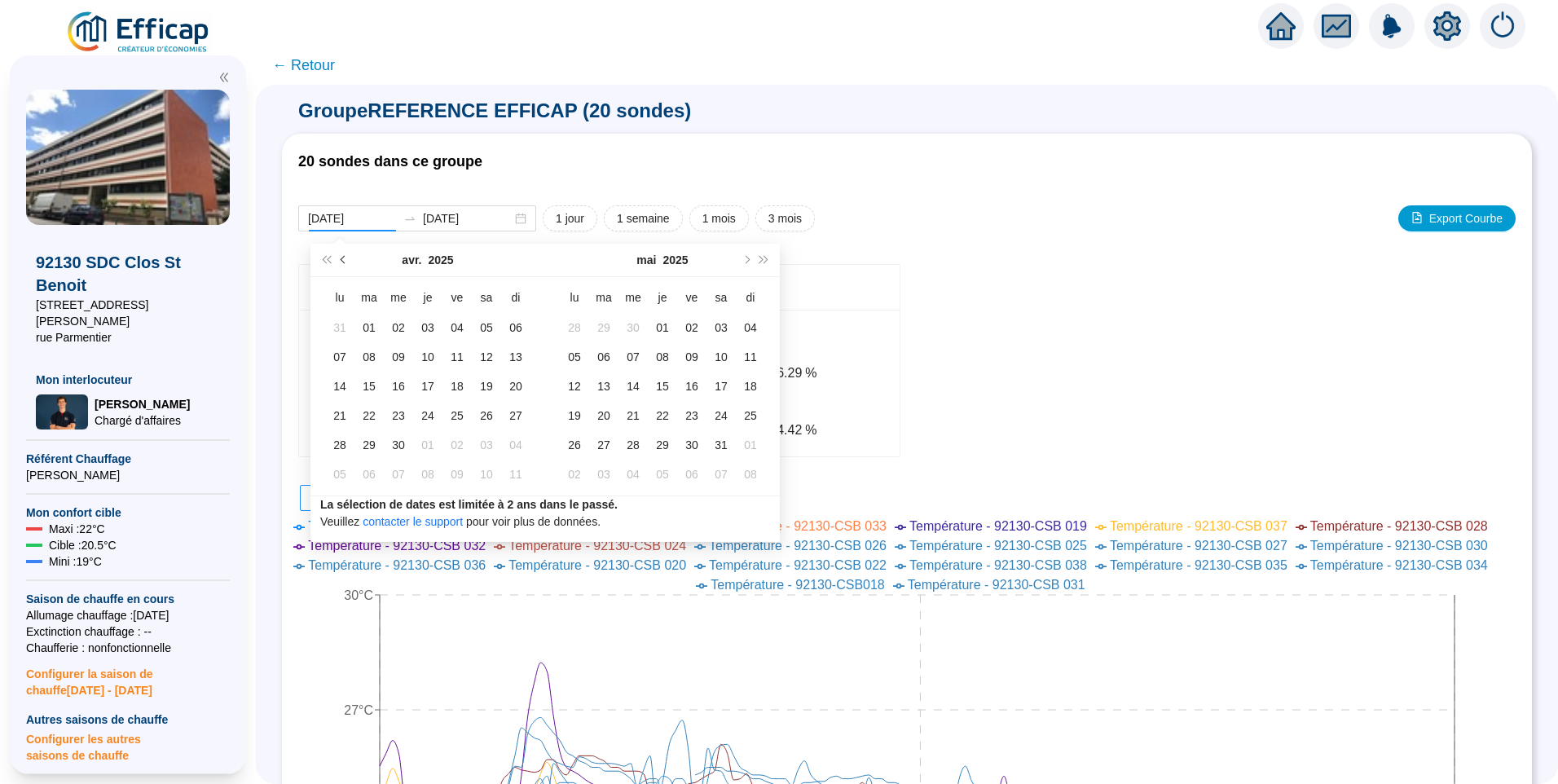
click at [339, 262] on button "Mois précédent (PageUp)" at bounding box center [343, 260] width 18 height 33
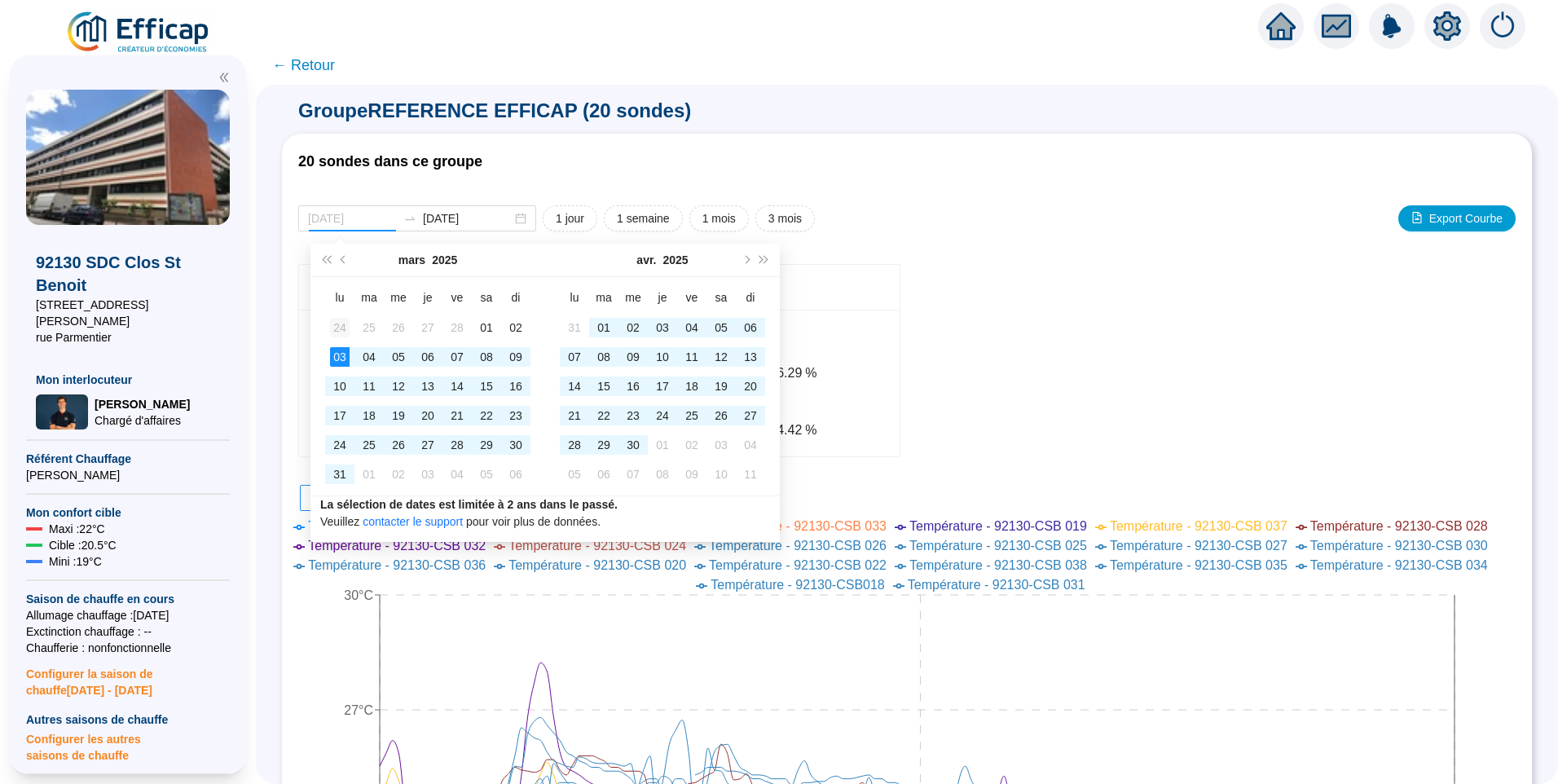
type input "[DATE]"
click at [339, 325] on div "24" at bounding box center [340, 328] width 20 height 20
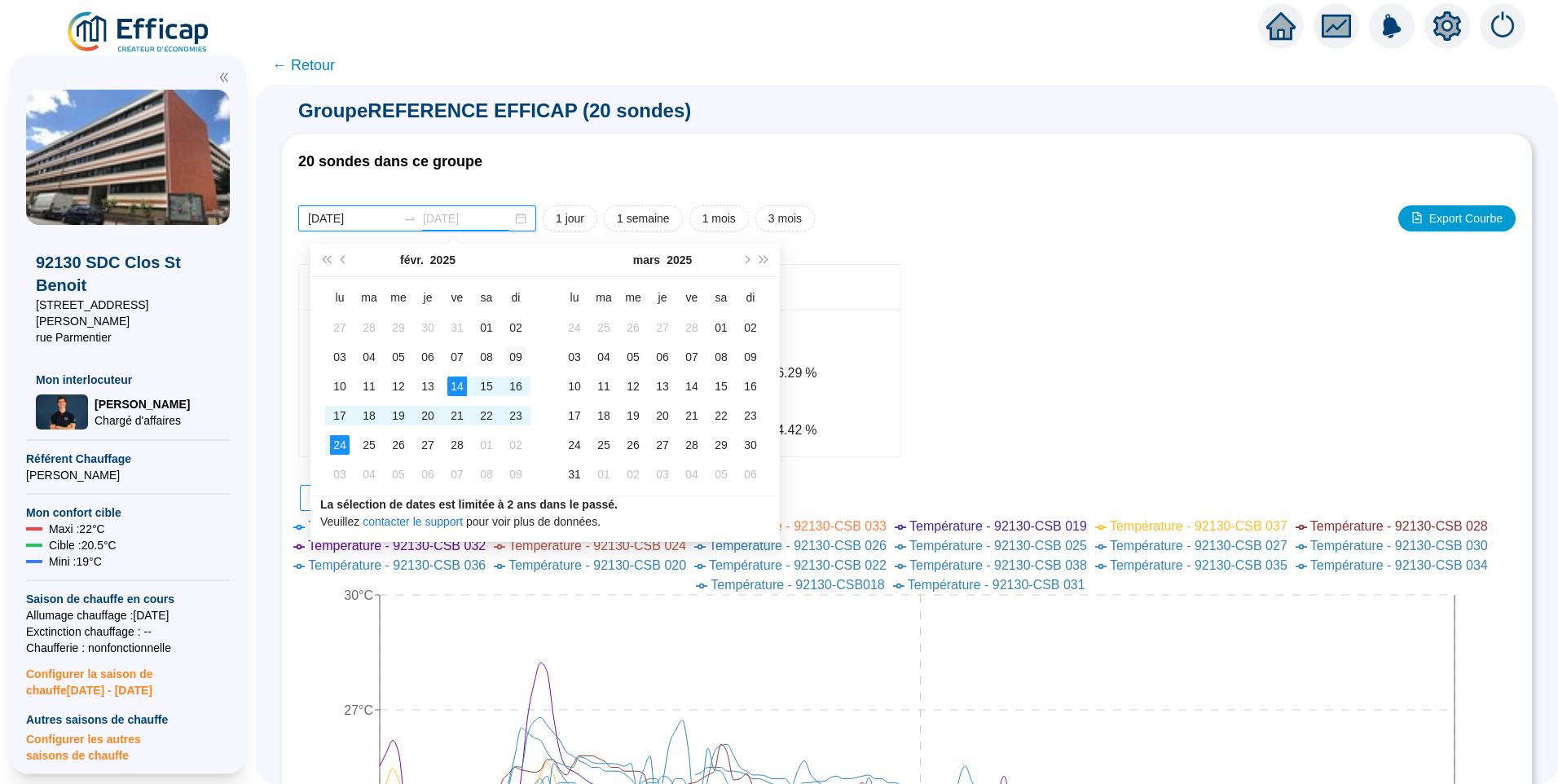
type input "[DATE]"
click at [515, 359] on div "09" at bounding box center [515, 356] width 20 height 20
type input "[DATE]"
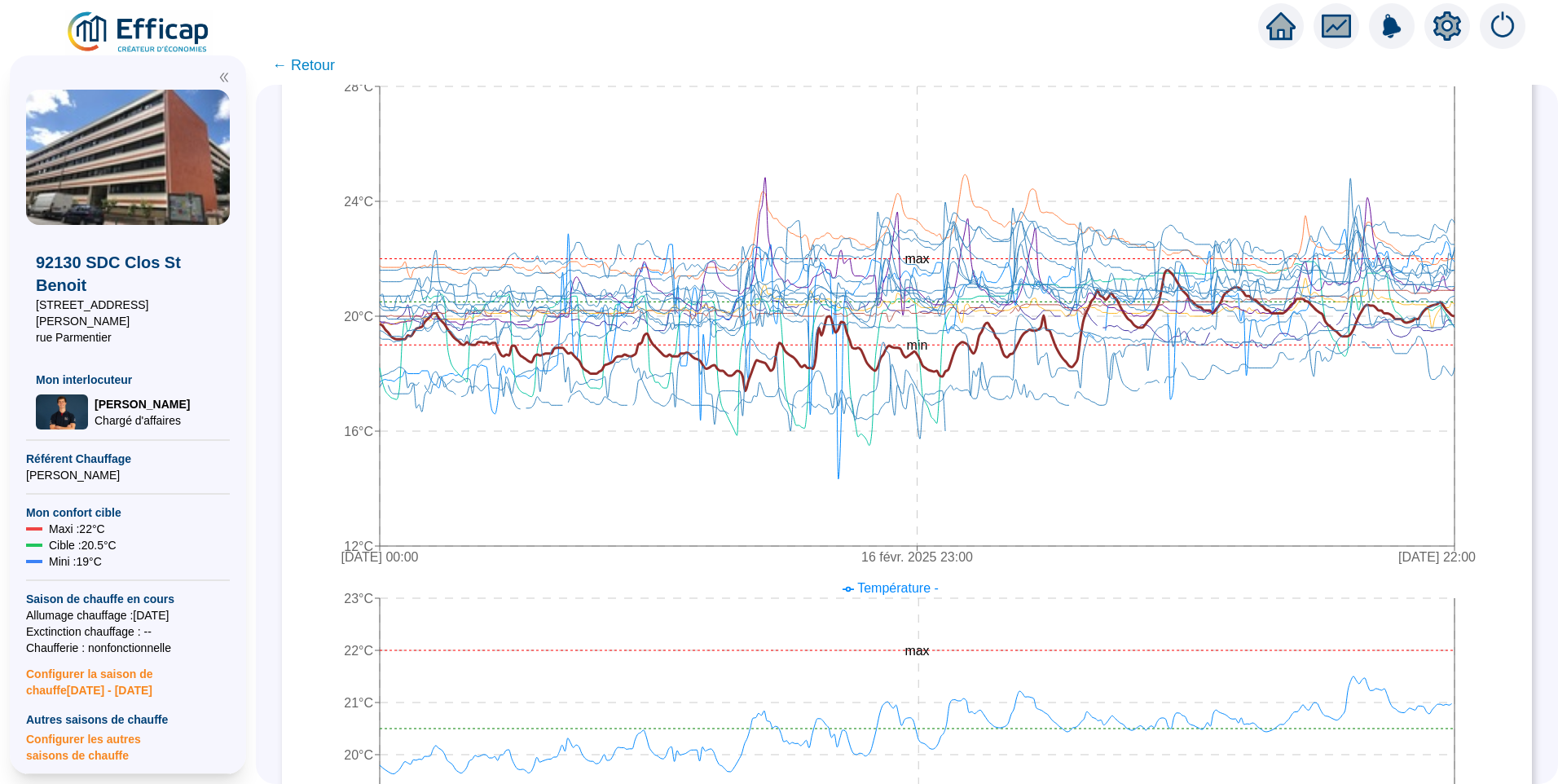
scroll to position [245, 0]
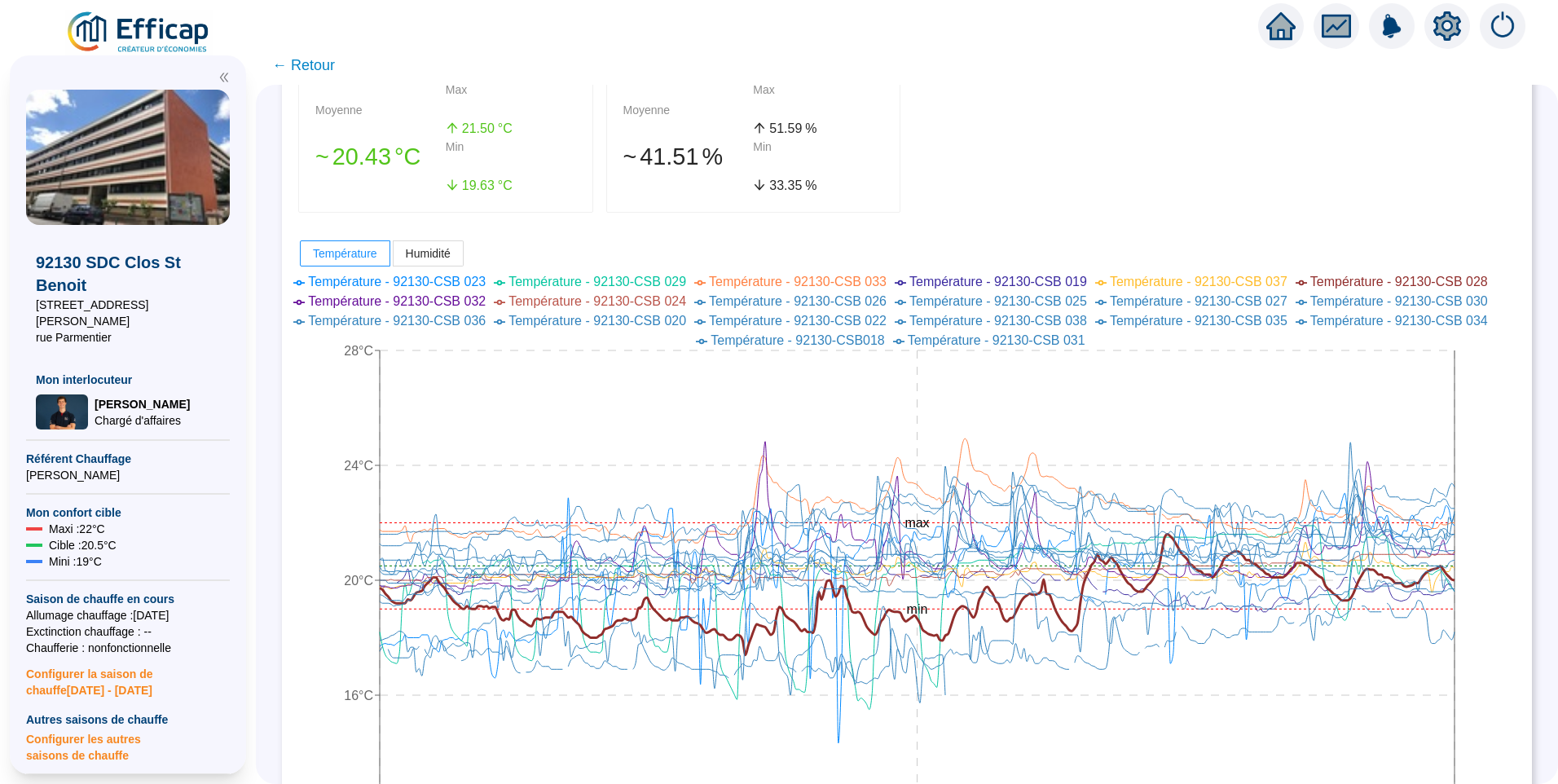
click at [1451, 16] on icon "setting" at bounding box center [1447, 26] width 28 height 29
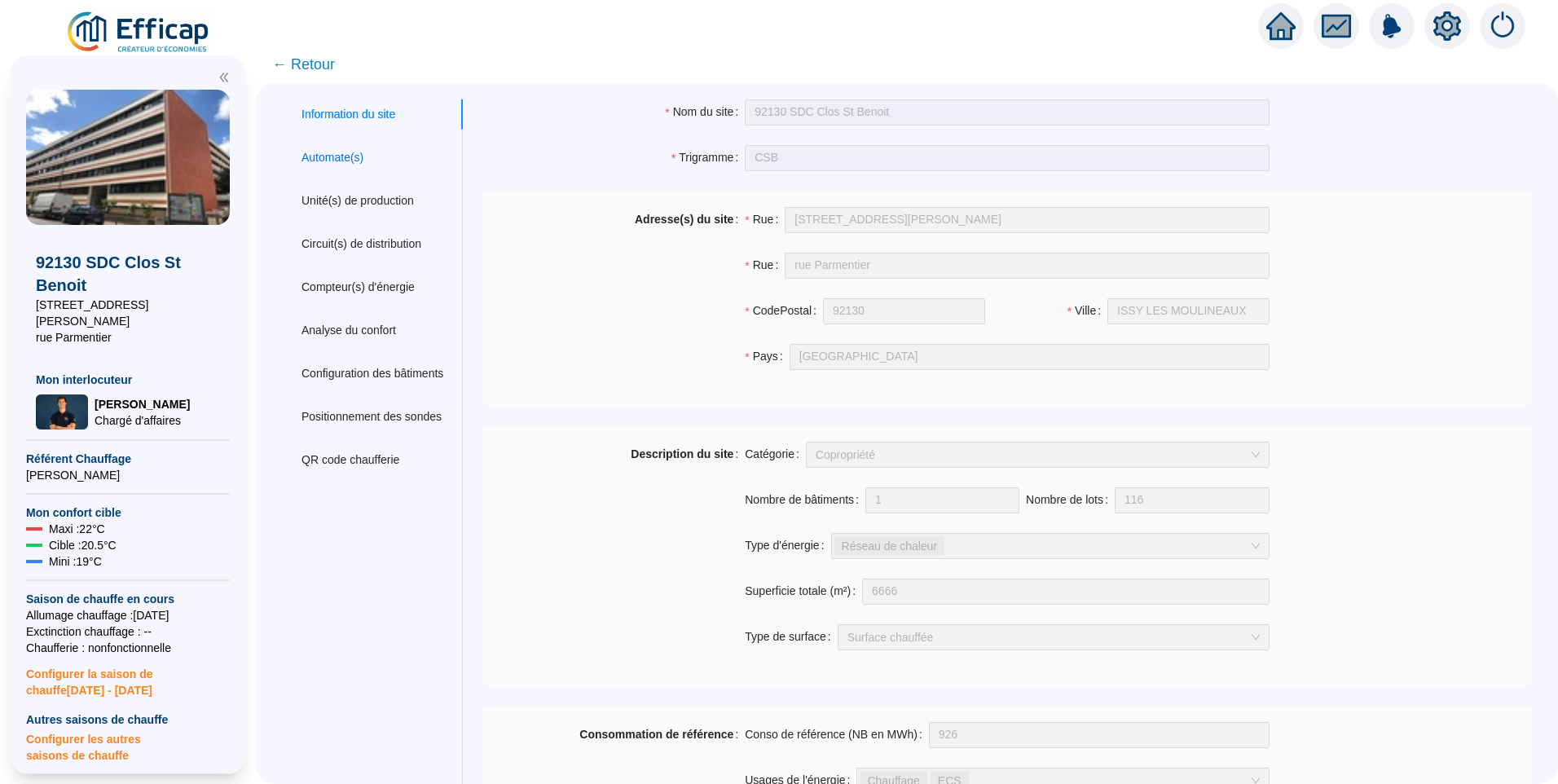
click at [352, 155] on div "Automate(s)" at bounding box center [333, 157] width 62 height 17
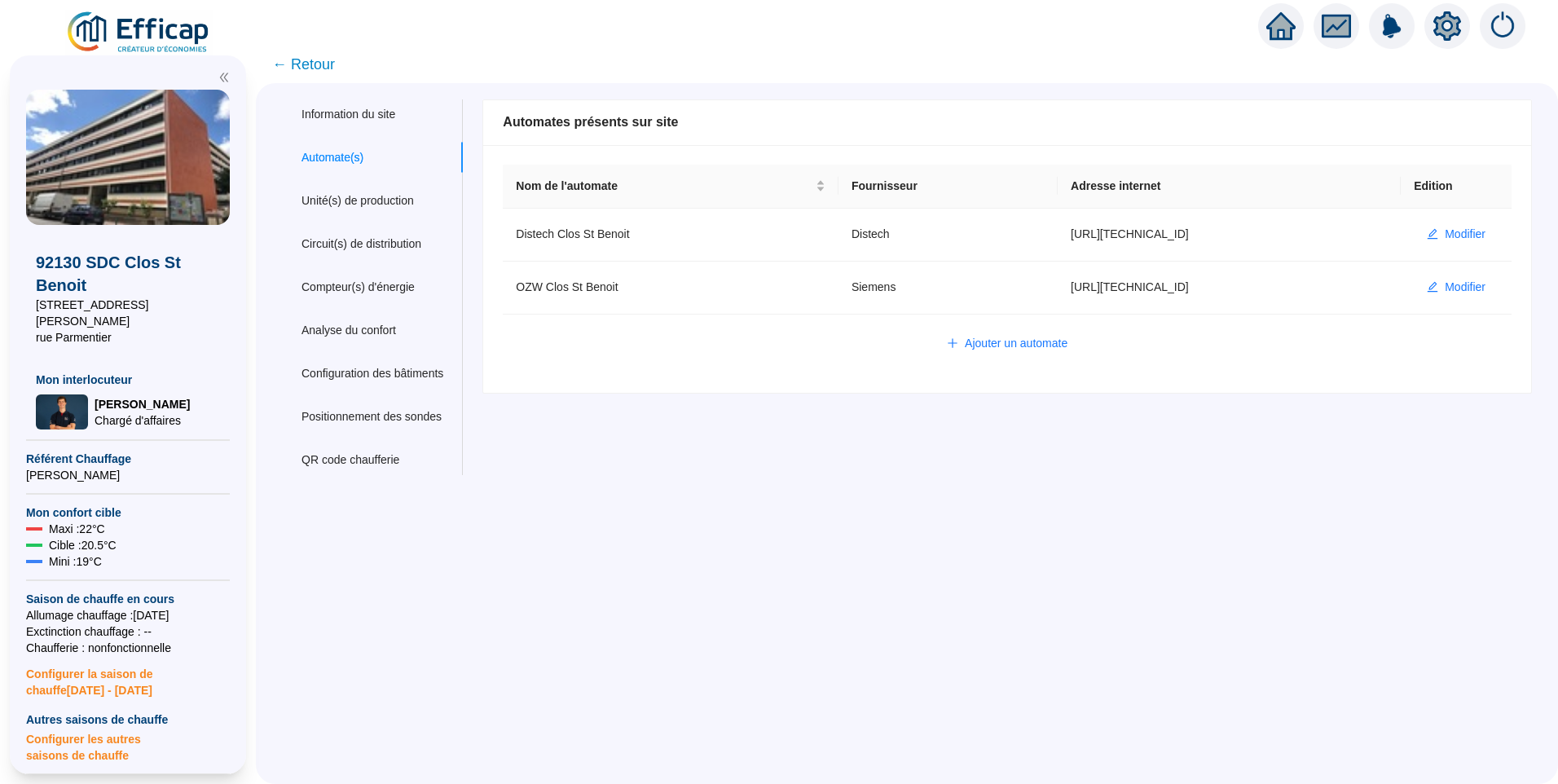
click at [297, 64] on span "← Retour" at bounding box center [303, 64] width 63 height 22
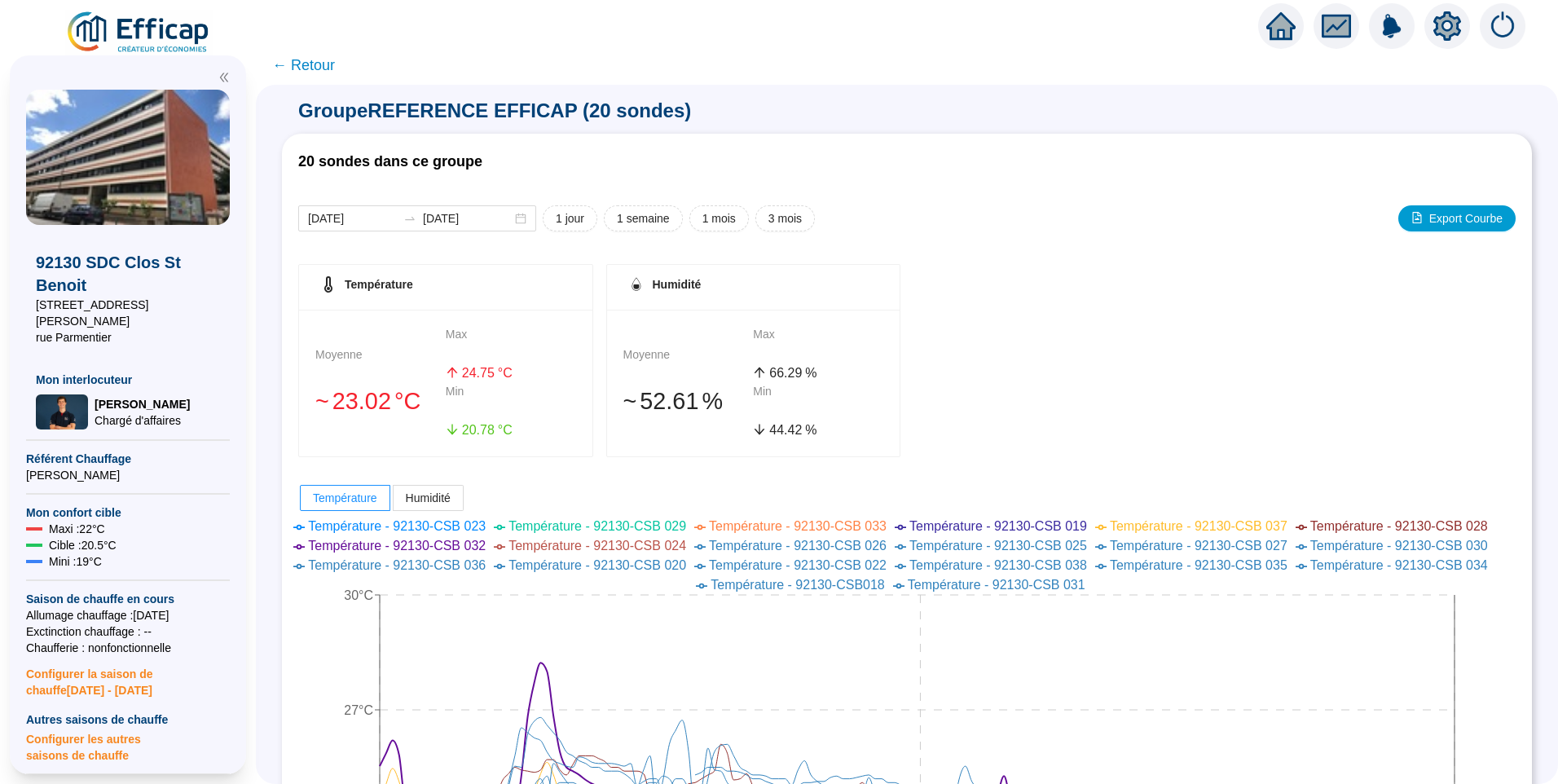
click at [310, 66] on span "← Retour" at bounding box center [303, 65] width 63 height 22
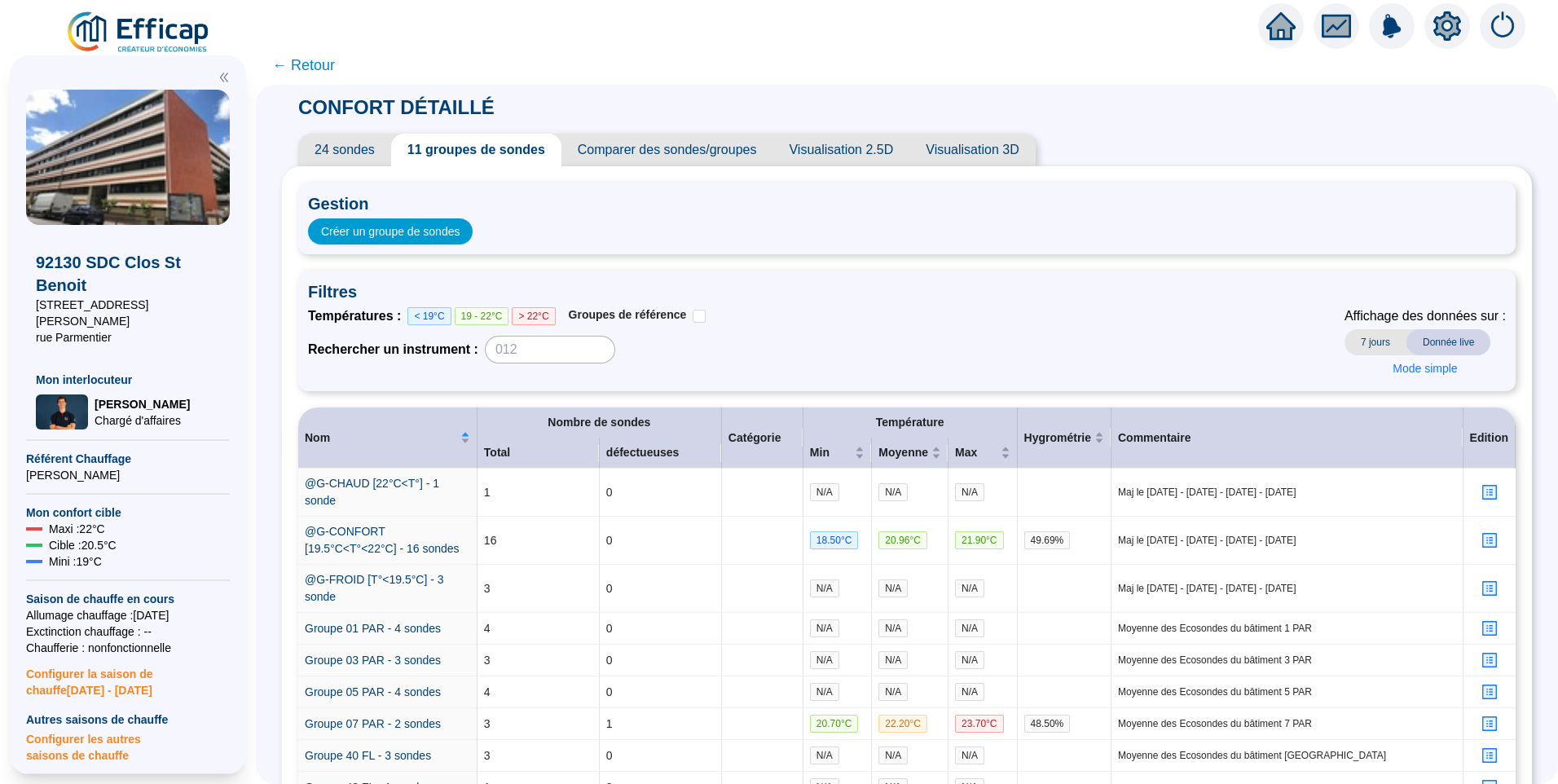
click at [303, 67] on span "← Retour" at bounding box center [303, 65] width 63 height 22
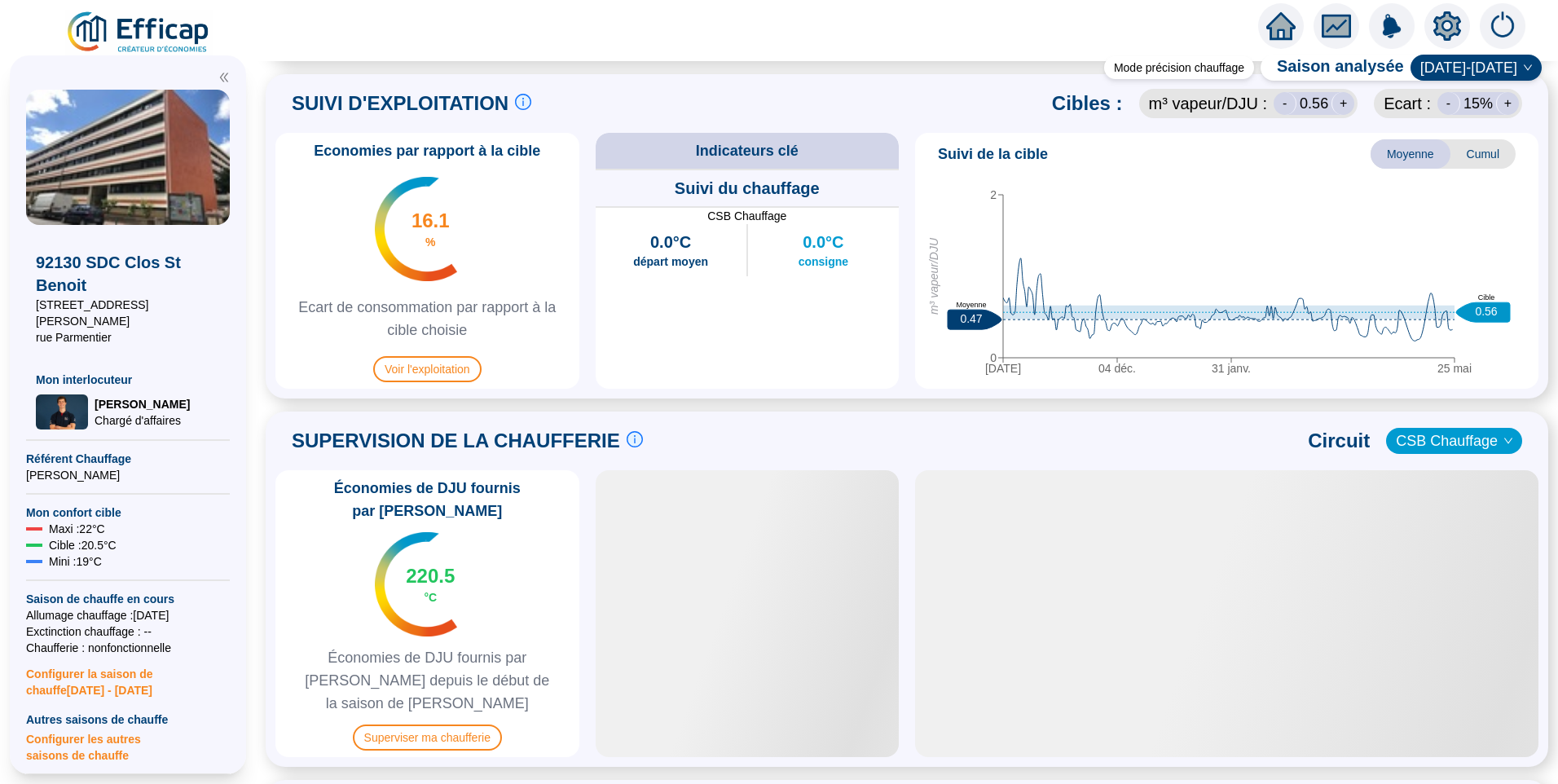
scroll to position [341, 0]
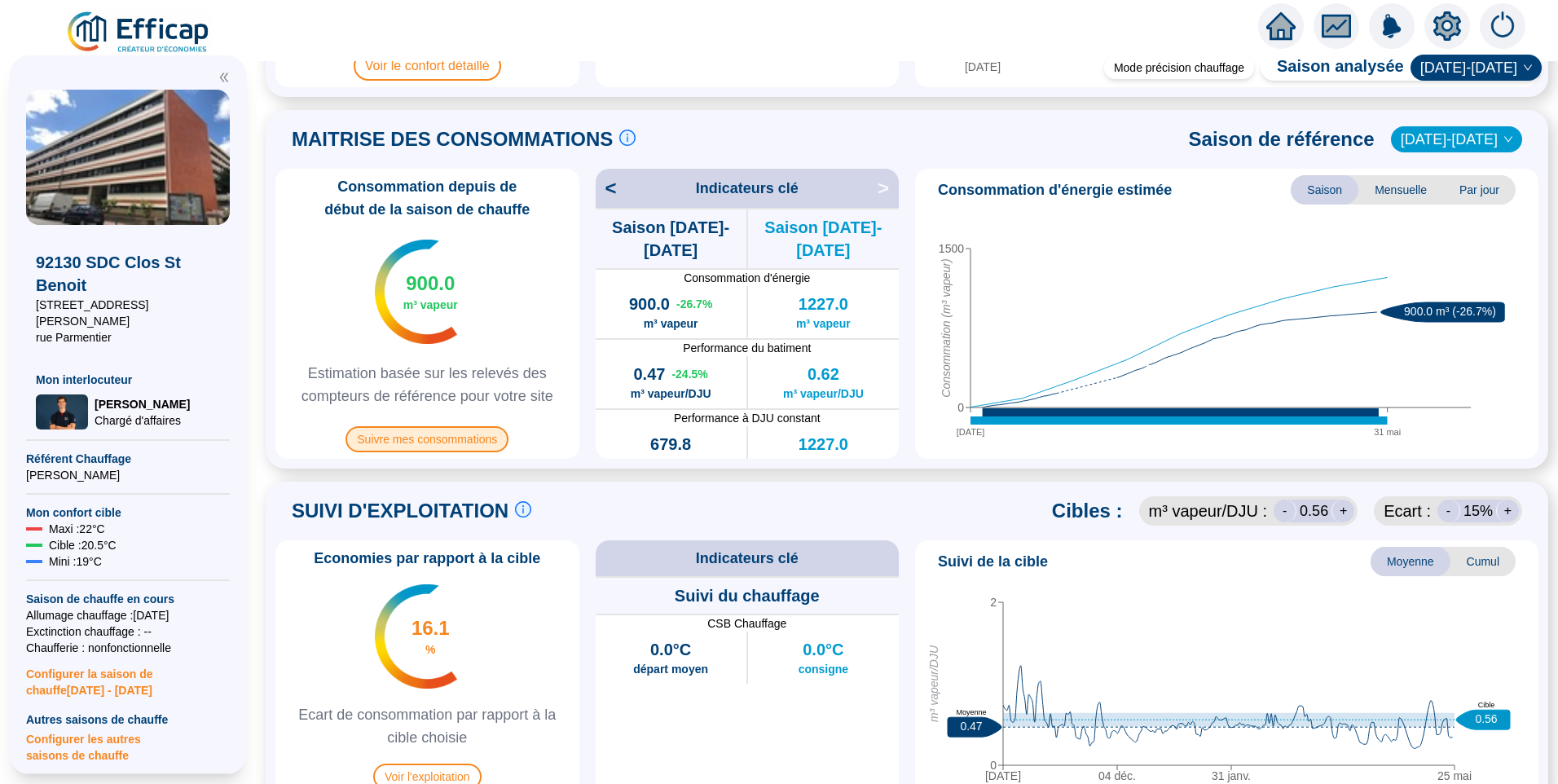
click at [476, 436] on span "Suivre mes consommations" at bounding box center [427, 439] width 163 height 26
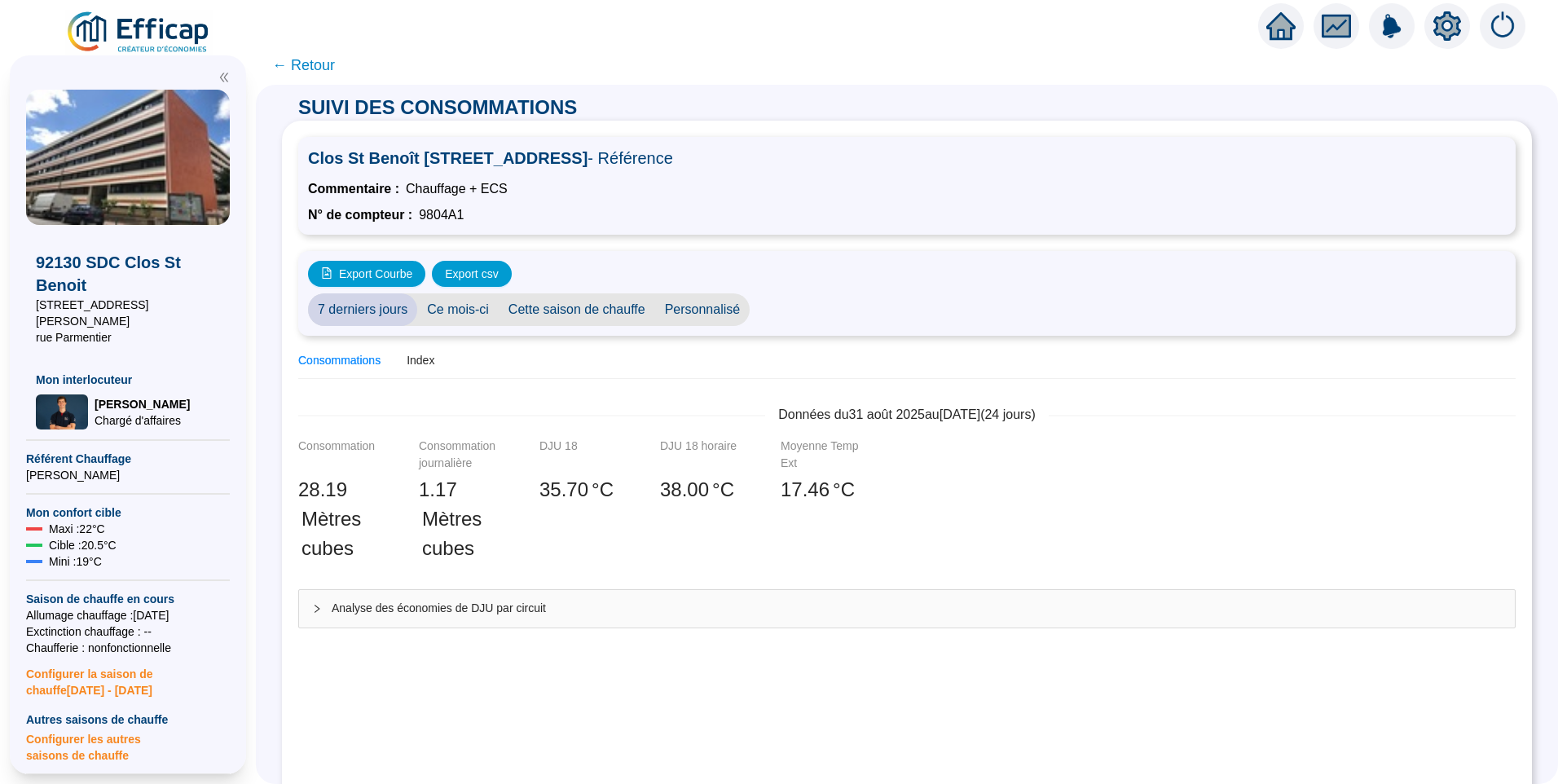
click at [583, 312] on span "Cette saison de chauffe" at bounding box center [577, 309] width 156 height 33
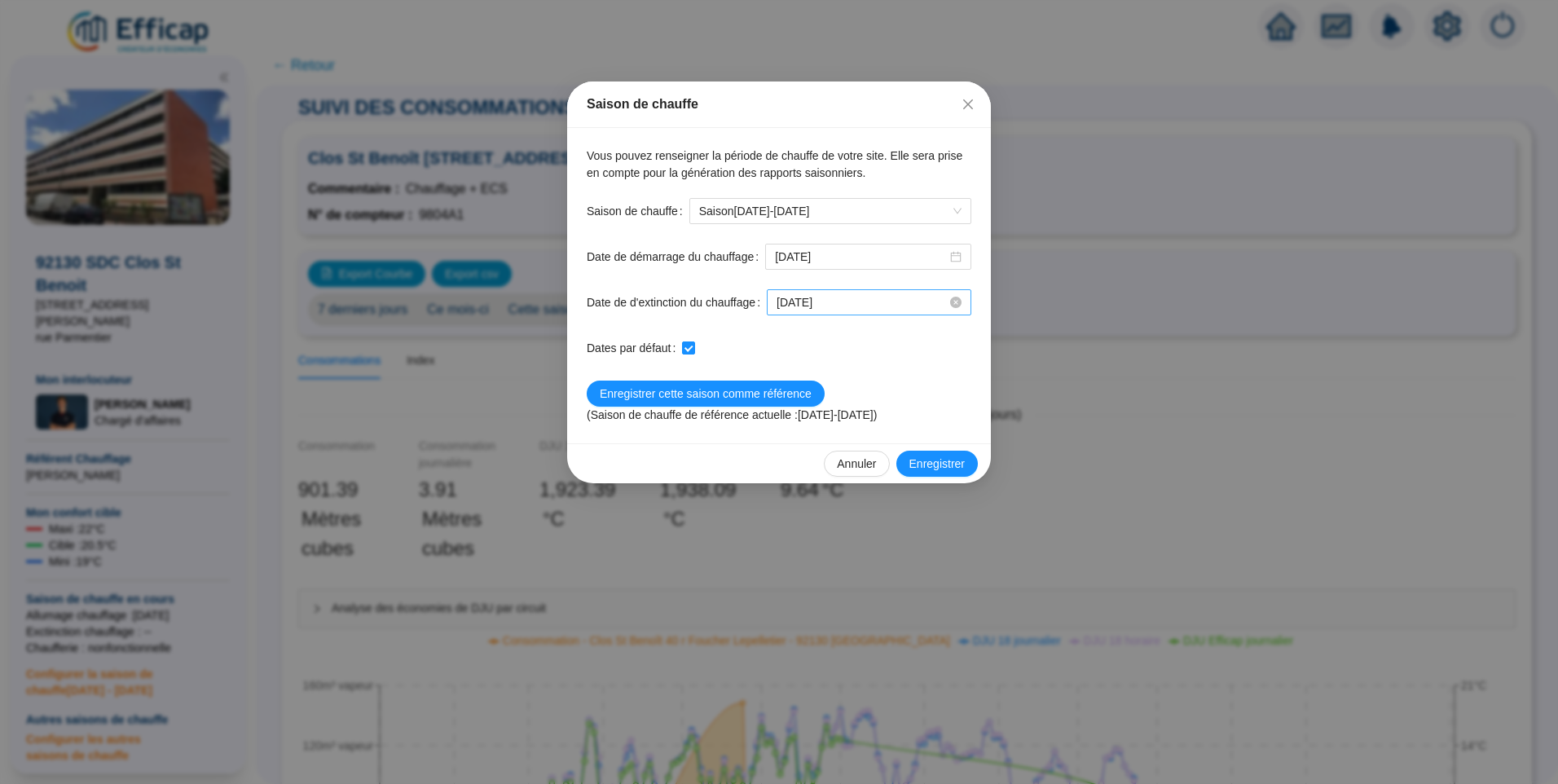
scroll to position [424, 0]
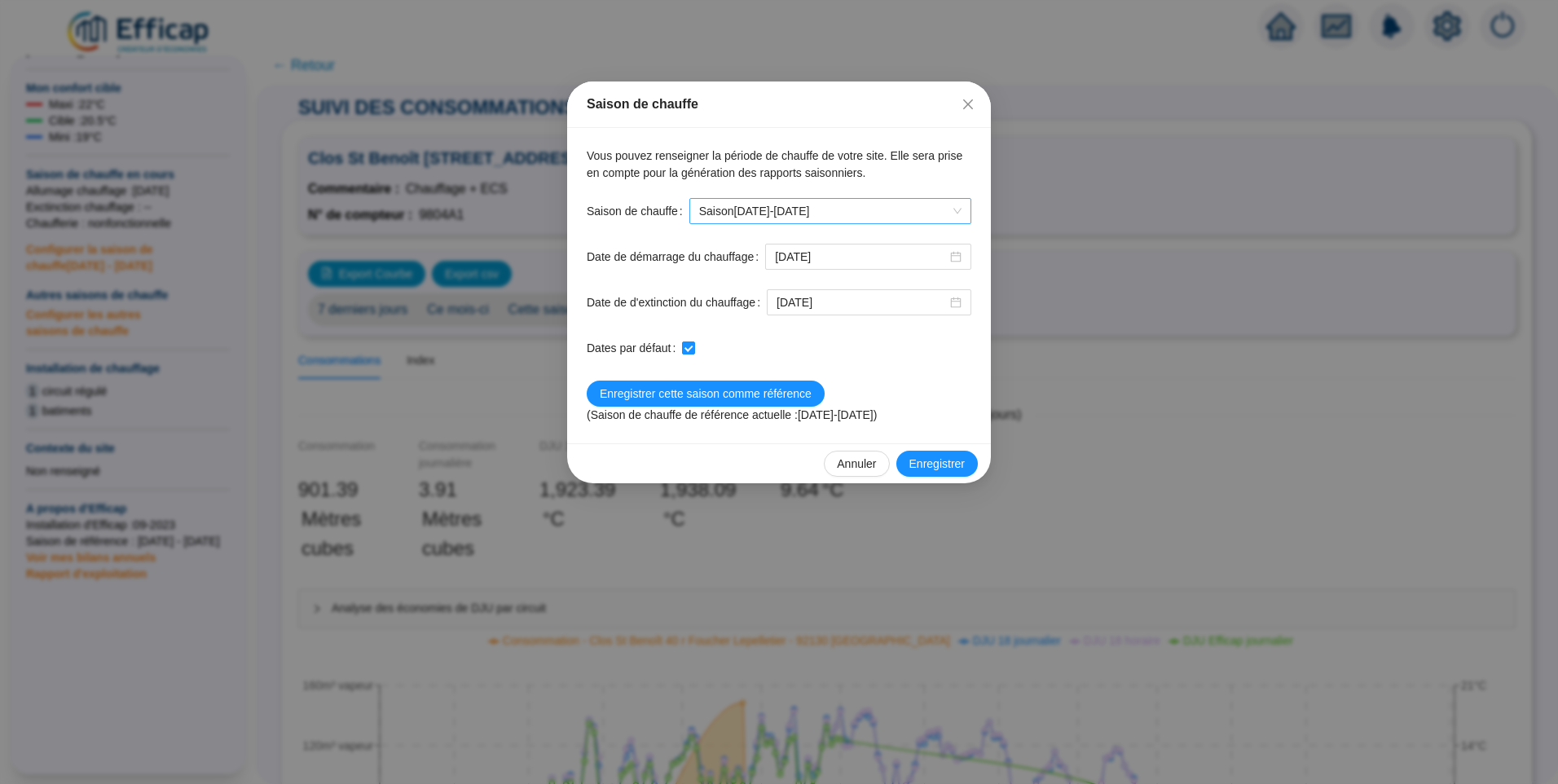
click at [886, 214] on span "Saison 2025-2026" at bounding box center [830, 211] width 262 height 24
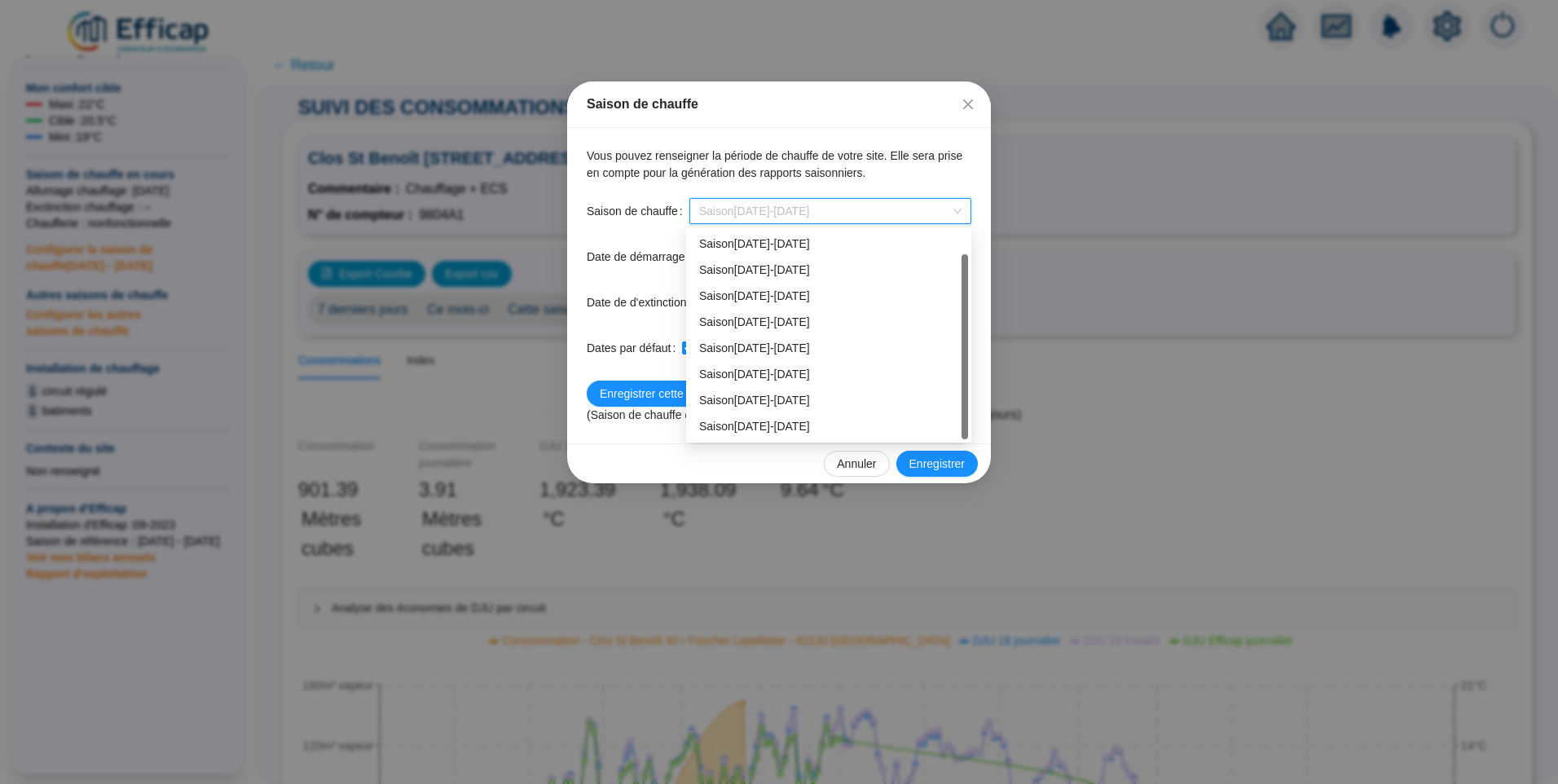
scroll to position [26, 0]
click at [760, 402] on div "Saison 2024-2025" at bounding box center [829, 400] width 259 height 17
type input "2024-10-08"
type input "[DATE]"
checkbox input "false"
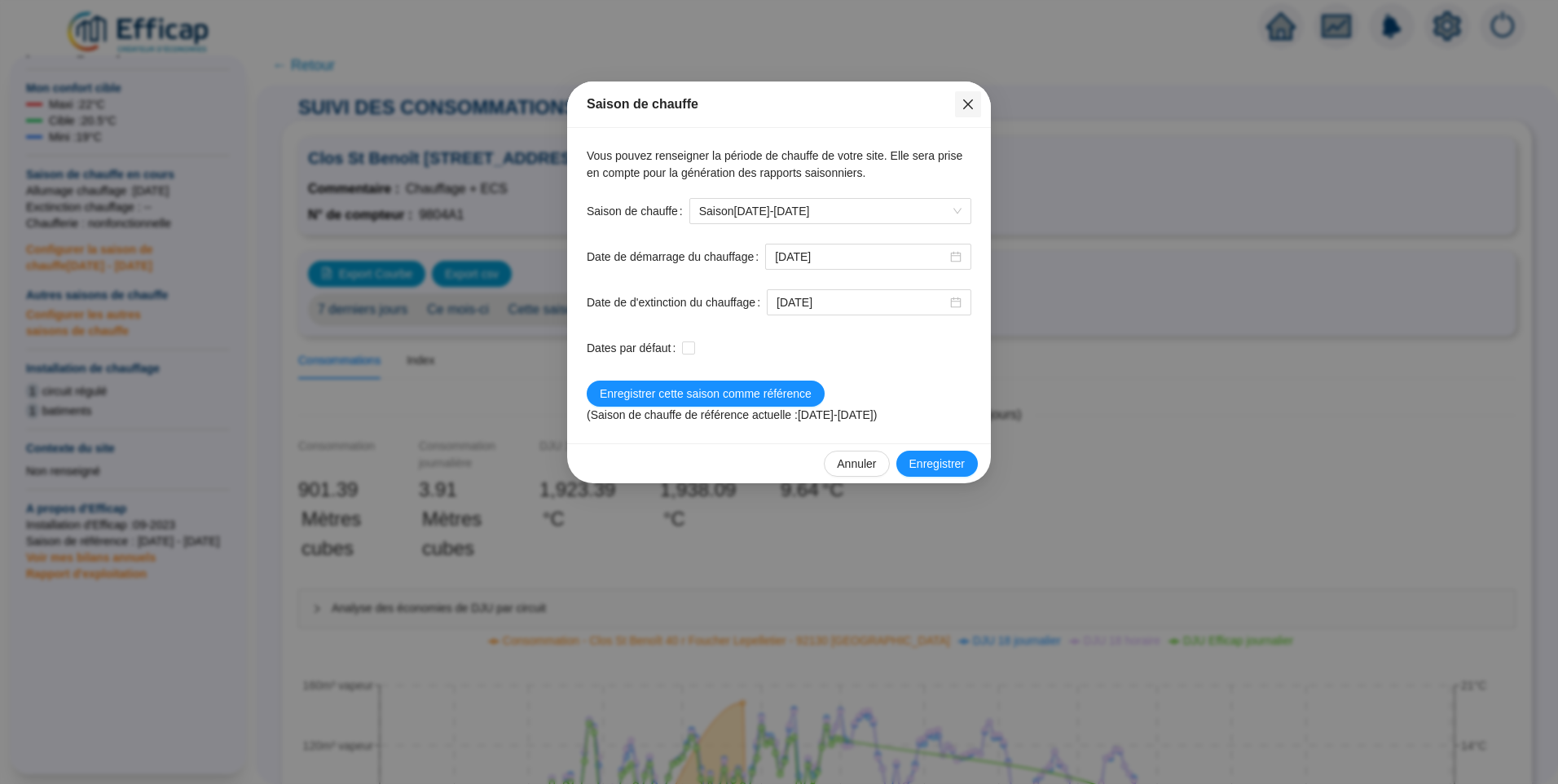
click at [974, 105] on icon "close" at bounding box center [967, 104] width 13 height 13
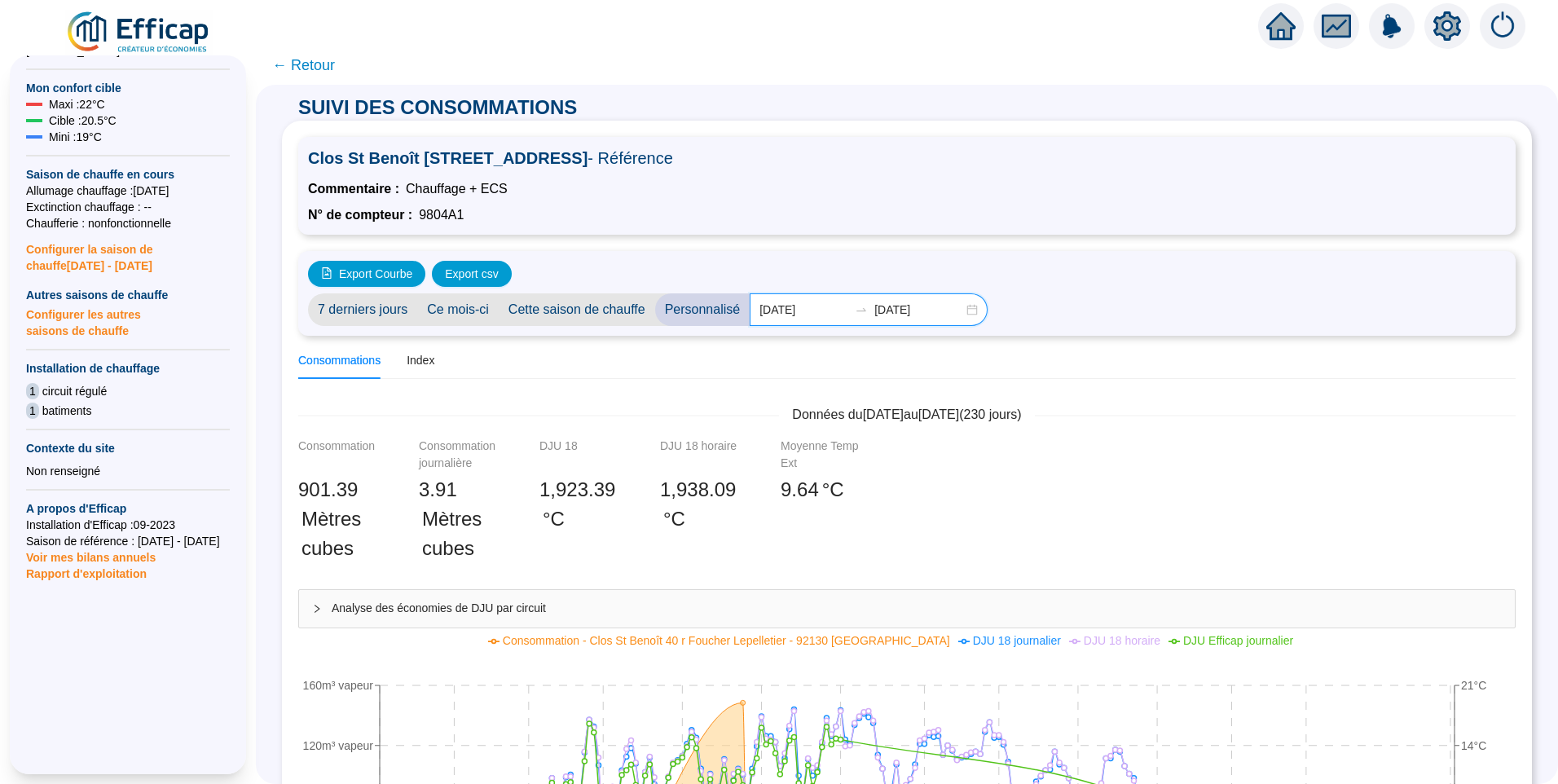
click at [939, 309] on input "2025-05-25" at bounding box center [918, 310] width 89 height 17
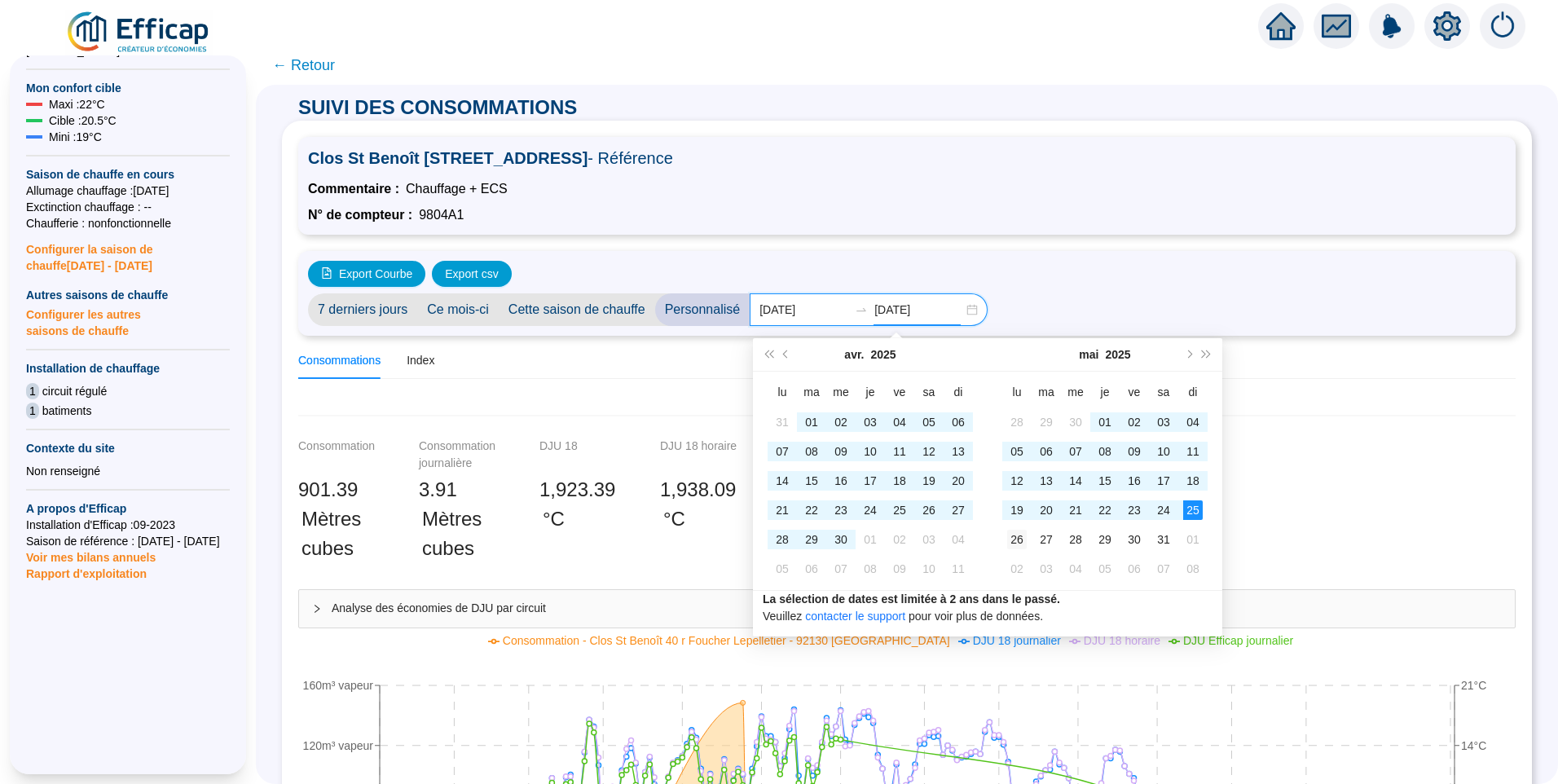
type input "[DATE]"
click at [1015, 545] on div "26" at bounding box center [1017, 539] width 20 height 20
click at [786, 365] on button "Mois précédent (PageUp)" at bounding box center [786, 354] width 18 height 33
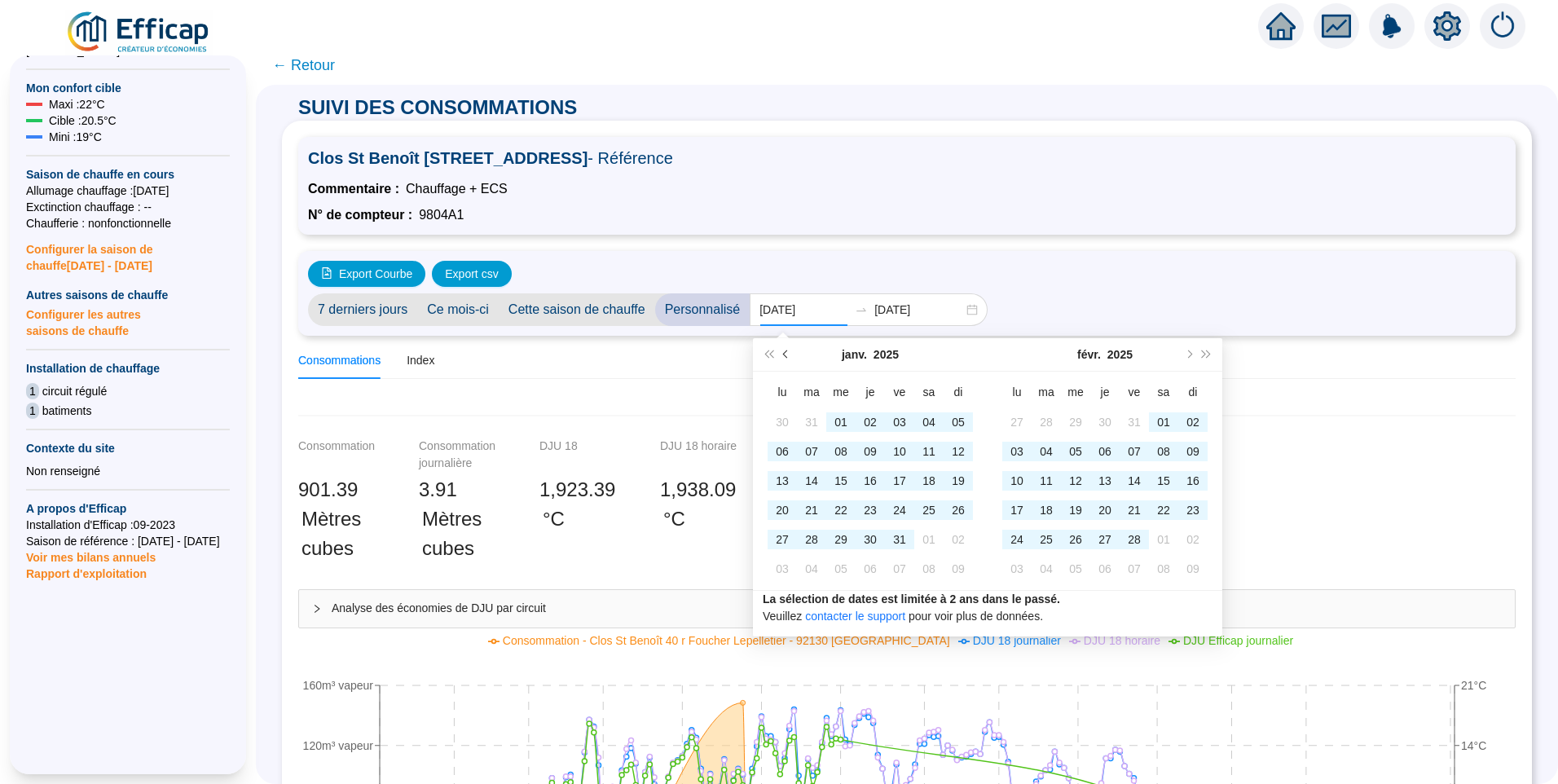
click at [786, 365] on button "Mois précédent (PageUp)" at bounding box center [786, 354] width 18 height 33
type input "2024-10-08"
click at [809, 455] on div "08" at bounding box center [811, 451] width 20 height 20
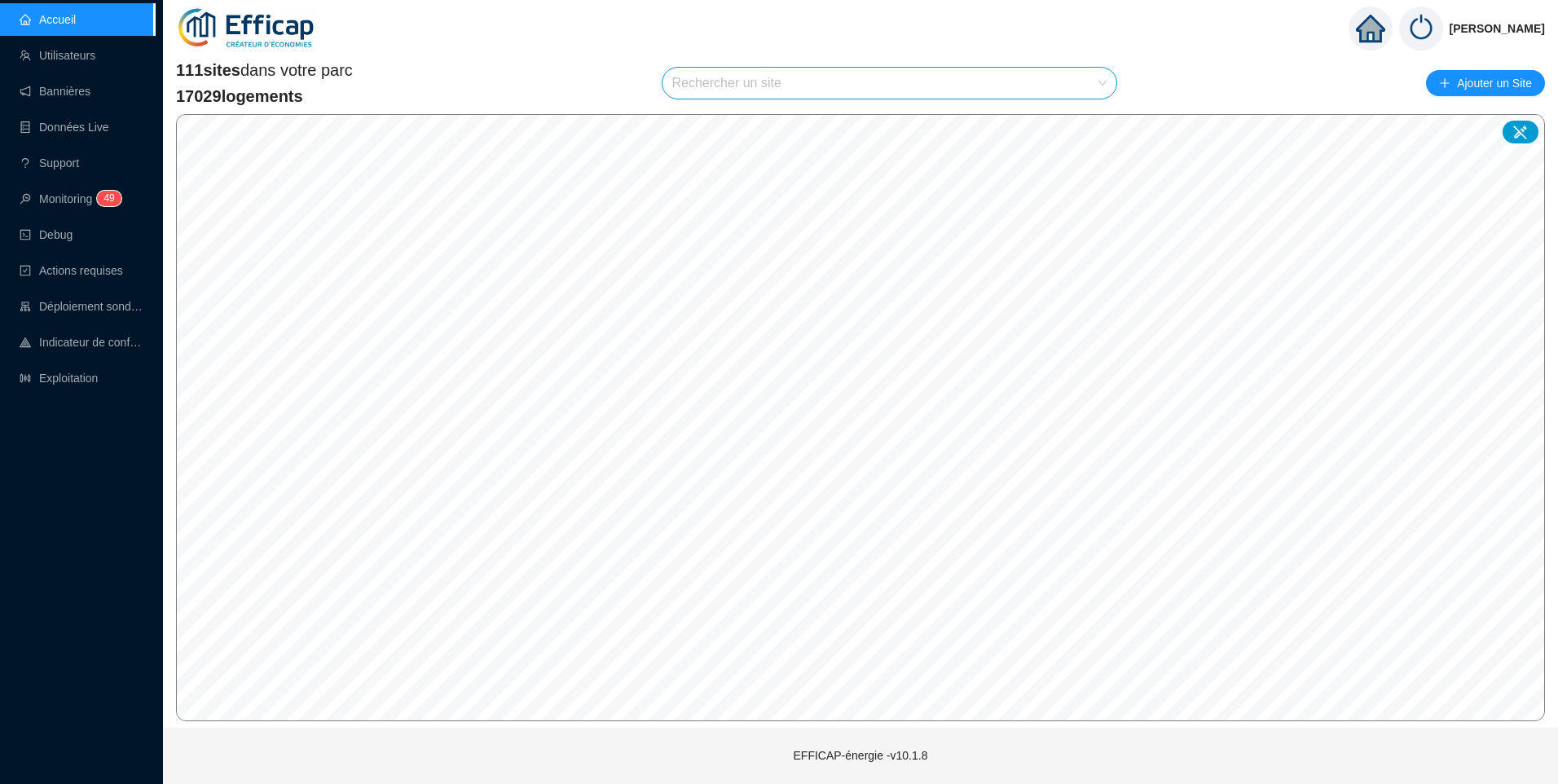
click at [701, 78] on input "search" at bounding box center [883, 83] width 420 height 31
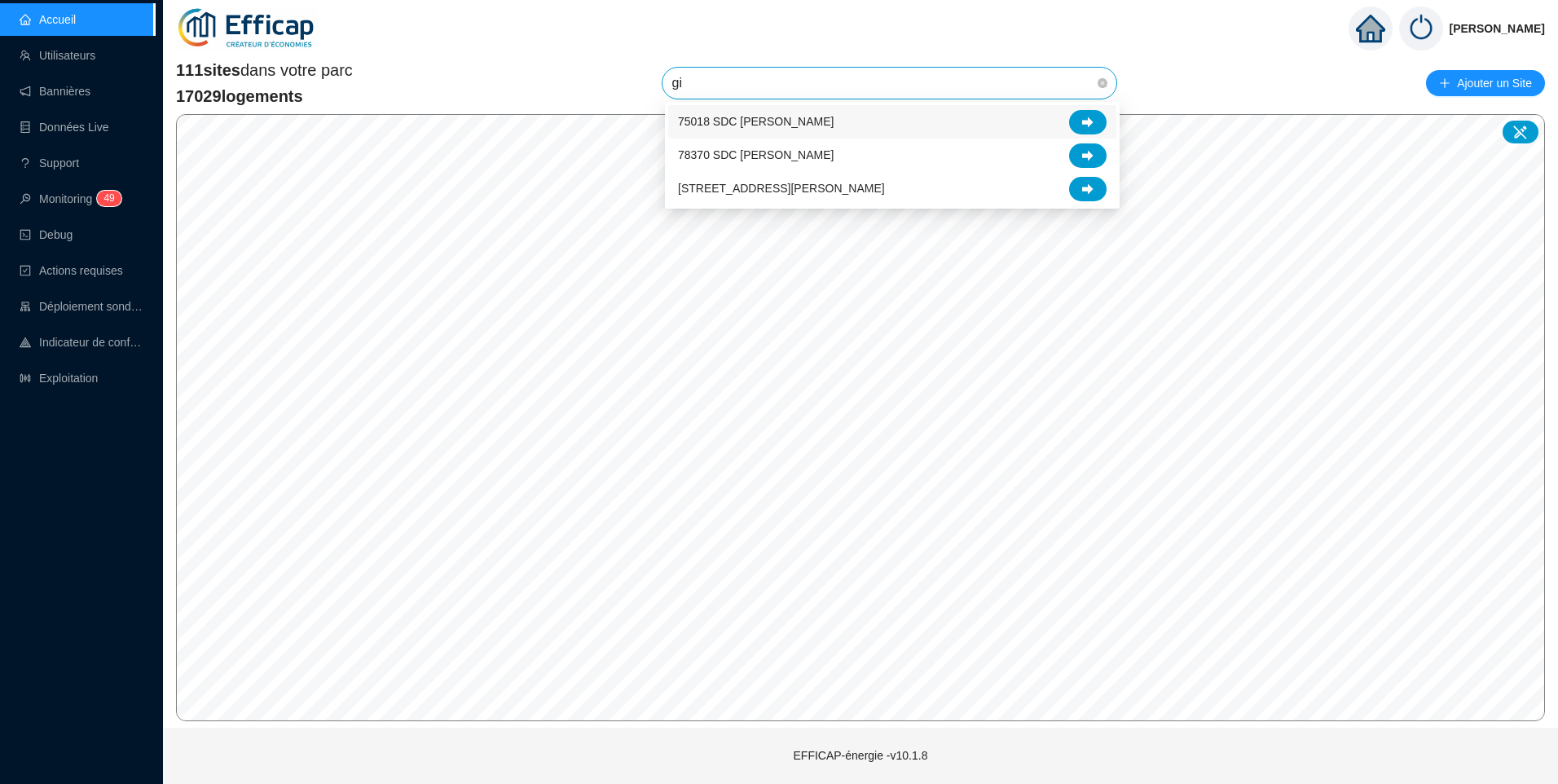
type input "gir"
click at [730, 124] on span "75018 SDC [PERSON_NAME]" at bounding box center [756, 122] width 156 height 17
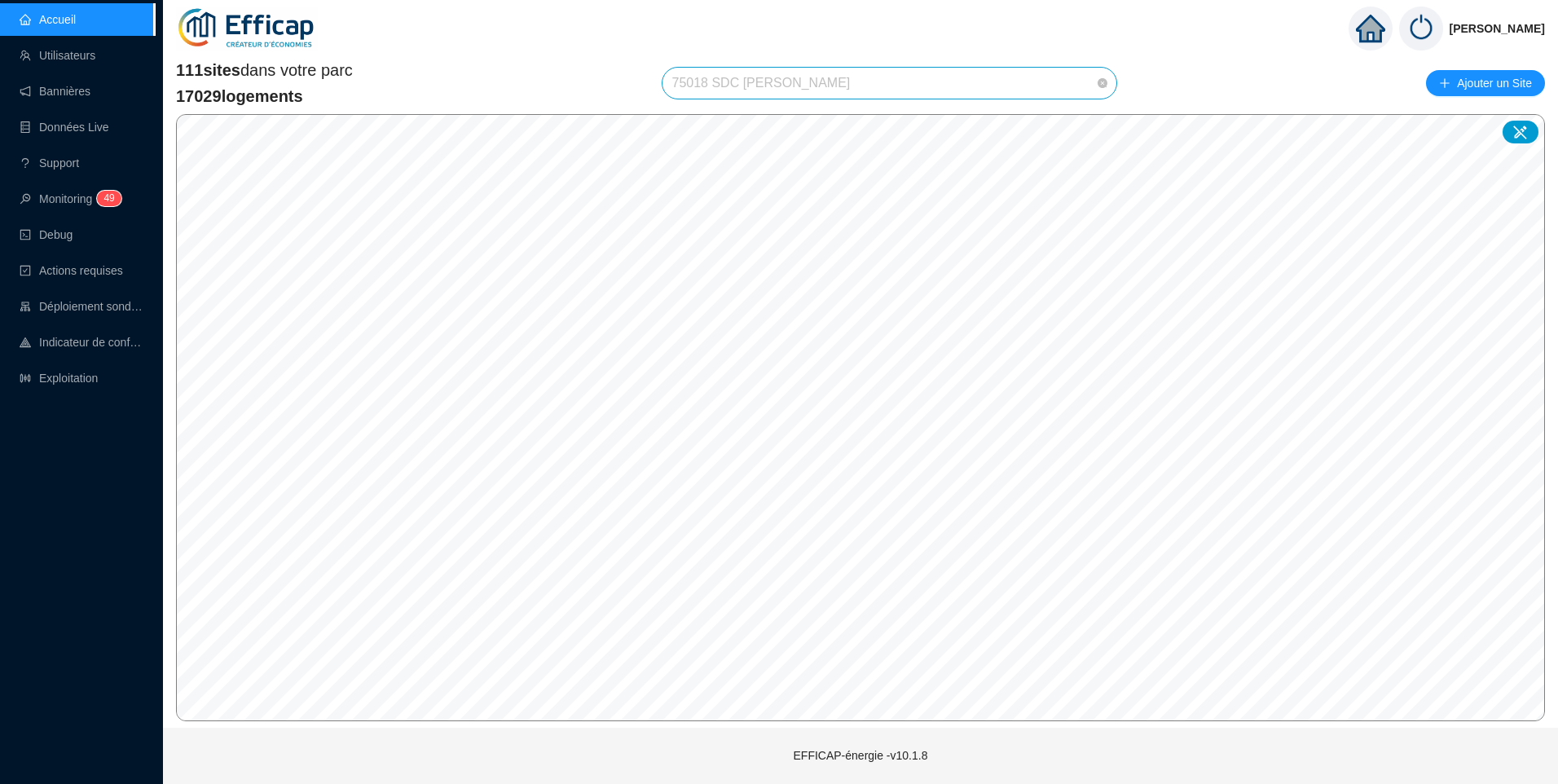
click at [835, 83] on span "75018 SDC [PERSON_NAME]" at bounding box center [890, 83] width 435 height 31
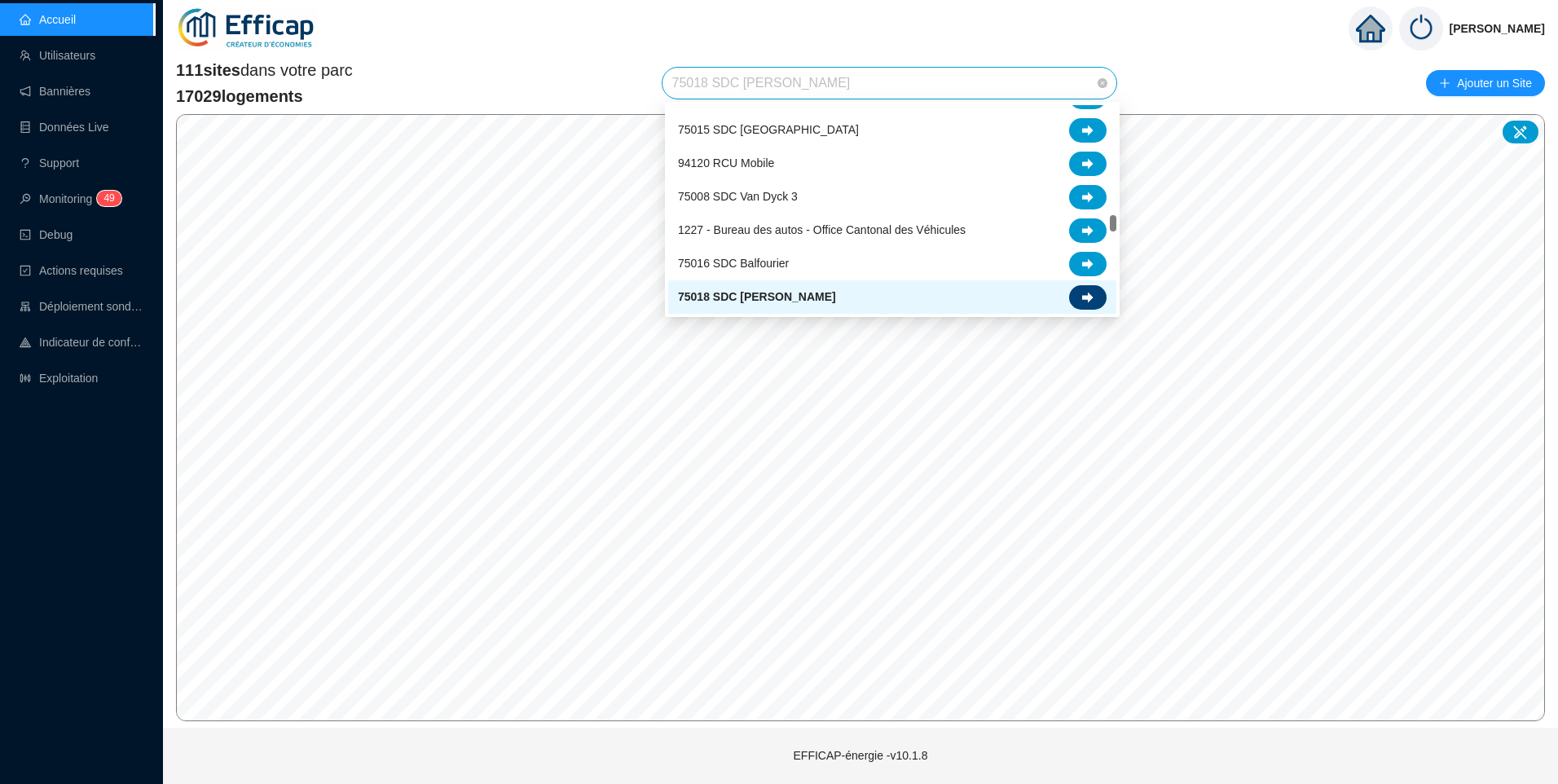
click at [1088, 300] on icon at bounding box center [1088, 296] width 11 height 10
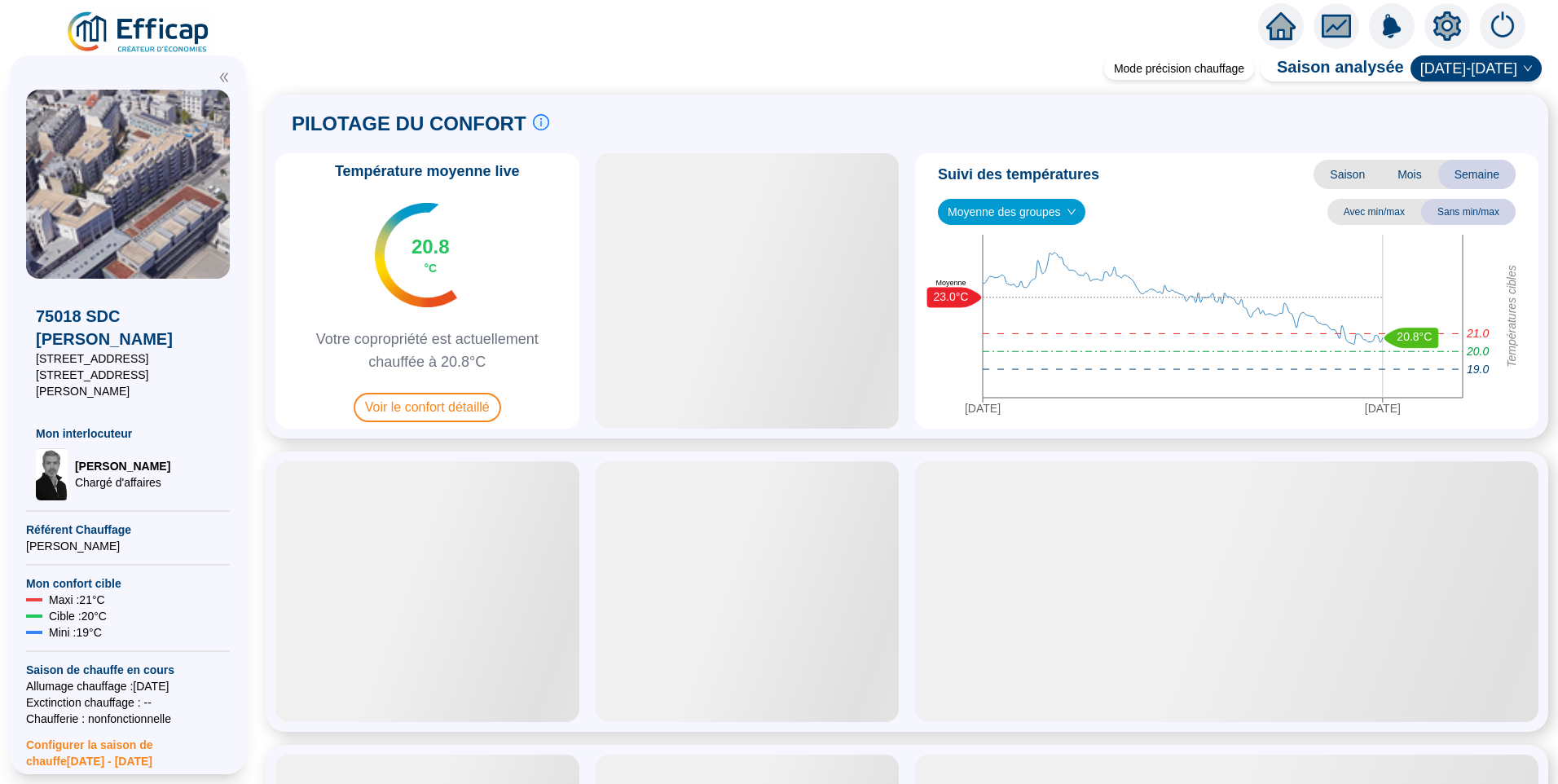
scroll to position [245, 0]
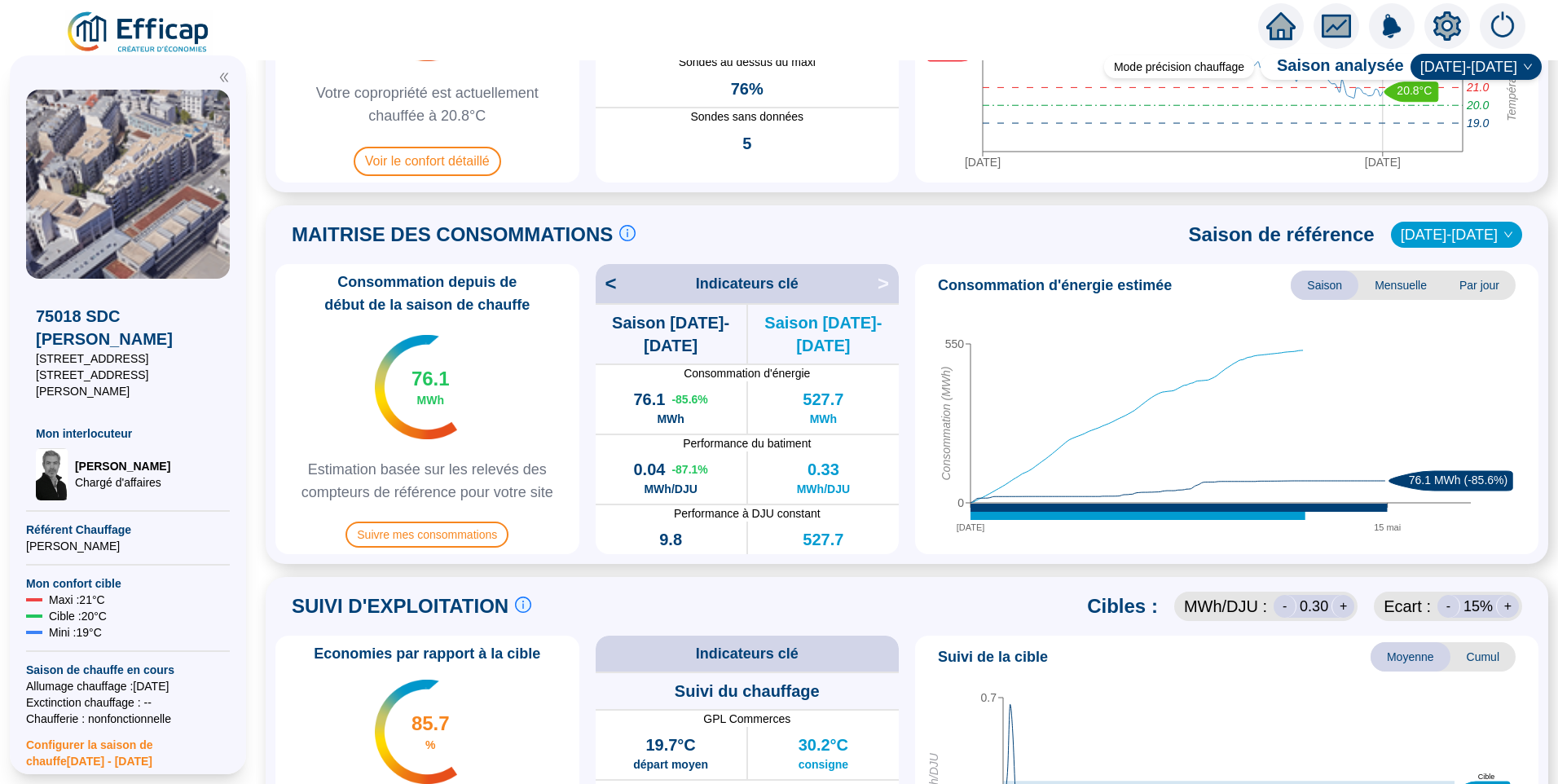
click at [1494, 225] on span "[DATE]-[DATE]" at bounding box center [1456, 234] width 112 height 24
click at [1438, 265] on div "[DATE]-[DATE]" at bounding box center [1459, 269] width 78 height 17
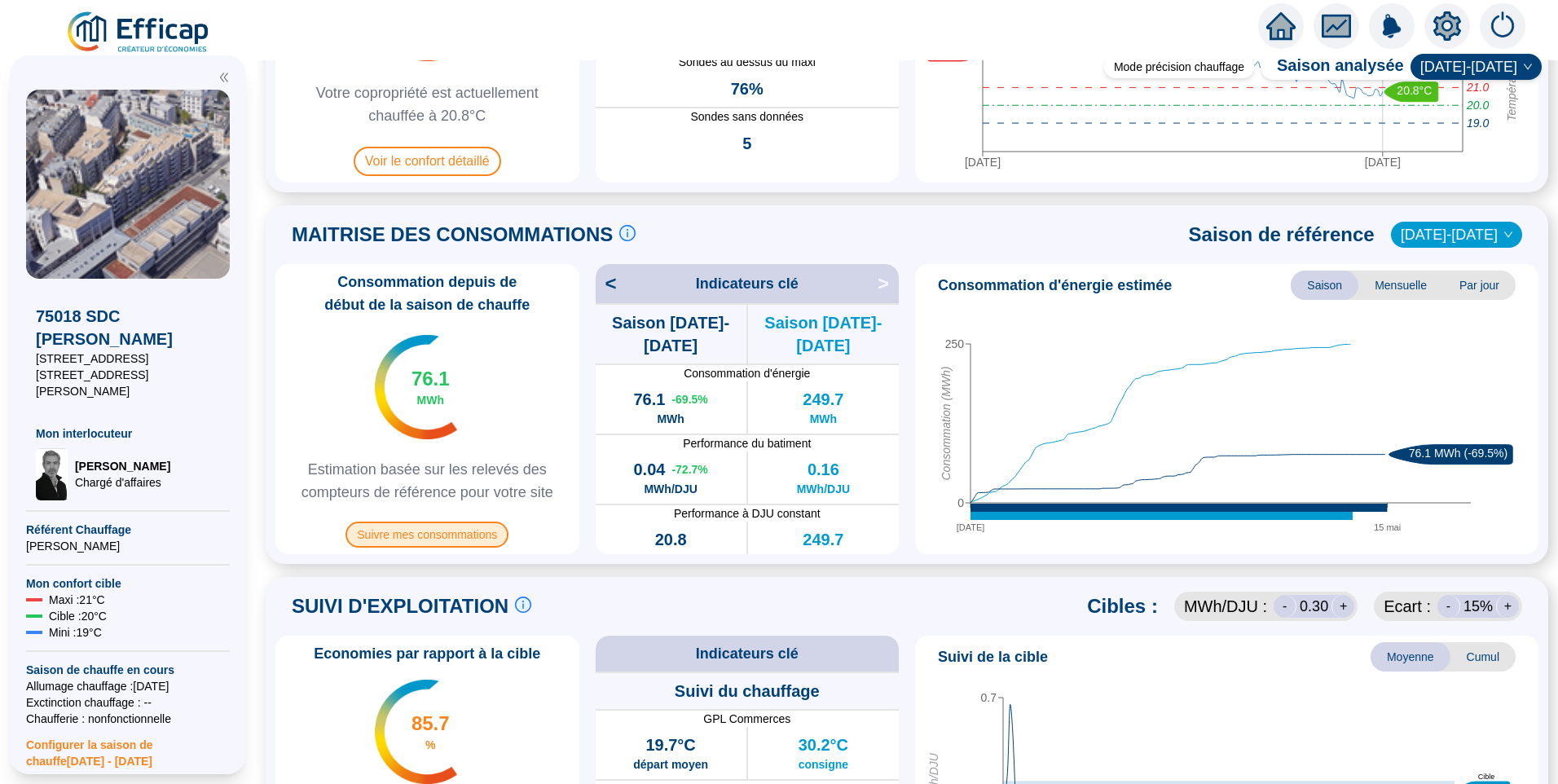
click at [466, 533] on span "Suivre mes consommations" at bounding box center [427, 534] width 163 height 26
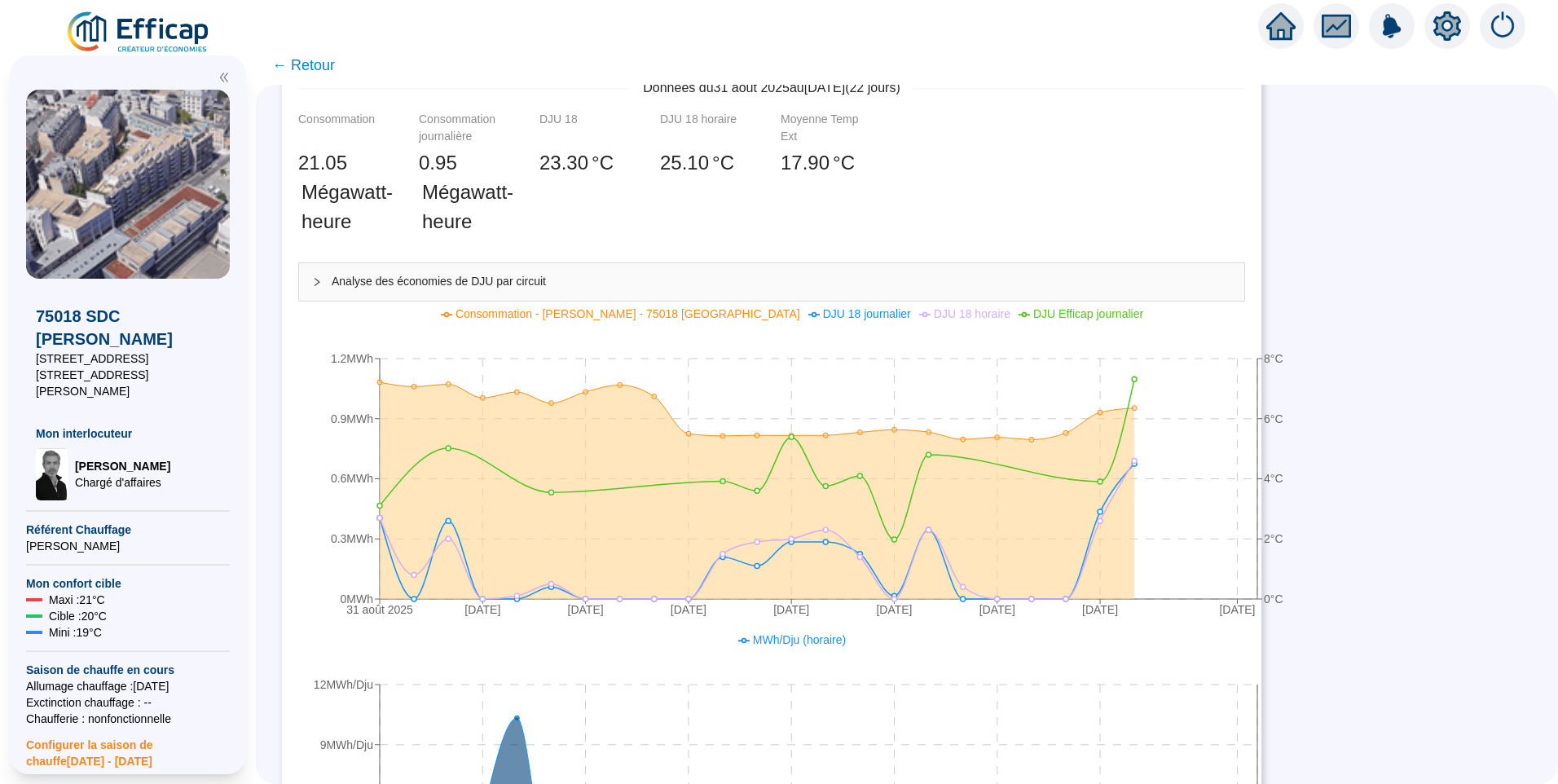
scroll to position [163, 0]
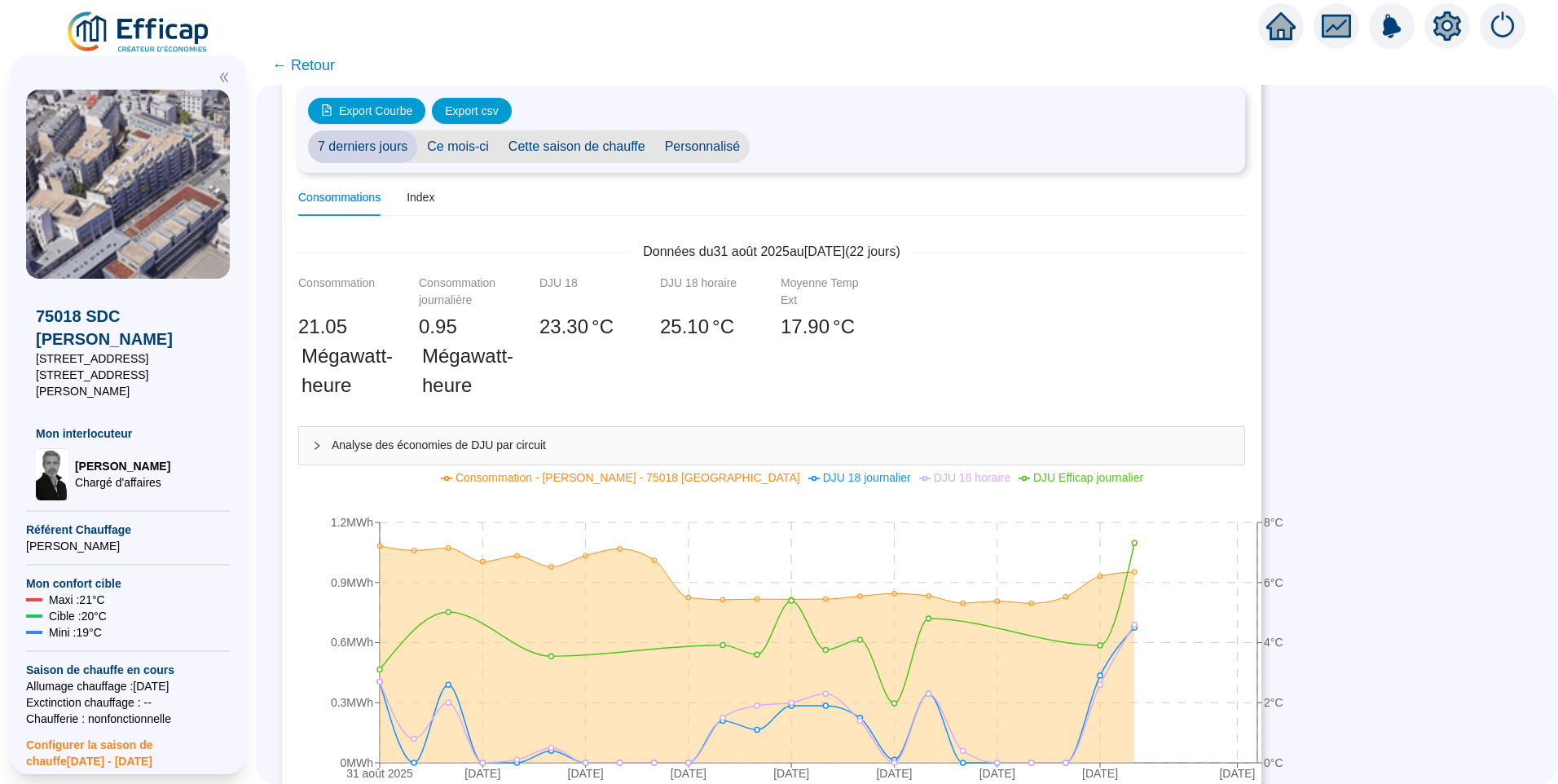
click at [692, 151] on span "Personnalisé" at bounding box center [703, 147] width 95 height 33
click at [840, 146] on input "[DATE]" at bounding box center [803, 147] width 89 height 17
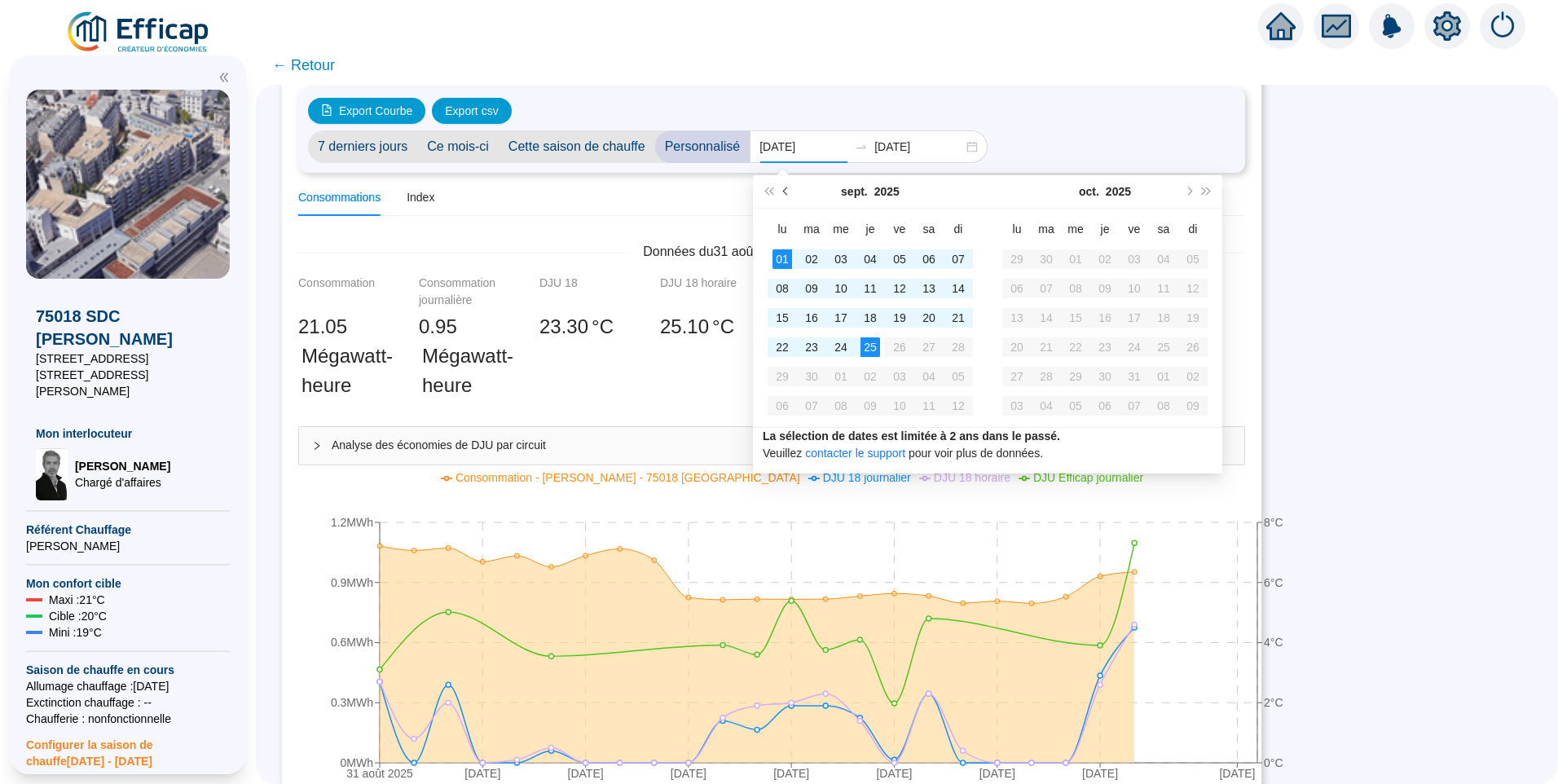
click at [786, 187] on button "Mois précédent (PageUp)" at bounding box center [786, 192] width 18 height 33
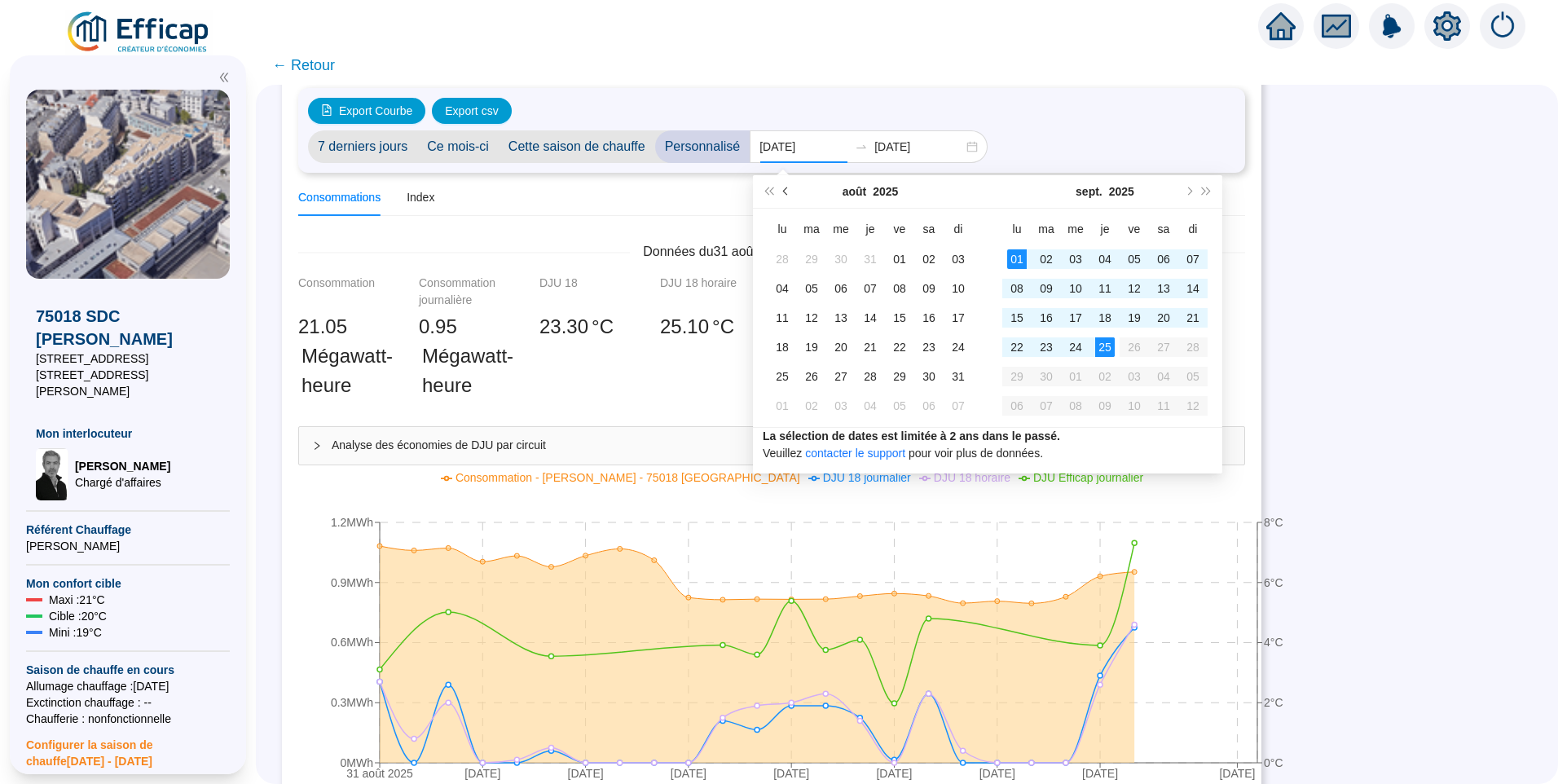
click at [786, 187] on button "Mois précédent (PageUp)" at bounding box center [786, 192] width 18 height 33
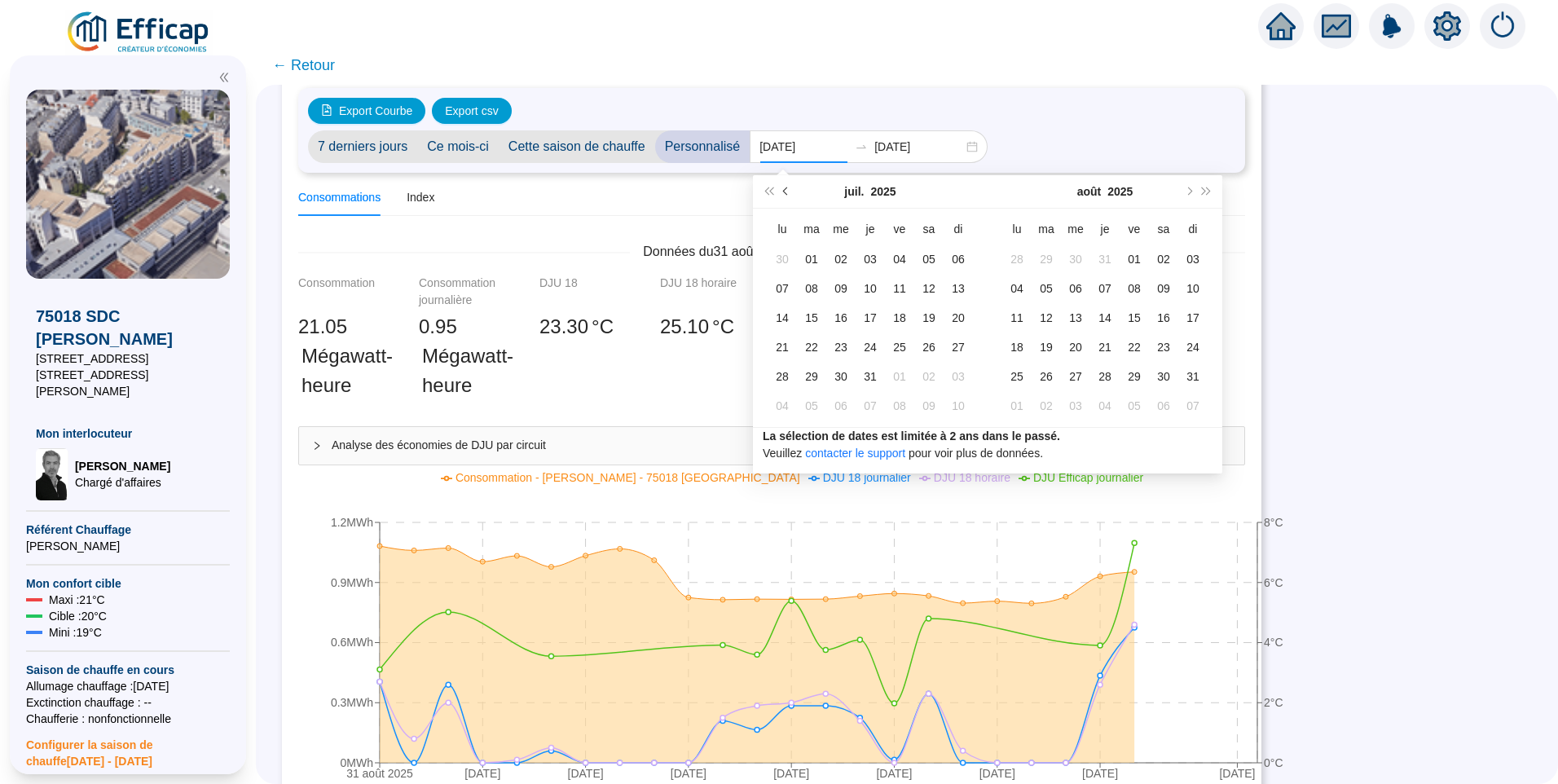
click at [786, 195] on button "Mois précédent (PageUp)" at bounding box center [786, 192] width 18 height 33
type input "2025-05-26"
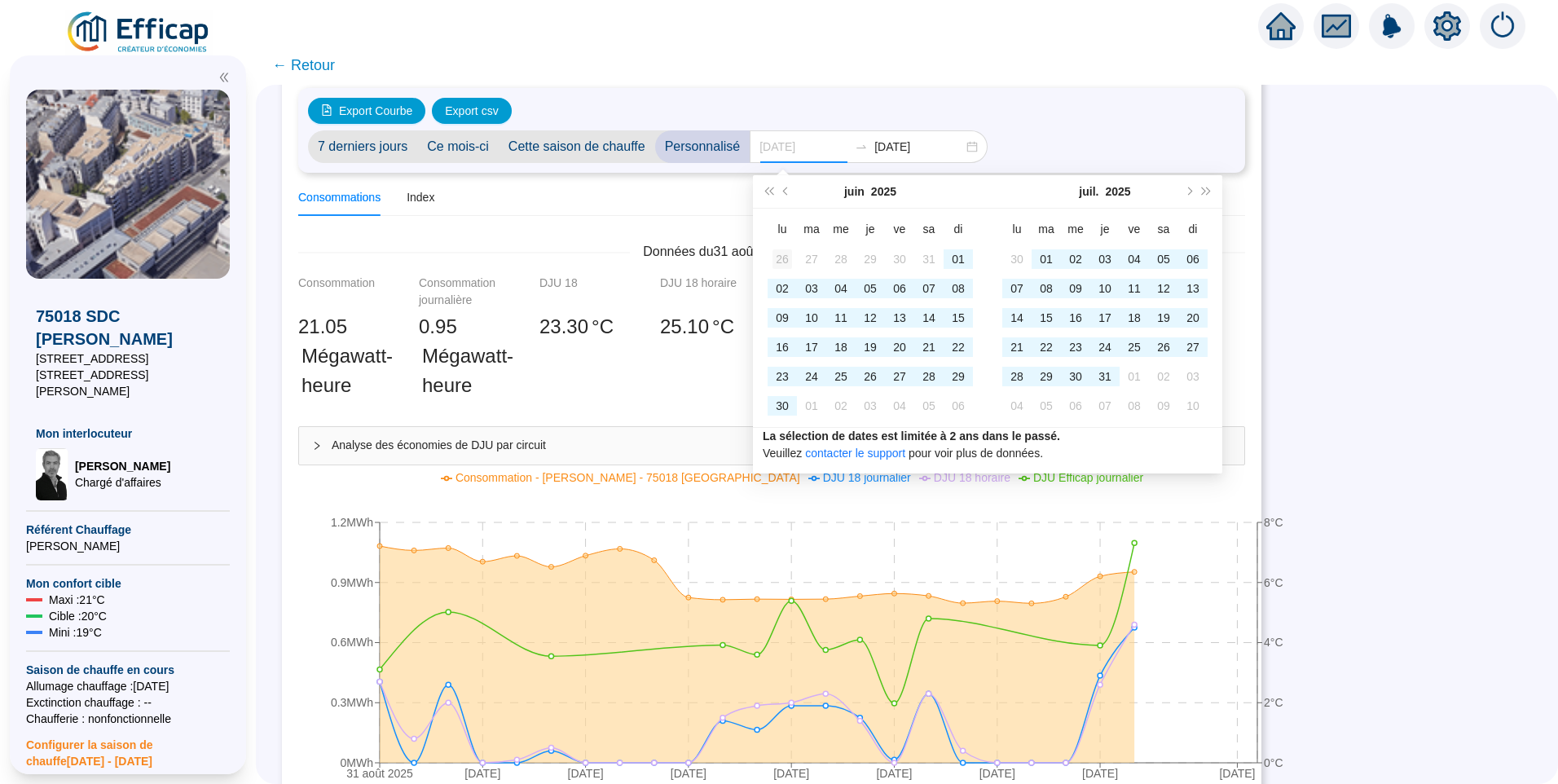
click at [782, 245] on td "26" at bounding box center [782, 259] width 29 height 29
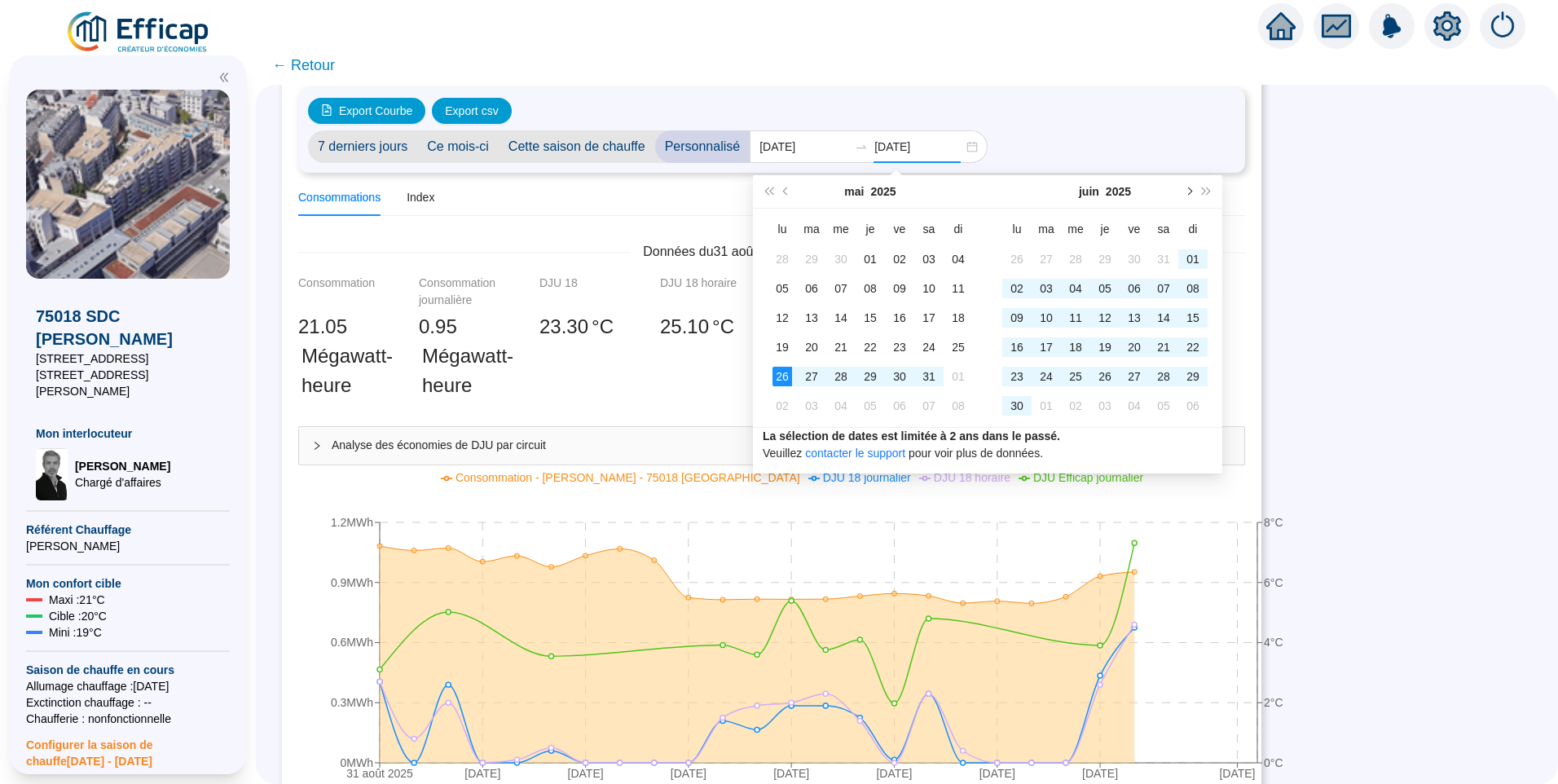
click at [1186, 191] on span "Mois suivant (PageDown)" at bounding box center [1187, 191] width 8 height 8
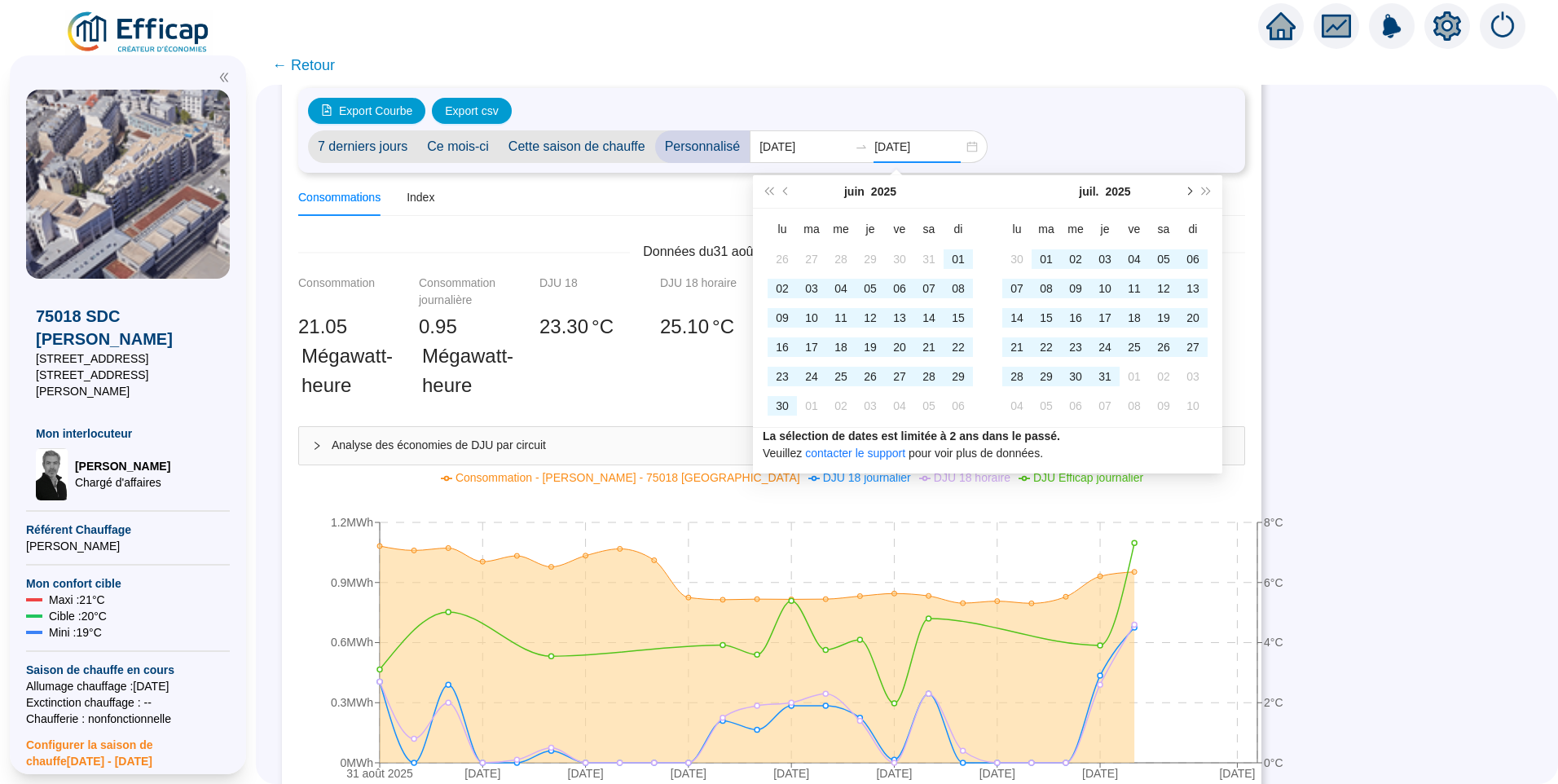
click at [1186, 191] on span "Mois suivant (PageDown)" at bounding box center [1187, 191] width 8 height 8
type input "[DATE]"
click at [1108, 348] on div "25" at bounding box center [1105, 347] width 20 height 20
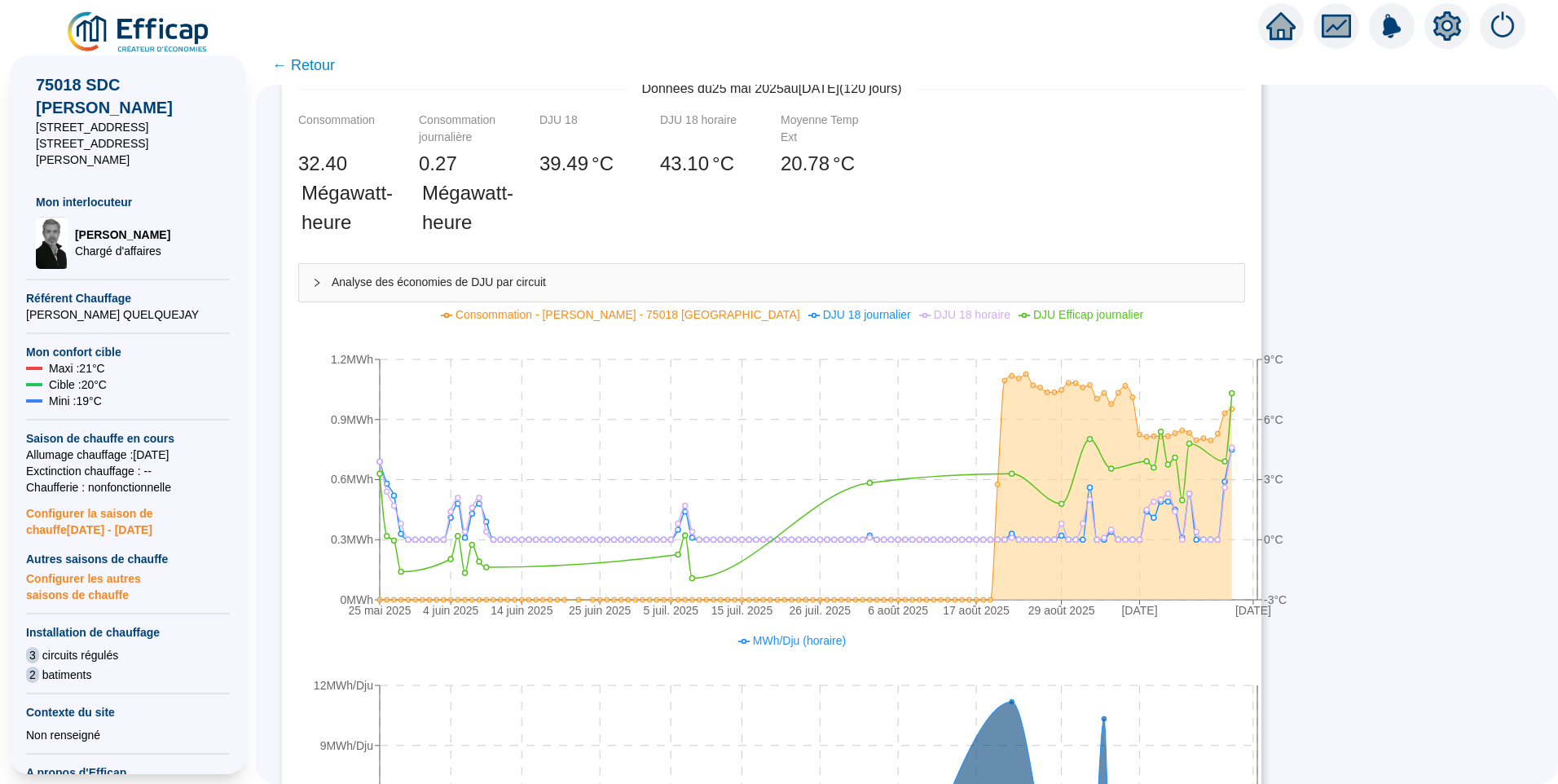
scroll to position [407, 0]
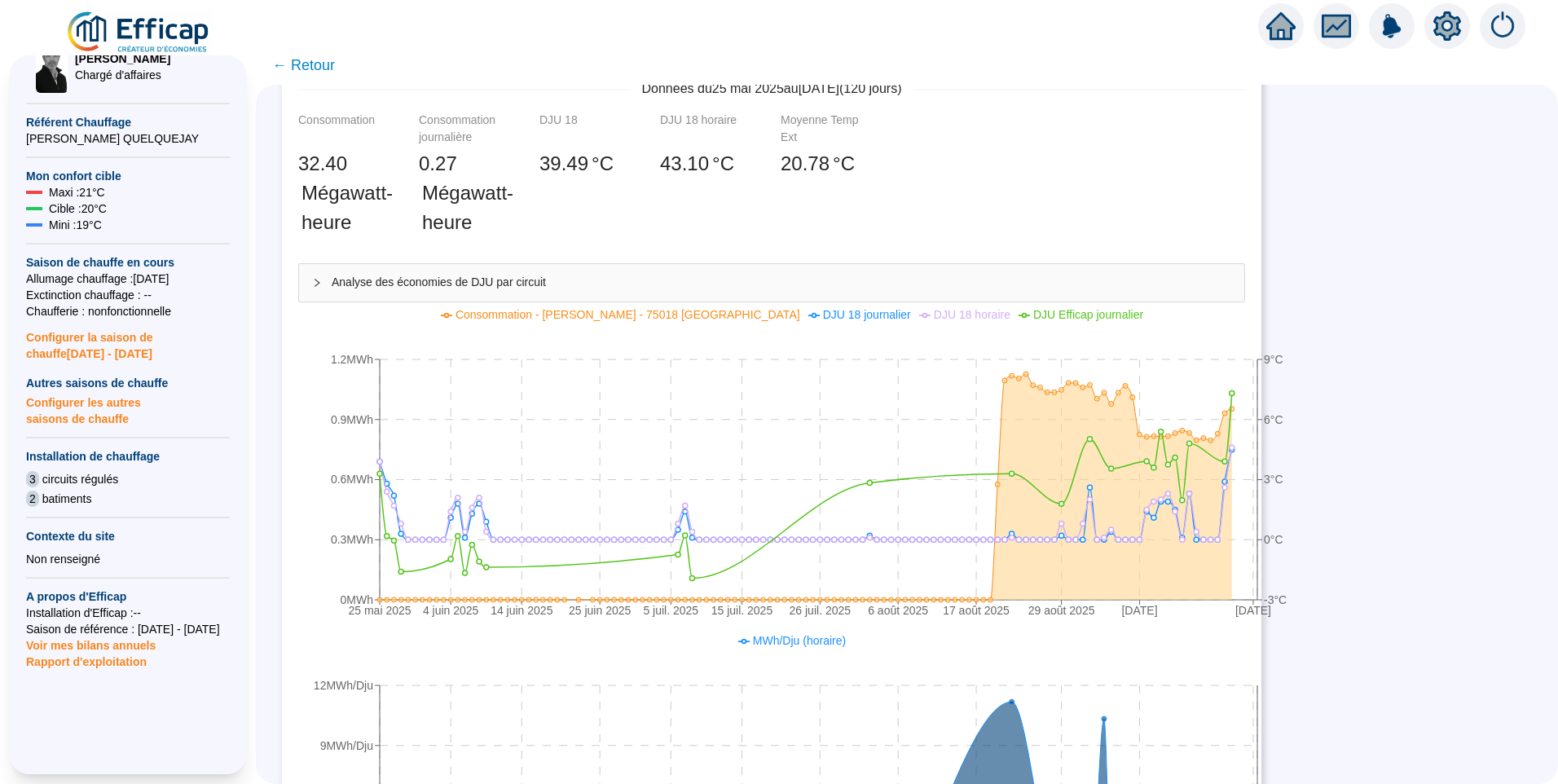
click at [70, 653] on span "Rapport d'exploitation" at bounding box center [128, 661] width 204 height 16
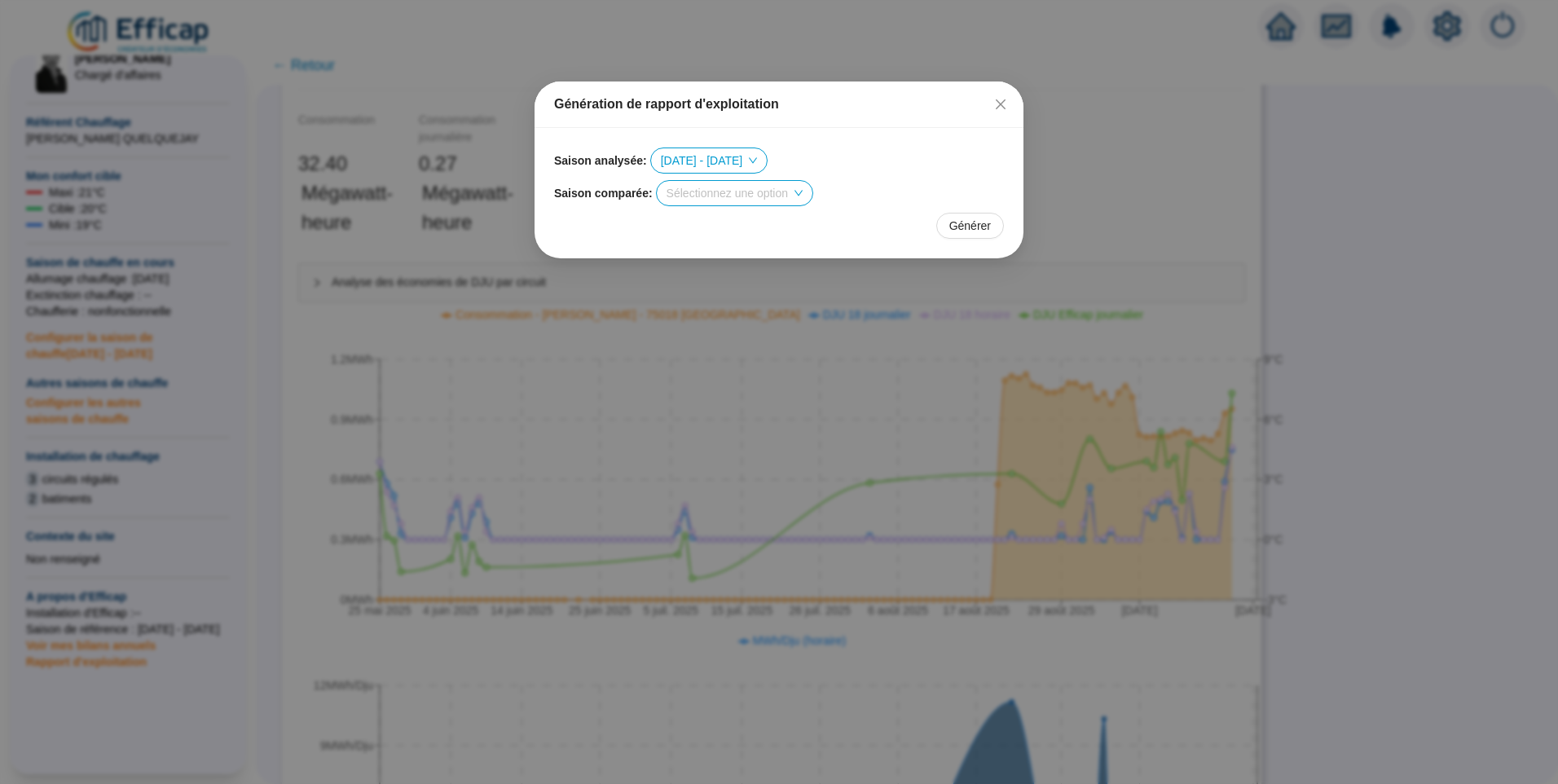
click at [725, 194] on input "search" at bounding box center [727, 193] width 121 height 24
click at [720, 257] on div "[DATE] - [DATE]" at bounding box center [733, 252] width 130 height 17
click at [712, 194] on span "[DATE] - [DATE]" at bounding box center [715, 193] width 97 height 24
click at [692, 257] on div "[DATE] - [DATE]" at bounding box center [702, 252] width 68 height 17
click at [987, 222] on span "Générer" at bounding box center [970, 226] width 42 height 17
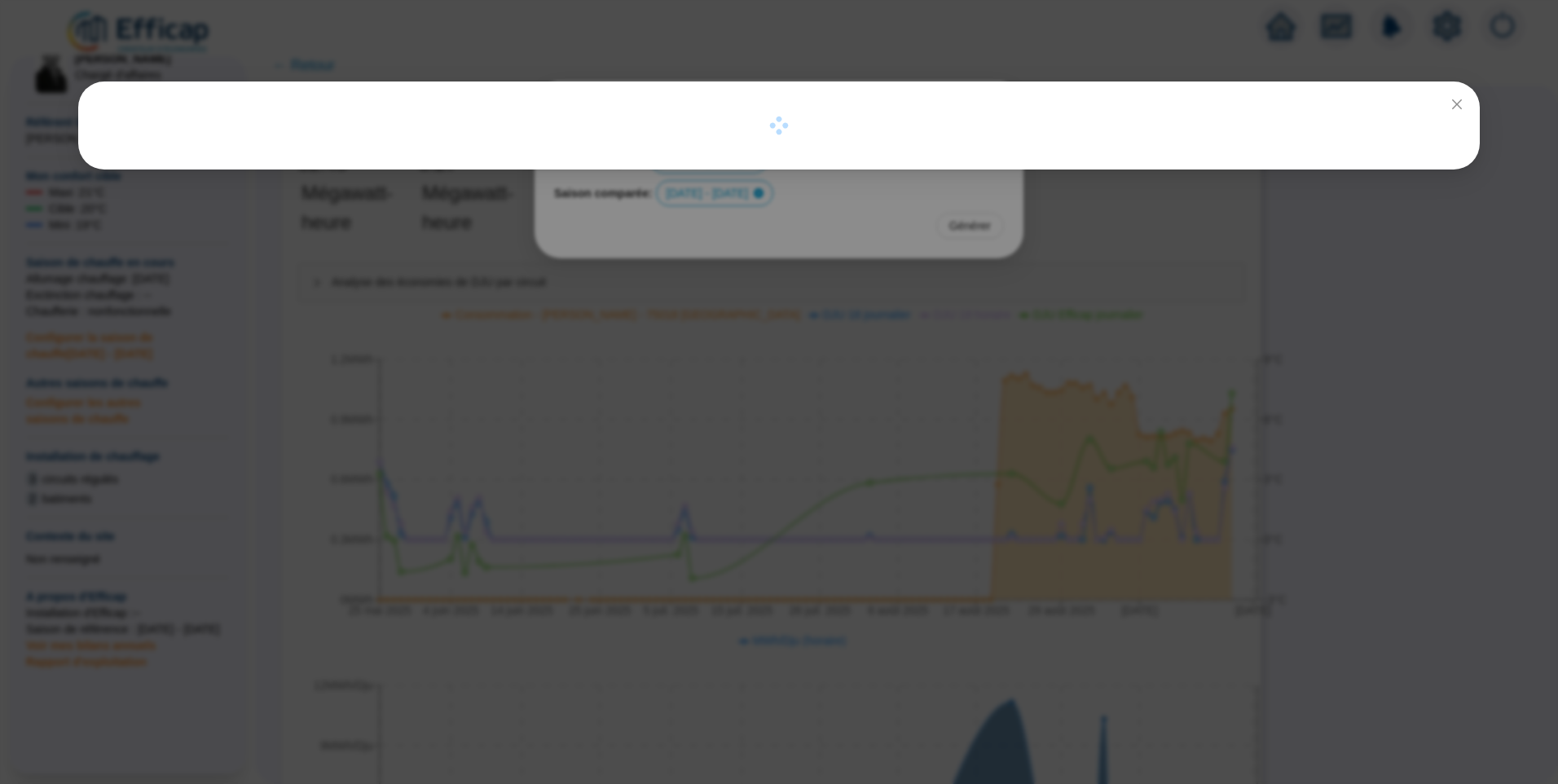
click at [456, 347] on div at bounding box center [779, 392] width 1558 height 784
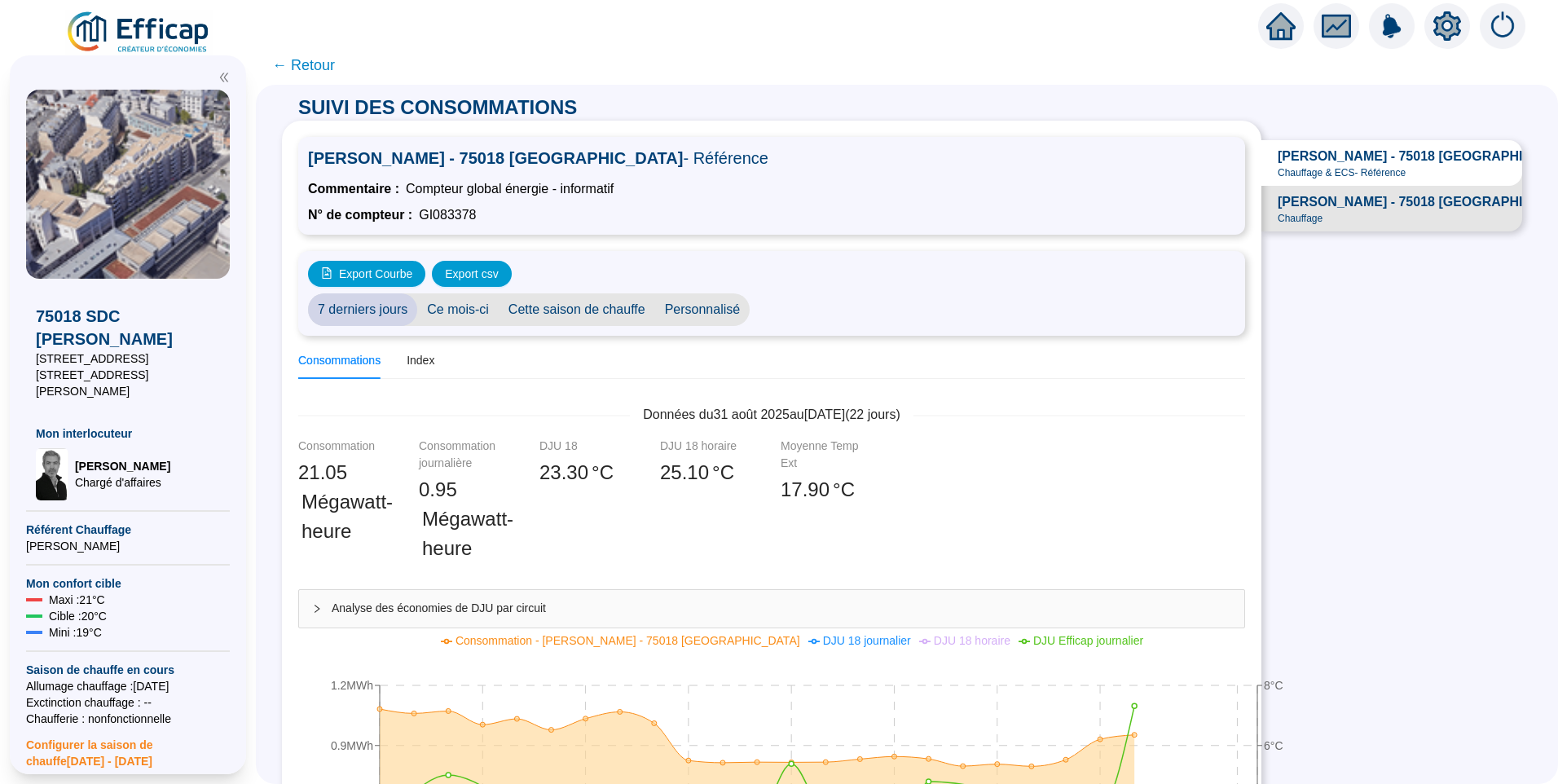
click at [328, 59] on span "← Retour" at bounding box center [303, 65] width 63 height 22
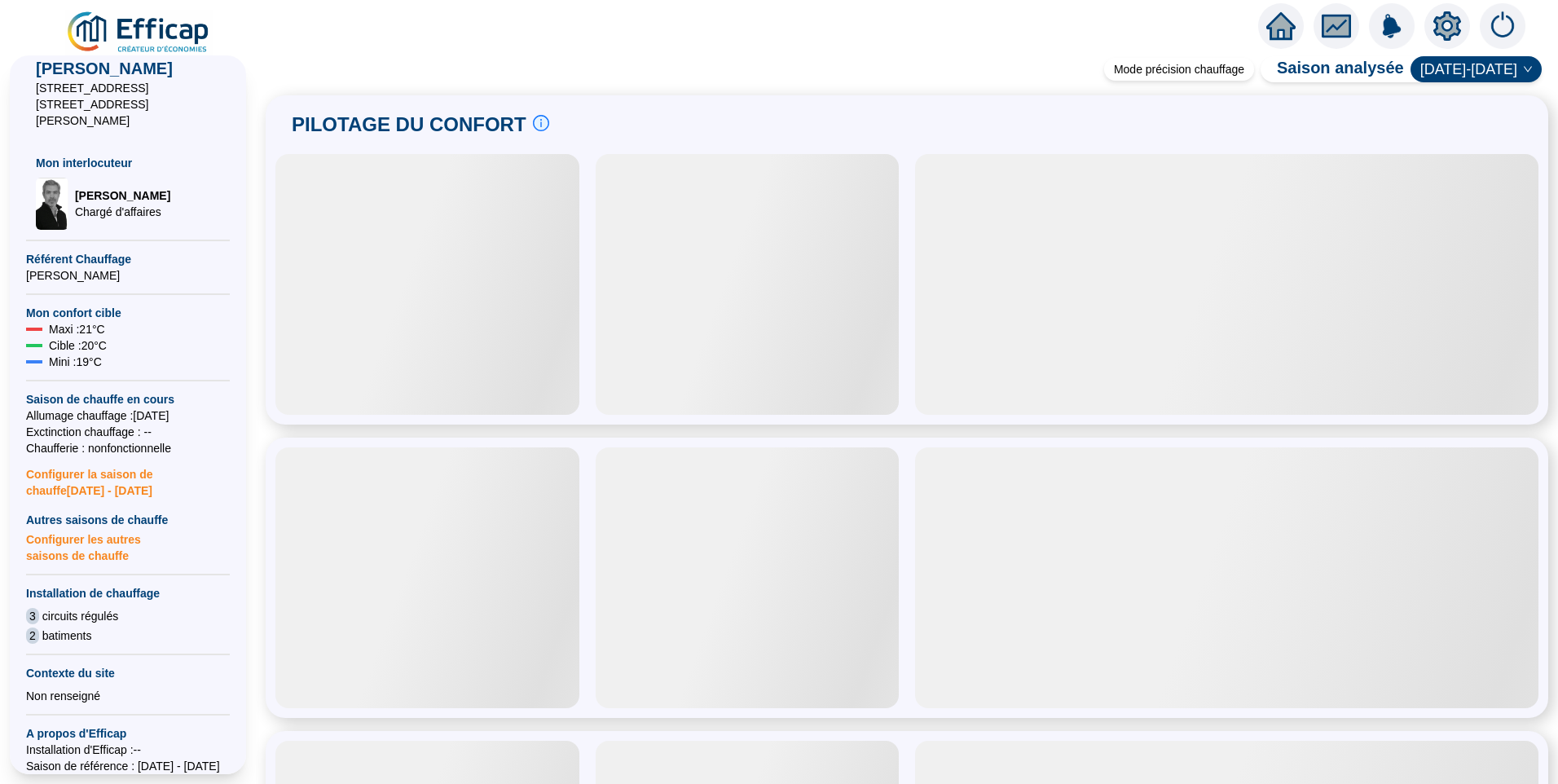
scroll to position [473, 0]
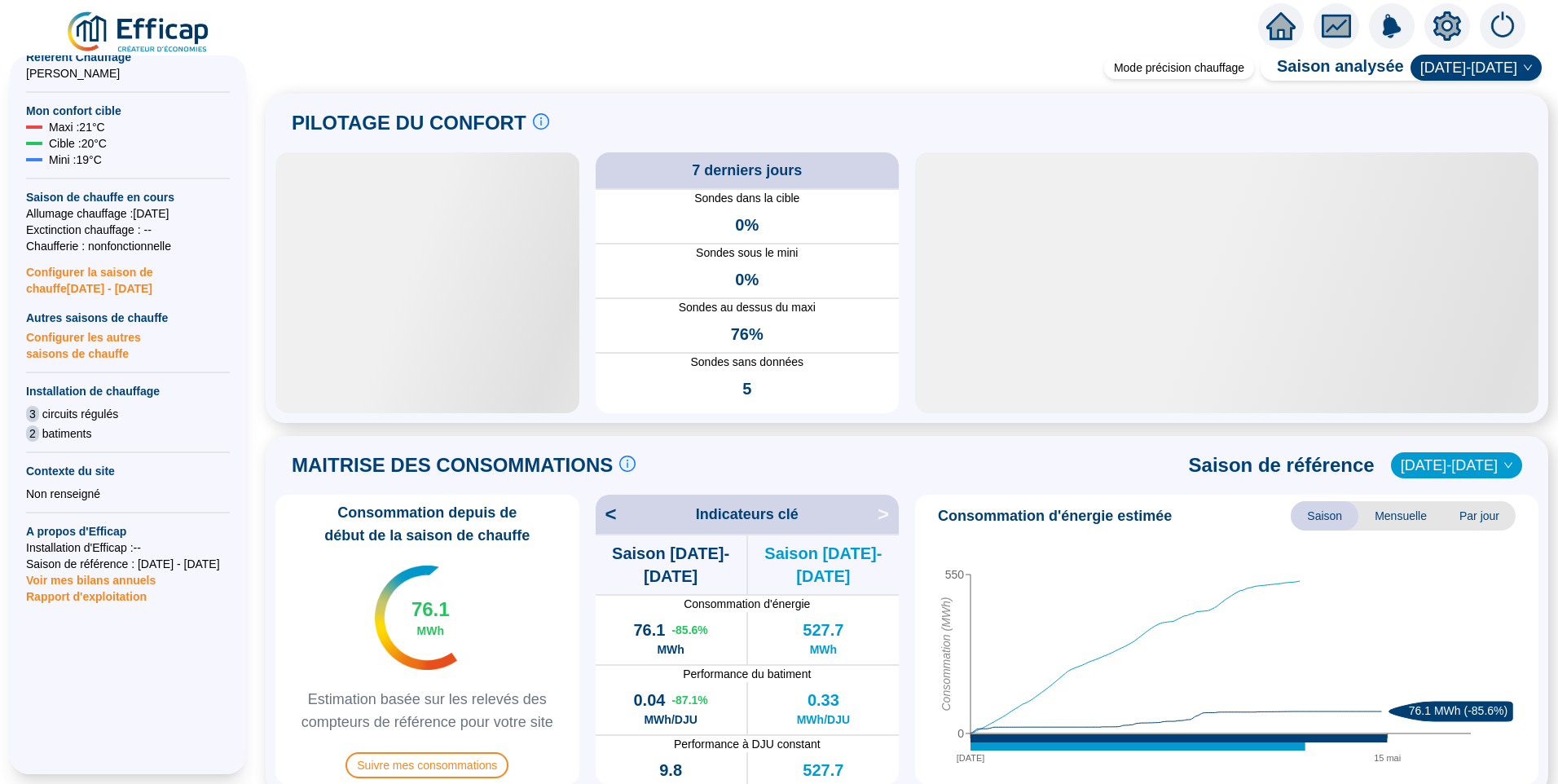
click at [89, 564] on span "Voir mes bilans annuels" at bounding box center [91, 575] width 130 height 22
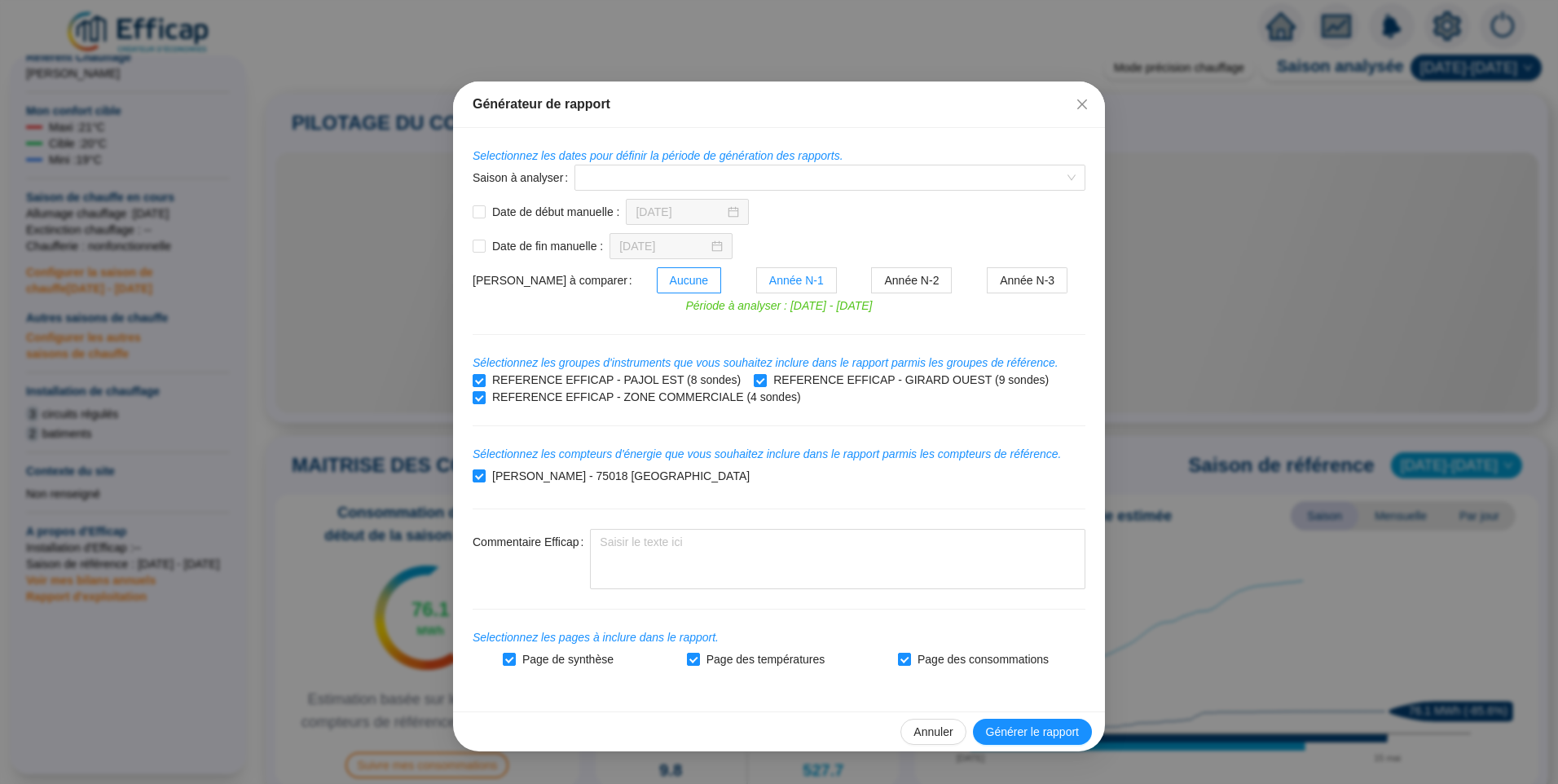
click at [769, 278] on span "Année N-1" at bounding box center [796, 280] width 54 height 13
click at [757, 284] on input "Année N-1" at bounding box center [757, 284] width 0 height 0
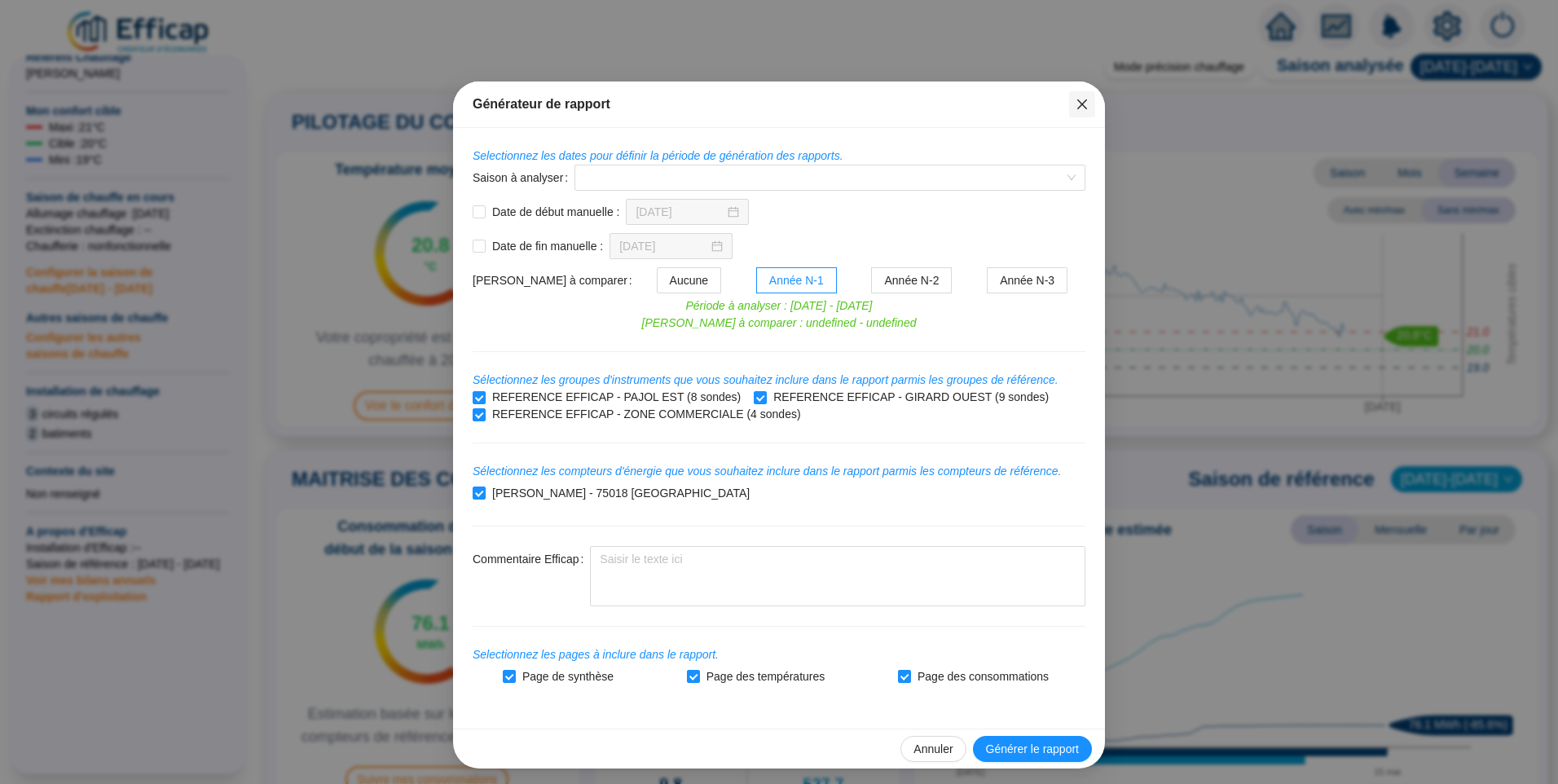
click at [1079, 108] on icon "close" at bounding box center [1082, 104] width 13 height 13
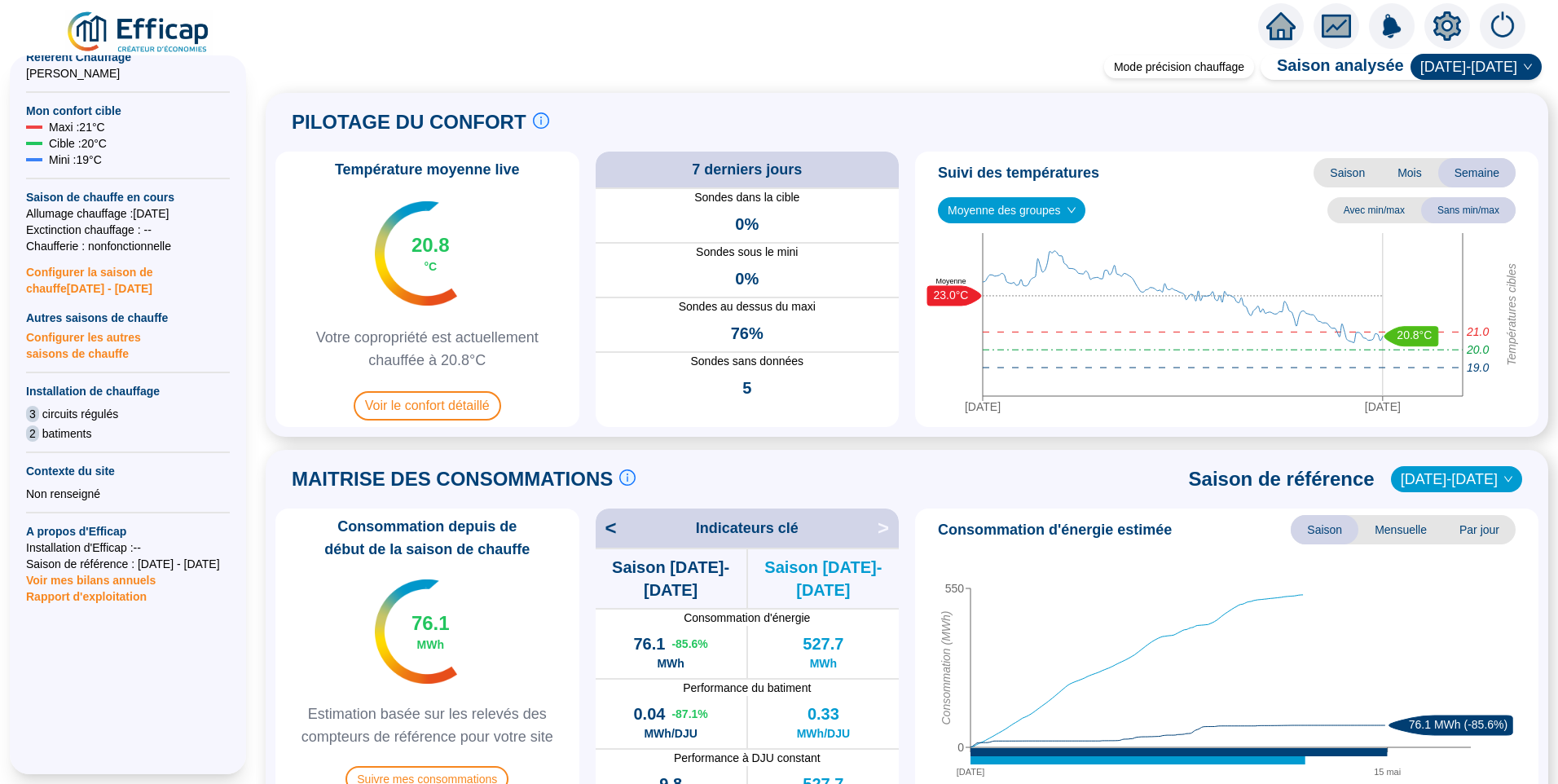
click at [109, 588] on span "Rapport d'exploitation" at bounding box center [128, 596] width 204 height 16
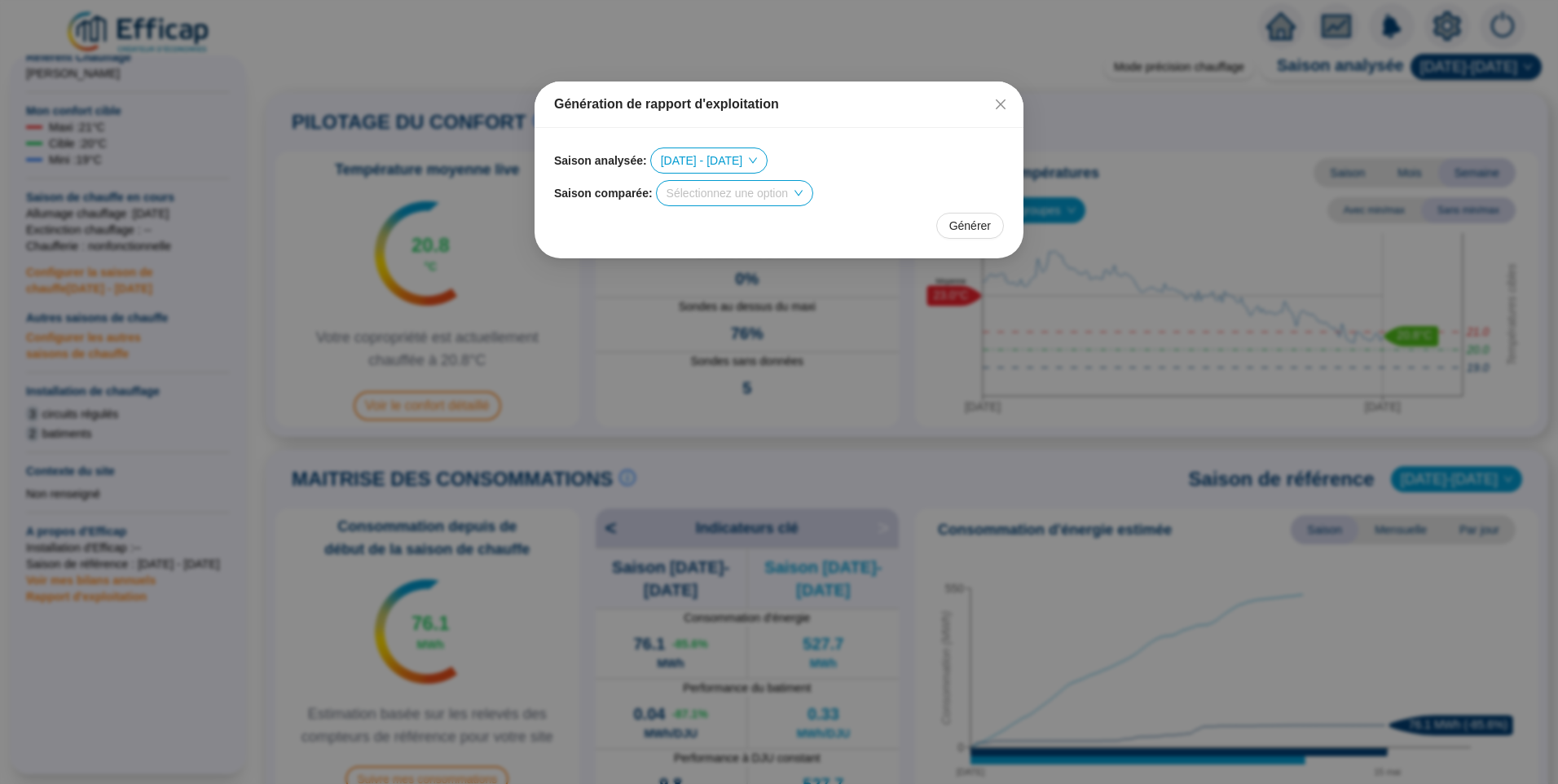
click at [731, 200] on input "search" at bounding box center [727, 193] width 121 height 24
click at [749, 249] on div "[DATE] - [DATE]" at bounding box center [733, 252] width 130 height 17
click at [980, 222] on span "Générer" at bounding box center [970, 226] width 42 height 17
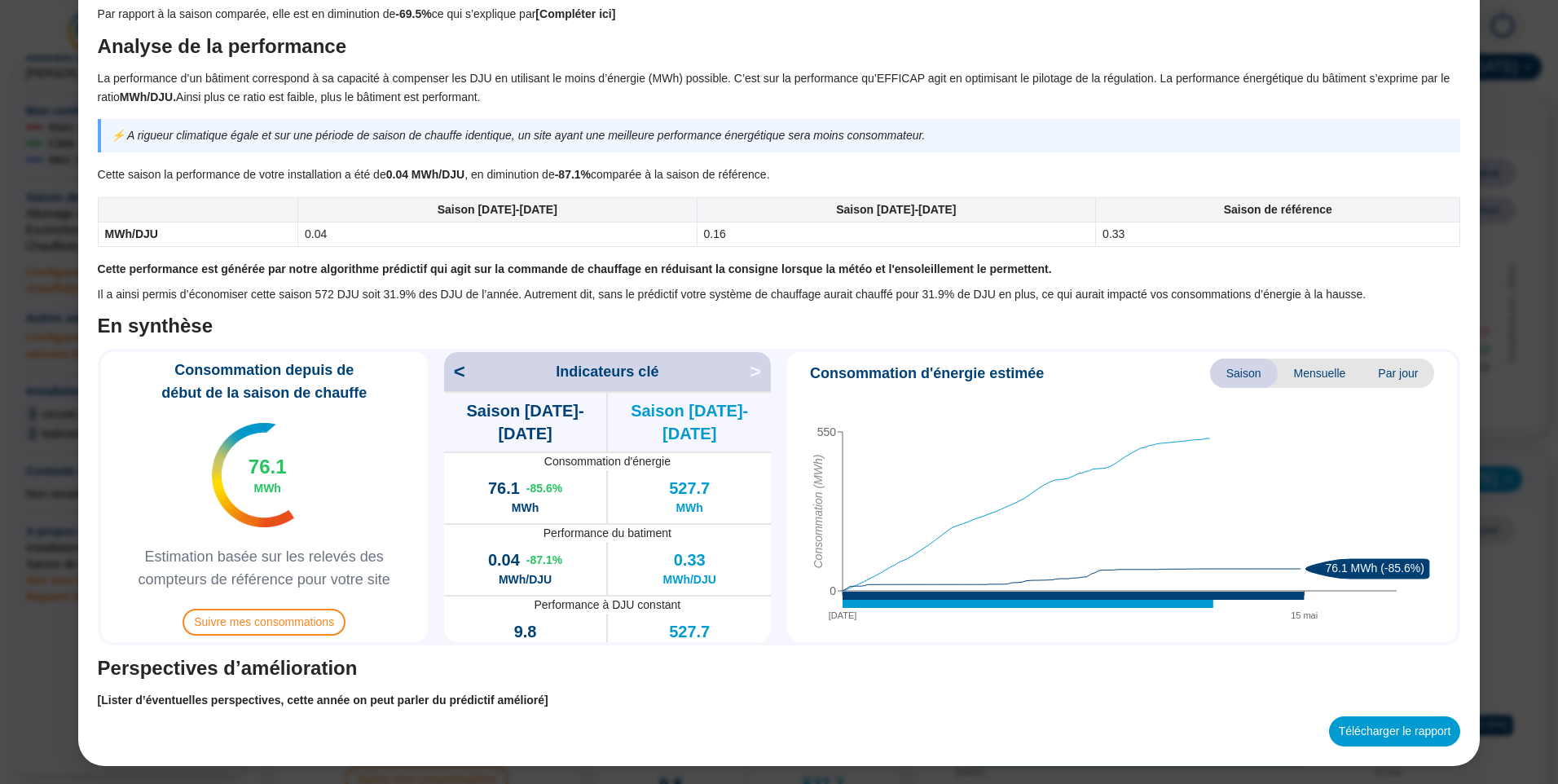
scroll to position [1068, 0]
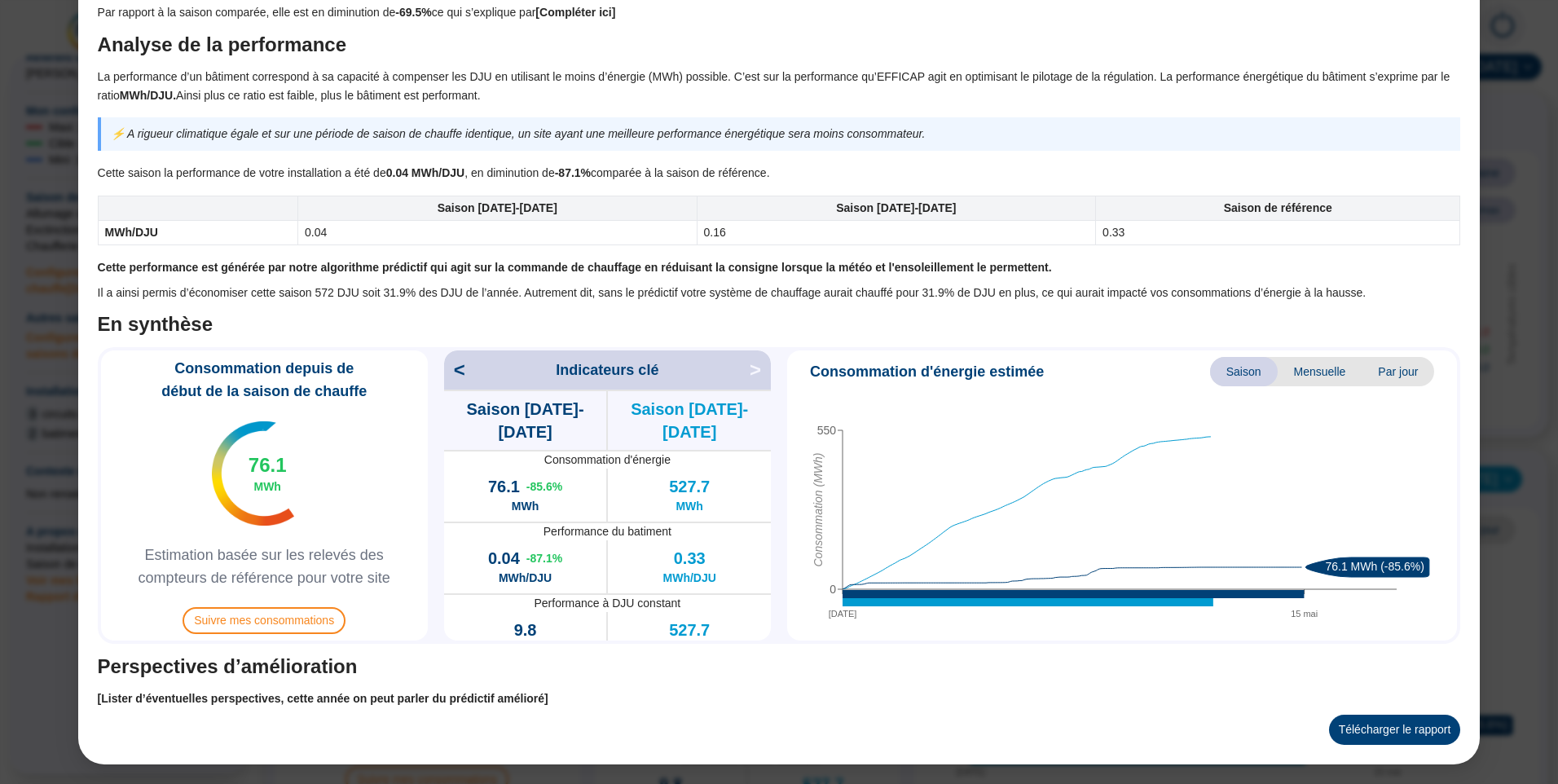
click at [1347, 726] on button "Télécharger le rapport" at bounding box center [1395, 730] width 132 height 30
click at [432, 195] on table "Saison [DATE]-[DATE] Saison [DATE]-[DATE] Saison de référence MWh/DJU 0.04 0.16…" at bounding box center [779, 220] width 1363 height 49
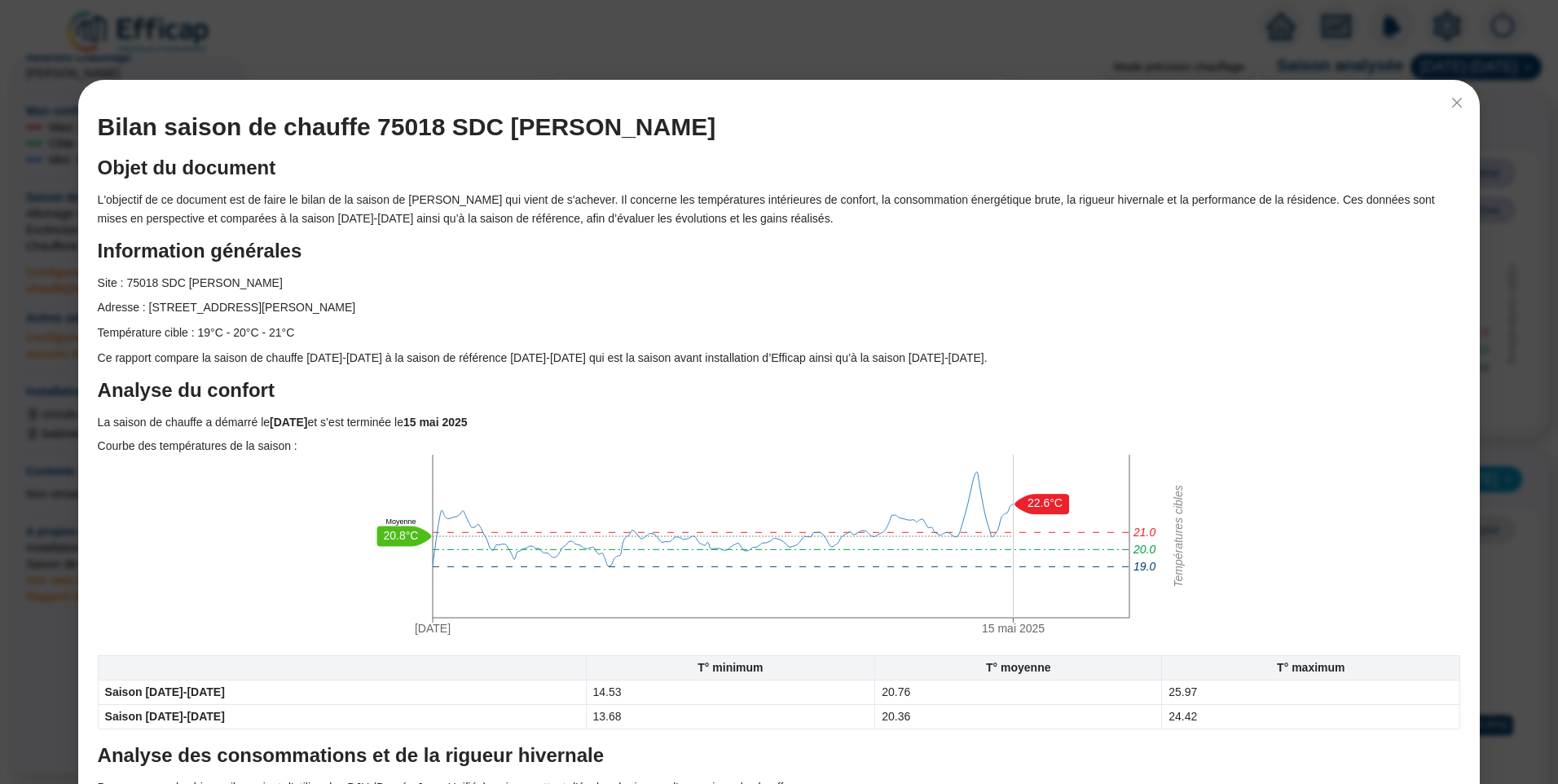
scroll to position [0, 0]
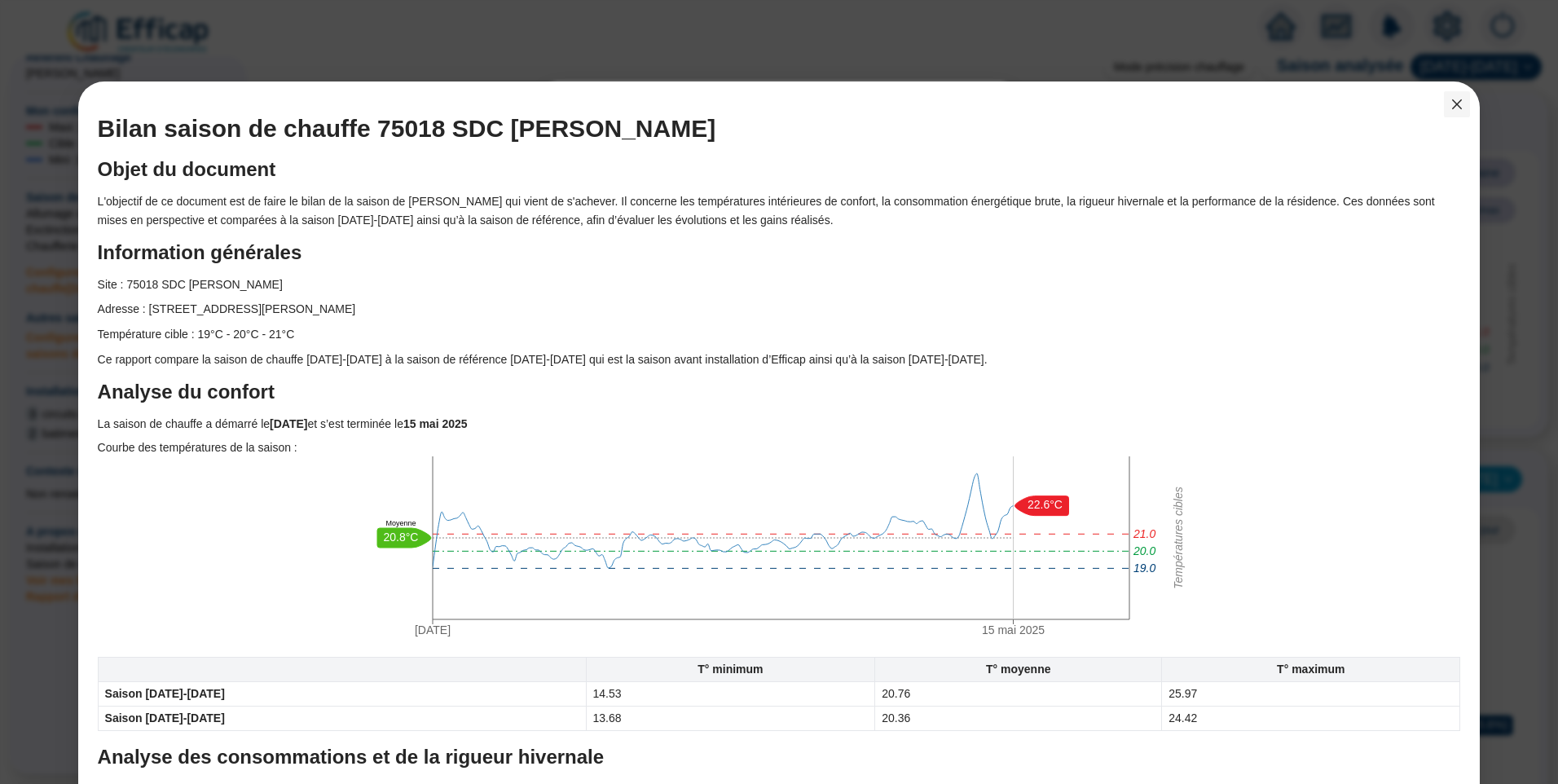
click at [1447, 111] on button "Close" at bounding box center [1457, 105] width 26 height 26
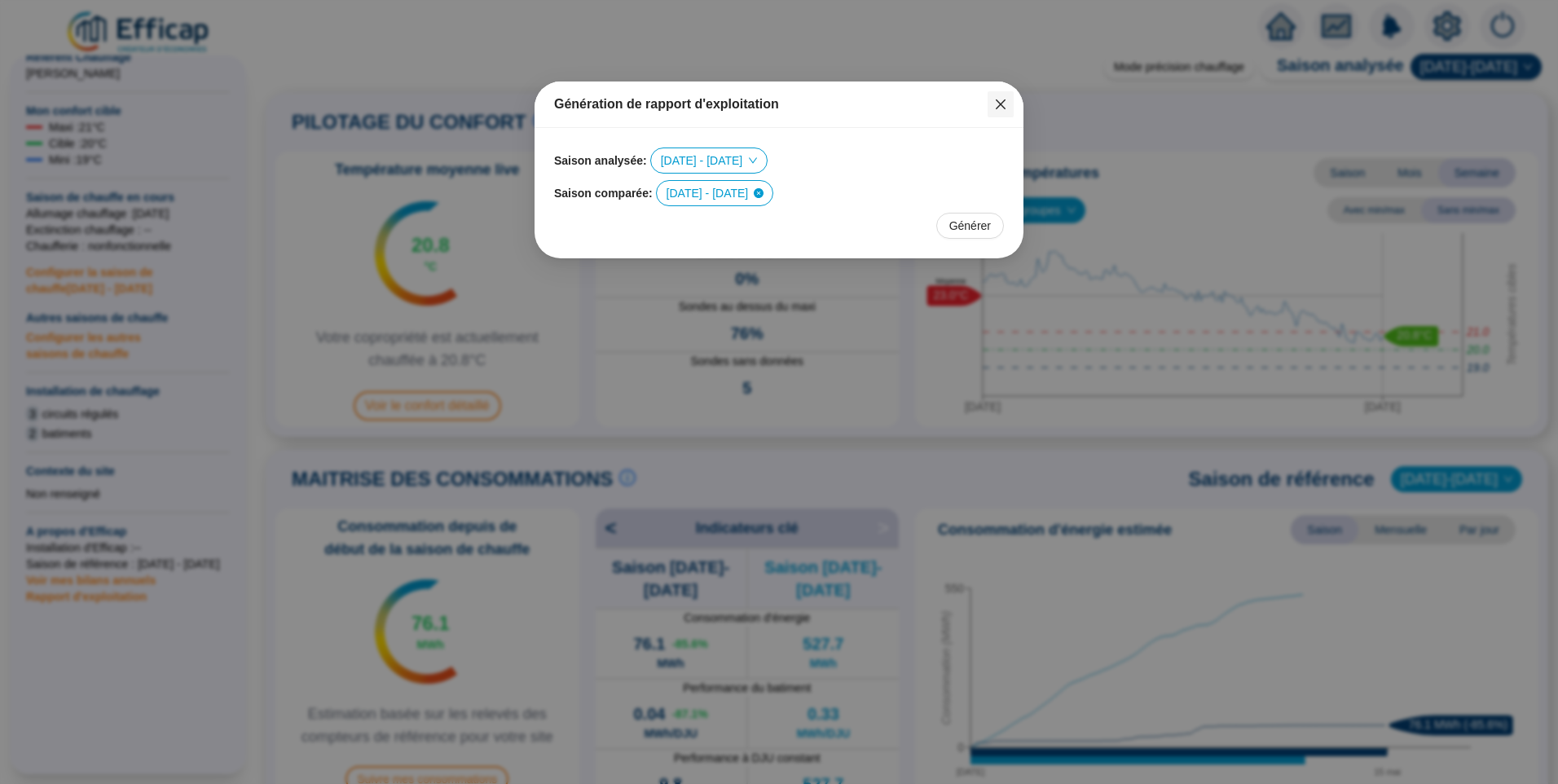
click at [999, 97] on button "Close" at bounding box center [1000, 105] width 26 height 26
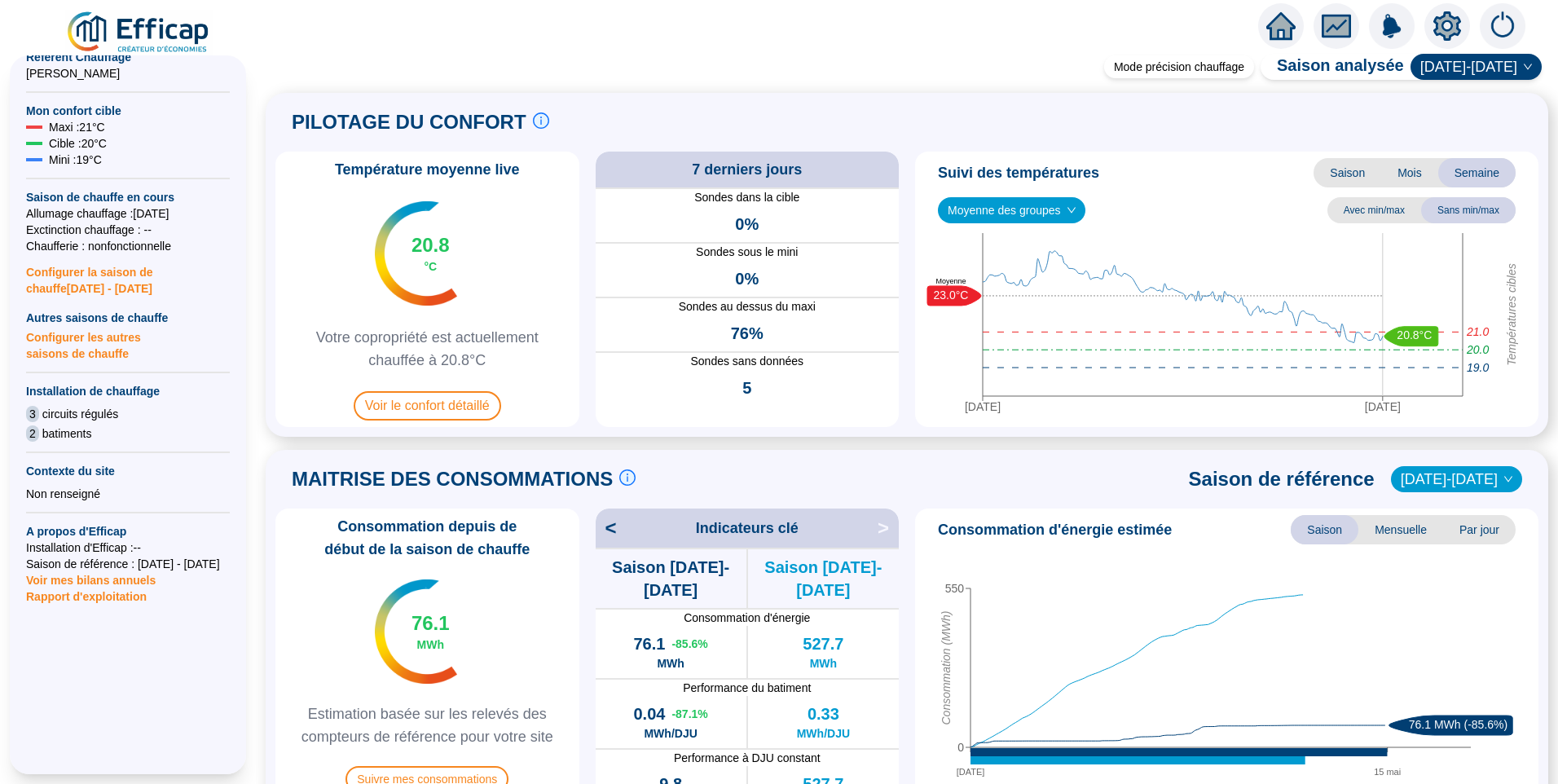
click at [748, 112] on div "PILOTAGE DU CONFORT Le pilotage du confort est fondamental pour le confort de t…" at bounding box center [907, 122] width 1263 height 39
click at [1050, 111] on div "PILOTAGE DU CONFORT Le pilotage du confort est fondamental pour le confort de t…" at bounding box center [907, 122] width 1263 height 39
click at [1064, 111] on div "PILOTAGE DU CONFORT Le pilotage du confort est fondamental pour le confort de t…" at bounding box center [907, 122] width 1263 height 39
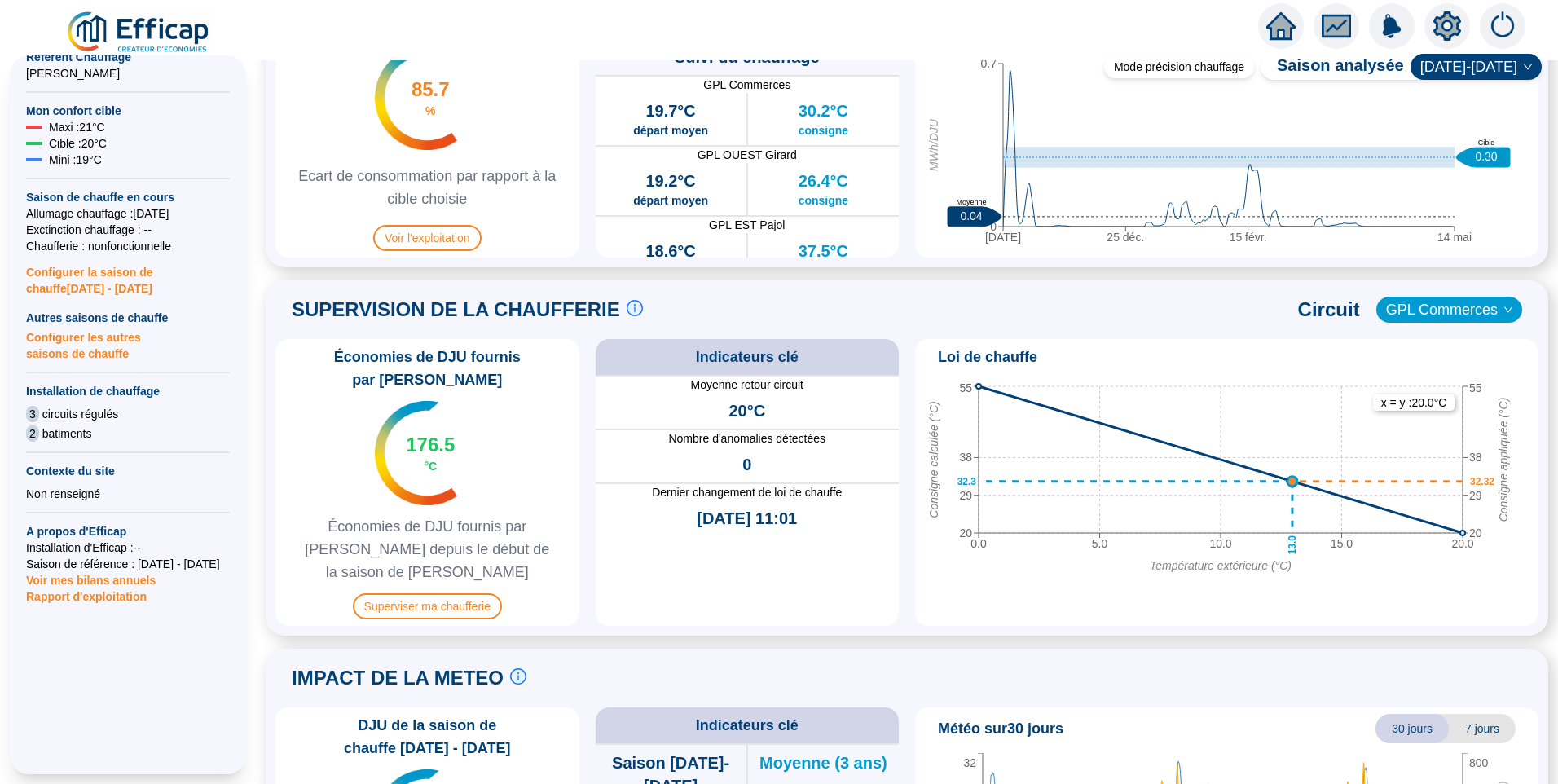
scroll to position [1059, 0]
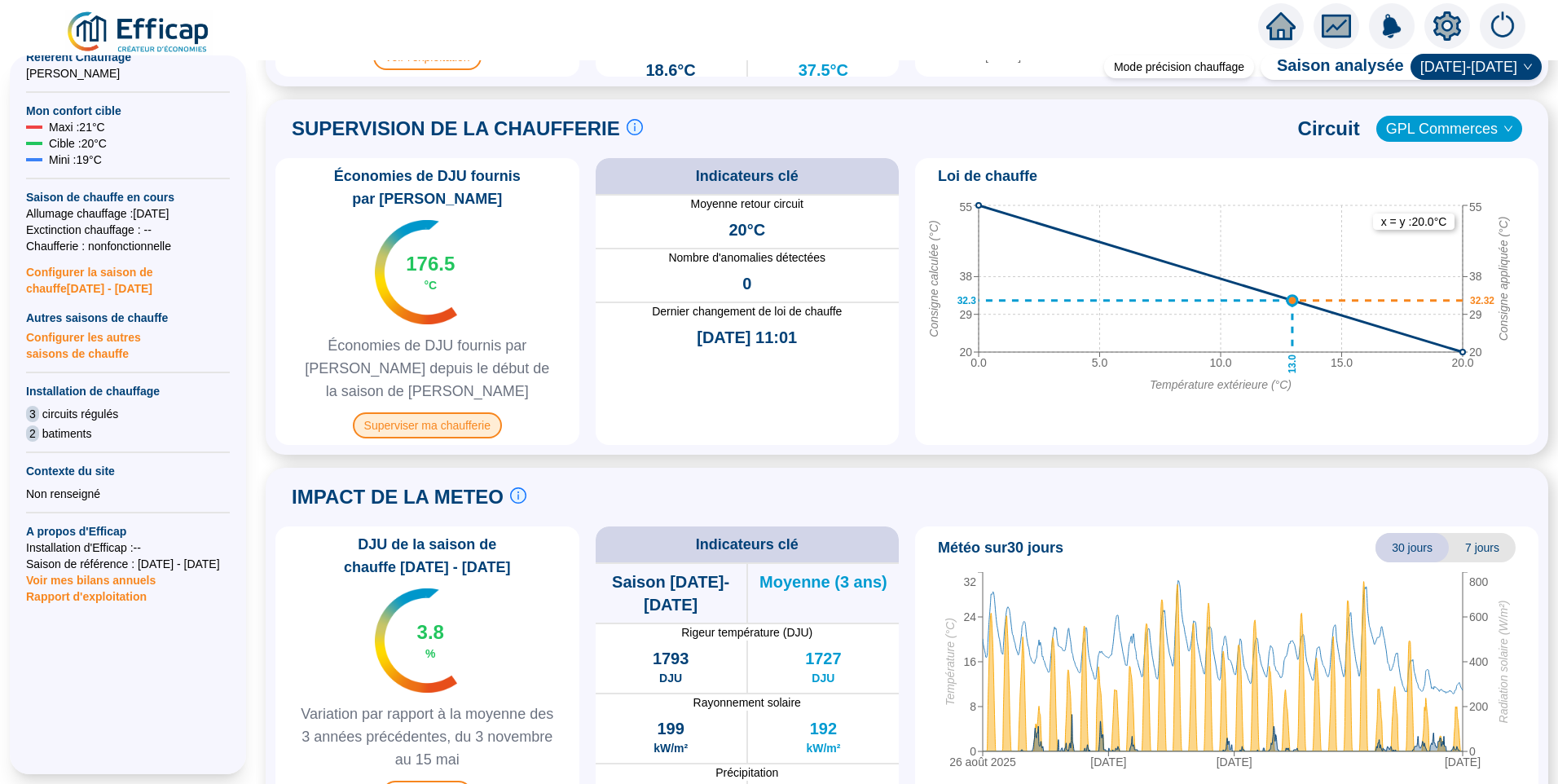
click at [478, 412] on span "Superviser ma chaufferie" at bounding box center [427, 425] width 149 height 26
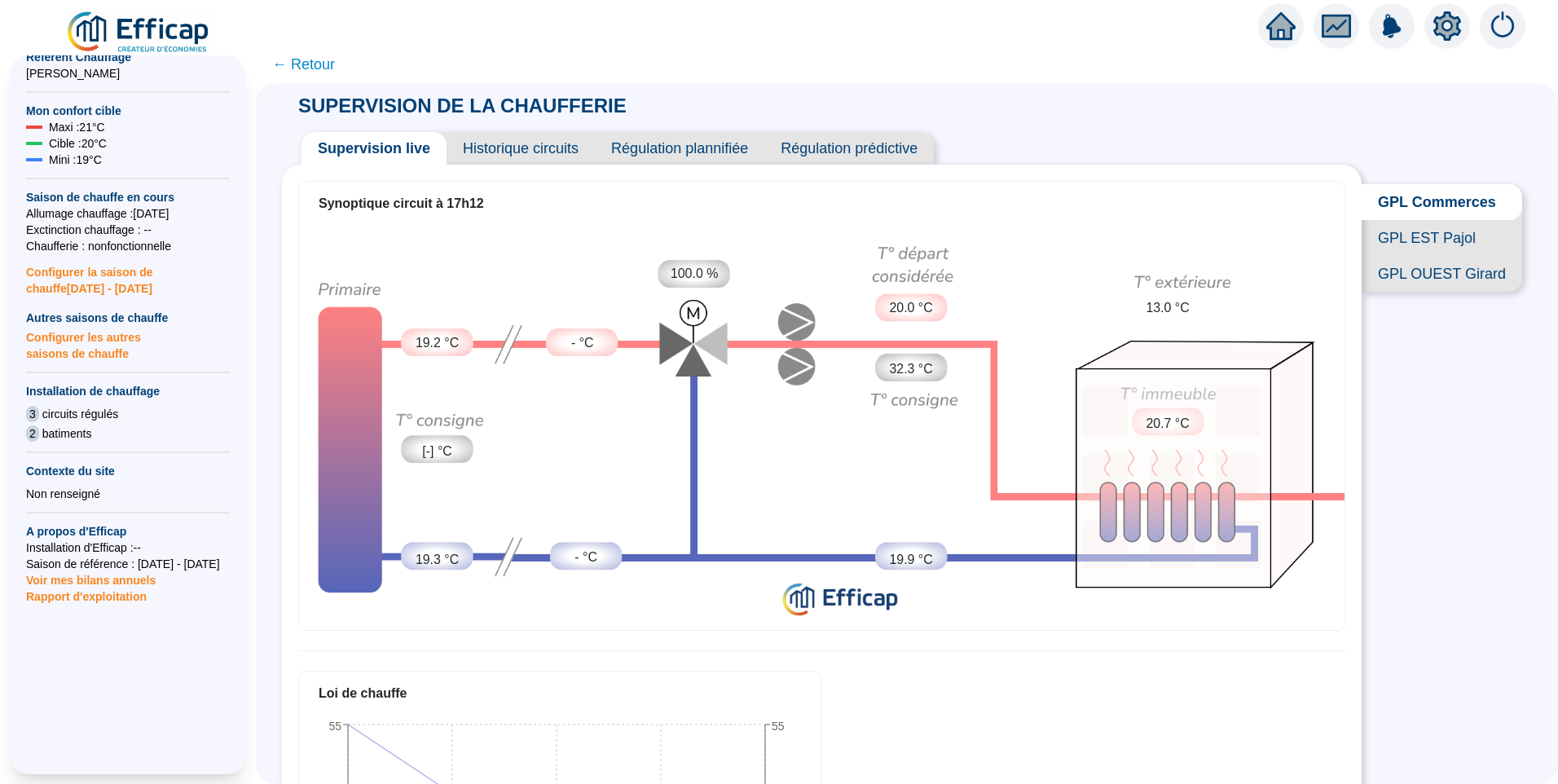
click at [316, 64] on span "← Retour" at bounding box center [303, 64] width 63 height 22
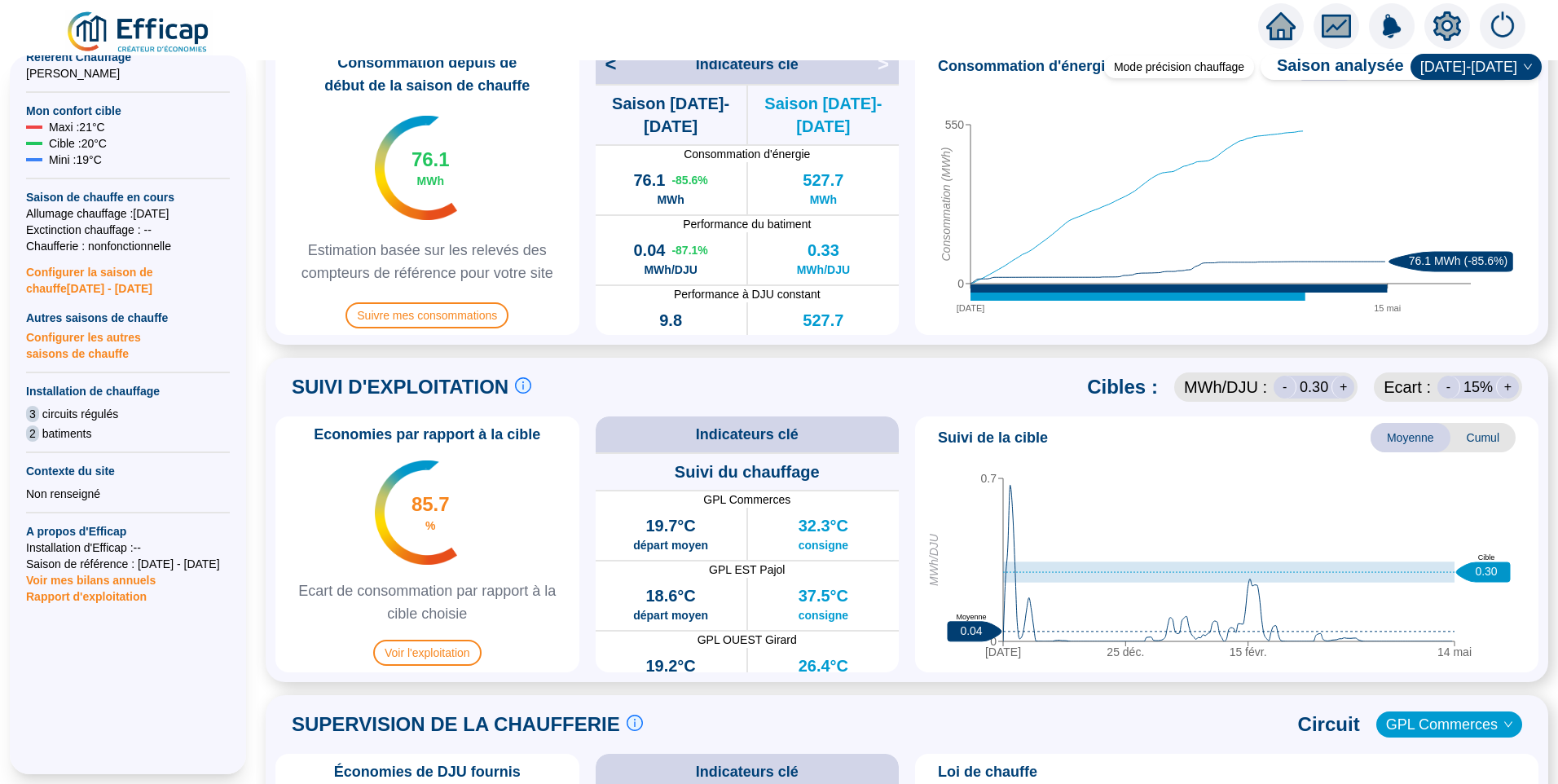
scroll to position [271, 0]
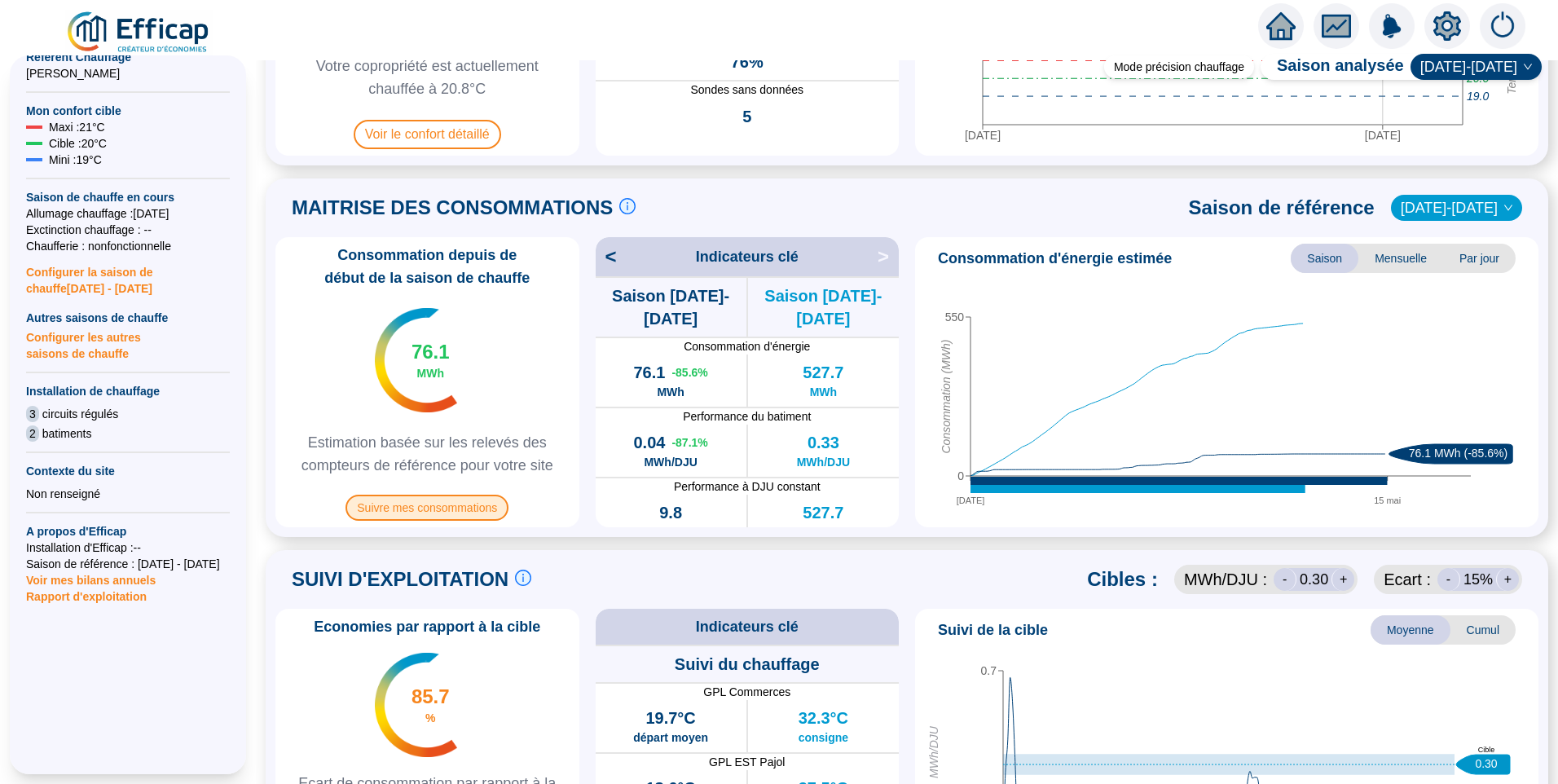
click at [459, 513] on span "Suivre mes consommations" at bounding box center [427, 507] width 163 height 26
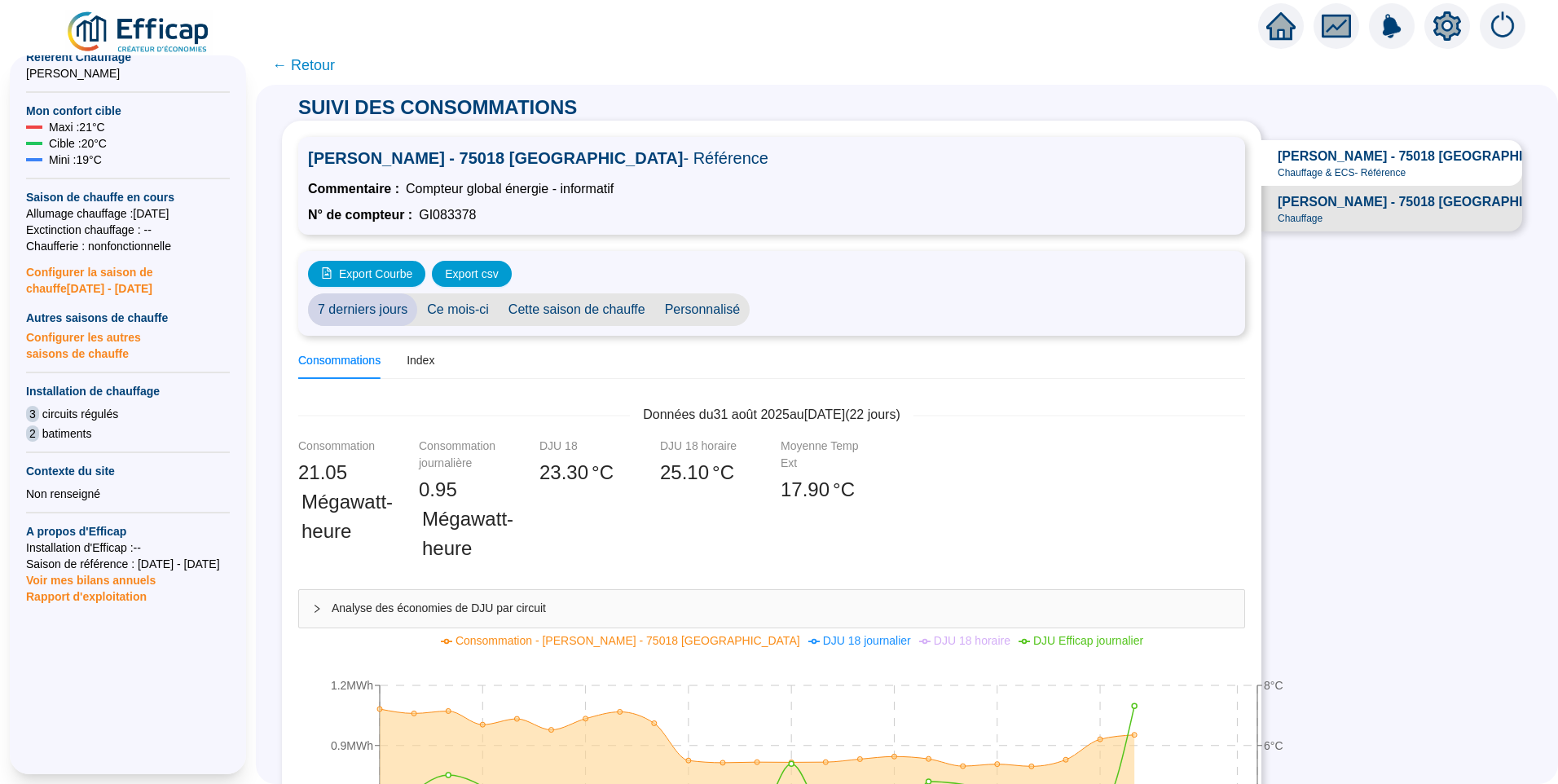
click at [90, 326] on span "Configurer les autres saisons de chauffe" at bounding box center [128, 343] width 204 height 35
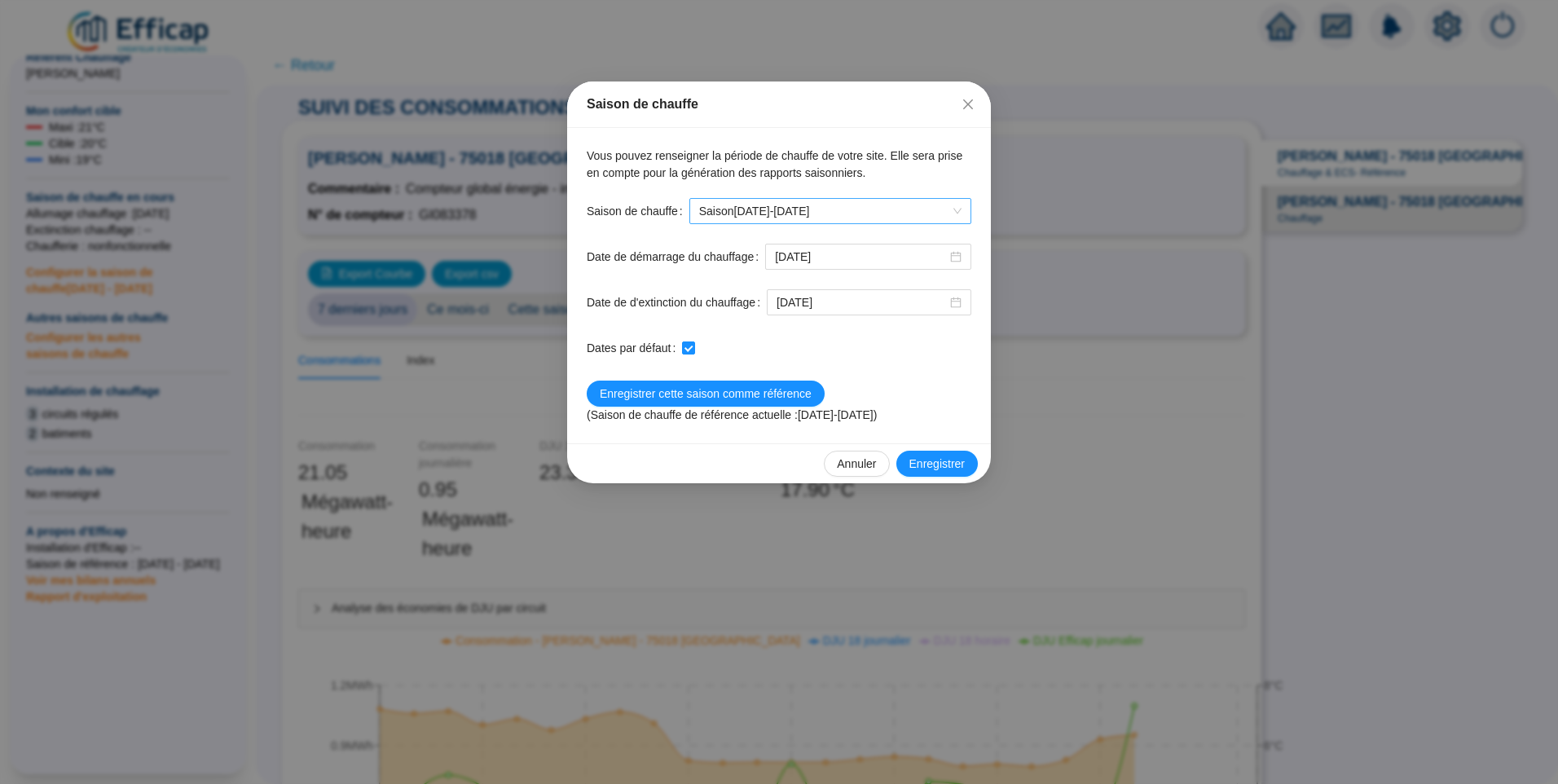
click at [852, 222] on span "Saison [DATE]-[DATE]" at bounding box center [830, 211] width 262 height 24
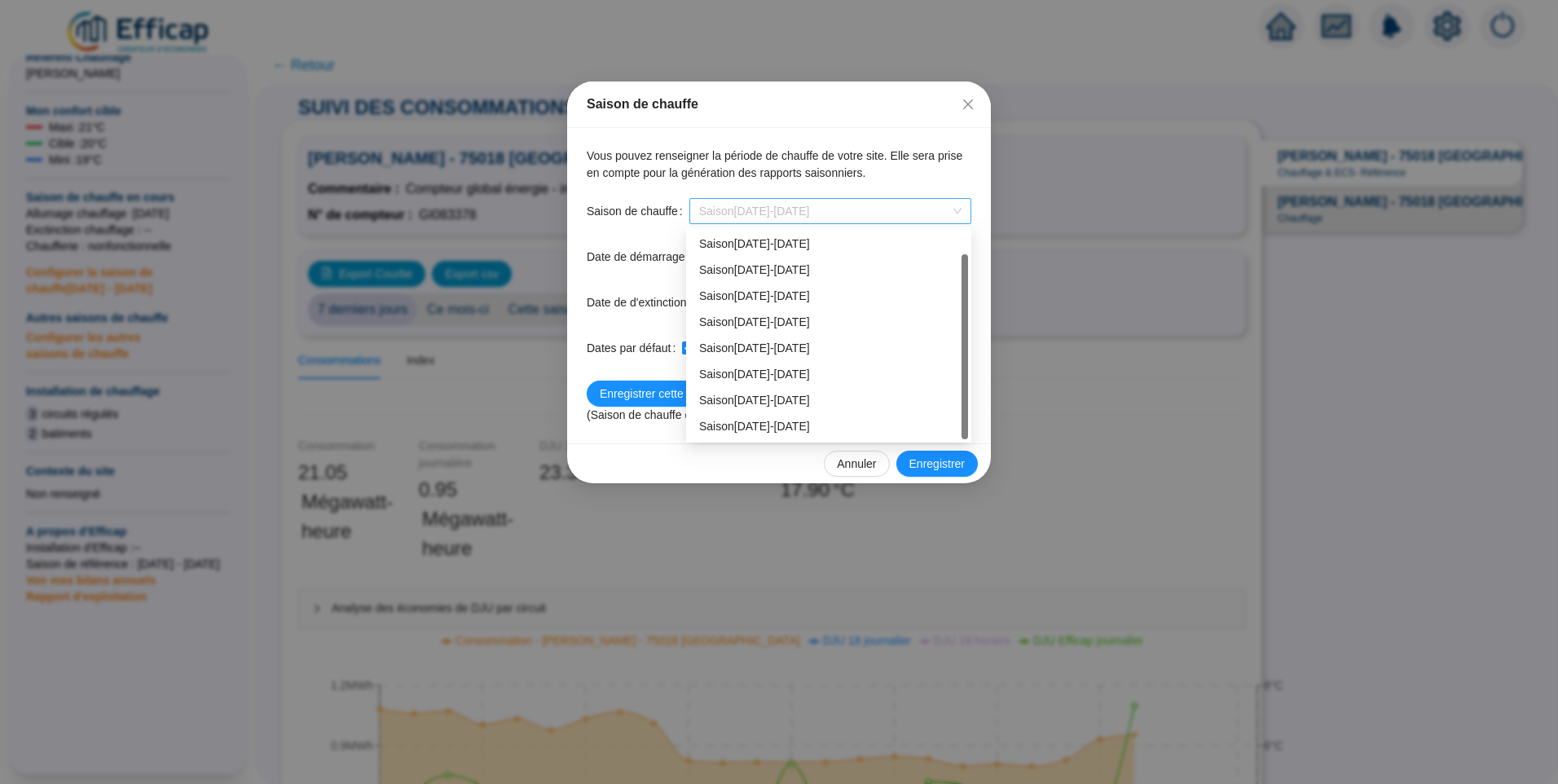
scroll to position [26, 0]
click at [962, 177] on div "Vous pouvez renseigner la période de chauffe de votre site. Elle sera prise en …" at bounding box center [779, 165] width 385 height 35
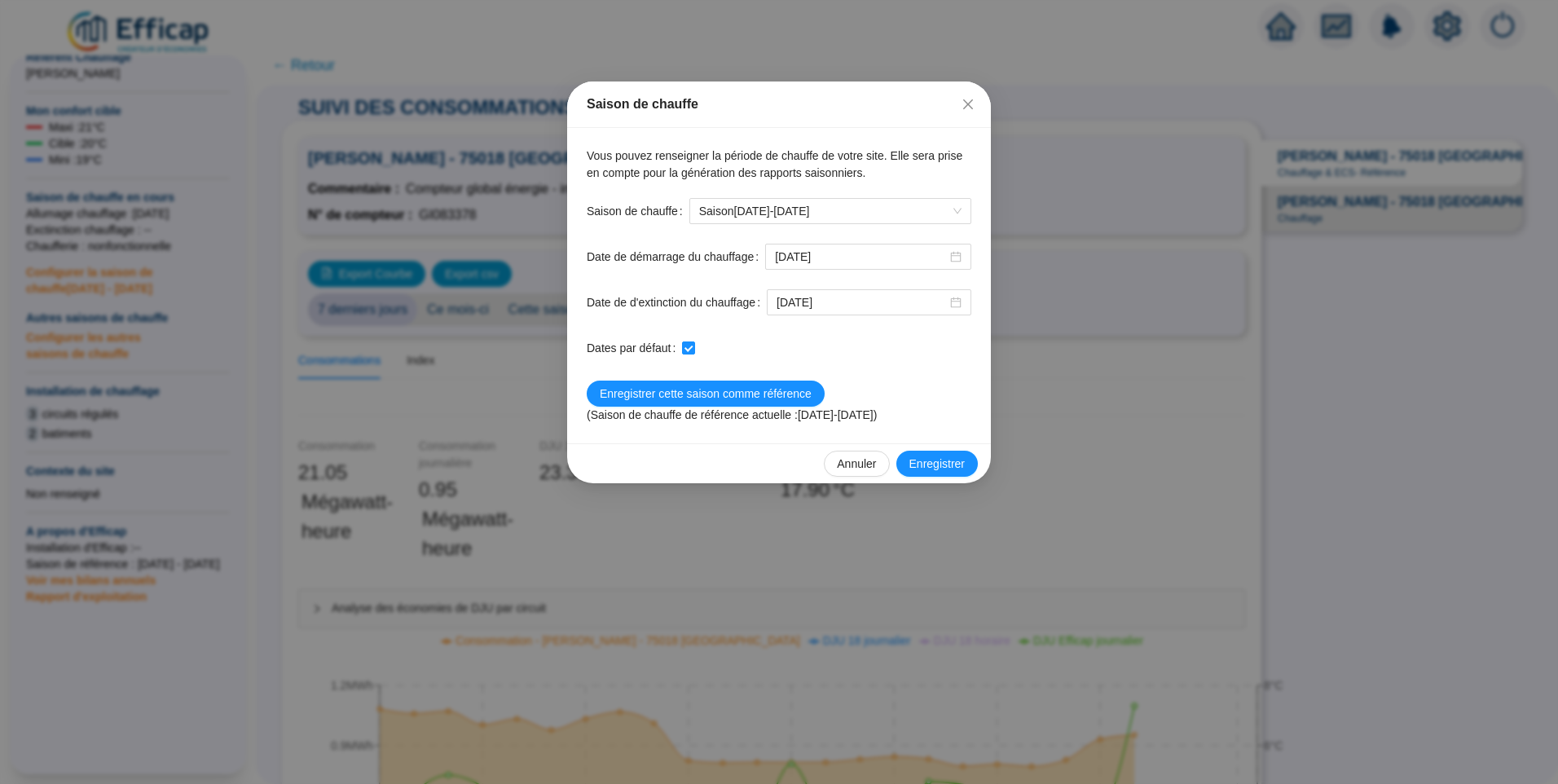
click at [804, 224] on form "432 Saison de chauffe Saison [DATE]-[DATE] Date de démarrage du chauffage [DATE…" at bounding box center [779, 310] width 385 height 226
click at [795, 212] on span "Saison [DATE]-[DATE]" at bounding box center [830, 211] width 262 height 24
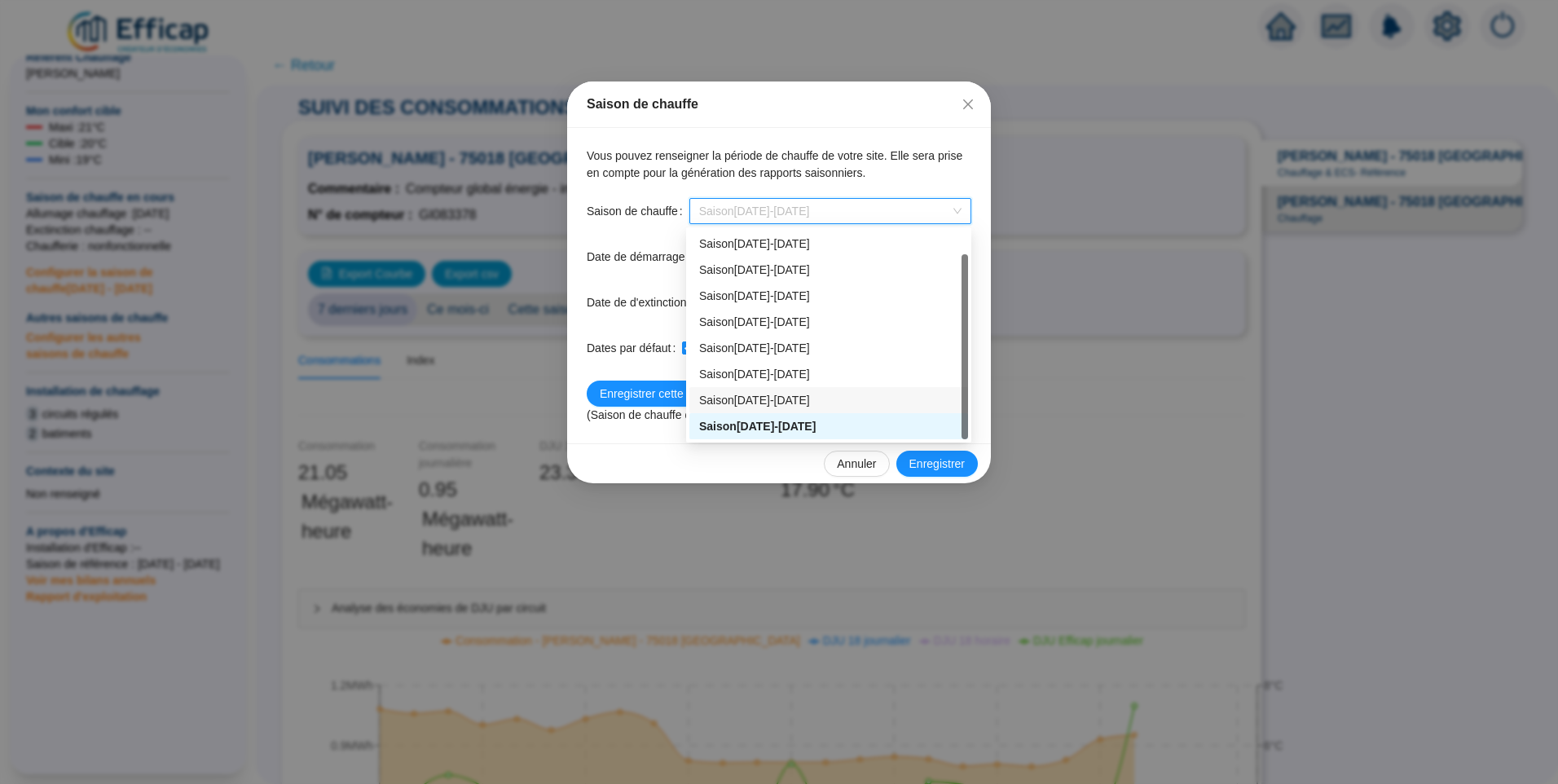
click at [774, 393] on div "Saison [DATE]-[DATE]" at bounding box center [829, 400] width 259 height 17
type input "[DATE]"
checkbox input "false"
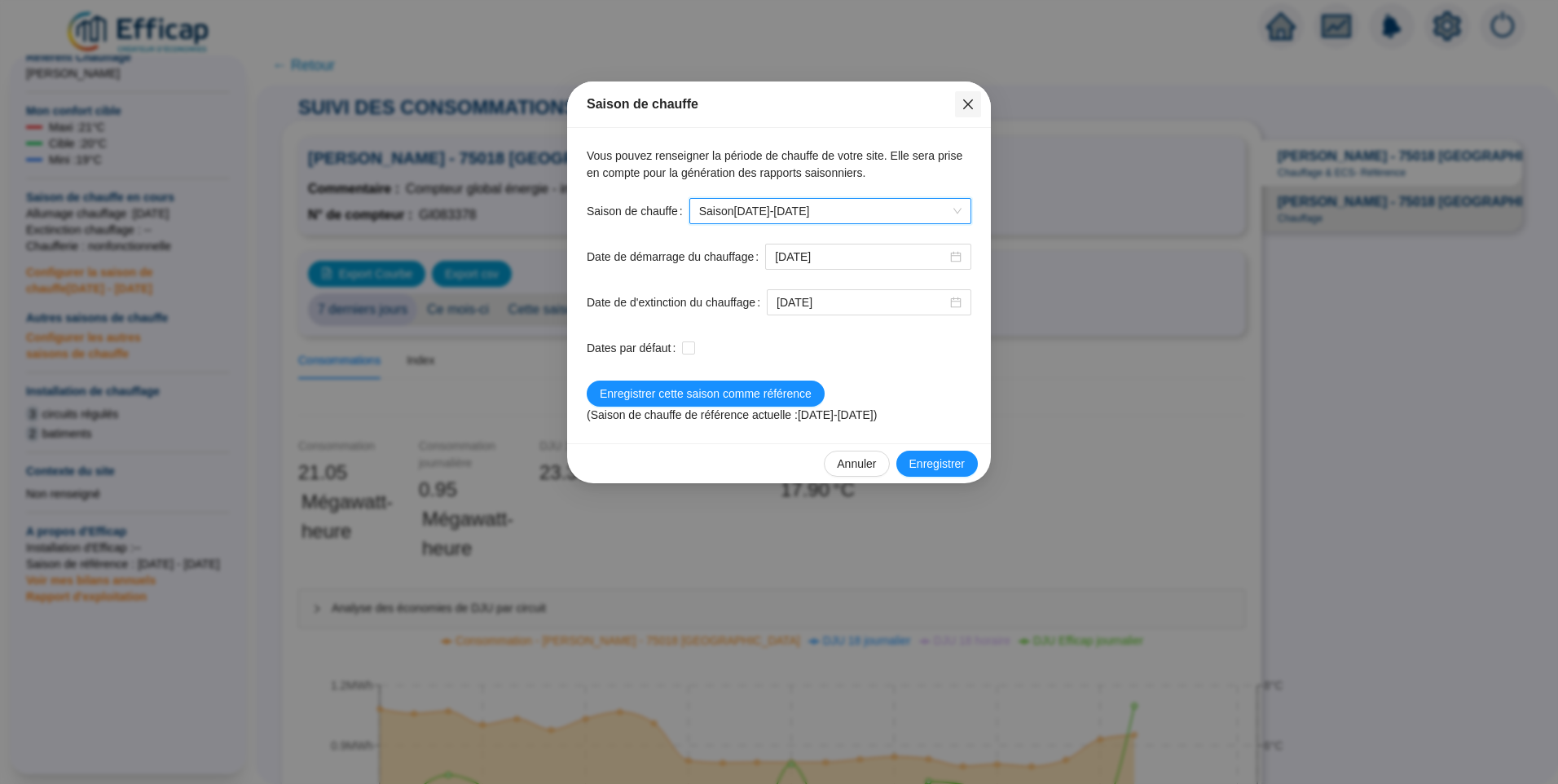
click at [967, 111] on button "Close" at bounding box center [968, 105] width 26 height 26
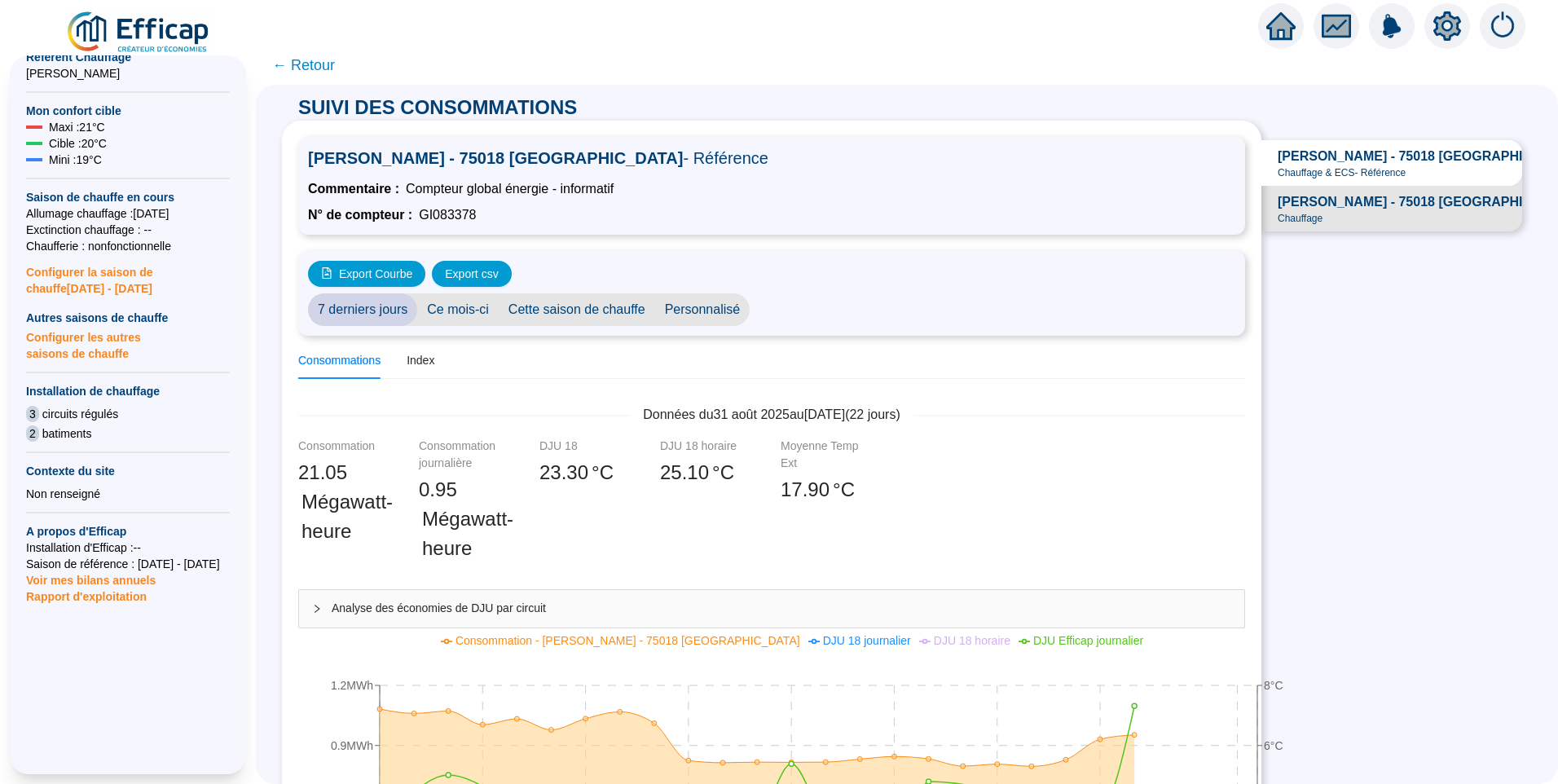
click at [681, 316] on span "Personnalisé" at bounding box center [703, 309] width 95 height 33
click at [827, 314] on input "[DATE]" at bounding box center [803, 310] width 89 height 17
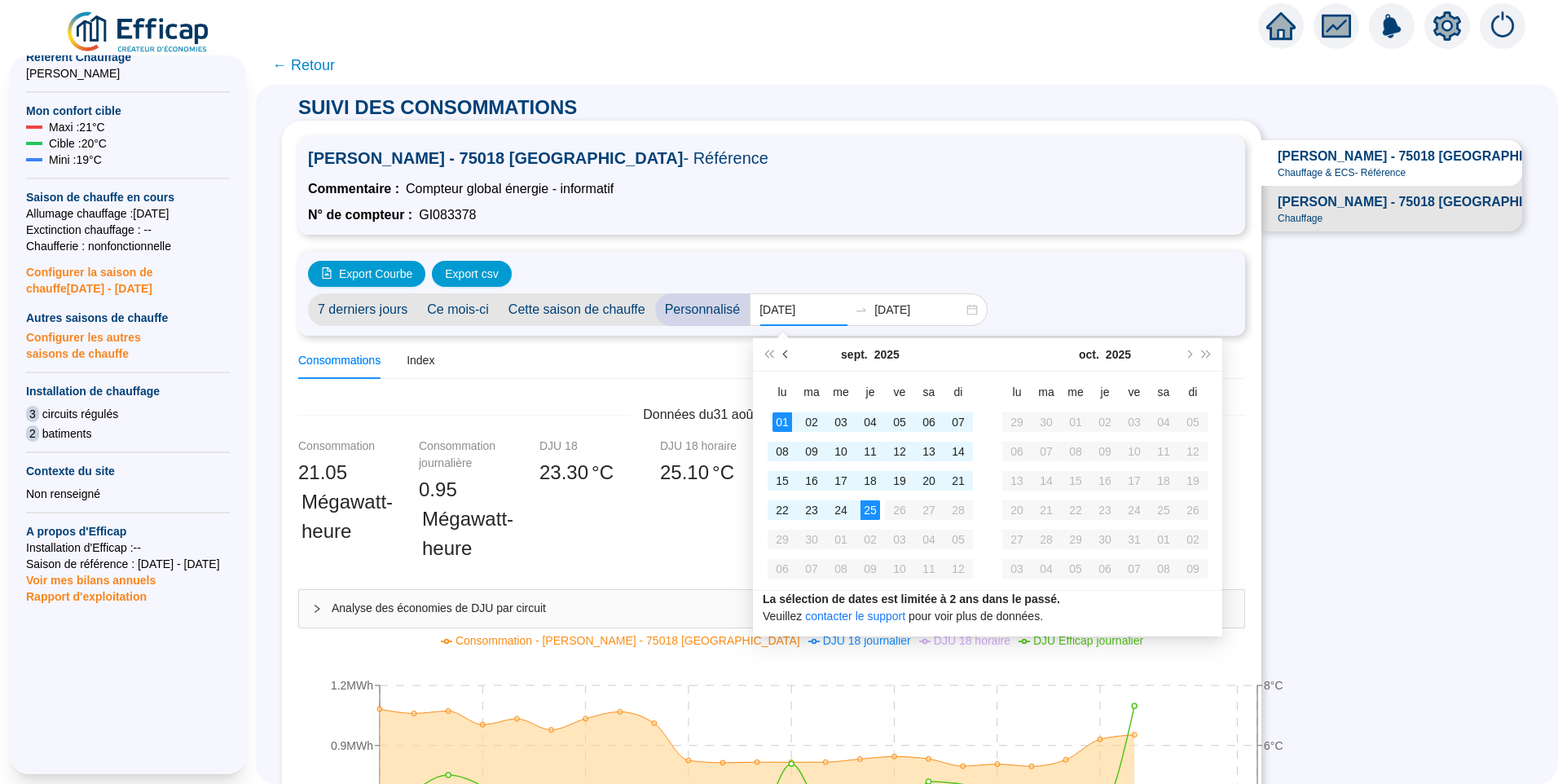
click at [787, 356] on span "Mois précédent (PageUp)" at bounding box center [787, 354] width 8 height 8
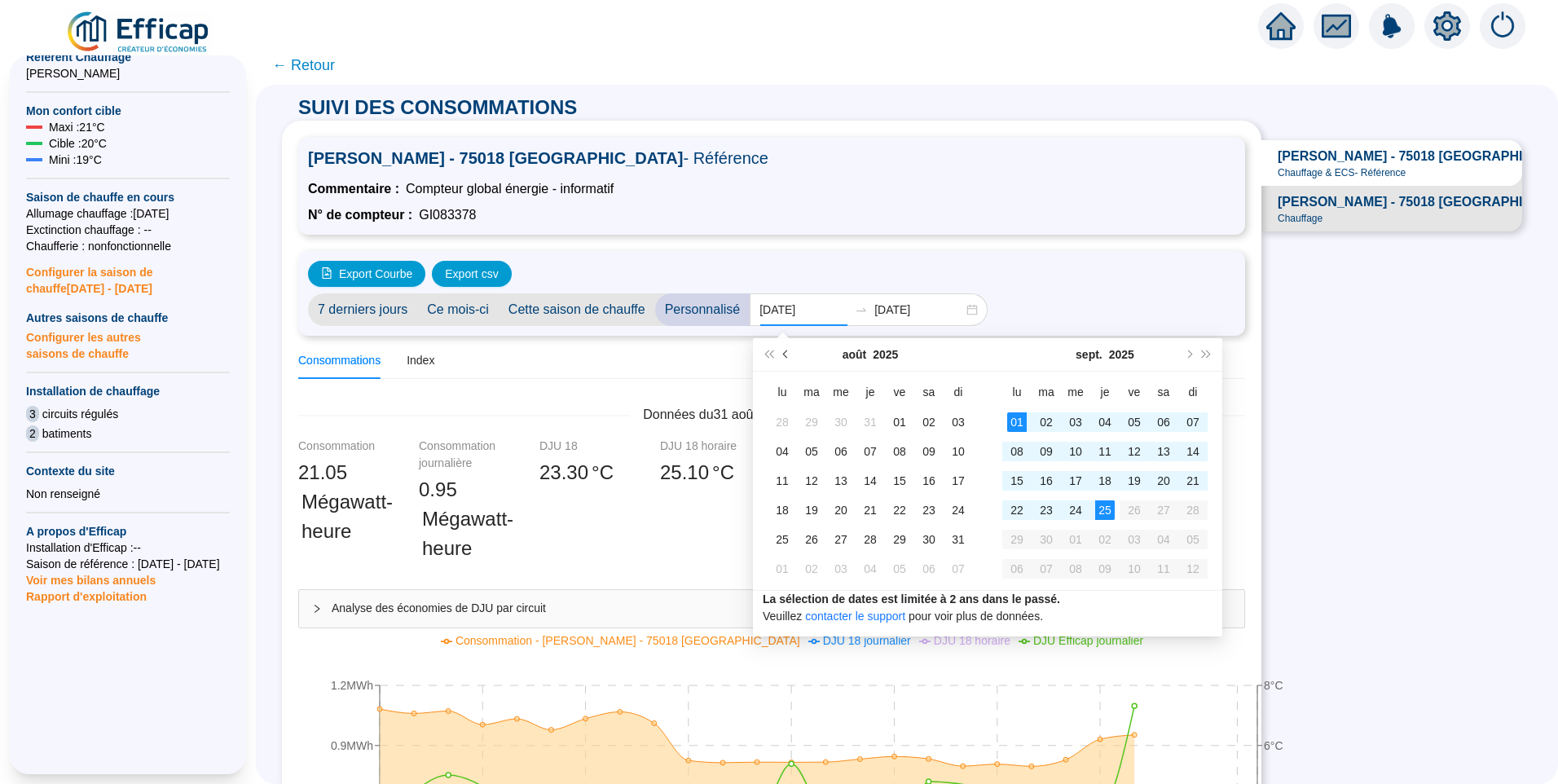
click at [787, 356] on span "Mois précédent (PageUp)" at bounding box center [787, 354] width 8 height 8
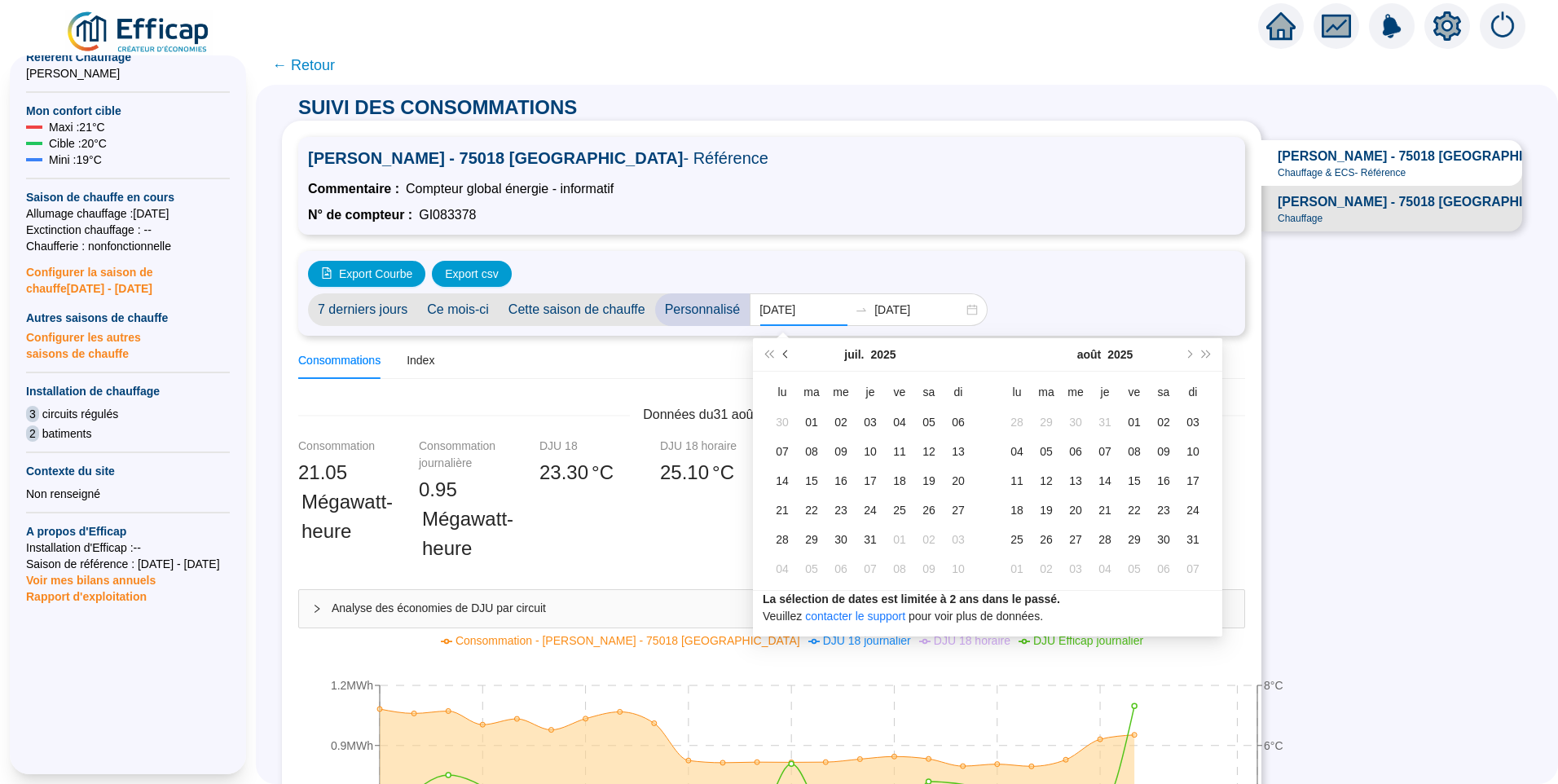
click at [787, 356] on span "Mois précédent (PageUp)" at bounding box center [787, 354] width 8 height 8
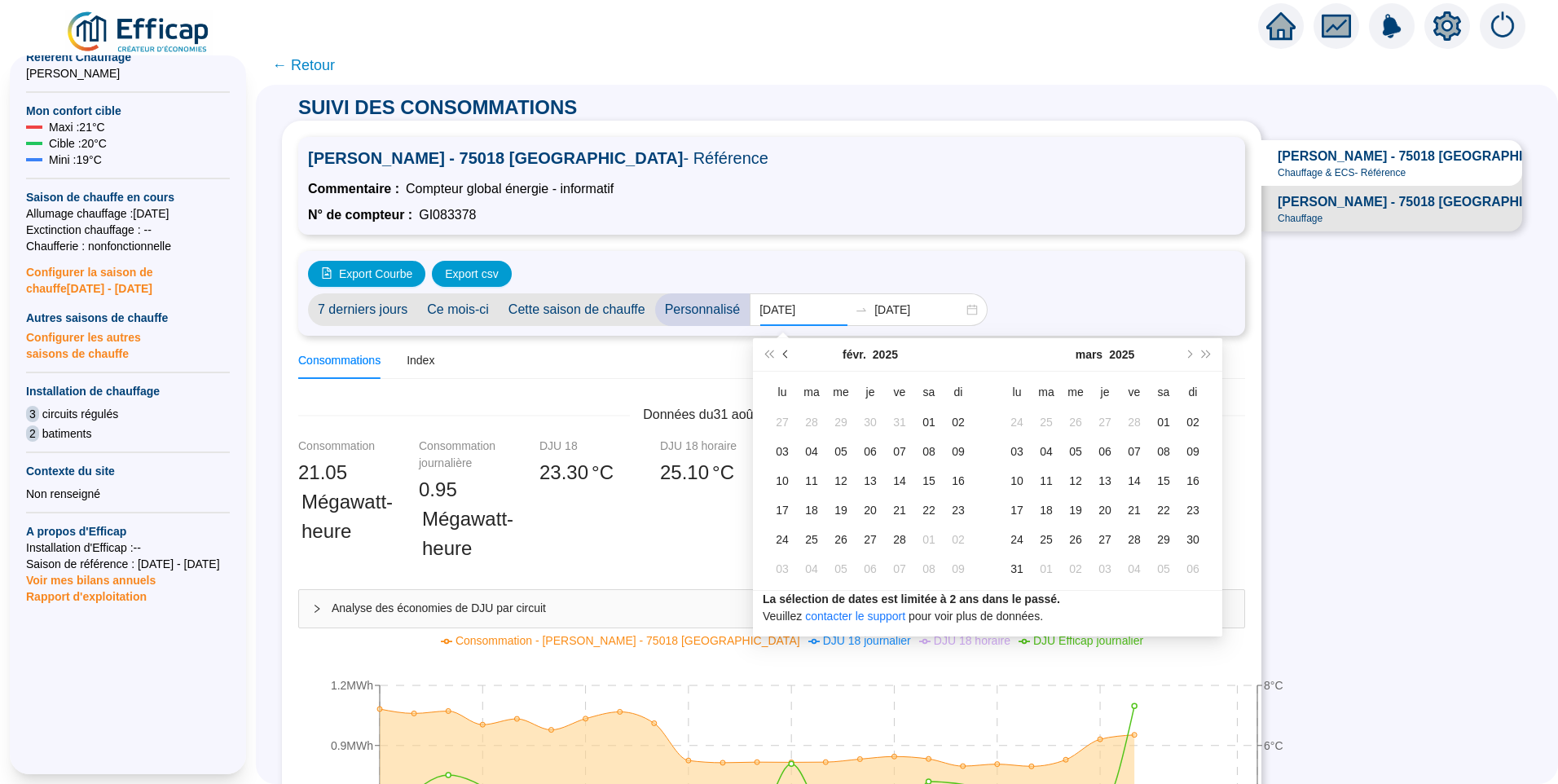
click at [787, 356] on span "Mois précédent (PageUp)" at bounding box center [787, 354] width 8 height 8
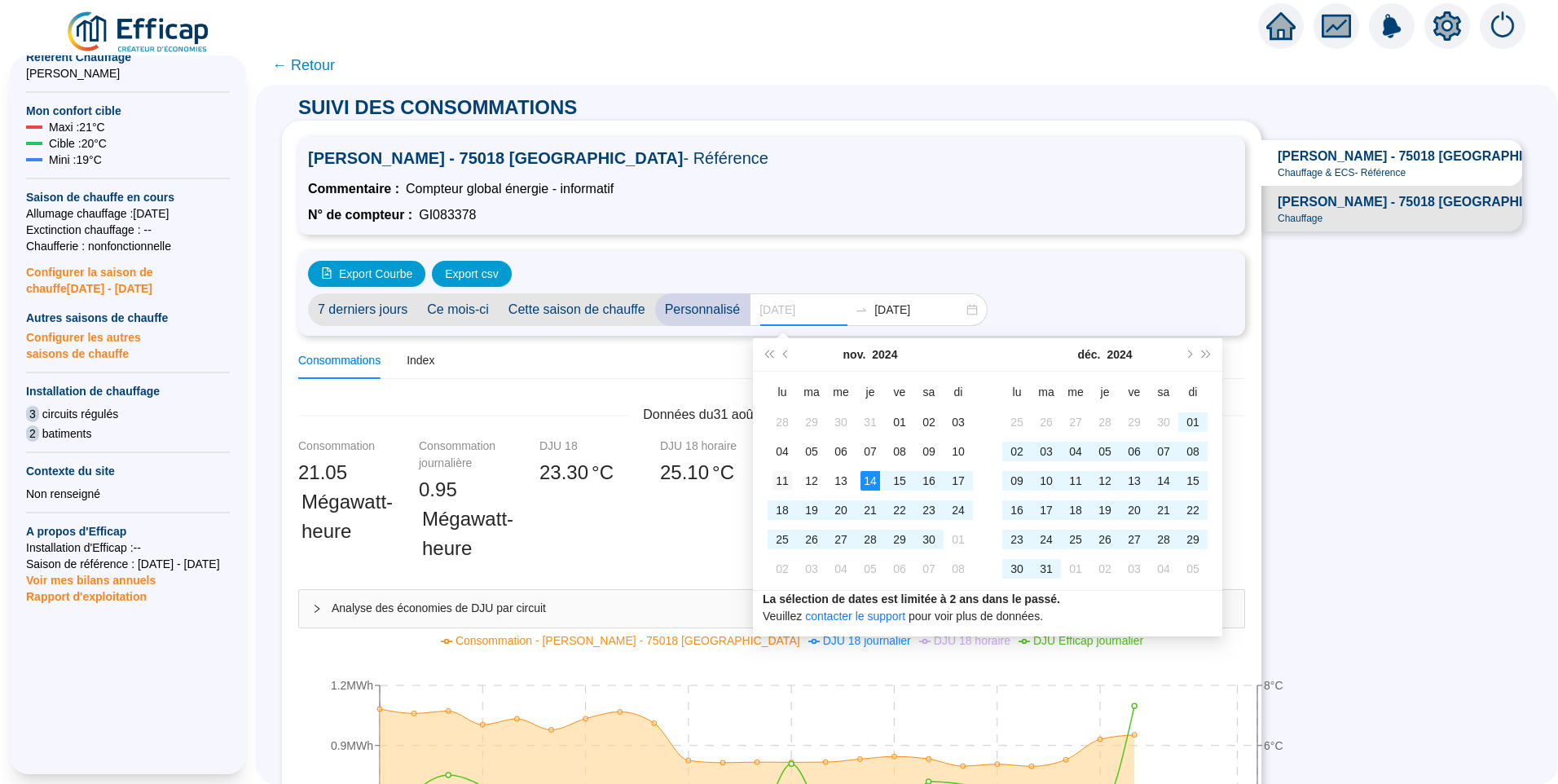
type input "[DATE]"
click at [786, 488] on div "11" at bounding box center [782, 481] width 20 height 20
click at [1190, 358] on button "Mois suivant (PageDown)" at bounding box center [1188, 354] width 18 height 33
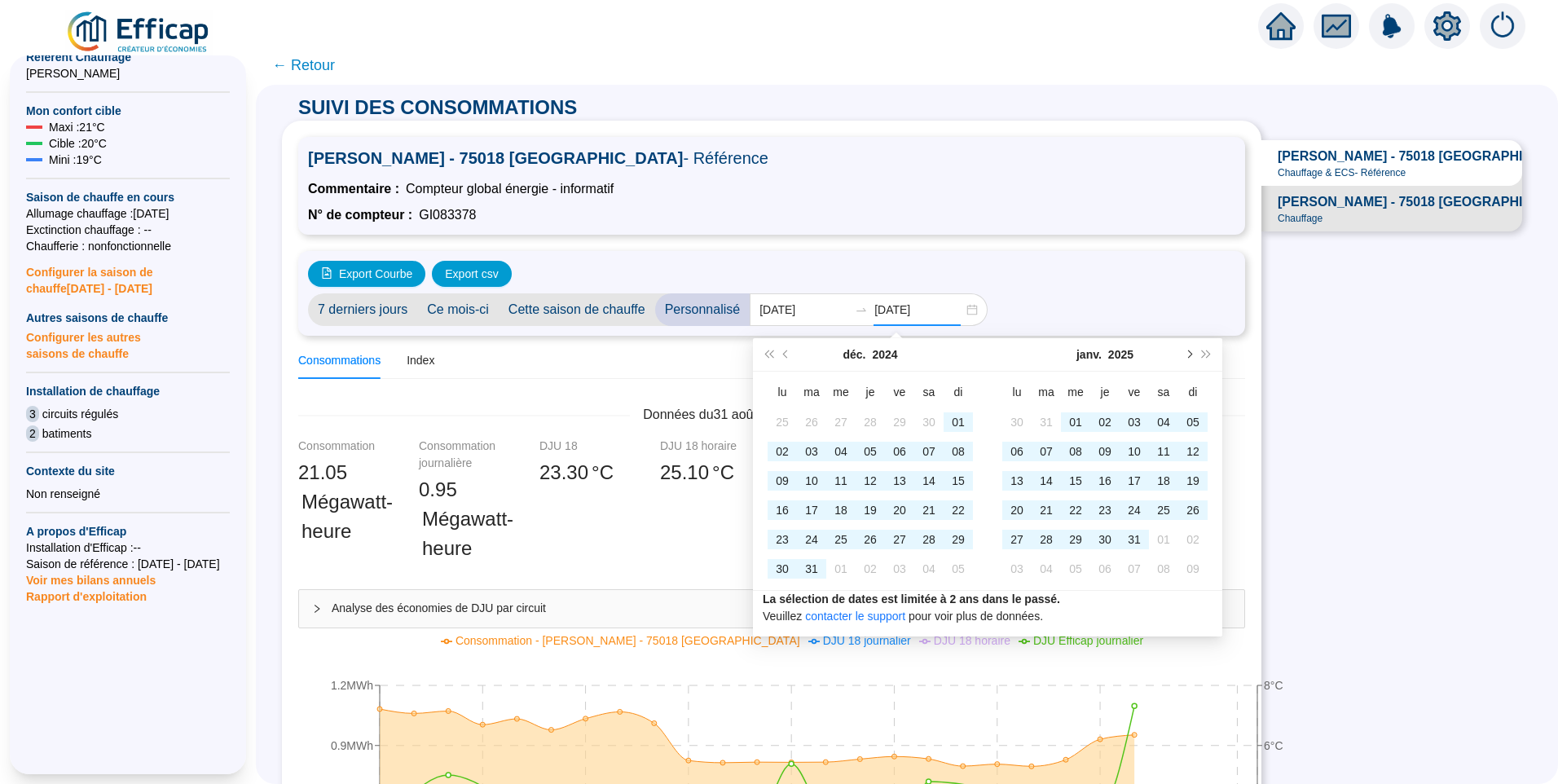
click at [1190, 358] on button "Mois suivant (PageDown)" at bounding box center [1188, 354] width 18 height 33
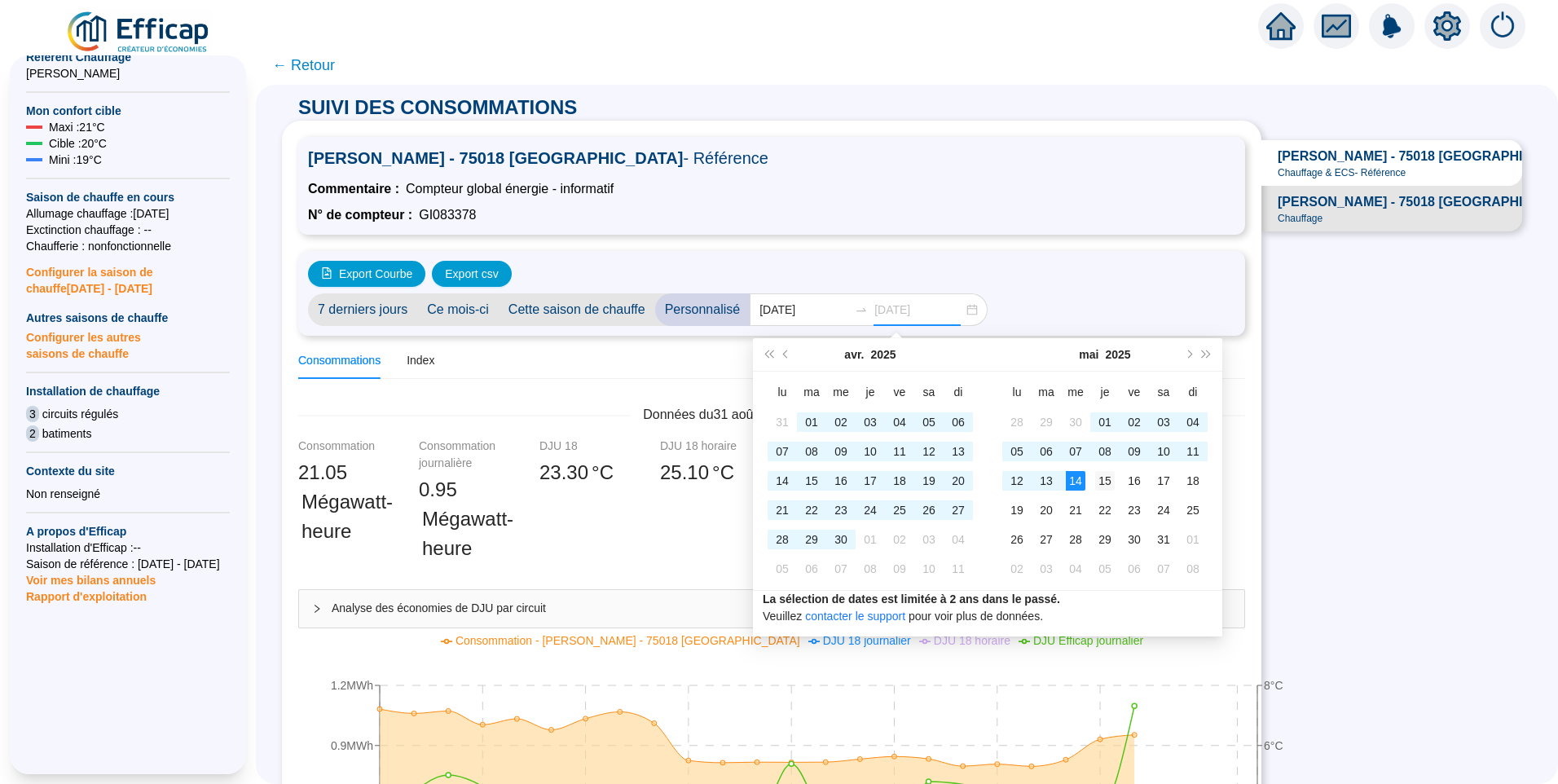
type input "[DATE]"
click at [1105, 485] on div "15" at bounding box center [1105, 481] width 20 height 20
